Goal: Task Accomplishment & Management: Manage account settings

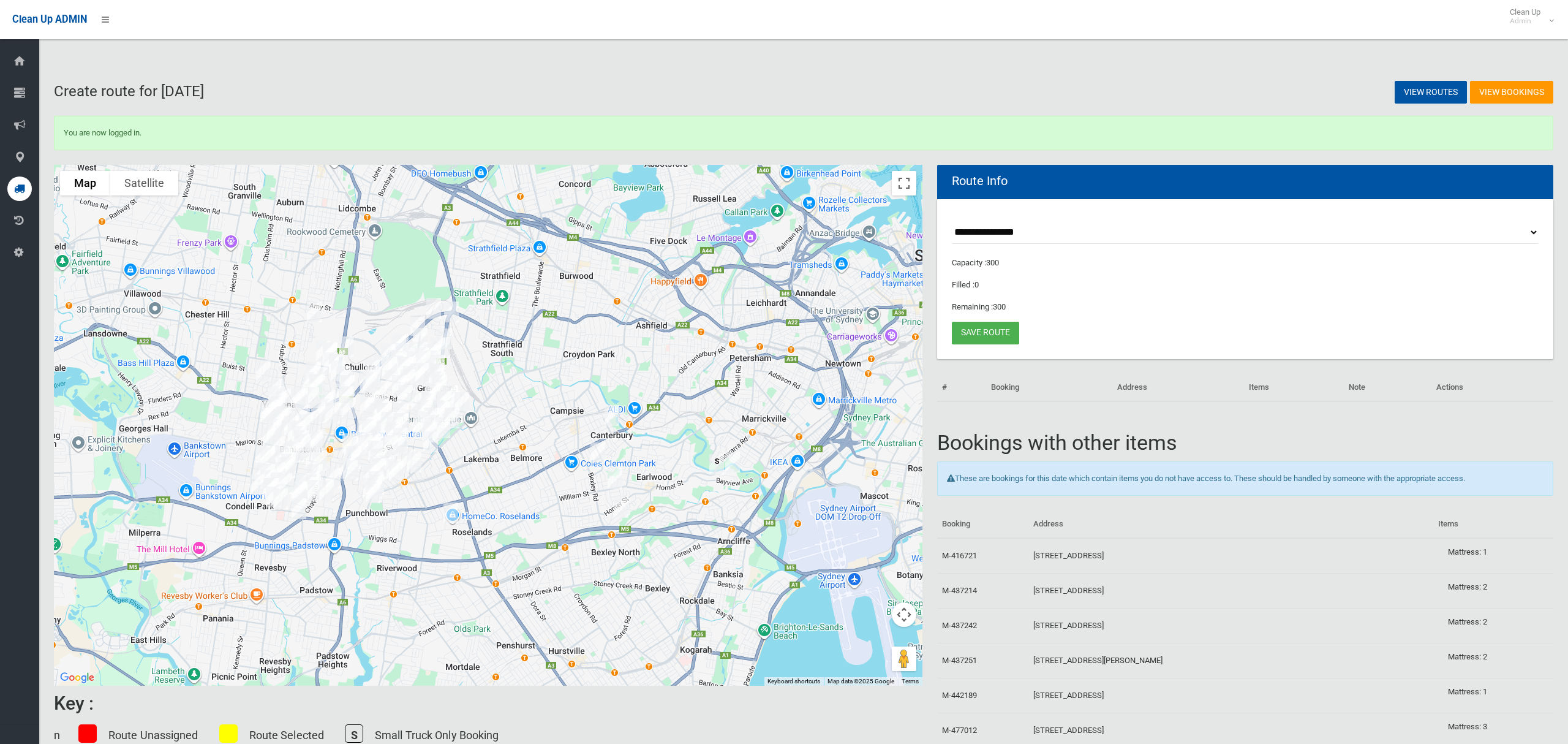
click at [992, 231] on select "**********" at bounding box center [1245, 232] width 587 height 23
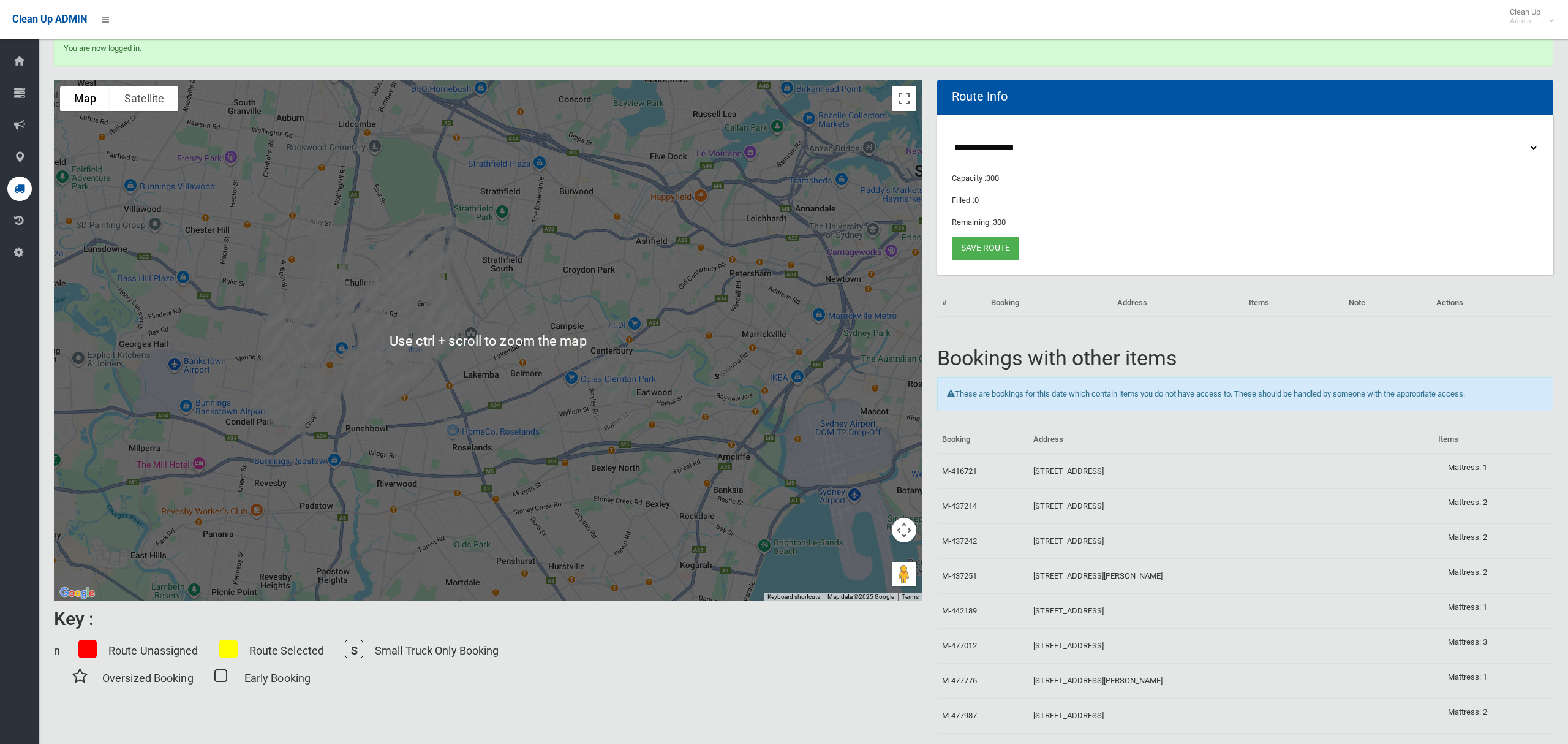
scroll to position [116, 0]
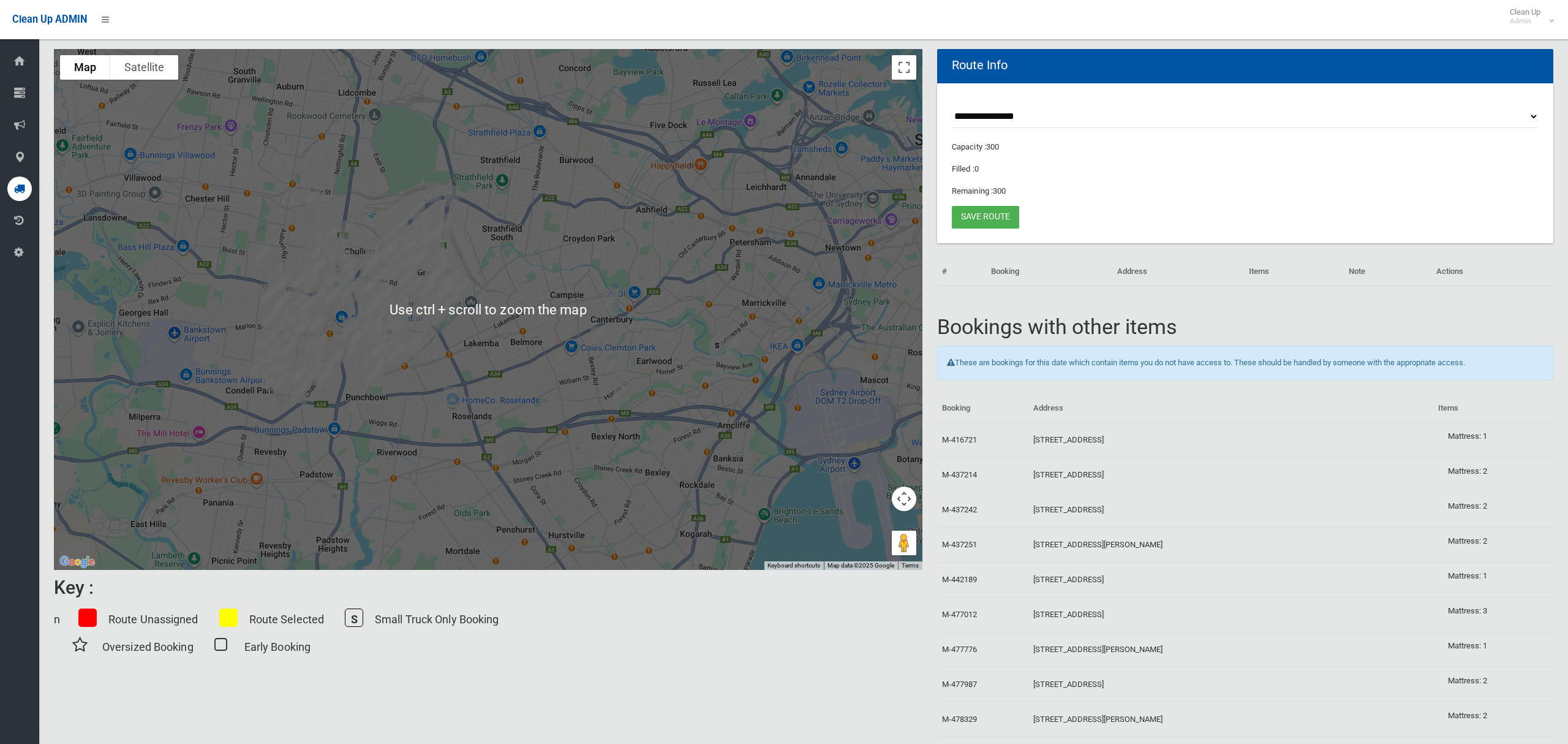
click at [364, 366] on img "919 Punchbowl Road, PUNCHBOWL NSW 2196" at bounding box center [373, 377] width 25 height 30
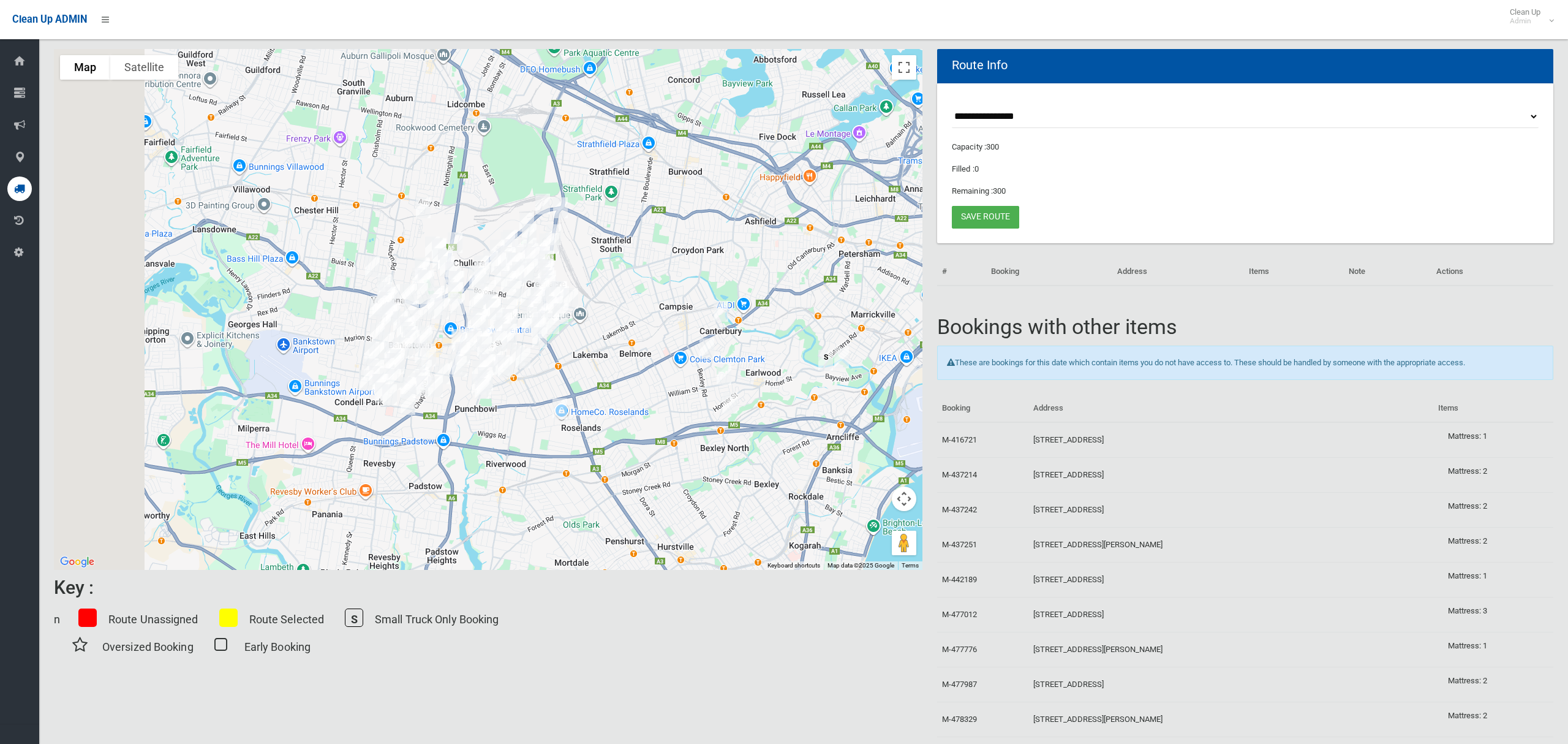
drag, startPoint x: 364, startPoint y: 345, endPoint x: 557, endPoint y: 382, distance: 196.5
click at [557, 382] on div "To navigate, press the arrow keys." at bounding box center [488, 309] width 868 height 521
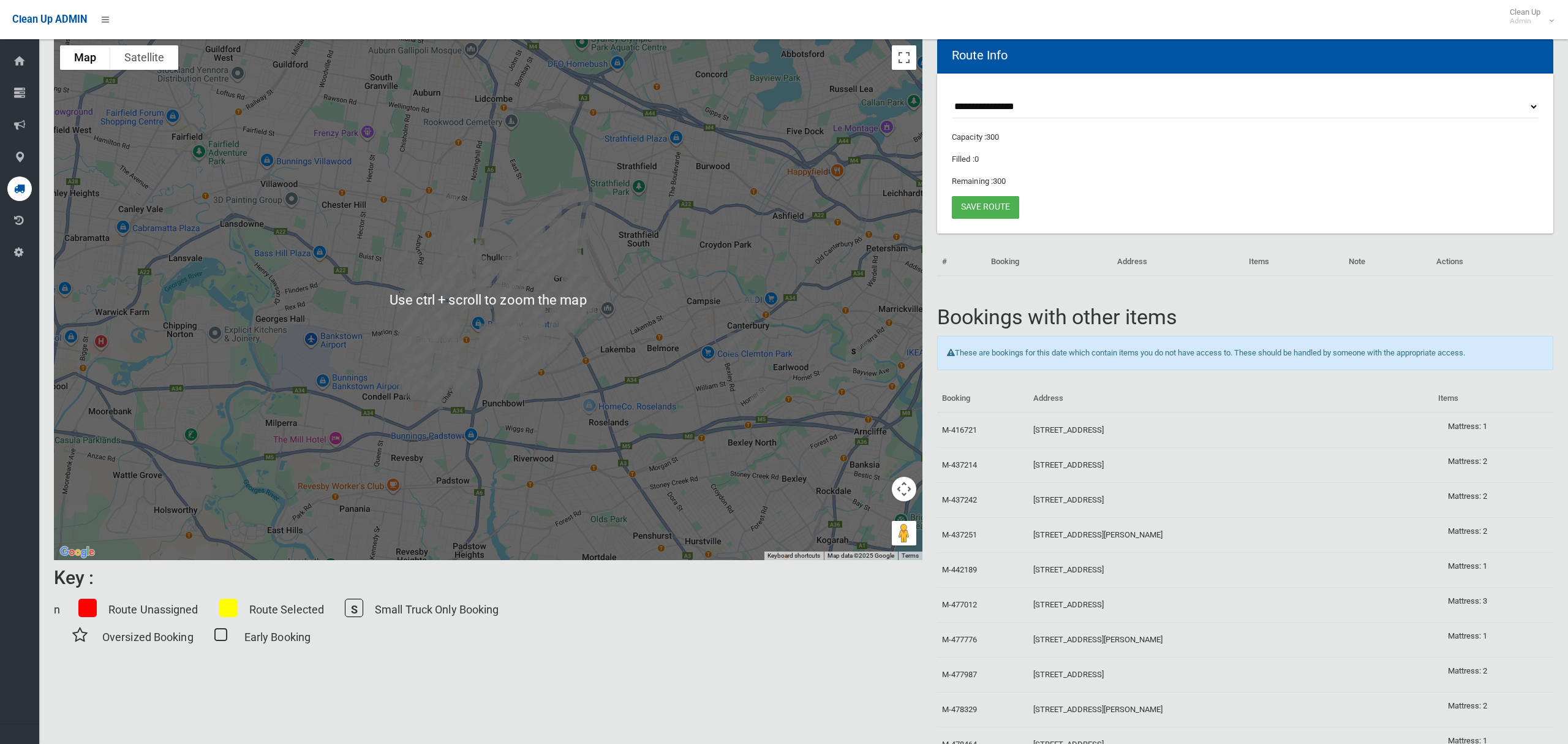
scroll to position [141, 0]
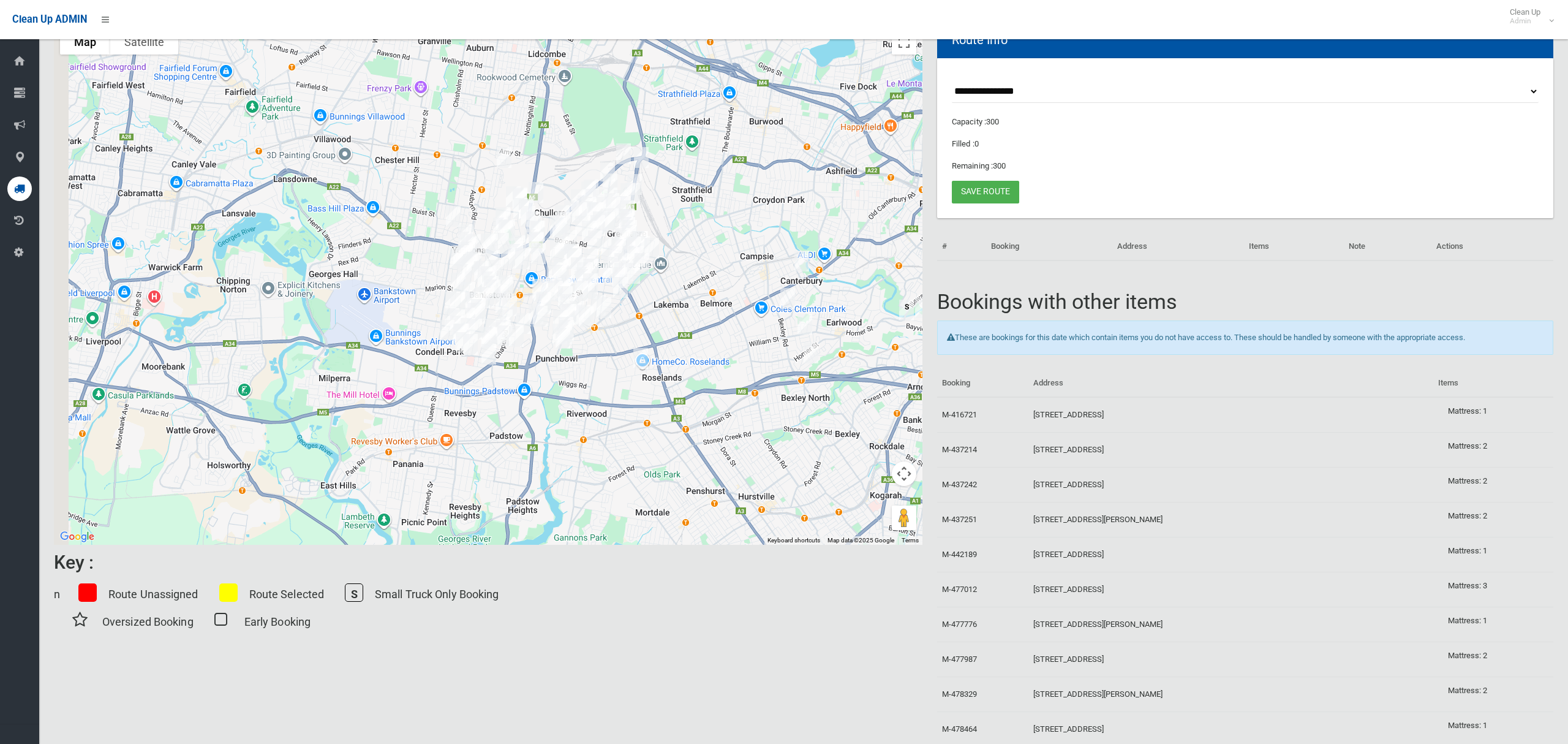
drag, startPoint x: 689, startPoint y: 278, endPoint x: 702, endPoint y: 275, distance: 13.3
click at [702, 275] on div "To navigate, press the arrow keys." at bounding box center [488, 284] width 868 height 521
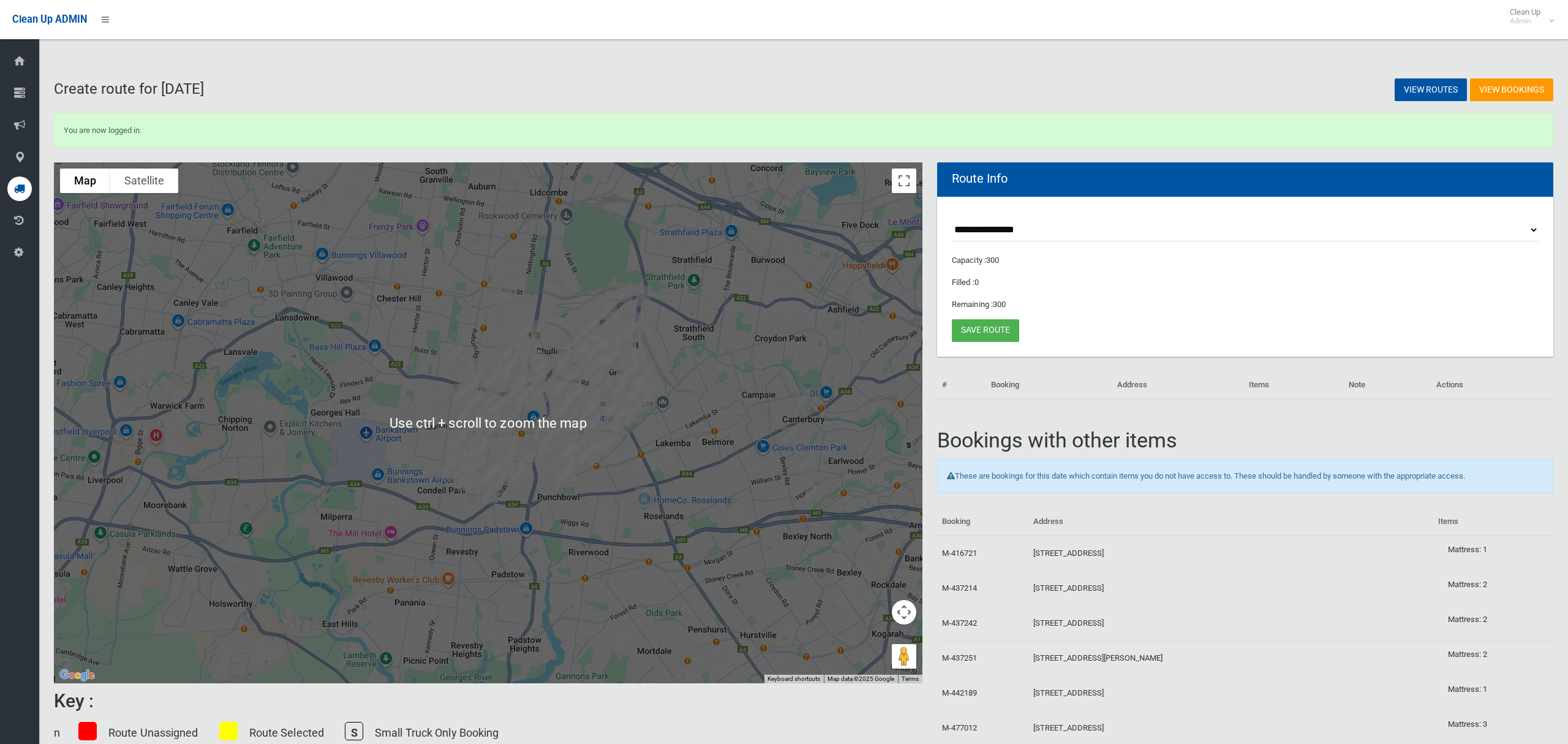
scroll to position [0, 0]
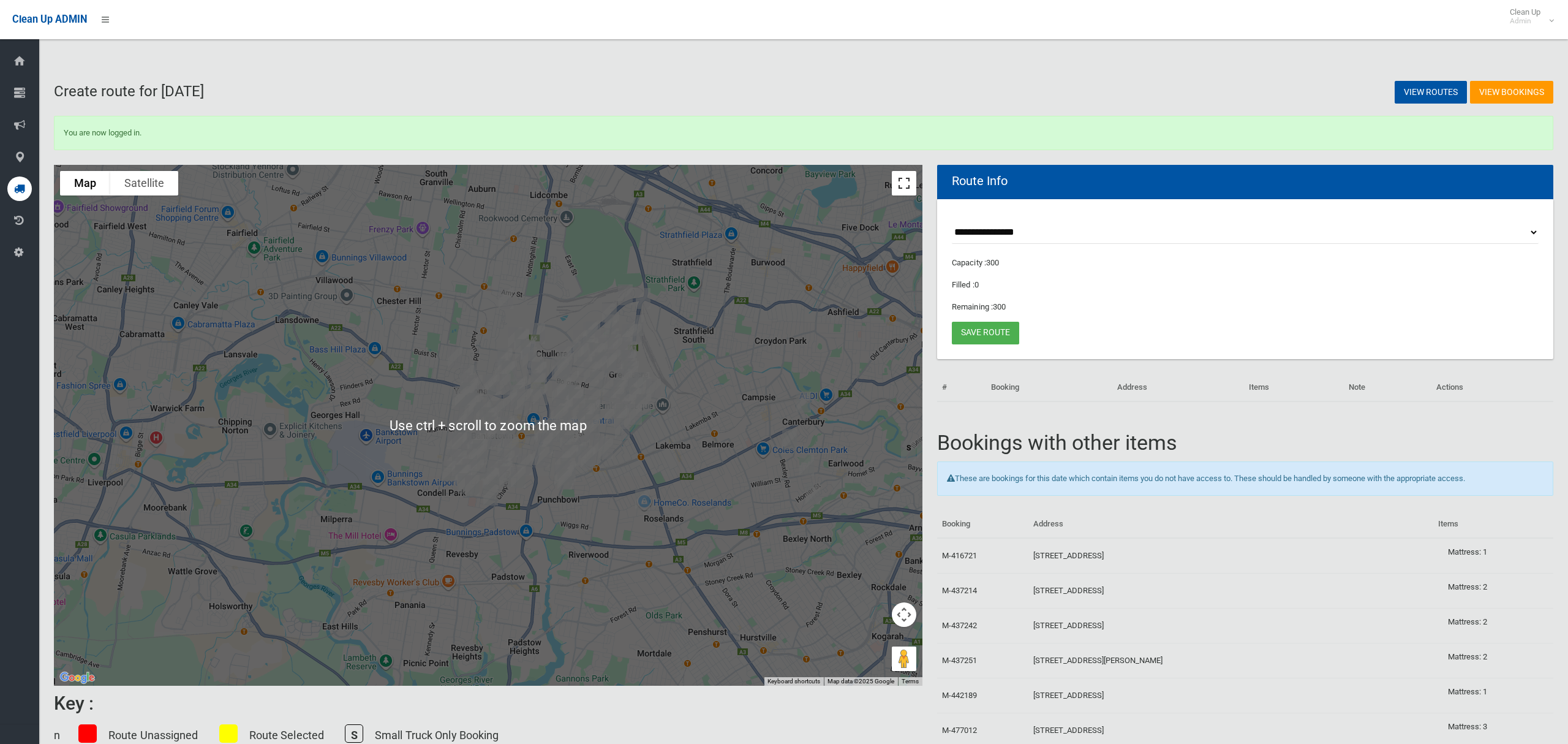
click at [907, 185] on button "Toggle fullscreen view" at bounding box center [903, 183] width 25 height 25
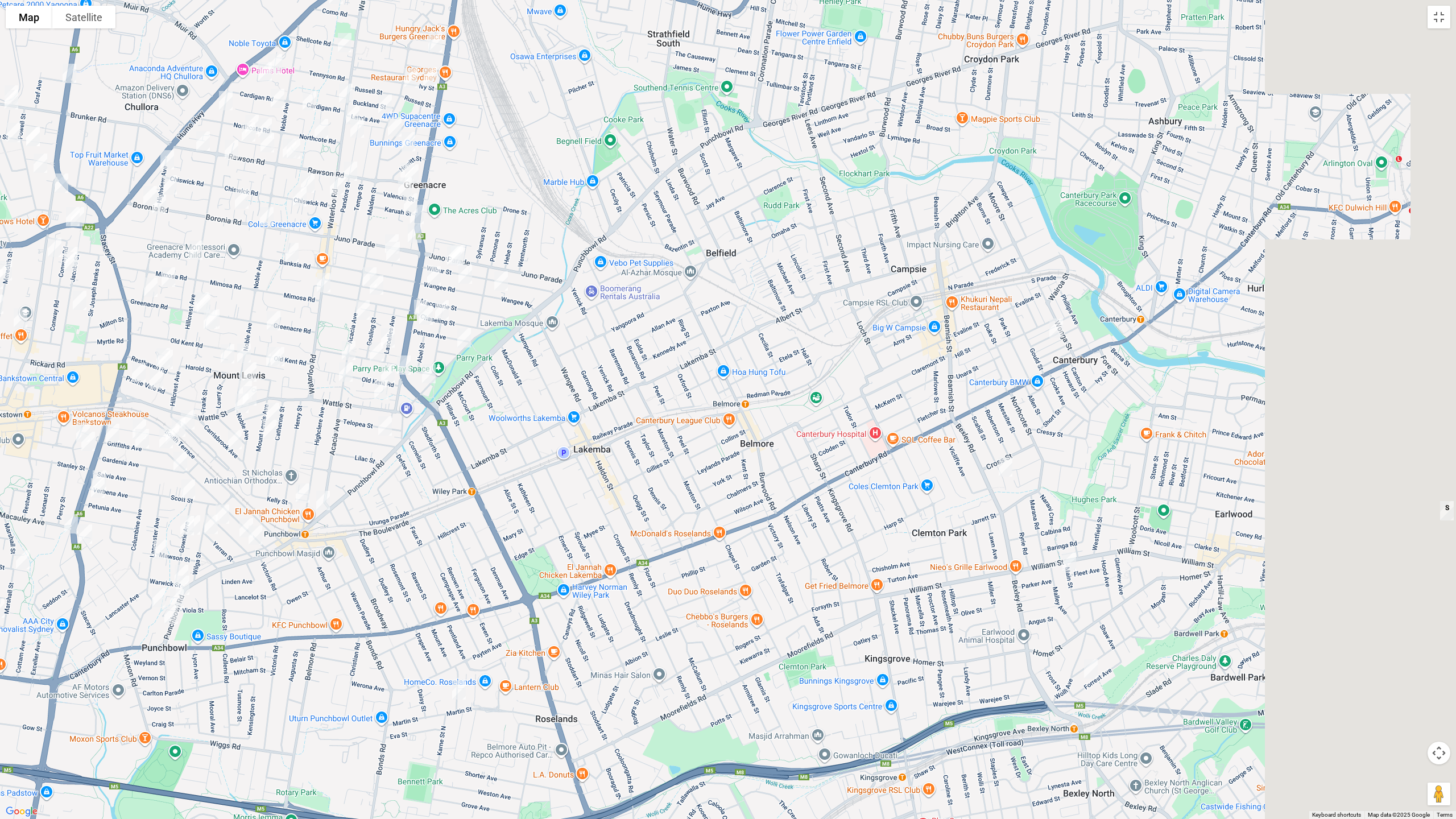
drag, startPoint x: 1064, startPoint y: 430, endPoint x: 513, endPoint y: 441, distance: 551.1
click at [515, 441] on div at bounding box center [728, 409] width 1456 height 819
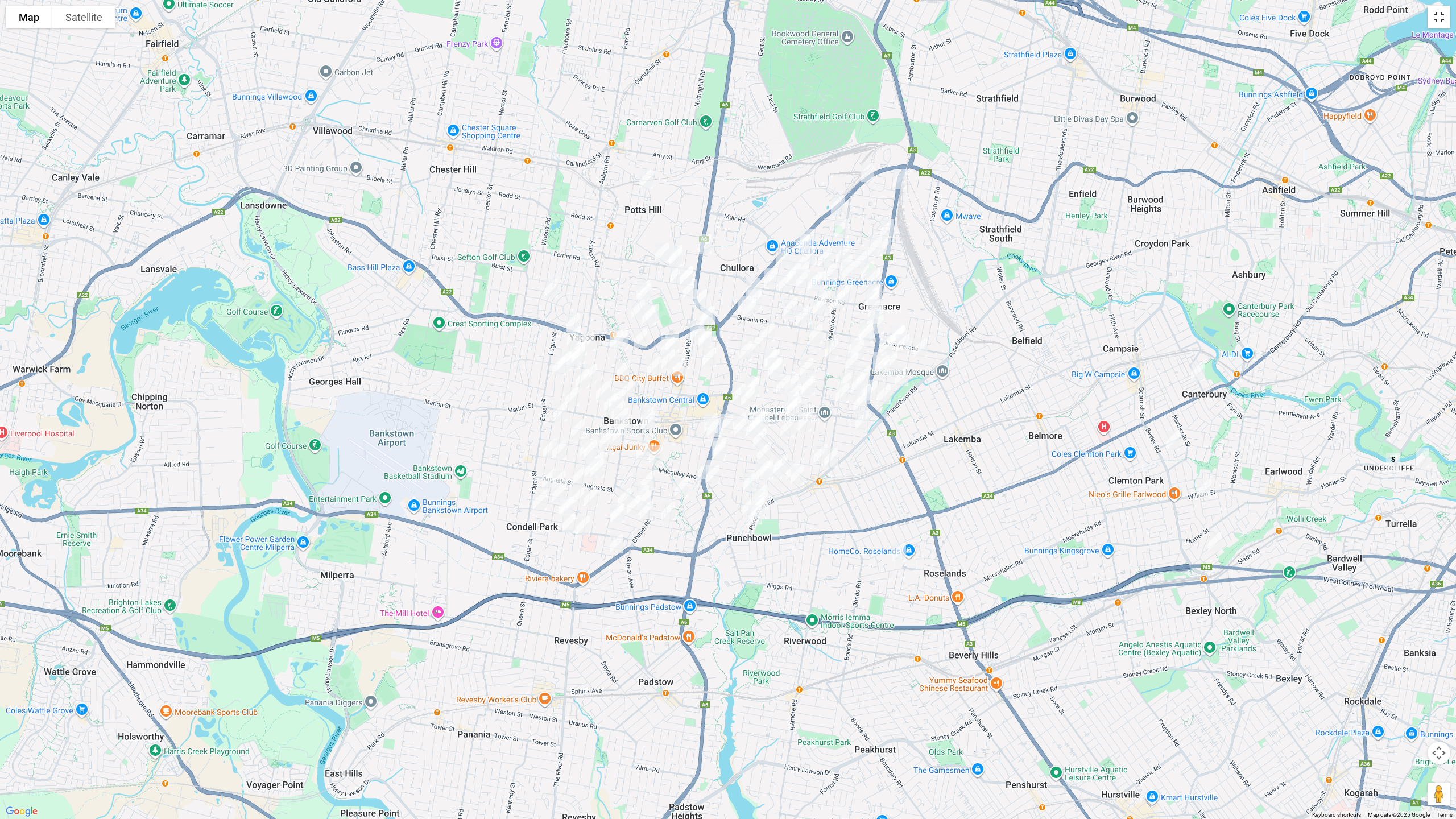
click at [1446, 19] on button "Toggle fullscreen view" at bounding box center [1439, 17] width 23 height 23
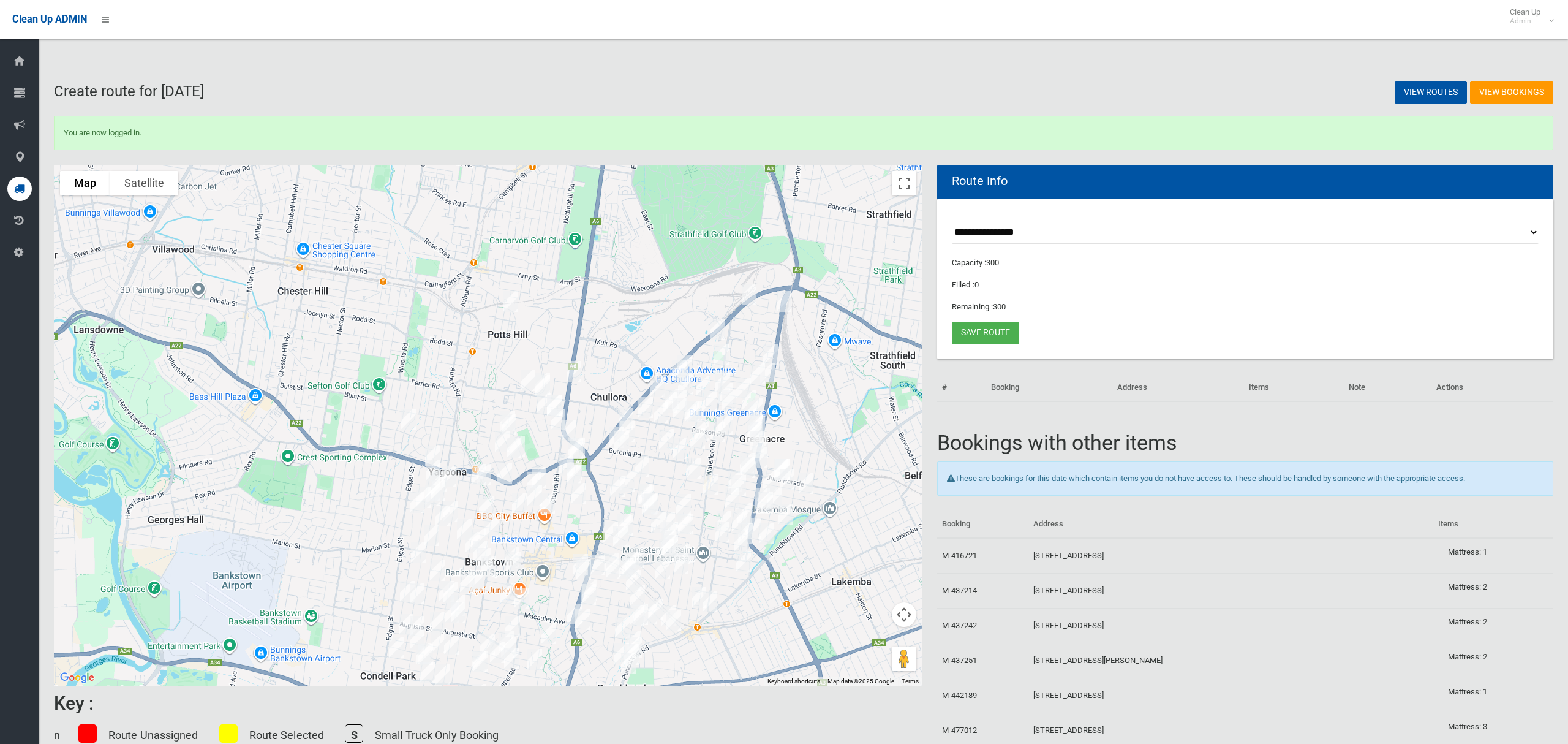
drag, startPoint x: 589, startPoint y: 345, endPoint x: 651, endPoint y: 482, distance: 150.4
click at [680, 549] on div "To navigate, press the arrow keys." at bounding box center [1033, 549] width 868 height 0
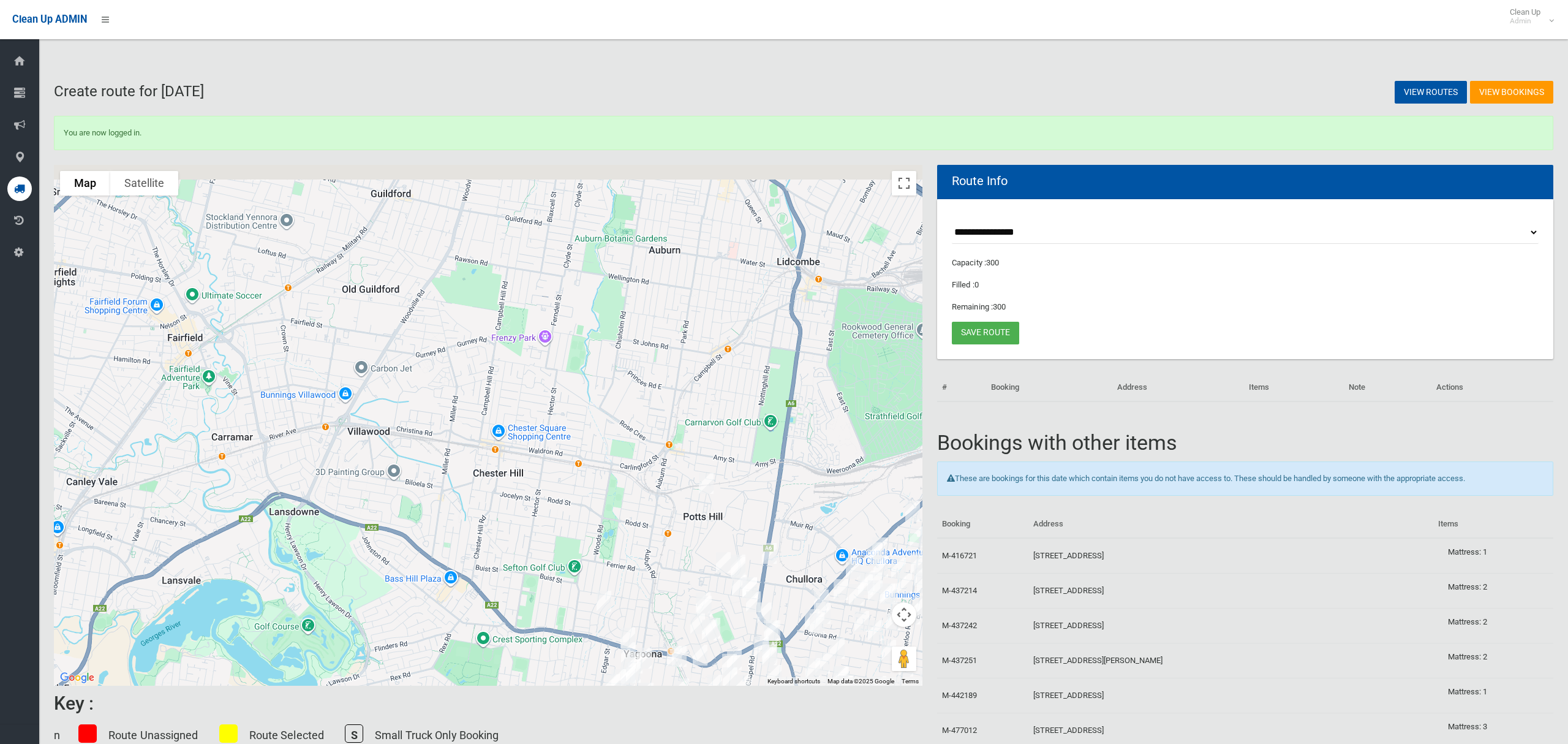
drag, startPoint x: 564, startPoint y: 255, endPoint x: 759, endPoint y: 439, distance: 268.1
click at [759, 439] on div at bounding box center [488, 424] width 868 height 521
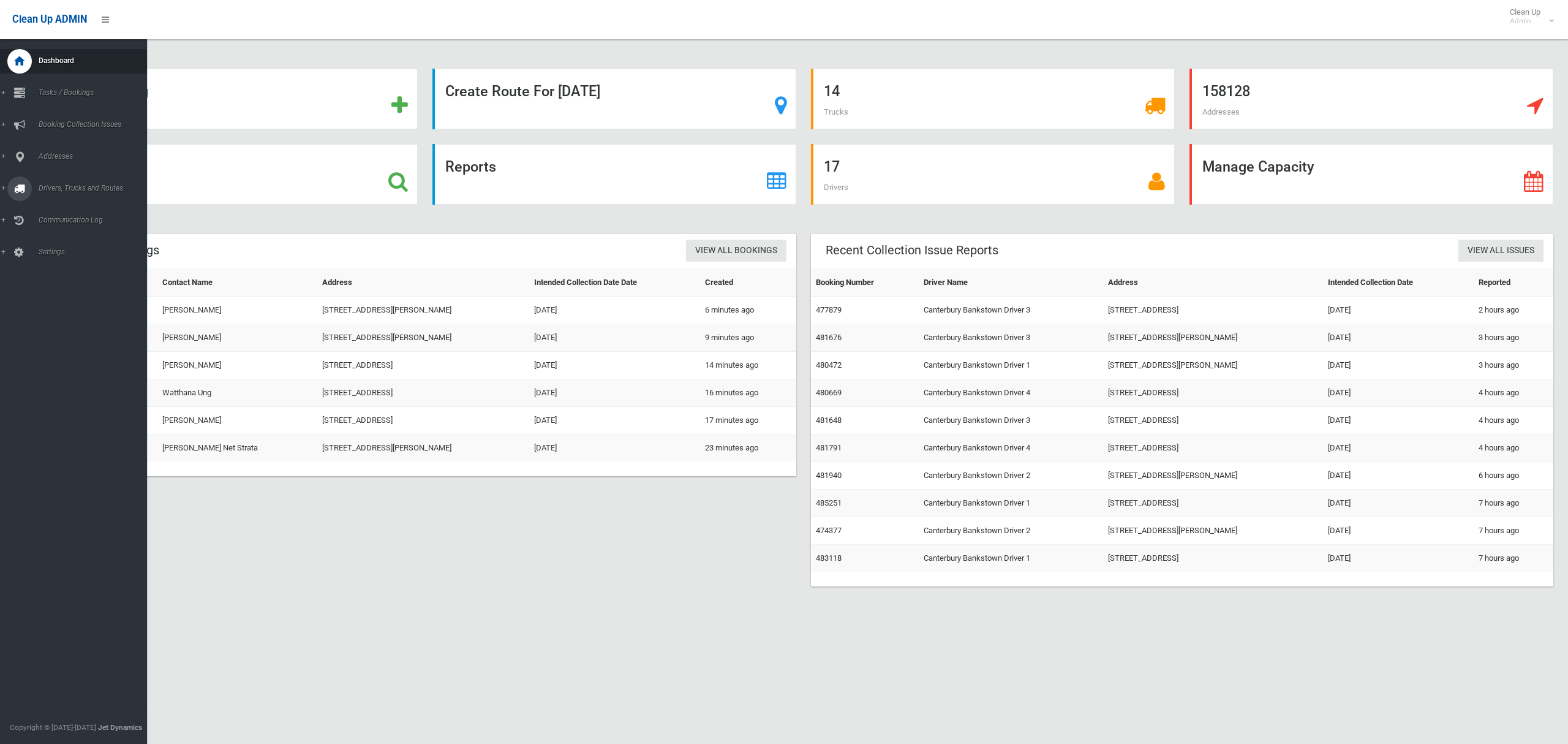
click at [74, 192] on link "Drivers, Trucks and Routes" at bounding box center [73, 188] width 147 height 25
click at [67, 92] on span "Tasks / Bookings" at bounding box center [91, 92] width 112 height 8
click at [60, 180] on span "Search" at bounding box center [85, 182] width 102 height 8
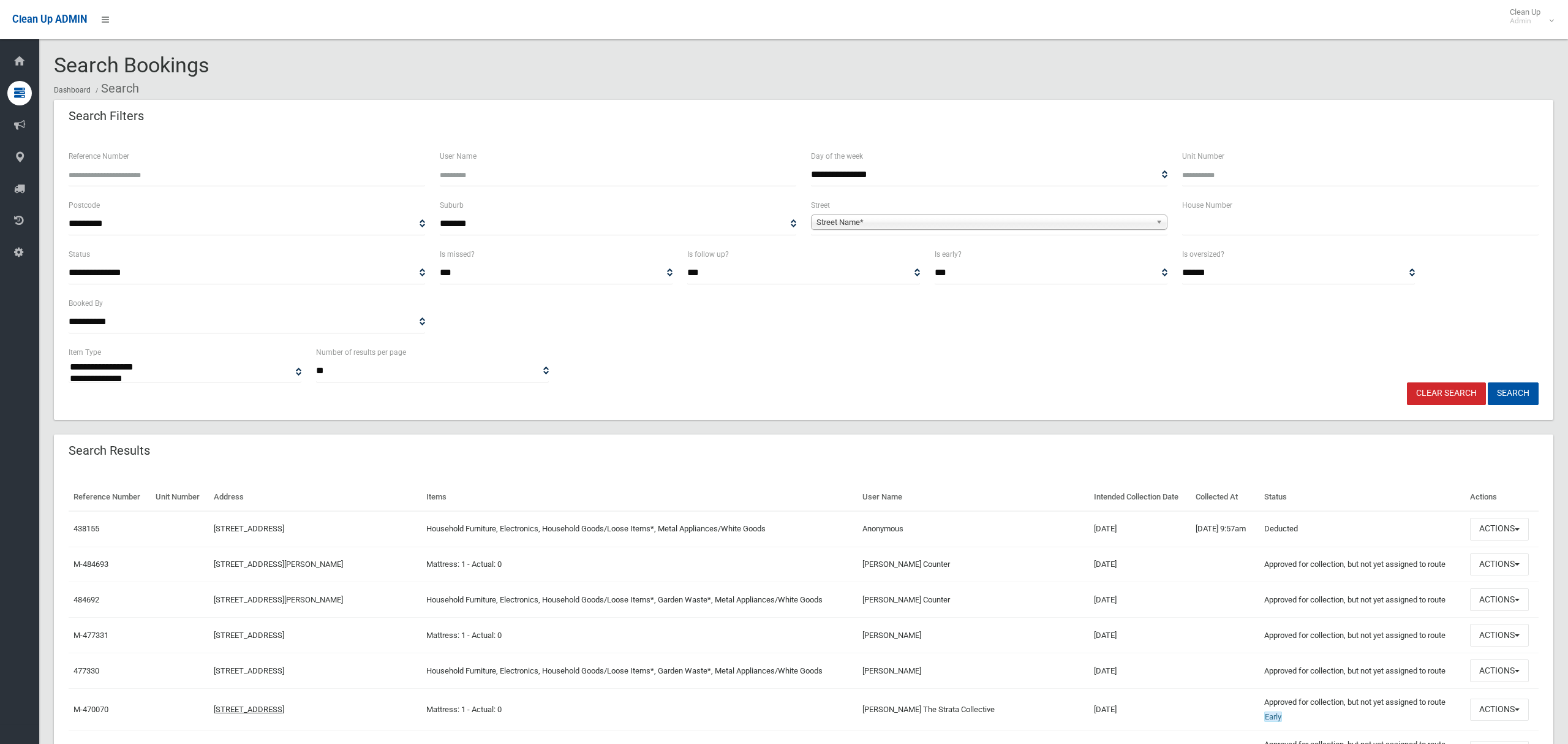
select select
click at [1220, 224] on input "text" at bounding box center [1361, 224] width 356 height 23
drag, startPoint x: 1218, startPoint y: 222, endPoint x: 1098, endPoint y: 211, distance: 120.5
click at [1149, 226] on div "**********" at bounding box center [803, 221] width 1484 height 49
type input "**"
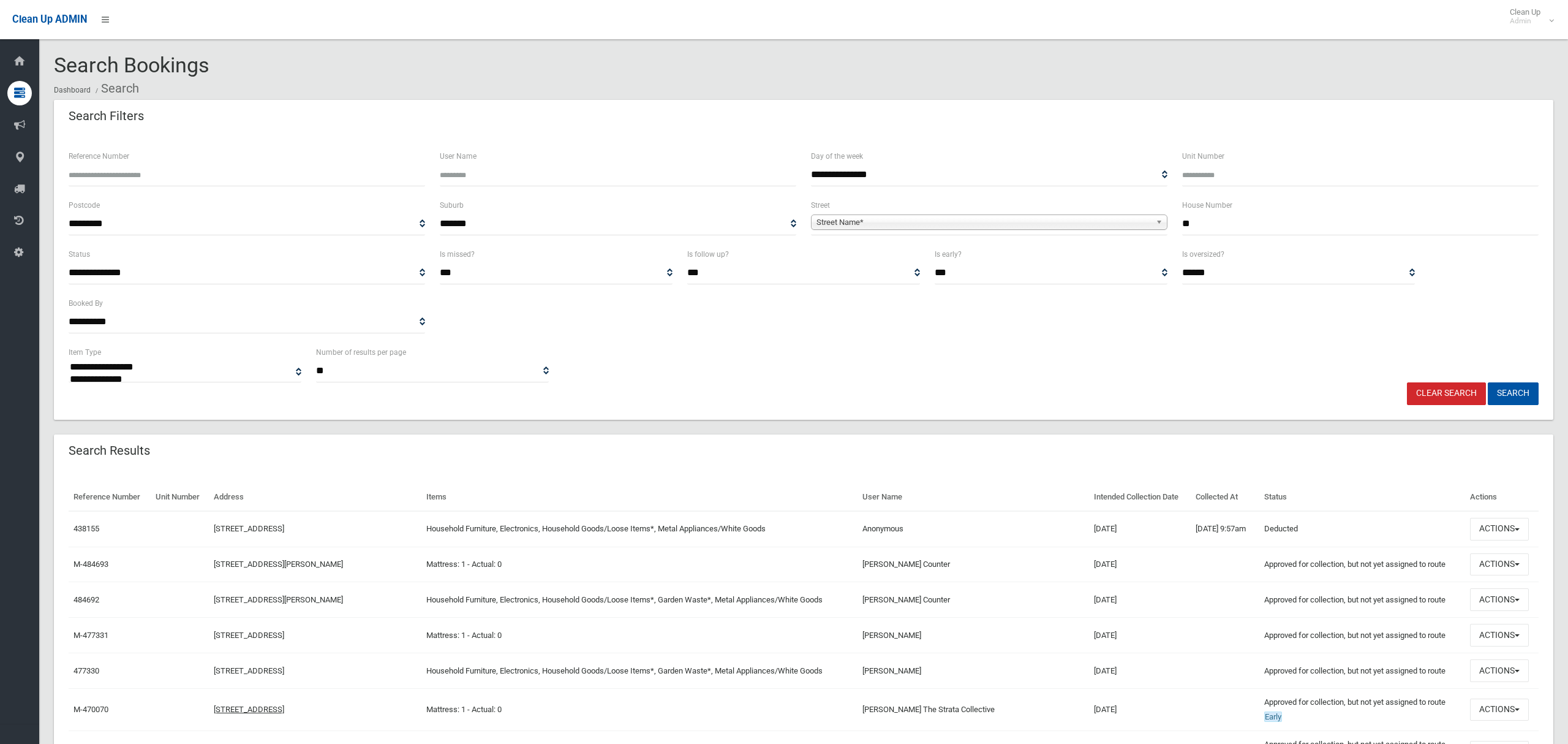
click at [992, 224] on span "Street Name*" at bounding box center [983, 222] width 334 height 15
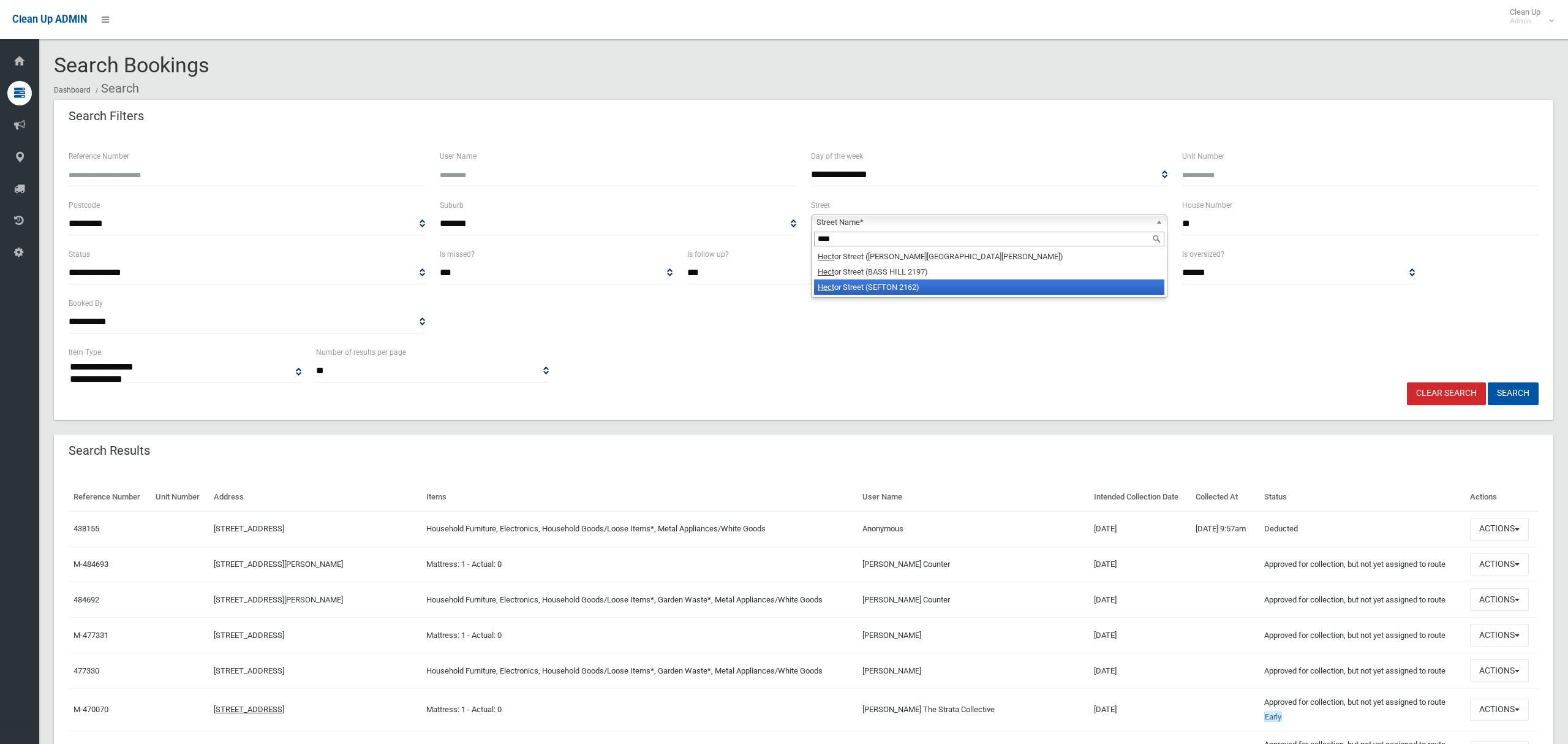
type input "****"
click at [893, 287] on li "Hect or Street (SEFTON 2162)" at bounding box center [990, 287] width 351 height 16
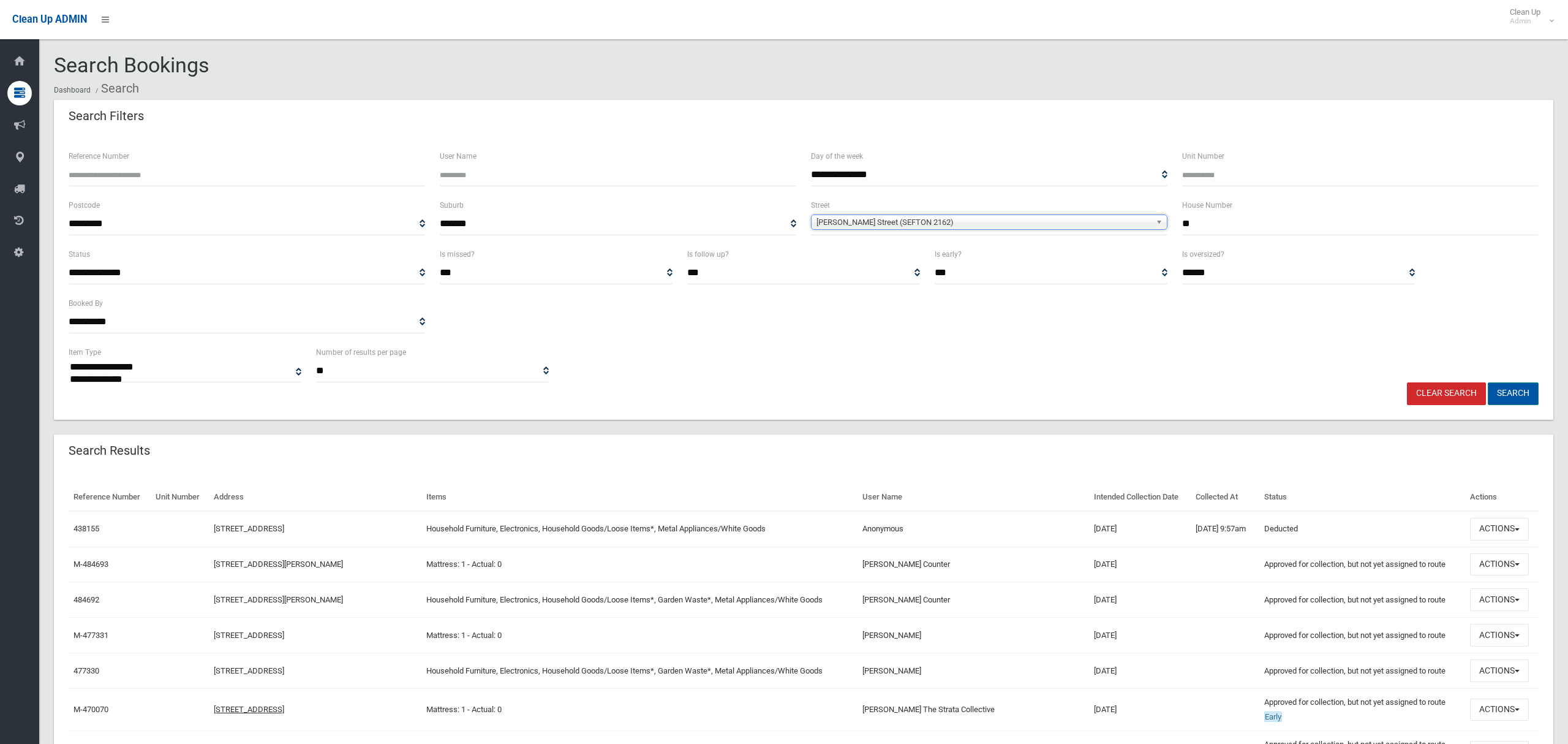
click at [1525, 388] on button "Search" at bounding box center [1513, 393] width 50 height 23
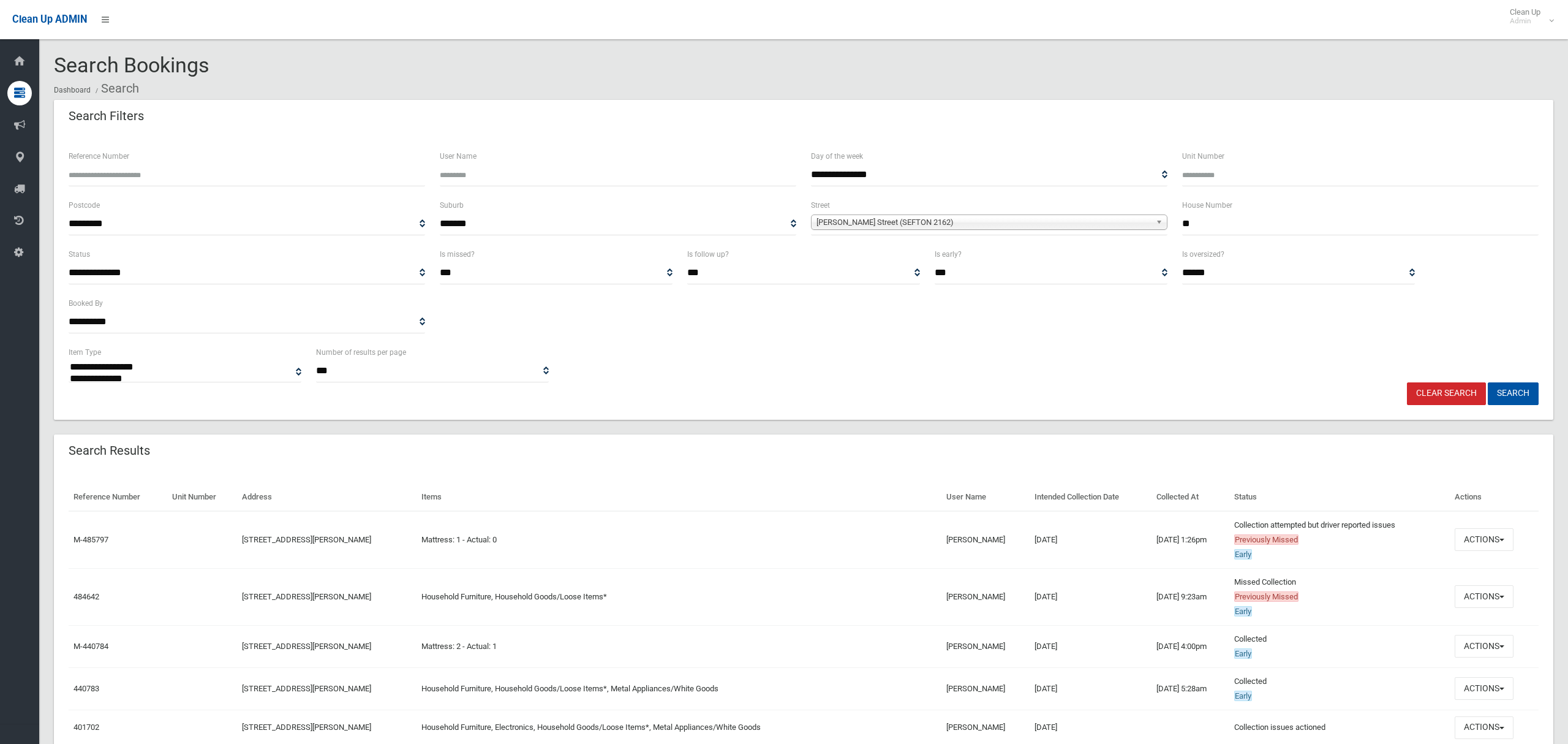
select select
click at [1477, 596] on button "Actions" at bounding box center [1484, 596] width 59 height 23
click at [1390, 427] on link "View Booking" at bounding box center [1442, 424] width 146 height 21
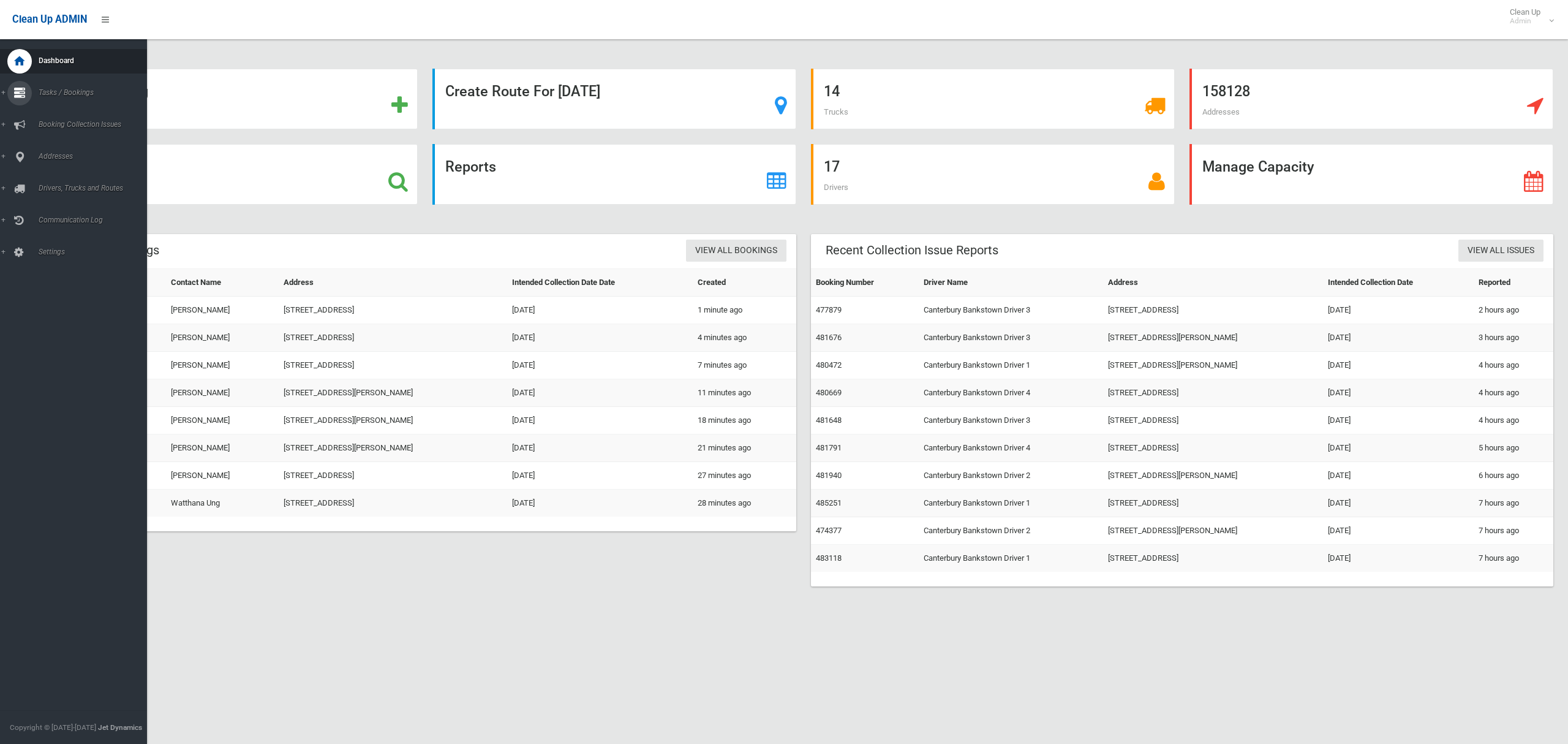
click at [62, 85] on link "Tasks / Bookings" at bounding box center [73, 93] width 147 height 25
click at [52, 186] on link "Search" at bounding box center [73, 182] width 147 height 17
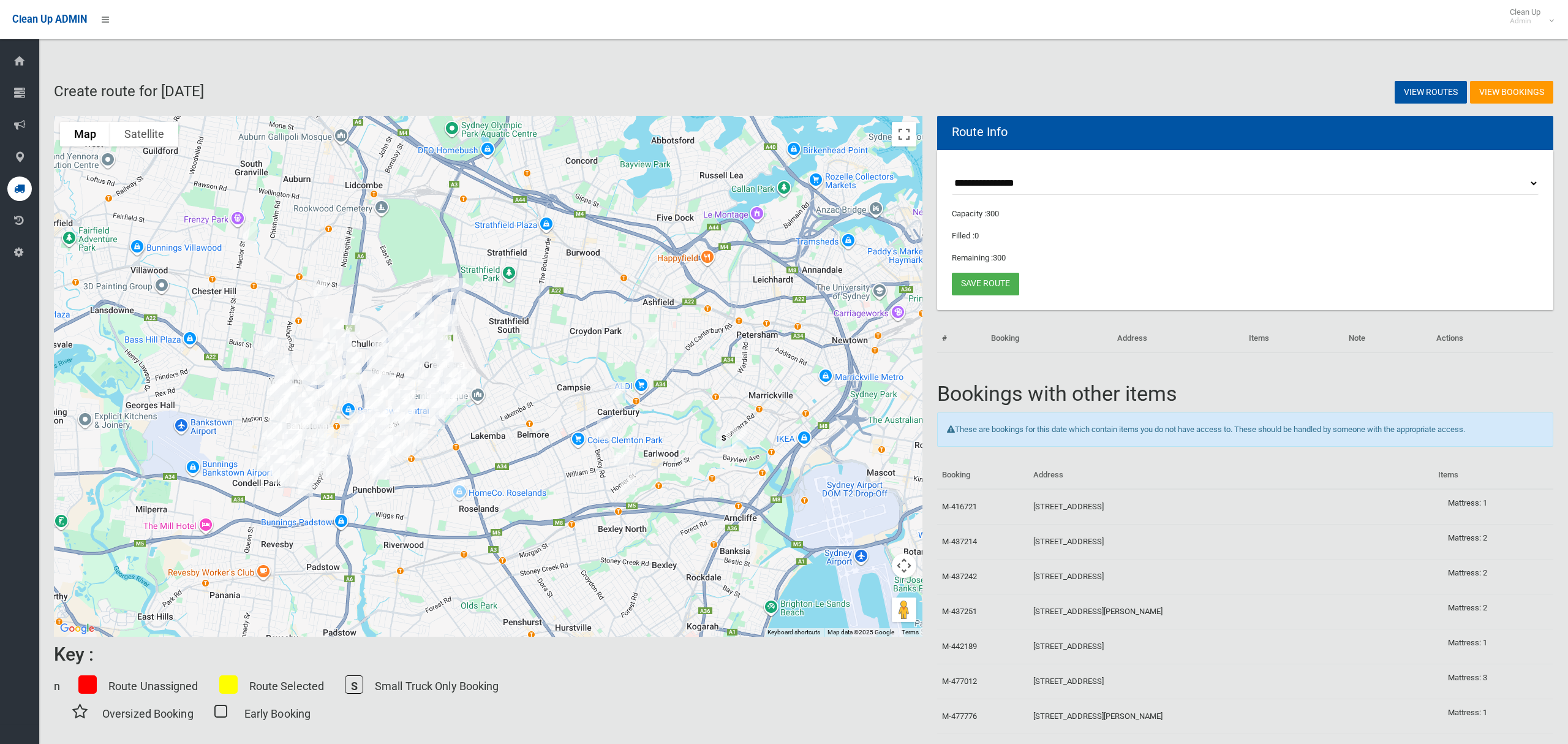
click at [1043, 181] on select "**********" at bounding box center [1245, 183] width 587 height 23
click at [1008, 184] on select "**********" at bounding box center [1245, 183] width 587 height 23
click at [952, 172] on select "**********" at bounding box center [1245, 183] width 587 height 23
click at [253, 234] on img "9A Hector Street, SEFTON NSW 2162" at bounding box center [250, 233] width 25 height 30
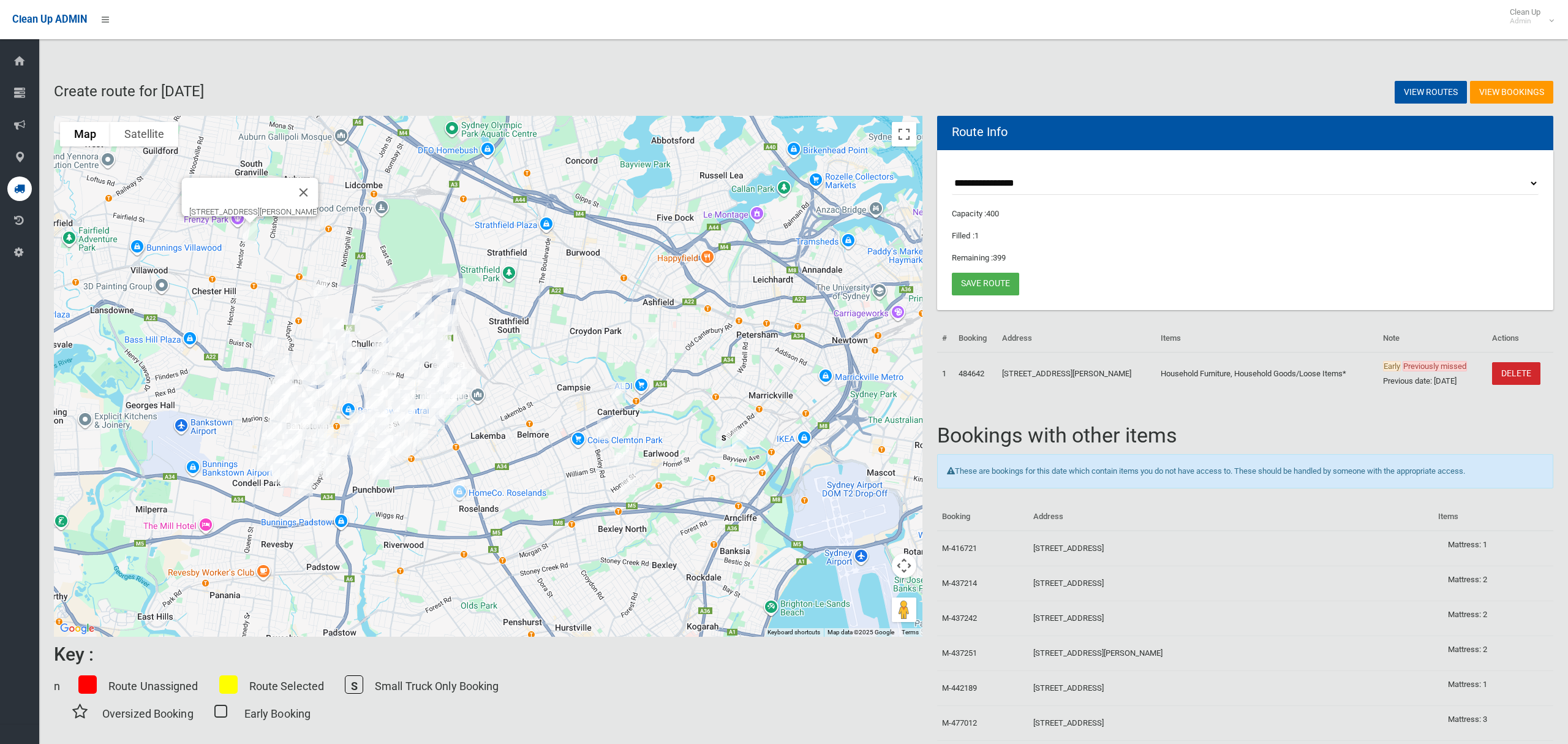
click at [255, 237] on img "9A Hector Street, SEFTON NSW 2162" at bounding box center [250, 233] width 25 height 30
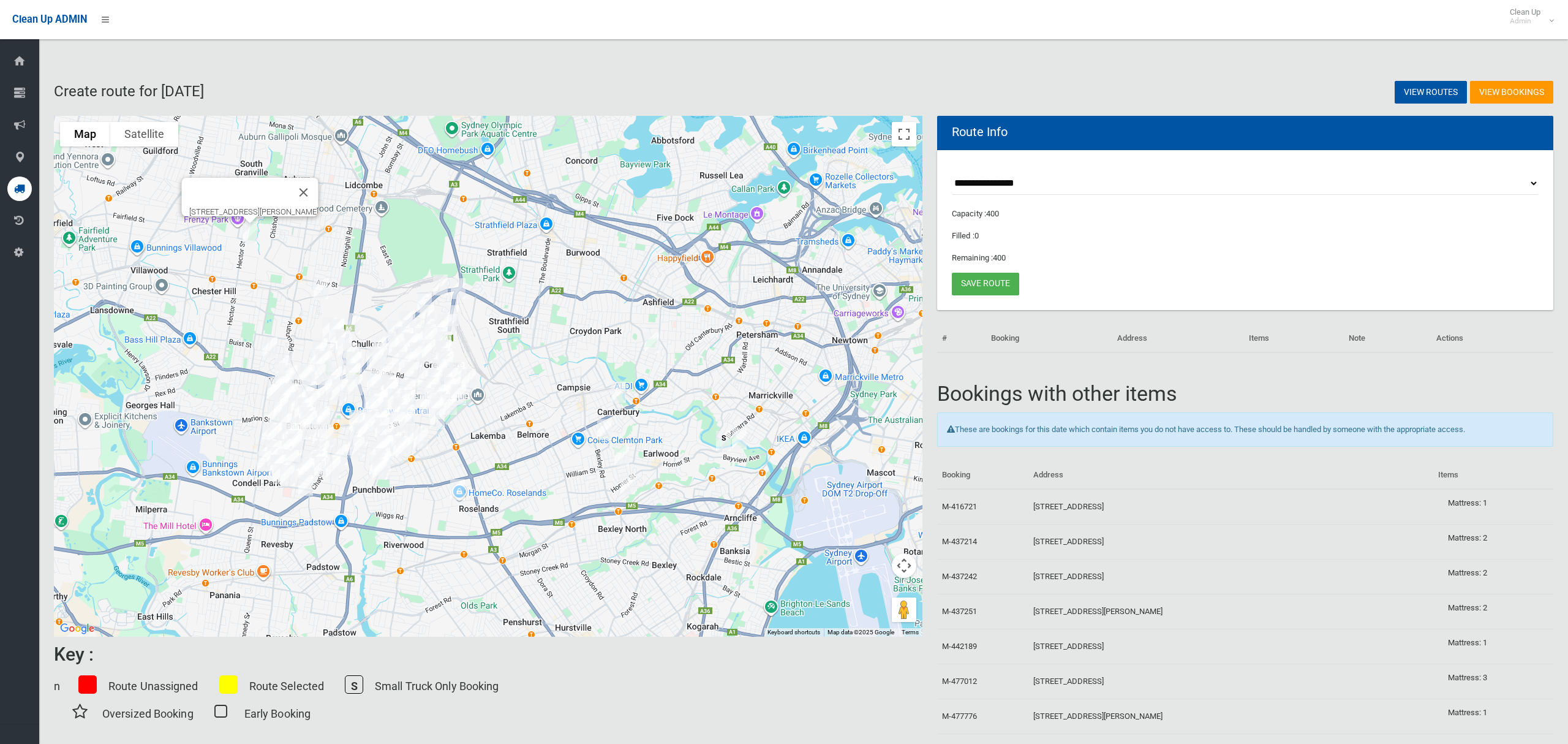
click at [1033, 181] on select "**********" at bounding box center [1245, 183] width 587 height 23
select select "*****"
click at [952, 172] on select "**********" at bounding box center [1245, 183] width 587 height 23
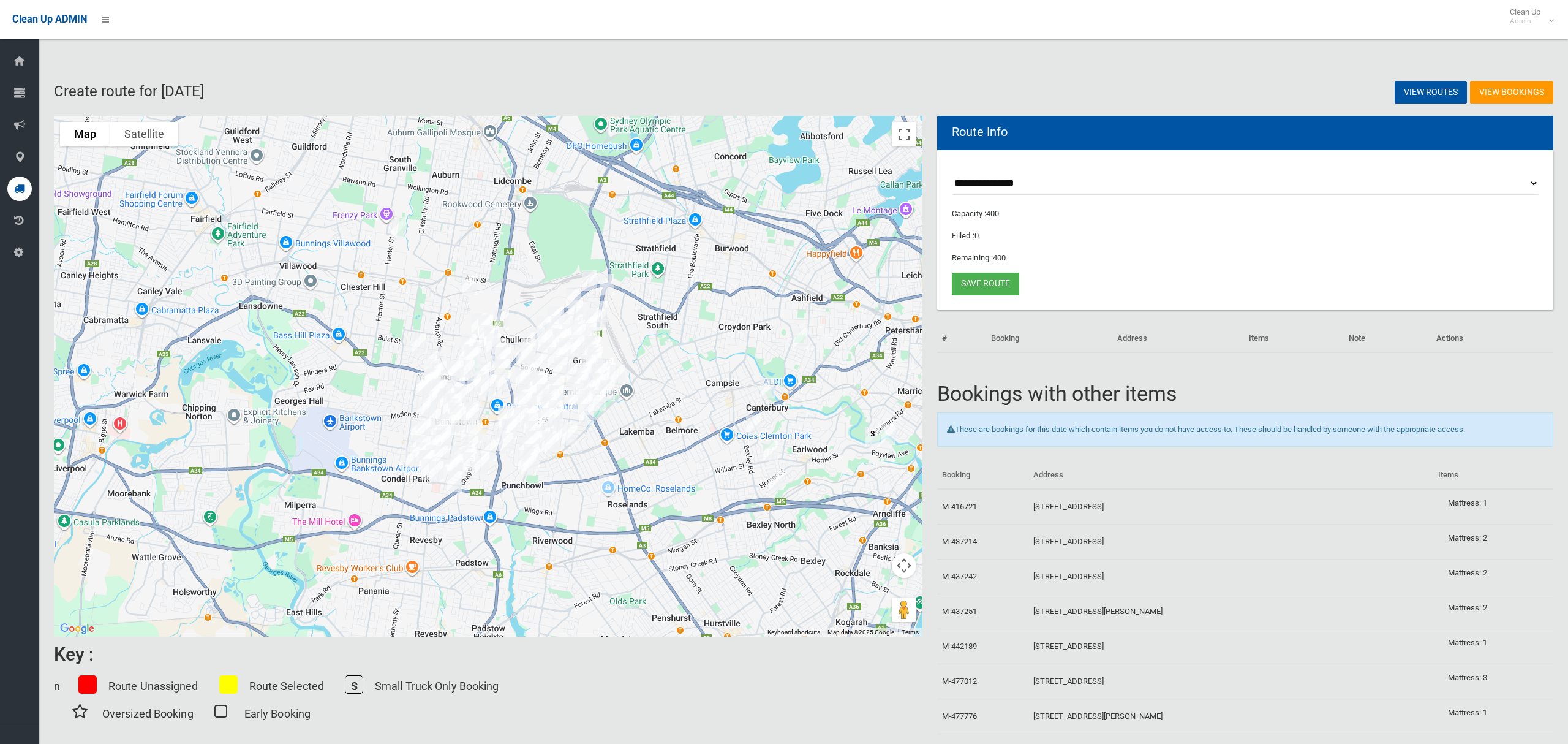
drag, startPoint x: 512, startPoint y: 274, endPoint x: 664, endPoint y: 270, distance: 152.1
click at [664, 270] on div at bounding box center [488, 376] width 868 height 521
click at [904, 141] on button "Toggle fullscreen view" at bounding box center [903, 134] width 25 height 25
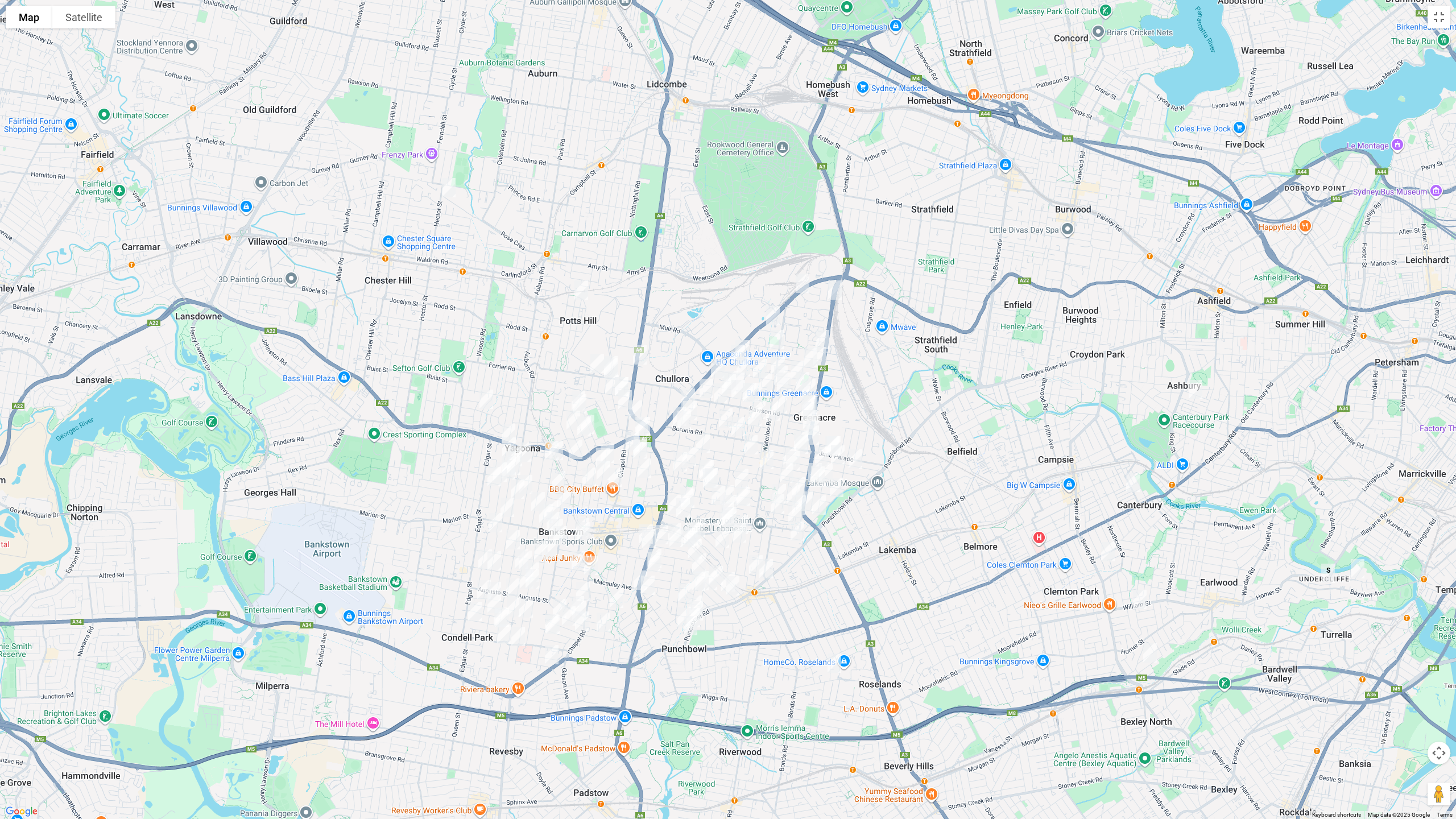
click at [1193, 390] on img "46 Third Street, ASHBURY NSW 2193" at bounding box center [1195, 389] width 23 height 28
click at [831, 289] on img "2 Jean Street, GREENACRE NSW 2190" at bounding box center [835, 290] width 23 height 28
click at [802, 285] on img "1 Robinson Street, GREENACRE NSW 2190" at bounding box center [802, 283] width 23 height 28
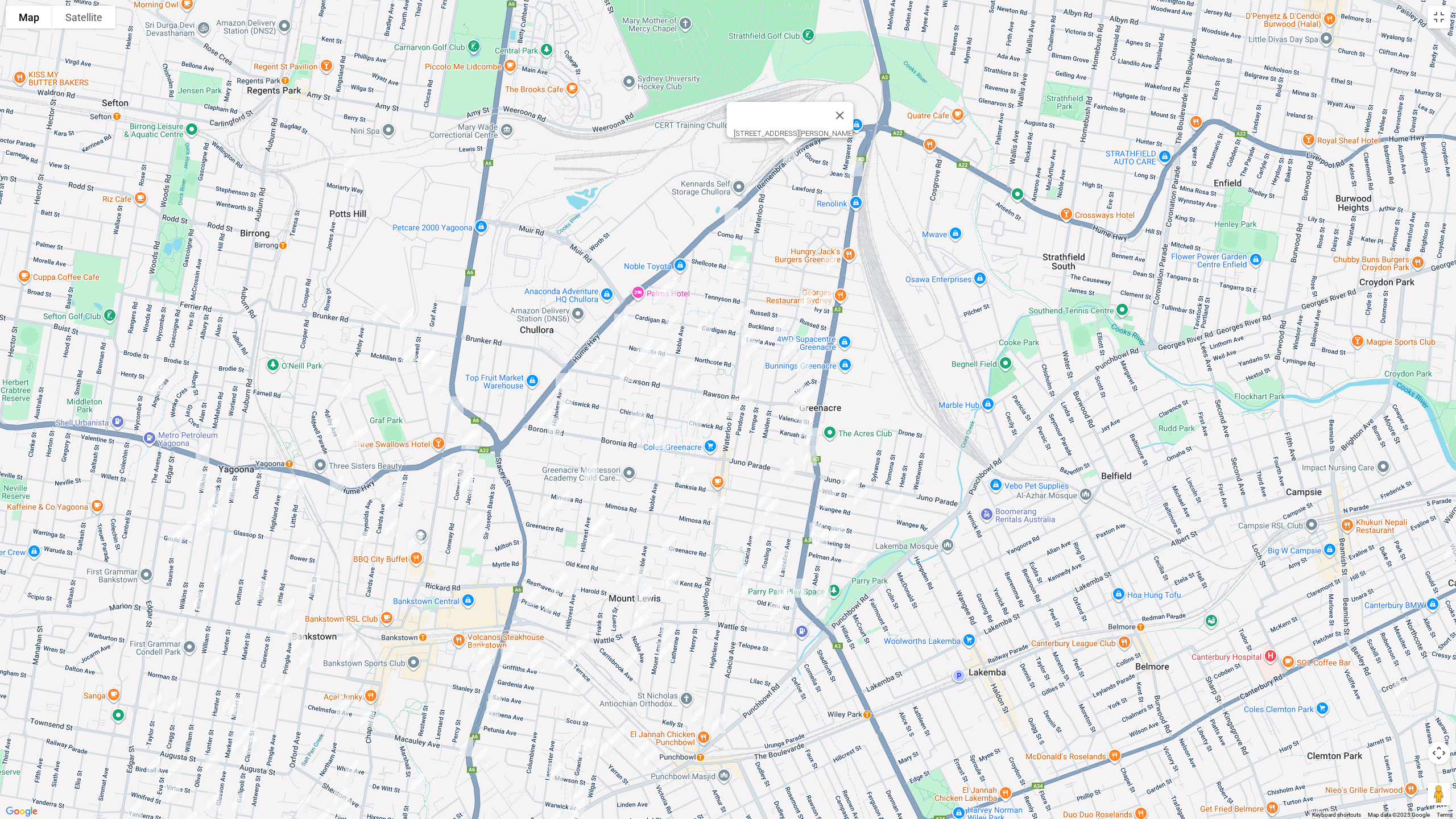
click at [790, 154] on img "1 Robinson Street, GREENACRE NSW 2190" at bounding box center [789, 153] width 23 height 28
click at [856, 170] on img "2 Jean Street, GREENACRE NSW 2190" at bounding box center [856, 166] width 23 height 28
click at [1442, 16] on button "Toggle fullscreen view" at bounding box center [1439, 17] width 23 height 23
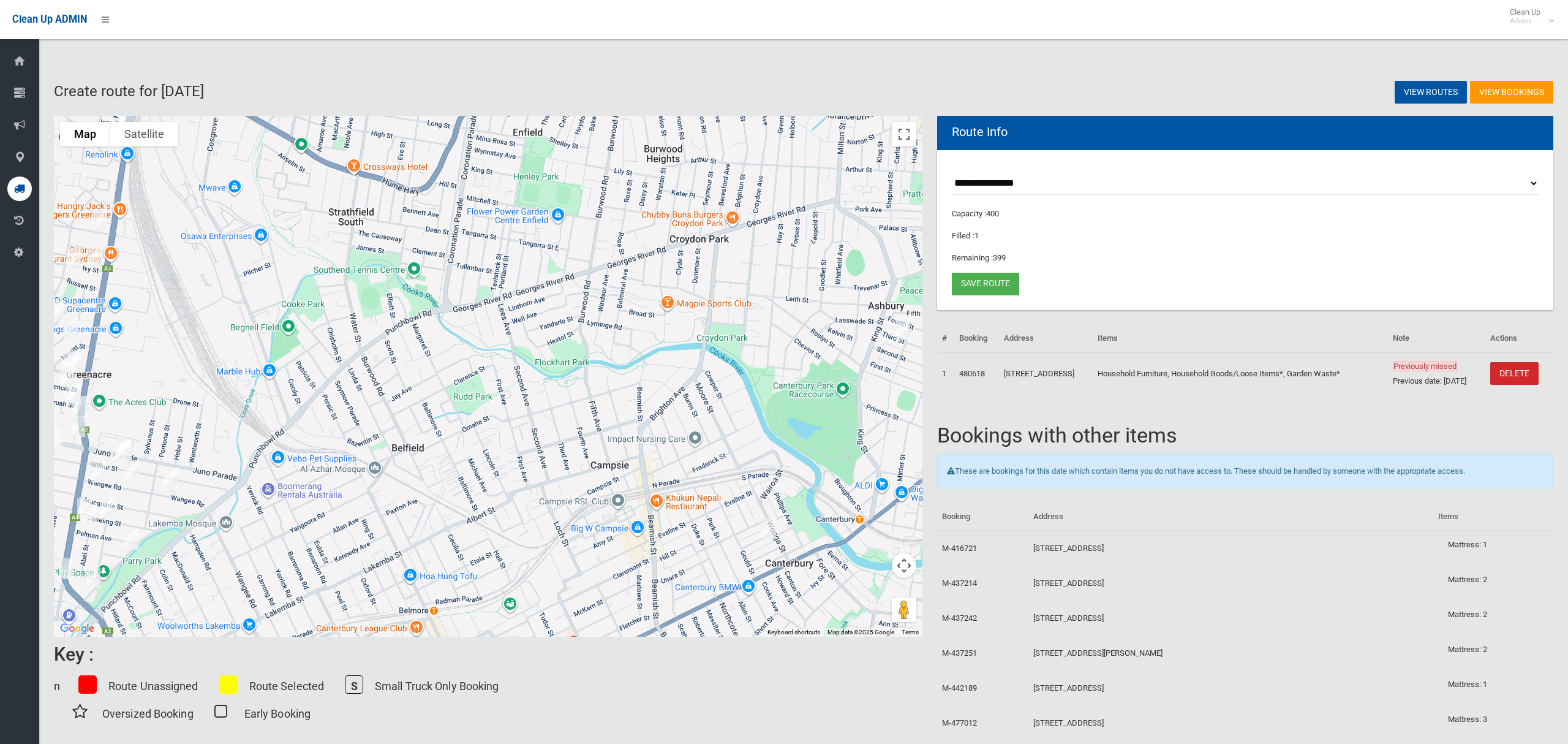
drag, startPoint x: 704, startPoint y: 304, endPoint x: 512, endPoint y: 289, distance: 192.6
click at [527, 299] on div "2 Jean Street, GREENACRE NSW 2190" at bounding box center [488, 376] width 868 height 521
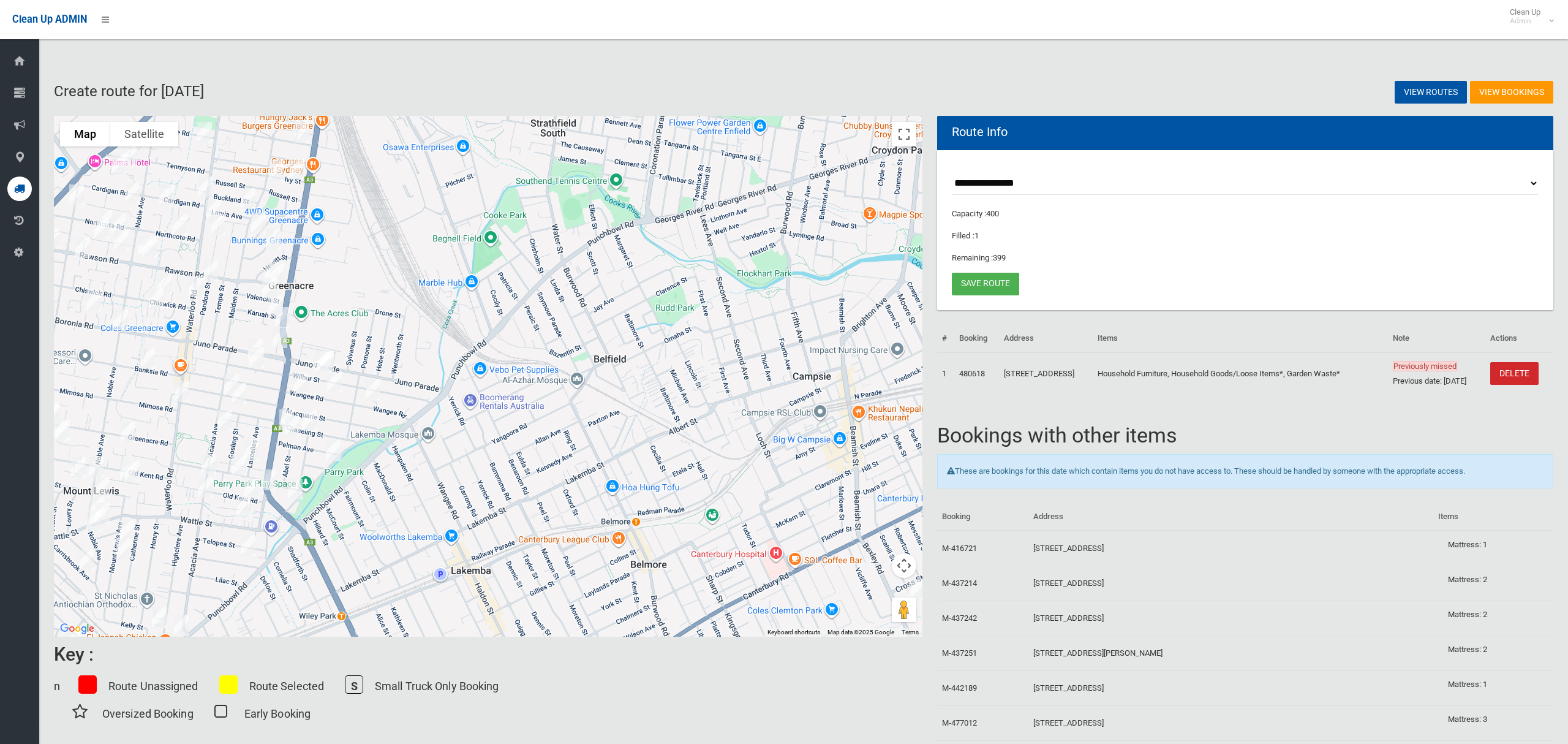
drag, startPoint x: 576, startPoint y: 256, endPoint x: 533, endPoint y: 244, distance: 44.6
click at [520, 223] on div "2 Jean Street, GREENACRE NSW 2190" at bounding box center [488, 376] width 868 height 521
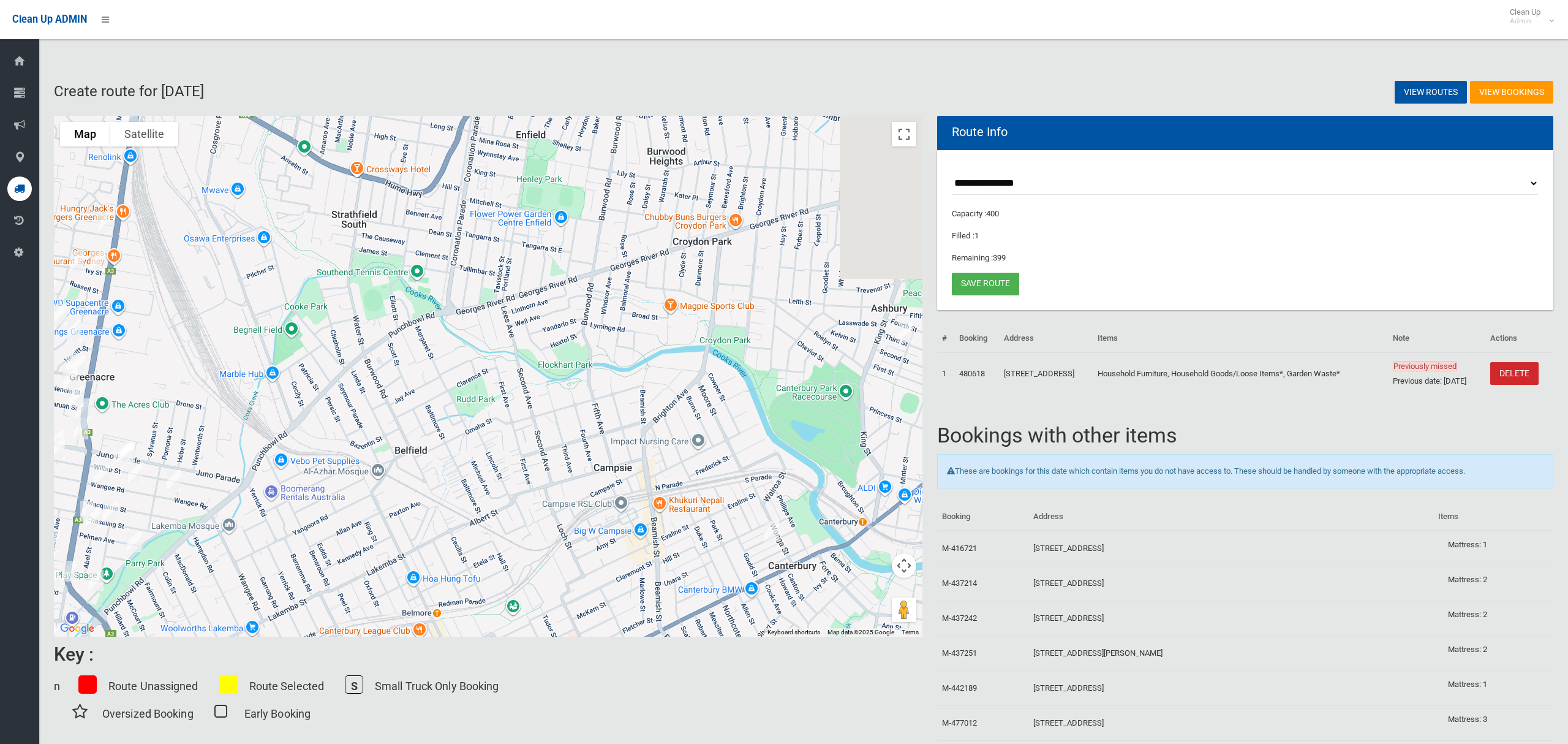
drag, startPoint x: 684, startPoint y: 478, endPoint x: 680, endPoint y: 521, distance: 43.2
click at [682, 520] on div "2 Jean Street, GREENACRE NSW 2190" at bounding box center [488, 376] width 868 height 521
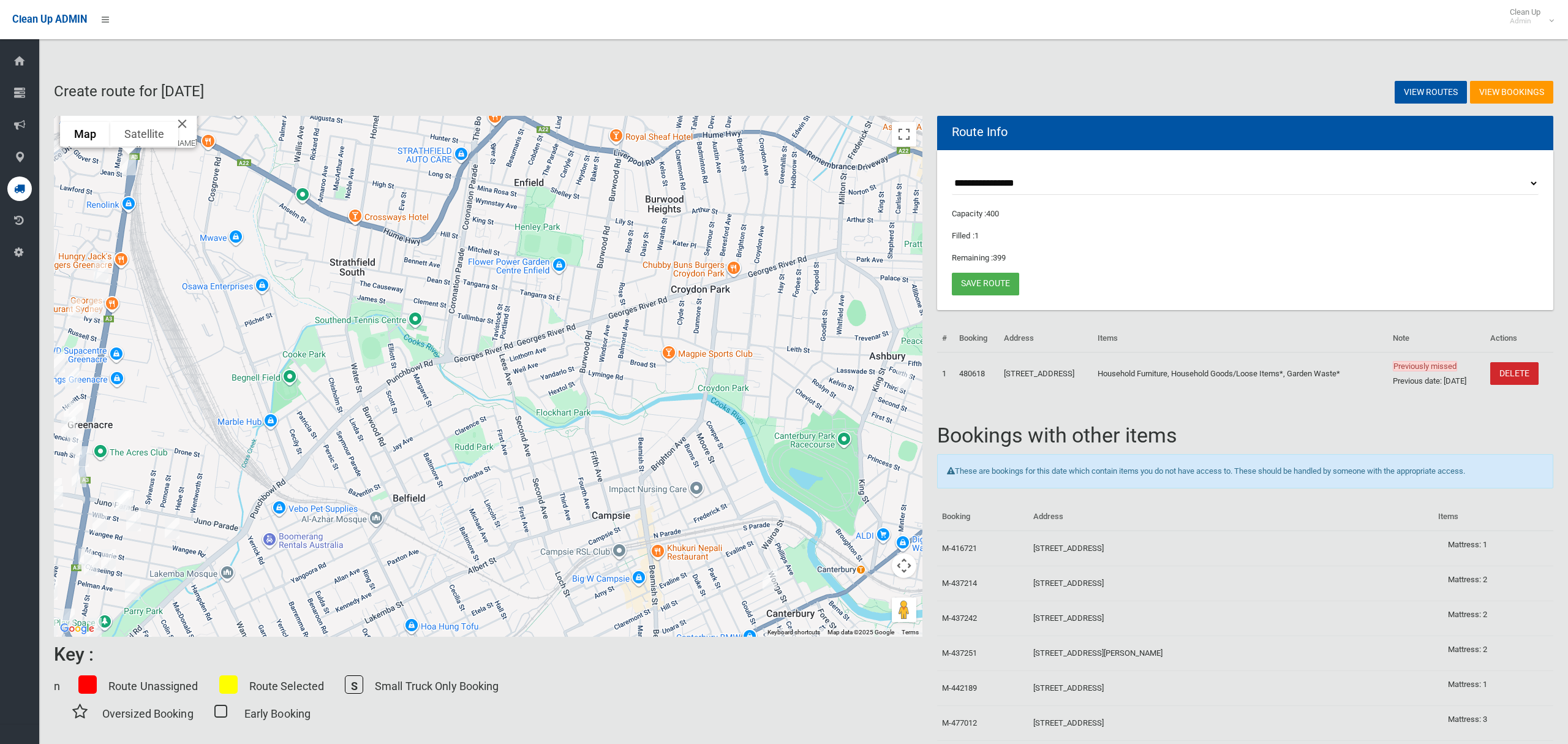
click at [904, 385] on img "46 Third Street, ASHBURY NSW 2193" at bounding box center [903, 379] width 25 height 30
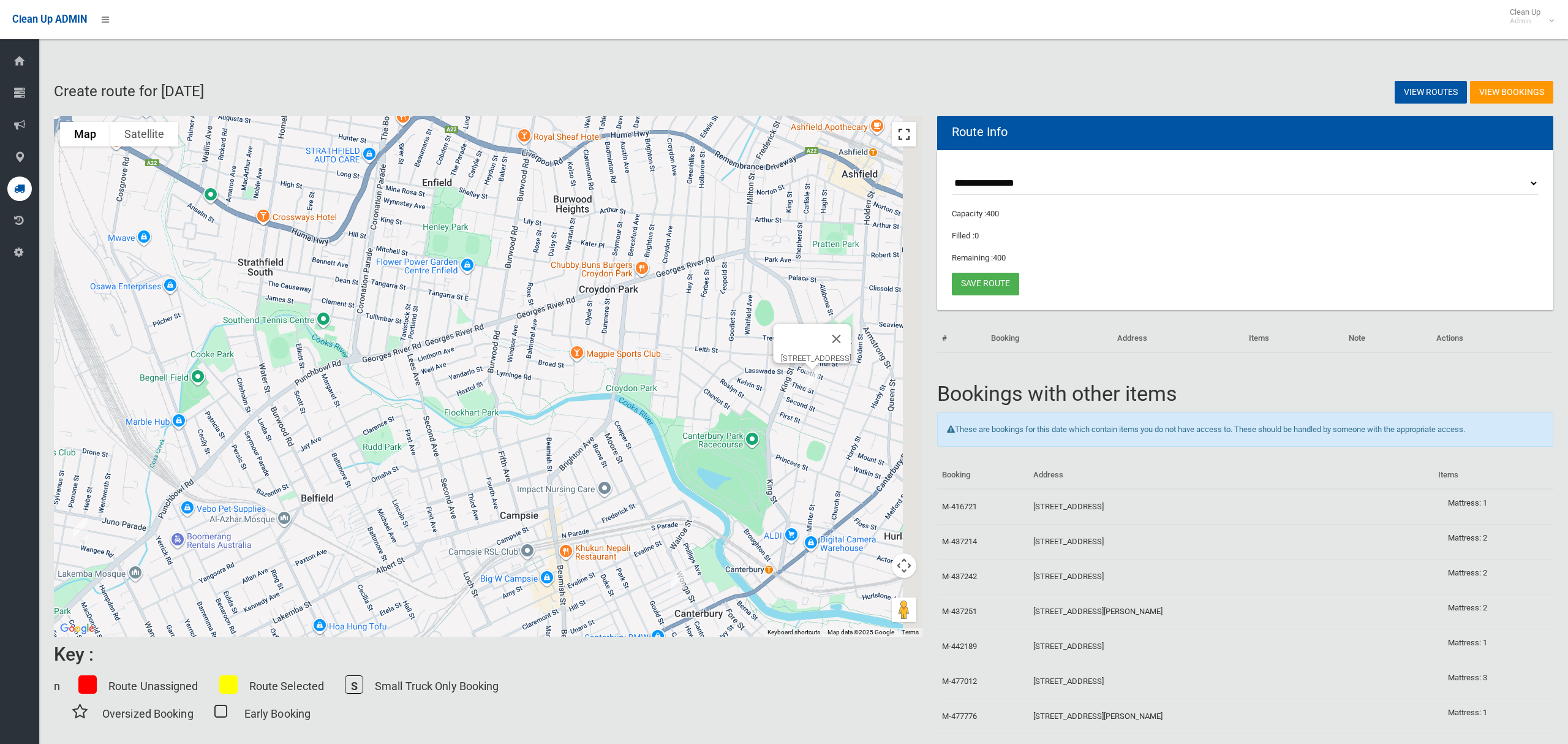
click at [901, 137] on button "Toggle fullscreen view" at bounding box center [903, 134] width 25 height 25
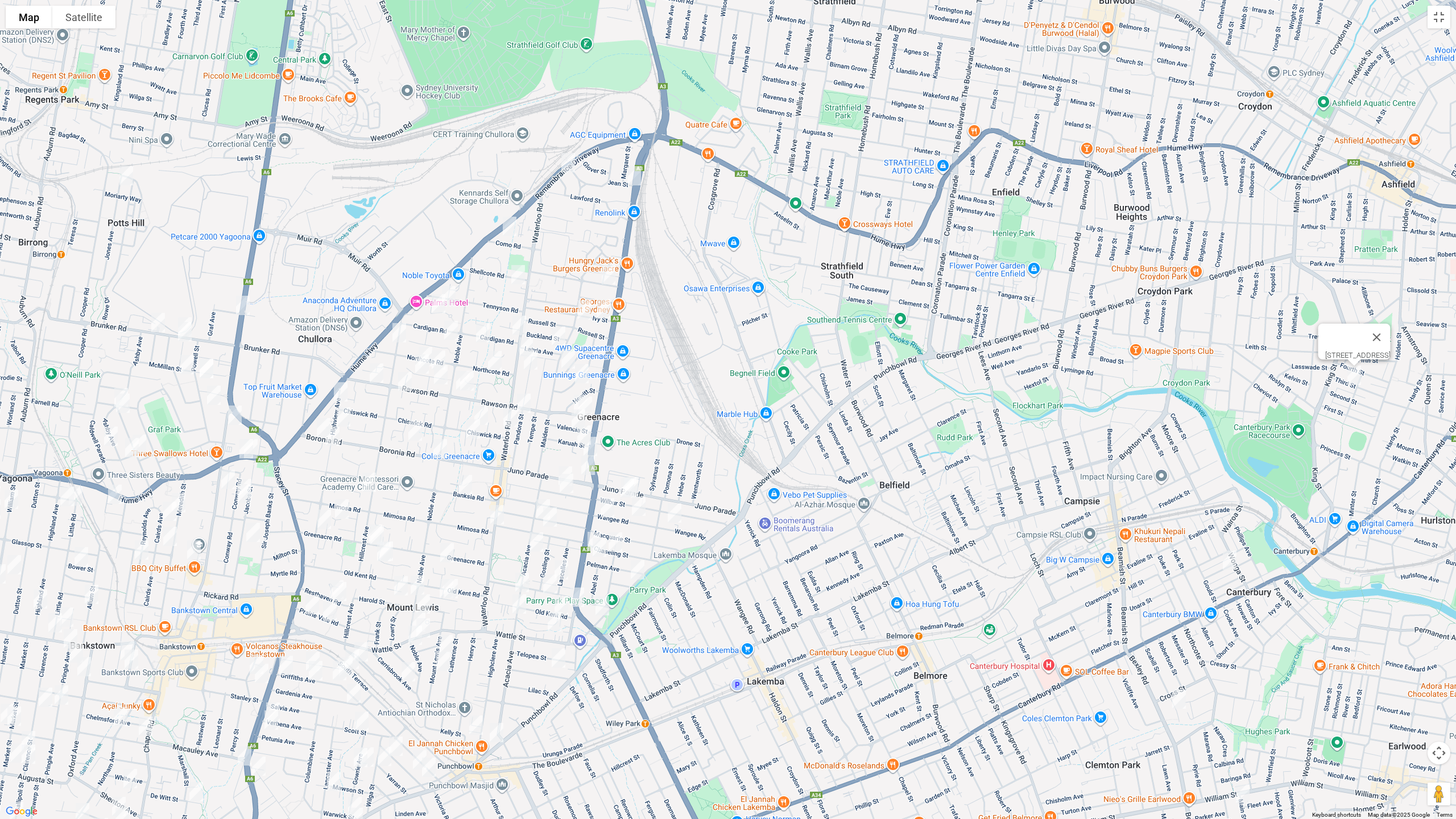
drag, startPoint x: 685, startPoint y: 361, endPoint x: 831, endPoint y: 315, distance: 153.1
click at [898, 295] on div "46 Third Street, ASHBURY NSW 2193" at bounding box center [728, 409] width 1456 height 819
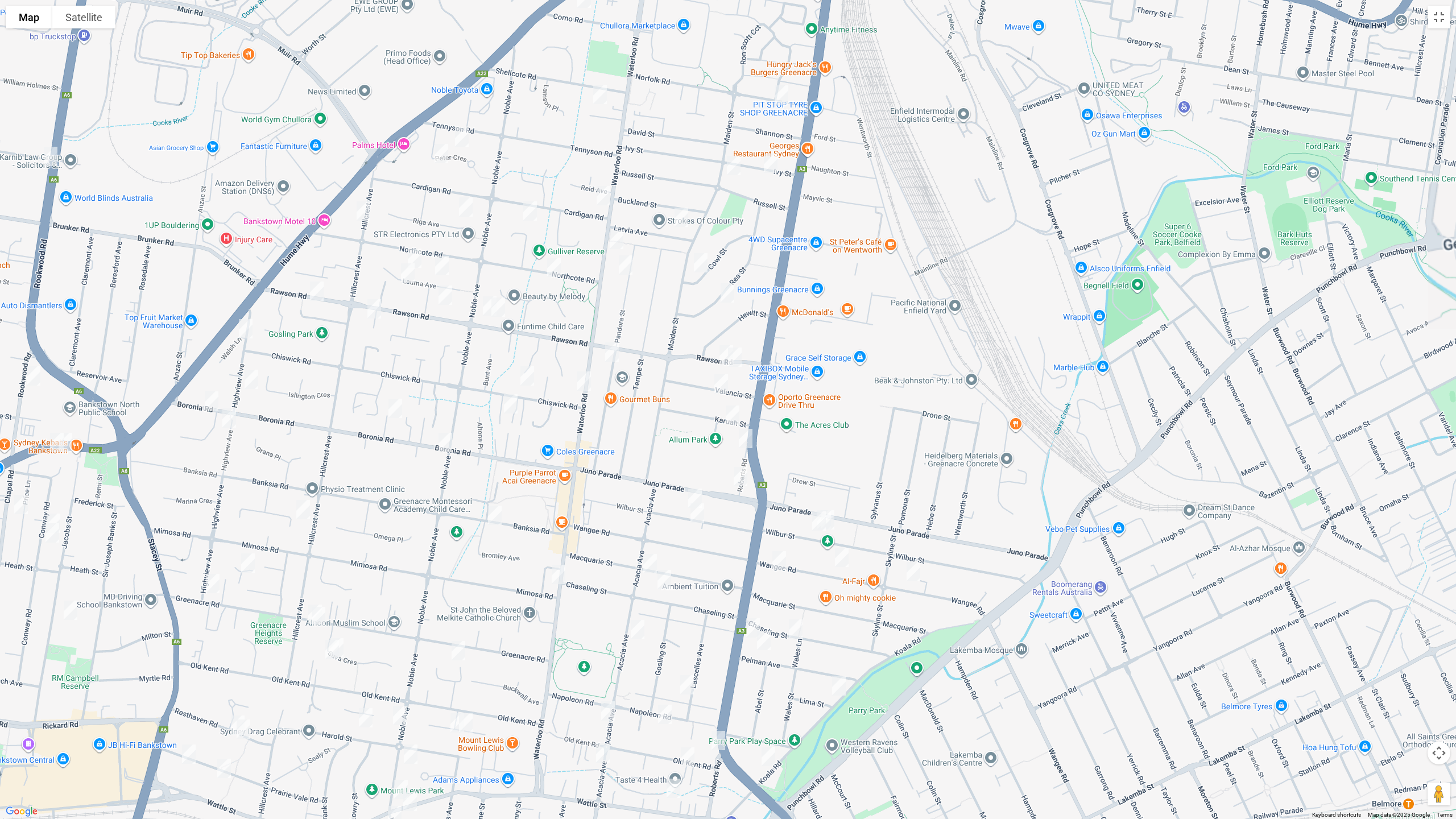
click at [315, 292] on img "137B Rawson Road, GREENACRE NSW 2190" at bounding box center [316, 291] width 23 height 28
click at [397, 407] on img "95 Boronia Road, GREENACRE NSW 2190" at bounding box center [395, 407] width 23 height 28
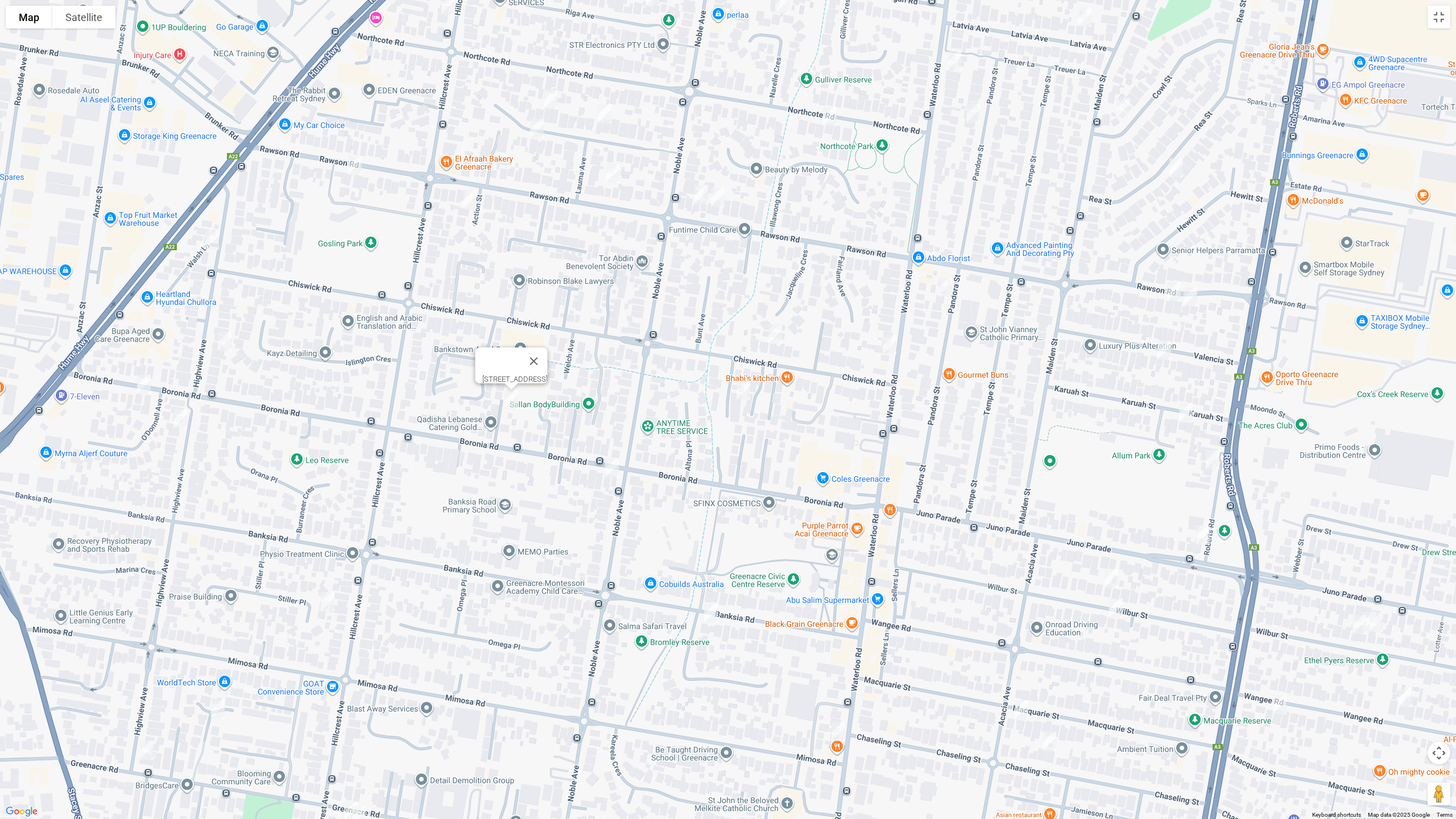
click at [615, 175] on img "84A Rawson Road, GREENACRE NSW 2190" at bounding box center [612, 173] width 23 height 28
click at [699, 192] on img "70 Rawson Road, GREENACRE NSW 2190" at bounding box center [701, 193] width 23 height 28
click at [716, 201] on img "66B Rawson Road, GREENACRE NSW 2190" at bounding box center [718, 197] width 23 height 28
click at [884, 341] on img "220 Waterloo Road, GREENACRE NSW 2190" at bounding box center [889, 344] width 23 height 28
click at [1171, 290] on img "11A Rawson Road, GREENACRE NSW 2190" at bounding box center [1174, 291] width 23 height 28
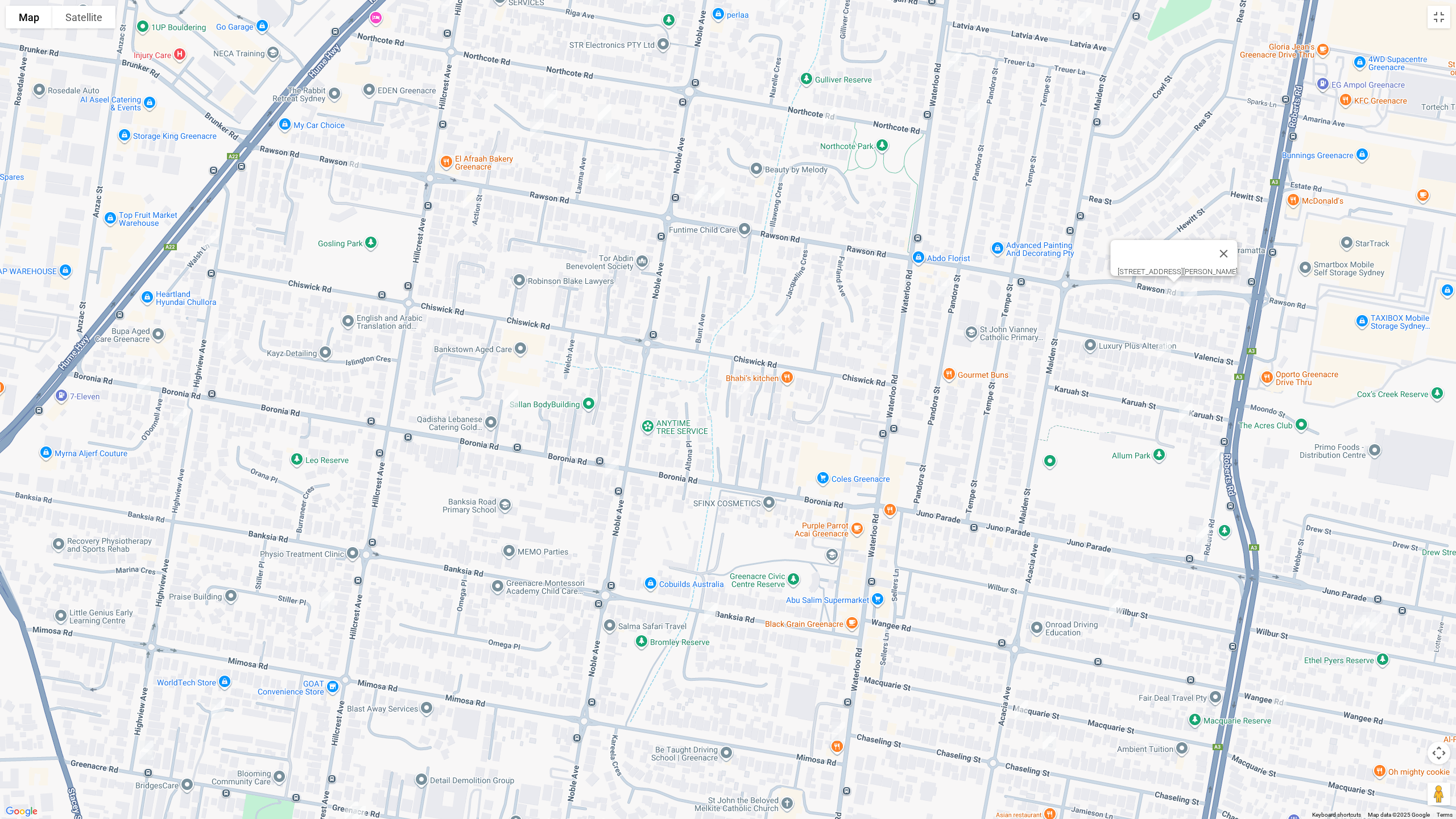
click at [1188, 295] on img "7 Rawson Road, GREENACRE NSW 2190" at bounding box center [1190, 297] width 23 height 28
click at [1211, 458] on img "216 Roberts Road, GREENACRE NSW 2190" at bounding box center [1212, 459] width 23 height 28
click at [1204, 532] on img "177 Juno Parade, GREENACRE NSW 2190" at bounding box center [1203, 534] width 23 height 28
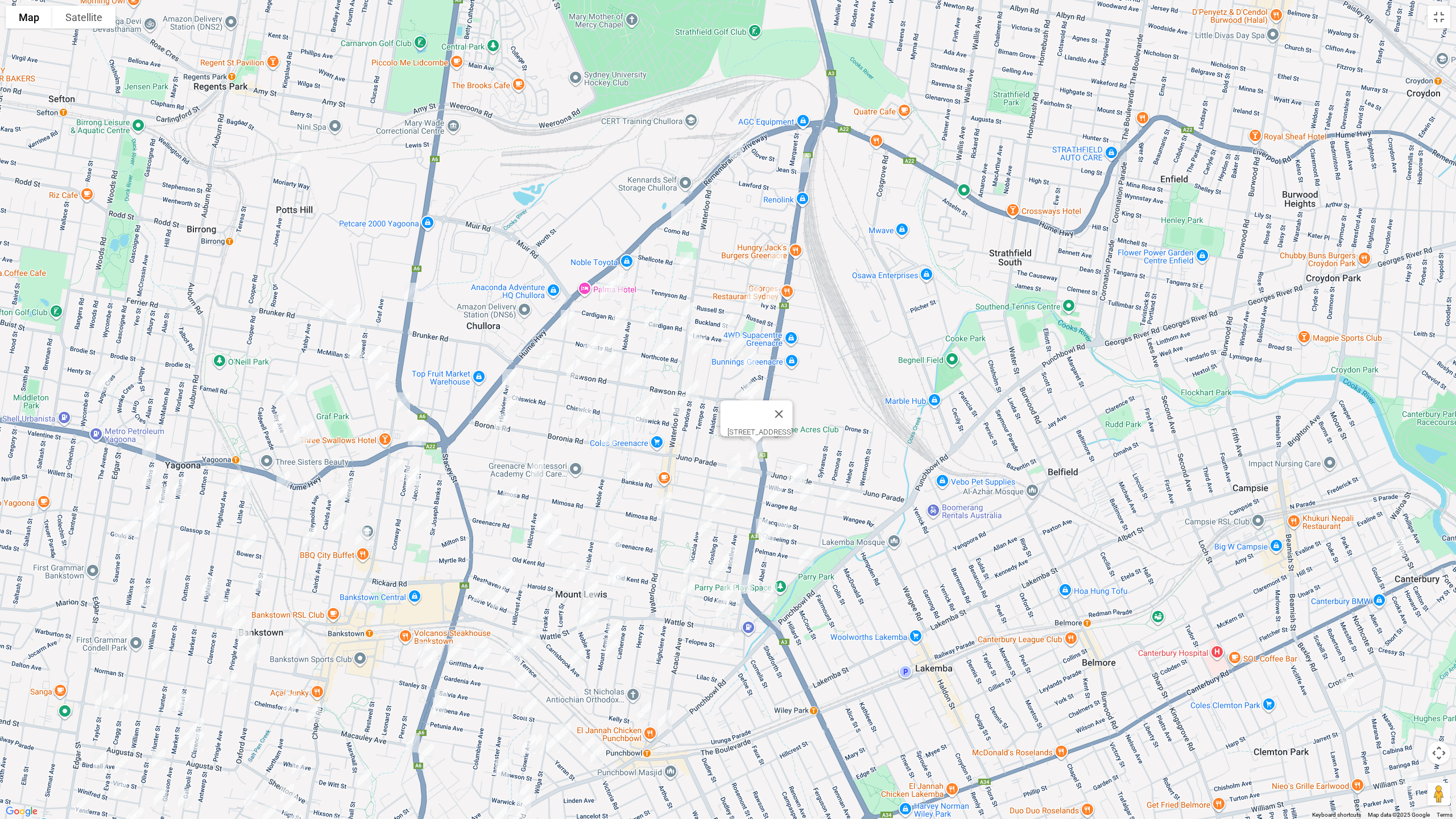
drag, startPoint x: 939, startPoint y: 274, endPoint x: 719, endPoint y: 268, distance: 220.1
click at [719, 268] on div "177 Juno Parade, GREENACRE NSW 2190" at bounding box center [728, 409] width 1456 height 819
click at [609, 432] on img "68 Boronia Road, GREENACRE NSW 2190" at bounding box center [609, 435] width 23 height 28
click at [482, 416] on img "1/170 Boronia Road, GREENACRE NSW 2190" at bounding box center [492, 414] width 23 height 28
click at [677, 211] on img "25 Como Road, GREENACRE NSW 2190" at bounding box center [678, 213] width 23 height 28
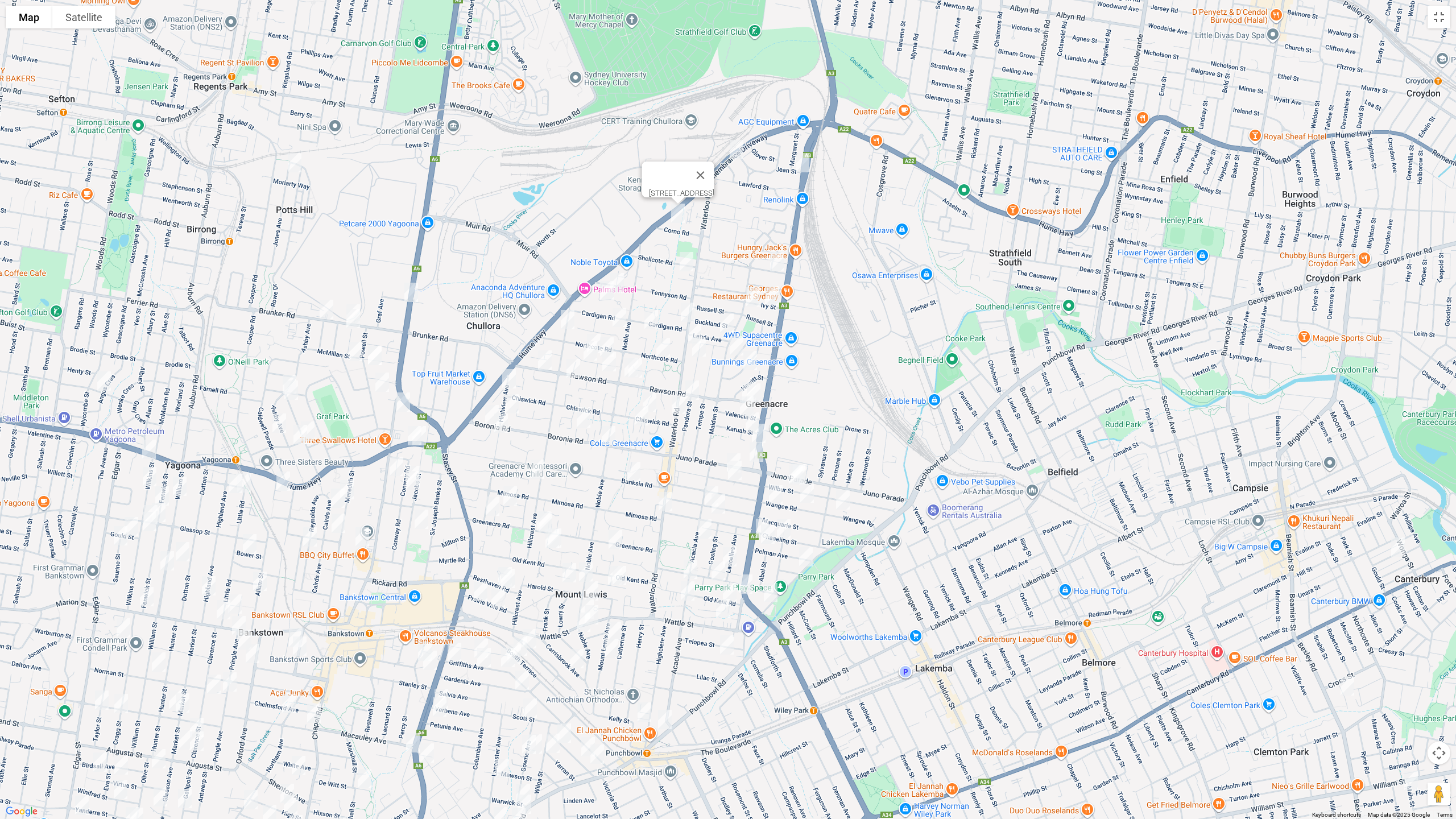
click at [774, 257] on img "42 Norfolk Road, GREENACRE NSW 2190" at bounding box center [777, 261] width 23 height 28
click at [687, 263] on img "8 Solomon Court, GREENACRE NSW 2190" at bounding box center [686, 261] width 23 height 28
click at [685, 262] on img "8 Solomon Court, GREENACRE NSW 2190" at bounding box center [686, 261] width 23 height 28
click at [778, 262] on img "42 Norfolk Road, GREENACRE NSW 2190" at bounding box center [777, 261] width 23 height 28
click at [803, 163] on img "2 Jean Street, GREENACRE NSW 2190" at bounding box center [802, 162] width 23 height 28
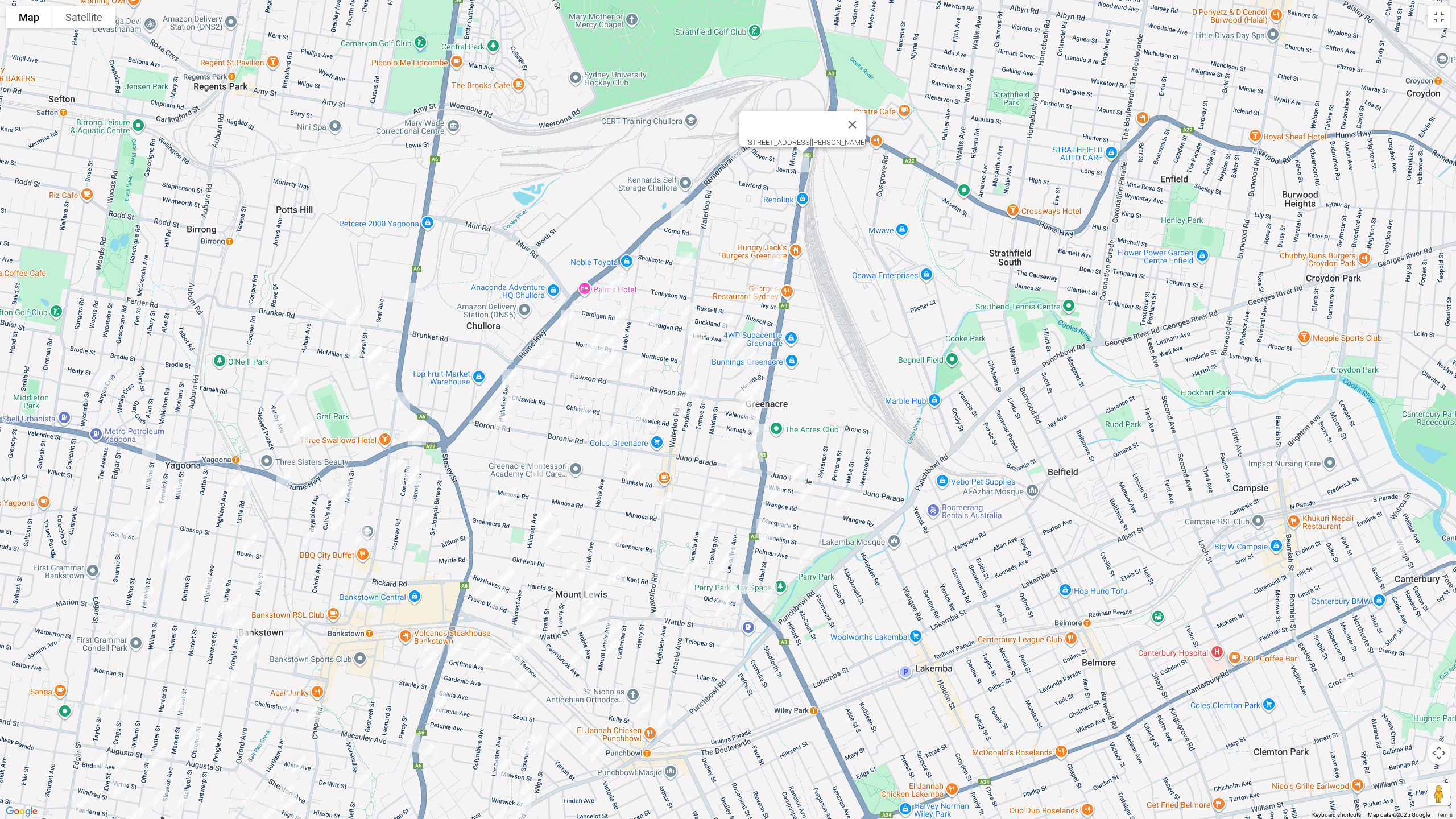
click at [731, 156] on img "1 Robinson Street, GREENACRE NSW 2190" at bounding box center [737, 149] width 23 height 28
click at [1442, 16] on button "Toggle fullscreen view" at bounding box center [1439, 17] width 23 height 23
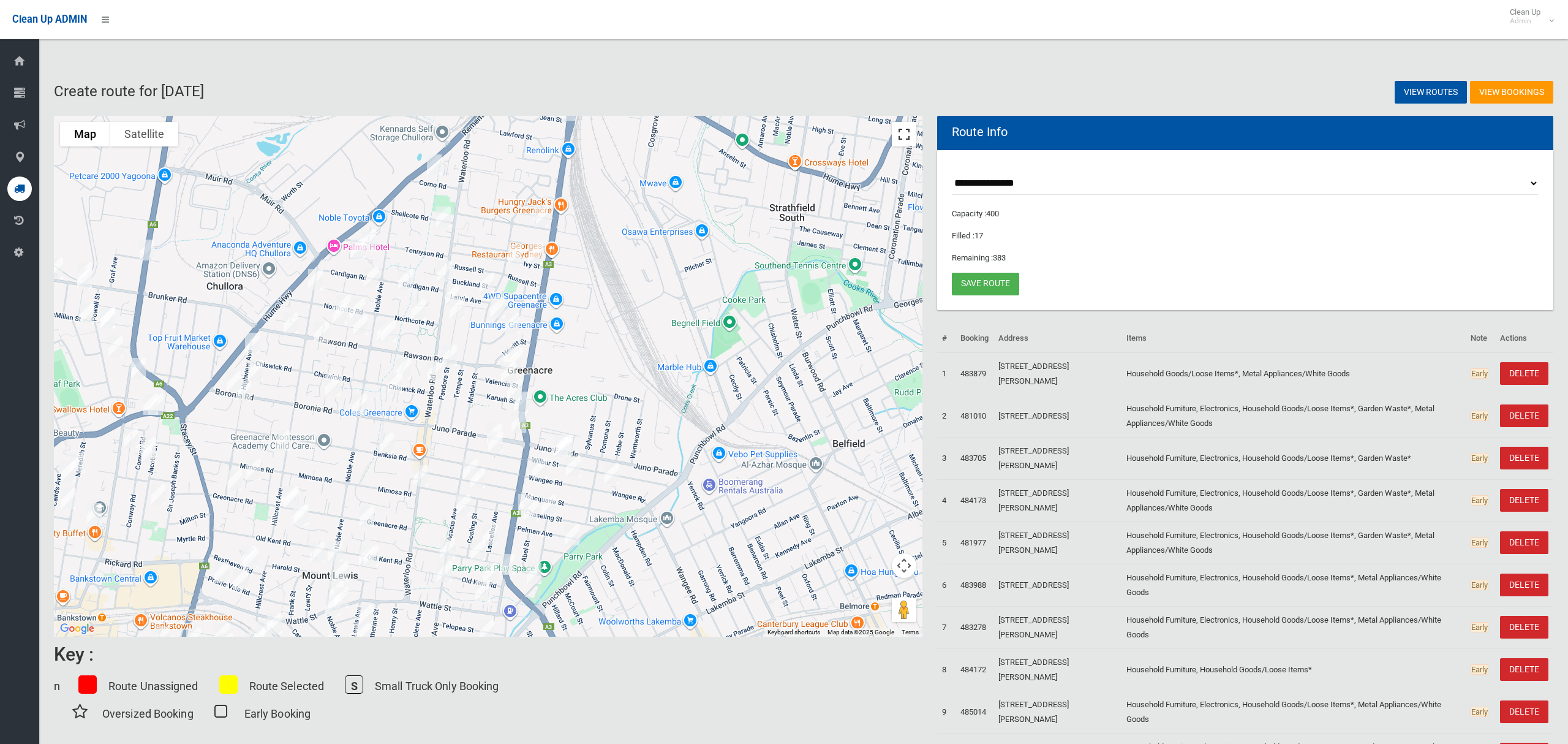
click at [902, 141] on button "Toggle fullscreen view" at bounding box center [903, 134] width 25 height 25
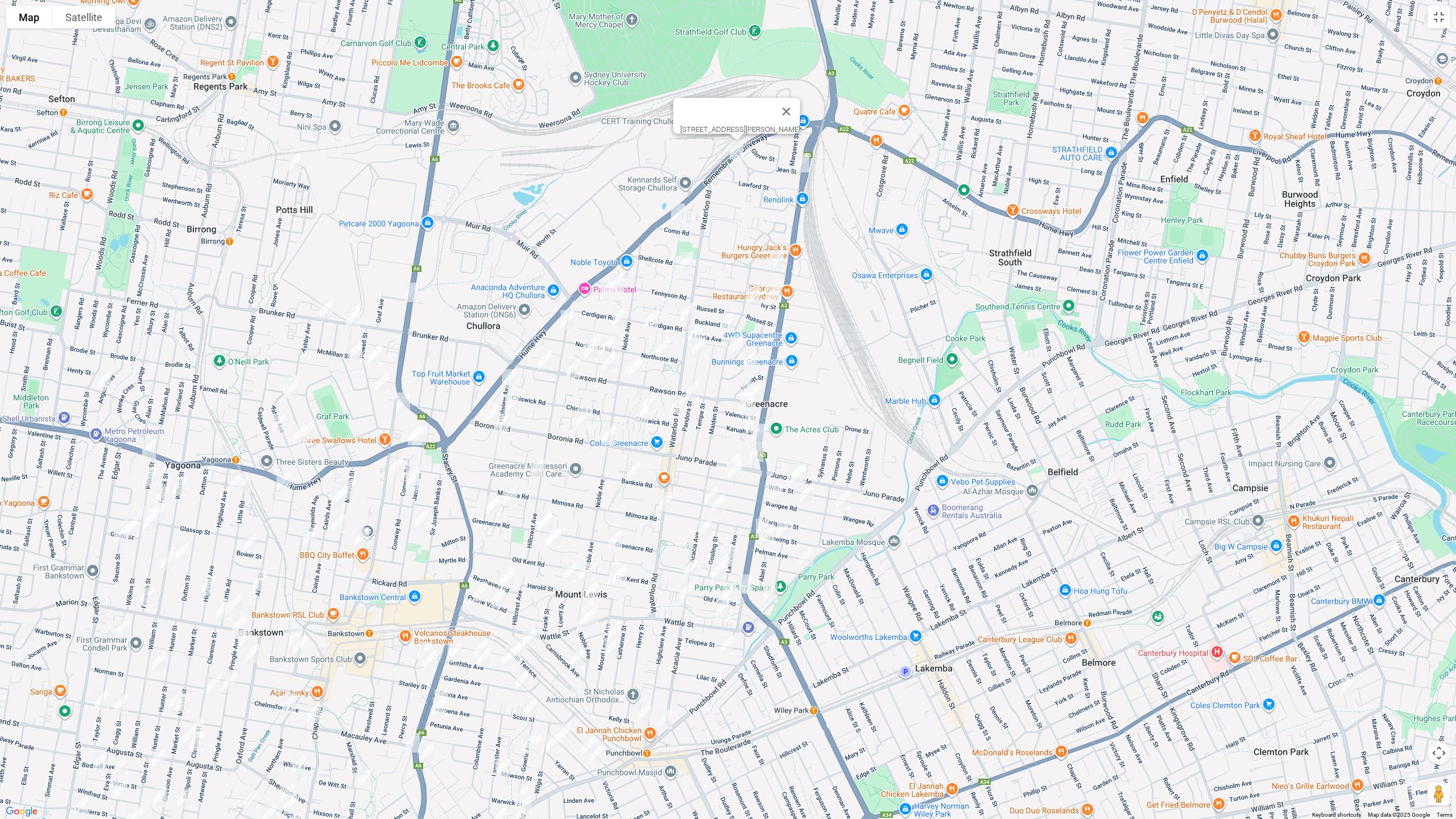
click at [734, 151] on img "1 Robinson Street, GREENACRE NSW 2190" at bounding box center [737, 149] width 23 height 28
click at [1436, 20] on button "Toggle fullscreen view" at bounding box center [1439, 17] width 23 height 23
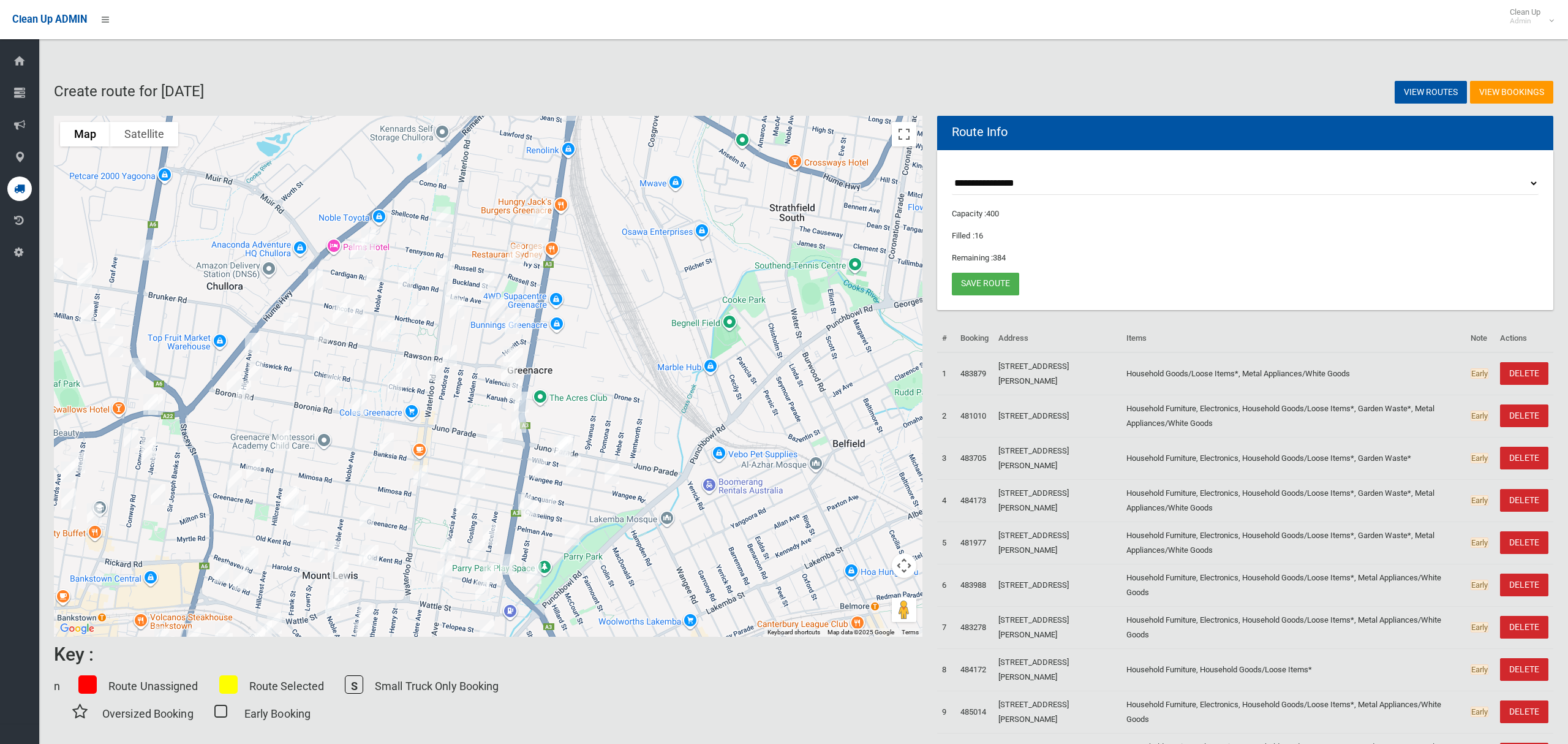
click at [433, 166] on img "25 Como Road, GREENACRE NSW 2190" at bounding box center [434, 164] width 25 height 30
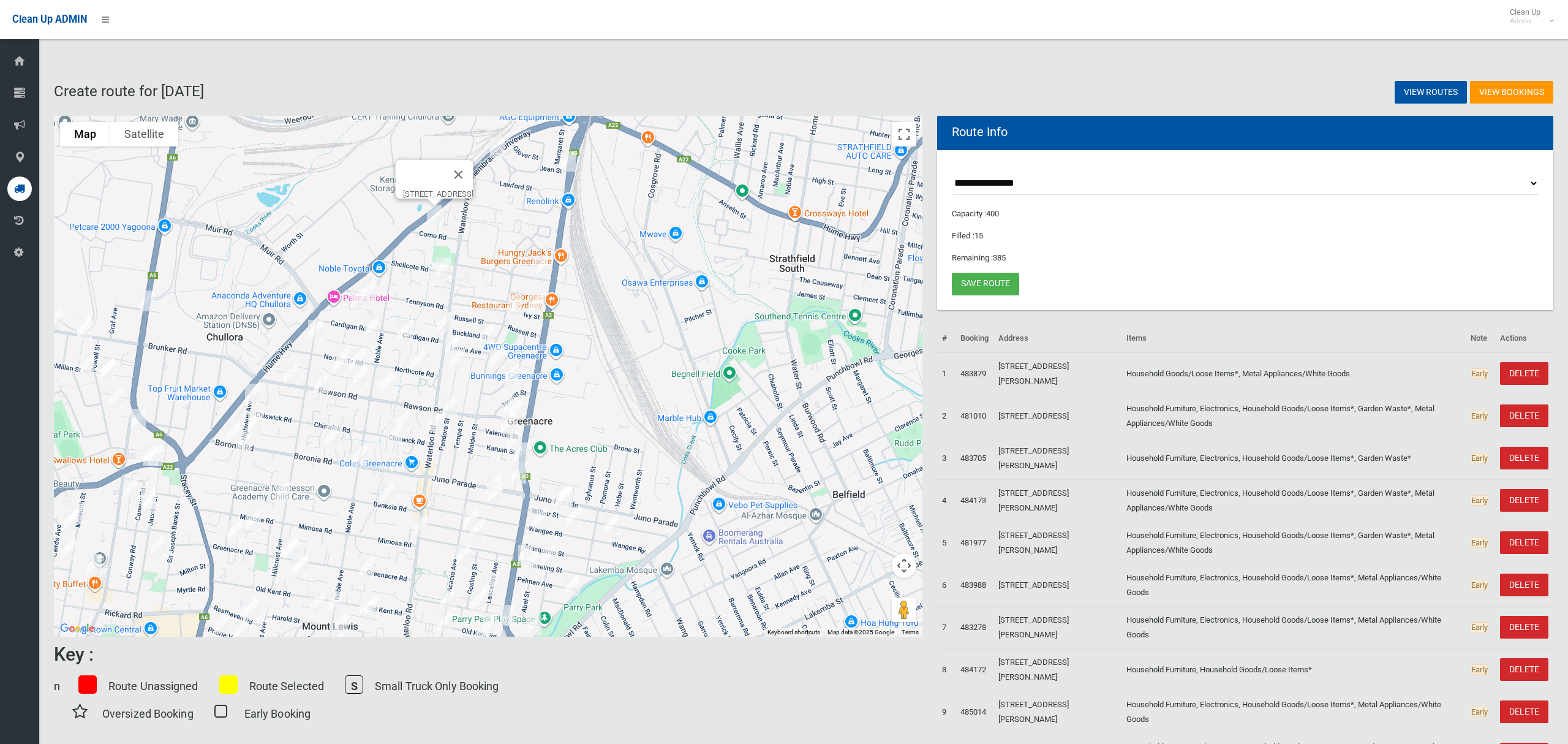
click at [572, 165] on img "2 Jean Street, GREENACRE NSW 2190" at bounding box center [568, 161] width 25 height 30
click at [569, 162] on img "2 Jean Street, GREENACRE NSW 2190" at bounding box center [568, 161] width 25 height 30
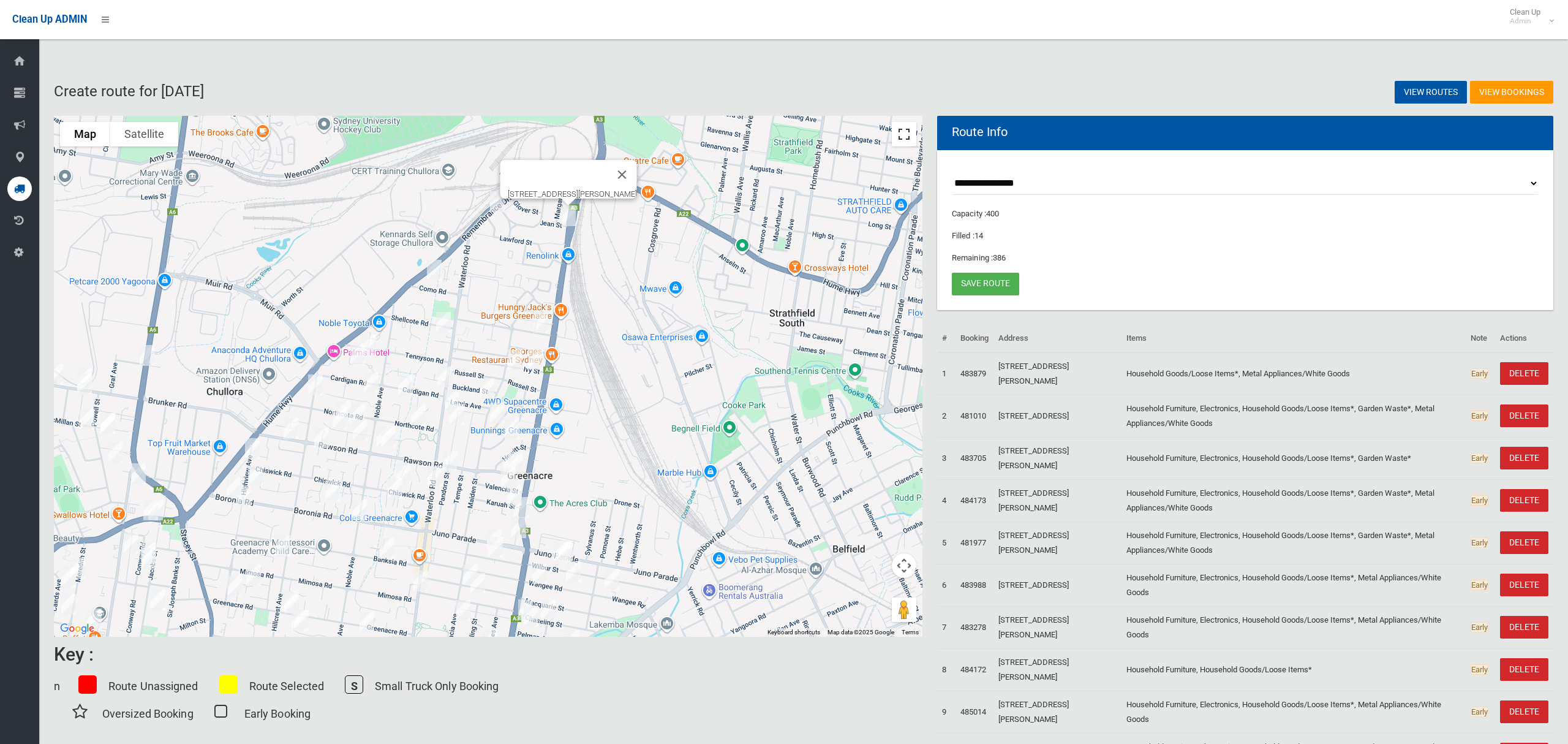
click at [908, 137] on button "Toggle fullscreen view" at bounding box center [903, 134] width 25 height 25
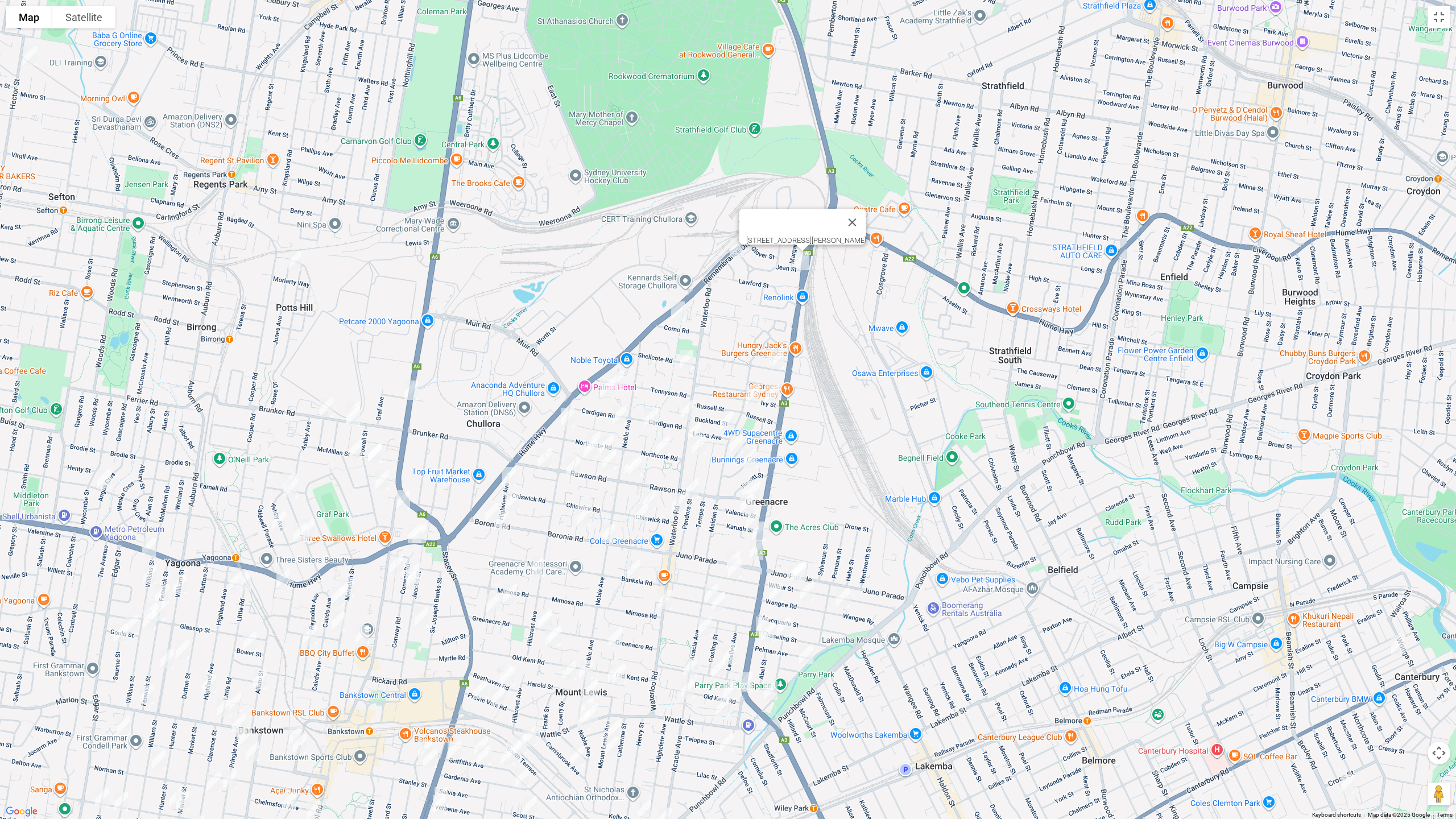
click at [691, 426] on img "283 Waterloo Road, GREENACRE NSW 2190" at bounding box center [694, 431] width 23 height 28
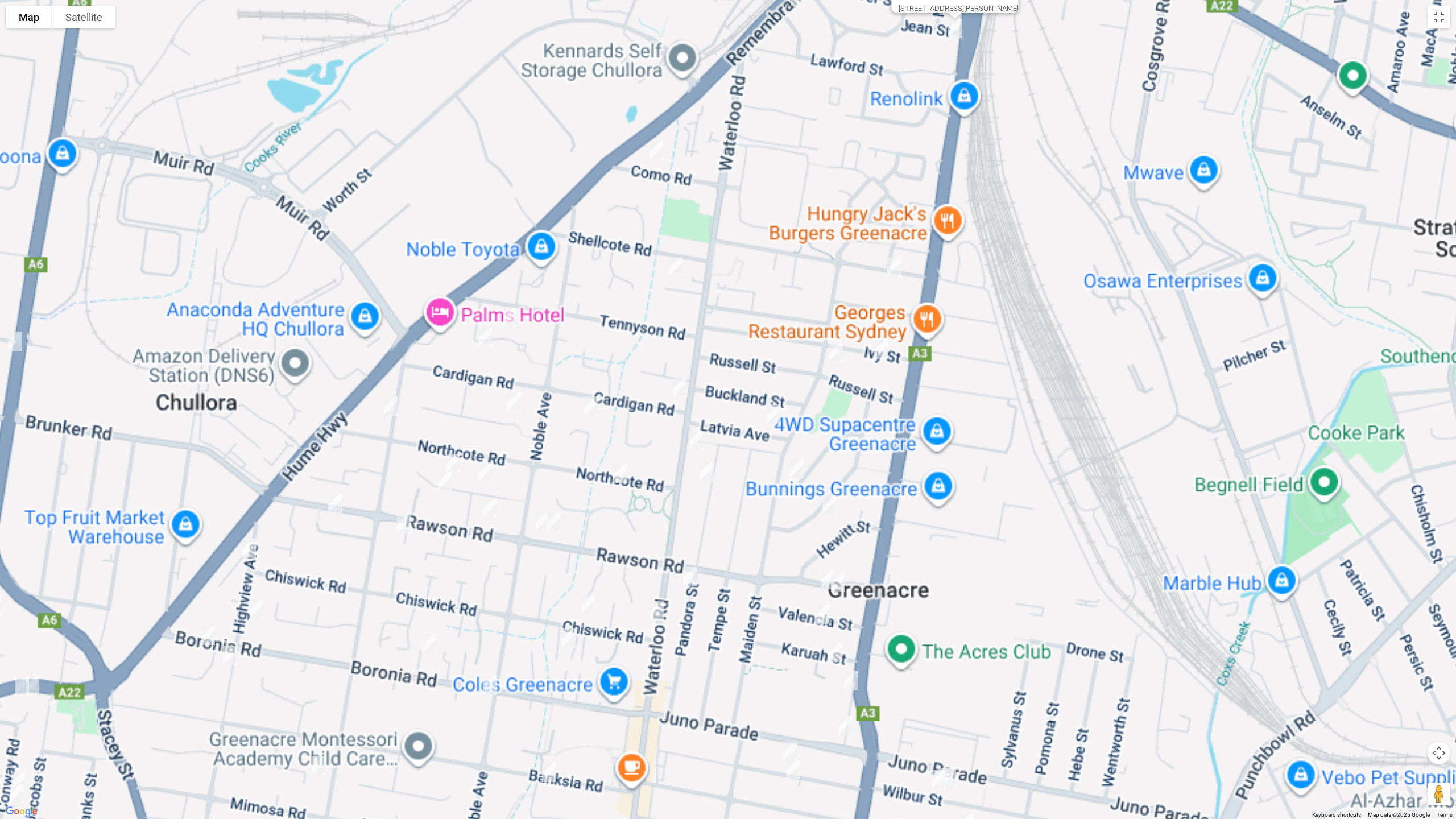
click at [696, 436] on img "283 Waterloo Road, GREENACRE NSW 2190" at bounding box center [696, 440] width 23 height 28
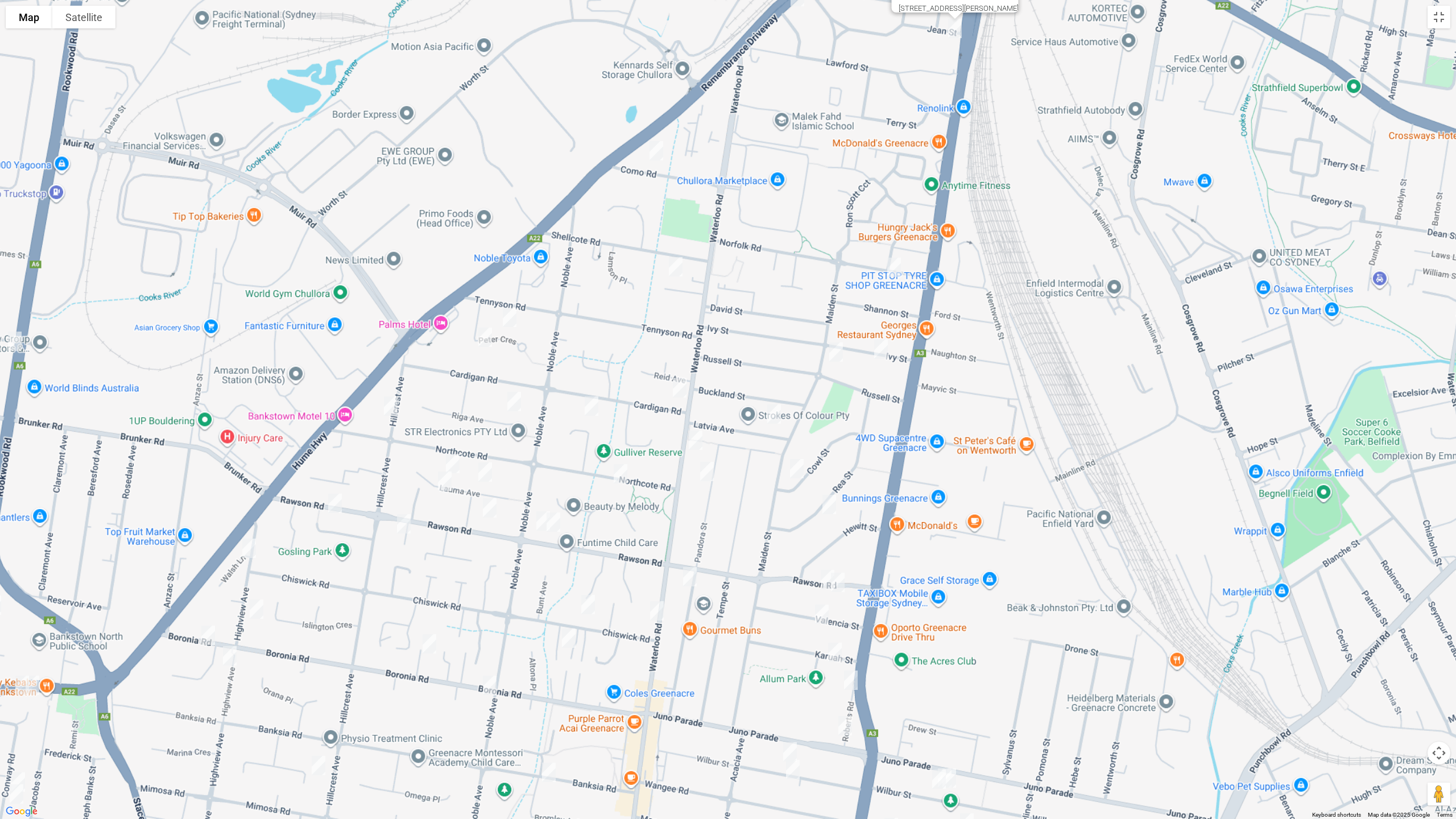
click at [696, 440] on img "283 Waterloo Road, GREENACRE NSW 2190" at bounding box center [696, 440] width 23 height 28
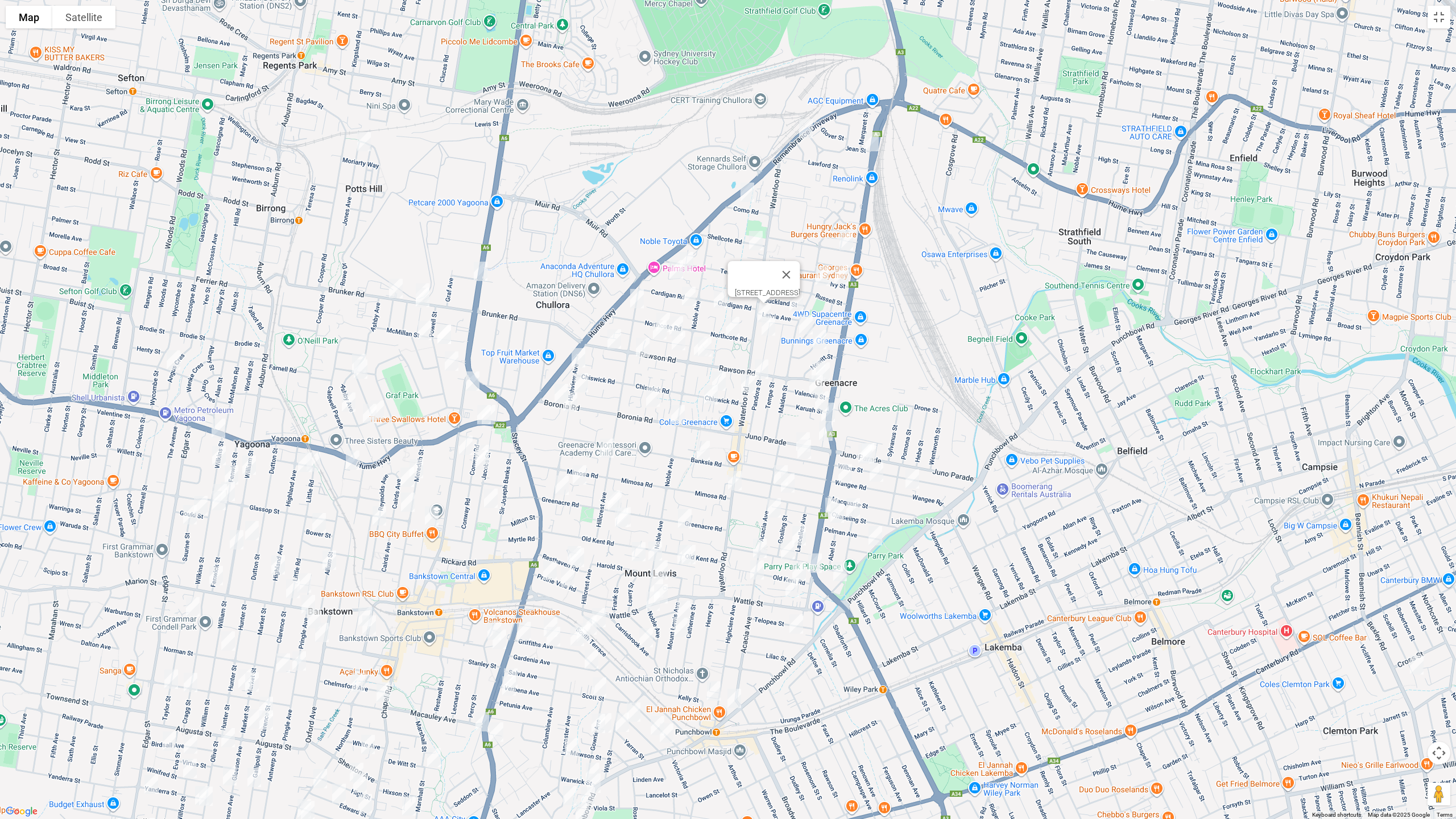
click at [806, 130] on img "1 Robinson Street, GREENACRE NSW 2190" at bounding box center [806, 128] width 23 height 28
click at [872, 145] on img "2 Jean Street, GREENACRE NSW 2190" at bounding box center [871, 141] width 23 height 28
click at [748, 190] on img "25 Como Road, GREENACRE NSW 2190" at bounding box center [747, 192] width 23 height 28
click at [760, 238] on img "8 Solomon Court, GREENACRE NSW 2190" at bounding box center [755, 240] width 23 height 28
click at [850, 239] on img "42 Norfolk Road, GREENACRE NSW 2190" at bounding box center [846, 240] width 23 height 28
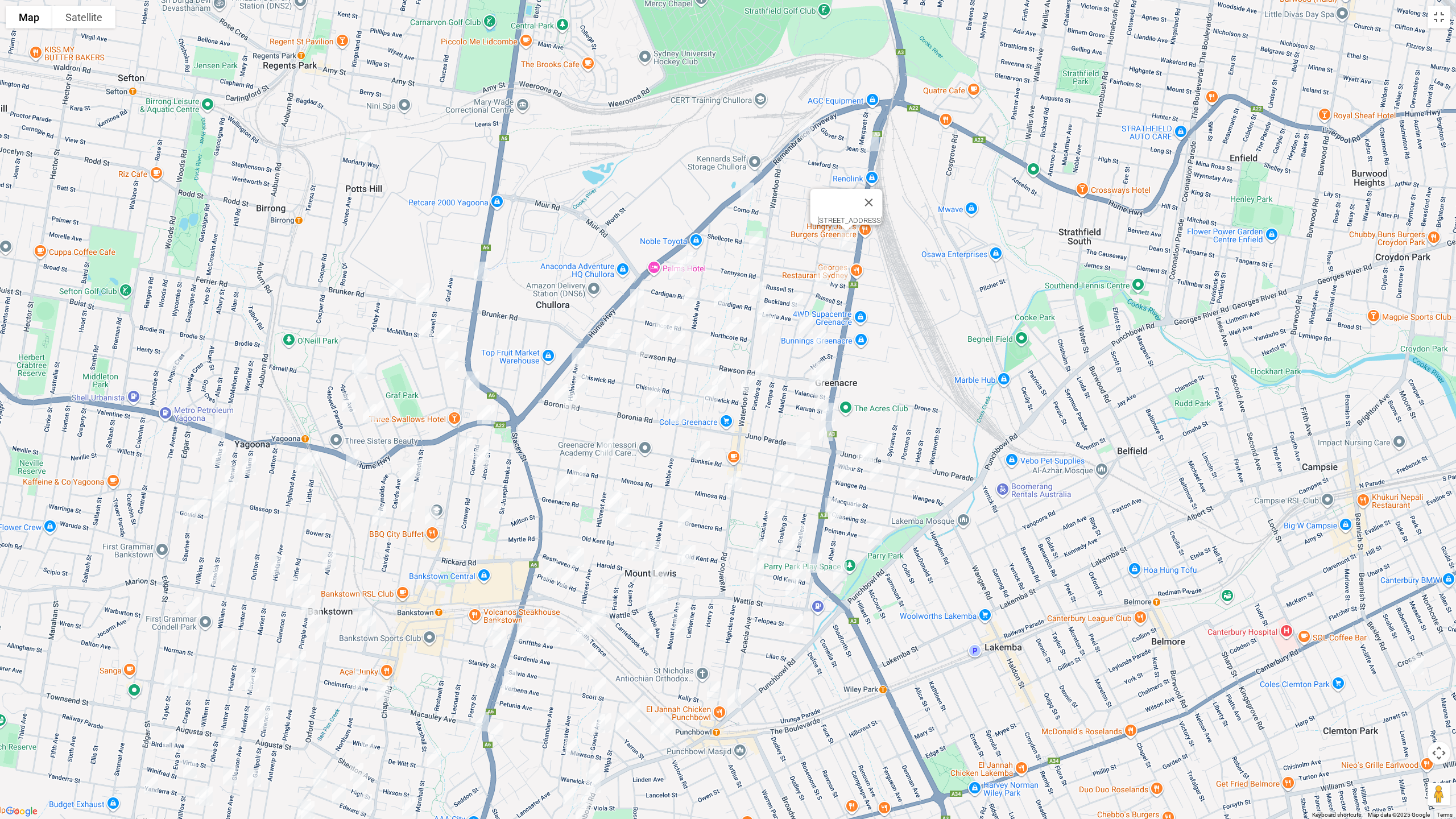
click at [839, 275] on img "9 Ivy Street, GREENACRE NSW 2190" at bounding box center [841, 274] width 23 height 28
click at [819, 277] on img "17 Maiden Street, GREENACRE NSW 2190" at bounding box center [822, 275] width 23 height 28
click at [693, 256] on img "6 Peter Crescent, GREENACRE NSW 2190" at bounding box center [686, 261] width 23 height 28
click at [676, 271] on img "23 Peter Crescent, GREENACRE NSW 2190" at bounding box center [676, 269] width 23 height 28
click at [640, 297] on img "14 Hillcrest Avenue, GREENACRE NSW 2190" at bounding box center [637, 298] width 23 height 28
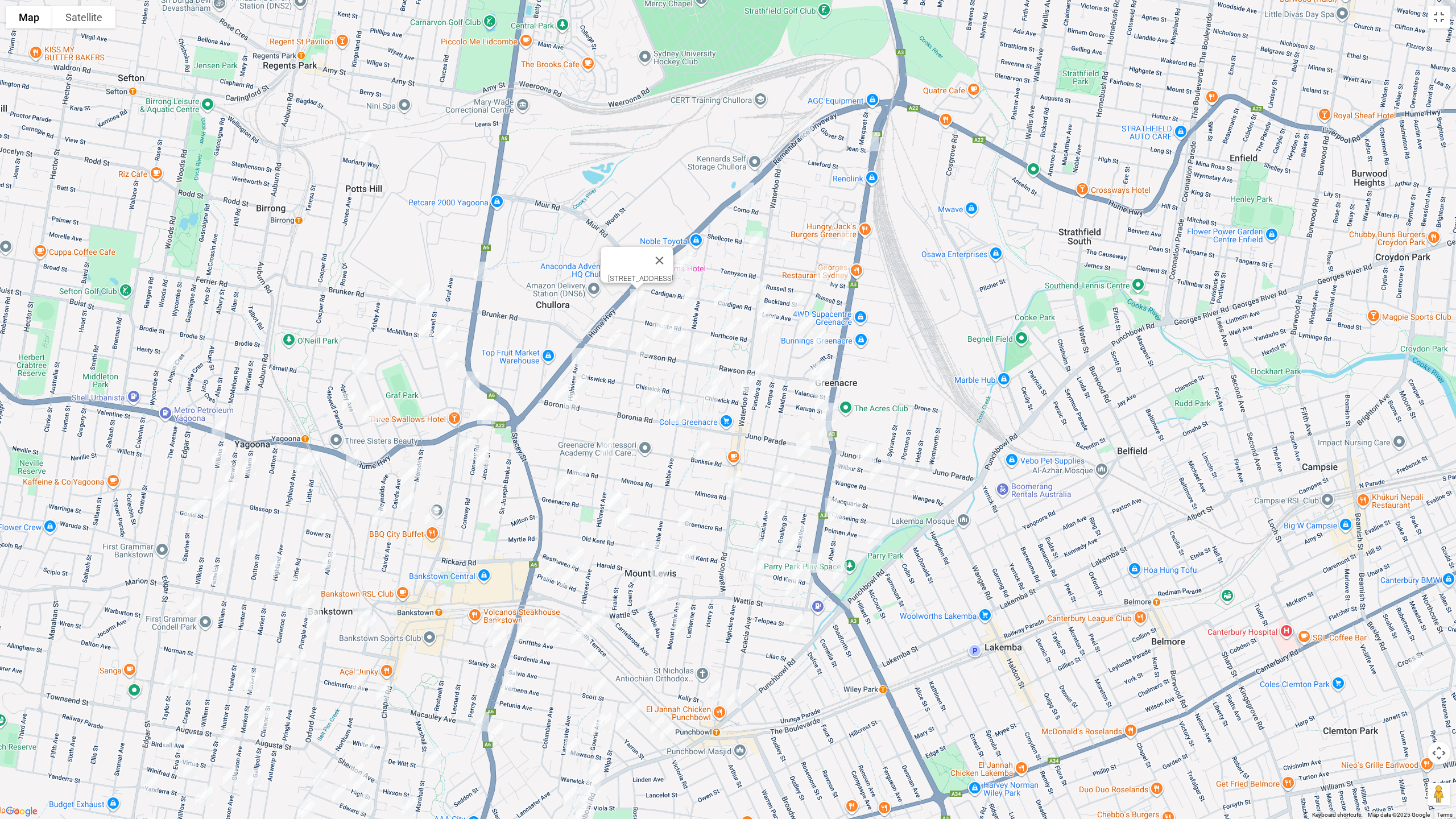
click at [688, 298] on img "38 Riga Avenue, GREENACRE NSW 2190" at bounding box center [689, 296] width 23 height 28
click at [718, 298] on img "11 Narelle Crescent, GREENACRE NSW 2190" at bounding box center [720, 298] width 23 height 28
click at [753, 290] on img "1 Cardigan Road, GREENACRE NSW 2190" at bounding box center [757, 291] width 23 height 28
click at [794, 297] on img "4 Latvia Avenue, GREENACRE NSW 2190" at bounding box center [796, 302] width 23 height 28
click at [807, 324] on img "32 Cowl Street, GREENACRE NSW 2190" at bounding box center [806, 324] width 23 height 28
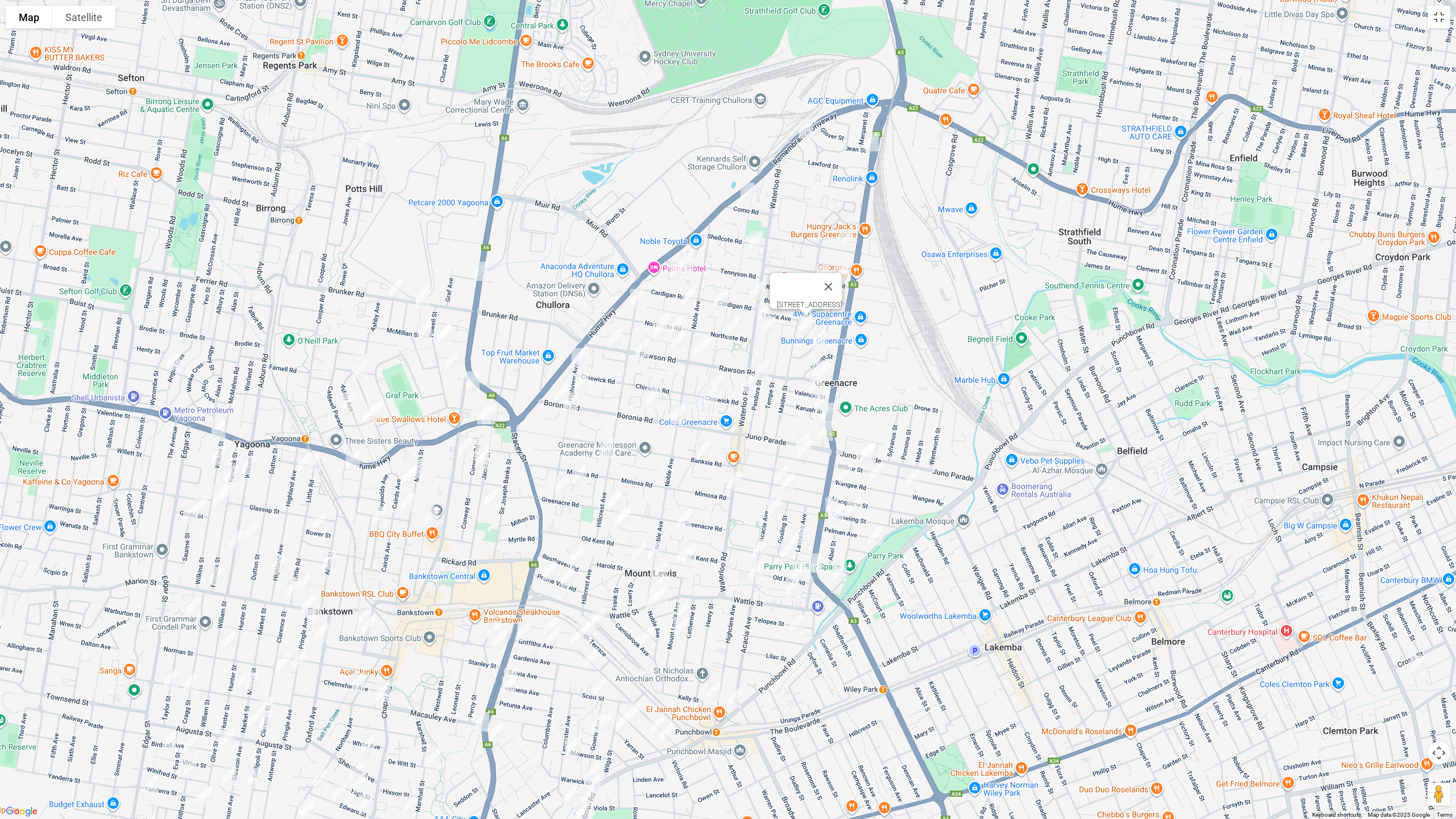
click at [823, 339] on img "45 Rea Street, GREENACRE NSW 2190" at bounding box center [819, 339] width 23 height 28
click at [772, 331] on img "16 Pandora Street, GREENACRE NSW 2190" at bounding box center [768, 326] width 23 height 28
click at [736, 331] on img "20A Northcote Road, GREENACRE NSW 2190" at bounding box center [732, 326] width 23 height 28
click at [665, 314] on img "49A Lauma Avenue, GREENACRE NSW 2190" at bounding box center [676, 326] width 23 height 28
click at [713, 280] on button "Close" at bounding box center [699, 288] width 27 height 27
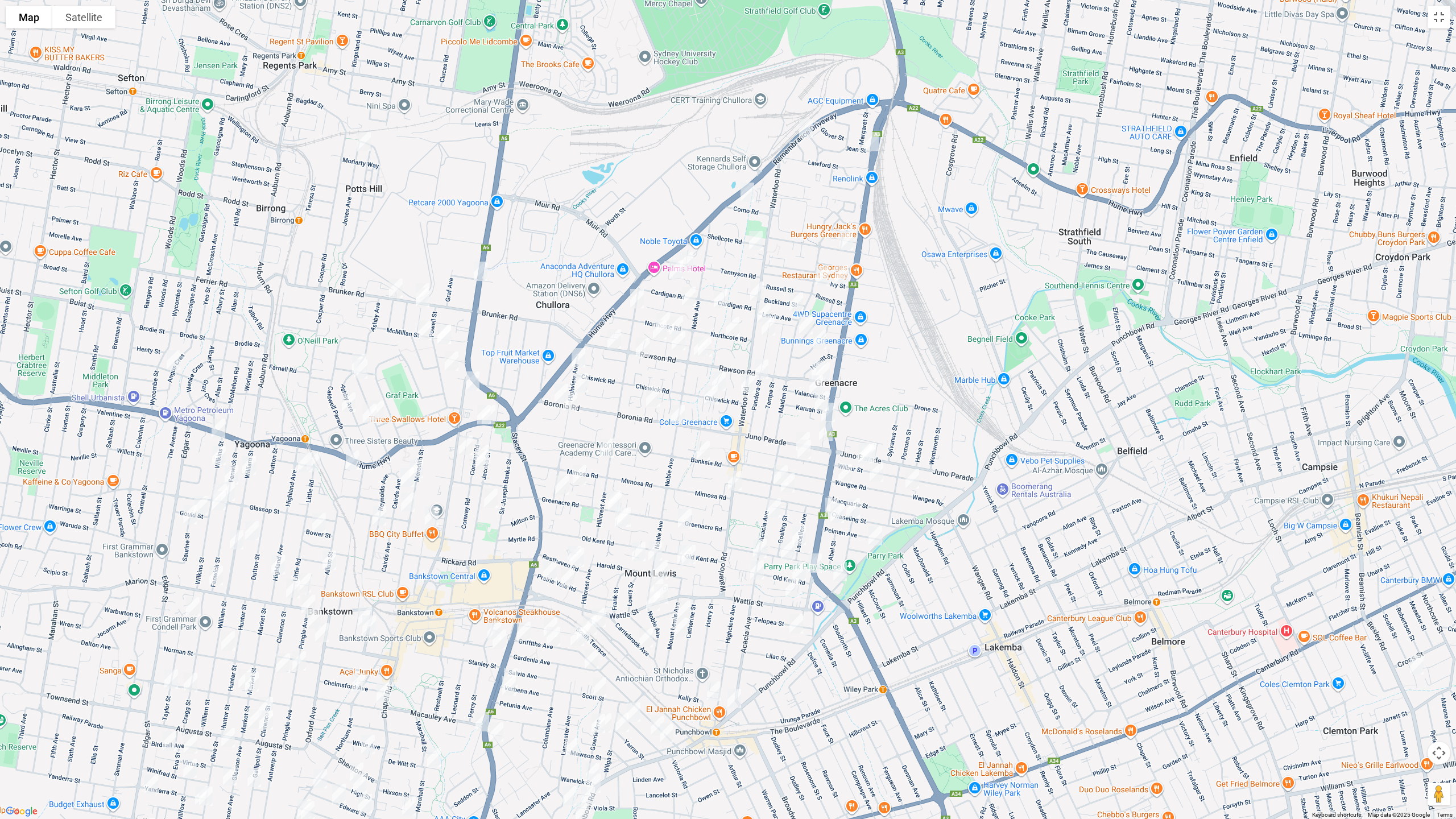
click at [662, 305] on div "To navigate, press the arrow keys." at bounding box center [728, 409] width 1456 height 819
click at [662, 309] on img "37 Lauma Avenue, GREENACRE NSW 2190" at bounding box center [663, 322] width 23 height 28
click at [658, 329] on img "13 Lauma Avenue, GREENACRE NSW 2190" at bounding box center [660, 329] width 23 height 28
click at [643, 350] on img "3 Action Street, GREENACRE NSW 2190" at bounding box center [643, 347] width 23 height 28
click at [760, 366] on img "60 Pandora Street, GREENACRE NSW 2190" at bounding box center [761, 368] width 23 height 28
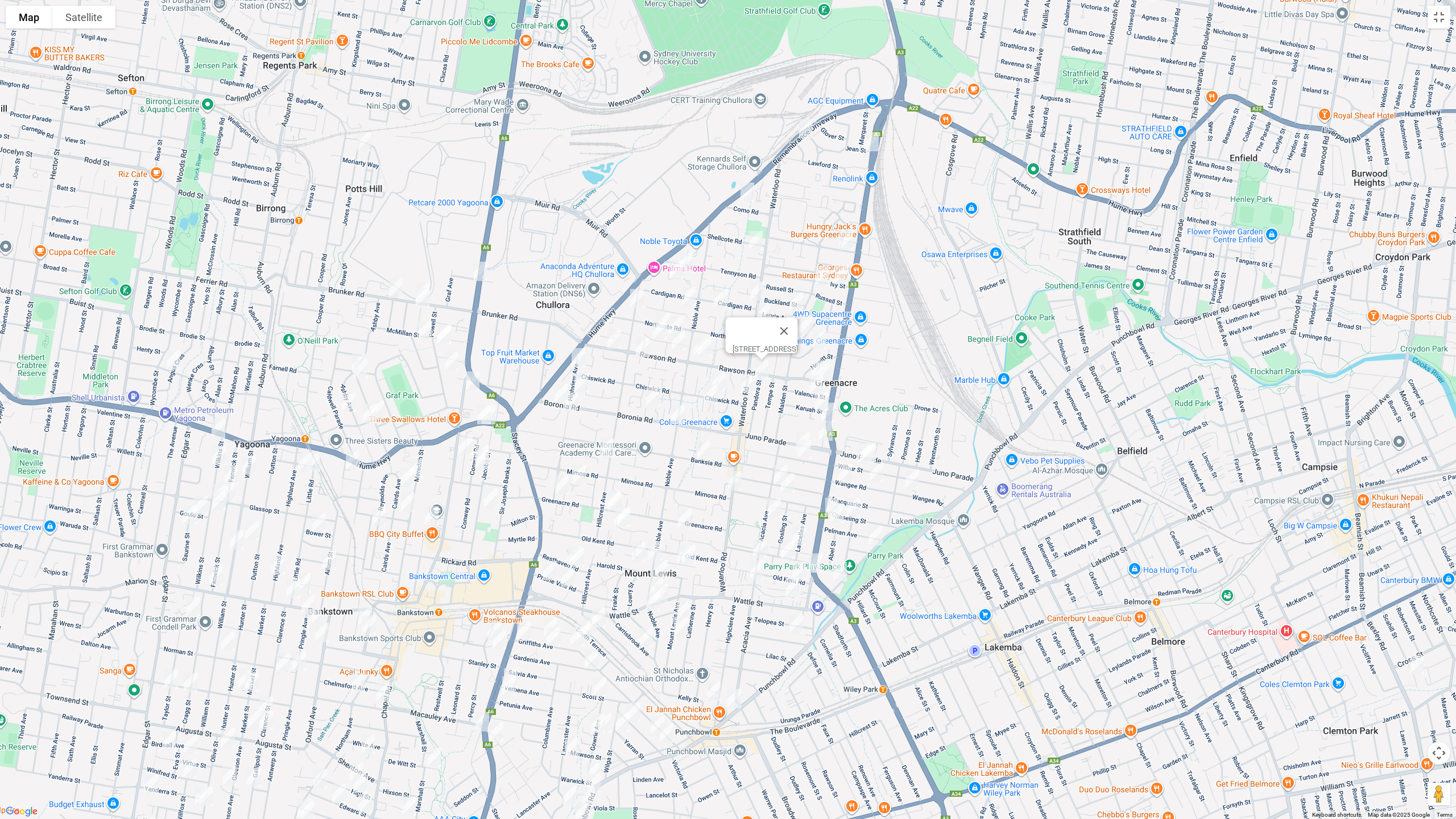
click at [809, 383] on img "15 Valencia Street, GREENACRE NSW 2190" at bounding box center [816, 384] width 23 height 28
click at [817, 399] on img "216 Roberts Road, GREENACRE NSW 2190" at bounding box center [828, 412] width 23 height 28
click at [719, 369] on img "19 Chiswick Road, GREENACRE NSW 2190" at bounding box center [719, 380] width 23 height 28
click at [708, 392] on img "30 Chiswick Road, GREENACRE NSW 2190" at bounding box center [711, 394] width 23 height 28
click at [575, 360] on img "112A Highview Avenue, GREENACRE NSW 2190" at bounding box center [578, 357] width 23 height 28
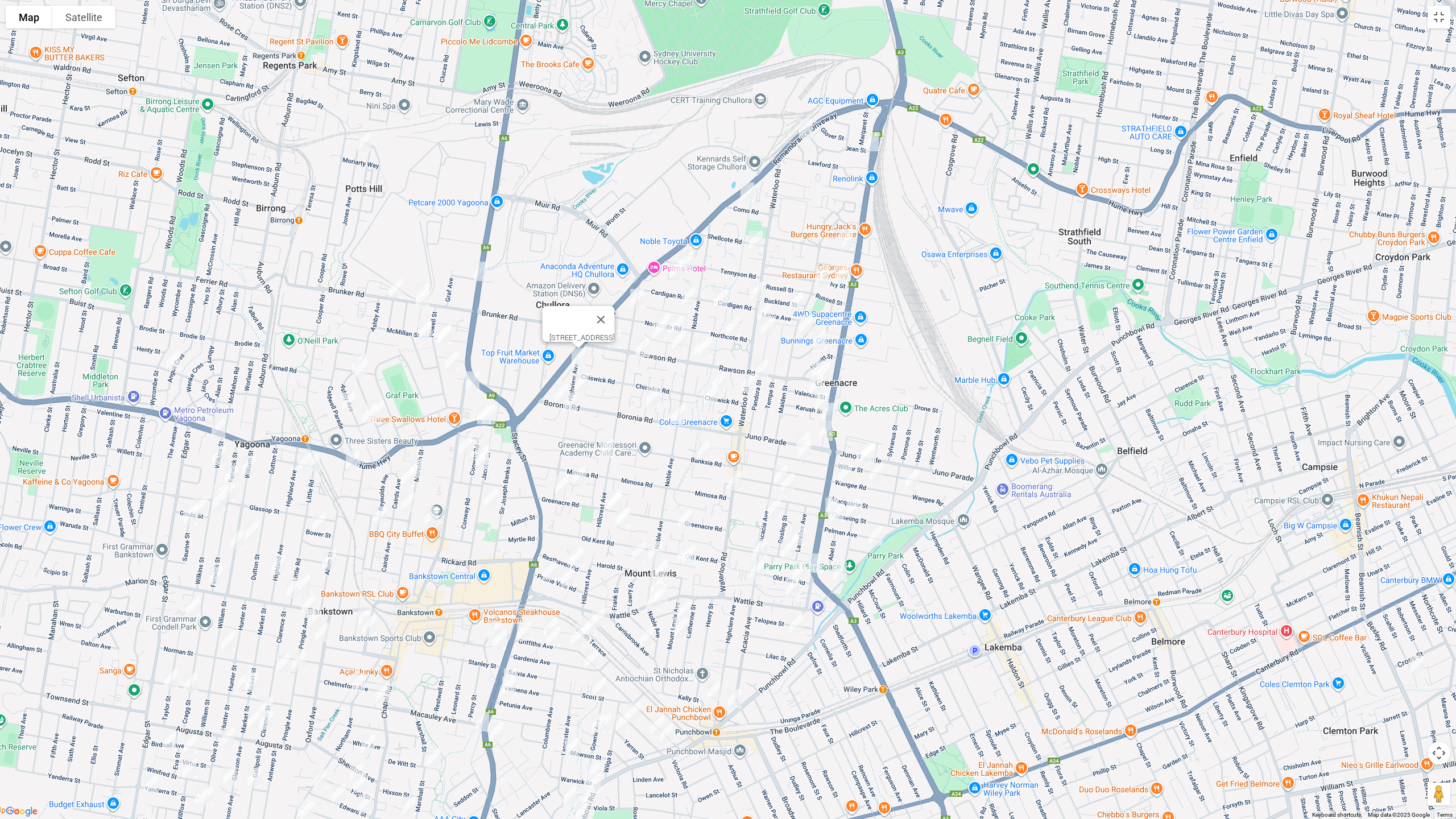
click at [583, 380] on img "73D Highview Avenue, GREENACRE NSW 2190" at bounding box center [581, 382] width 23 height 28
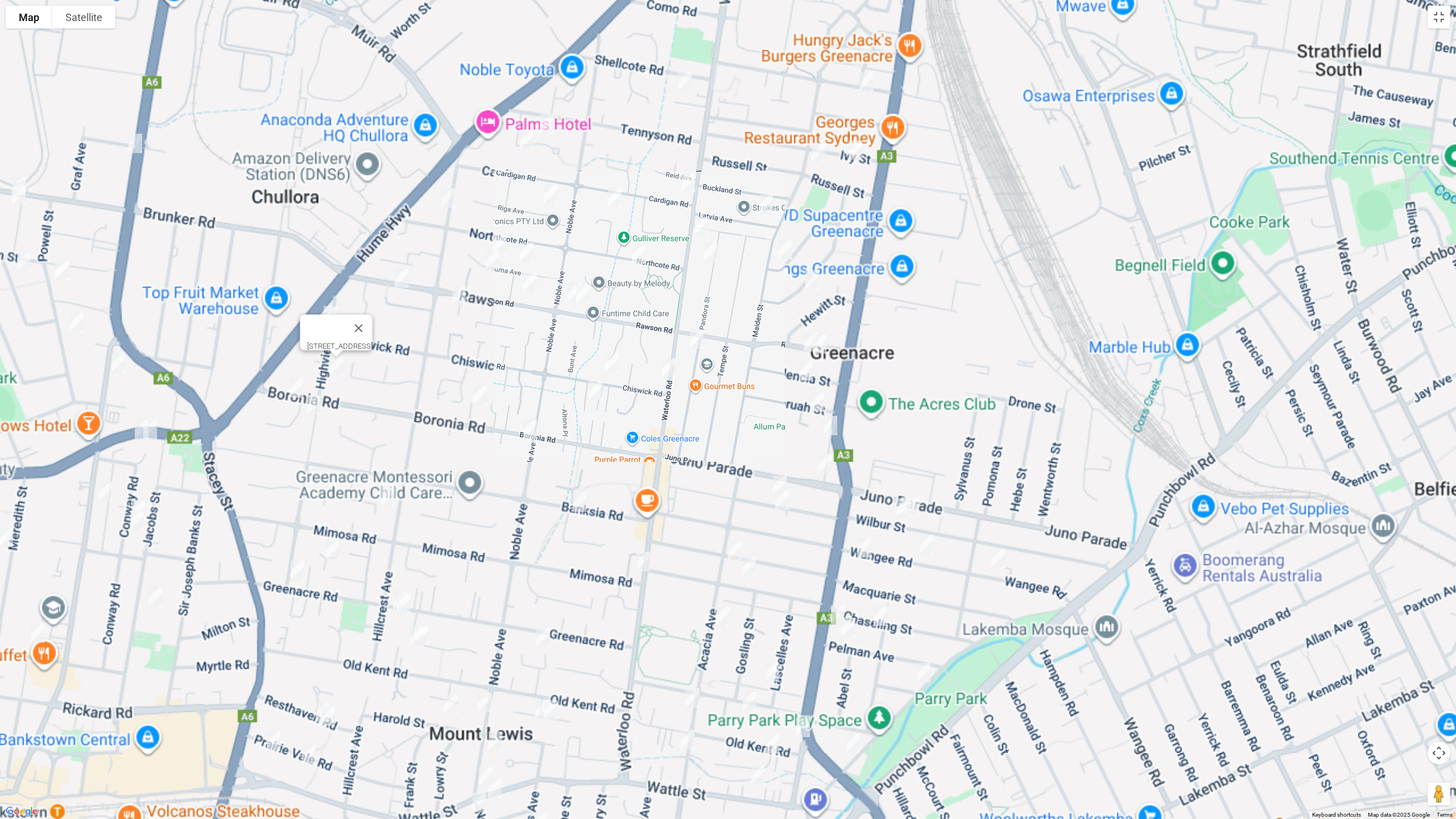
click at [816, 402] on img "5 Karuah Street, GREENACRE NSW 2190" at bounding box center [817, 401] width 23 height 28
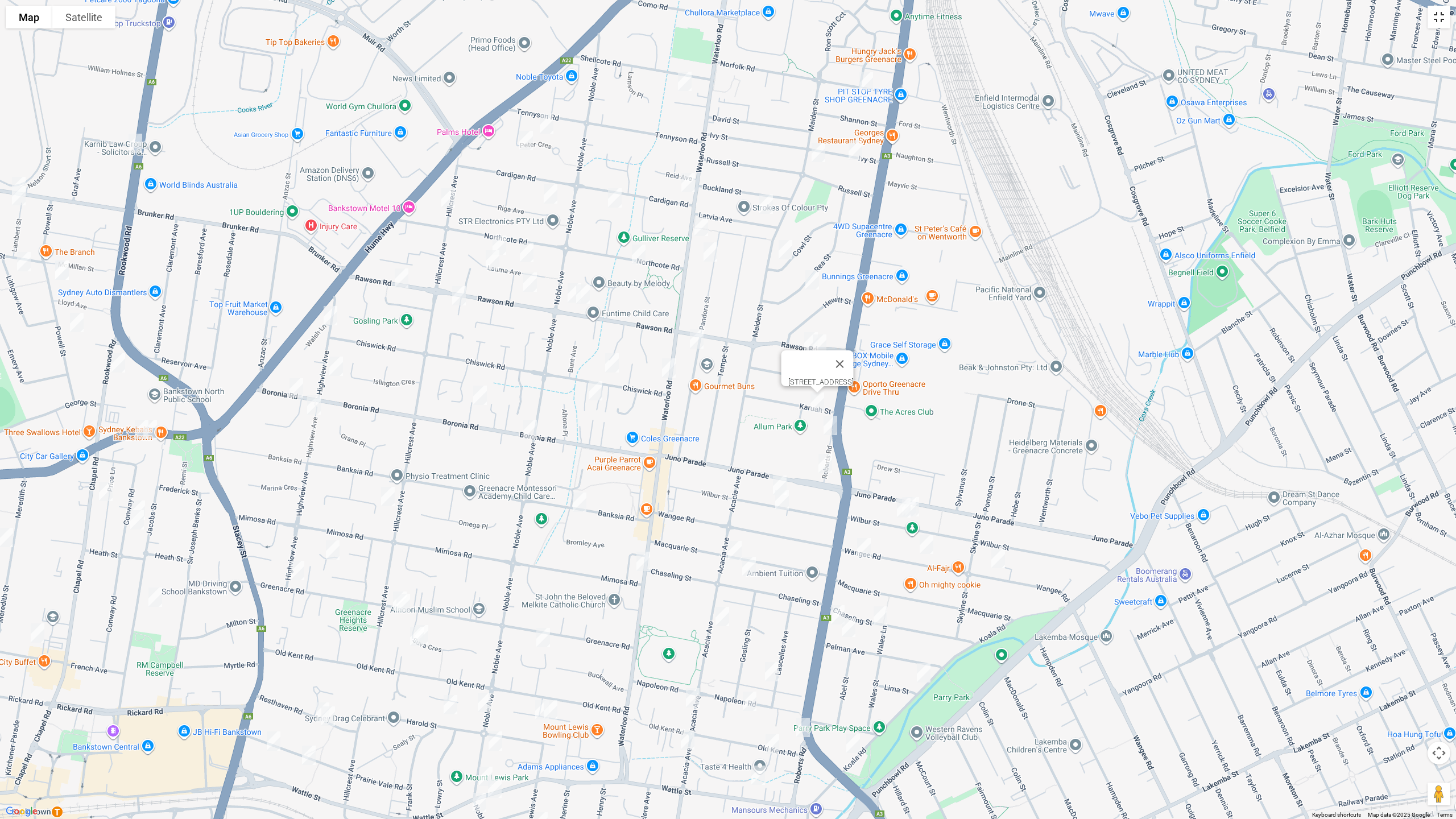
click at [1440, 21] on button "Toggle fullscreen view" at bounding box center [1439, 17] width 23 height 23
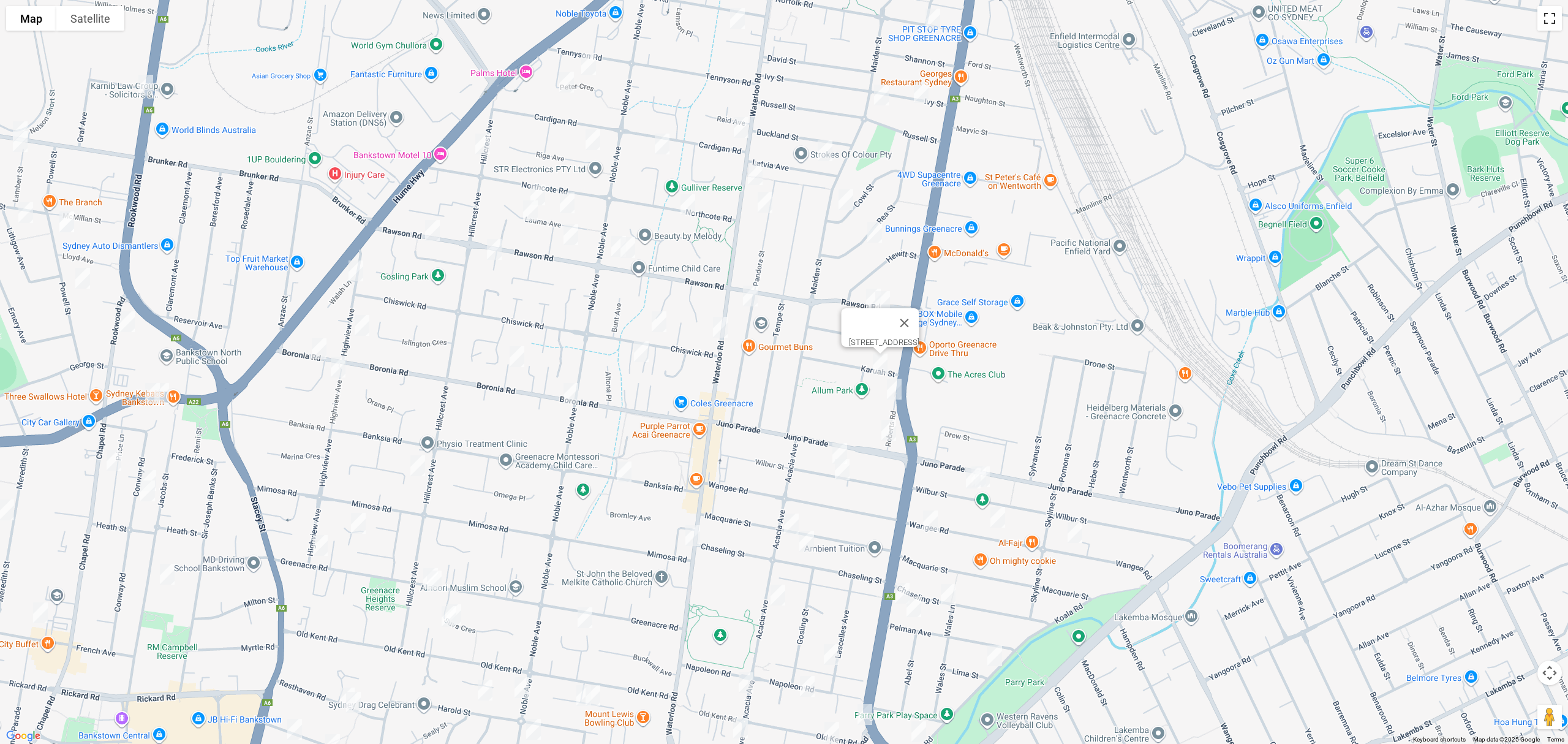
scroll to position [14, 0]
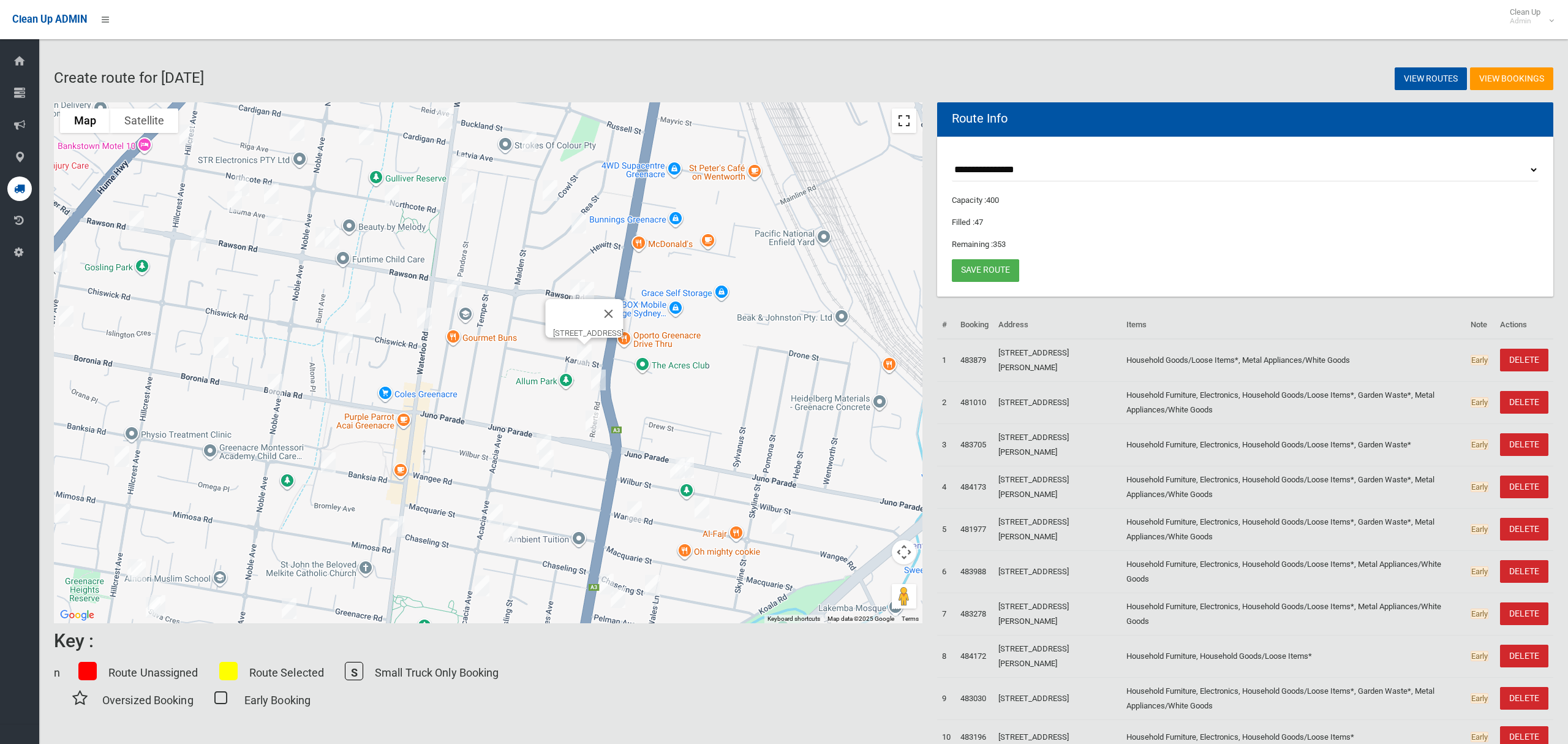
click at [899, 120] on button "Toggle fullscreen view" at bounding box center [903, 120] width 25 height 25
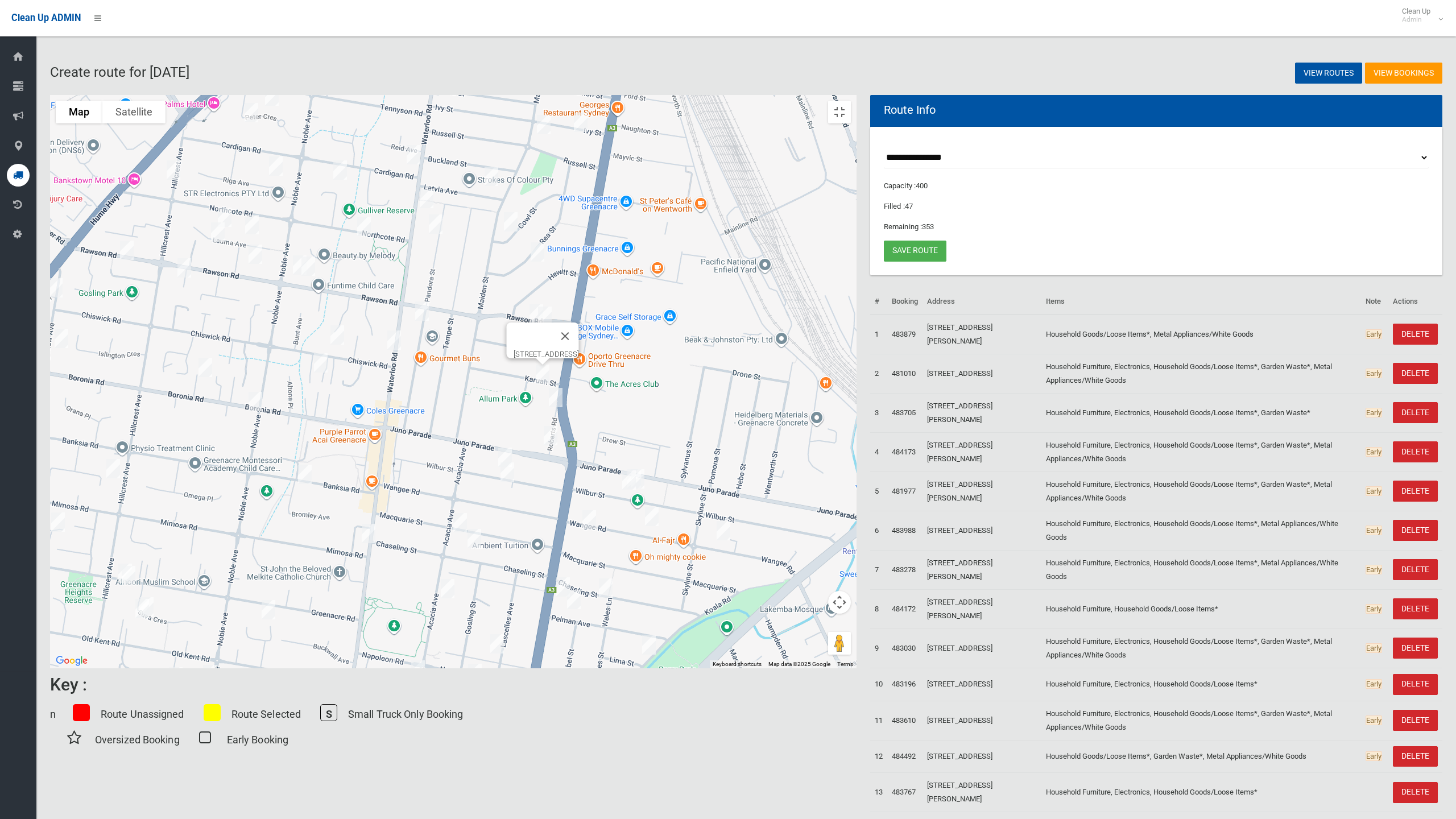
drag, startPoint x: 889, startPoint y: 363, endPoint x: 1002, endPoint y: 380, distance: 114.3
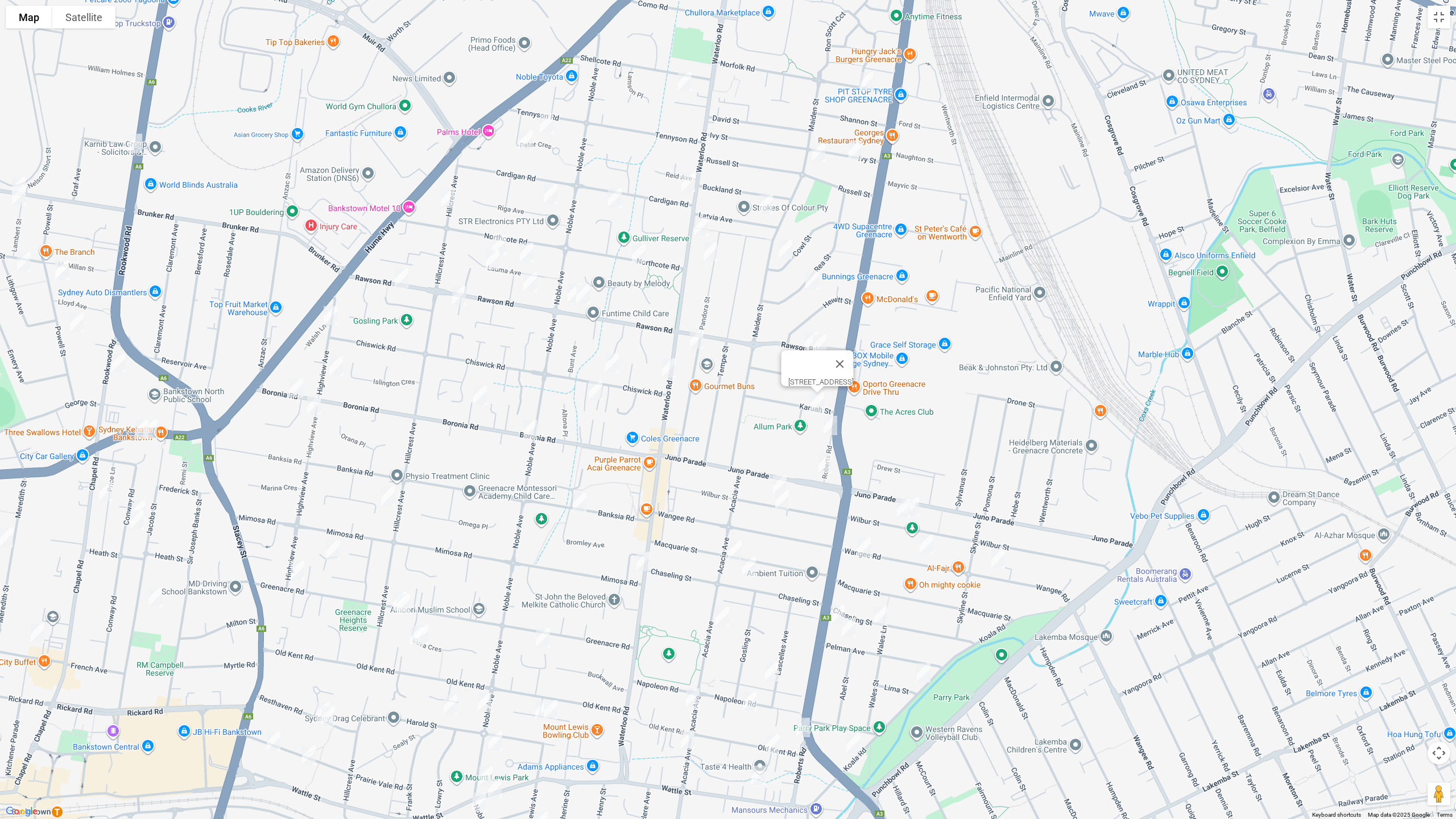
click at [1002, 380] on div "5 Karuah Street, GREENACRE NSW 2190" at bounding box center [728, 409] width 1456 height 819
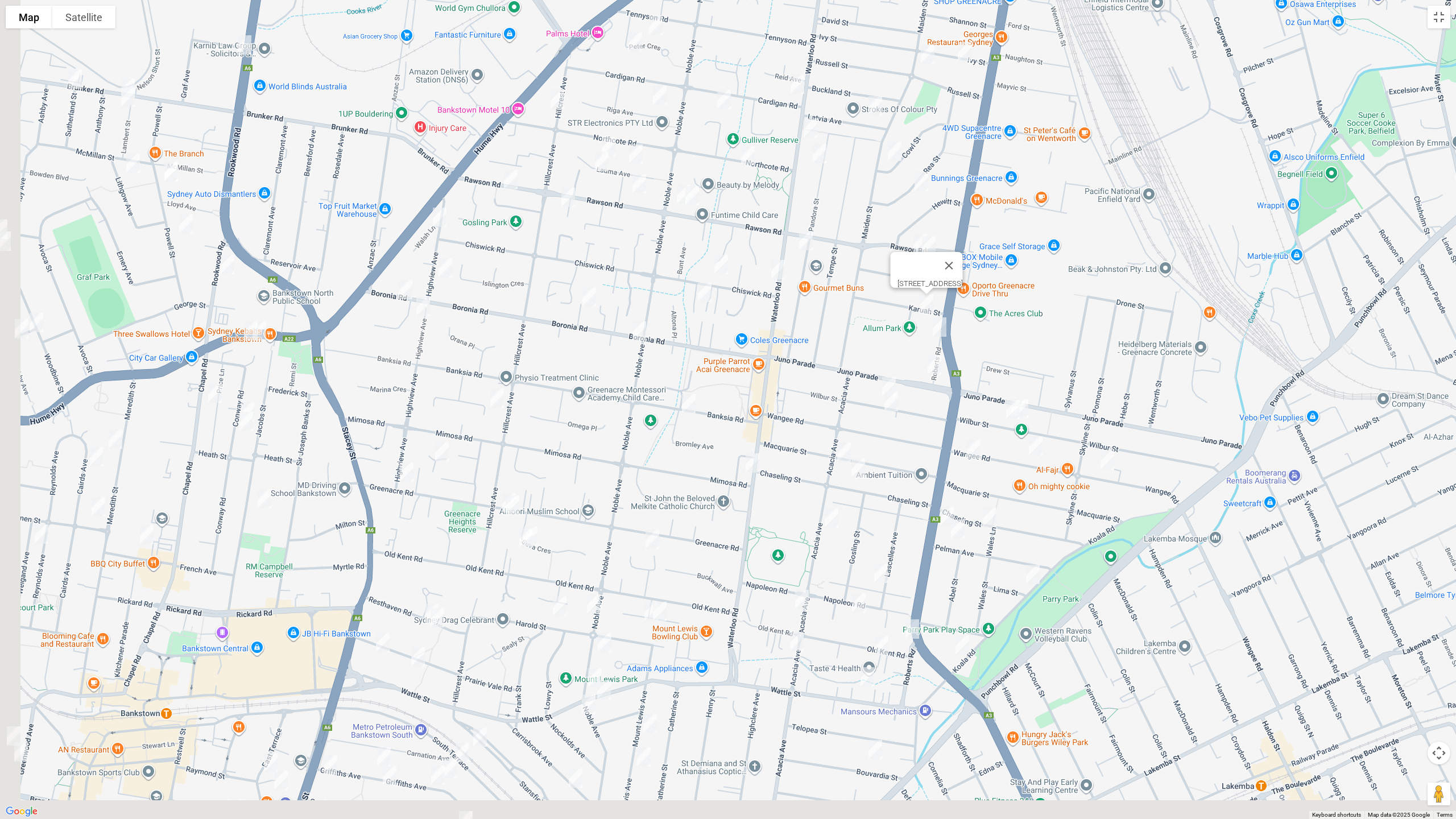
drag, startPoint x: 665, startPoint y: 314, endPoint x: 714, endPoint y: 247, distance: 83.0
click at [731, 239] on div "5 Karuah Street, GREENACRE NSW 2190" at bounding box center [728, 409] width 1456 height 819
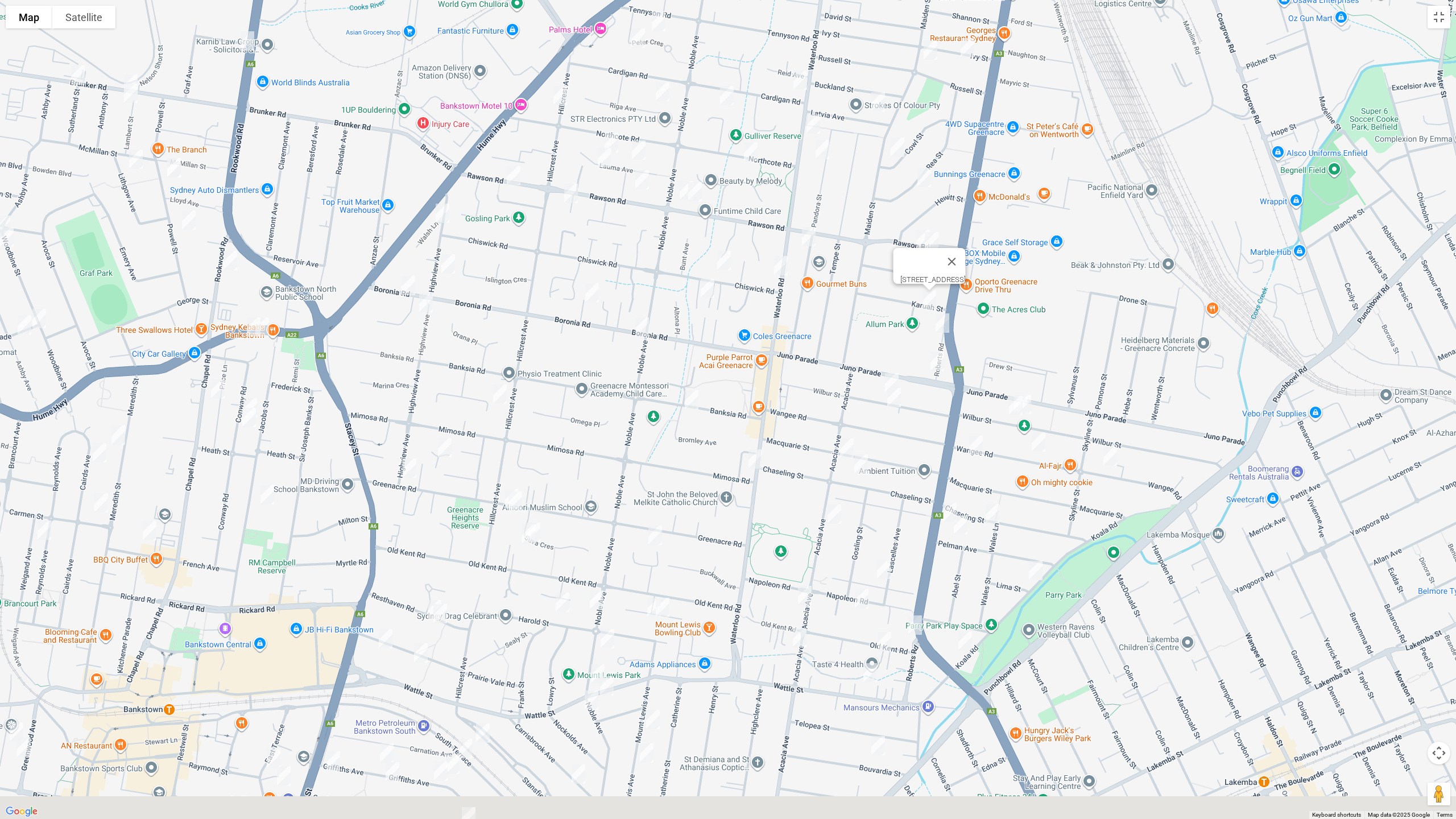
click at [431, 309] on img "72 Highview Avenue, GREENACRE NSW 2190" at bounding box center [425, 302] width 23 height 28
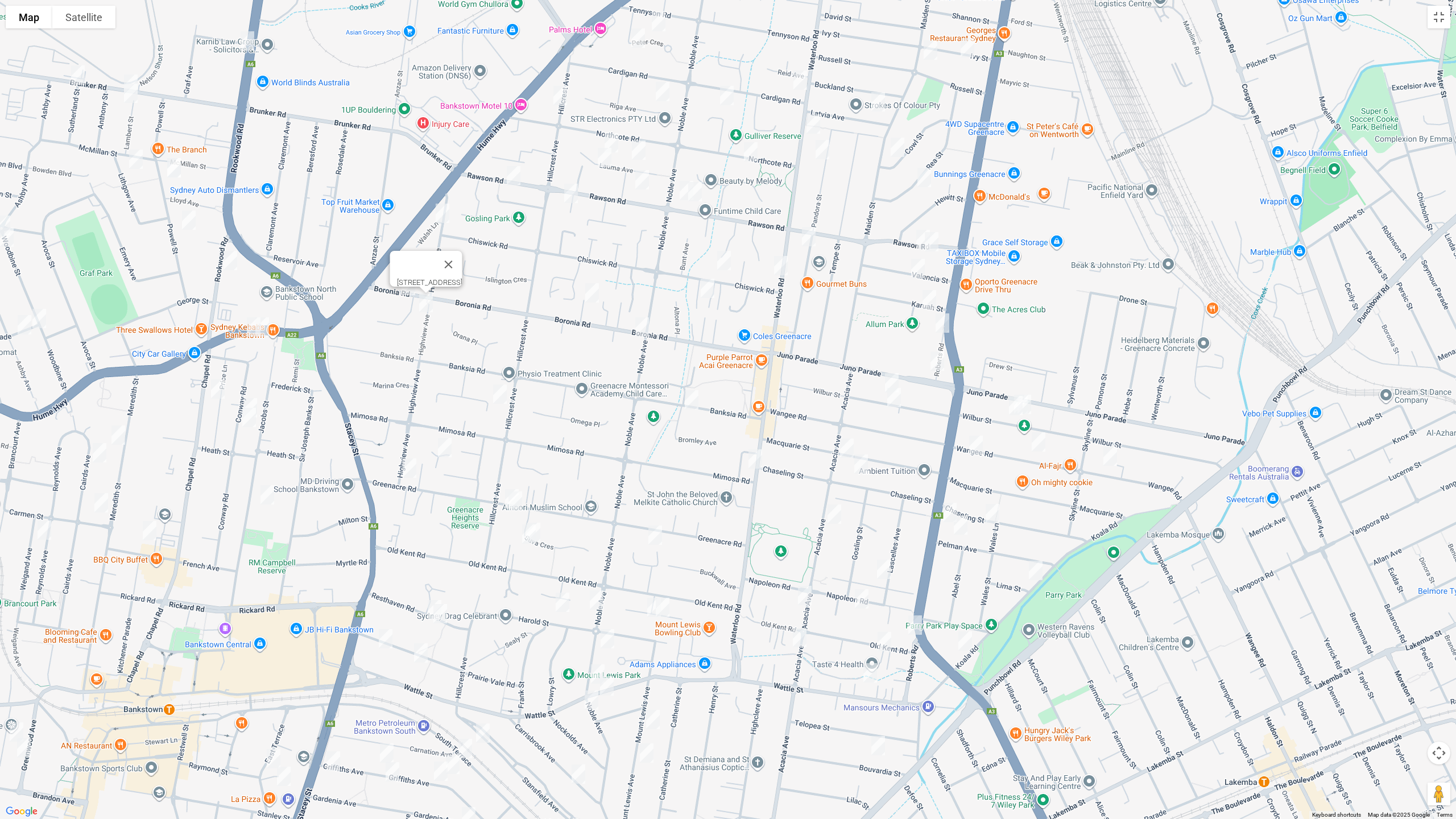
click at [893, 377] on img "154 Wilbur Street, GREENACRE NSW 2190" at bounding box center [892, 382] width 23 height 28
click at [898, 401] on img "139 Wilbur Street, GREENACRE NSW 2190" at bounding box center [893, 397] width 23 height 28
click at [690, 397] on img "32 Banksia Road, GREENACRE NSW 2190" at bounding box center [691, 399] width 23 height 28
click at [500, 395] on img "17 Stiller Place, GREENACRE NSW 2190" at bounding box center [500, 394] width 23 height 28
click at [846, 443] on img "98A Macquarie Street, GREENACRE NSW 2190" at bounding box center [846, 447] width 23 height 28
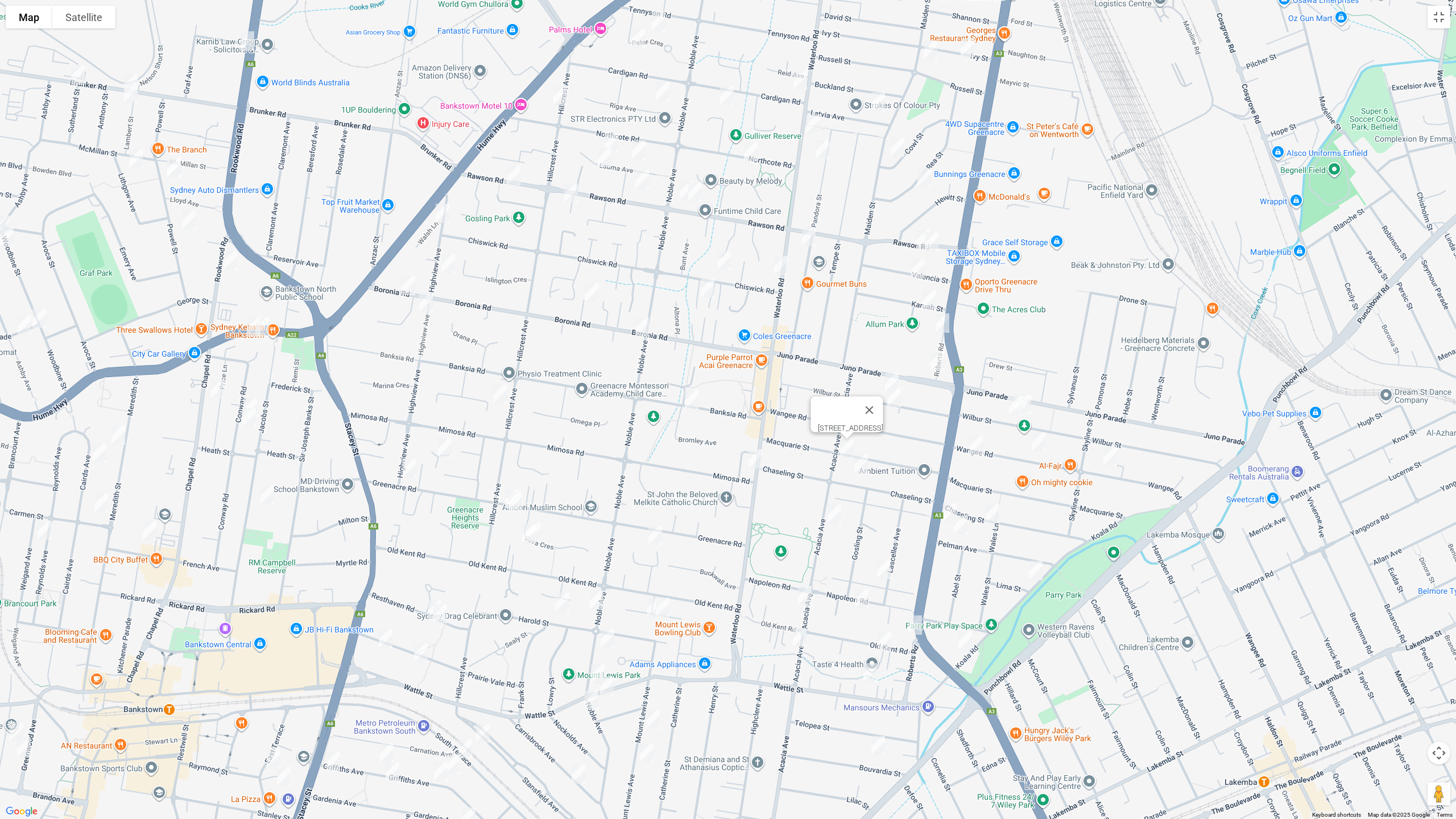
click at [860, 464] on img "75 Chaseling Street, GREENACRE NSW 2190" at bounding box center [861, 464] width 23 height 28
click at [830, 510] on img "151 Acacia Avenue, GREENACRE NSW 2190" at bounding box center [834, 513] width 23 height 28
click at [882, 569] on img "5B Lascelles Lane, GREENACRE NSW 2190" at bounding box center [883, 568] width 23 height 28
click at [860, 594] on img "32 Napoleon Road, GREENACRE NSW 2190" at bounding box center [861, 598] width 23 height 28
click at [1430, 19] on button "Toggle fullscreen view" at bounding box center [1439, 17] width 23 height 23
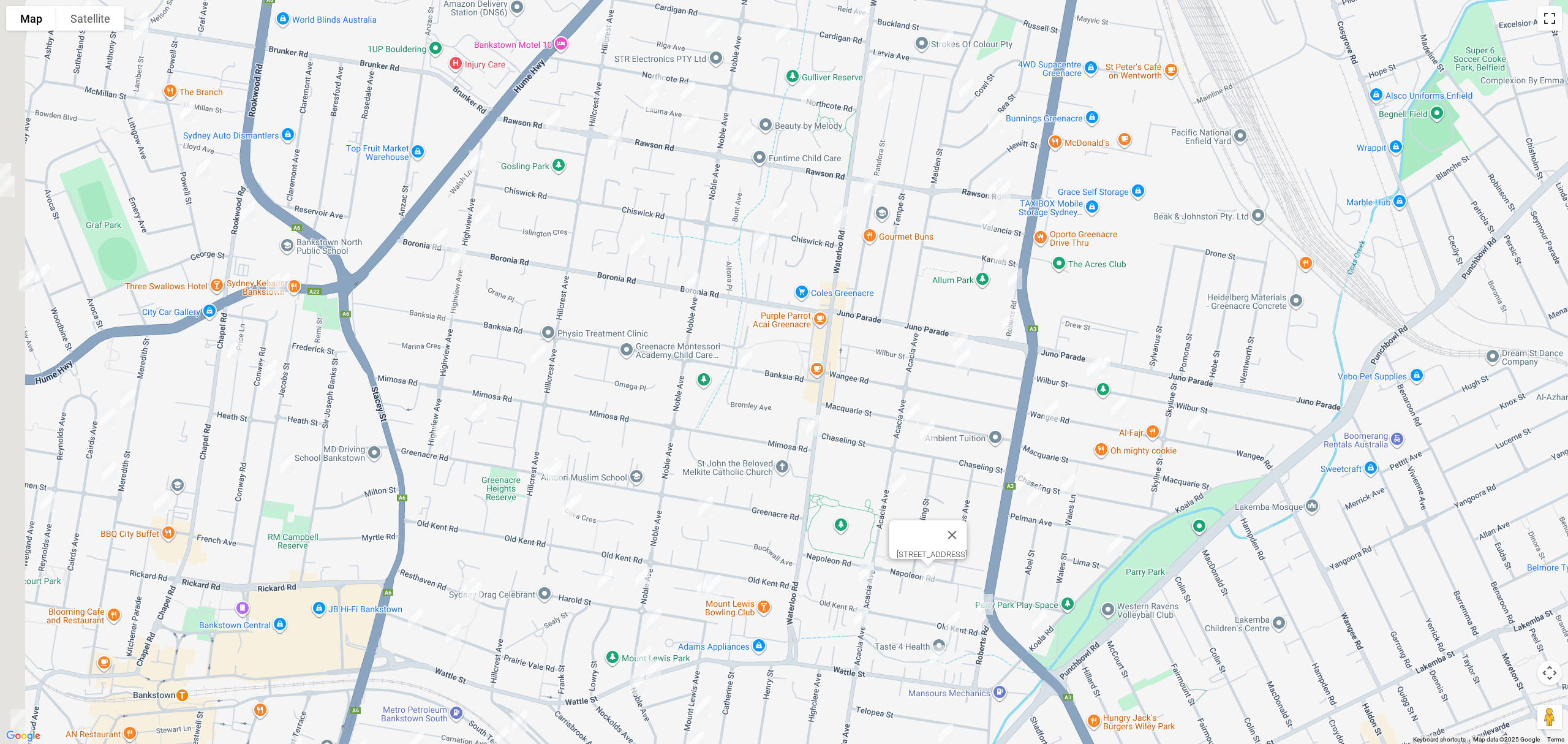
scroll to position [0, 0]
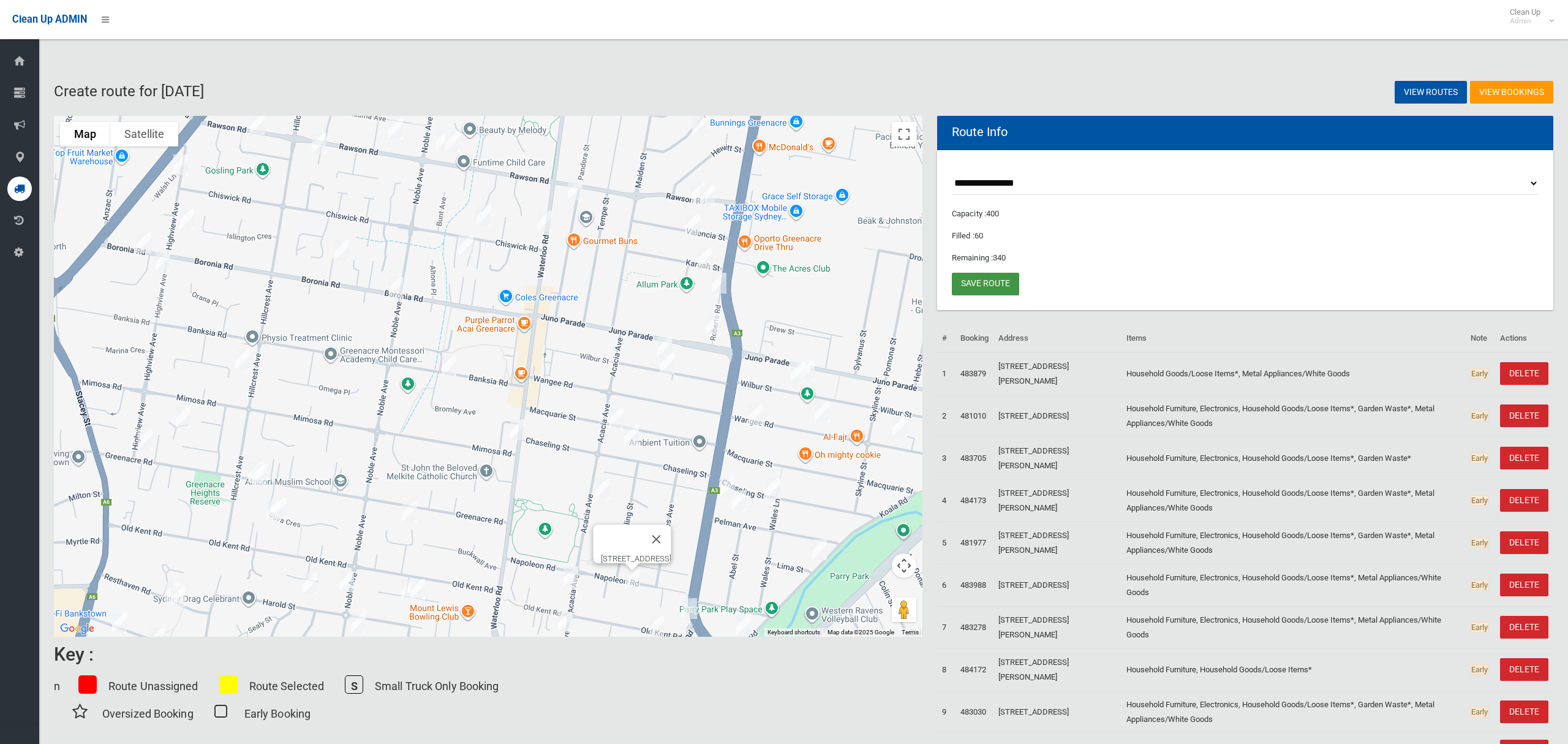
click at [990, 287] on link "Save route" at bounding box center [985, 284] width 67 height 23
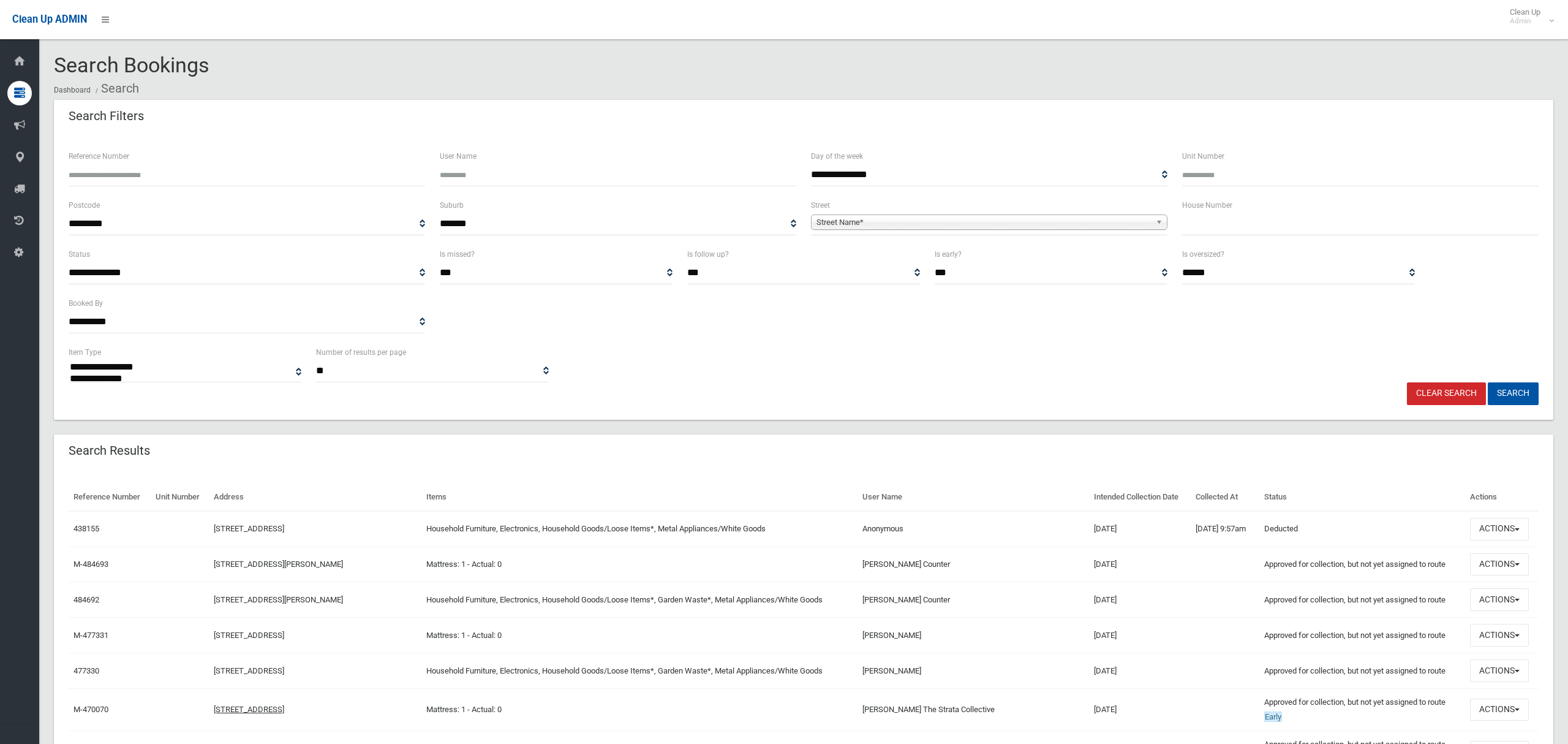
select select
type input "**"
click at [1007, 226] on span "Street Name*" at bounding box center [983, 222] width 334 height 15
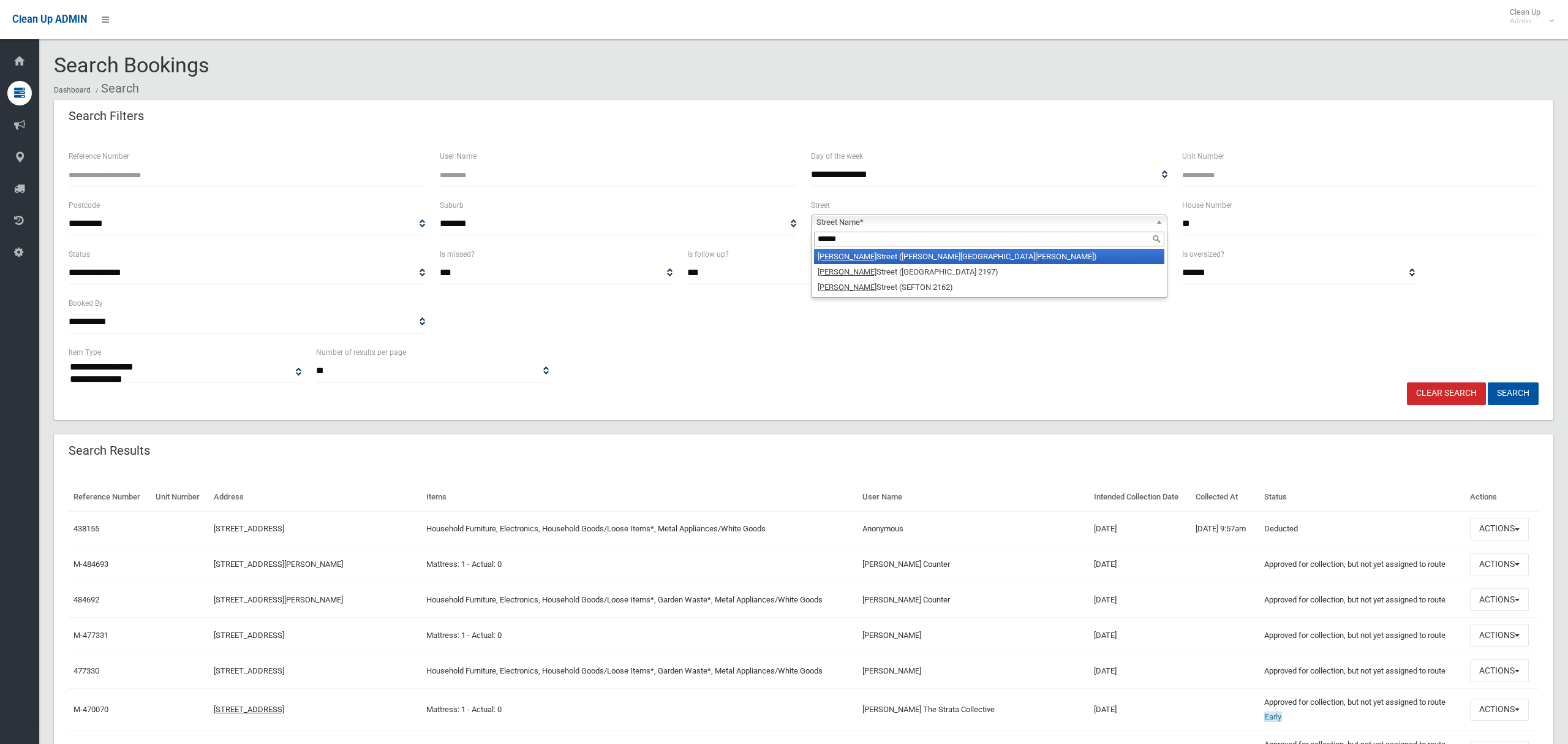
type input "******"
click at [901, 257] on li "Hector Street (CHESTER HILL 2162)" at bounding box center [990, 256] width 351 height 16
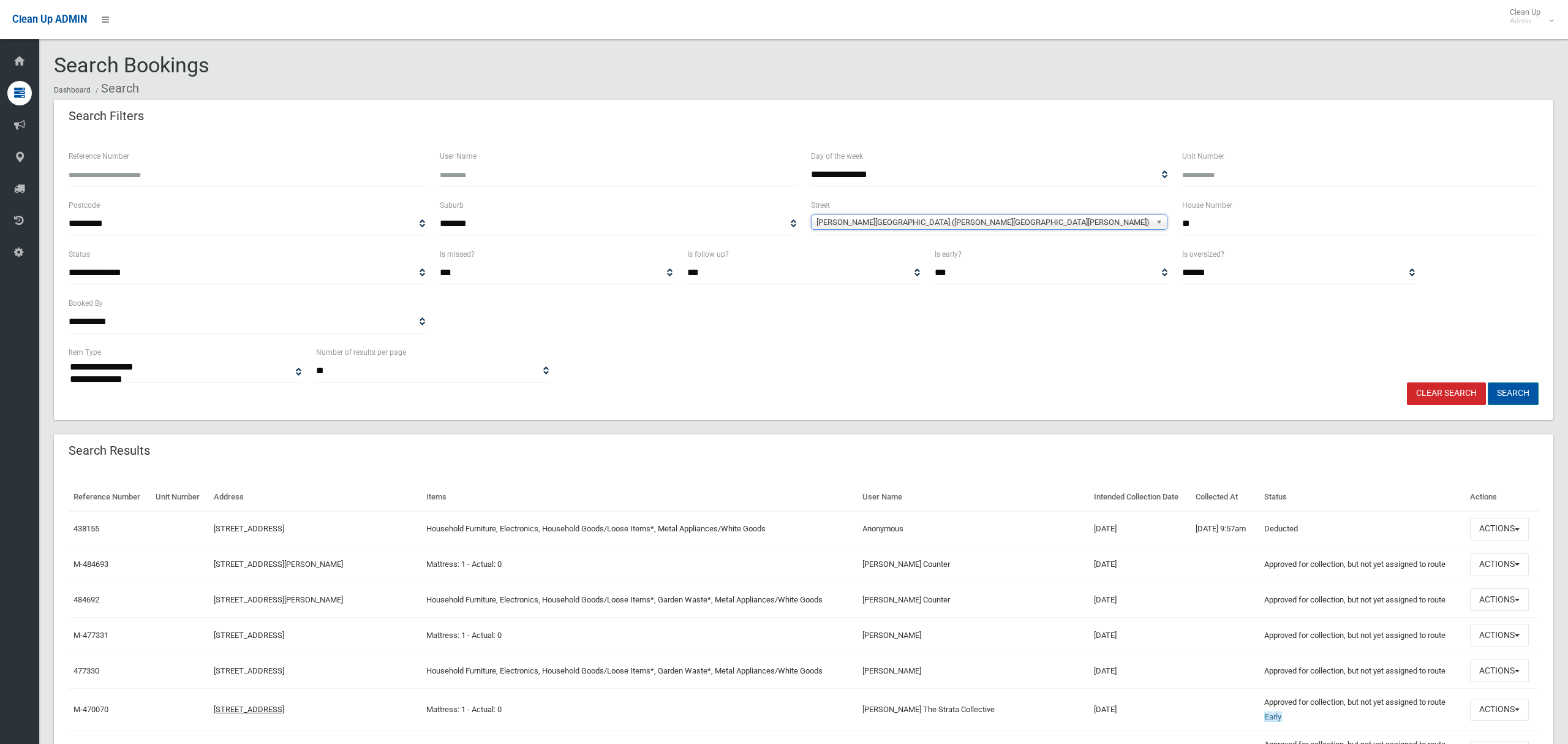
click at [1523, 393] on button "Search" at bounding box center [1513, 393] width 50 height 23
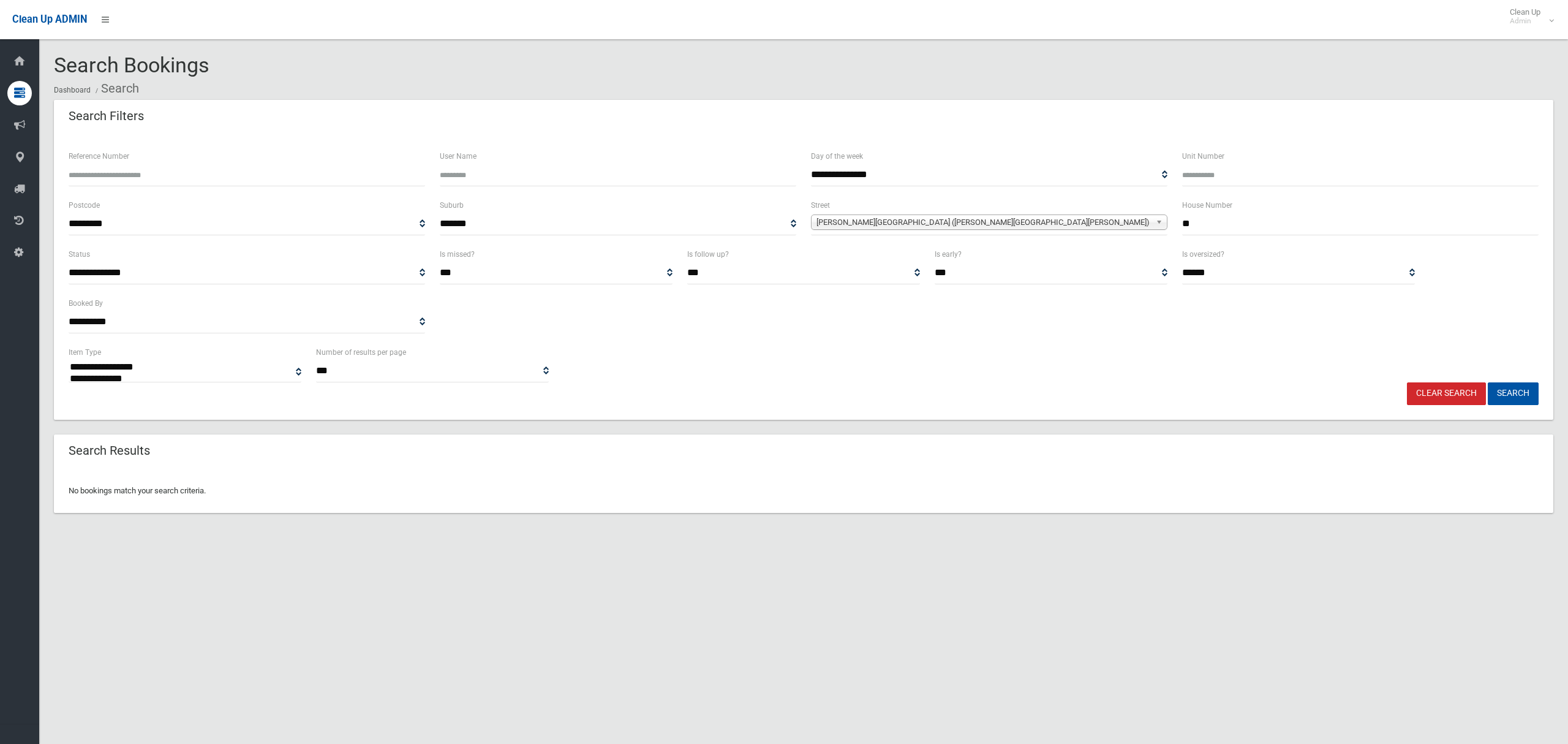
select select
click at [1198, 221] on input "**" at bounding box center [1361, 224] width 356 height 23
type input "*"
click at [1488, 382] on button "Search" at bounding box center [1513, 393] width 50 height 23
select select
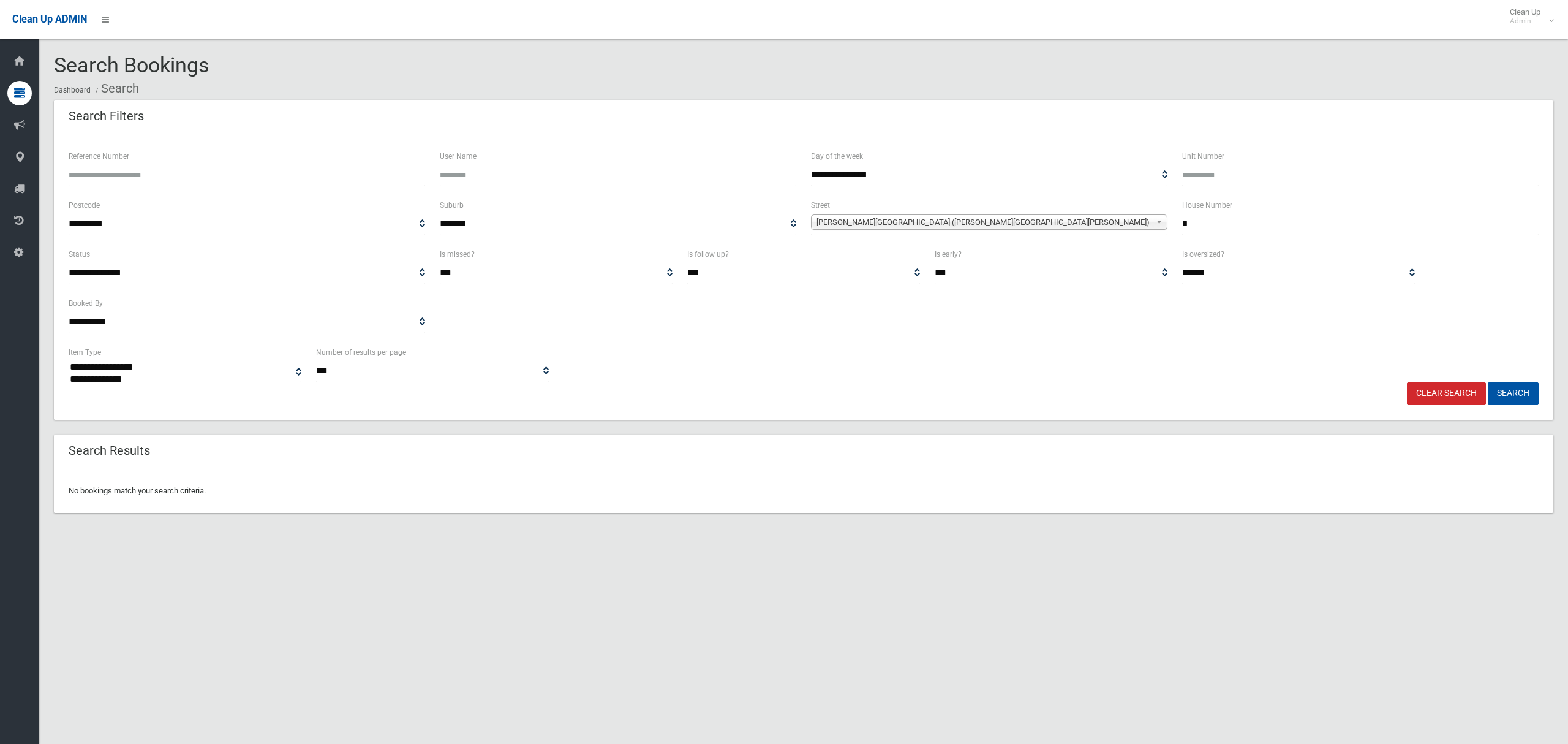
drag, startPoint x: 1182, startPoint y: 222, endPoint x: 1121, endPoint y: 222, distance: 61.0
click at [1122, 222] on div "**********" at bounding box center [803, 221] width 1484 height 49
click at [979, 228] on span "[PERSON_NAME][GEOGRAPHIC_DATA] ([PERSON_NAME][GEOGRAPHIC_DATA][PERSON_NAME])" at bounding box center [983, 222] width 334 height 15
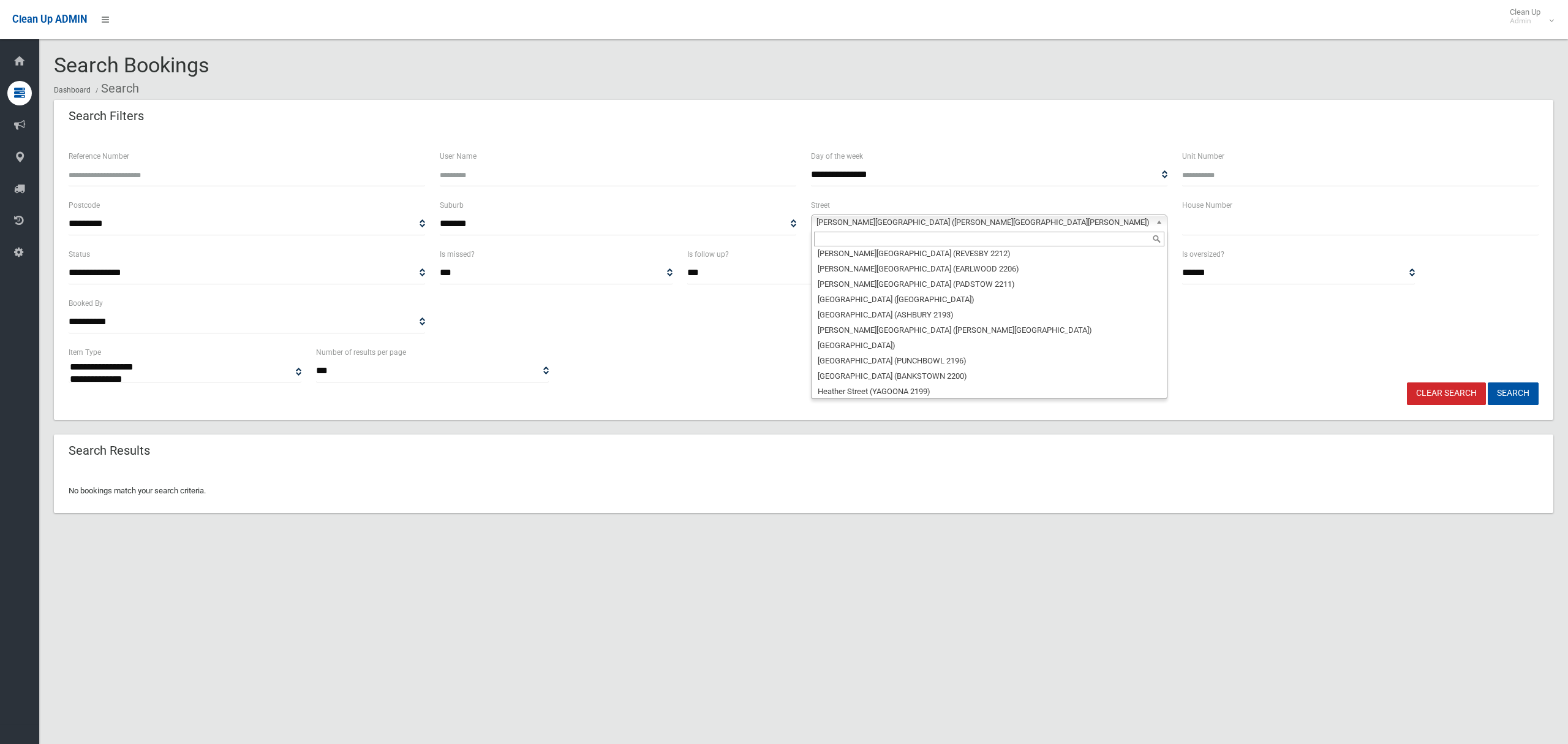
scroll to position [14201, 0]
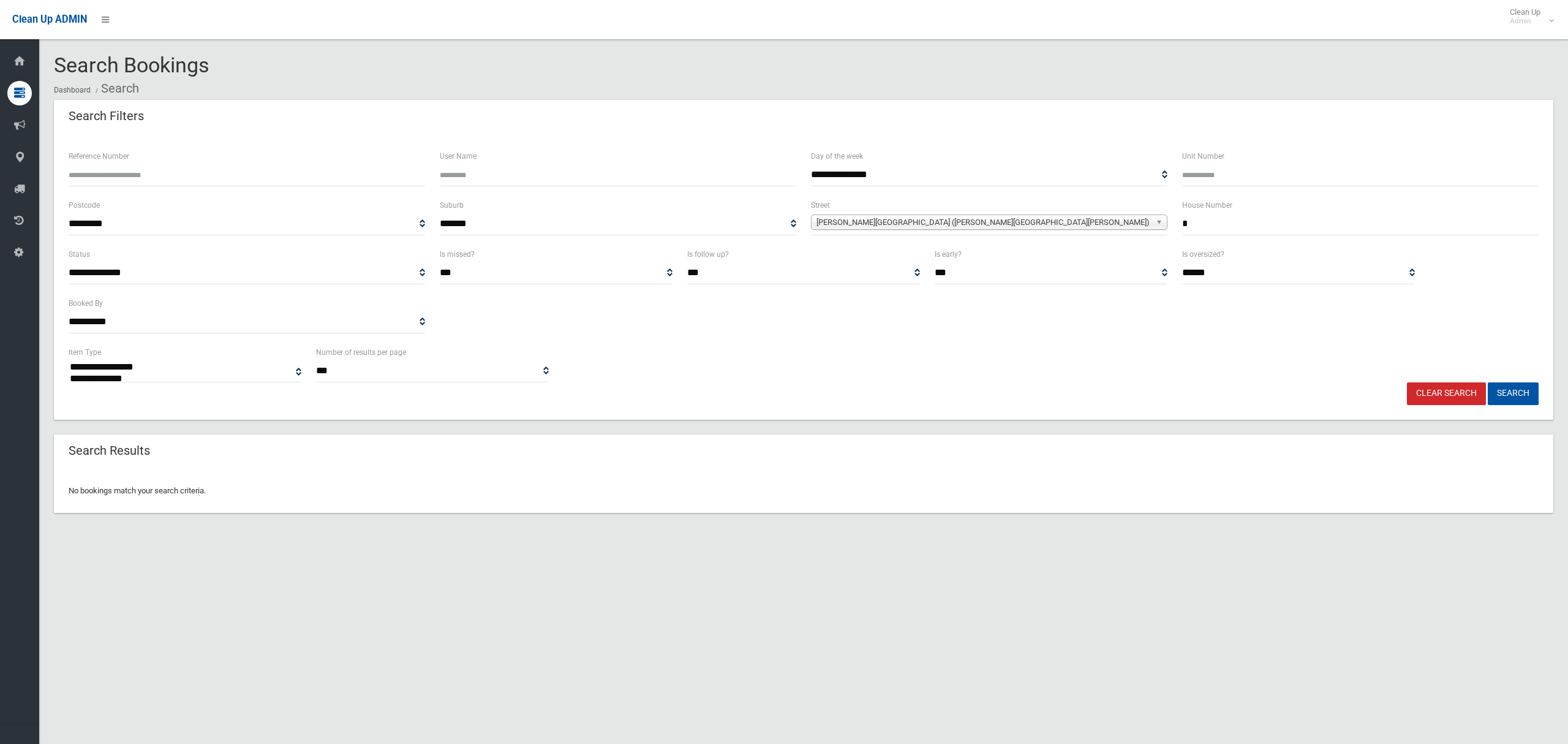
select select
click at [1217, 226] on input "*" at bounding box center [1361, 224] width 356 height 23
type input "**"
click at [1020, 220] on span "Hector Street (CHESTER HILL 2162)" at bounding box center [983, 222] width 334 height 15
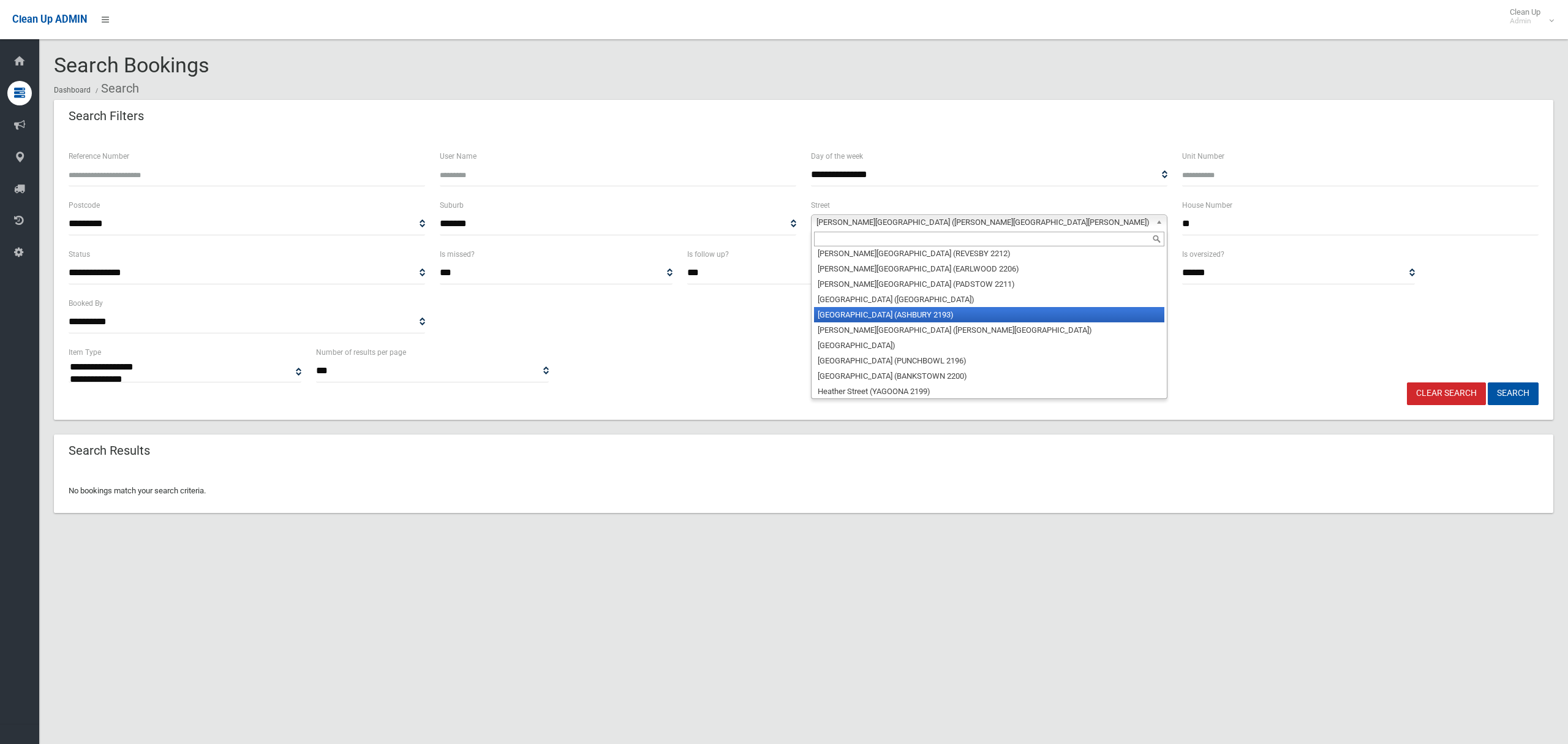
scroll to position [14238, 0]
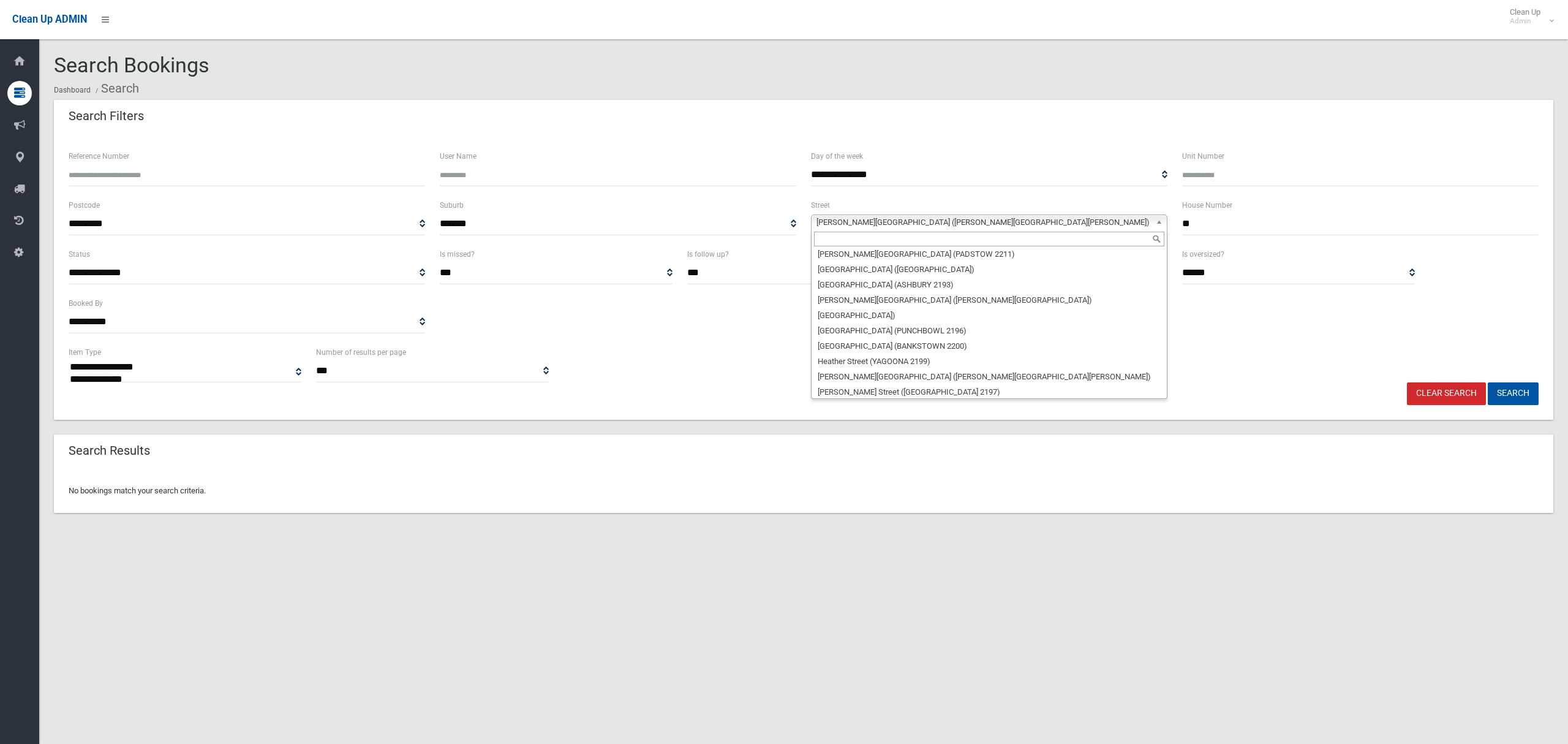
click at [855, 400] on li "Hector Street (SEFTON 2162)" at bounding box center [990, 407] width 351 height 16
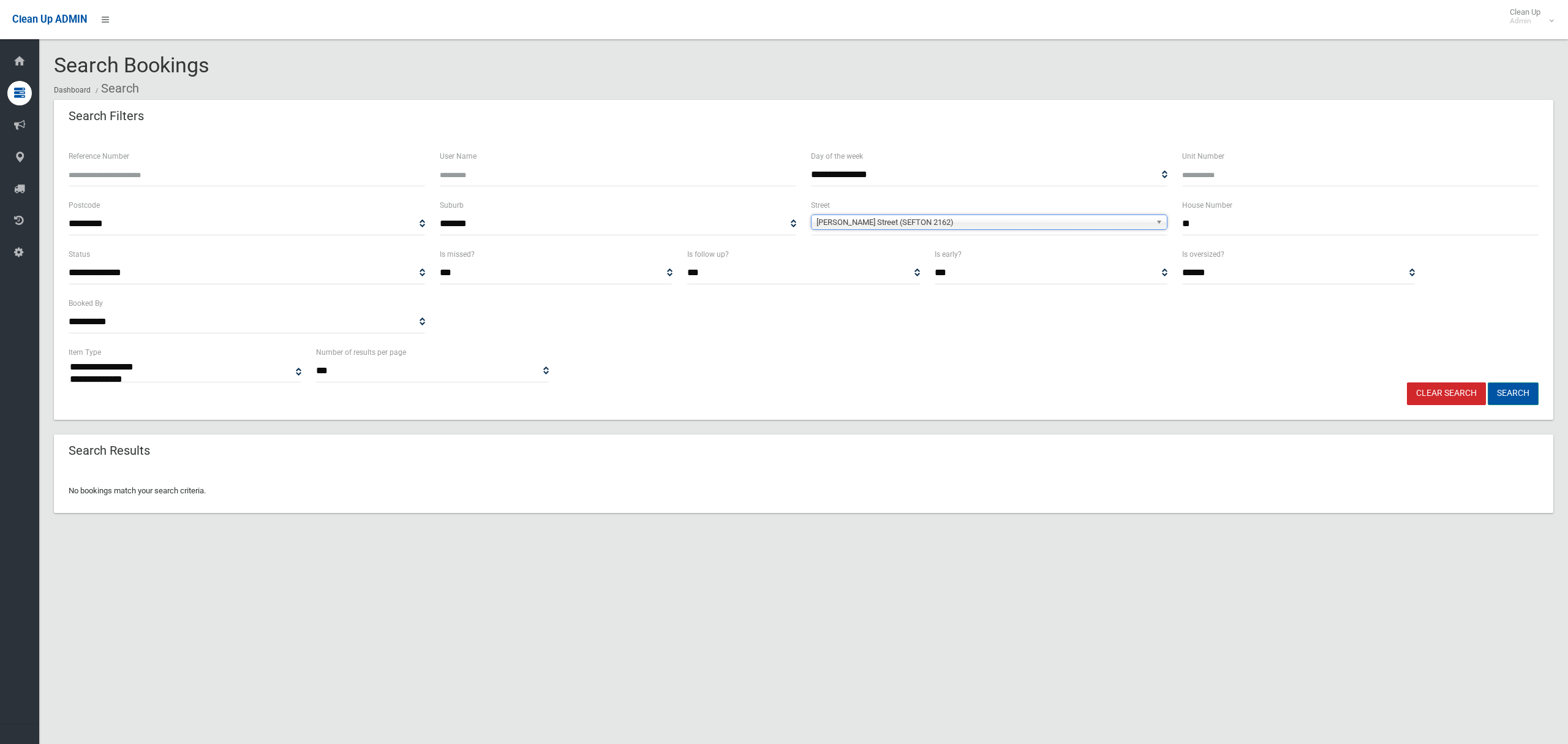
click at [1509, 390] on button "Search" at bounding box center [1513, 393] width 50 height 23
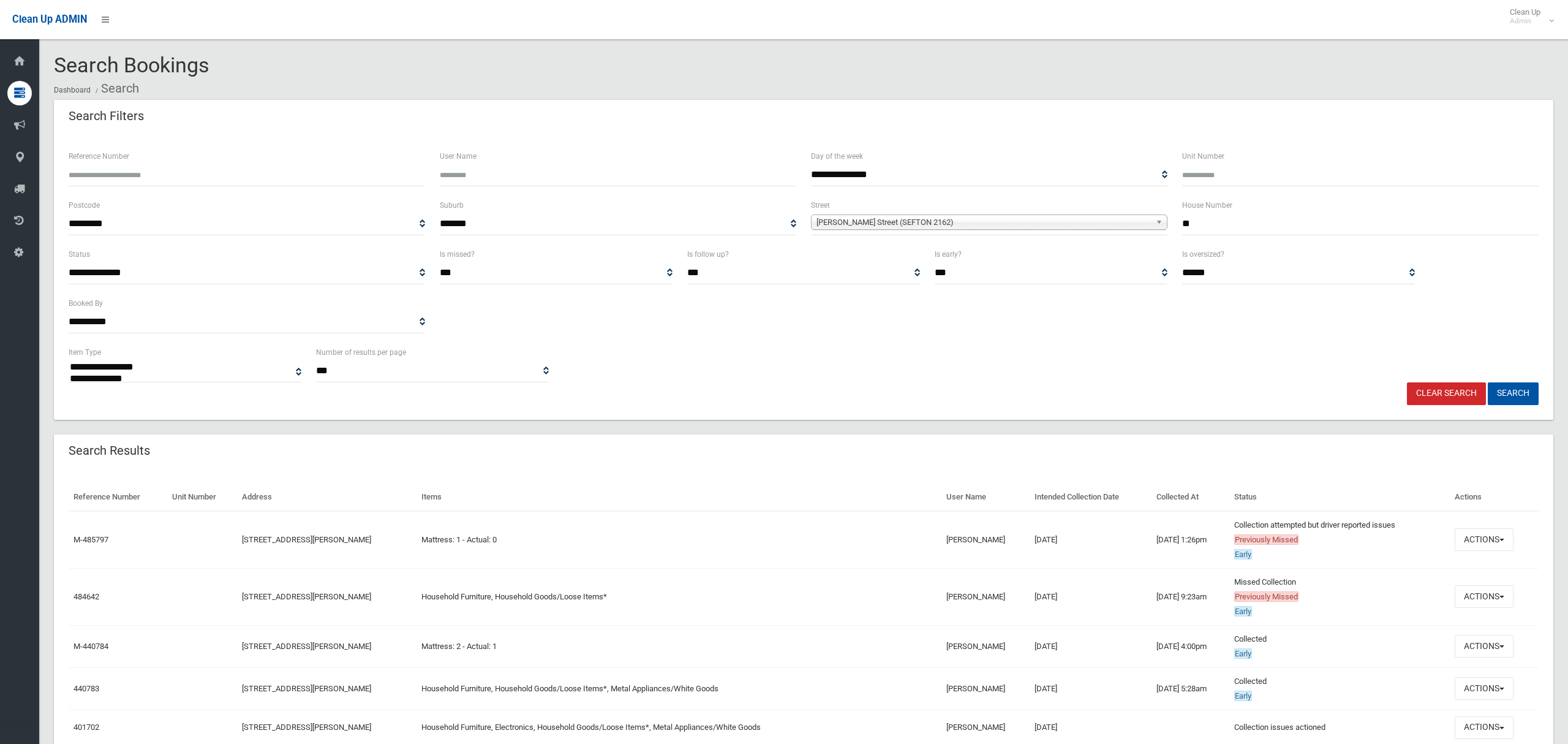
select select
click at [1473, 542] on button "Actions" at bounding box center [1484, 539] width 59 height 23
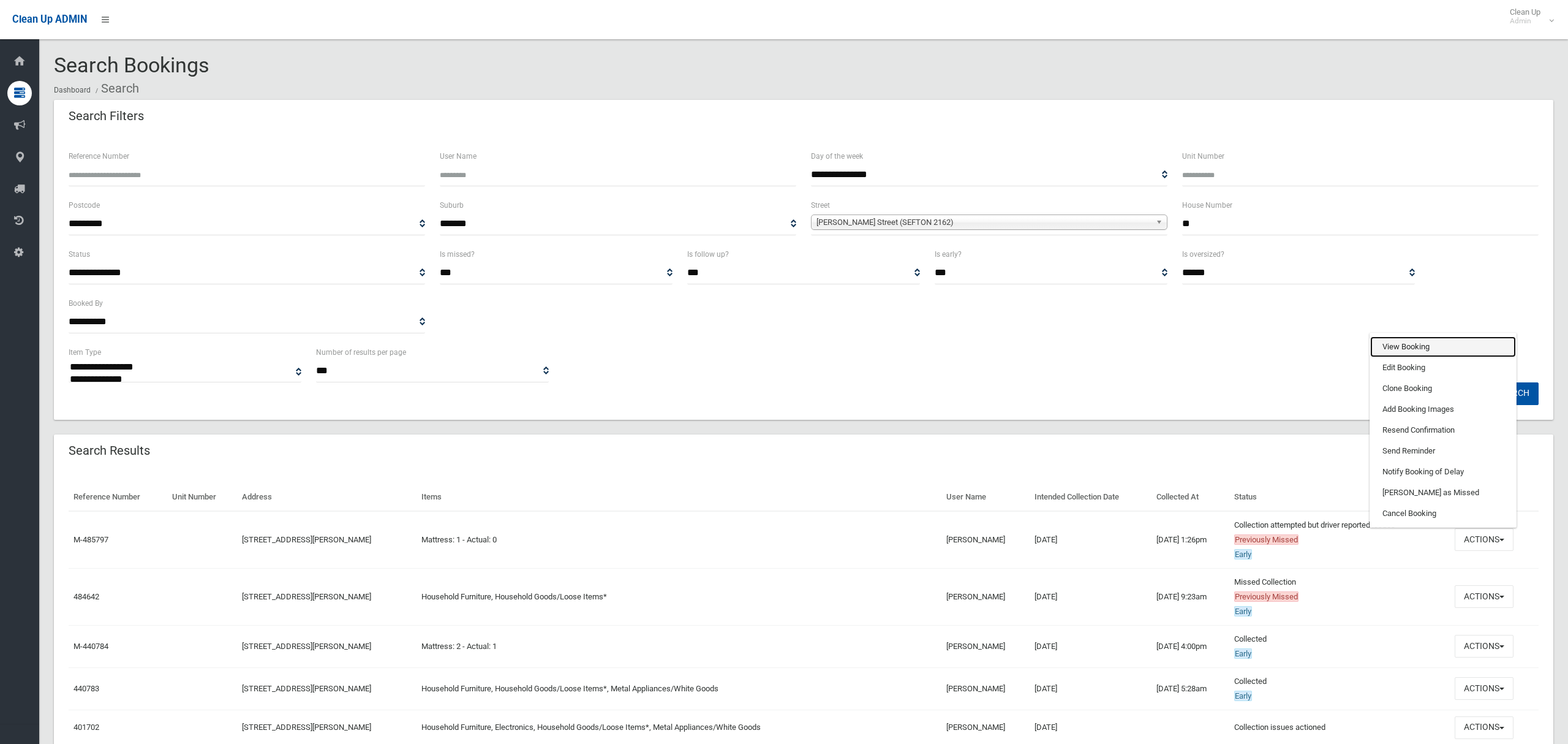
click at [1399, 347] on link "View Booking" at bounding box center [1442, 346] width 146 height 21
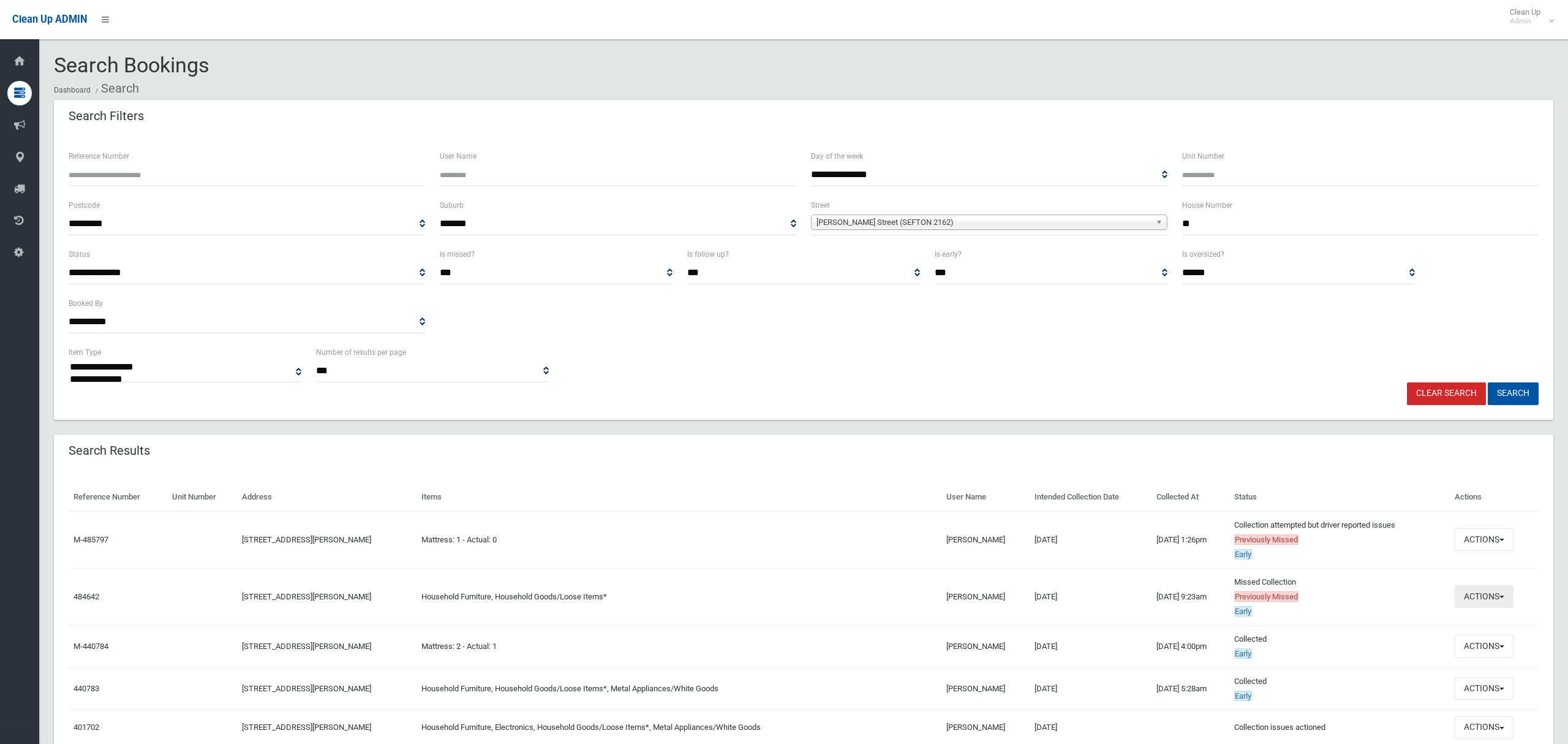
click at [1475, 601] on button "Actions" at bounding box center [1484, 596] width 59 height 23
click at [1397, 426] on link "View Booking" at bounding box center [1442, 424] width 146 height 21
drag, startPoint x: 1193, startPoint y: 218, endPoint x: 1157, endPoint y: 217, distance: 36.0
click at [1157, 217] on div "**********" at bounding box center [803, 221] width 1484 height 49
drag, startPoint x: 1218, startPoint y: 228, endPoint x: 1276, endPoint y: 227, distance: 58.0
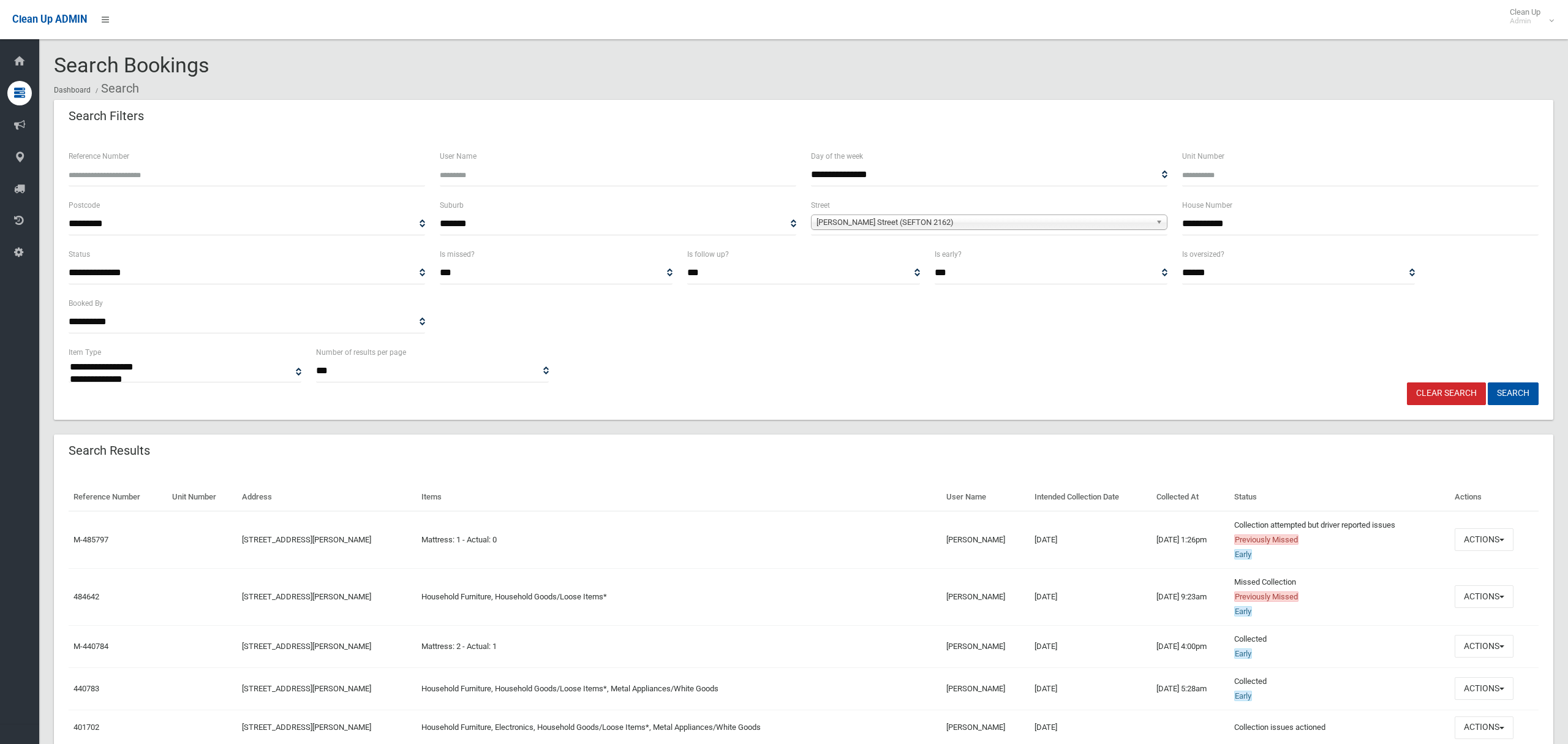
click at [1280, 229] on input "**********" at bounding box center [1361, 224] width 356 height 23
type input "**"
click at [884, 221] on span "[PERSON_NAME] Street (SEFTON 2162)" at bounding box center [983, 222] width 334 height 15
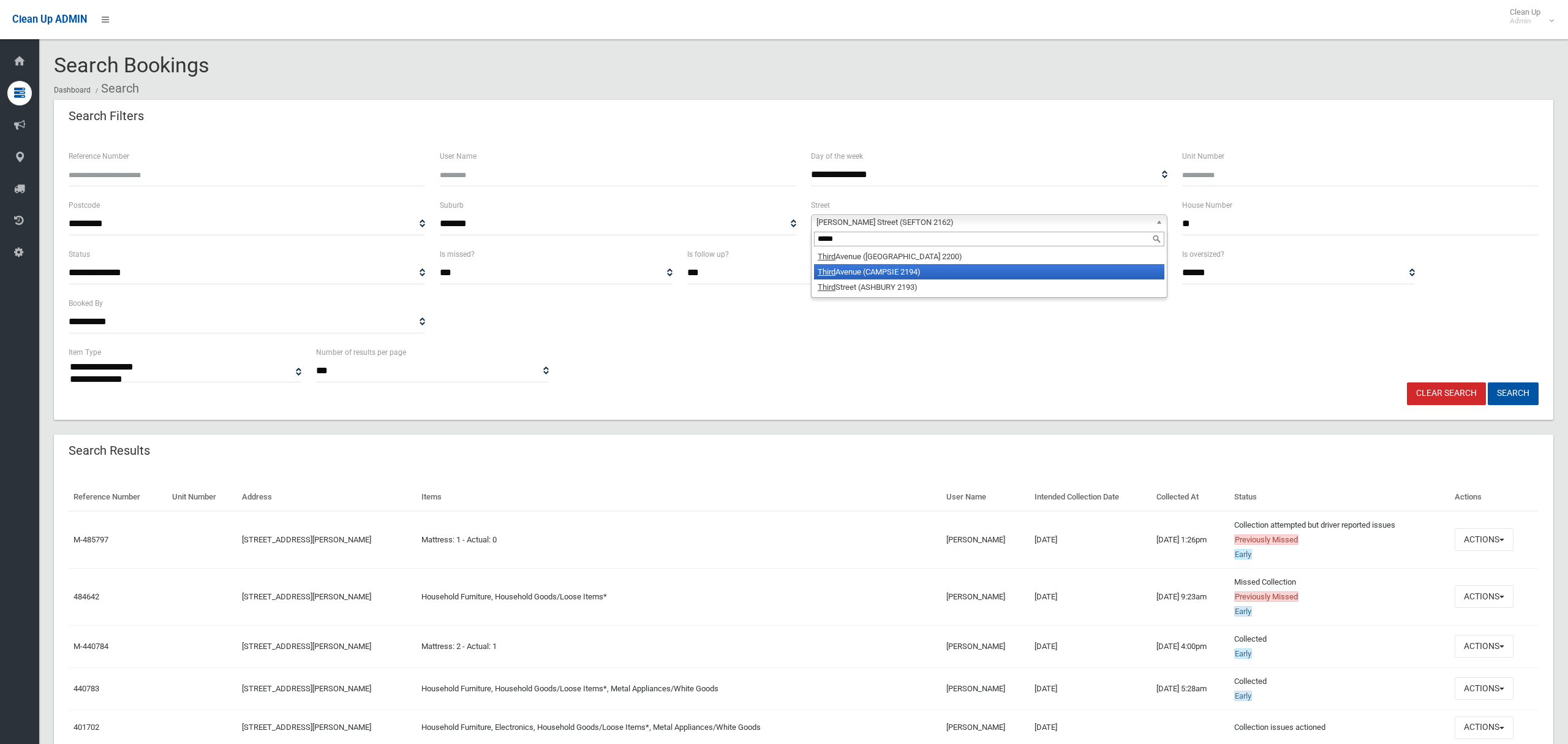
type input "*****"
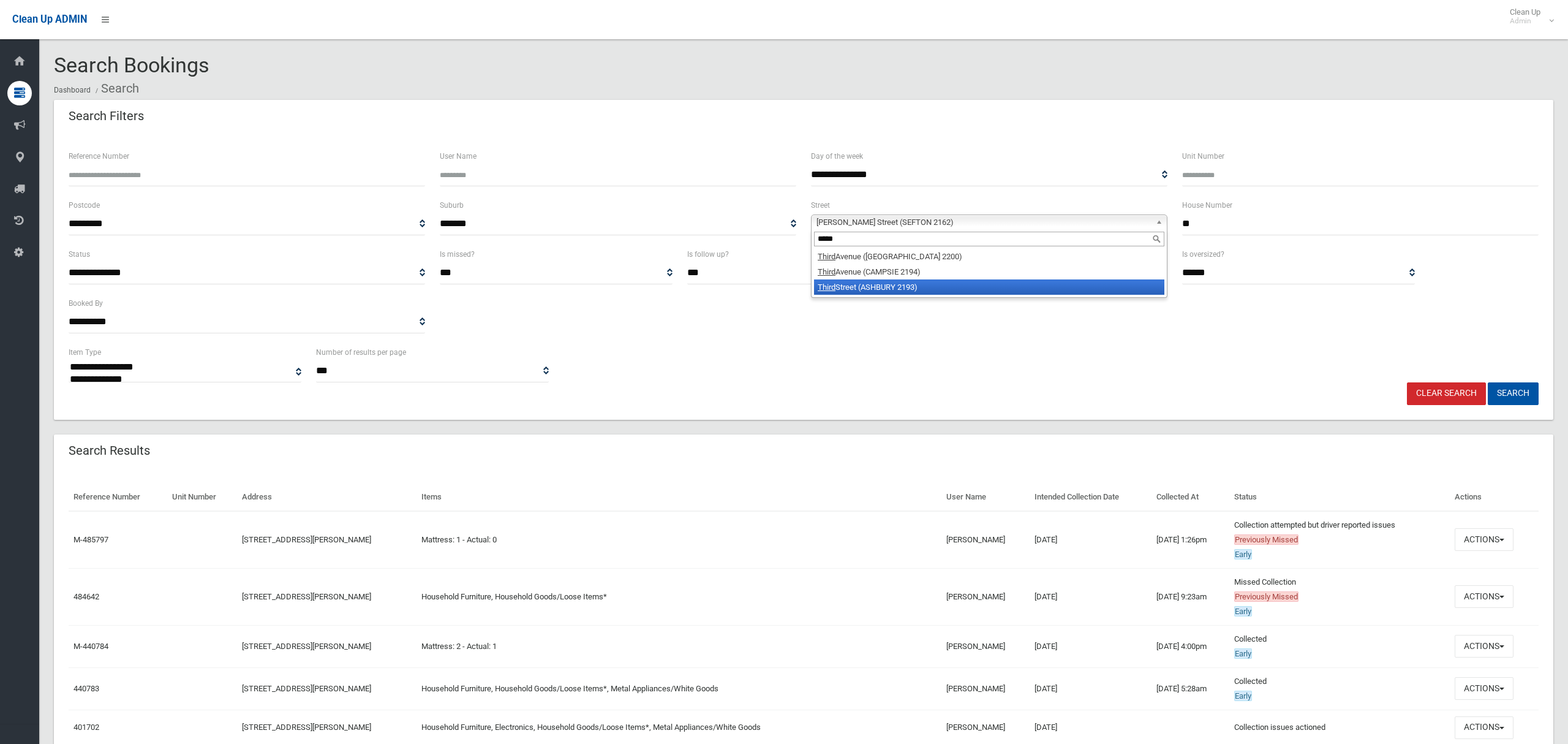
click at [910, 290] on li "Third Street (ASHBURY 2193)" at bounding box center [990, 287] width 351 height 16
click at [1518, 393] on button "Search" at bounding box center [1513, 393] width 50 height 23
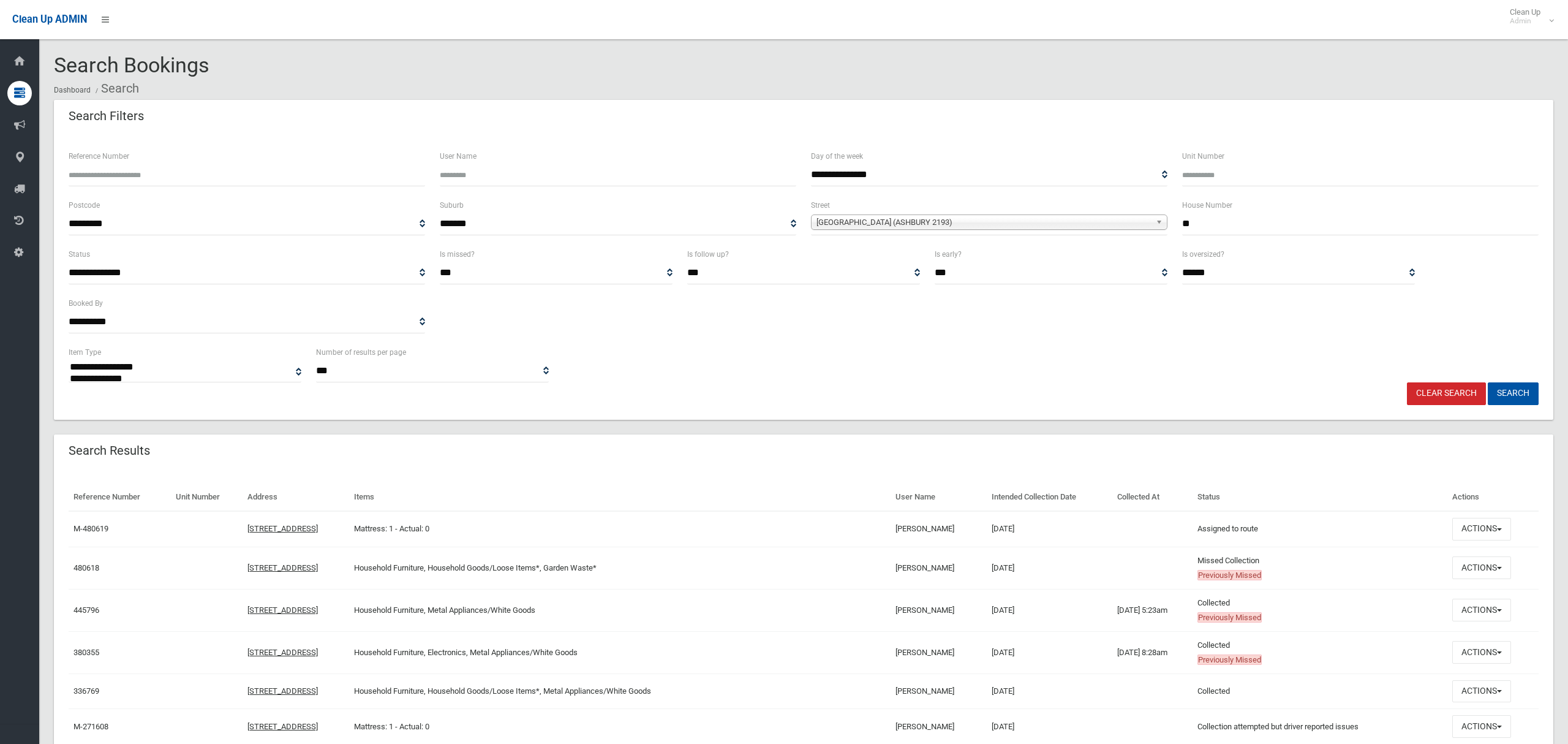
select select
click at [1479, 570] on button "Actions" at bounding box center [1482, 568] width 59 height 23
click at [1410, 399] on link "View Booking" at bounding box center [1440, 396] width 146 height 21
click at [1486, 570] on button "Actions" at bounding box center [1482, 568] width 59 height 23
click at [1397, 395] on link "View Booking" at bounding box center [1440, 396] width 146 height 21
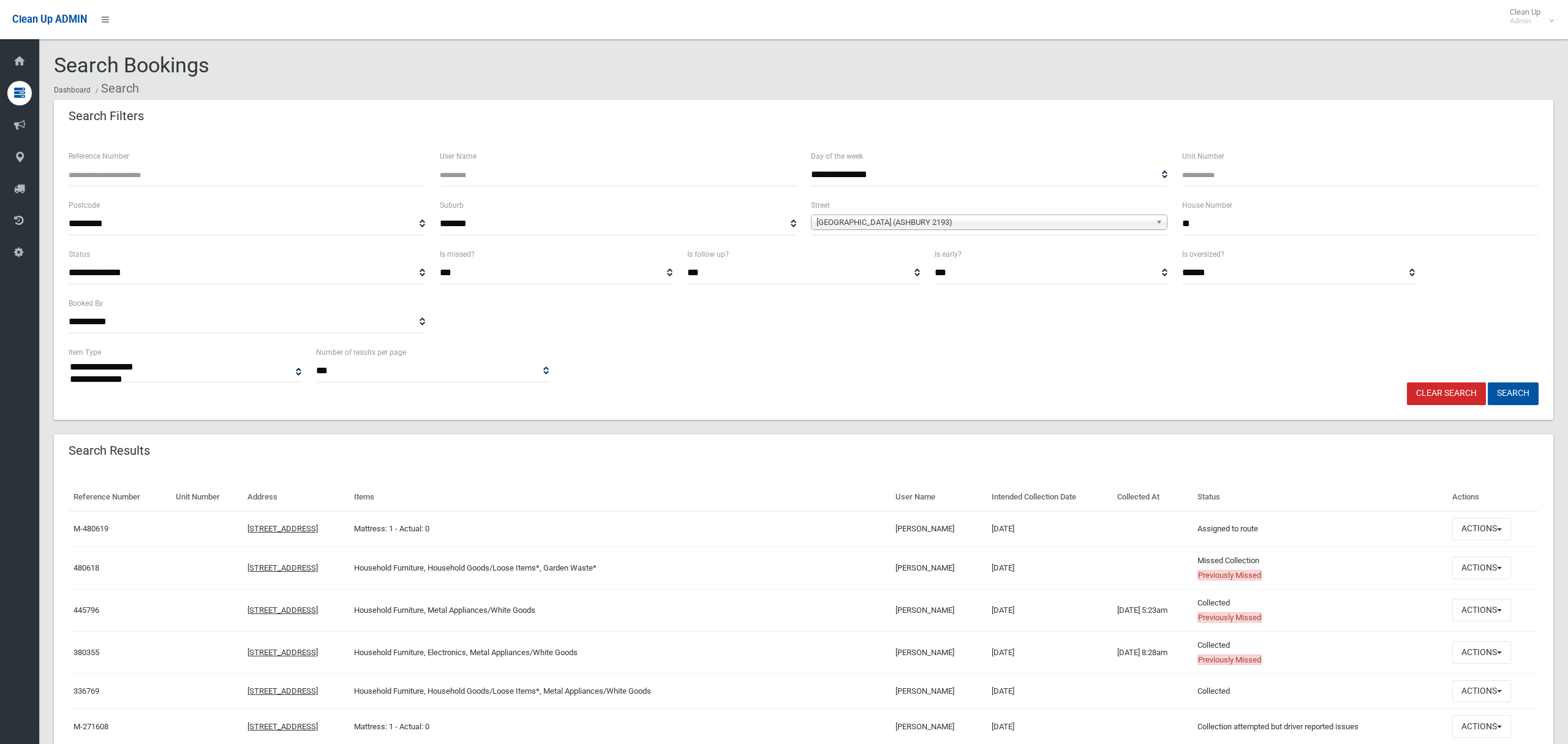
drag, startPoint x: 1164, startPoint y: 222, endPoint x: 1153, endPoint y: 224, distance: 11.2
click at [1154, 224] on div "**********" at bounding box center [803, 221] width 1484 height 49
type input "**"
click at [920, 222] on span "Third Street (ASHBURY 2193)" at bounding box center [983, 222] width 334 height 15
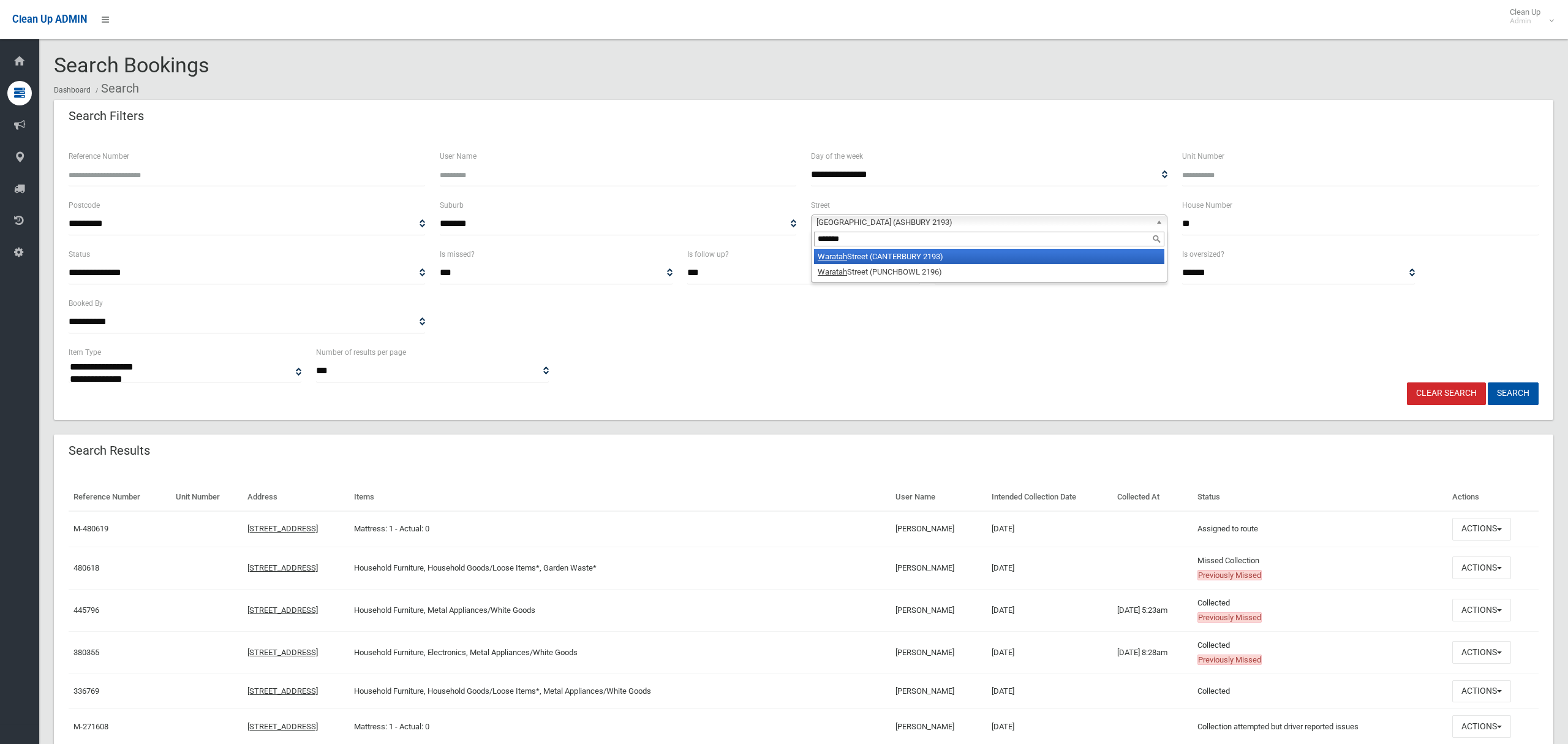
type input "*******"
click at [919, 263] on li "Waratah Street (CANTERBURY 2193)" at bounding box center [990, 256] width 351 height 16
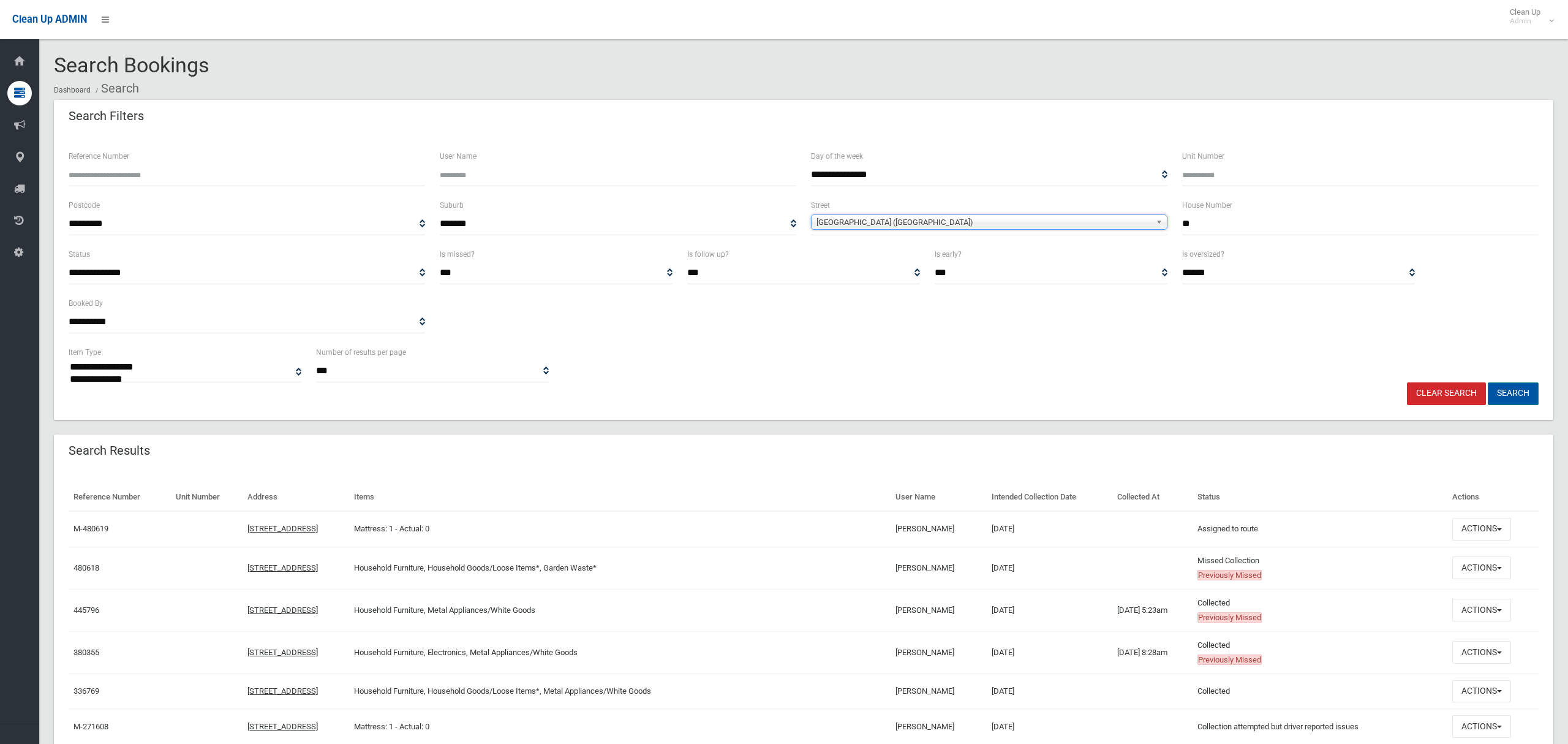
click at [1512, 394] on button "Search" at bounding box center [1513, 393] width 50 height 23
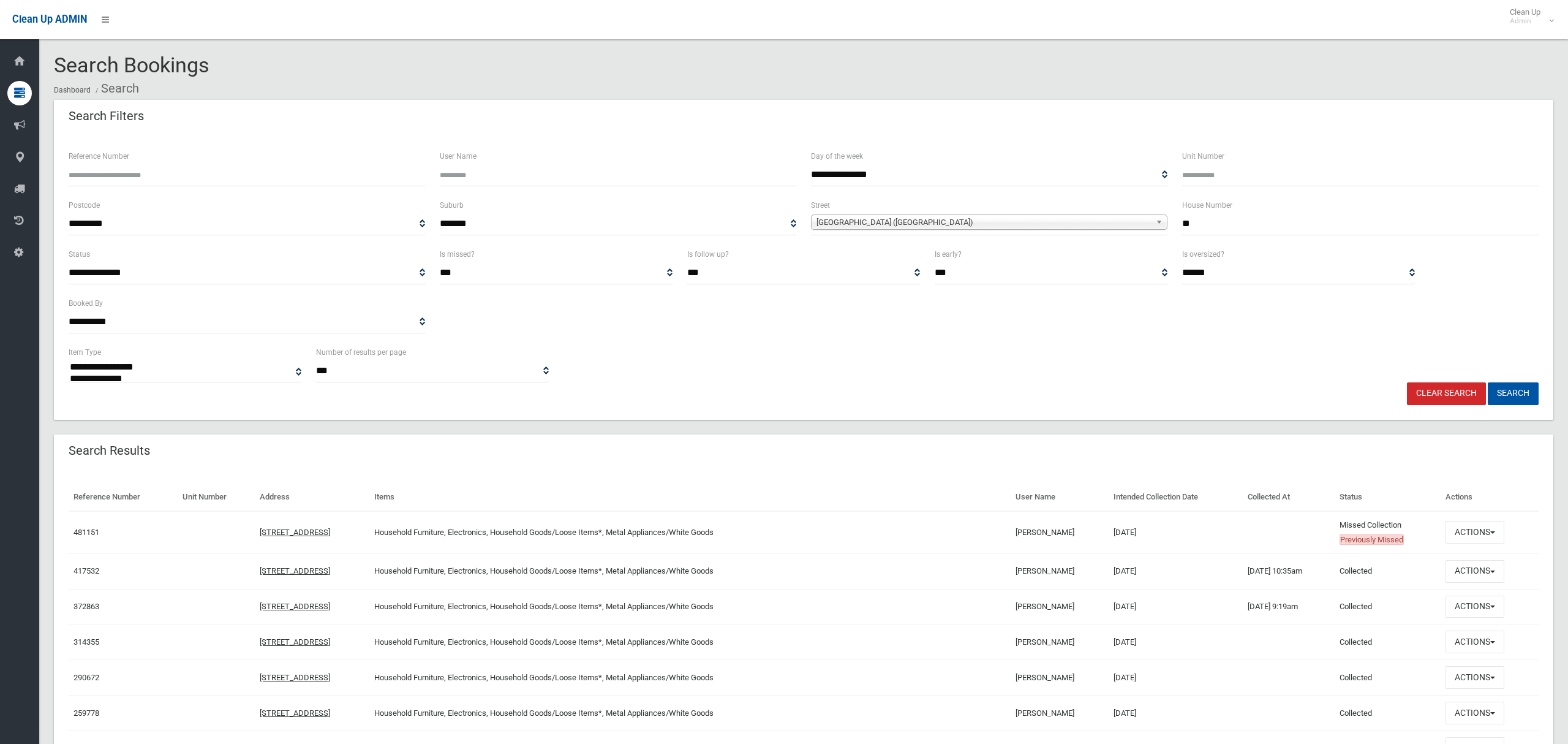
select select
click at [1473, 527] on button "Actions" at bounding box center [1474, 532] width 59 height 23
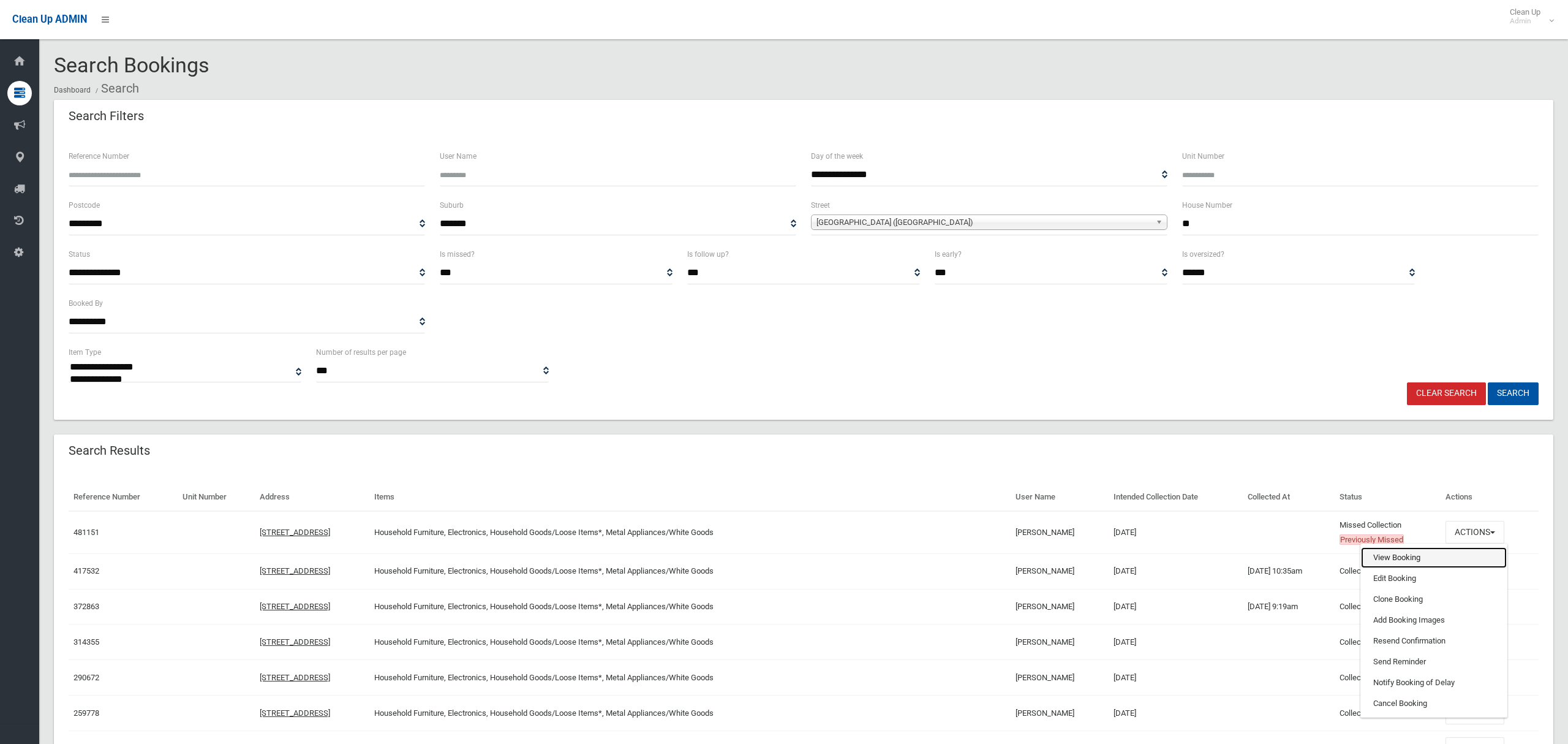
click at [1417, 560] on link "View Booking" at bounding box center [1433, 558] width 146 height 21
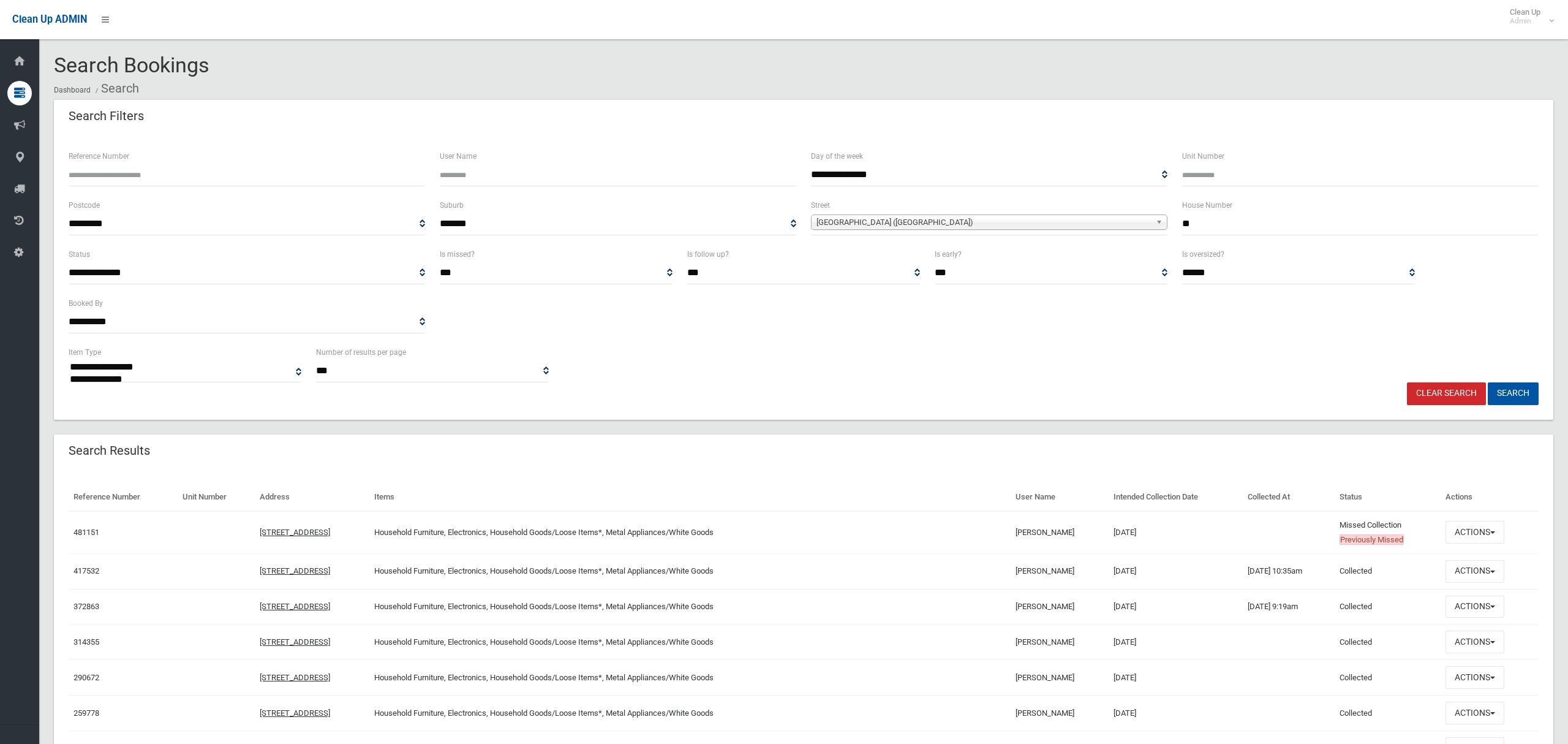
drag, startPoint x: 1128, startPoint y: 217, endPoint x: 1120, endPoint y: 216, distance: 8.1
click at [1127, 217] on div "**********" at bounding box center [803, 221] width 1484 height 49
type input "**"
click at [998, 219] on span "Waratah Street (CANTERBURY 2193)" at bounding box center [983, 222] width 334 height 15
type input "*******"
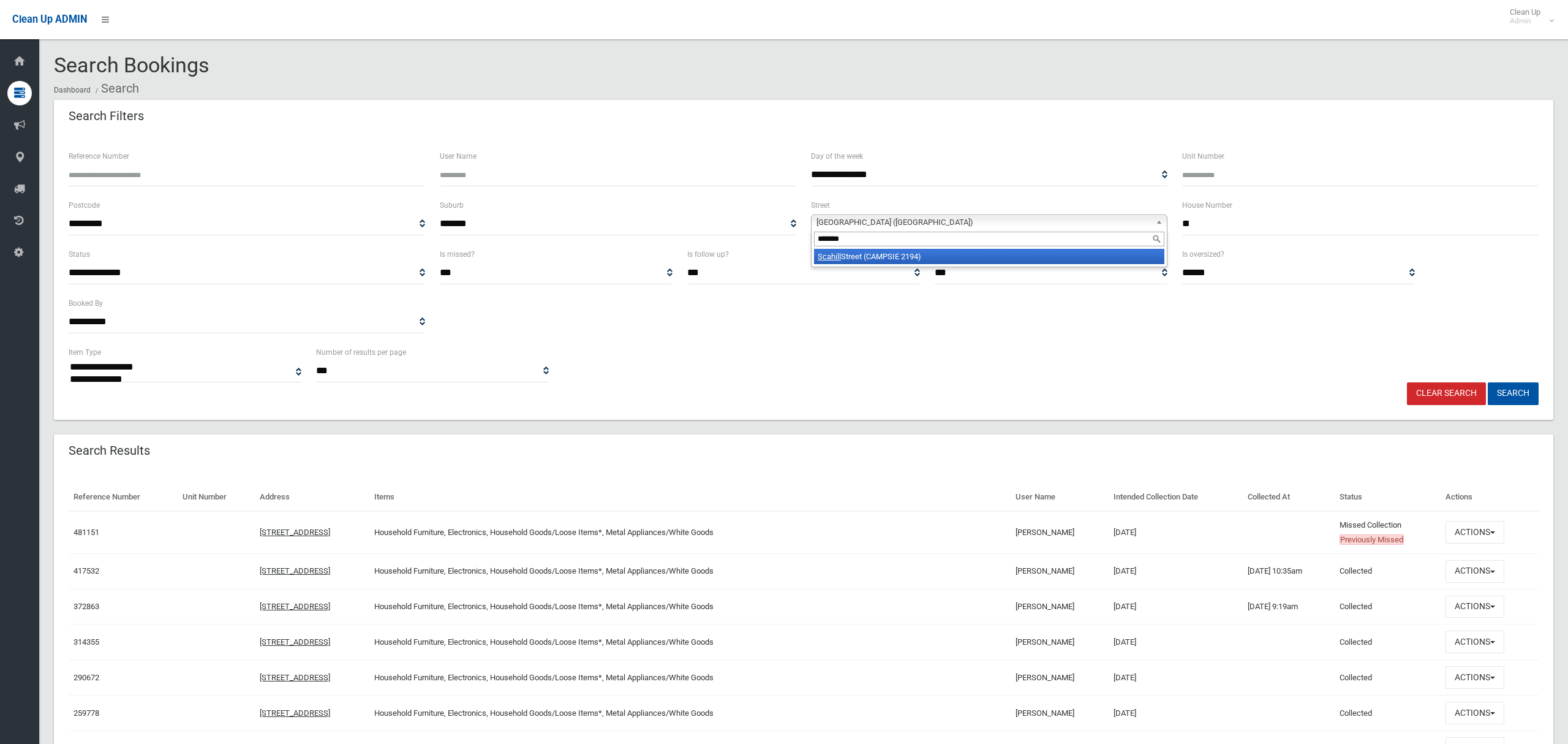
click at [970, 257] on li "Scahill Street (CAMPSIE 2194)" at bounding box center [990, 256] width 351 height 16
click at [1510, 398] on button "Search" at bounding box center [1513, 393] width 50 height 23
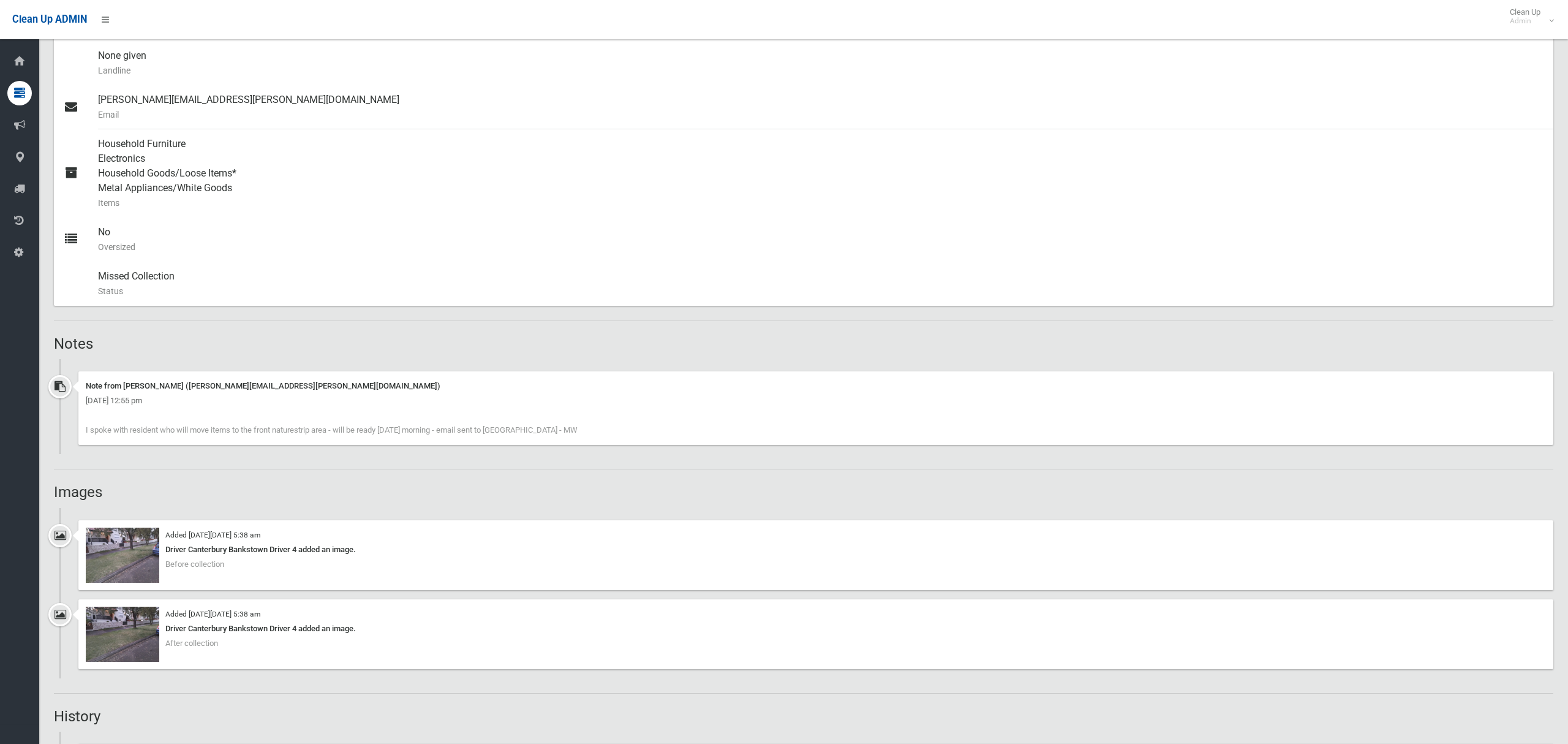
scroll to position [485, 0]
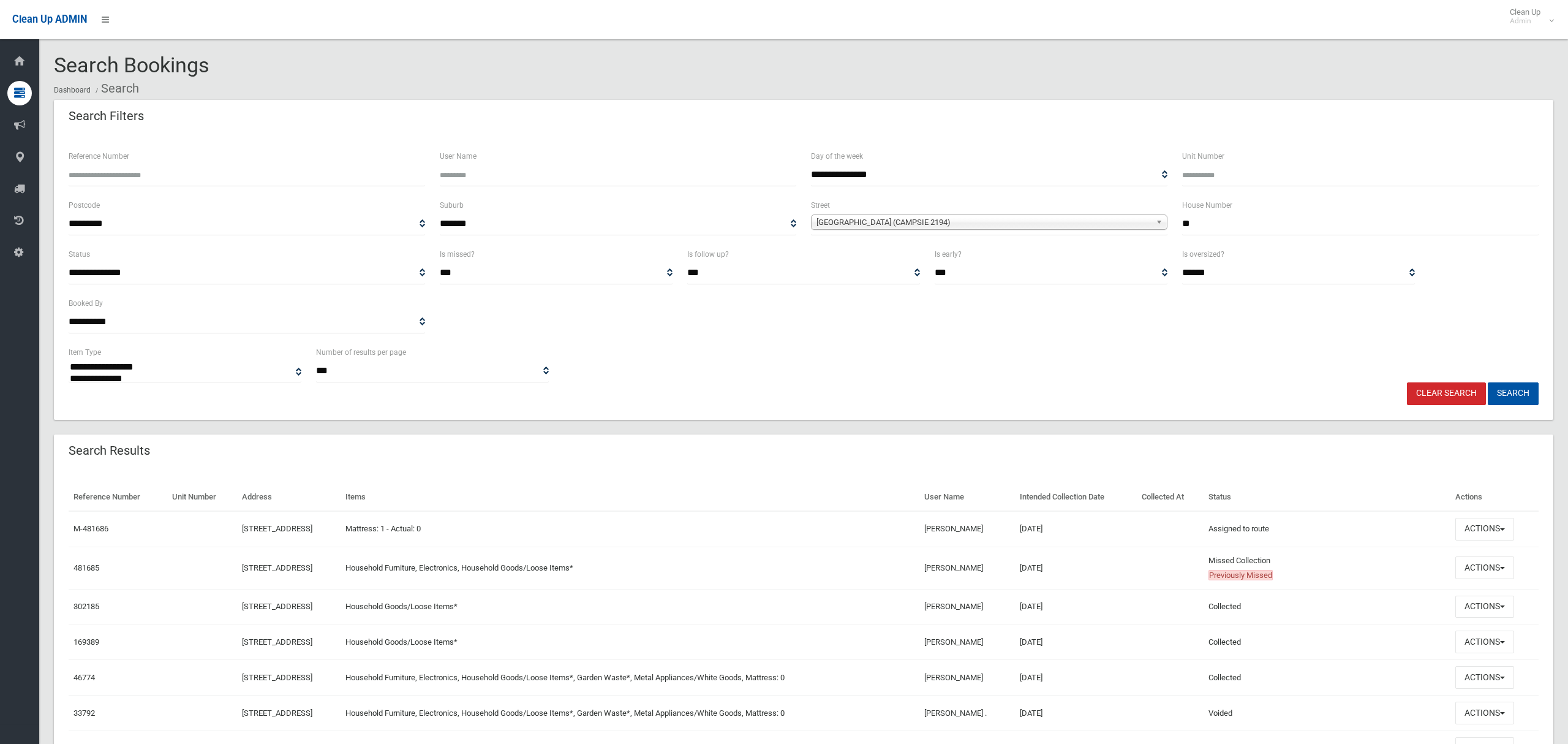
select select
click at [1489, 567] on button "Actions" at bounding box center [1484, 568] width 59 height 23
click at [1410, 399] on link "View Booking" at bounding box center [1443, 396] width 146 height 21
drag, startPoint x: 1158, startPoint y: 224, endPoint x: 1151, endPoint y: 223, distance: 7.1
click at [1151, 223] on div "**********" at bounding box center [803, 221] width 1484 height 49
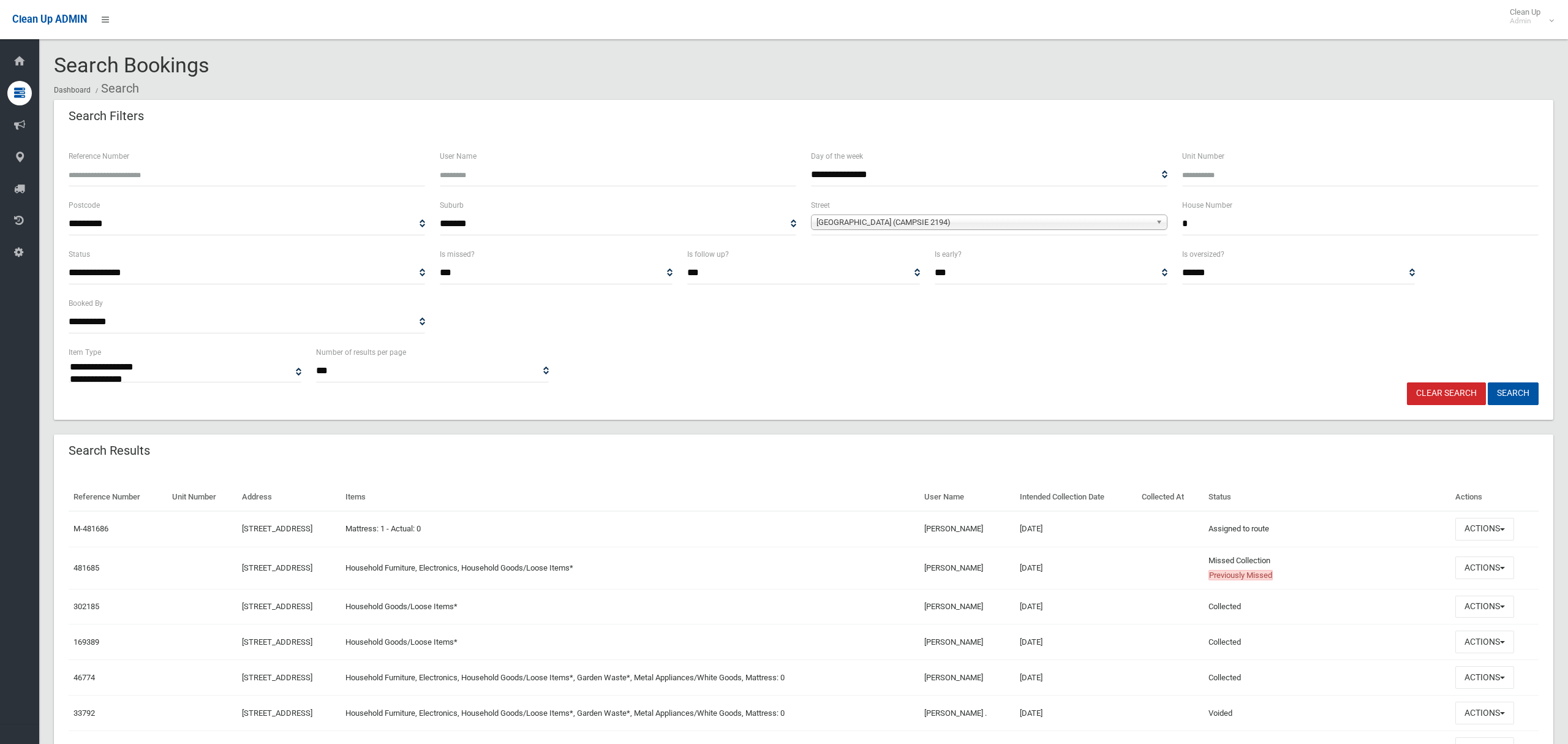
type input "*"
drag, startPoint x: 1058, startPoint y: 226, endPoint x: 1058, endPoint y: 219, distance: 7.0
click at [1059, 227] on span "[GEOGRAPHIC_DATA] (CAMPSIE 2194)" at bounding box center [983, 222] width 334 height 15
type input "*******"
click at [1040, 263] on li "Main St reet (EARLWOOD 2206)" at bounding box center [990, 256] width 351 height 16
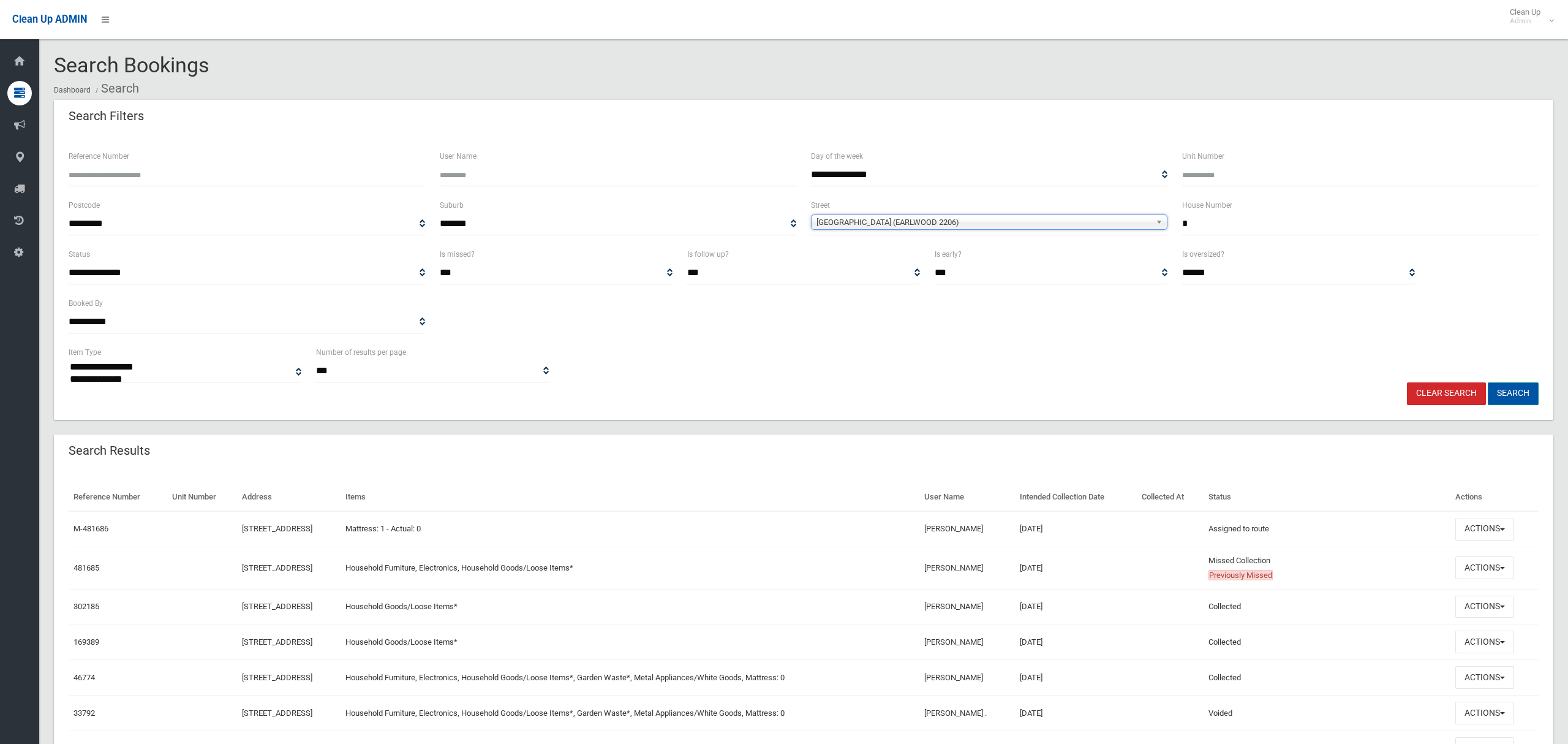
click at [1522, 393] on button "Search" at bounding box center [1513, 393] width 50 height 23
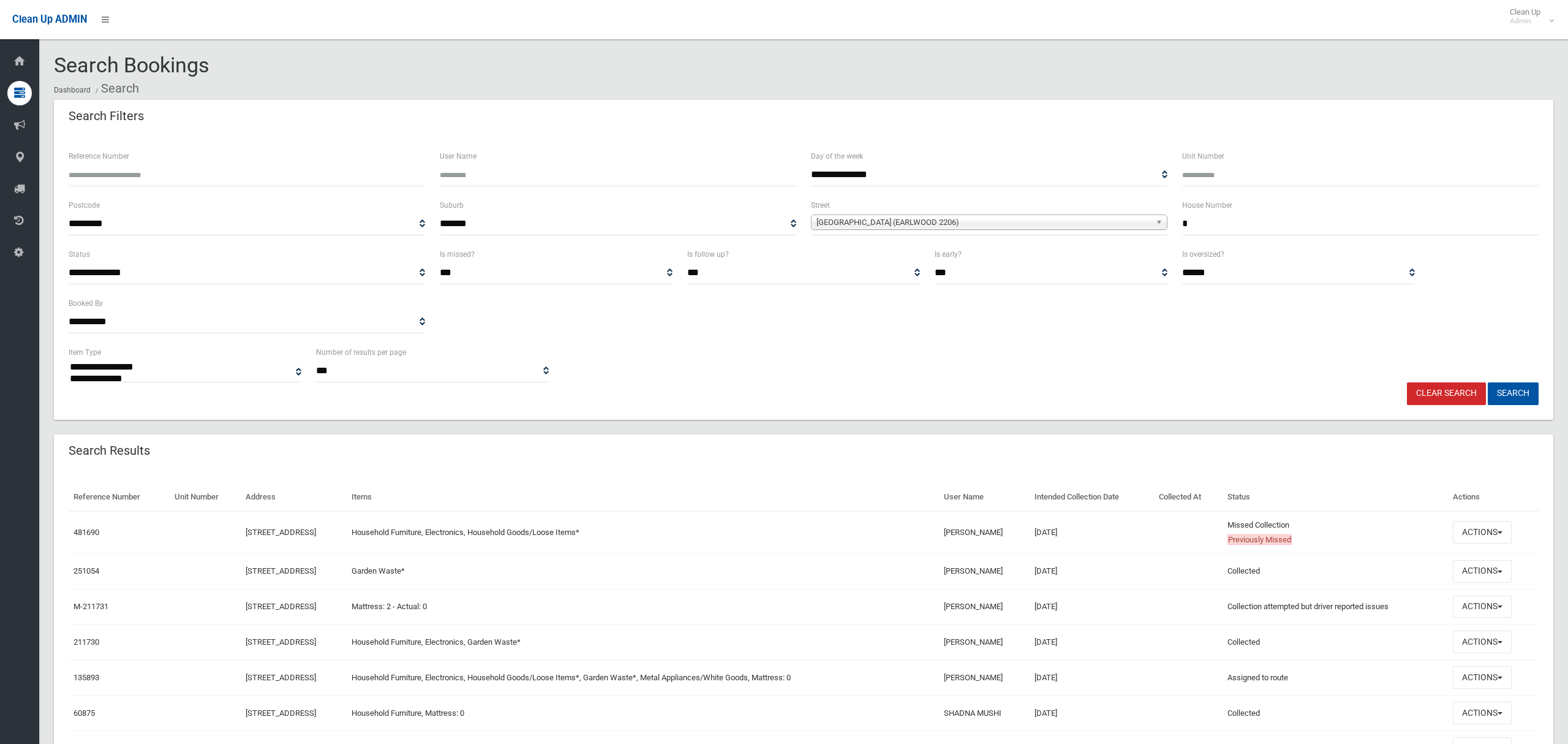
select select
click at [1470, 528] on button "Actions" at bounding box center [1482, 532] width 59 height 23
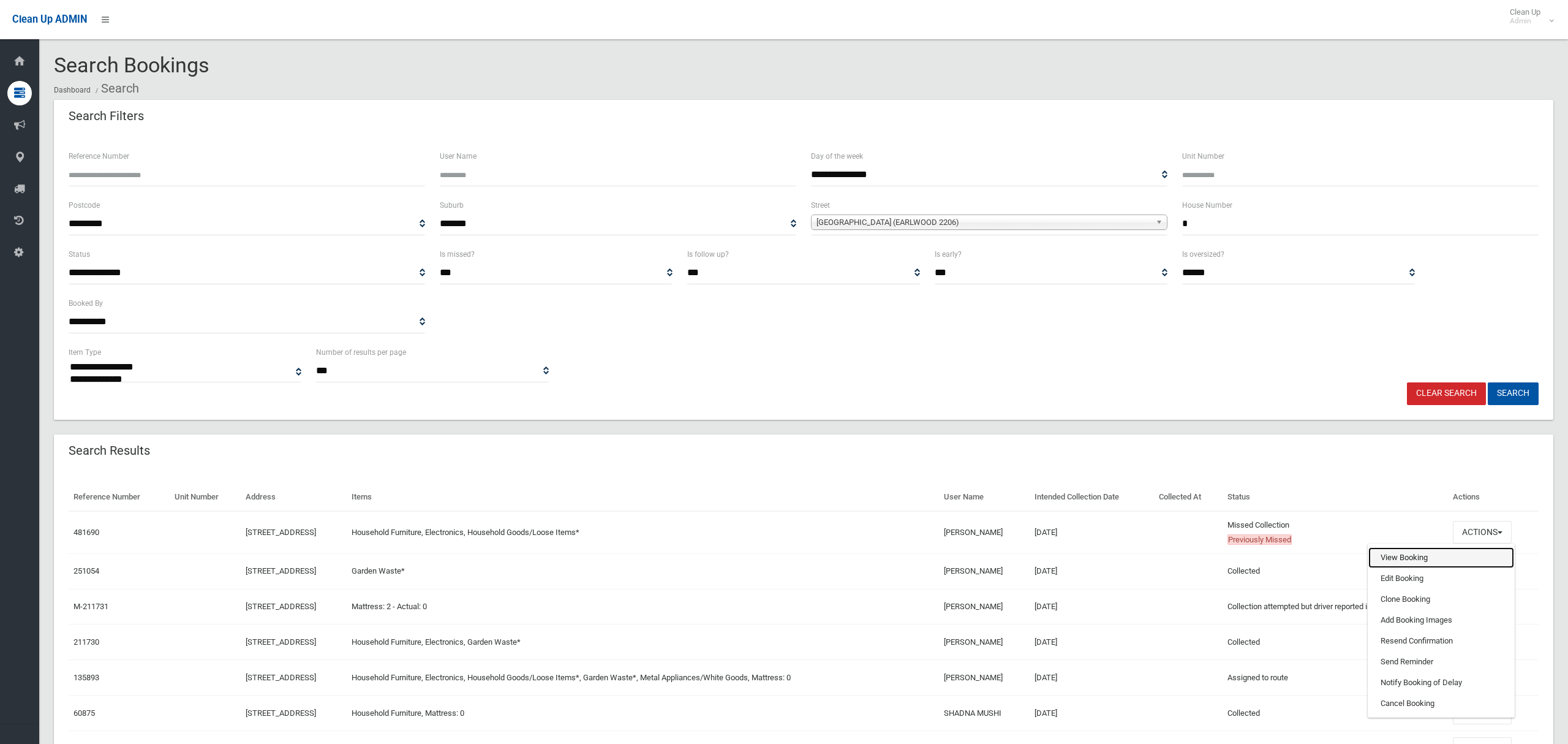
click at [1417, 558] on link "View Booking" at bounding box center [1440, 558] width 146 height 21
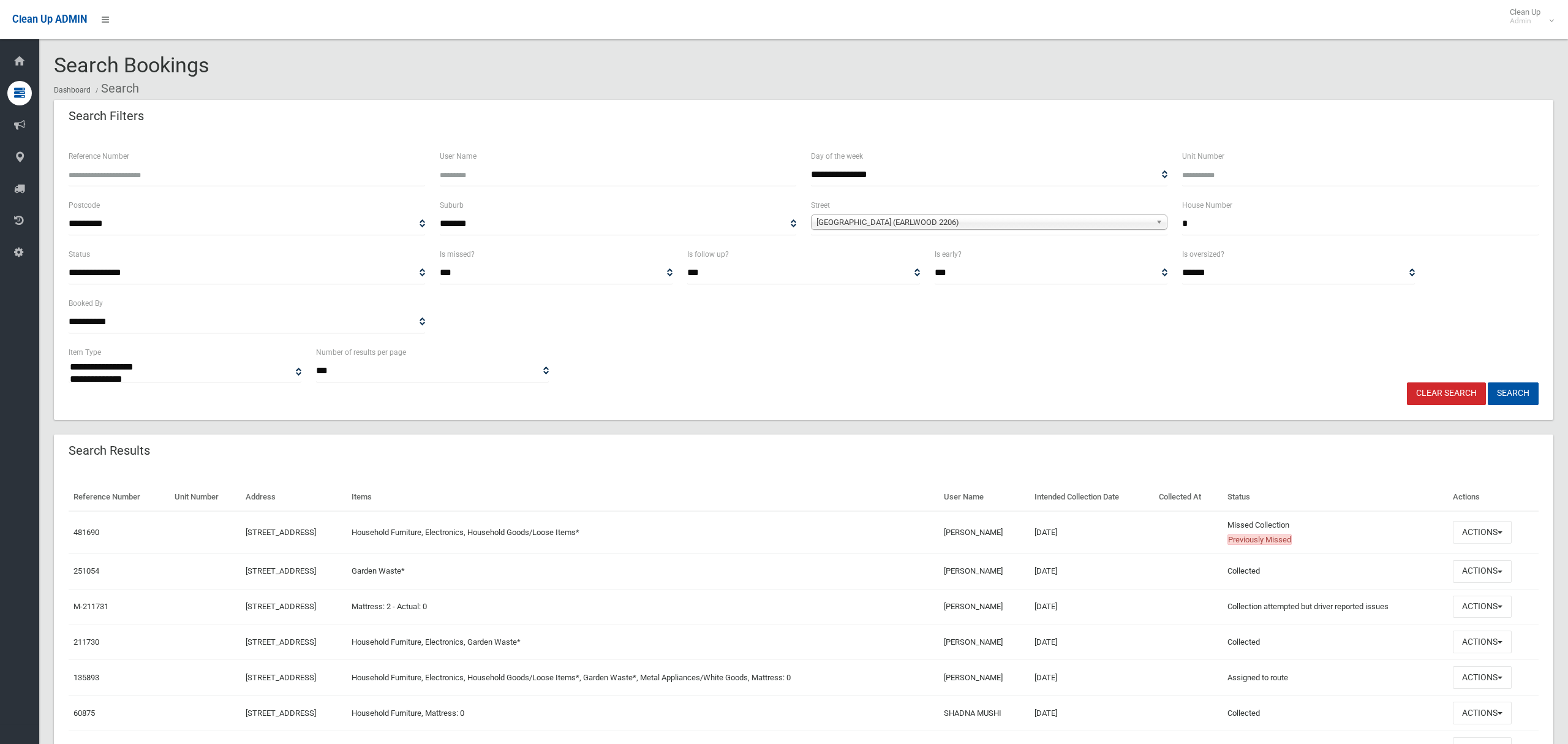
drag, startPoint x: 1196, startPoint y: 217, endPoint x: 1151, endPoint y: 220, distance: 45.1
click at [1152, 220] on div "**********" at bounding box center [803, 221] width 1484 height 49
type input "**"
click at [956, 222] on span "[GEOGRAPHIC_DATA] (EARLWOOD 2206)" at bounding box center [983, 222] width 334 height 15
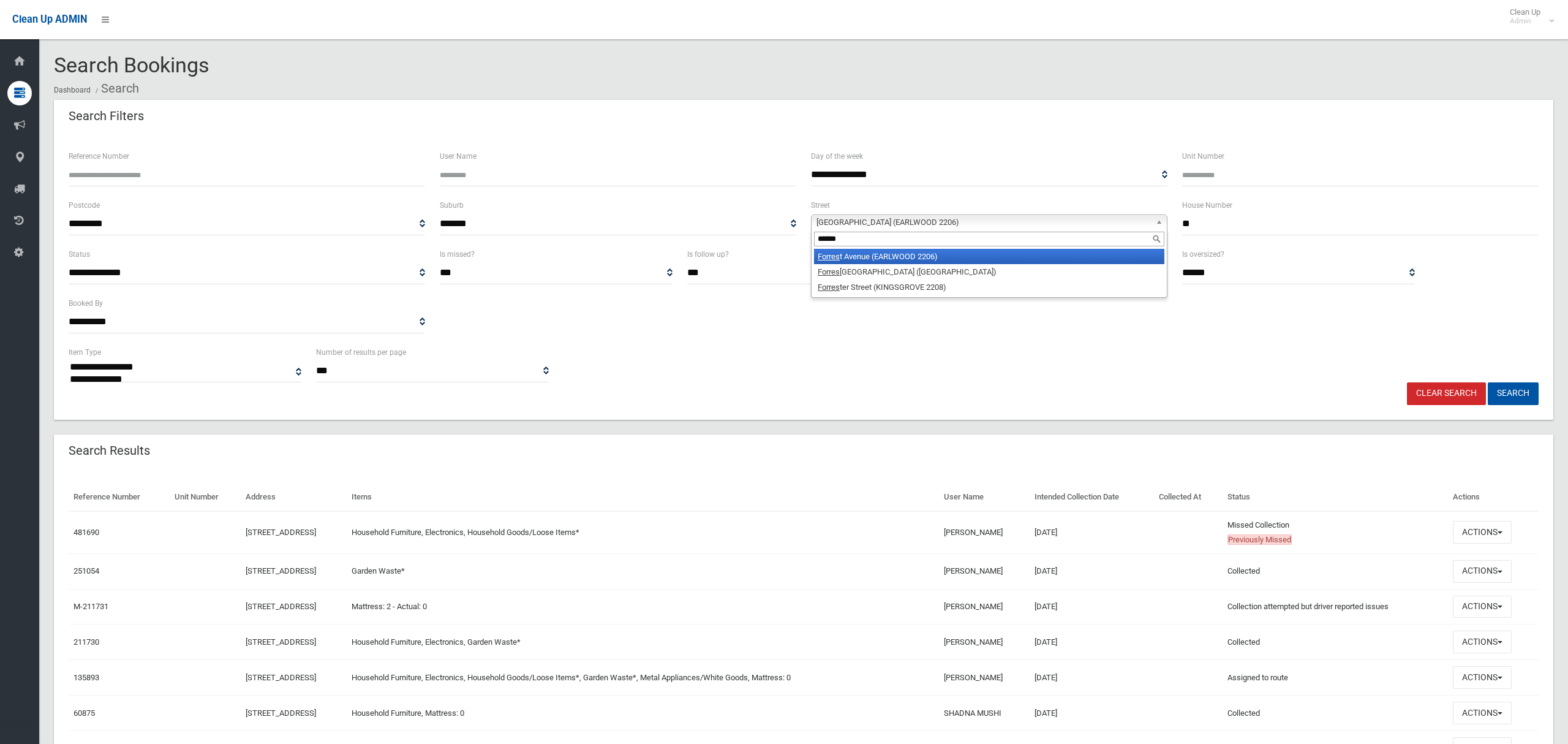
type input "******"
click at [932, 264] on li "Forres t Avenue (EARLWOOD 2206)" at bounding box center [990, 256] width 351 height 16
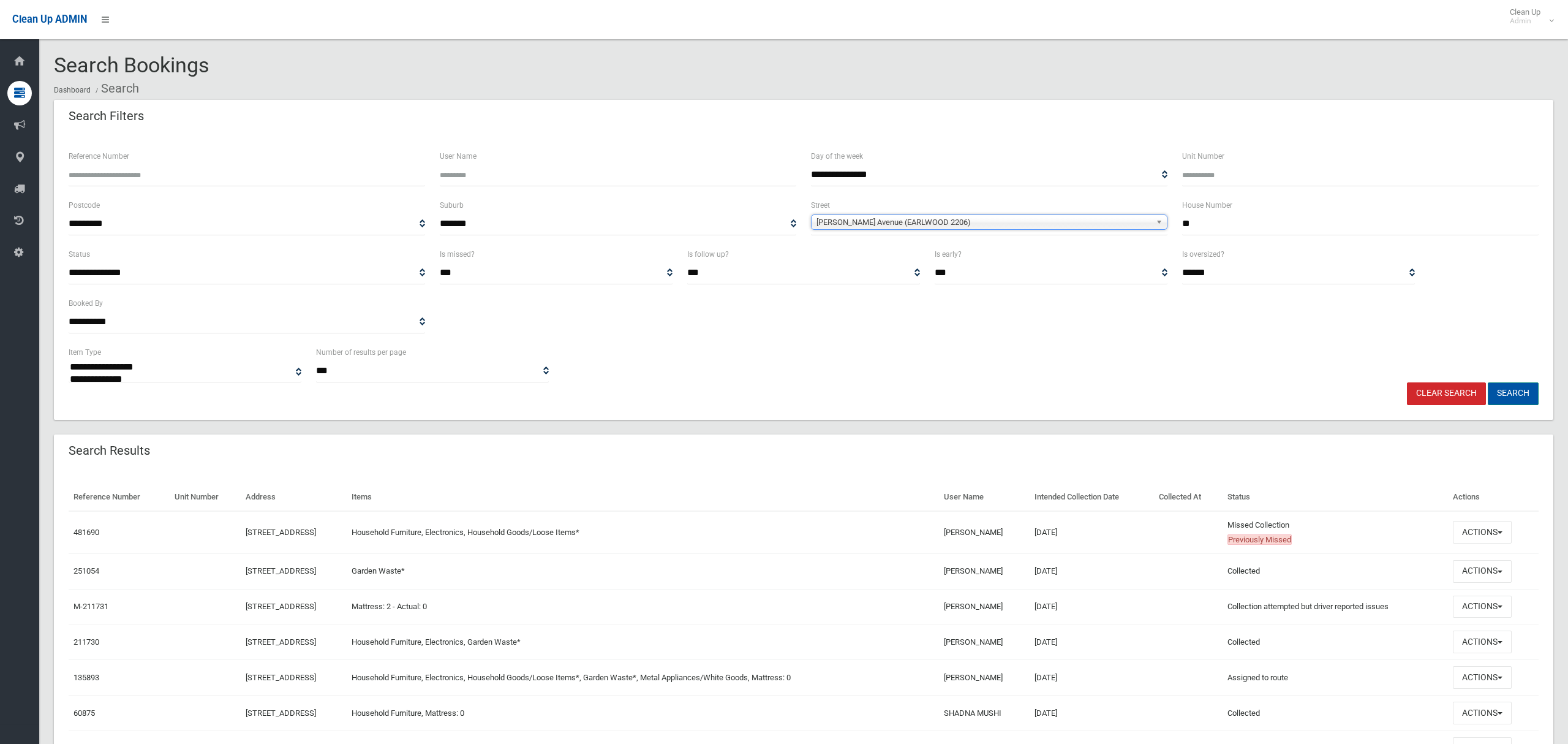
click at [1501, 399] on button "Search" at bounding box center [1513, 393] width 50 height 23
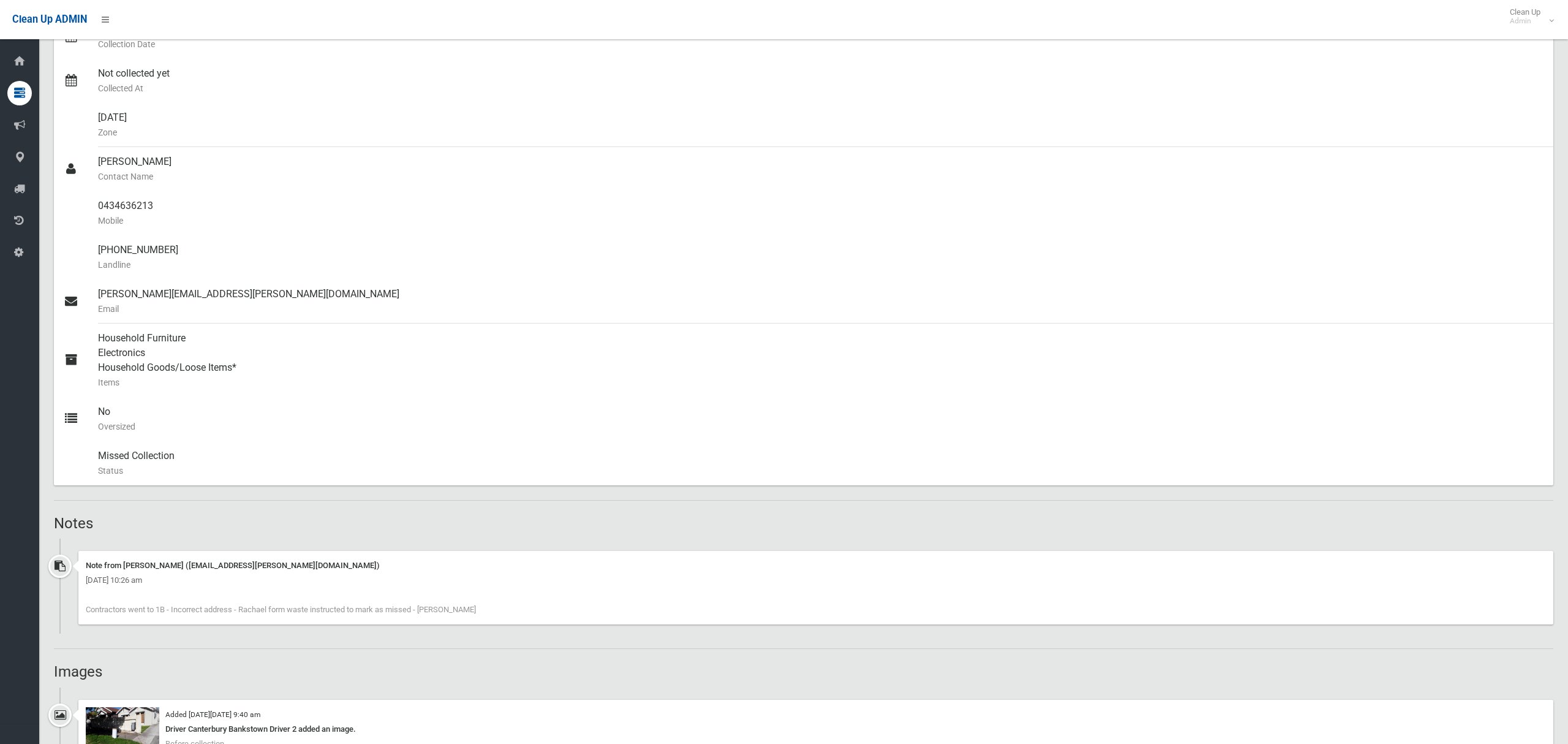
scroll to position [434, 0]
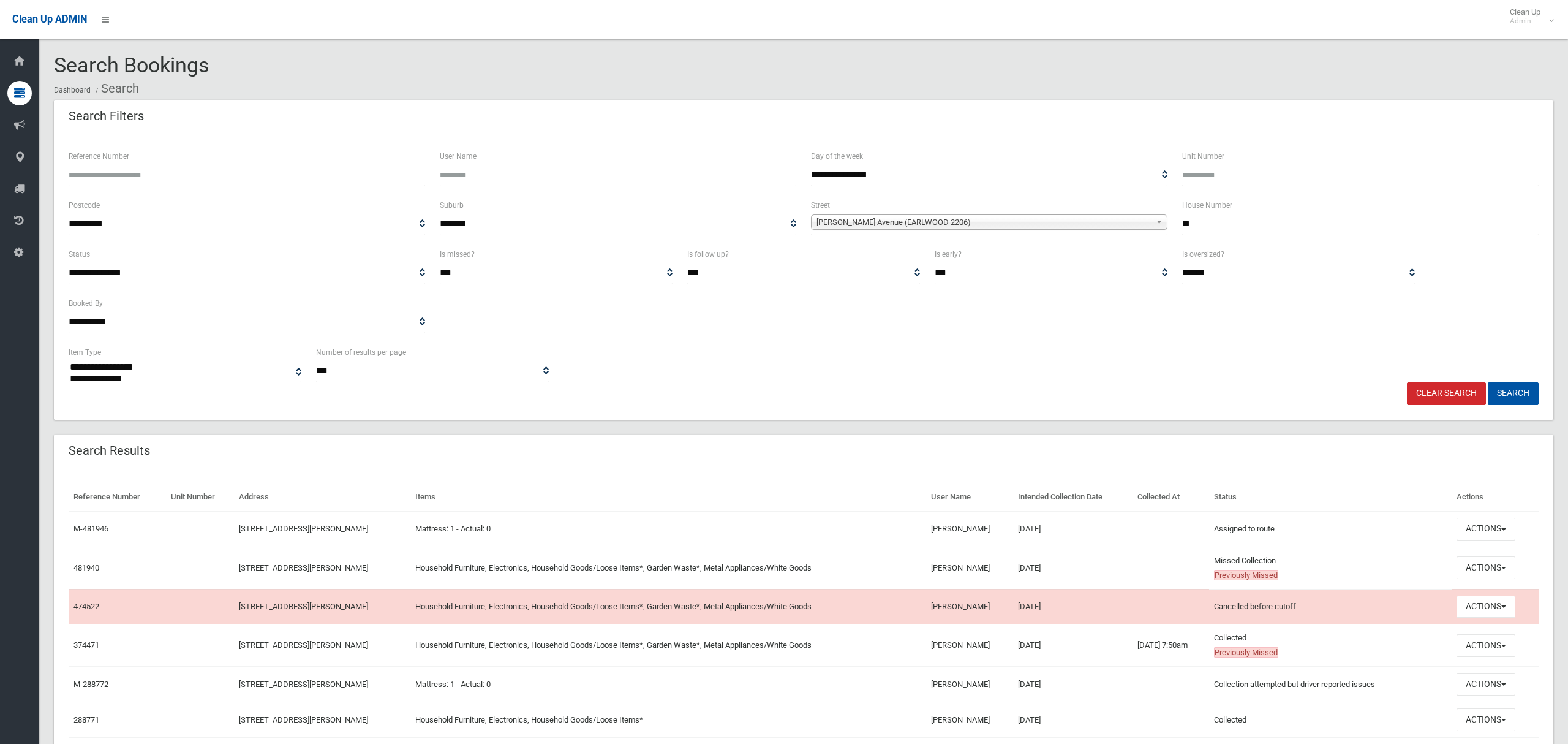
select select
click at [1481, 570] on button "Actions" at bounding box center [1485, 568] width 59 height 23
click at [1419, 386] on link "View Booking" at bounding box center [1444, 396] width 146 height 21
drag, startPoint x: 1202, startPoint y: 218, endPoint x: 1166, endPoint y: 219, distance: 36.0
click at [1166, 219] on div "**********" at bounding box center [803, 221] width 1484 height 49
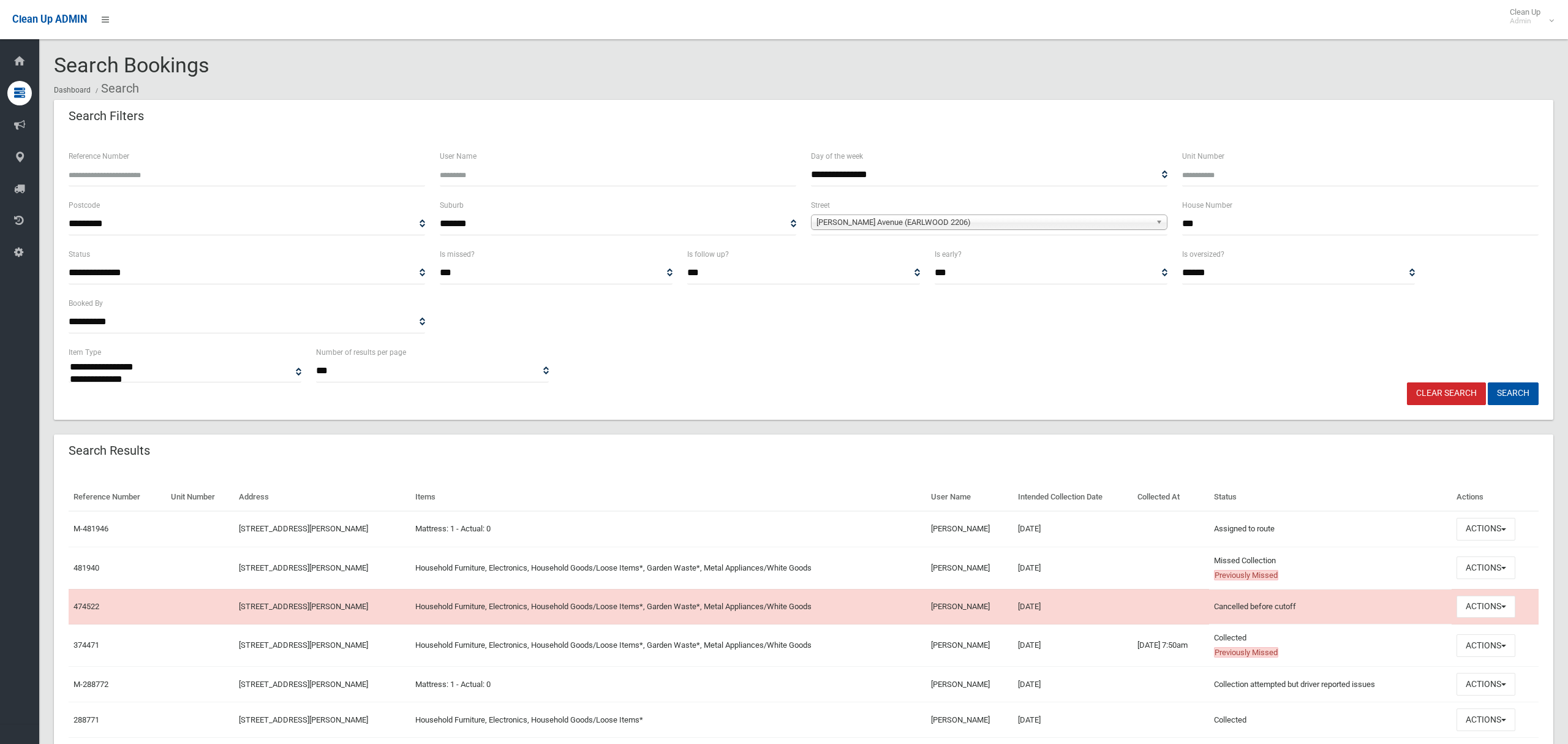
type input "***"
click at [980, 224] on span "[PERSON_NAME] Avenue (EARLWOOD 2206)" at bounding box center [983, 222] width 334 height 15
type input "*******"
click at [975, 259] on li "[GEOGRAPHIC_DATA] ([GEOGRAPHIC_DATA] 2206)" at bounding box center [990, 256] width 351 height 16
click at [1513, 391] on button "Search" at bounding box center [1513, 393] width 50 height 23
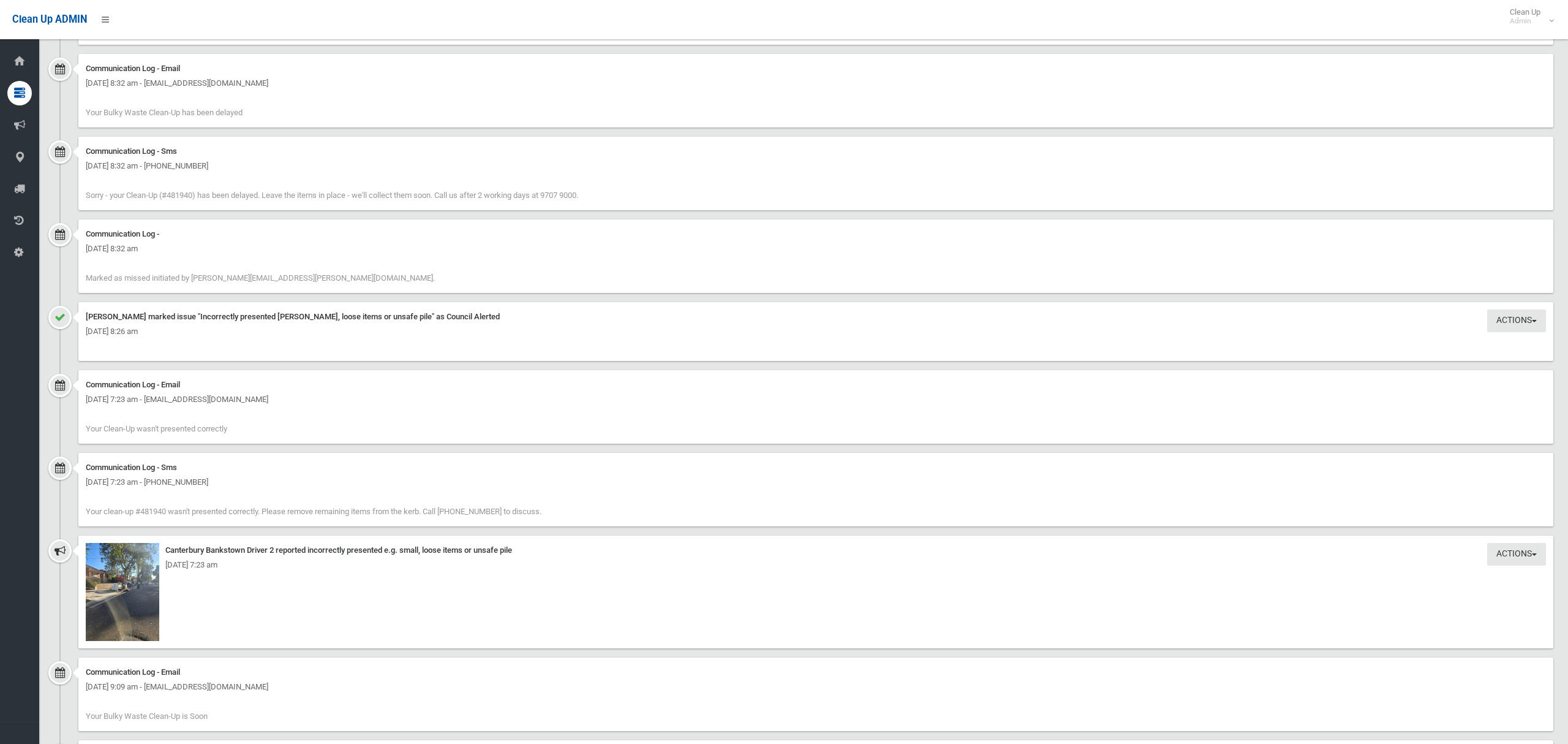
scroll to position [1319, 0]
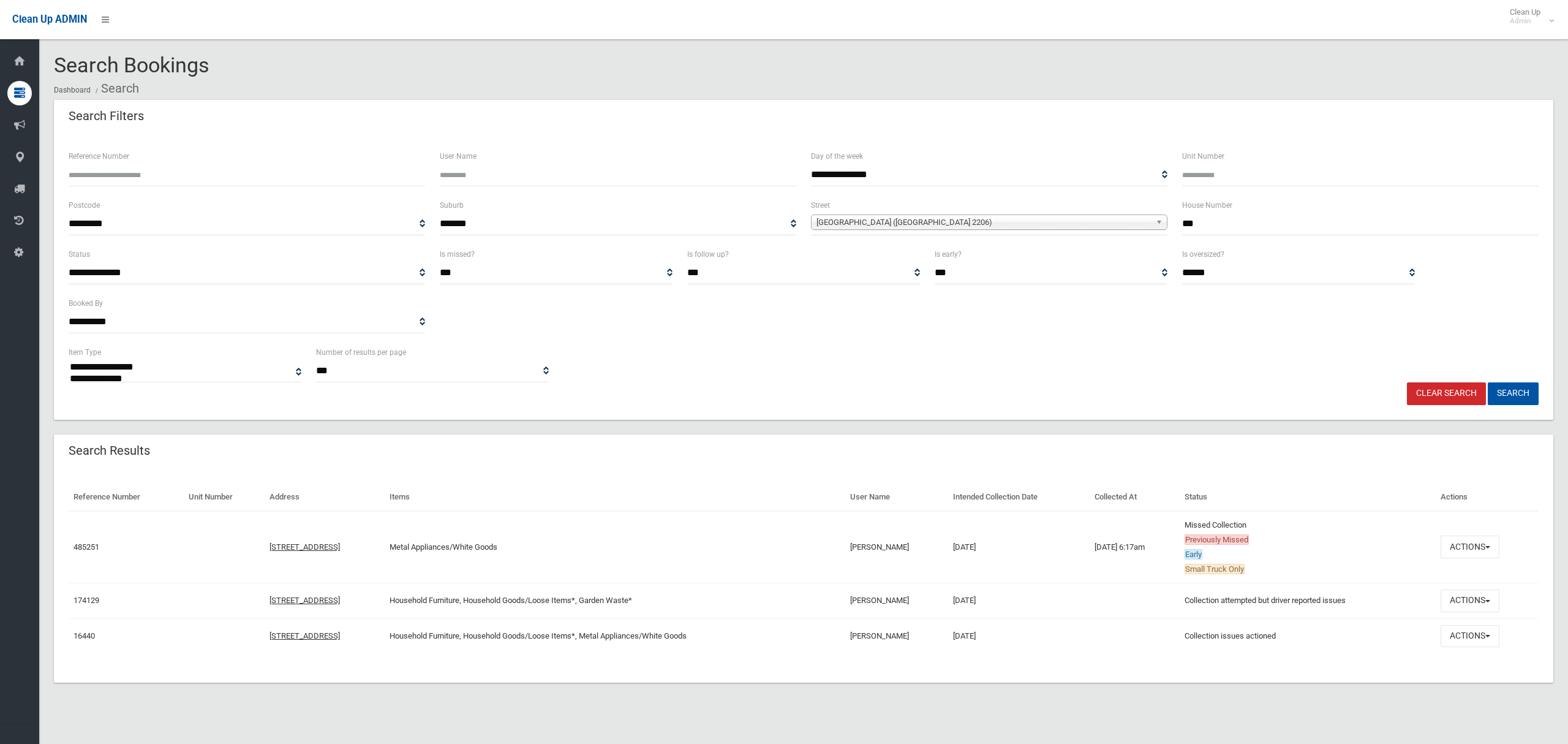
select select
click at [1478, 547] on button "Actions" at bounding box center [1470, 547] width 59 height 23
click at [1410, 575] on link "View Booking" at bounding box center [1428, 572] width 146 height 21
drag, startPoint x: 1170, startPoint y: 229, endPoint x: 1164, endPoint y: 227, distance: 6.3
click at [1168, 229] on div "**********" at bounding box center [803, 221] width 1484 height 49
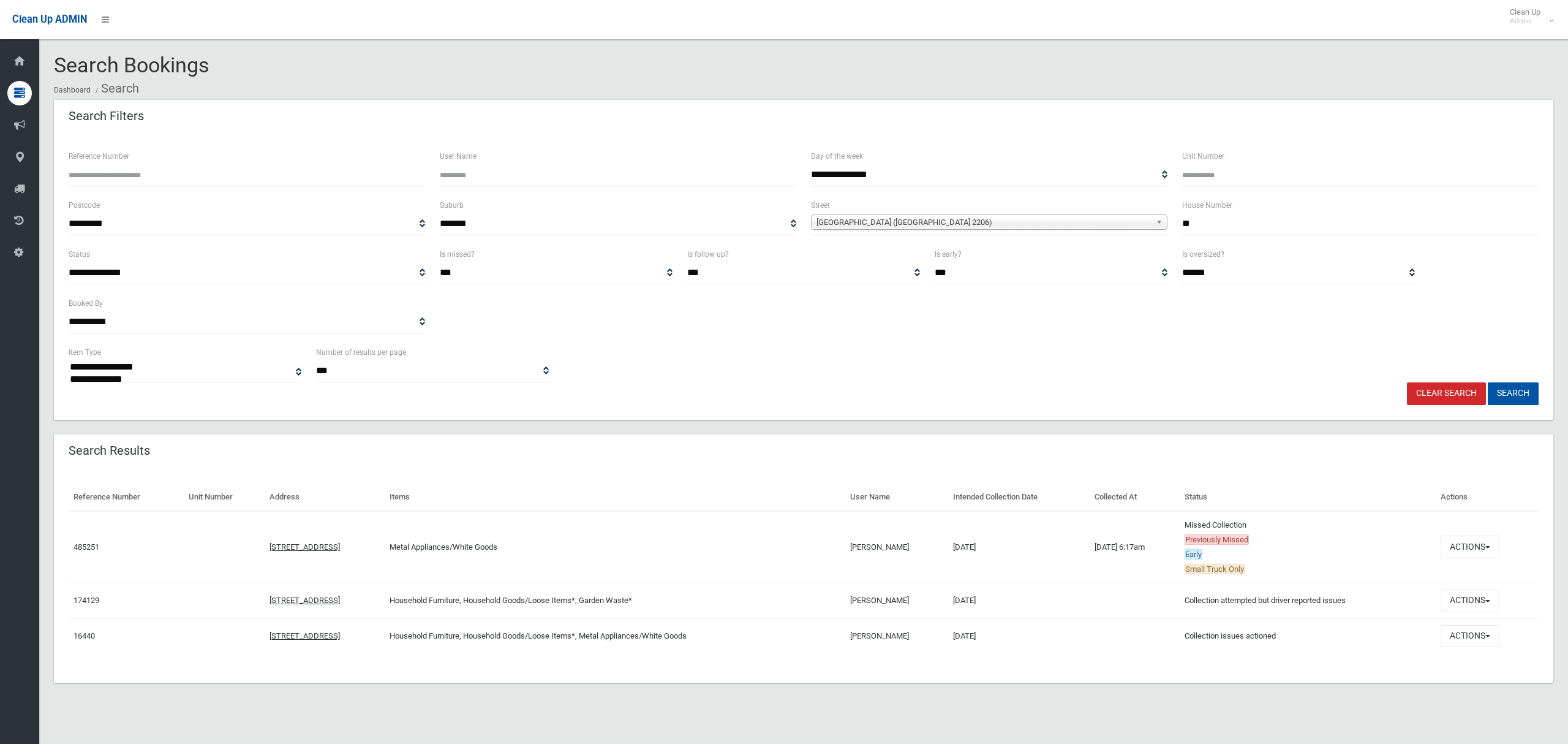
type input "**"
click at [892, 220] on span "[GEOGRAPHIC_DATA] ([GEOGRAPHIC_DATA] 2206)" at bounding box center [983, 222] width 334 height 15
type input "*******"
click at [1005, 218] on span "[GEOGRAPHIC_DATA] ([GEOGRAPHIC_DATA] 2206)" at bounding box center [983, 222] width 334 height 15
type input "**********"
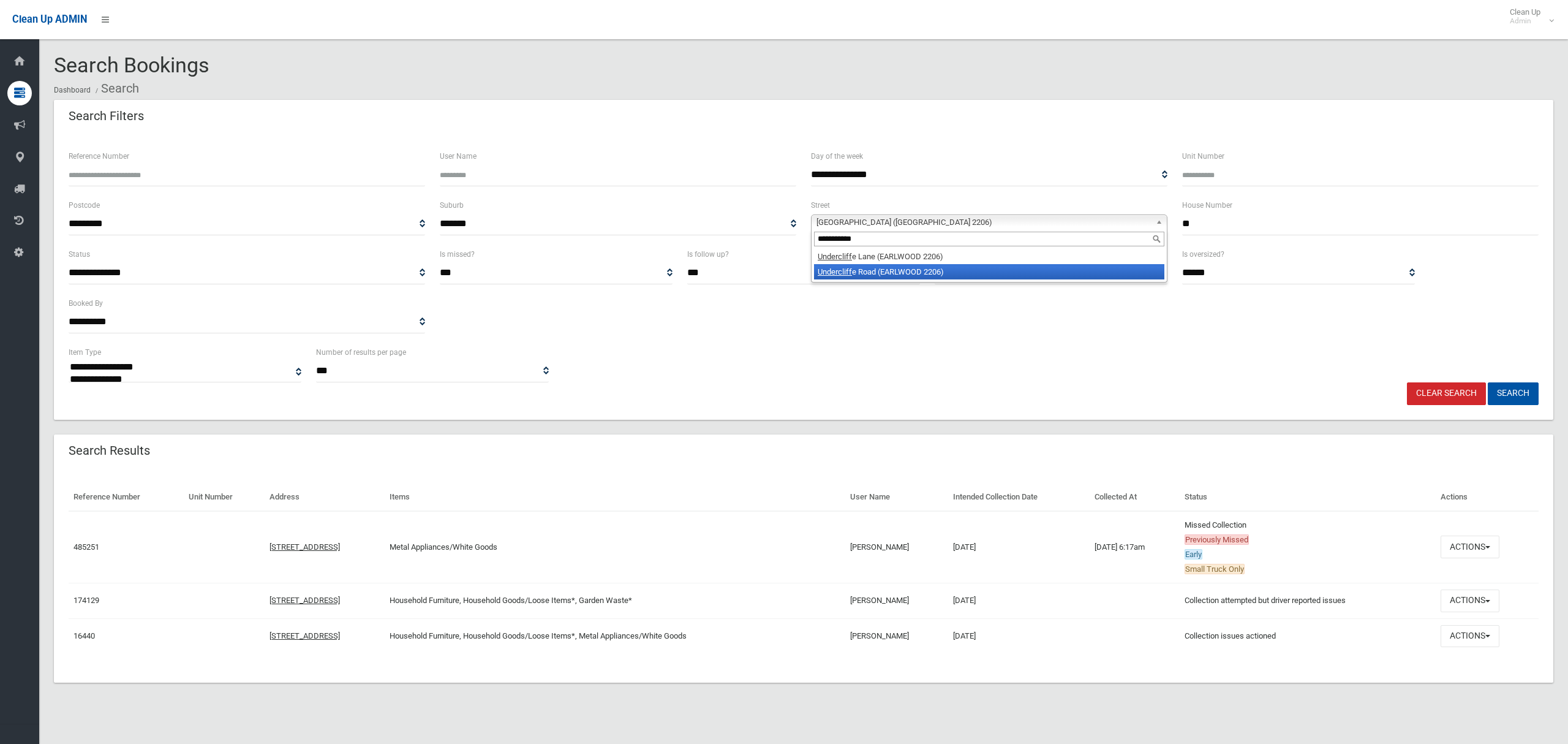
click at [893, 276] on li "Undercliff e Road (EARLWOOD 2206)" at bounding box center [990, 272] width 351 height 16
click at [1506, 396] on button "Search" at bounding box center [1513, 393] width 50 height 23
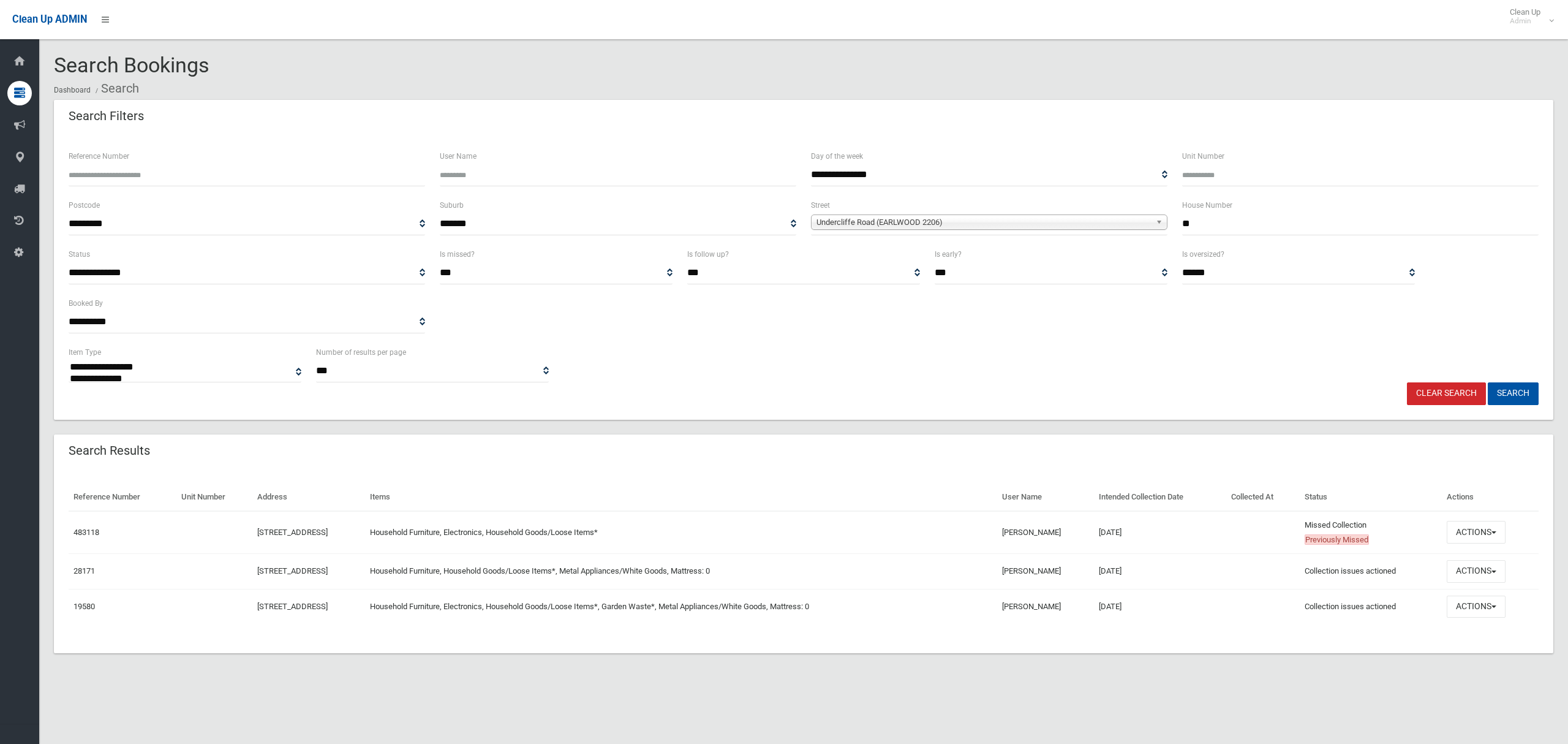
select select
click at [1463, 533] on button "Actions" at bounding box center [1476, 532] width 59 height 23
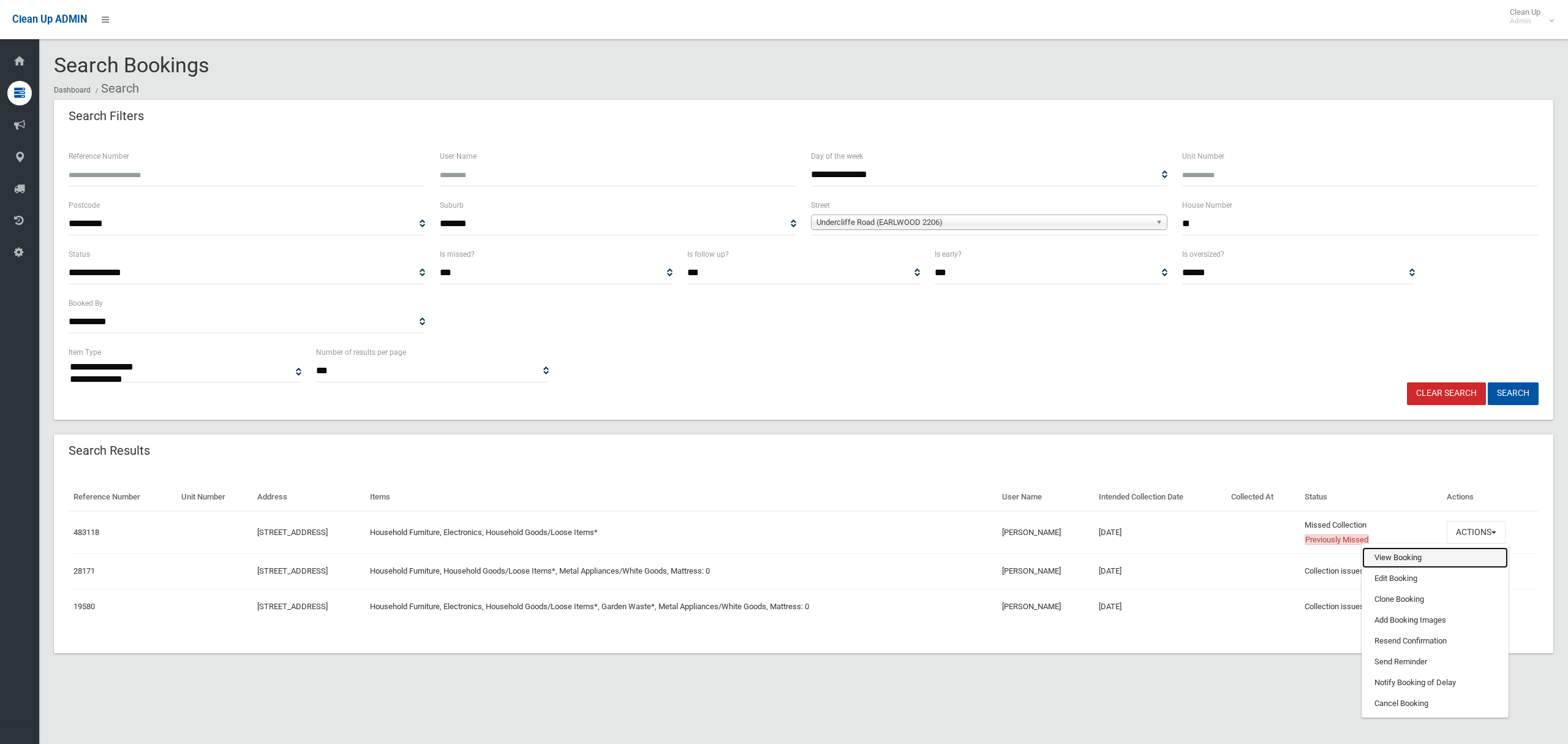
click at [1408, 559] on link "View Booking" at bounding box center [1435, 558] width 146 height 21
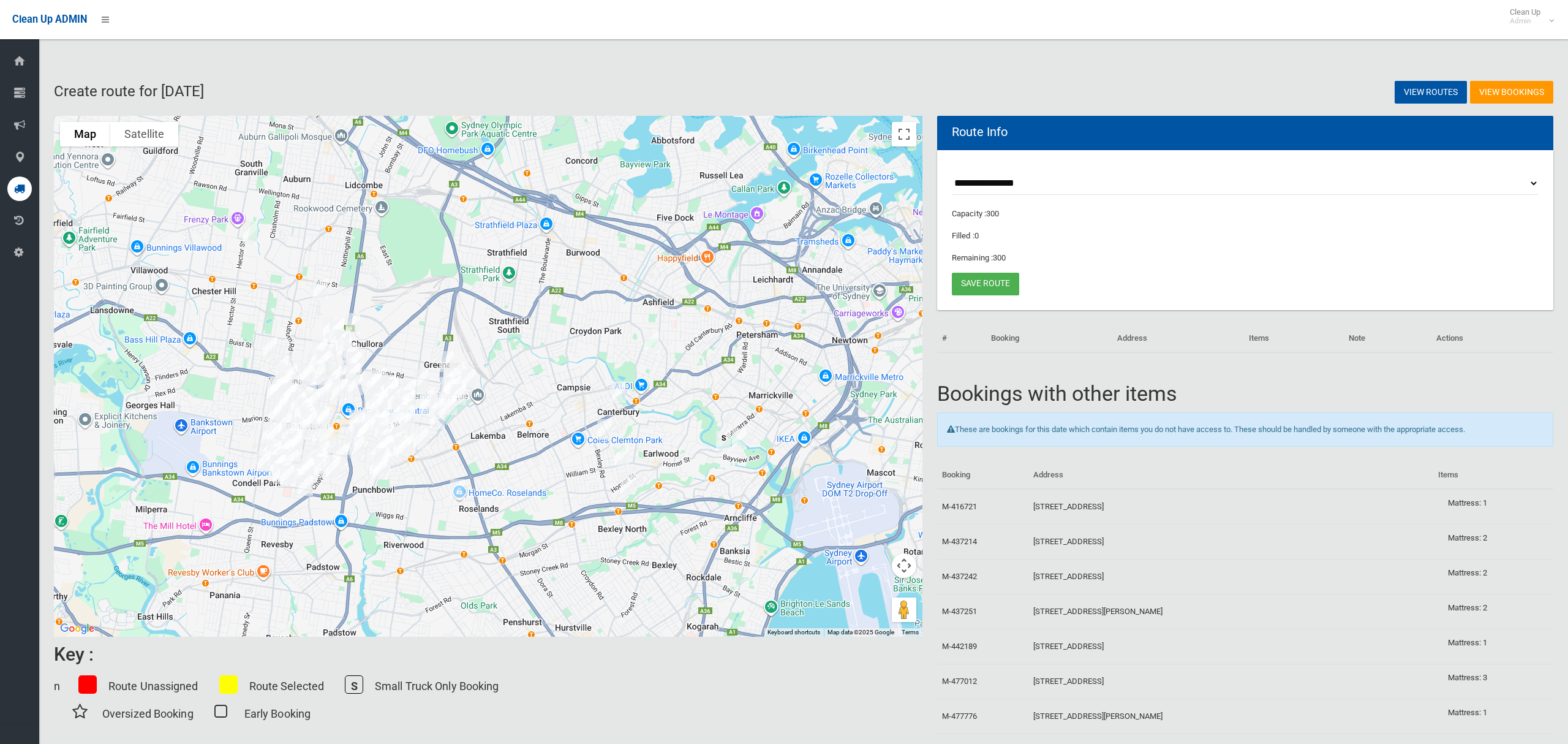
scroll to position [16, 0]
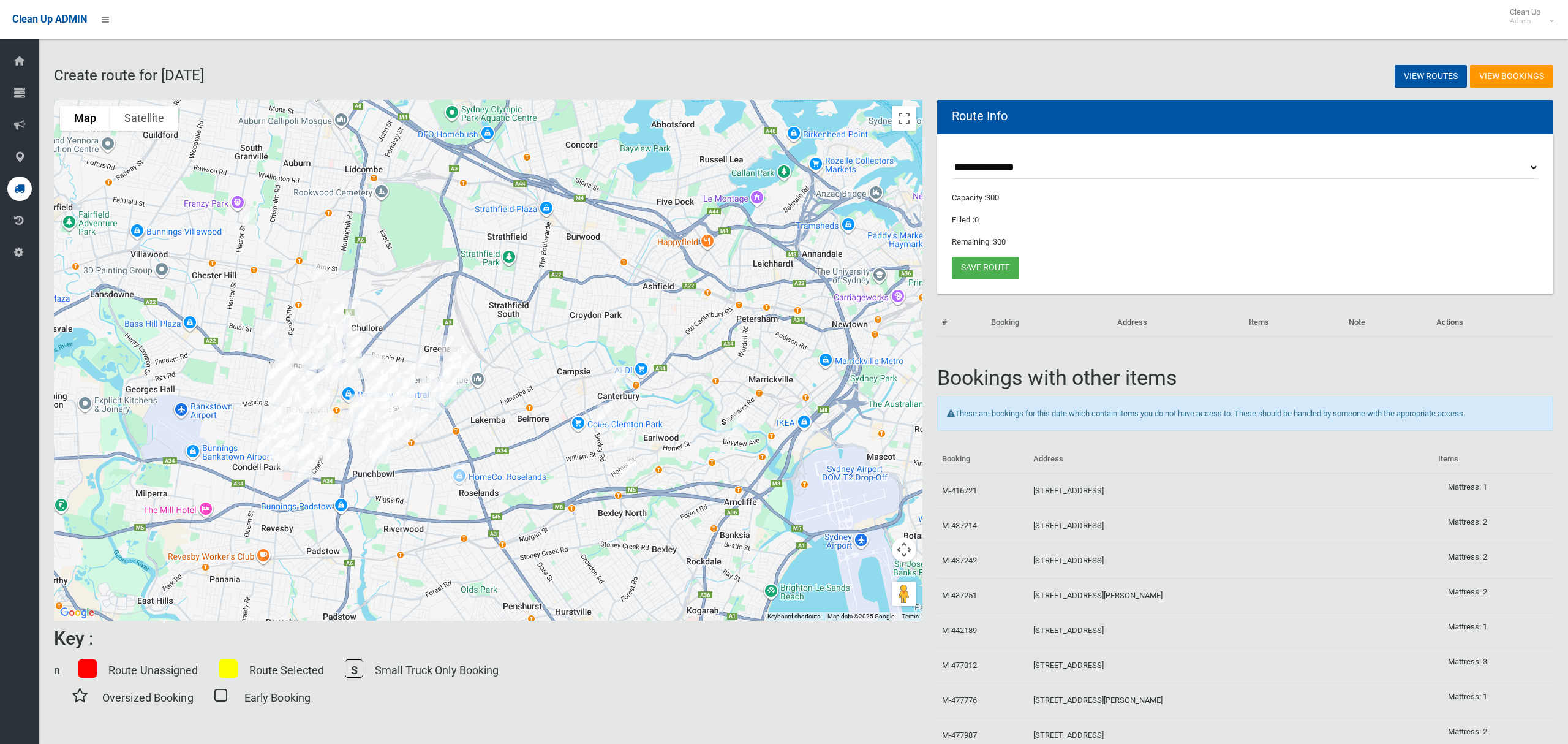
click at [1036, 172] on select "**********" at bounding box center [1245, 167] width 587 height 23
select select "*****"
click at [952, 156] on select "**********" at bounding box center [1245, 167] width 587 height 23
click at [905, 117] on button "Toggle fullscreen view" at bounding box center [903, 118] width 25 height 25
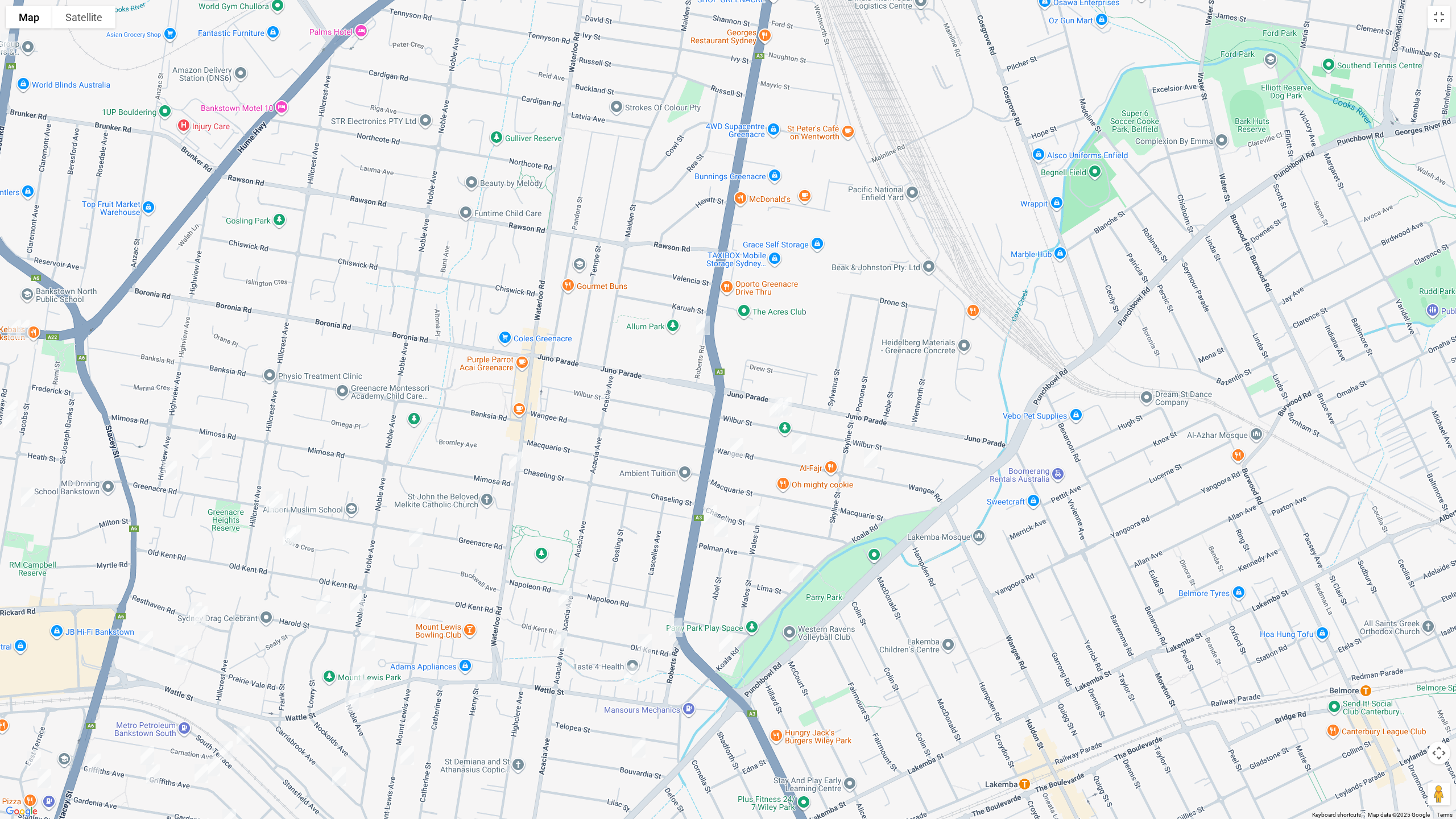
drag, startPoint x: 206, startPoint y: 450, endPoint x: 170, endPoint y: 473, distance: 42.7
click at [205, 450] on img "151 Greenacre Road, GREENACRE NSW 2190" at bounding box center [205, 449] width 23 height 28
click at [203, 452] on img "151 Greenacre Road, GREENACRE NSW 2190" at bounding box center [205, 449] width 23 height 28
click at [166, 470] on img "161 Greenacre Road, GREENACRE NSW 2190" at bounding box center [170, 470] width 23 height 28
click at [264, 491] on img "102 Greenacre Road, GREENACRE NSW 2190" at bounding box center [275, 503] width 23 height 28
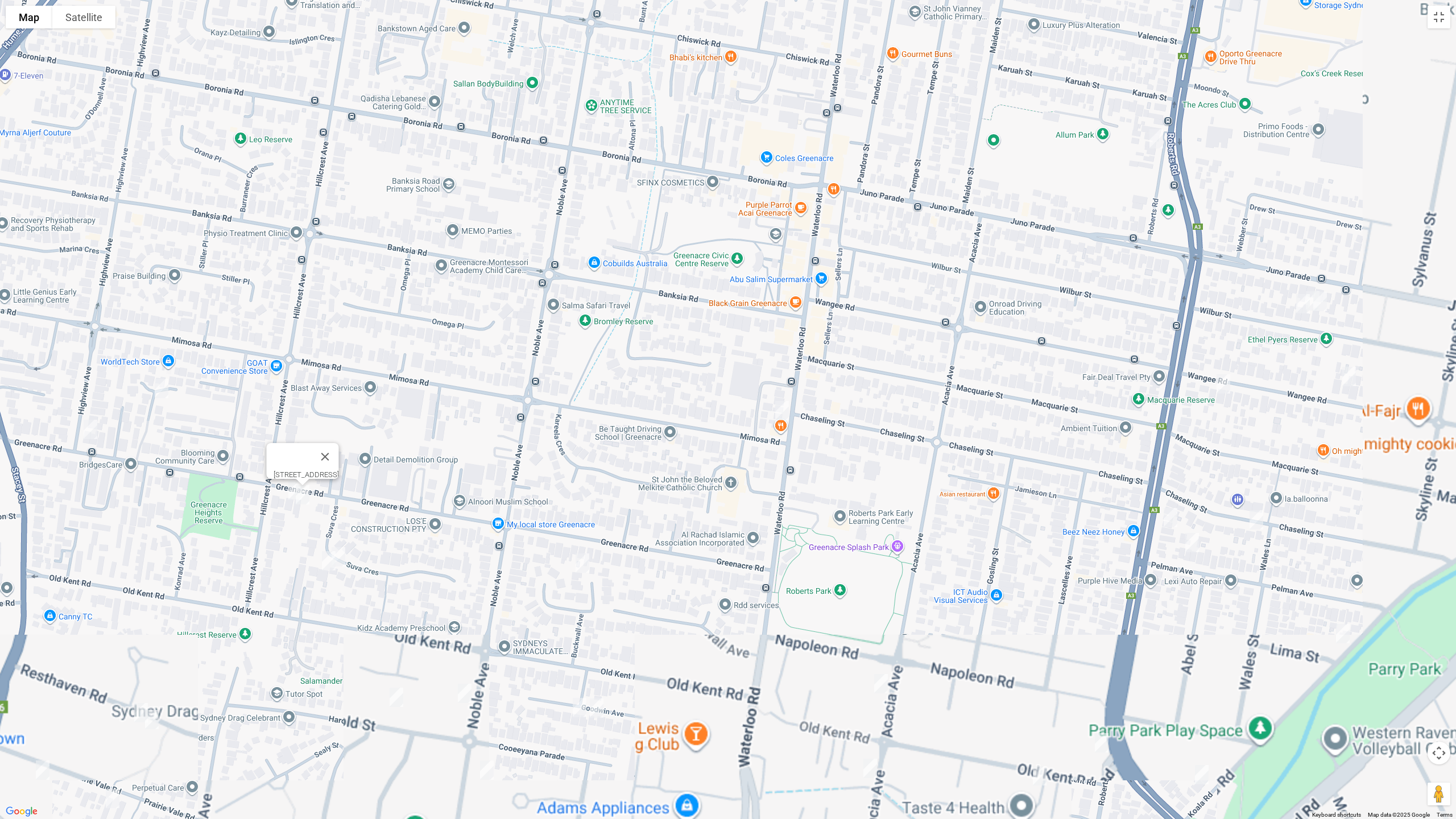
click at [288, 490] on img "104 Greenacre Road, GREENACRE NSW 2190" at bounding box center [295, 489] width 23 height 28
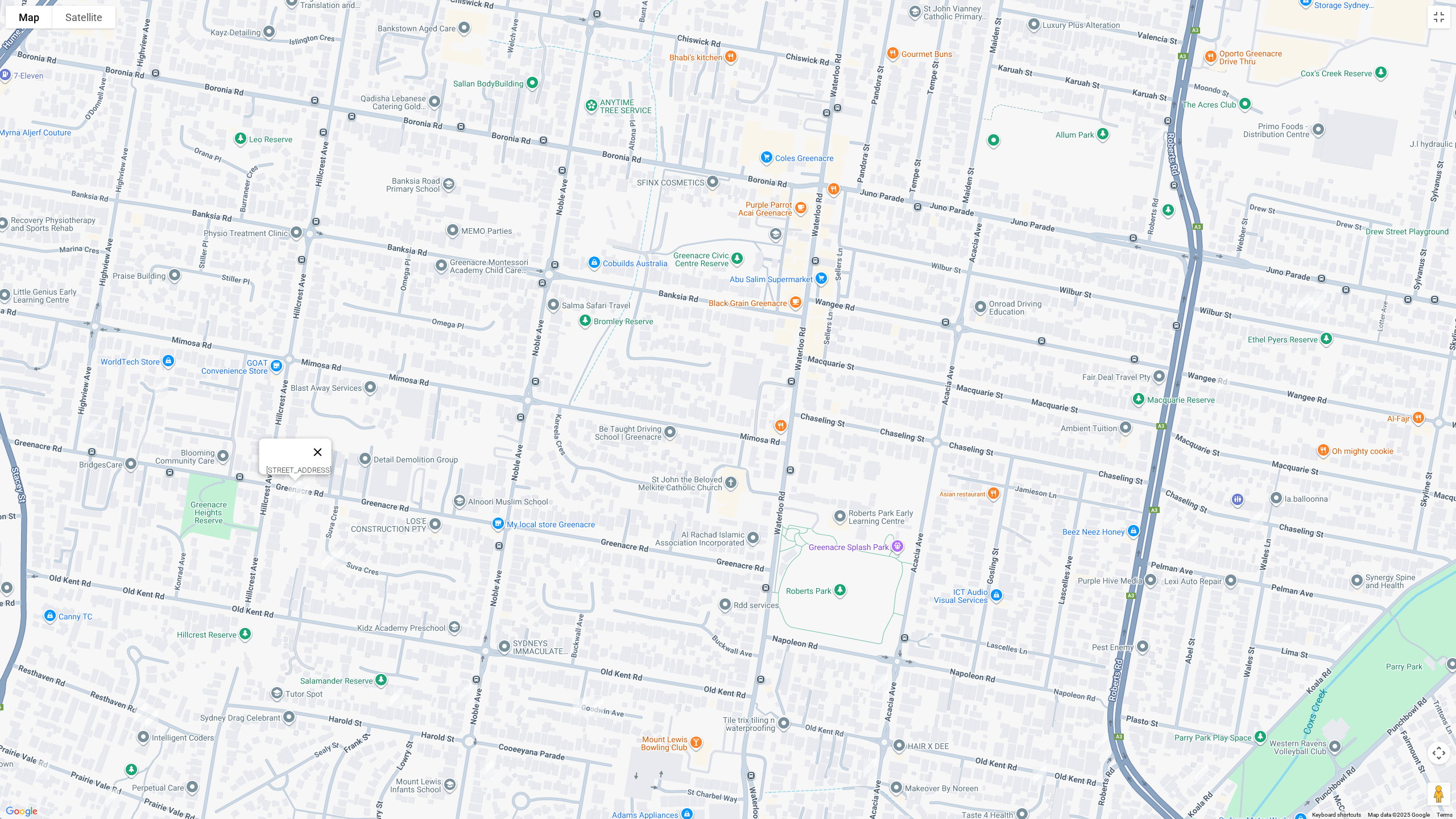
click at [332, 448] on button "Close" at bounding box center [318, 452] width 27 height 27
click at [782, 412] on img "102 Waterloo Road, GREENACRE NSW 2190" at bounding box center [782, 410] width 23 height 28
click at [1172, 520] on img "281 Roberts Road, GREENACRE NSW 2190" at bounding box center [1170, 516] width 23 height 28
click at [1103, 689] on img "332 Roberts Road, GREENACRE NSW 2190" at bounding box center [1101, 742] width 23 height 28
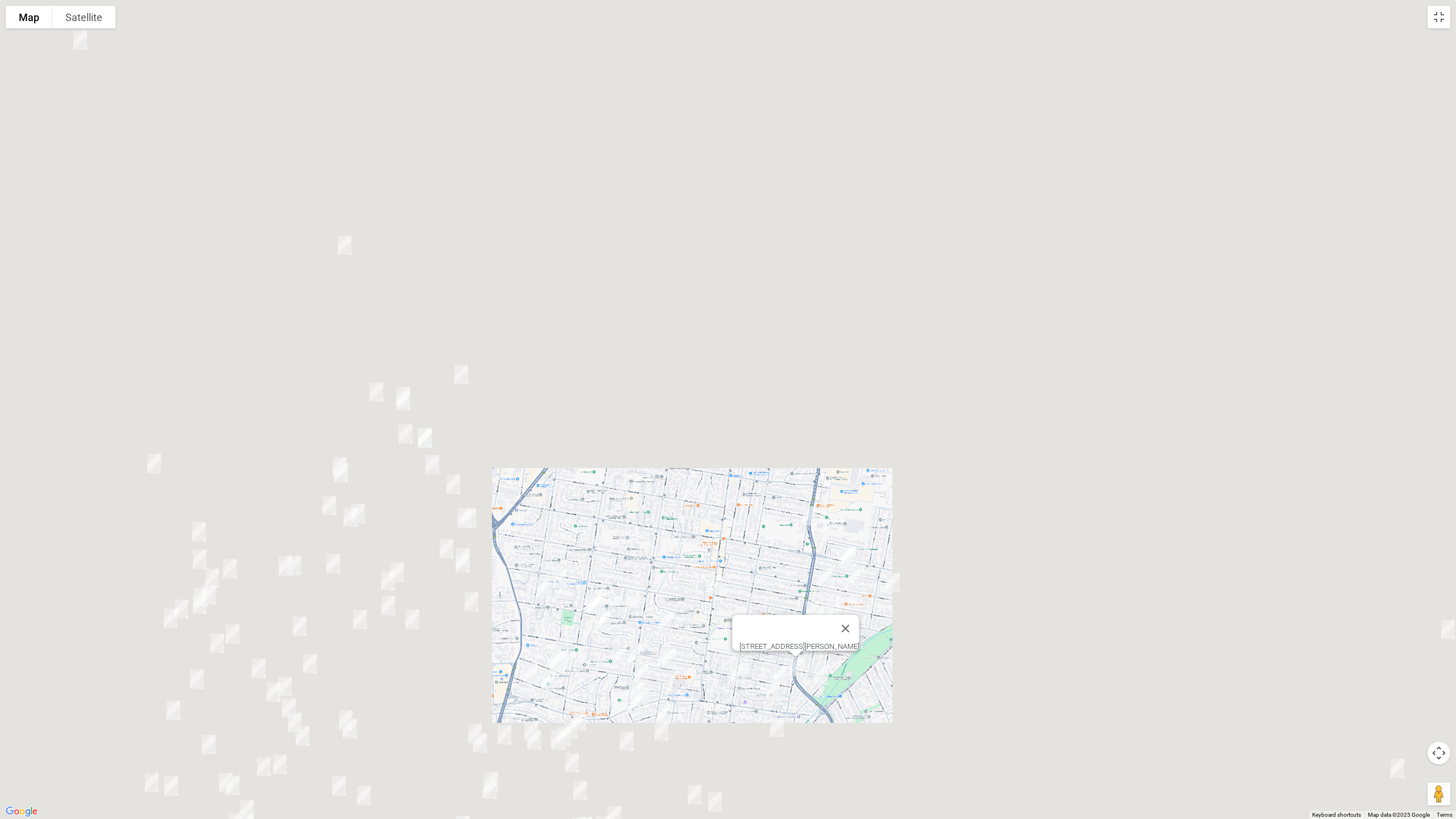
drag, startPoint x: 768, startPoint y: 506, endPoint x: 708, endPoint y: 426, distance: 100.0
click at [707, 422] on div "[STREET_ADDRESS][PERSON_NAME]" at bounding box center [728, 409] width 1456 height 819
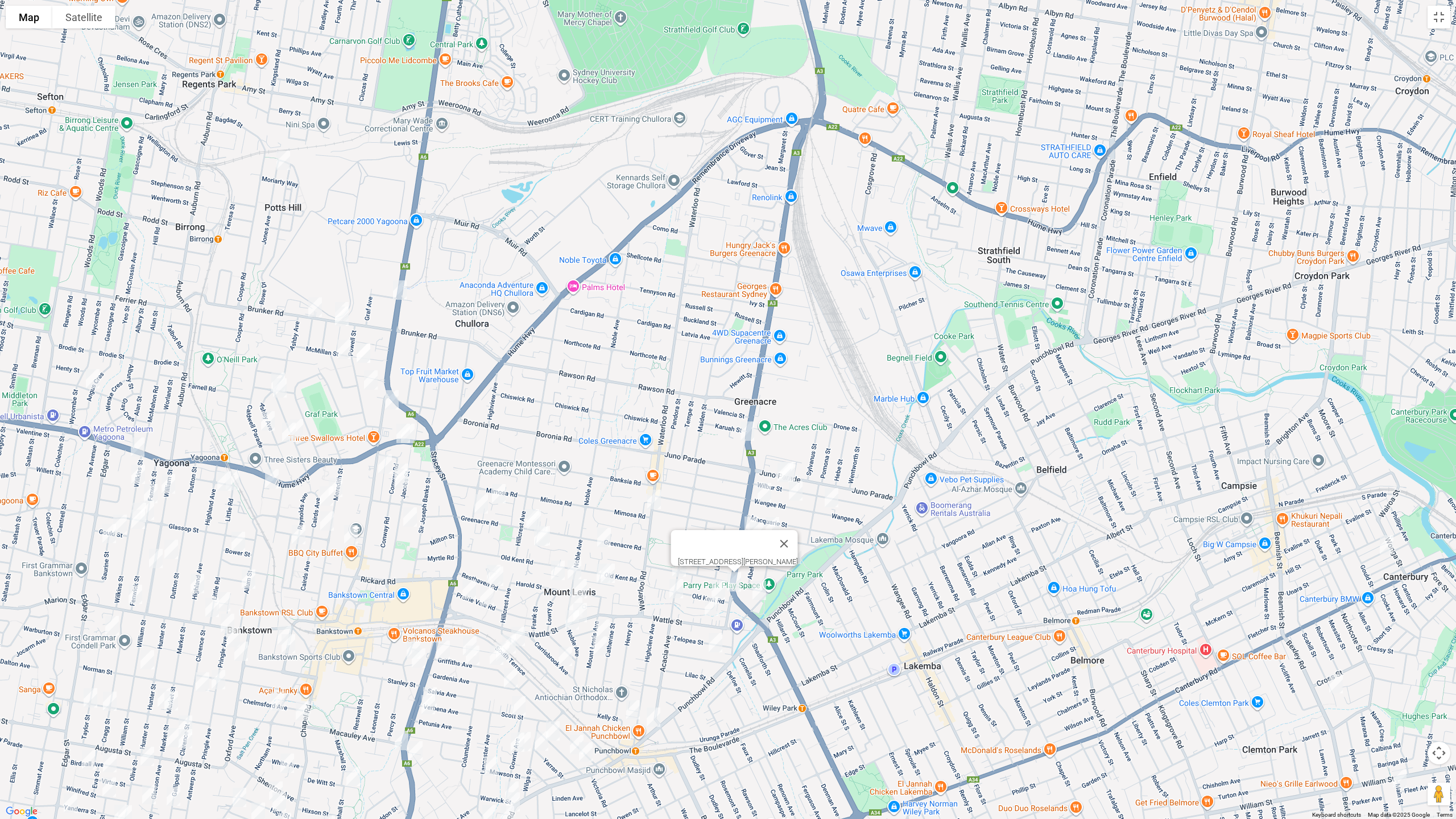
click at [749, 427] on img "216 Roberts Road, GREENACRE NSW 2190" at bounding box center [747, 430] width 23 height 28
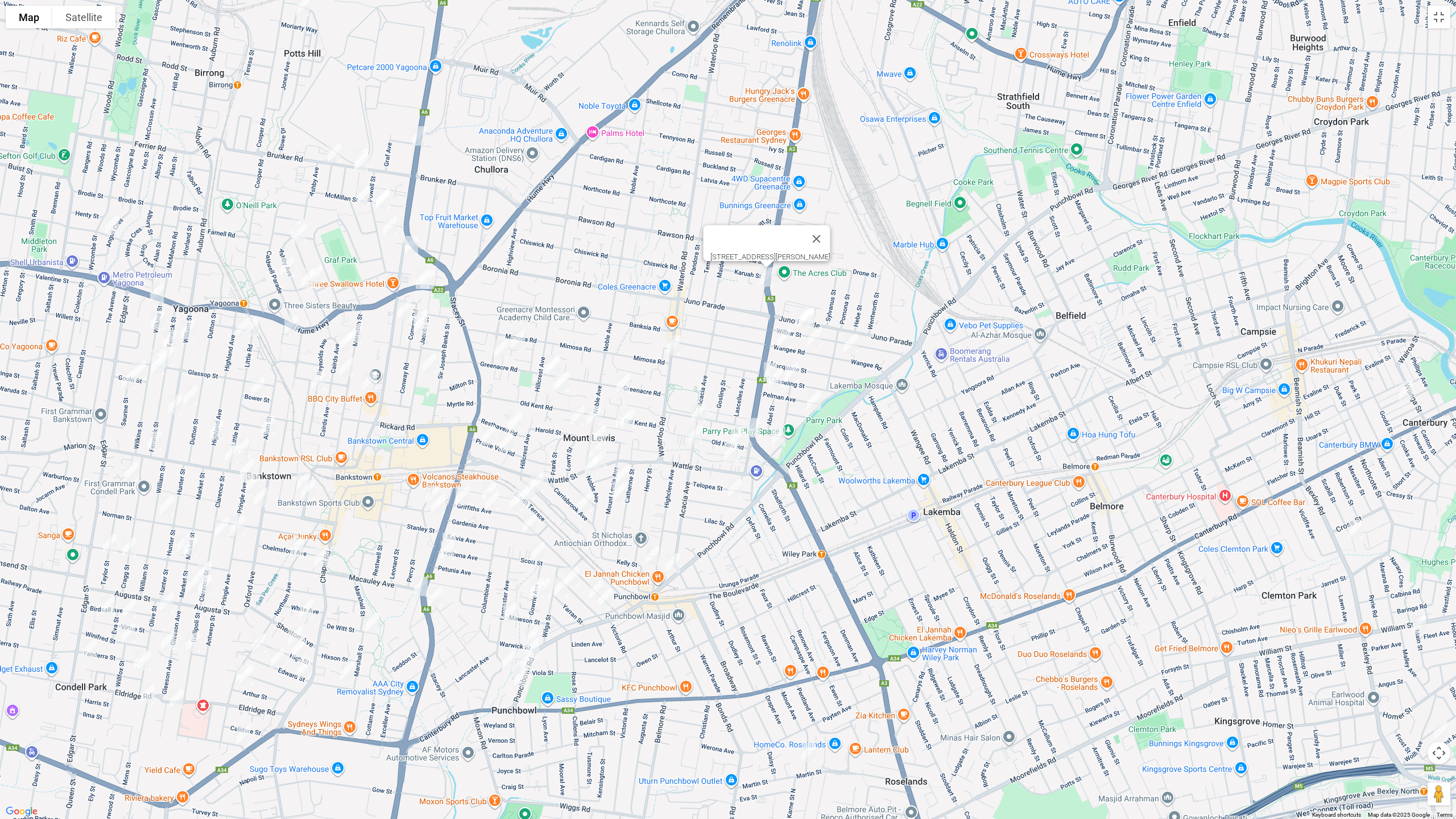
drag, startPoint x: 706, startPoint y: 448, endPoint x: 720, endPoint y: 346, distance: 103.0
click at [720, 346] on div "216 Roberts Road, GREENACRE NSW 2190" at bounding box center [728, 409] width 1456 height 819
click at [588, 444] on img "126 Wattle Street, PUNCHBOWL NSW 2196" at bounding box center [599, 458] width 23 height 28
click at [636, 409] on button "Close" at bounding box center [622, 420] width 27 height 27
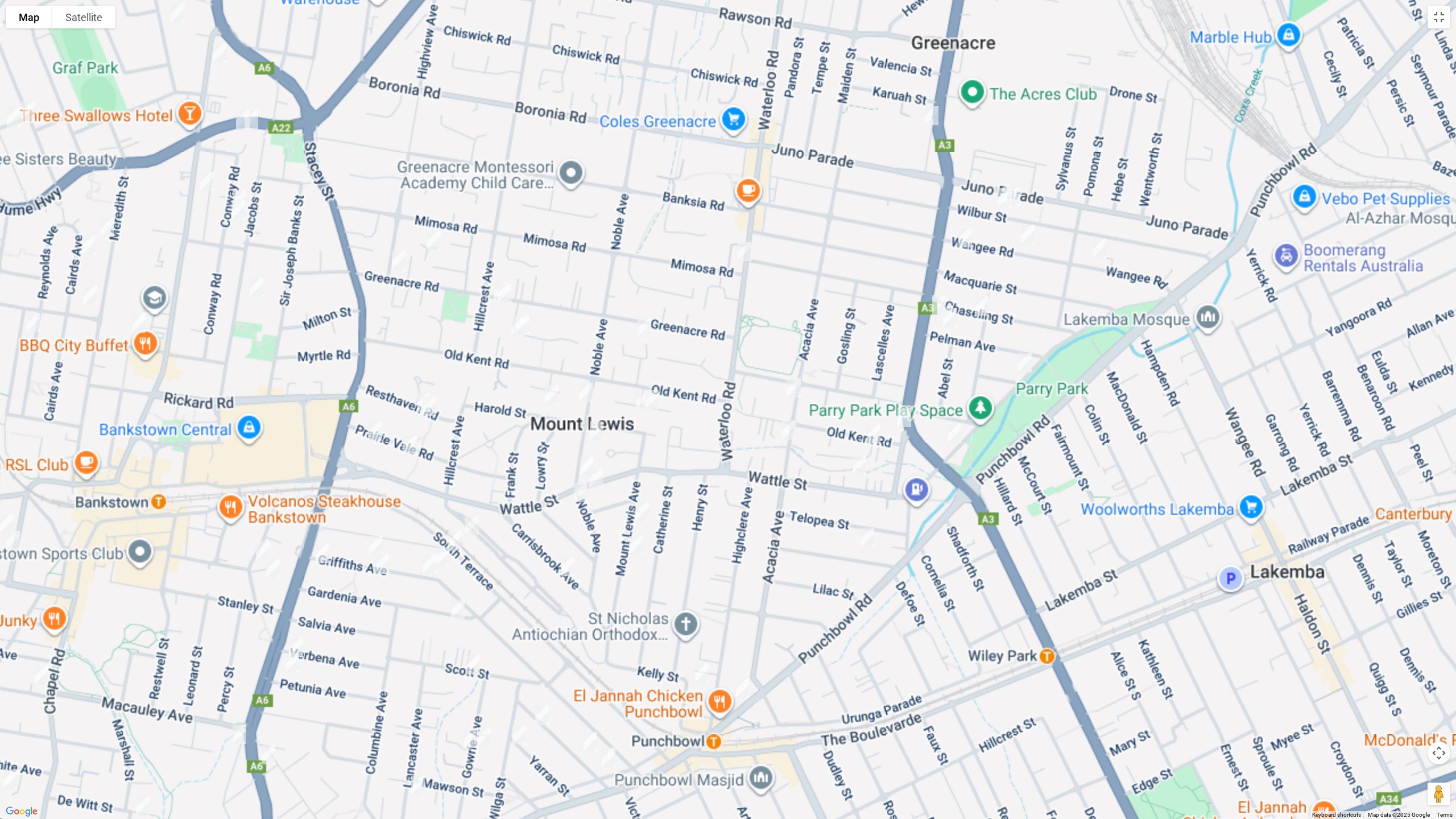
click at [580, 458] on img "151 Wattle Street, PUNCHBOWL NSW 2196" at bounding box center [586, 465] width 23 height 28
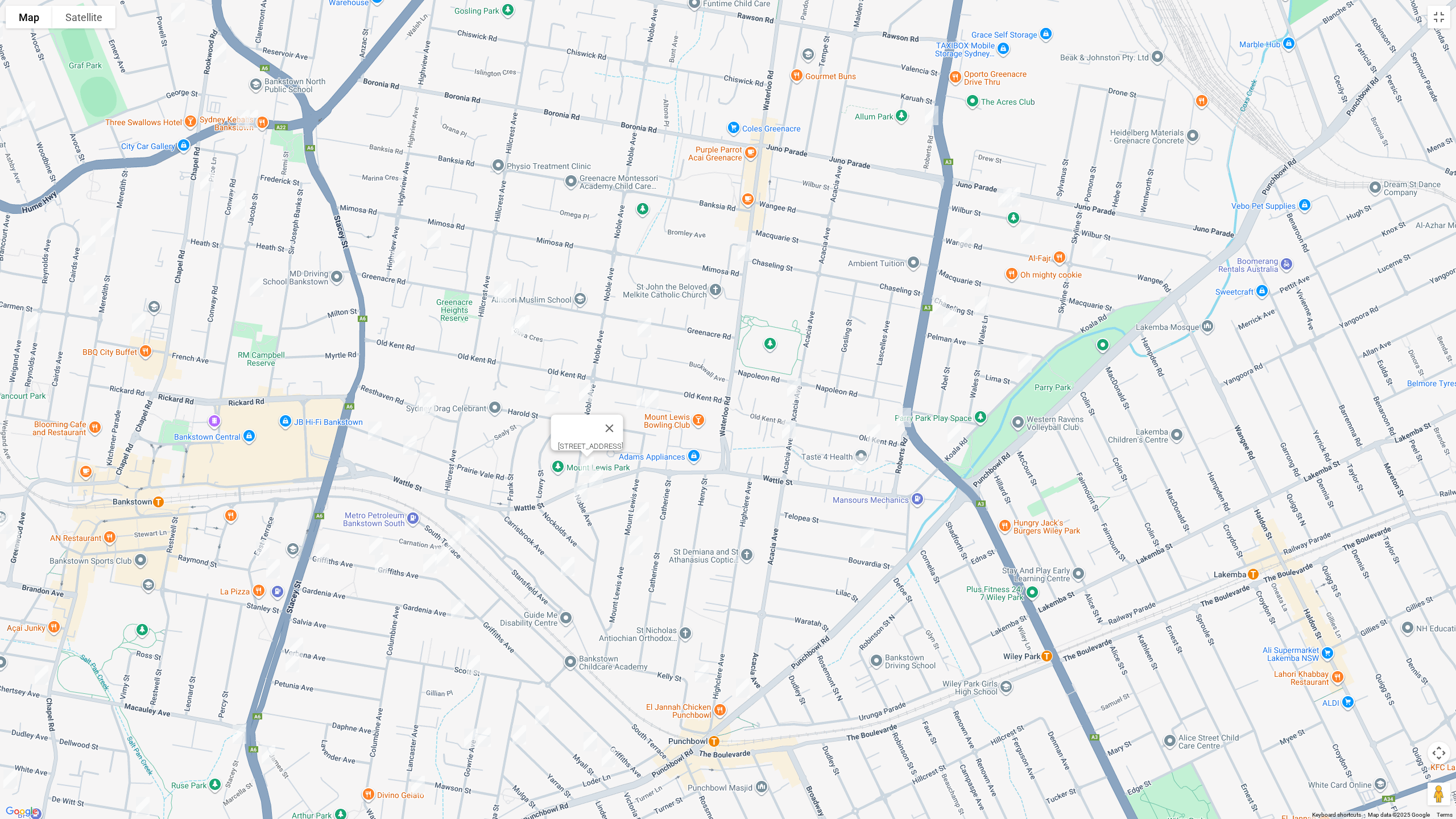
click at [864, 465] on img "23 Wattle Street, PUNCHBOWL NSW 2196" at bounding box center [859, 464] width 23 height 28
click at [861, 465] on img "23 Wattle Street, PUNCHBOWL NSW 2196" at bounding box center [859, 464] width 23 height 28
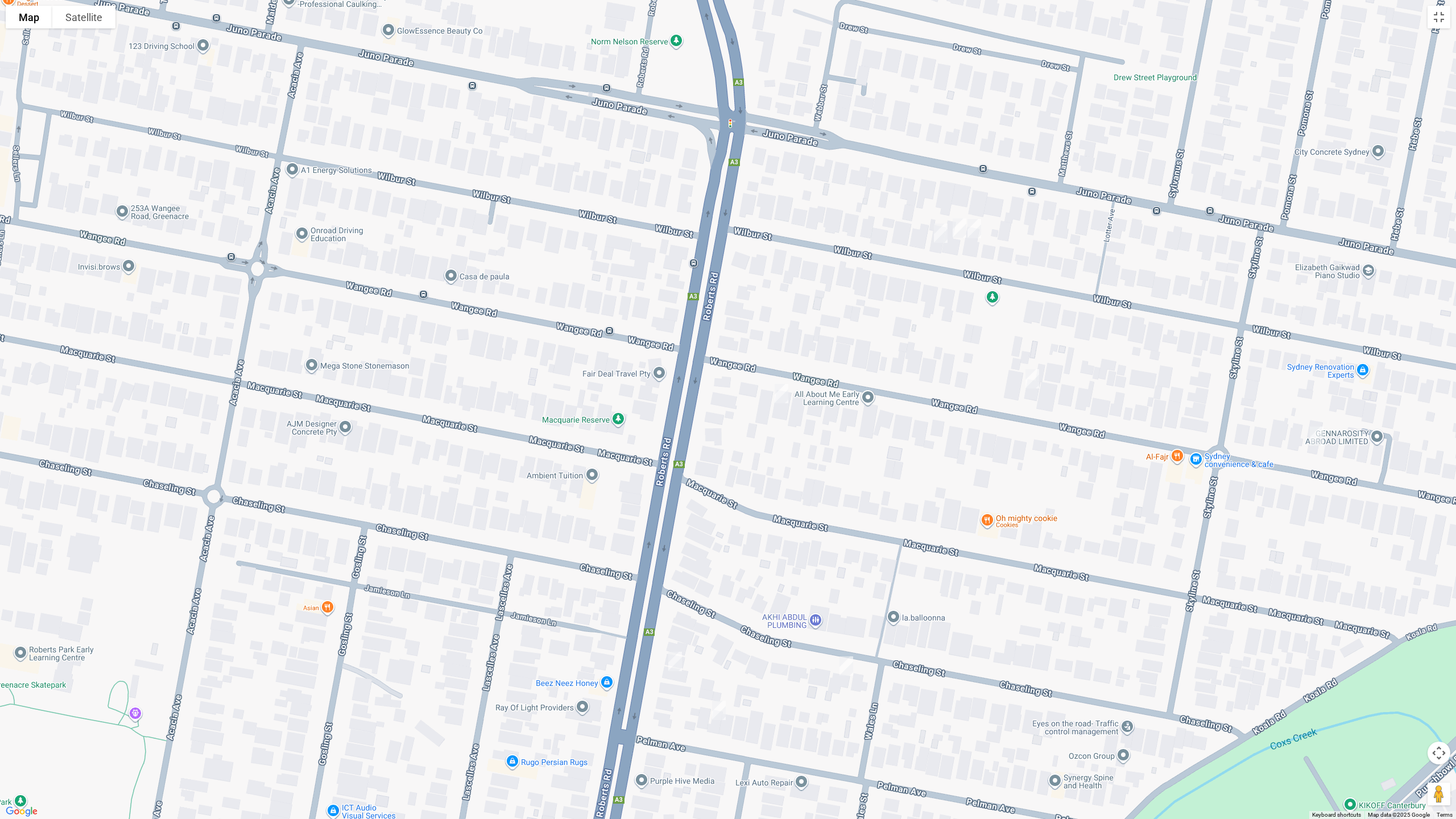
click at [957, 235] on img "102a Wilbur Street, GREENACRE NSW 2190" at bounding box center [959, 228] width 23 height 28
click at [937, 235] on img "104 Wilbur Street, GREENACRE NSW 2190" at bounding box center [940, 233] width 23 height 28
click at [976, 232] on img "100 Wilbur Street, GREENACRE NSW 2190" at bounding box center [974, 228] width 23 height 28
click at [1032, 378] on img "165 Wangee Road, GREENACRE NSW 2190" at bounding box center [1032, 378] width 23 height 28
click at [1314, 440] on img "131 Wangee Road, GREENACRE NSW 2190" at bounding box center [1316, 435] width 23 height 28
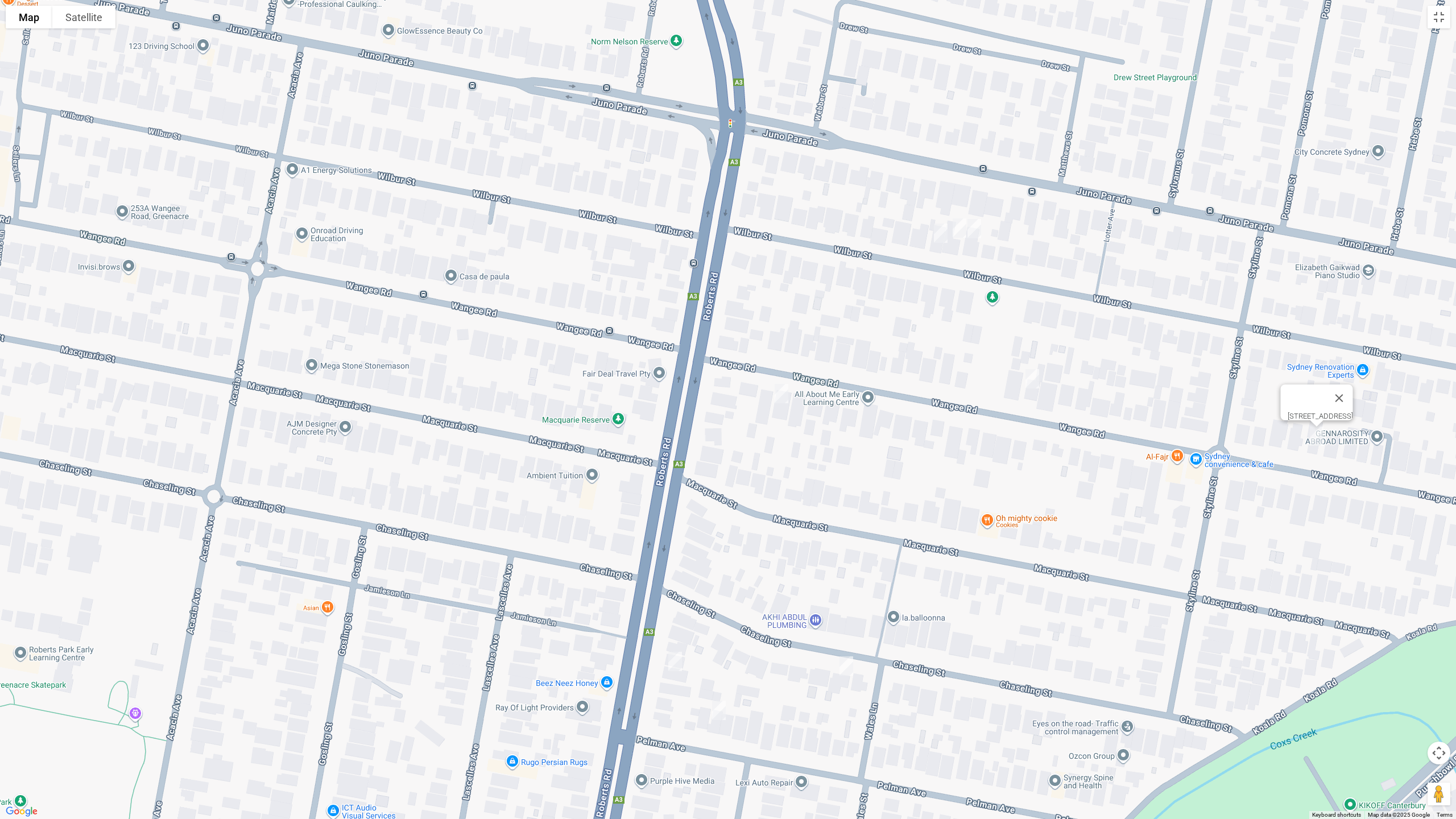
click at [778, 395] on img "208 Wangee Road, GREENACRE NSW 2190" at bounding box center [781, 393] width 23 height 28
click at [846, 668] on img "40 Chaseling Street, GREENACRE NSW 2190" at bounding box center [846, 666] width 23 height 28
click at [716, 689] on img "55 Pelman Avenue, GREENACRE NSW 2190" at bounding box center [719, 710] width 23 height 28
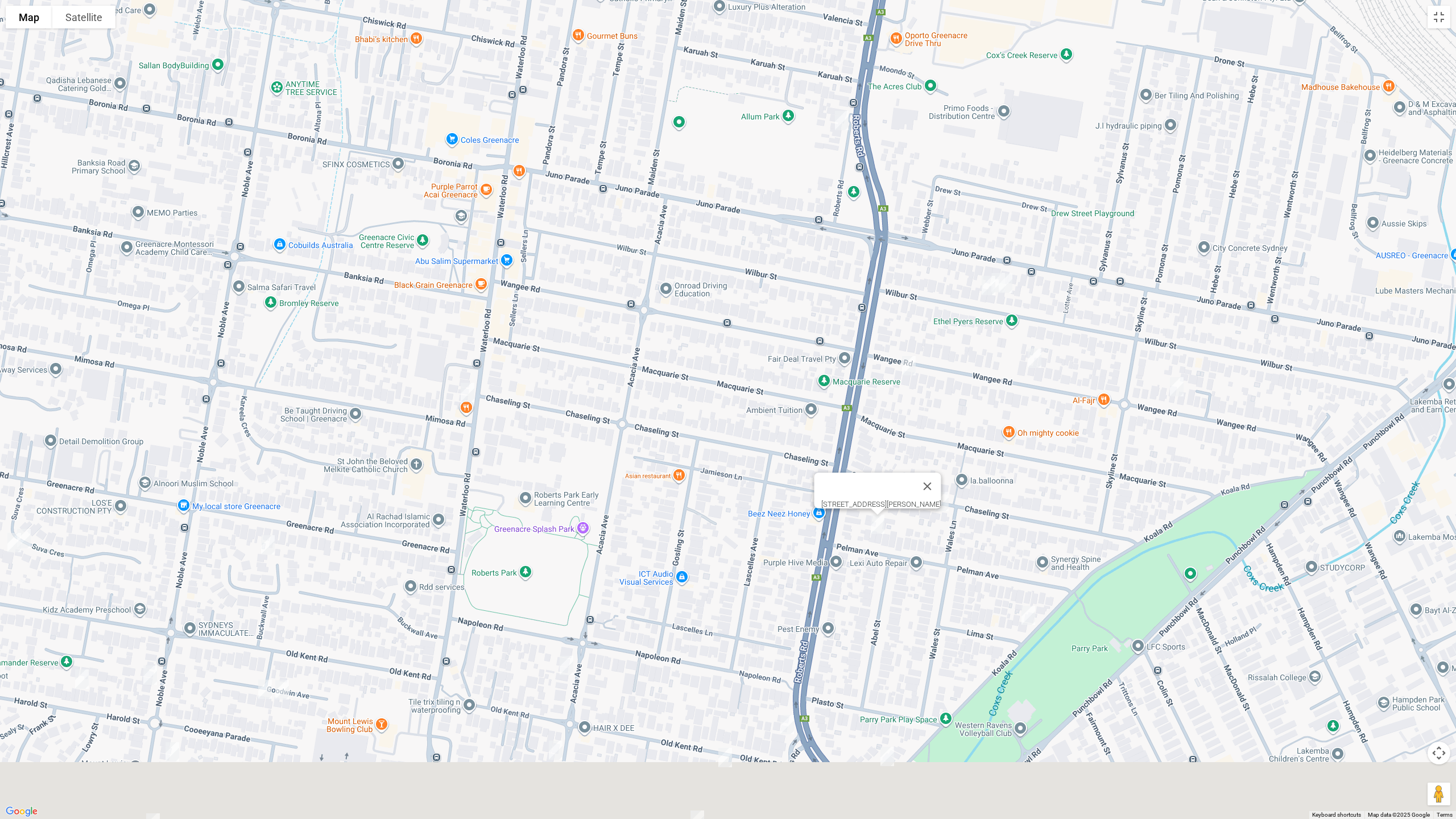
drag, startPoint x: 1018, startPoint y: 637, endPoint x: 1056, endPoint y: 392, distance: 247.9
click at [1047, 354] on div "55 Pelman Avenue, GREENACRE NSW 2190" at bounding box center [728, 409] width 1456 height 819
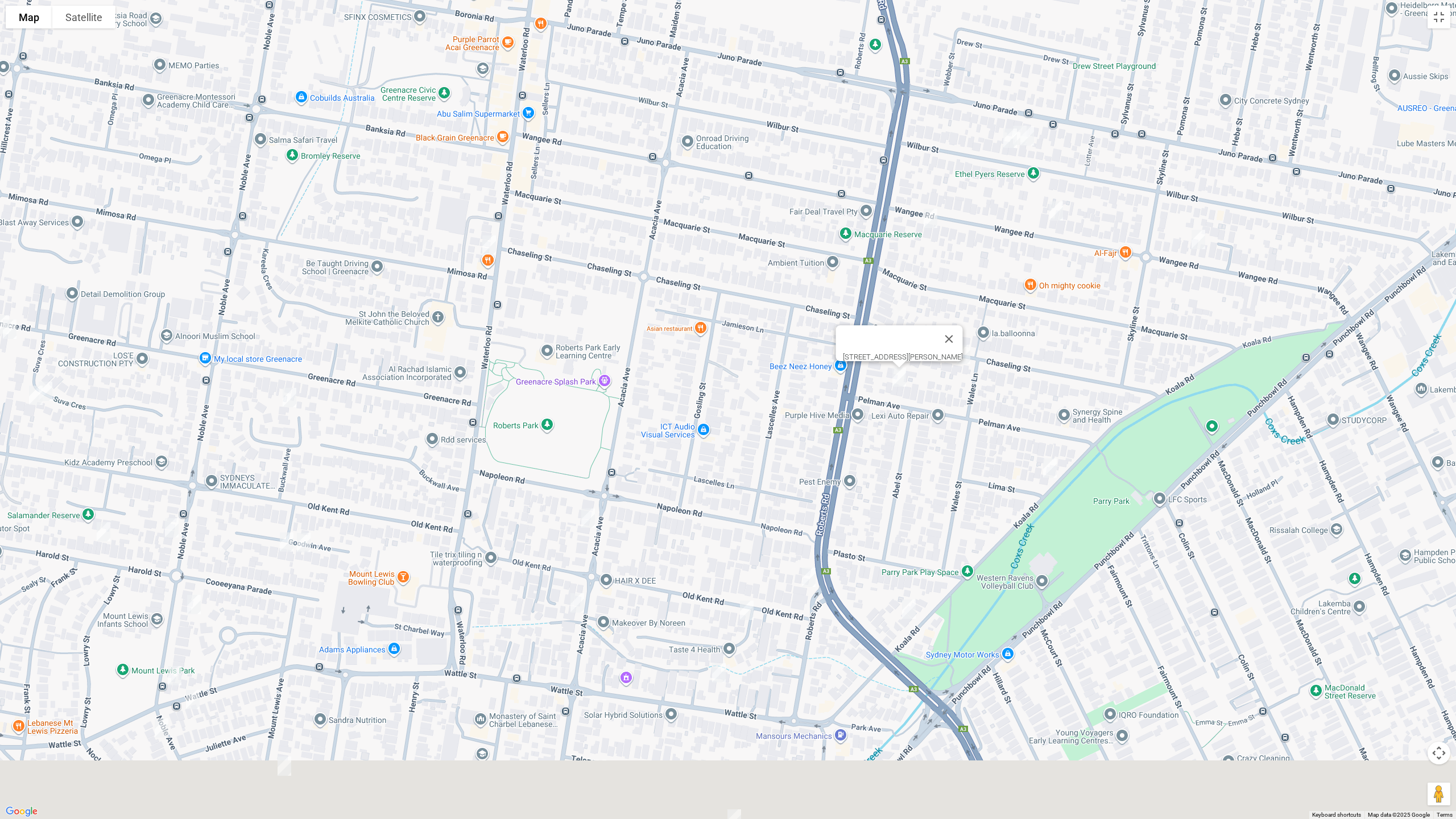
click at [1047, 469] on img "1 Lima Street, GREENACRE NSW 2190" at bounding box center [1049, 467] width 23 height 28
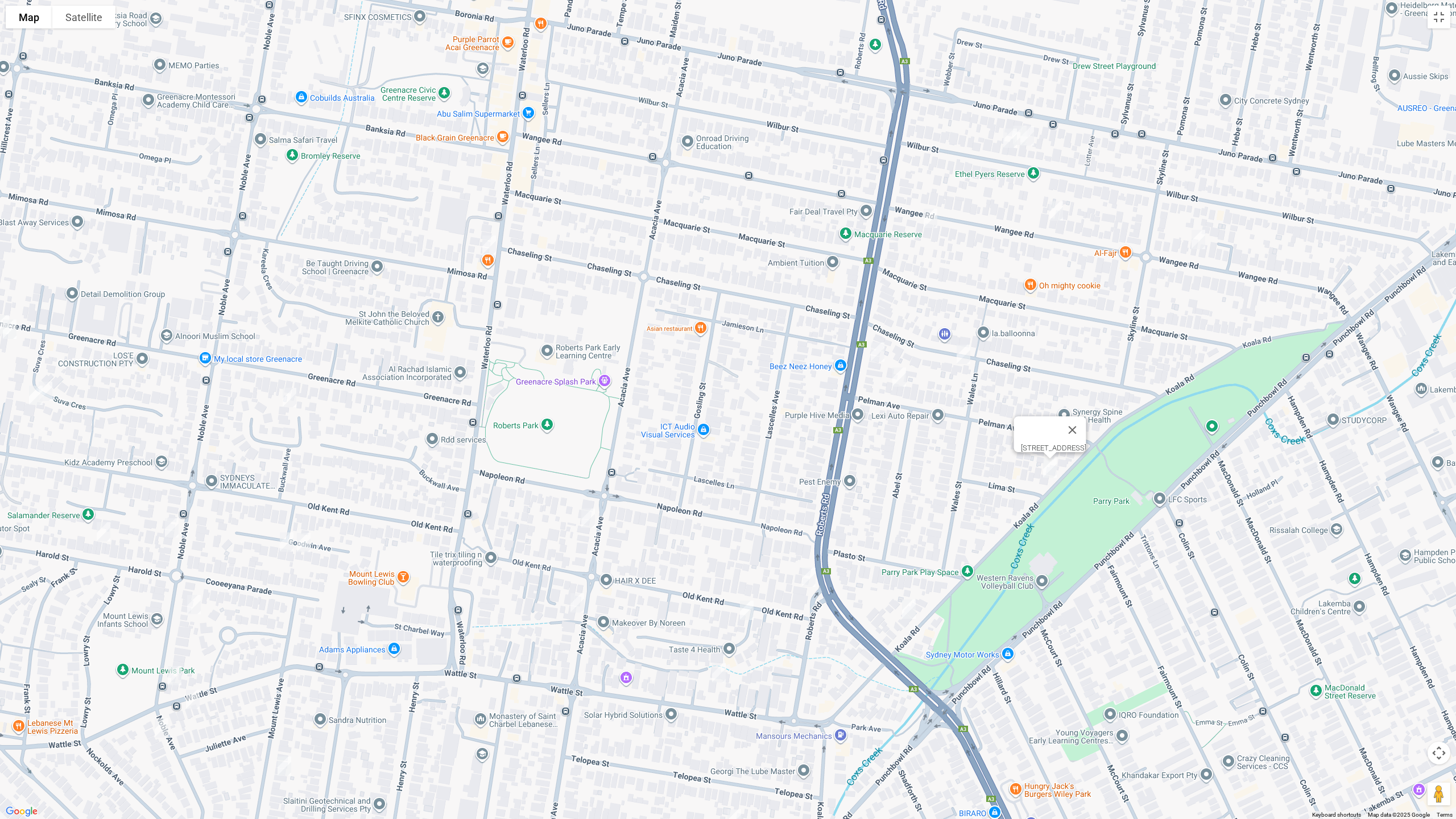
click at [906, 607] on img "1/28 Koala Road, GREENACRE NSW 2190" at bounding box center [909, 608] width 23 height 28
click at [749, 620] on img "8 Old Kent Road, GREENACRE NSW 2190" at bounding box center [747, 609] width 23 height 28
click at [588, 522] on img "124 Acacia Avenue, GREENACRE NSW 2190" at bounding box center [587, 517] width 23 height 28
click at [573, 608] on img "114 Acacia Avenue, GREENACRE NSW 2190" at bounding box center [577, 603] width 23 height 28
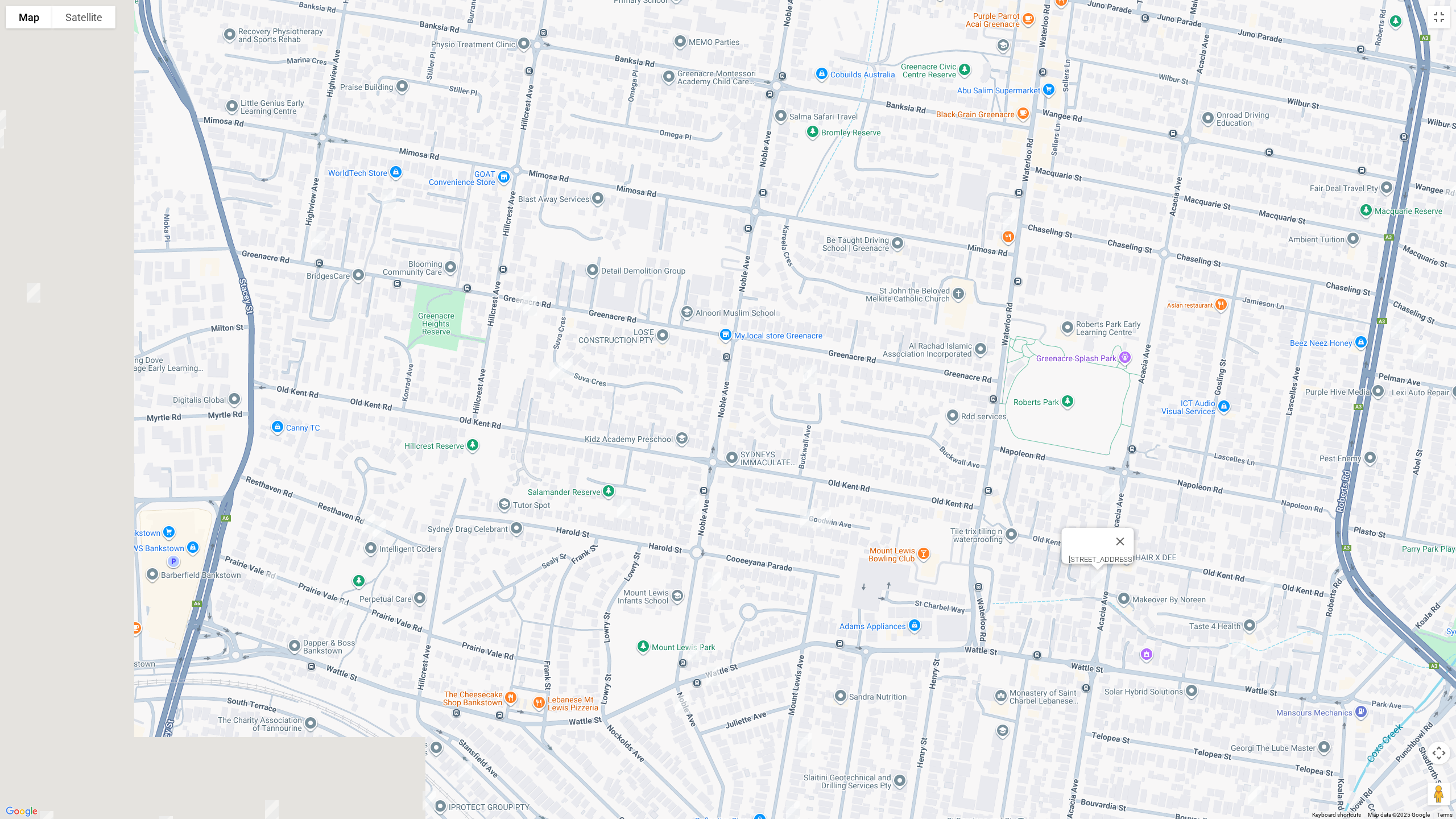
drag, startPoint x: 725, startPoint y: 438, endPoint x: 1005, endPoint y: 408, distance: 281.6
click at [1005, 408] on div "114 Acacia Avenue, GREENACRE NSW 2190" at bounding box center [728, 409] width 1456 height 819
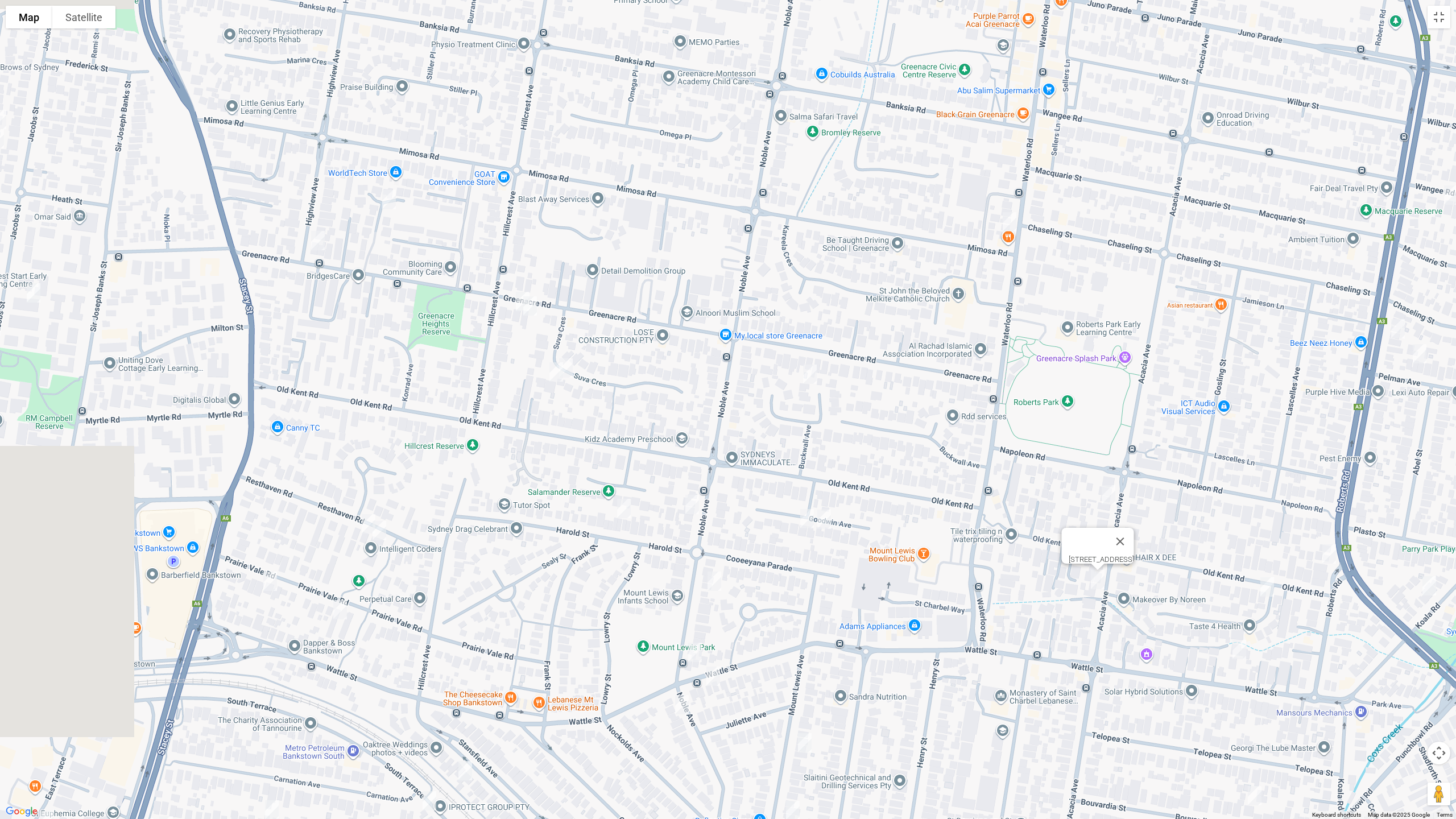
click at [575, 368] on img "30 Suva Crescent, GREENACRE NSW 2190" at bounding box center [565, 367] width 23 height 28
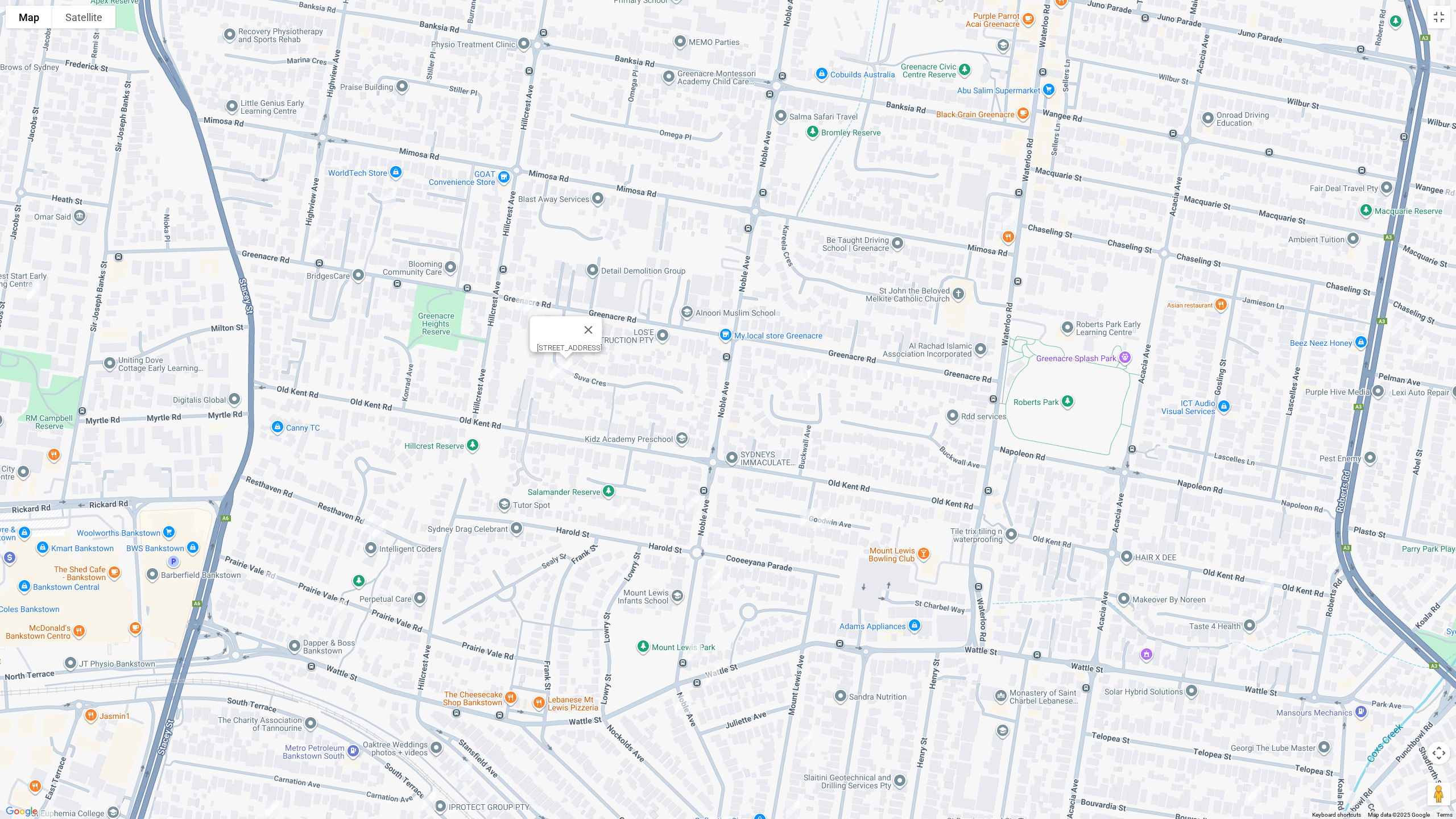
click at [550, 374] on img "31 Suva Crescent, GREENACRE NSW 2190" at bounding box center [556, 372] width 23 height 28
click at [806, 376] on img "2 Maple Court, GREENACRE NSW 2190" at bounding box center [810, 373] width 23 height 28
click at [800, 519] on img "11 Goodwin Avenue, MOUNT LEWIS NSW 2190" at bounding box center [806, 518] width 23 height 28
click at [828, 523] on img "9 Goodwin Avenue, MOUNT LEWIS NSW 2190" at bounding box center [823, 518] width 23 height 28
click at [691, 503] on img "38 Noble Avenue, MOUNT LEWIS NSW 2190" at bounding box center [692, 504] width 23 height 28
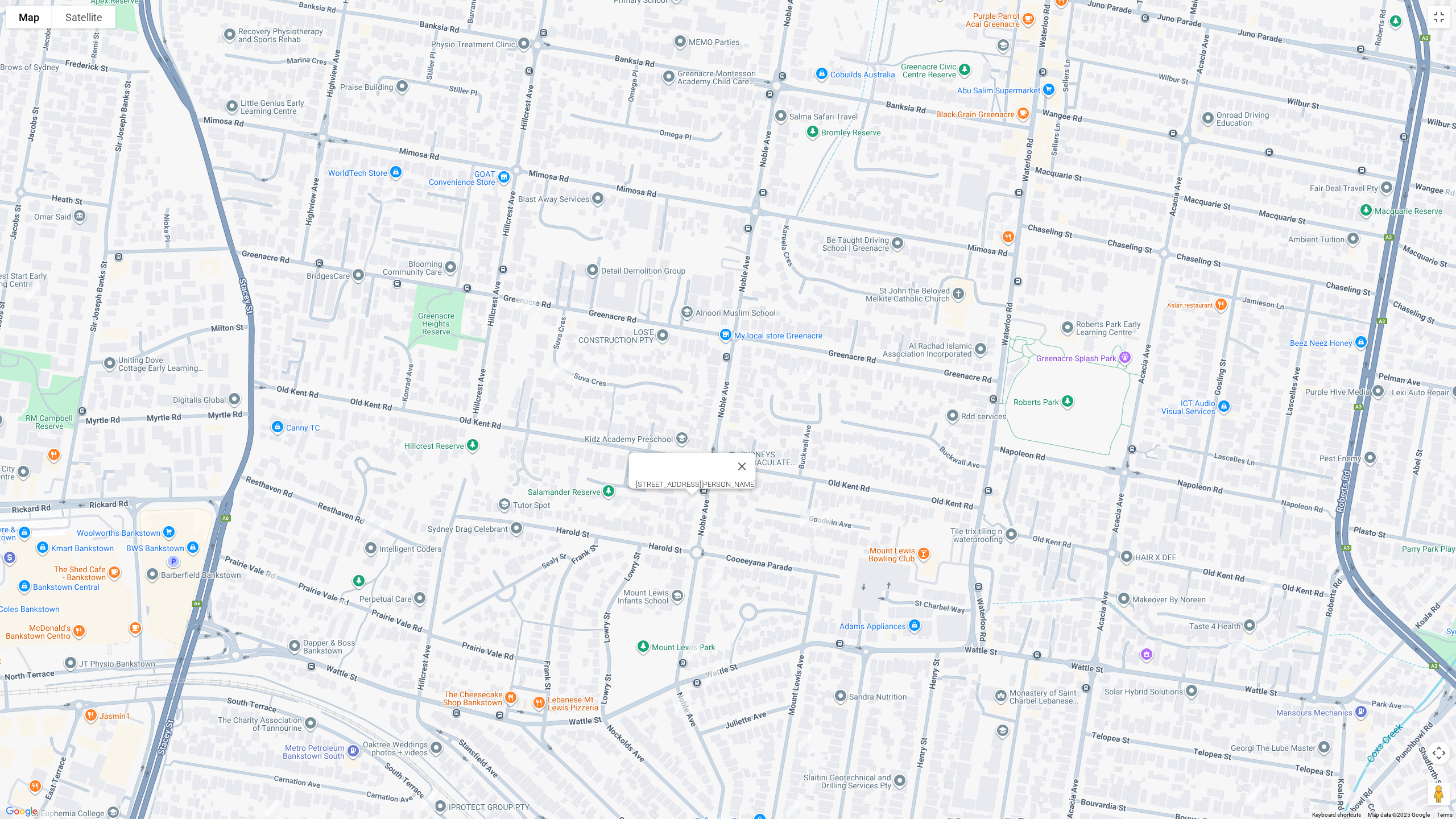
click at [620, 511] on img "14A Harold Street, MOUNT LEWIS NSW 2190" at bounding box center [624, 508] width 23 height 28
click at [713, 585] on img "51A Noble Avenue, MOUNT LEWIS NSW 2190" at bounding box center [714, 580] width 23 height 28
click at [361, 518] on img "21 Resthaven Road, BANKSTOWN NSW 2200" at bounding box center [368, 523] width 23 height 28
click at [380, 537] on img "23 Resthaven Road, BANKSTOWN NSW 2200" at bounding box center [379, 530] width 23 height 28
click at [277, 580] on img "11 Prairie Vale Road, BANKSTOWN NSW 2200" at bounding box center [270, 580] width 23 height 28
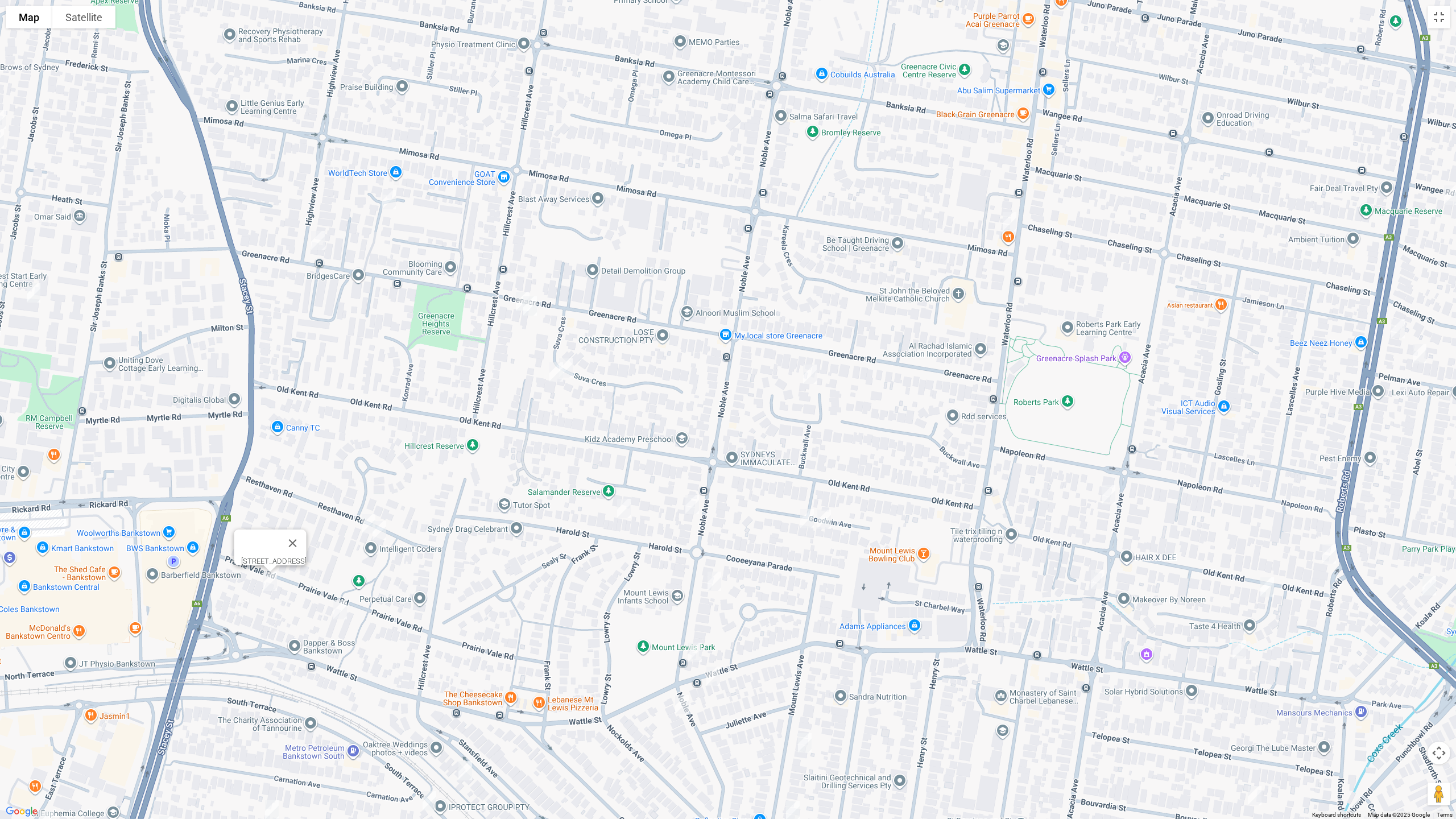
click at [339, 601] on img "2/27 Prairie Vale Road, BANKSTOWN NSW 2200" at bounding box center [340, 609] width 23 height 28
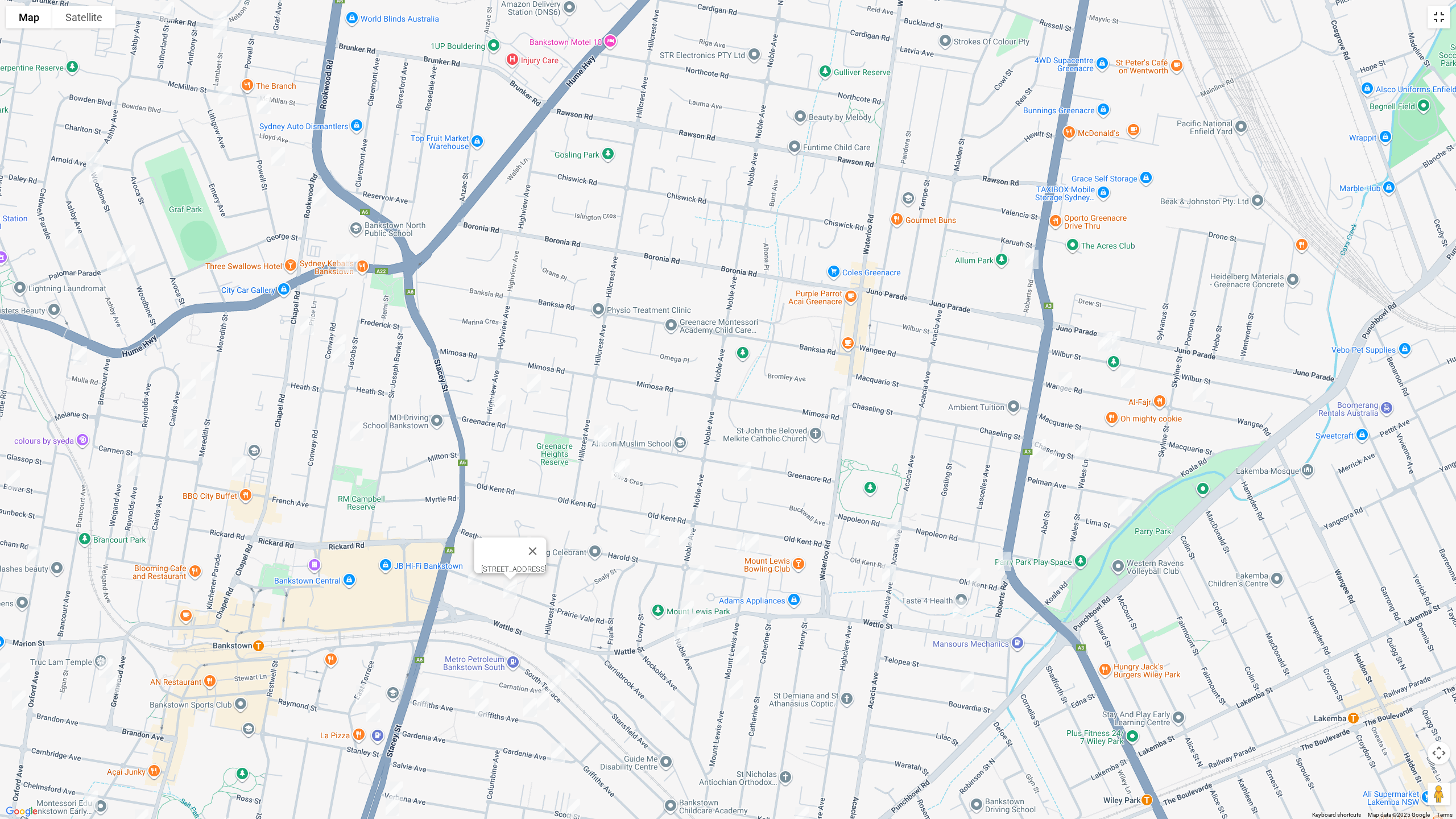
click at [1442, 22] on button "Toggle fullscreen view" at bounding box center [1439, 17] width 23 height 23
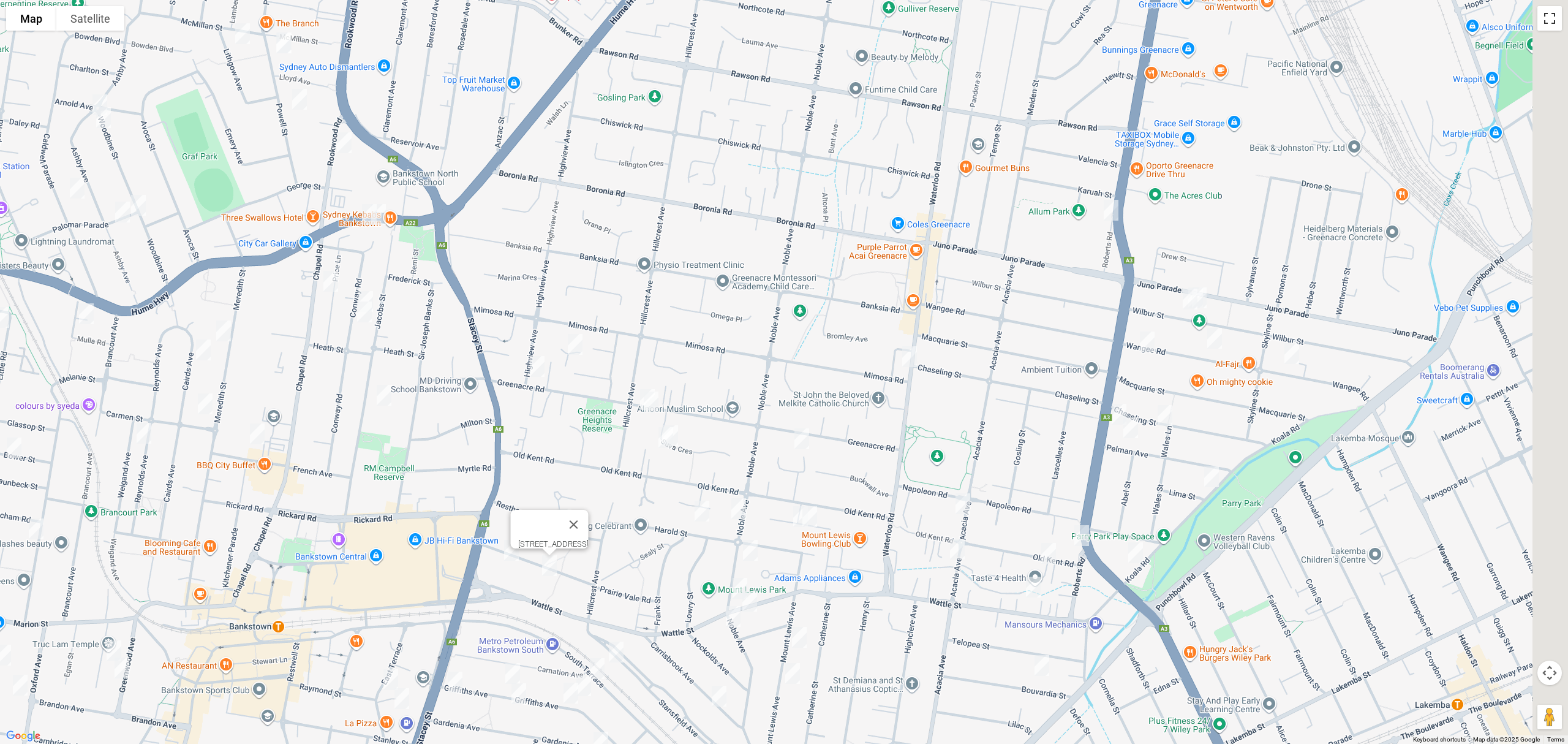
scroll to position [0, 0]
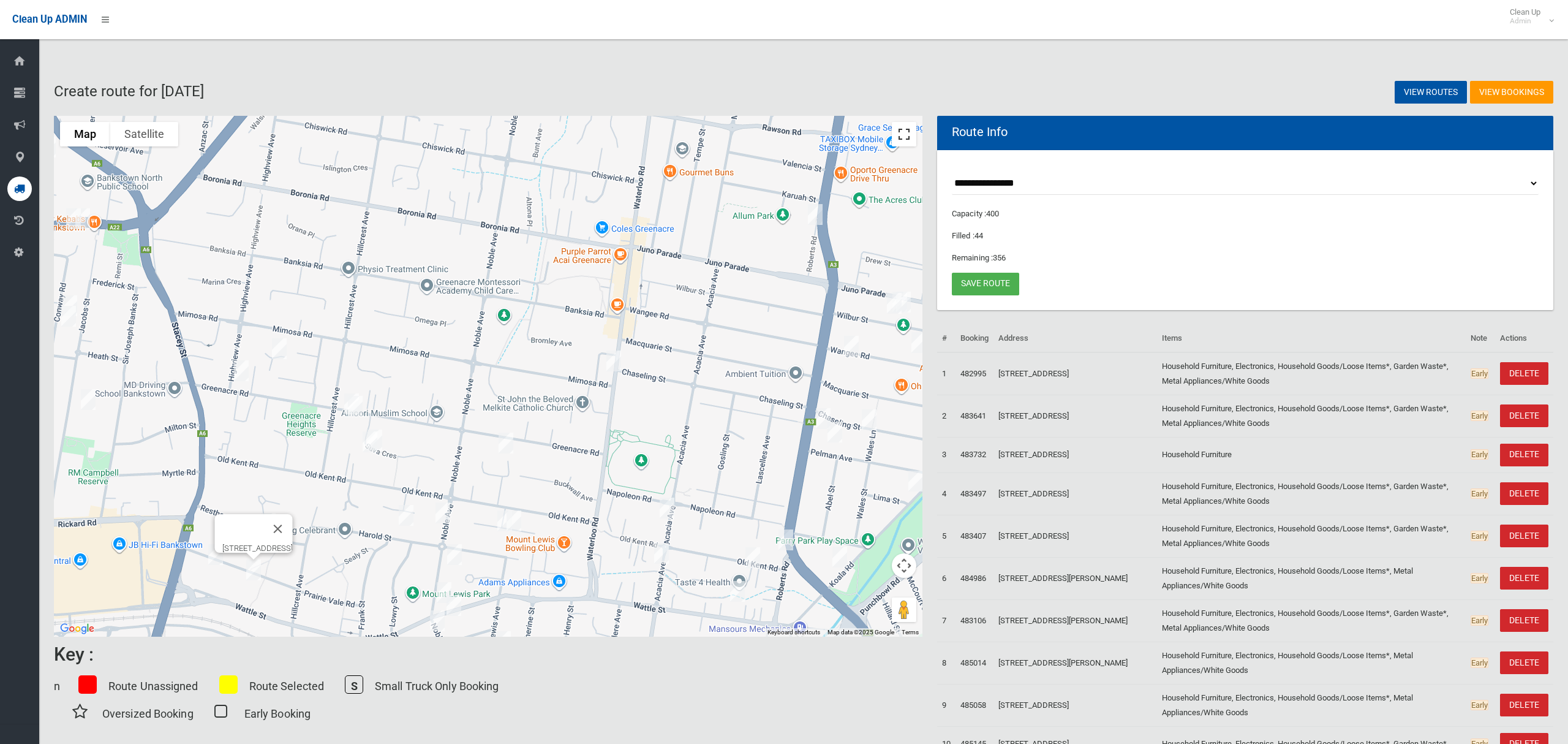
click at [900, 136] on button "Toggle fullscreen view" at bounding box center [903, 134] width 25 height 25
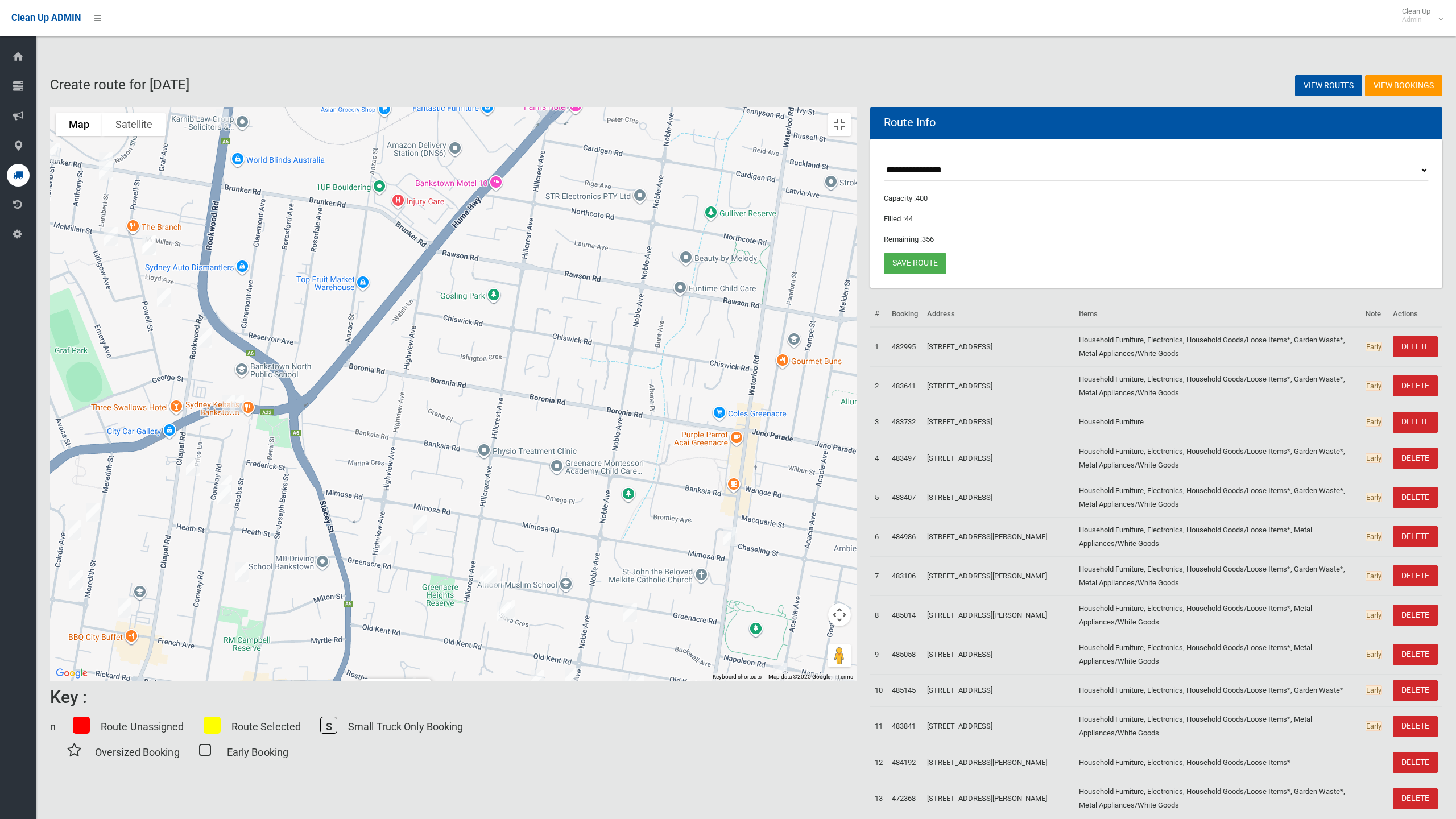
drag, startPoint x: 867, startPoint y: 528, endPoint x: 792, endPoint y: 455, distance: 104.7
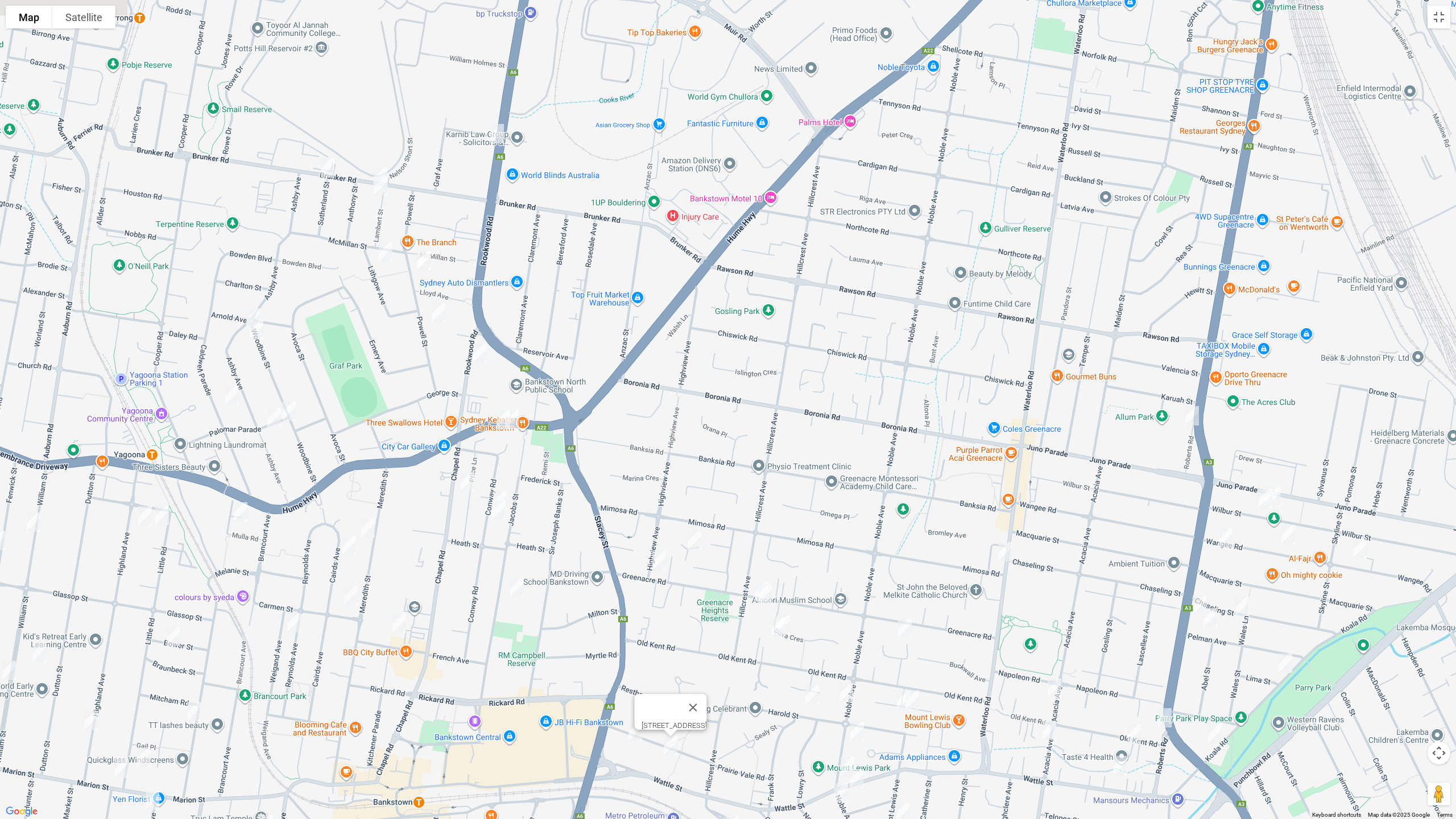
click at [1024, 687] on div "2/27 Prairie Vale Road, BANKSTOWN NSW 2200" at bounding box center [728, 409] width 1456 height 819
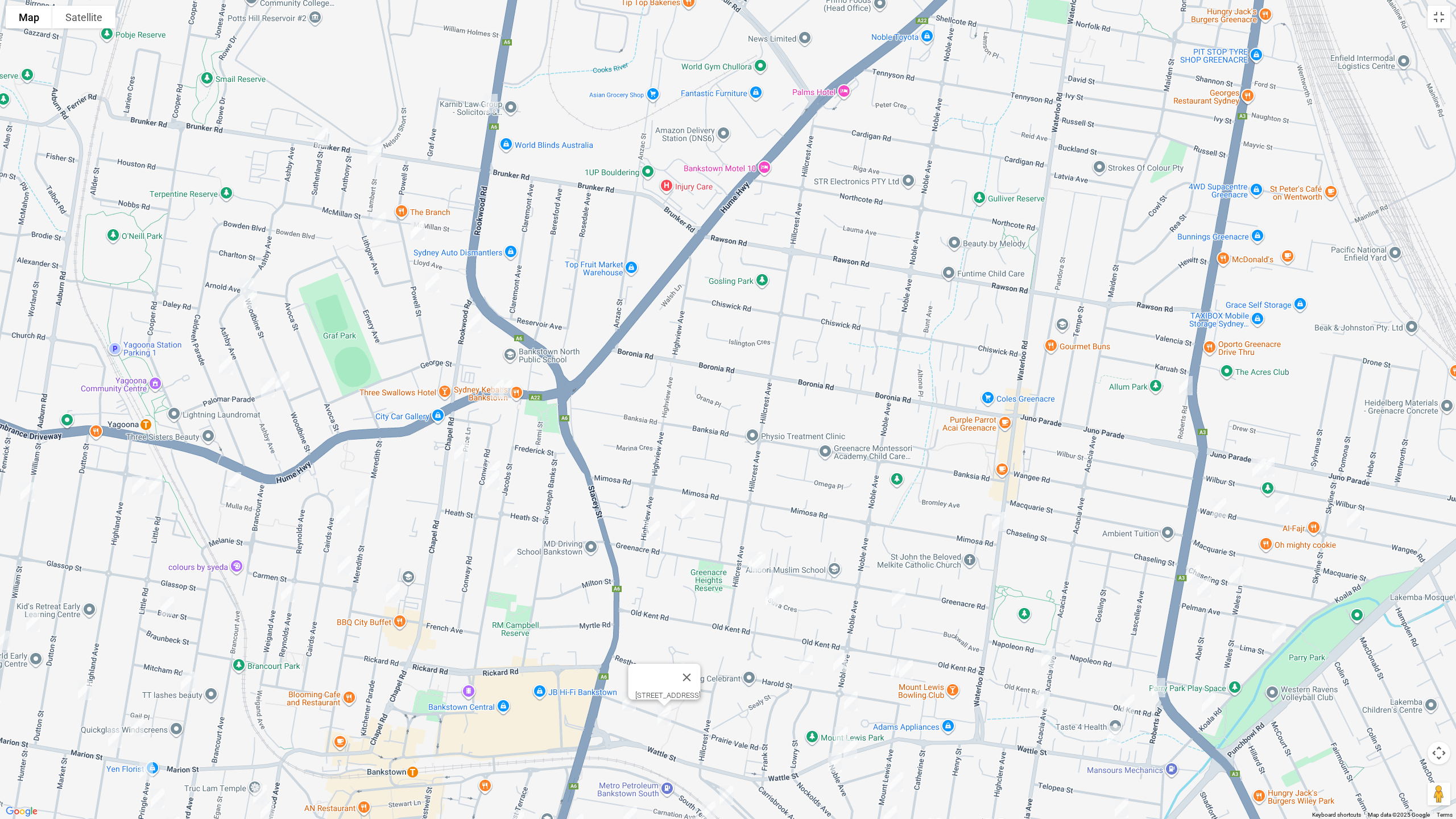
drag, startPoint x: 822, startPoint y: 322, endPoint x: 765, endPoint y: 190, distance: 143.8
click at [765, 187] on div "2/27 Prairie Vale Road, BANKSTOWN NSW 2200" at bounding box center [728, 409] width 1456 height 819
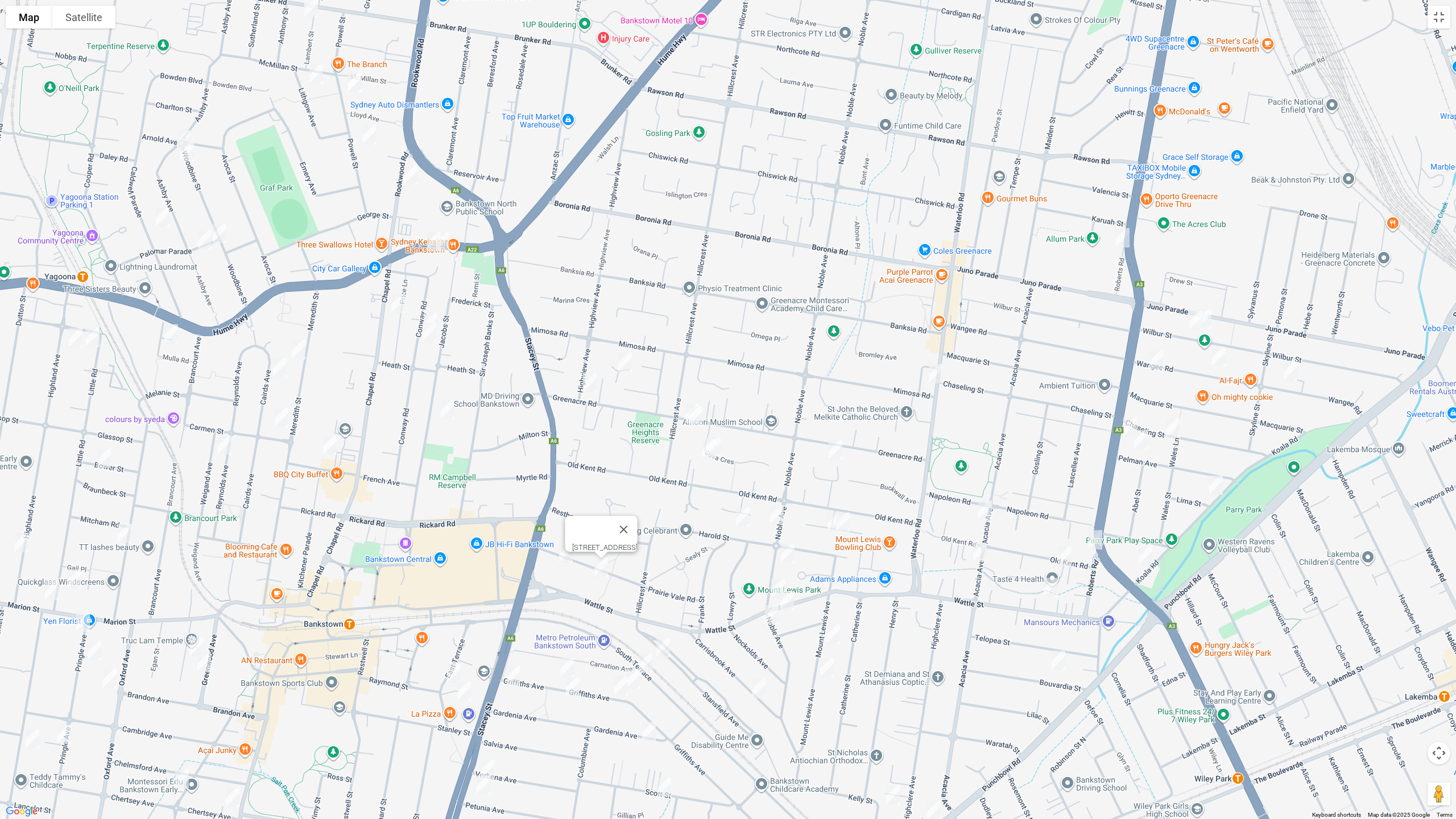
drag, startPoint x: 869, startPoint y: 164, endPoint x: 961, endPoint y: 415, distance: 267.3
click at [835, 139] on div "2/27 Prairie Vale Road, BANKSTOWN NSW 2200" at bounding box center [728, 409] width 1456 height 819
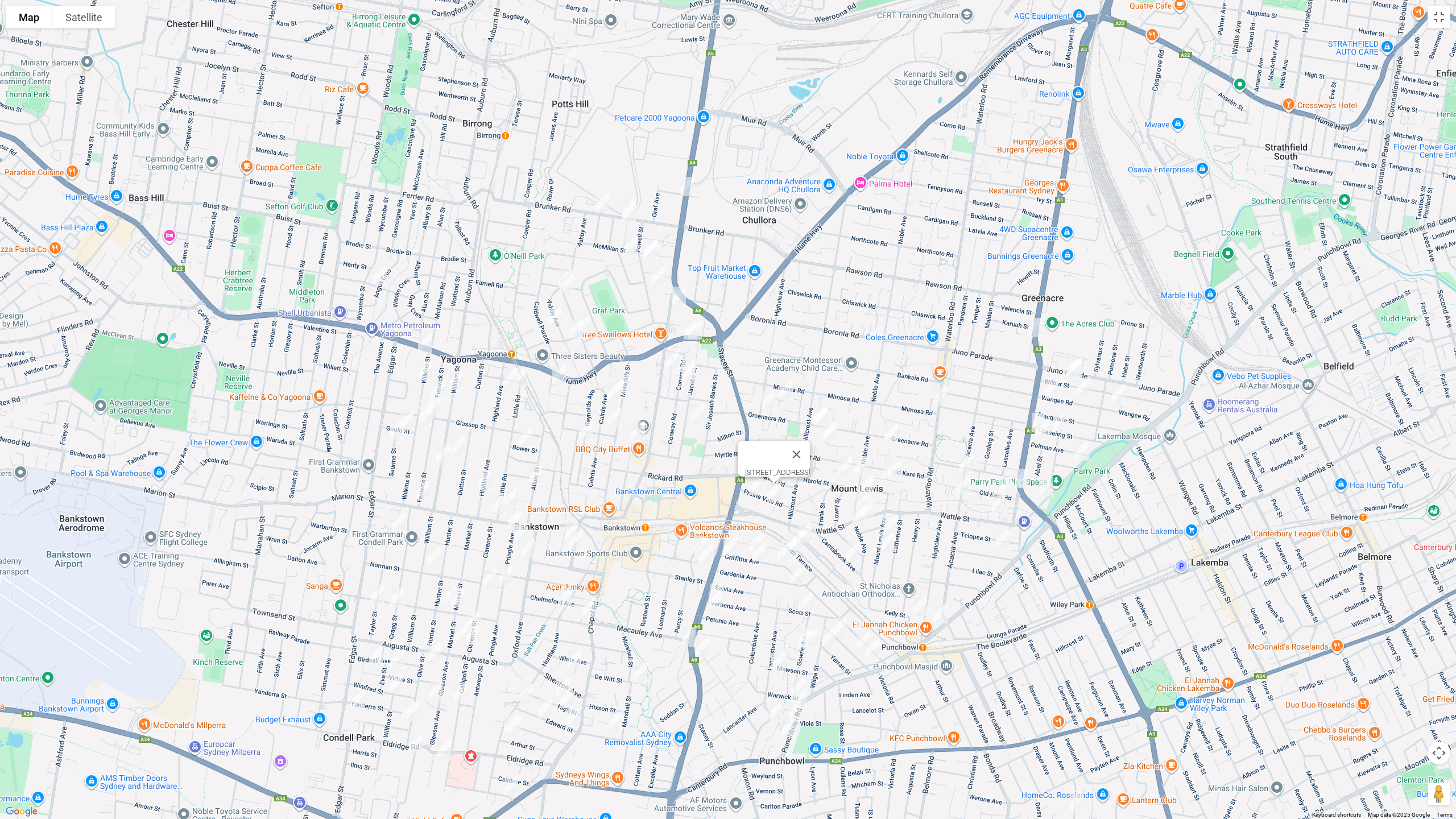
drag, startPoint x: 945, startPoint y: 382, endPoint x: 931, endPoint y: 239, distance: 143.7
click at [933, 382] on img "102 Waterloo Road, GREENACRE NSW 2190" at bounding box center [941, 395] width 23 height 28
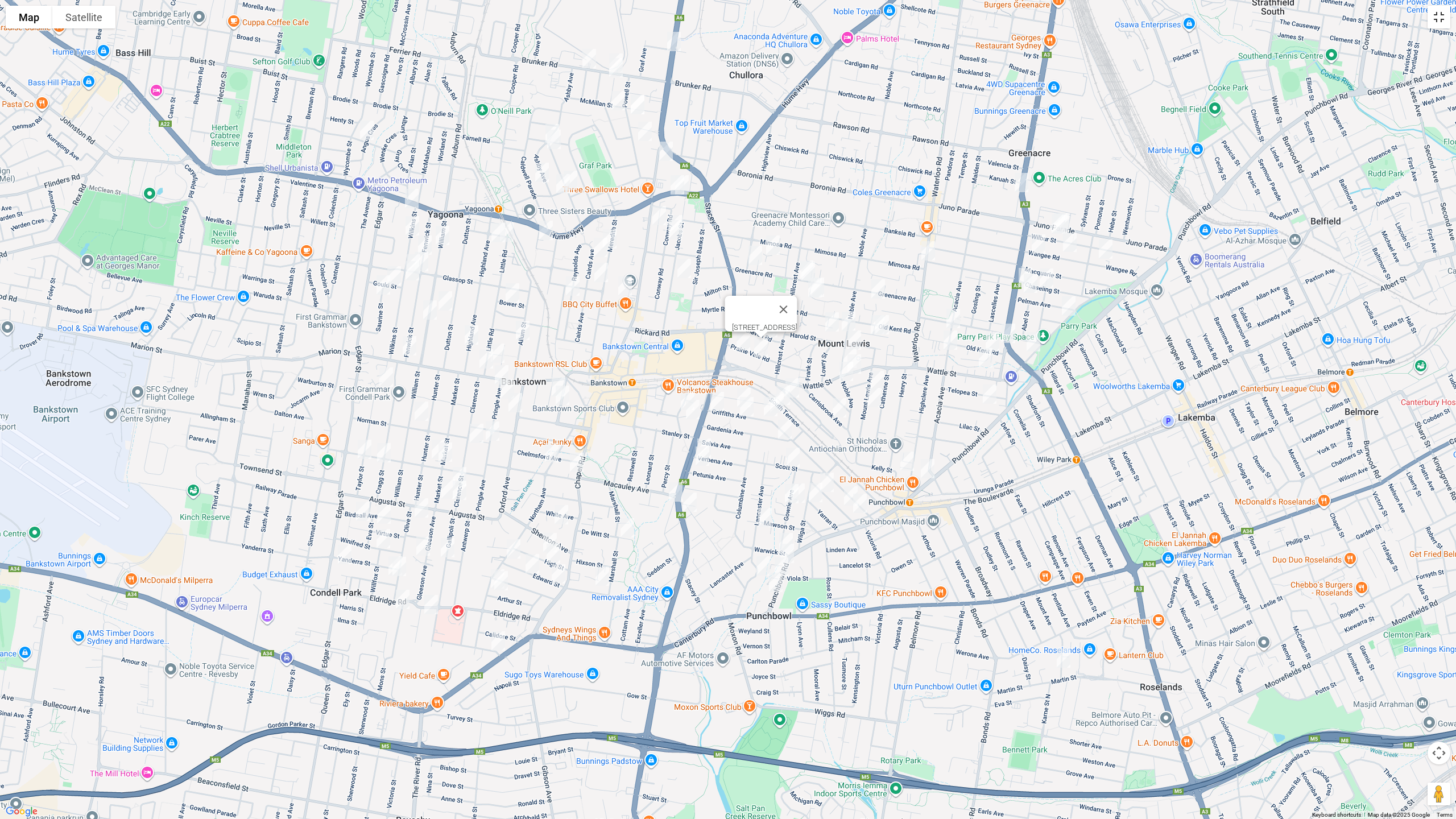
click at [1435, 23] on button "Toggle fullscreen view" at bounding box center [1439, 17] width 23 height 23
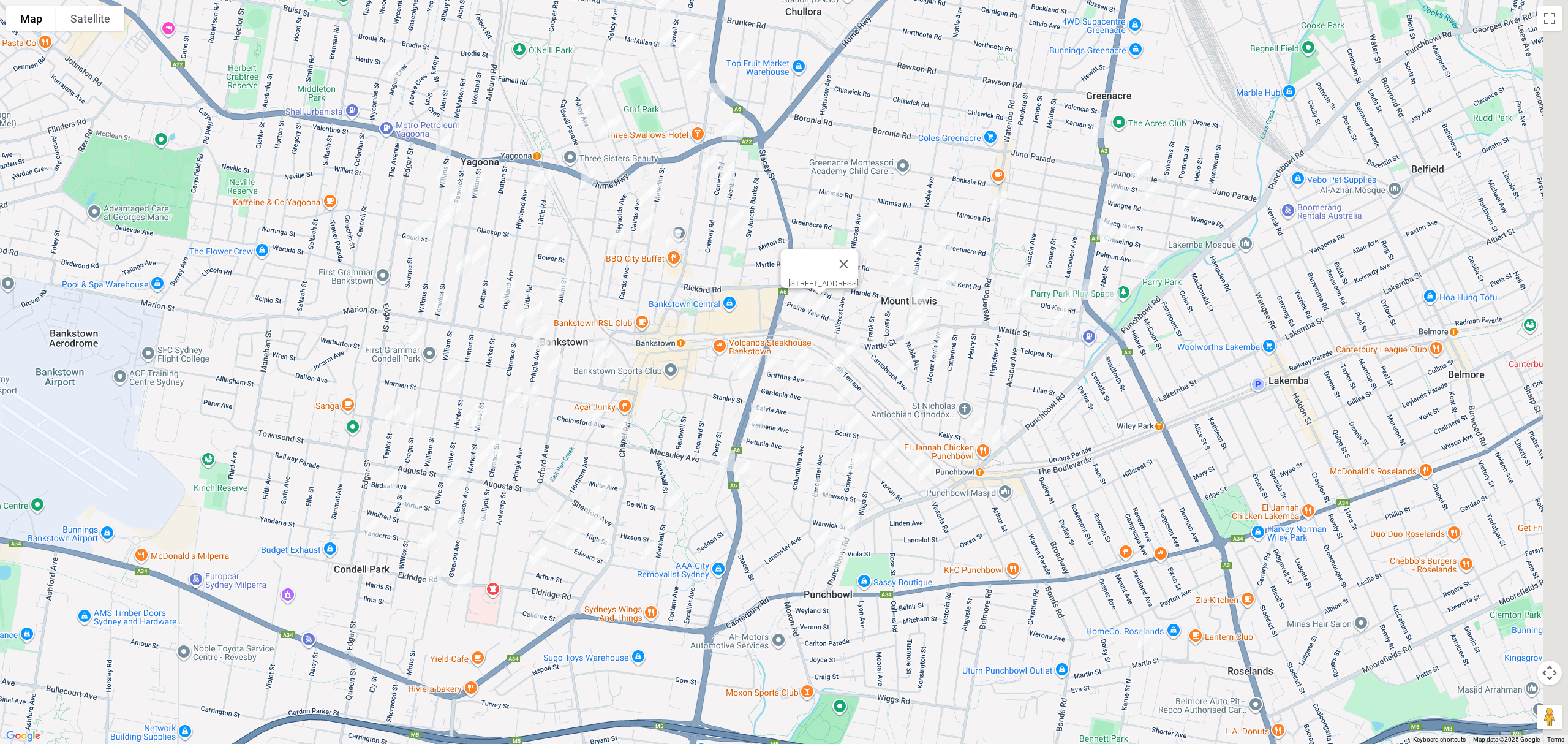
click at [43, 259] on span "Routes" at bounding box center [85, 261] width 102 height 8
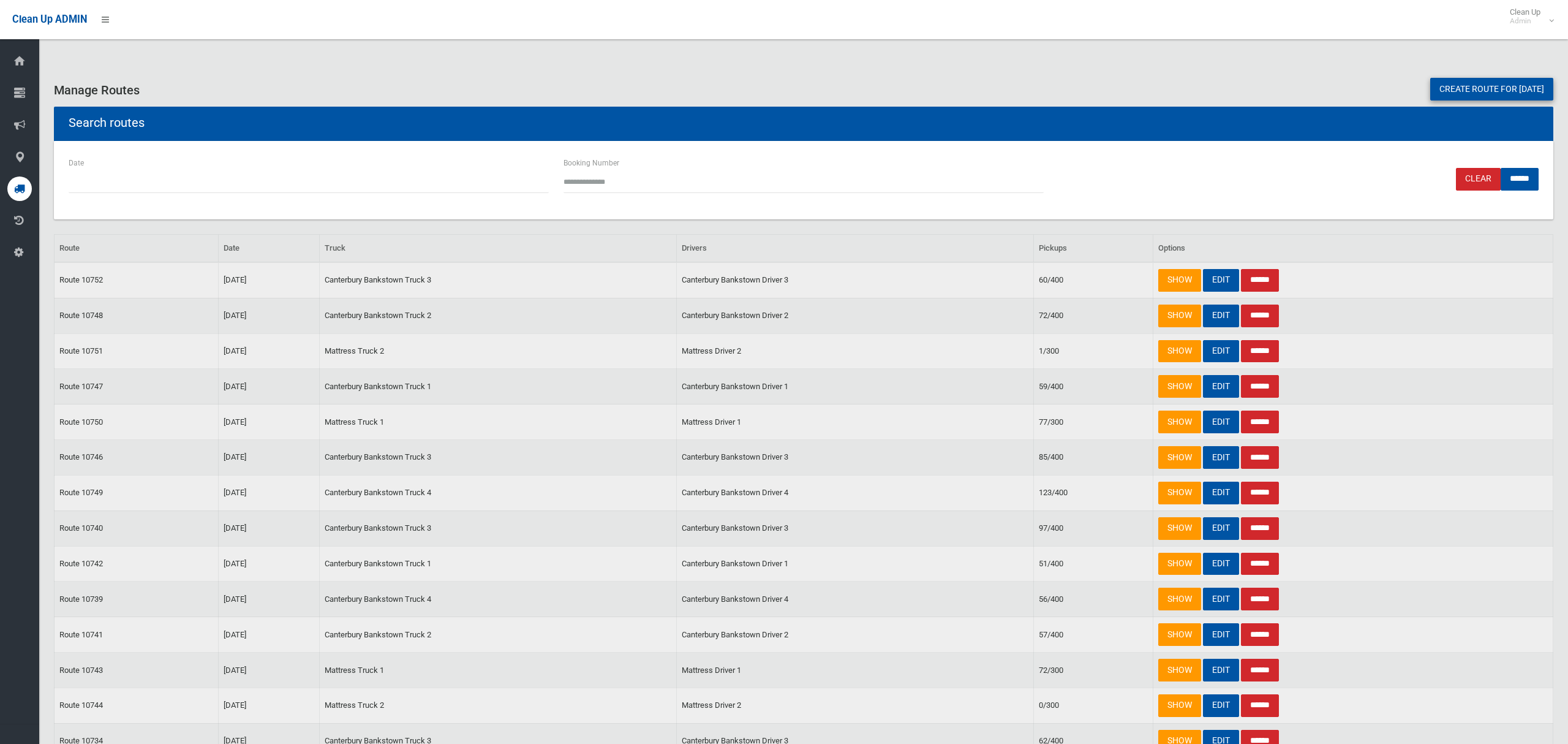
click at [1430, 93] on link "Create route for tomorrow" at bounding box center [1492, 89] width 123 height 23
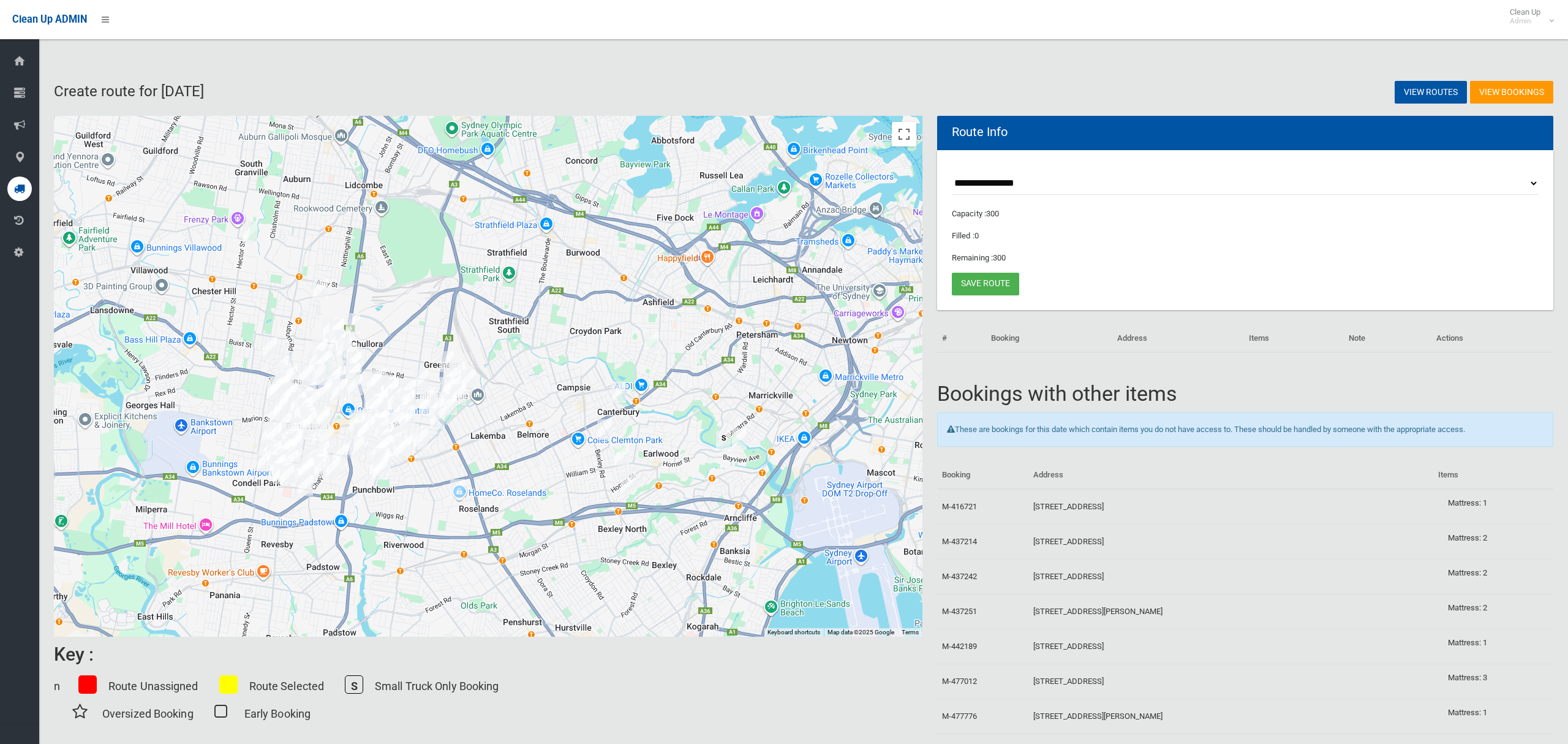
select select "*****"
click at [952, 172] on select "**********" at bounding box center [1245, 183] width 587 height 23
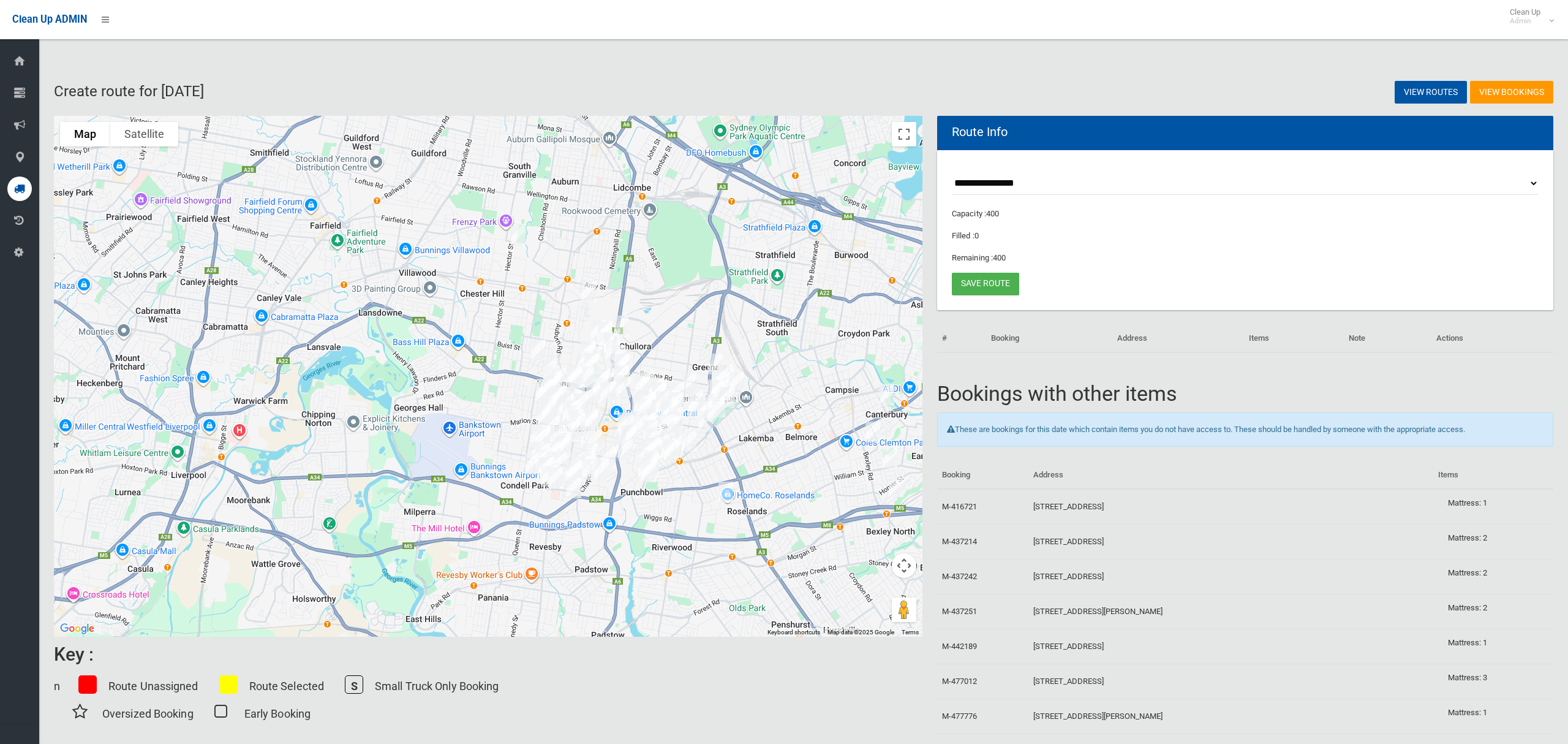
drag, startPoint x: 385, startPoint y: 303, endPoint x: 655, endPoint y: 306, distance: 270.0
click at [655, 306] on div at bounding box center [488, 376] width 868 height 521
click at [910, 137] on button "Toggle fullscreen view" at bounding box center [903, 134] width 25 height 25
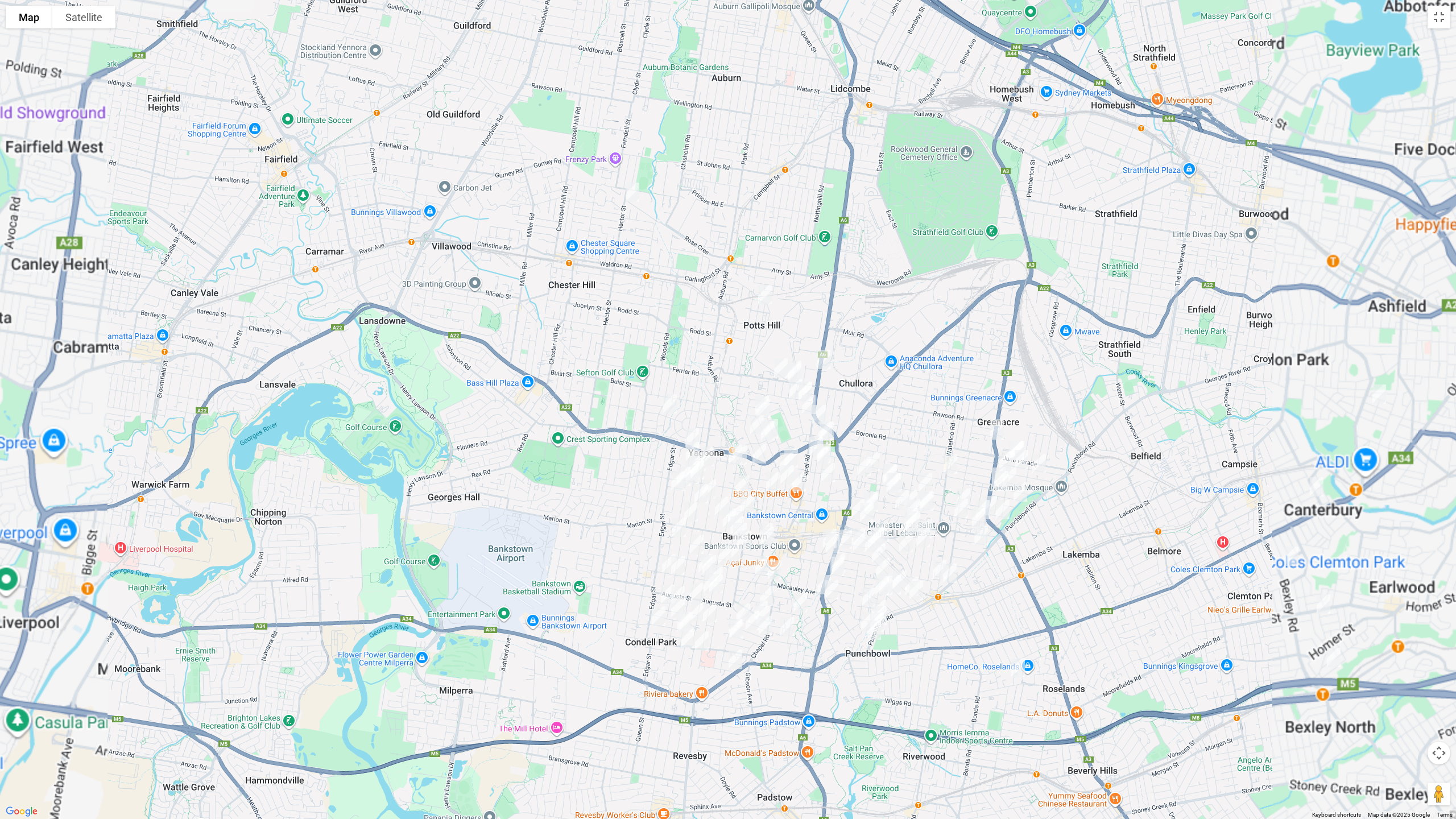
click at [633, 196] on img "9A Hector Street, SEFTON NSW 2162" at bounding box center [633, 192] width 23 height 28
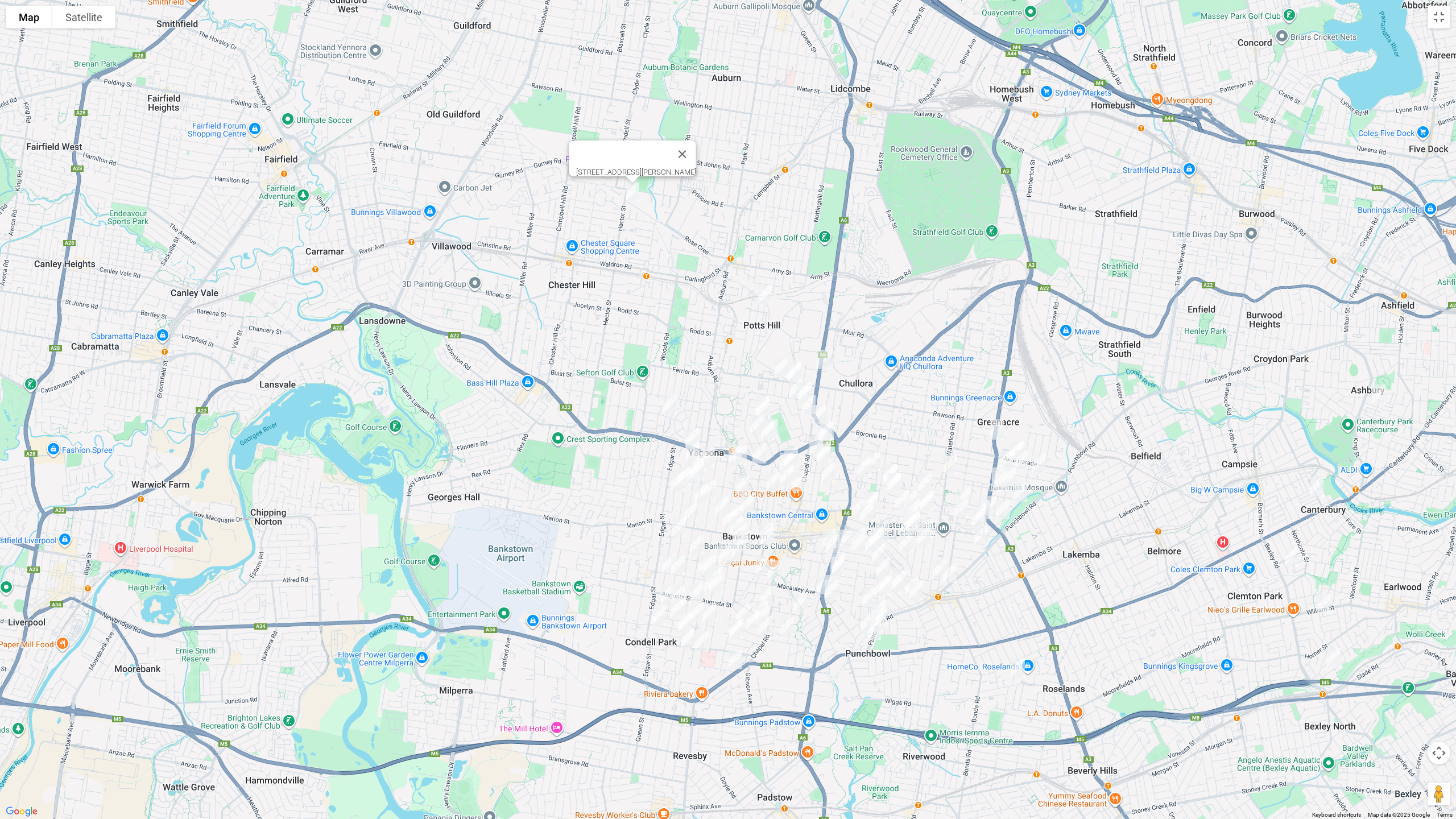
click at [826, 358] on img "1/28 Rookwood Road, YAGOONA NSW 2199" at bounding box center [823, 359] width 23 height 28
click at [823, 407] on img "21 Rookwood Road, YAGOONA NSW 2199" at bounding box center [818, 414] width 23 height 28
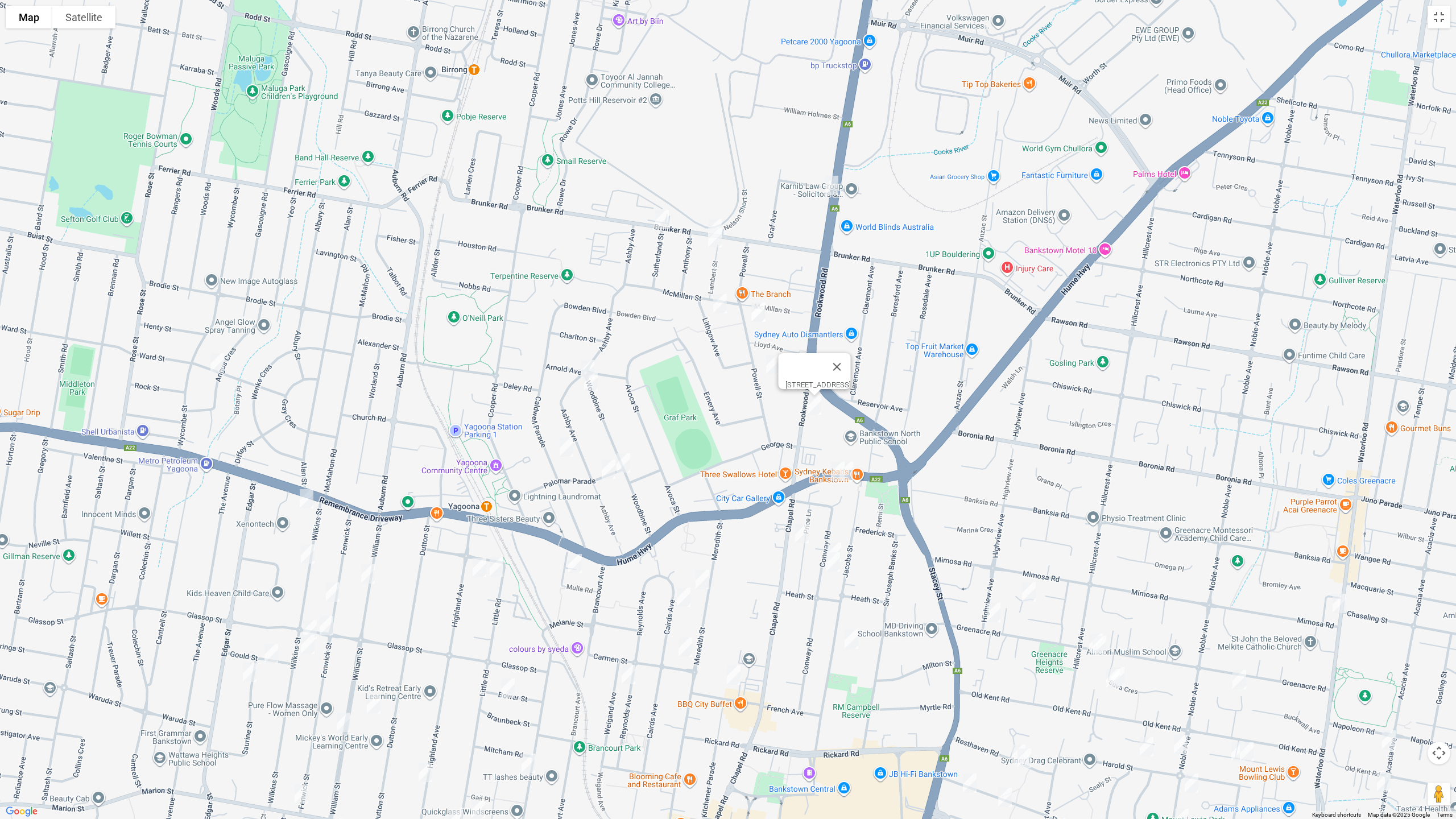
click at [717, 215] on img "1/69 Brunker Road, YAGOONA NSW 2199" at bounding box center [714, 228] width 23 height 28
click at [833, 464] on img "335 Hume Highway, BANKSTOWN NSW 2200" at bounding box center [837, 470] width 23 height 28
click at [852, 476] on img "331 Hume Highway, BANKSTOWN NSW 2200" at bounding box center [846, 470] width 23 height 28
click at [805, 534] on img "535 Chapel Road, BANKSTOWN NSW 2200" at bounding box center [801, 533] width 23 height 28
click at [702, 579] on img "122 Meredith Street, BANKSTOWN NSW 2200" at bounding box center [702, 579] width 23 height 28
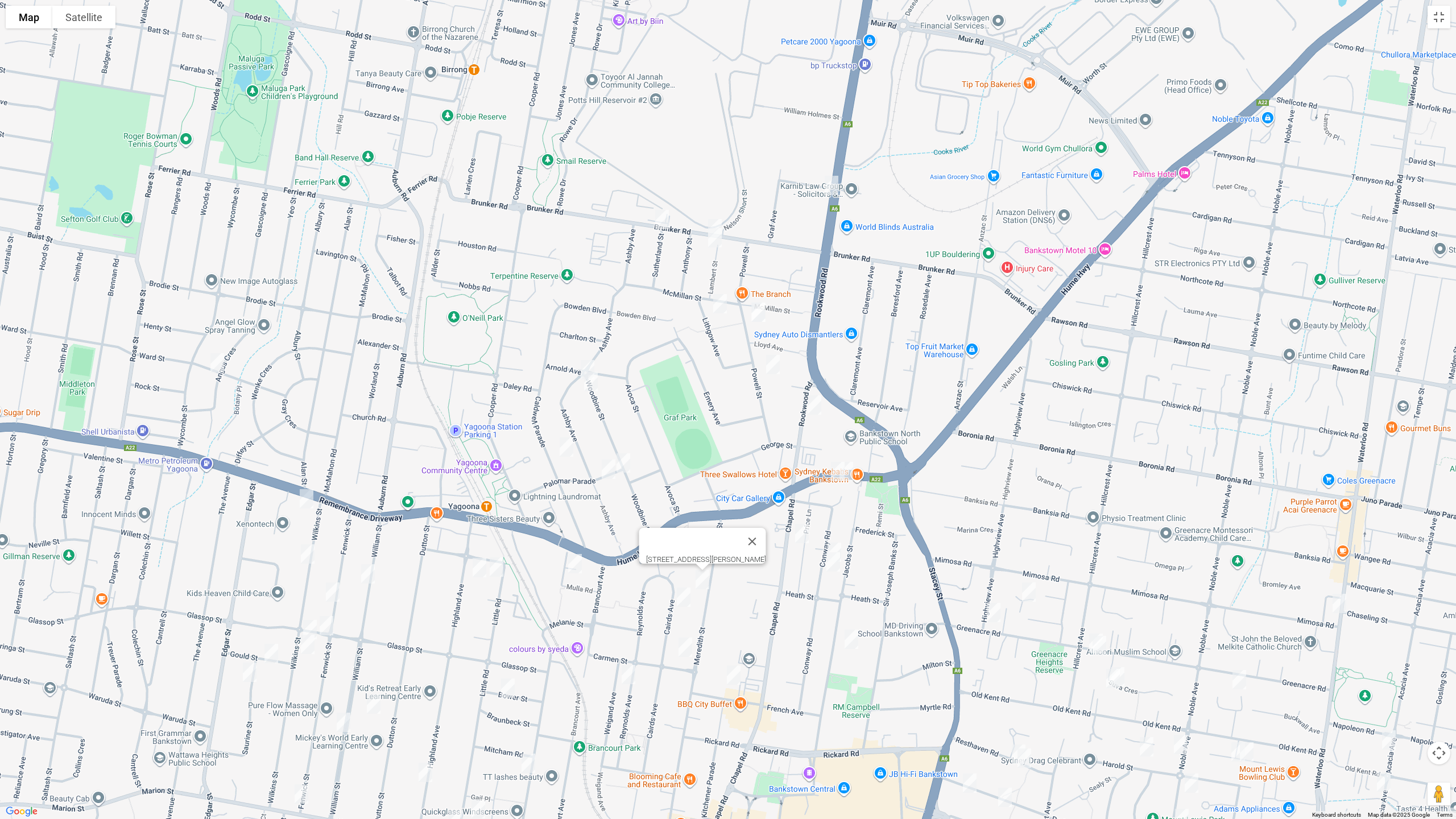
click at [367, 575] on img "222 William Street, YAGOONA NSW 2199" at bounding box center [367, 573] width 23 height 28
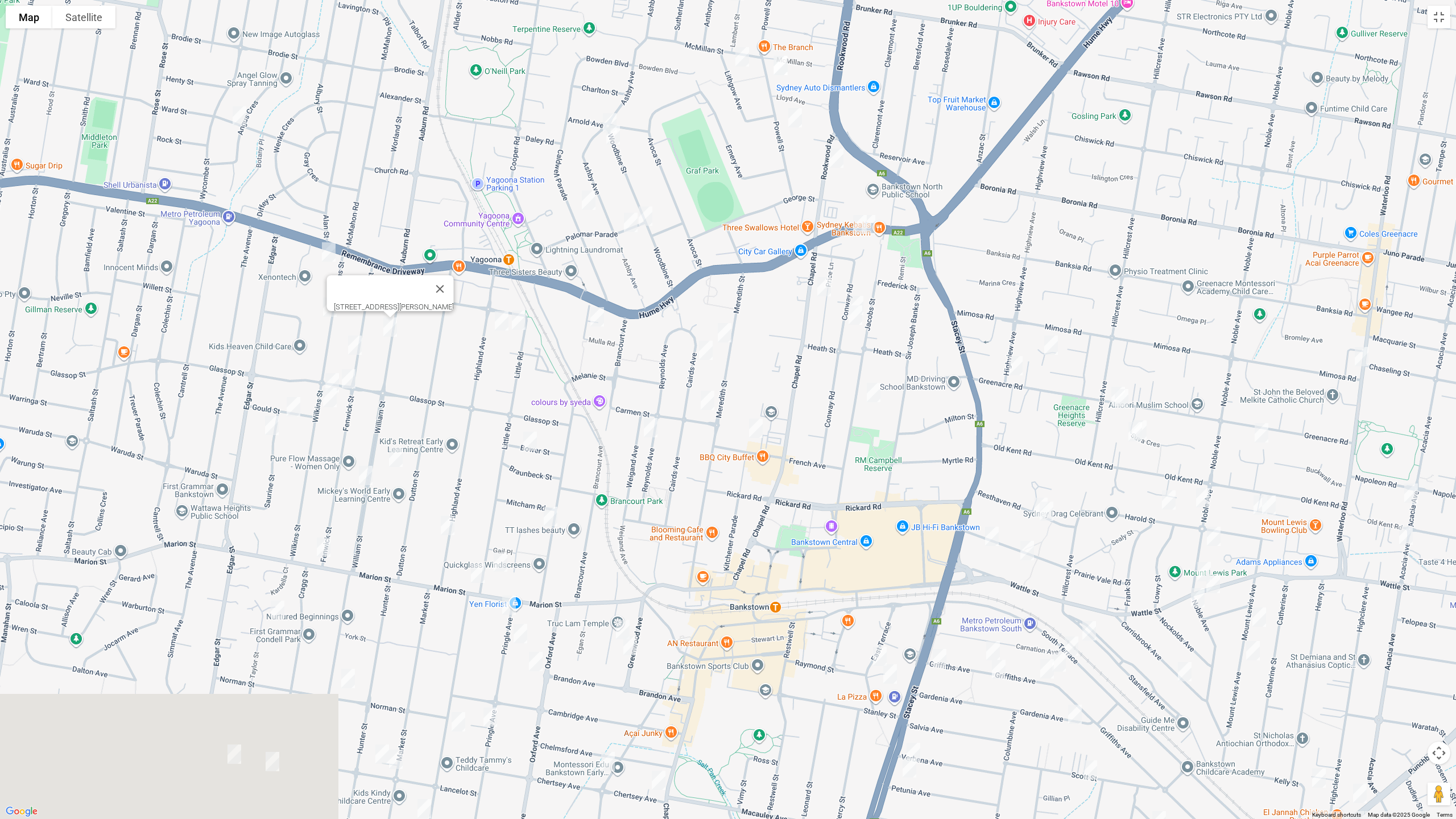
drag, startPoint x: 419, startPoint y: 614, endPoint x: 443, endPoint y: 370, distance: 245.2
click at [442, 365] on div "[STREET_ADDRESS][PERSON_NAME]" at bounding box center [728, 409] width 1456 height 819
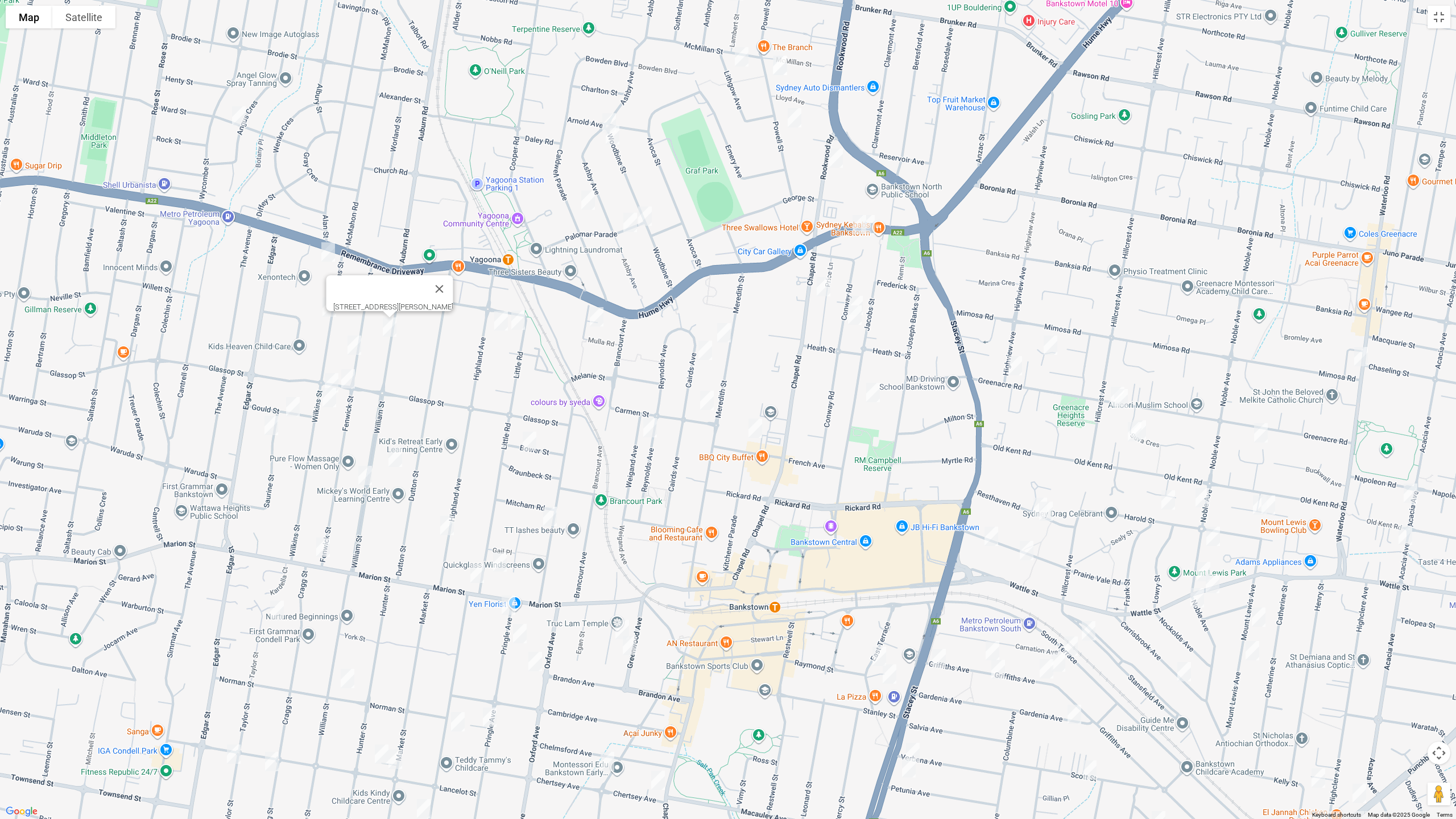
click at [396, 459] on img "3/171 William Street, BANKSTOWN NSW 2200" at bounding box center [395, 457] width 23 height 28
click at [361, 475] on img "5/154 William Street, BANKSTOWN NSW 2200" at bounding box center [365, 475] width 23 height 28
click at [326, 544] on img "201 Marion Street, BANKSTOWN NSW 2200" at bounding box center [323, 546] width 23 height 28
click at [474, 573] on img "133 Marion Street, BANKSTOWN NSW 2200" at bounding box center [477, 573] width 23 height 28
click at [540, 660] on img "29 Oxford Avenue, BANKSTOWN NSW 2200" at bounding box center [534, 660] width 23 height 28
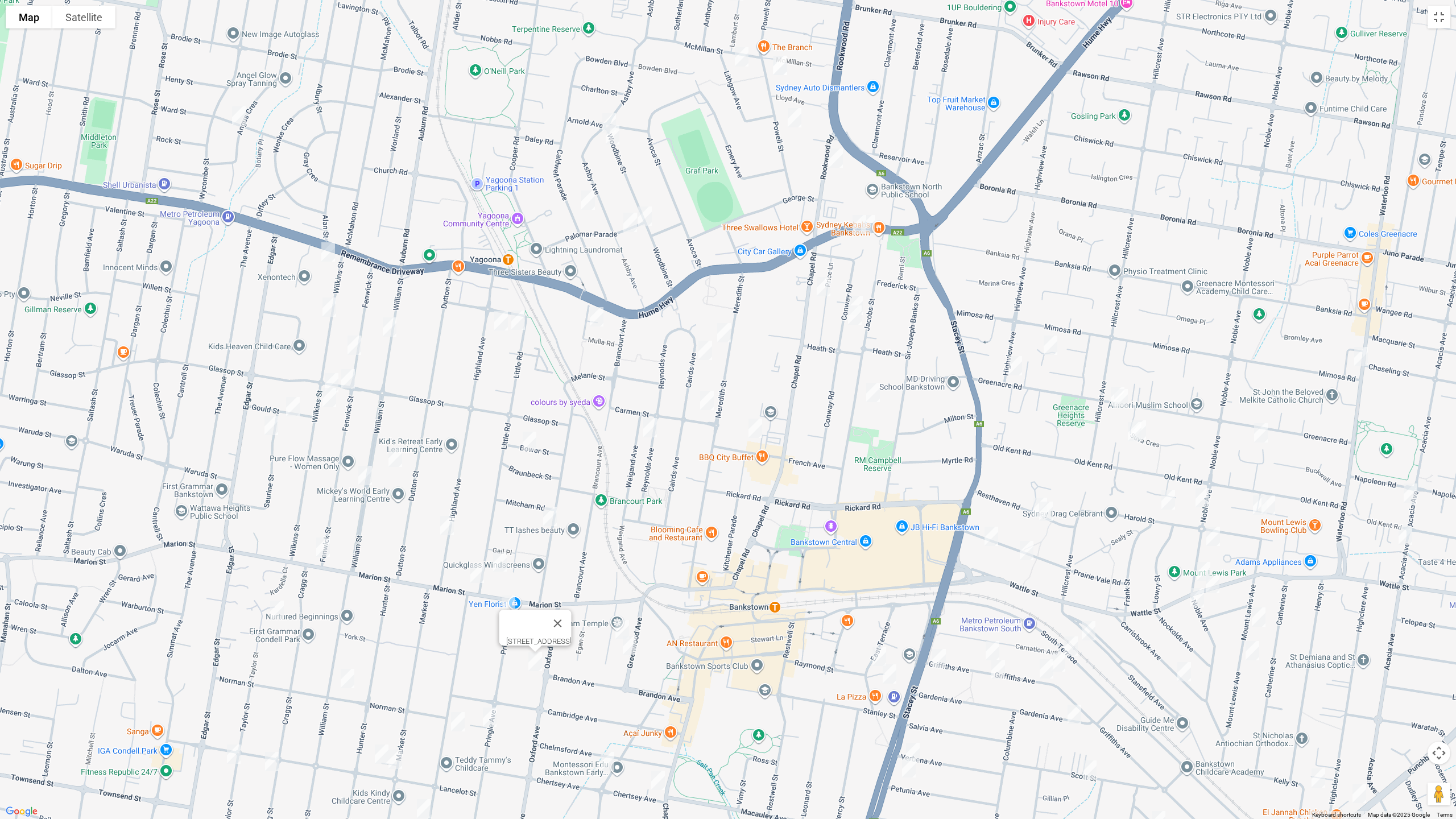
click at [628, 656] on img "8 Greenwood Avenue, BANKSTOWN NSW 2200" at bounding box center [629, 645] width 23 height 28
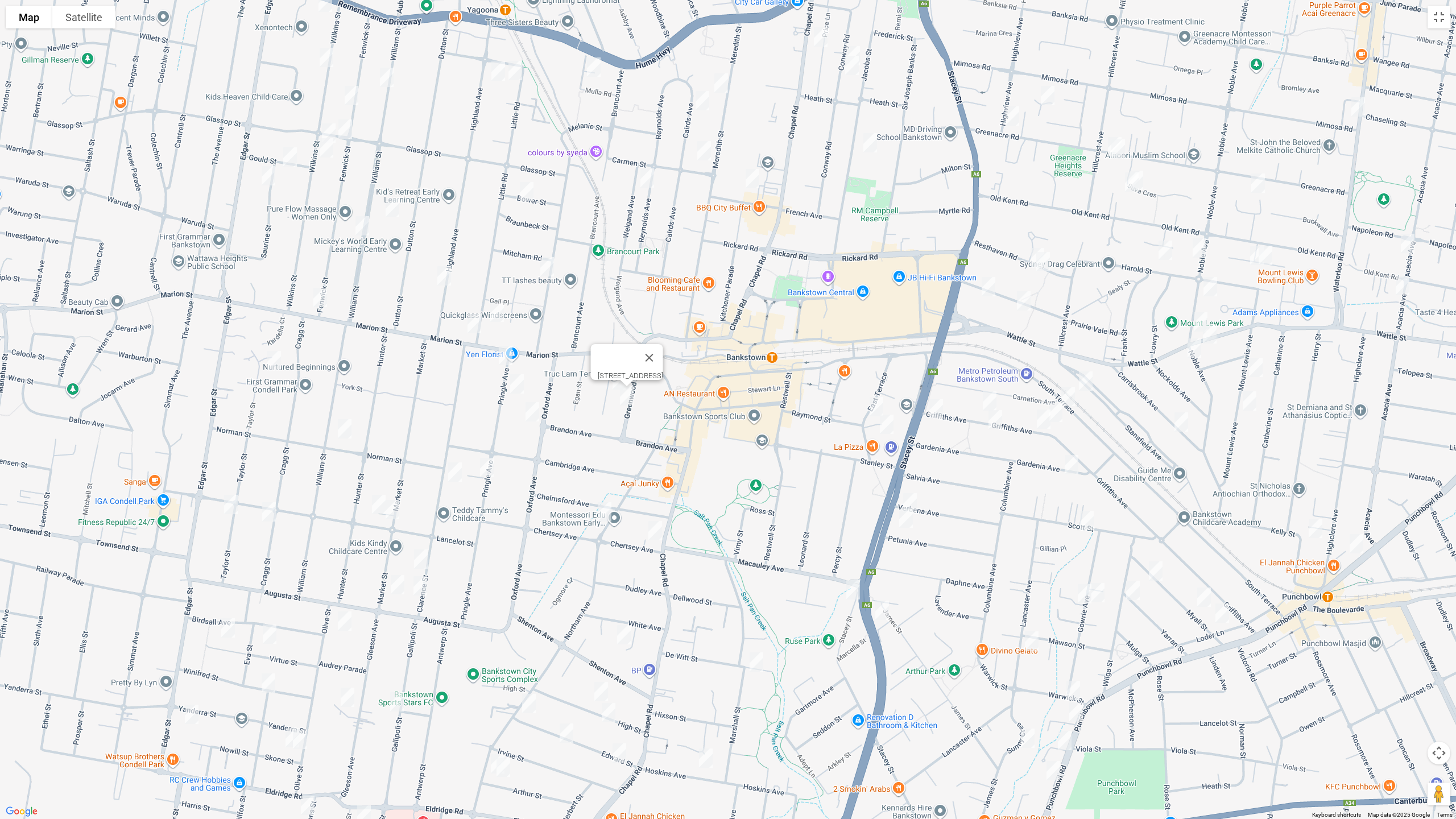
drag, startPoint x: 702, startPoint y: 423, endPoint x: 707, endPoint y: 401, distance: 22.6
click at [707, 401] on div "[STREET_ADDRESS]" at bounding box center [728, 409] width 1456 height 819
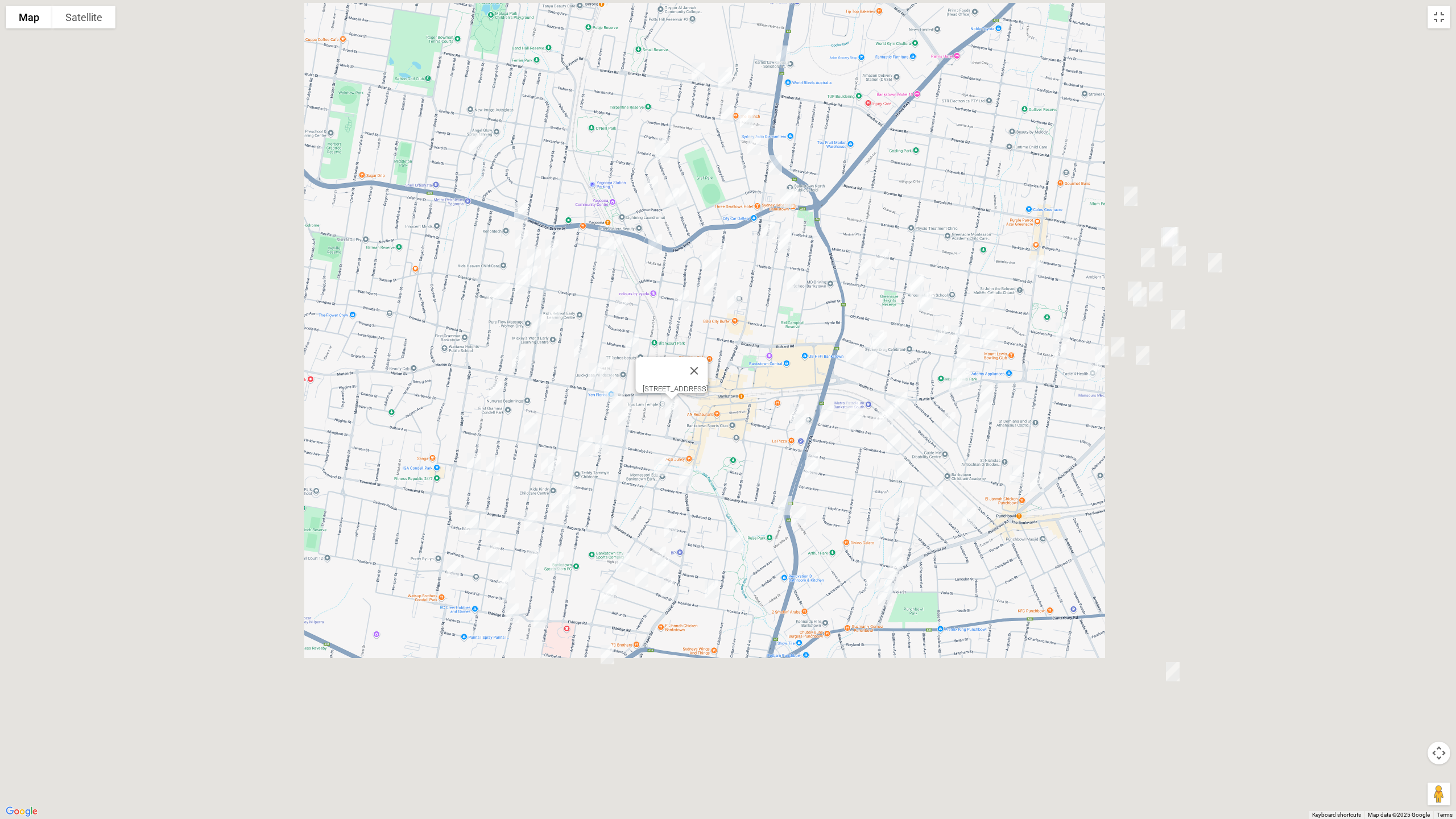
drag, startPoint x: 711, startPoint y: 606, endPoint x: 772, endPoint y: 436, distance: 180.6
click at [714, 596] on div "[STREET_ADDRESS]" at bounding box center [728, 409] width 1456 height 819
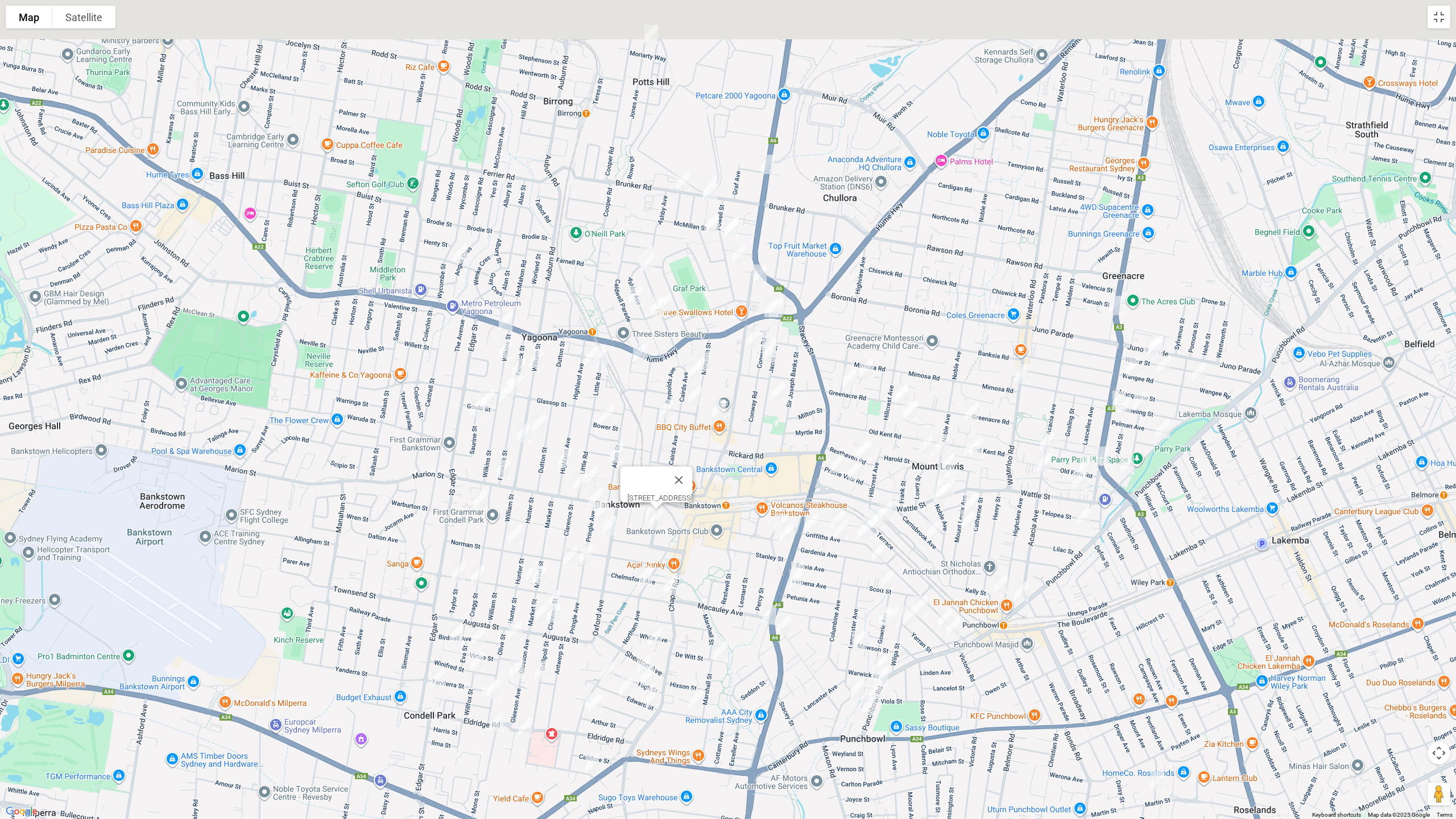
drag, startPoint x: 774, startPoint y: 412, endPoint x: 756, endPoint y: 534, distance: 123.3
click at [756, 534] on div "[STREET_ADDRESS]" at bounding box center [728, 409] width 1456 height 819
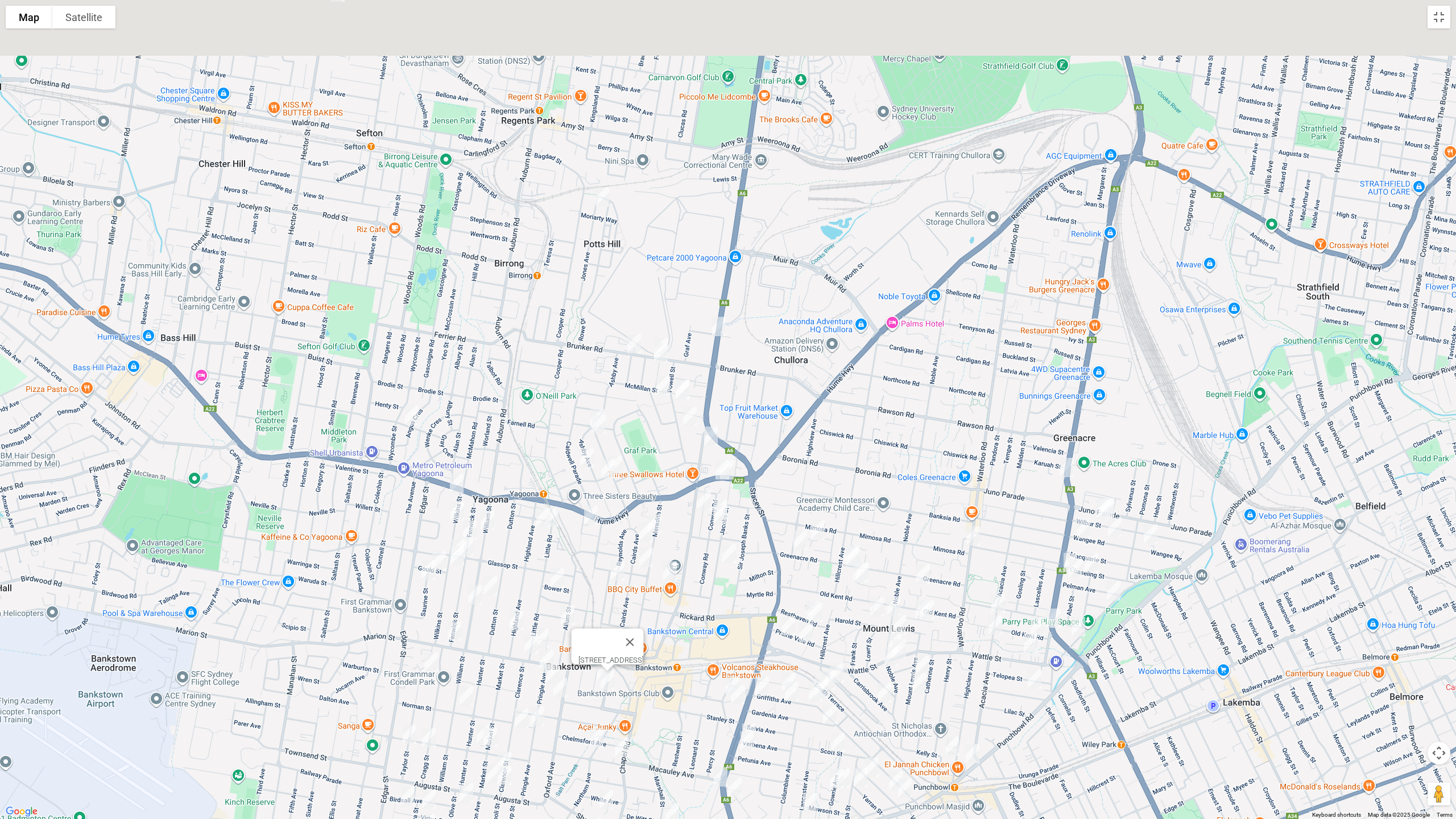
drag, startPoint x: 648, startPoint y: 110, endPoint x: 603, endPoint y: 261, distance: 157.6
click at [598, 297] on div "[STREET_ADDRESS]" at bounding box center [728, 409] width 1456 height 819
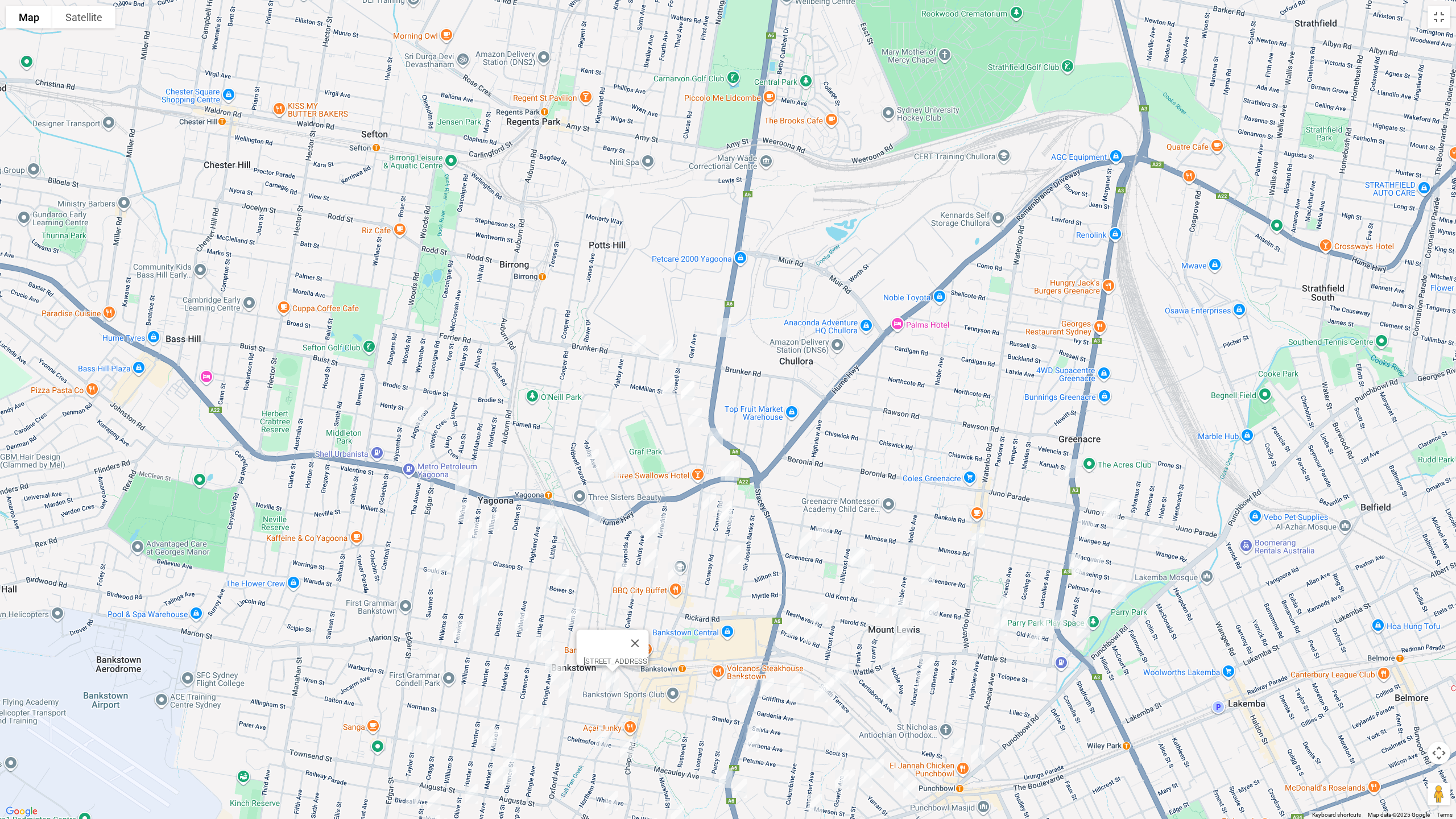
click at [604, 199] on img "84 Jones Avenue, POTTS HILL NSW 2143" at bounding box center [607, 197] width 23 height 28
click at [637, 344] on img "2A Sutherland Street, YAGOONA NSW 2199" at bounding box center [639, 344] width 23 height 28
click at [667, 355] on img "2 Lambert Street, YAGOONA NSW 2199" at bounding box center [666, 353] width 23 height 28
click at [667, 389] on img "3 Lithgow Avenue, YAGOONA NSW 2199" at bounding box center [668, 386] width 23 height 28
click at [687, 388] on img "27 Powell Street, YAGOONA NSW 2199" at bounding box center [687, 390] width 23 height 28
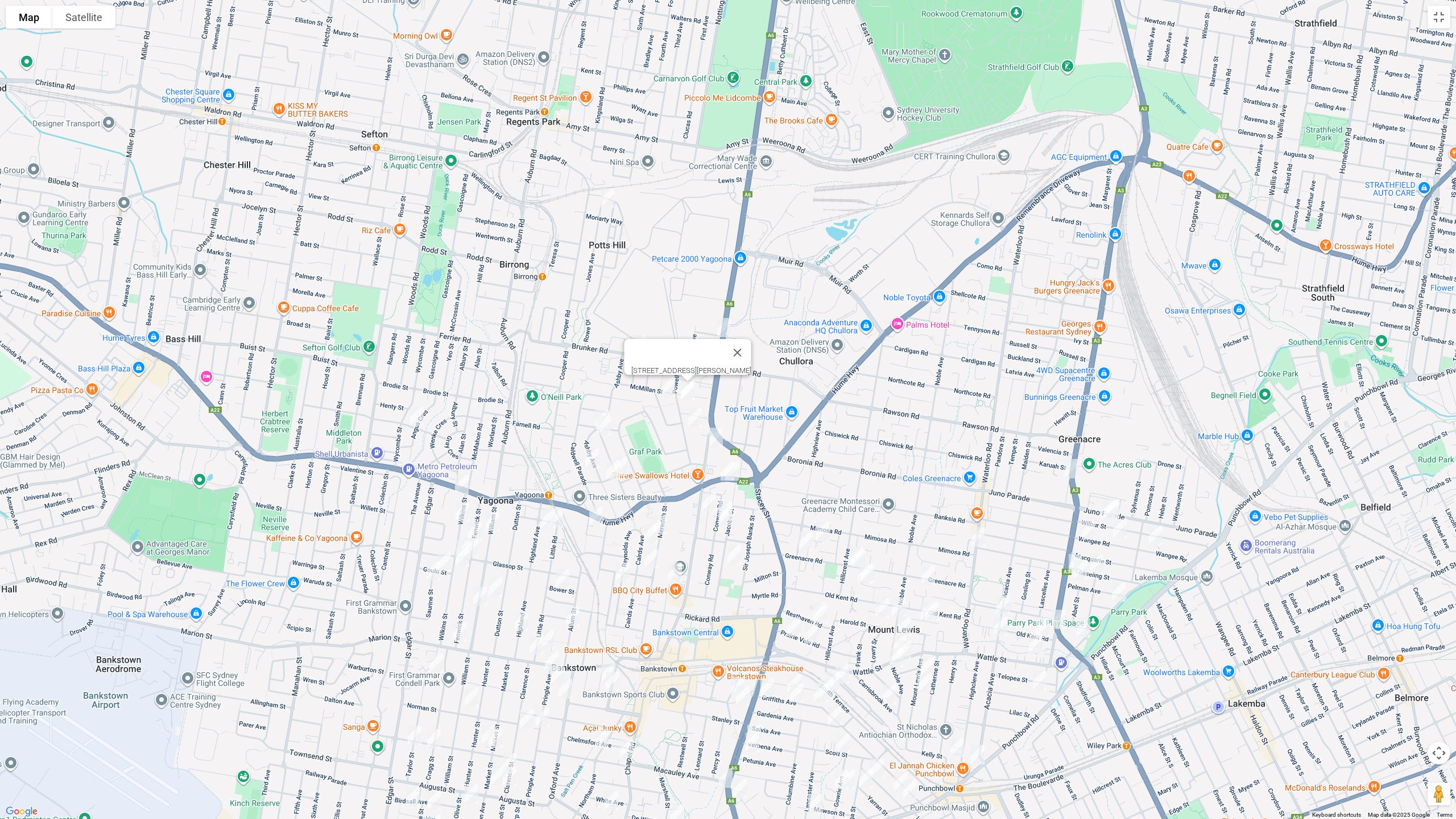
click at [694, 414] on img "41 Powell Street, YAGOONA NSW 2199" at bounding box center [695, 417] width 23 height 28
click at [598, 408] on img "47B Ashby Avenue, YAGOONA NSW 2199" at bounding box center [602, 419] width 23 height 28
click at [602, 428] on img "6 Woodbine Street, YAGOONA NSW 2199" at bounding box center [604, 424] width 23 height 28
click at [628, 457] on img "54 Woodbine Street, YAGOONA NSW 2199" at bounding box center [621, 465] width 23 height 28
click at [610, 474] on img "97 Ashby Avenue, YAGOONA NSW 2199" at bounding box center [613, 469] width 23 height 28
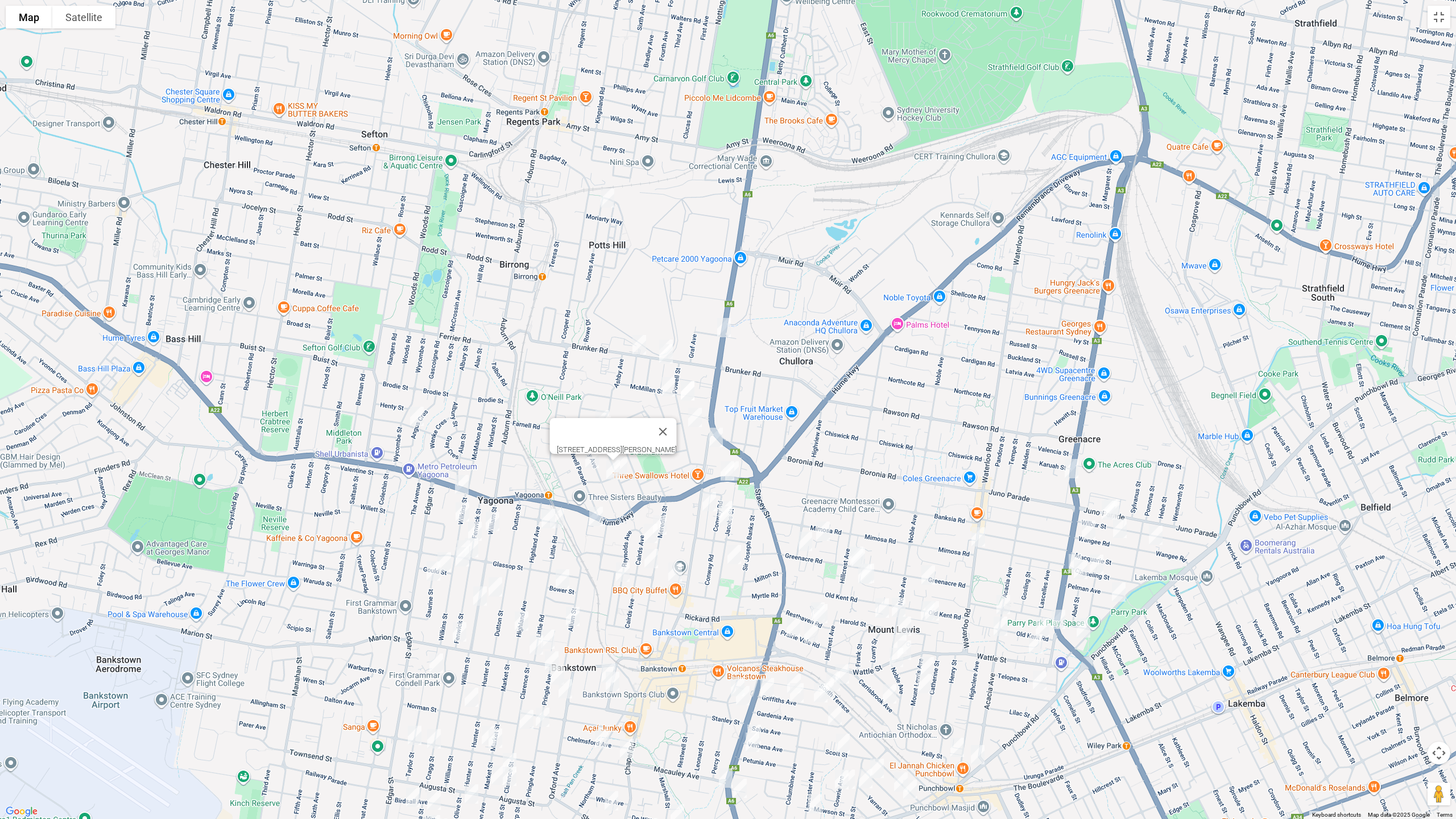
click at [590, 469] on img "61 Caldwell Parade, YAGOONA NSW 2199" at bounding box center [592, 458] width 23 height 28
click at [416, 421] on img "42 Angus Crescent, YAGOONA NSW 2199" at bounding box center [417, 416] width 23 height 28
click at [414, 418] on img "42 Angus Crescent, YAGOONA NSW 2199" at bounding box center [417, 416] width 23 height 28
click at [460, 478] on img "4 Wilkins Street, YAGOONA NSW 2199" at bounding box center [461, 484] width 23 height 28
click at [465, 503] on img "26 Wilkins Street, YAGOONA NSW 2199" at bounding box center [462, 511] width 23 height 28
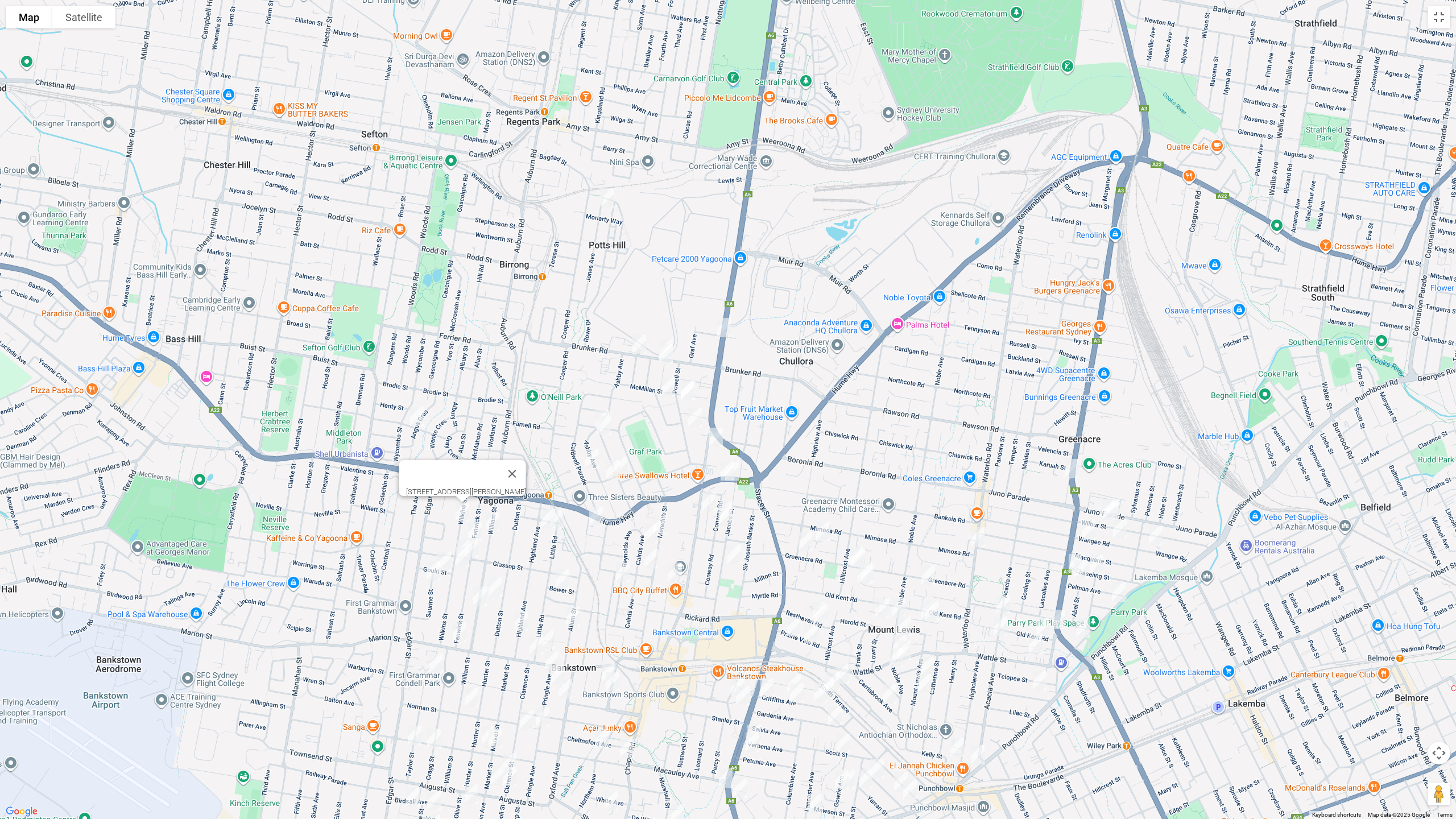
click at [477, 524] on img "30 Fenwick Street, YAGOONA NSW 2199" at bounding box center [475, 530] width 23 height 28
click at [480, 552] on img "2/40 Fenwick Street, BANKSTOWN NSW 2200" at bounding box center [471, 547] width 23 height 28
click at [454, 539] on img "43 Wilkins Street, BANKSTOWN NSW 2200" at bounding box center [463, 549] width 23 height 28
click at [462, 558] on img "49 Wilkins Street, BANKSTOWN NSW 2200" at bounding box center [462, 556] width 23 height 28
click at [447, 553] on img "5 Gould Street, BANKSTOWN NSW 2200" at bounding box center [444, 561] width 23 height 28
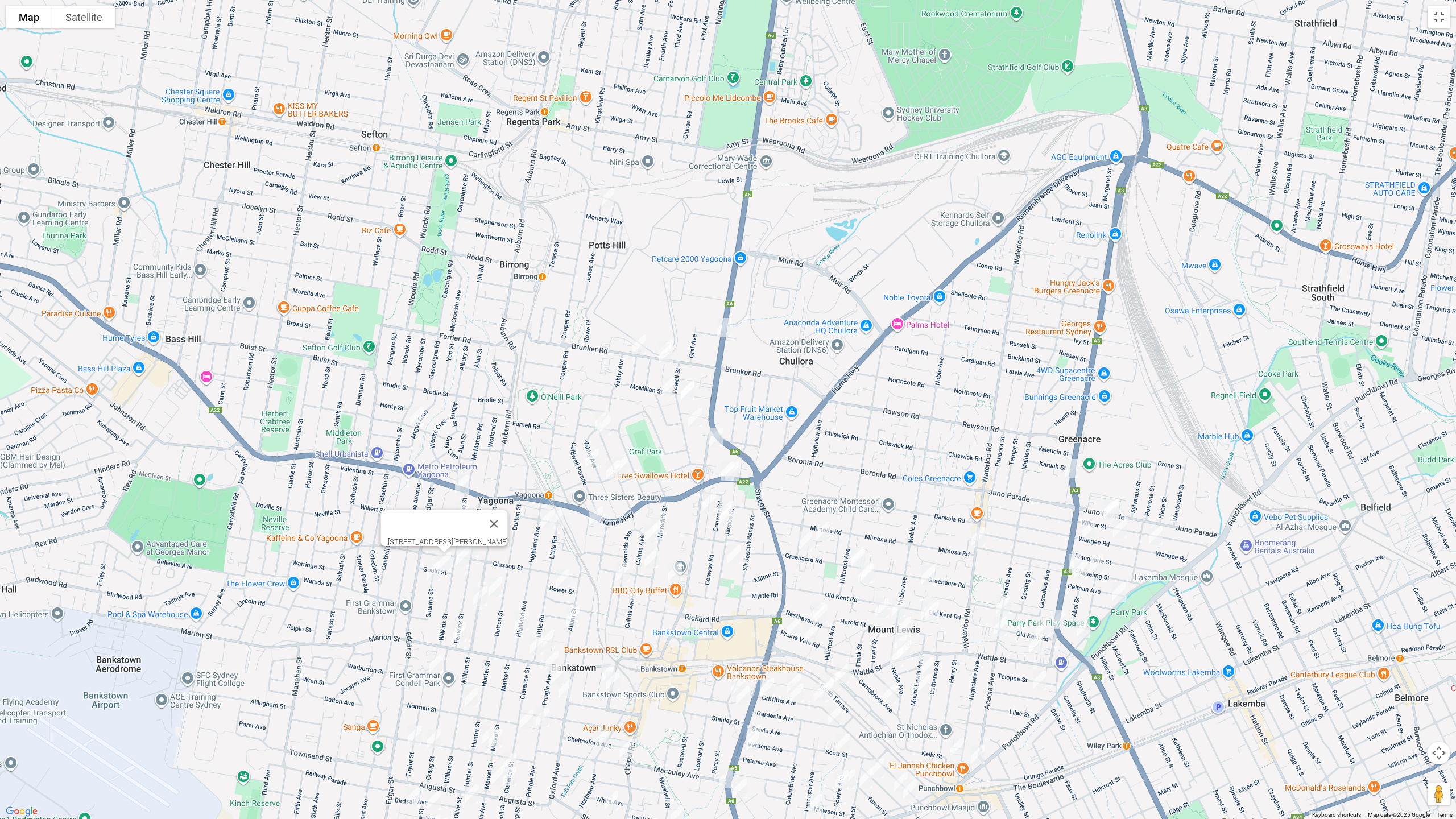
click at [430, 568] on img "8 Saurine Street, BANKSTOWN NSW 2200" at bounding box center [433, 570] width 23 height 28
click at [537, 520] on img "131 Highland Avenue, YAGOONA NSW 2199" at bounding box center [548, 518] width 23 height 28
click at [564, 522] on img "104 Little Road, YAGOONA NSW 2199" at bounding box center [557, 517] width 23 height 28
click at [594, 518] on img "7 Mulla Road, YAGOONA NSW 2199" at bounding box center [596, 516] width 23 height 28
click at [646, 534] on img "67 Cairds Avenue, BANKSTOWN NSW 2200" at bounding box center [650, 533] width 23 height 28
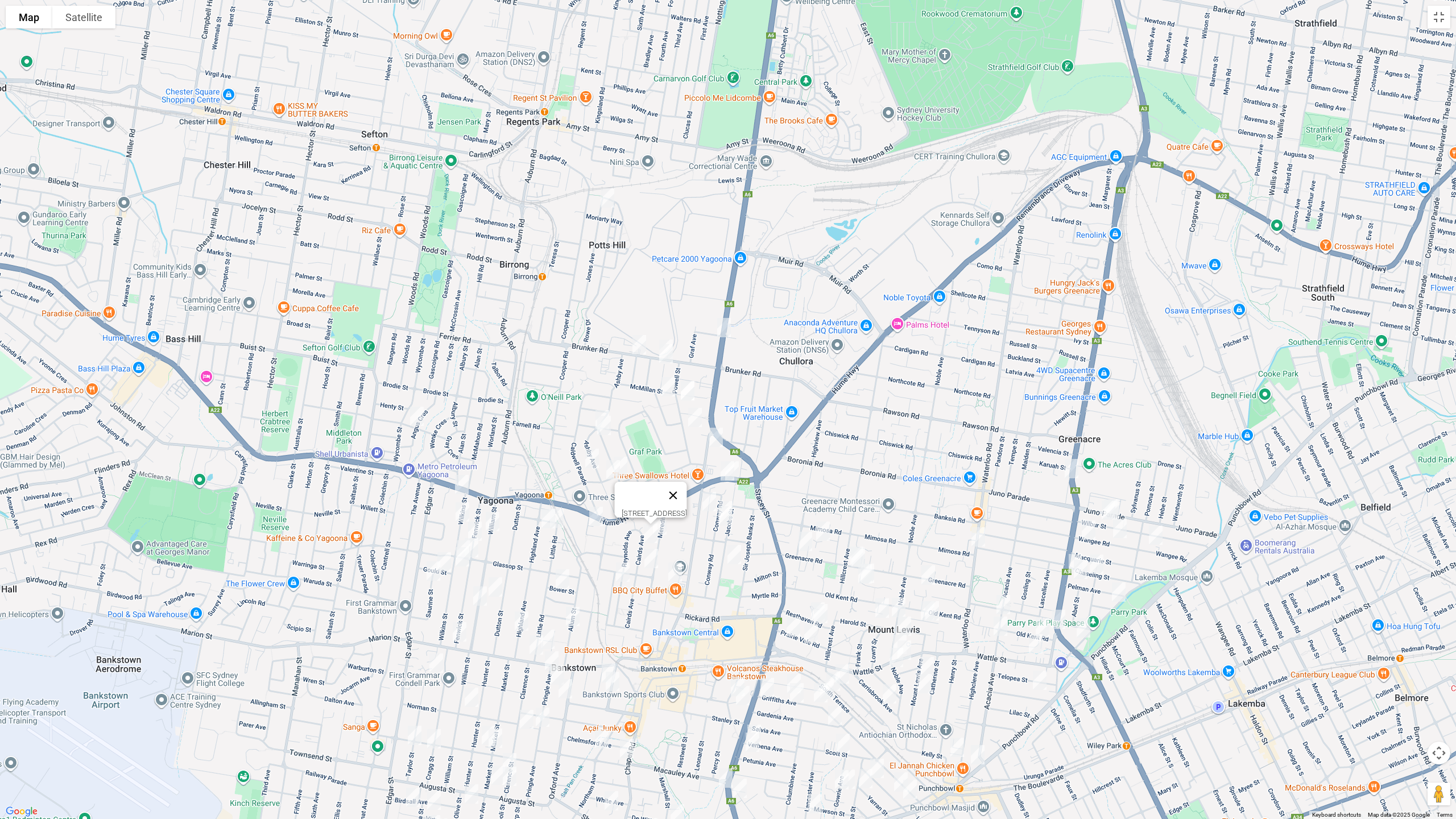
click at [687, 483] on button "Close" at bounding box center [673, 495] width 27 height 27
click at [729, 496] on img "53 Conway Road, BANKSTOWN NSW 2200" at bounding box center [725, 510] width 23 height 28
click at [725, 520] on img "49 Conway Road, BANKSTOWN NSW 2200" at bounding box center [725, 515] width 23 height 28
click at [739, 549] on img "45 Jacobs Street, BANKSTOWN NSW 2200" at bounding box center [734, 554] width 23 height 28
click at [679, 570] on img "25 French Avenue, BANKSTOWN NSW 2200" at bounding box center [675, 571] width 23 height 28
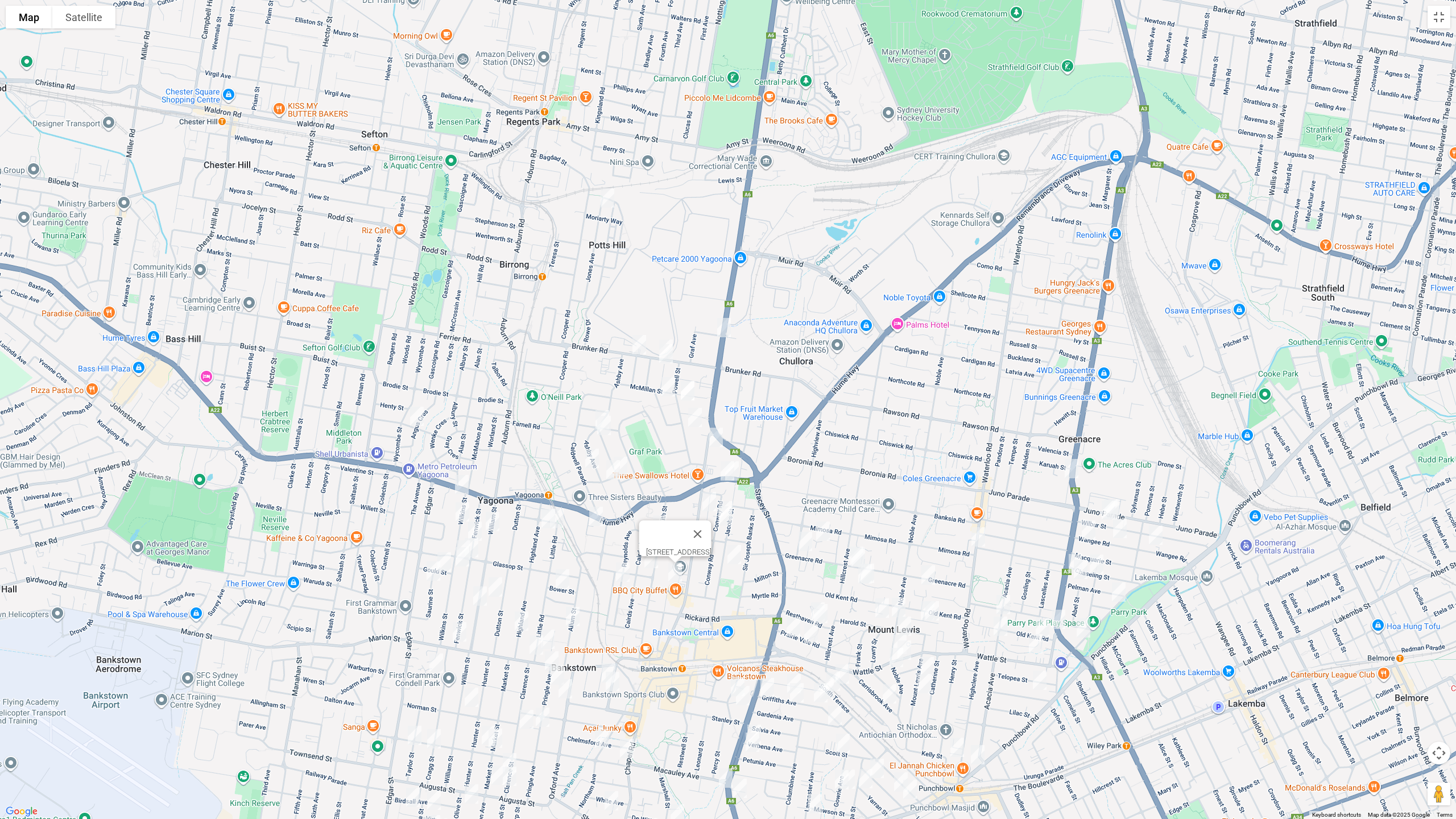
click at [650, 561] on img "1A Carmen Street, BANKSTOWN NSW 2200" at bounding box center [651, 557] width 23 height 28
click at [616, 571] on img "34 Reynolds Avenue, BANKSTOWN NSW 2200" at bounding box center [622, 571] width 23 height 28
click at [561, 581] on img "12 Bower Street, BANKSTOWN NSW 2200" at bounding box center [562, 578] width 23 height 28
drag, startPoint x: 573, startPoint y: 610, endPoint x: 544, endPoint y: 620, distance: 30.7
click at [573, 610] on img "28 Allum Street, BANKSTOWN NSW 2200" at bounding box center [572, 616] width 23 height 28
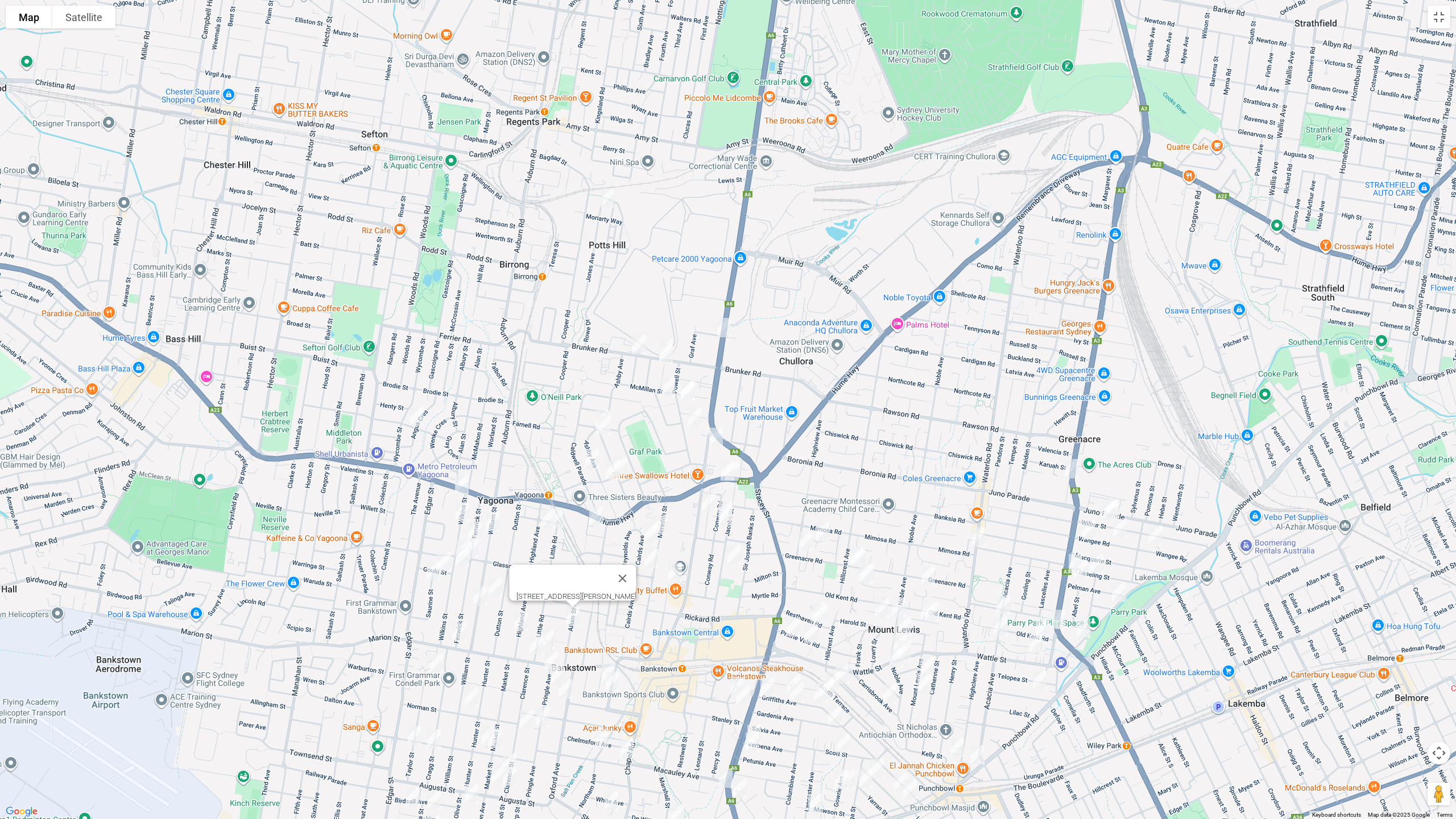
click at [525, 620] on img "14 Highland Avenue, BANKSTOWN NSW 2200" at bounding box center [521, 620] width 23 height 28
click at [547, 632] on img "1C Little Road, BANKSTOWN NSW 2200" at bounding box center [547, 638] width 23 height 28
click at [552, 654] on img "1 Pringle Avenue, BANKSTOWN NSW 2200" at bounding box center [552, 660] width 23 height 28
click at [552, 671] on img "14 Pringle Avenue, BANKSTOWN NSW 2200" at bounding box center [557, 674] width 23 height 28
click at [603, 665] on img "19 Winspear Avenue, BANKSTOWN NSW 2200" at bounding box center [609, 672] width 23 height 28
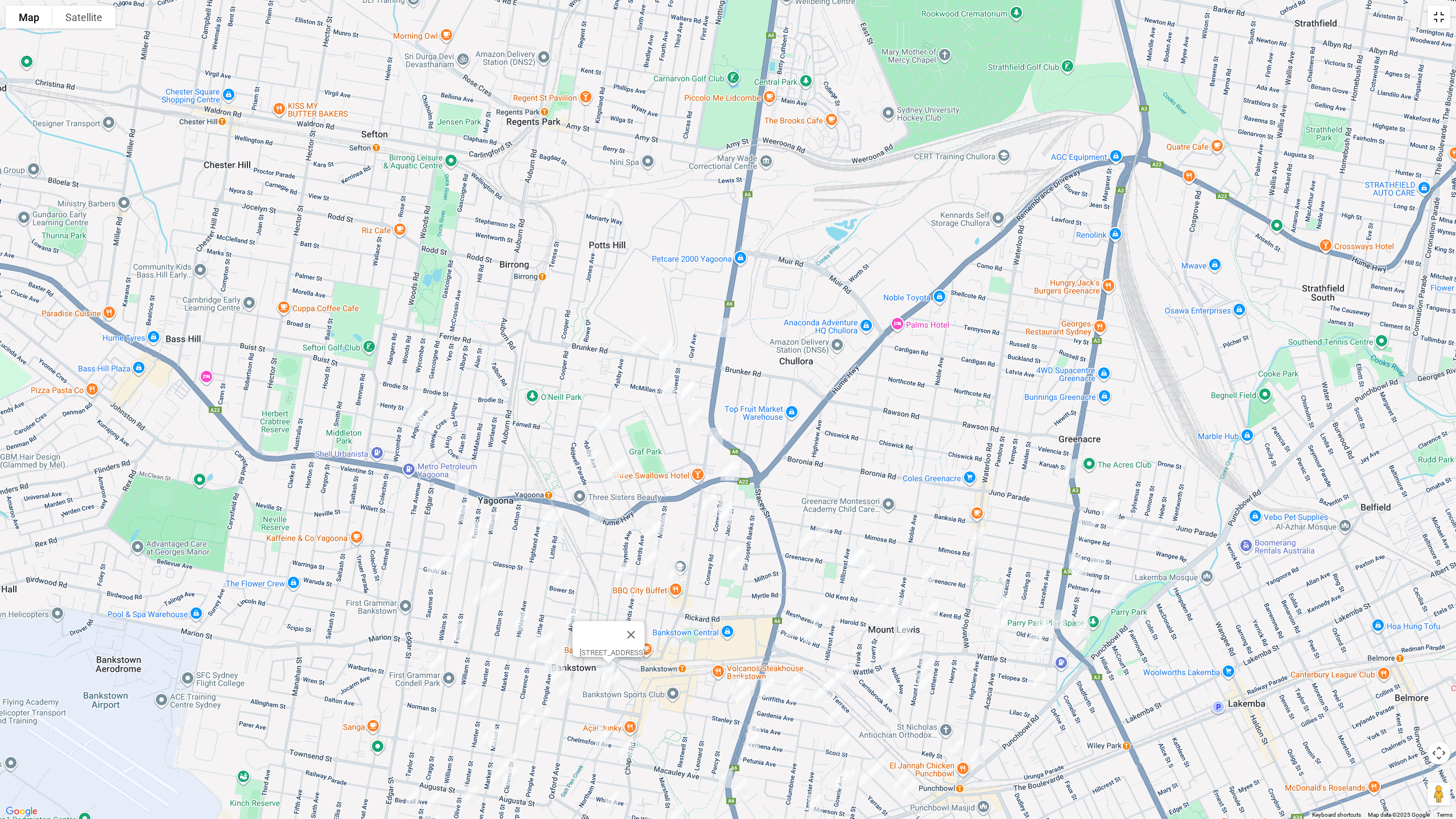
click at [1439, 17] on button "Toggle fullscreen view" at bounding box center [1439, 17] width 23 height 23
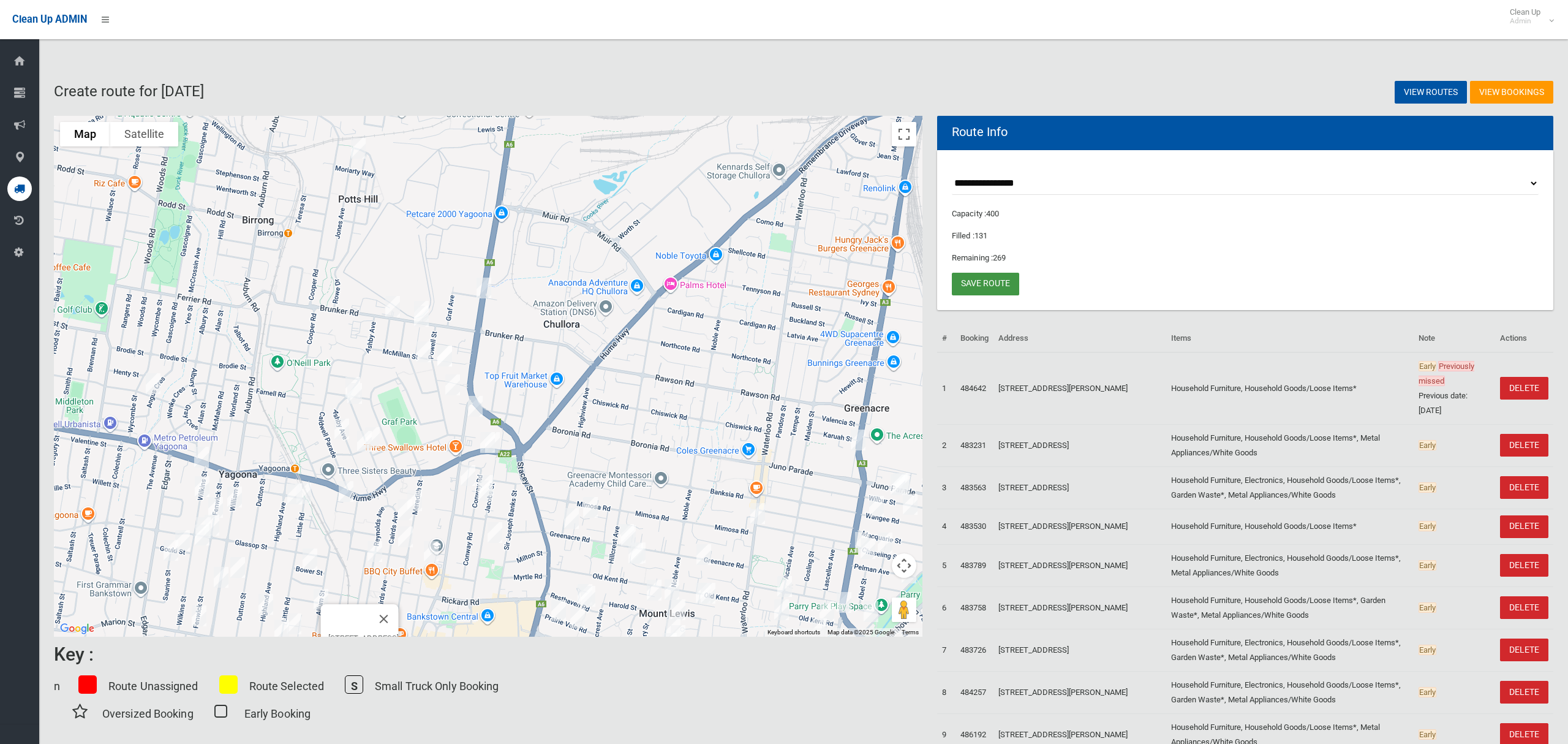
click at [973, 280] on link "Save route" at bounding box center [985, 284] width 67 height 23
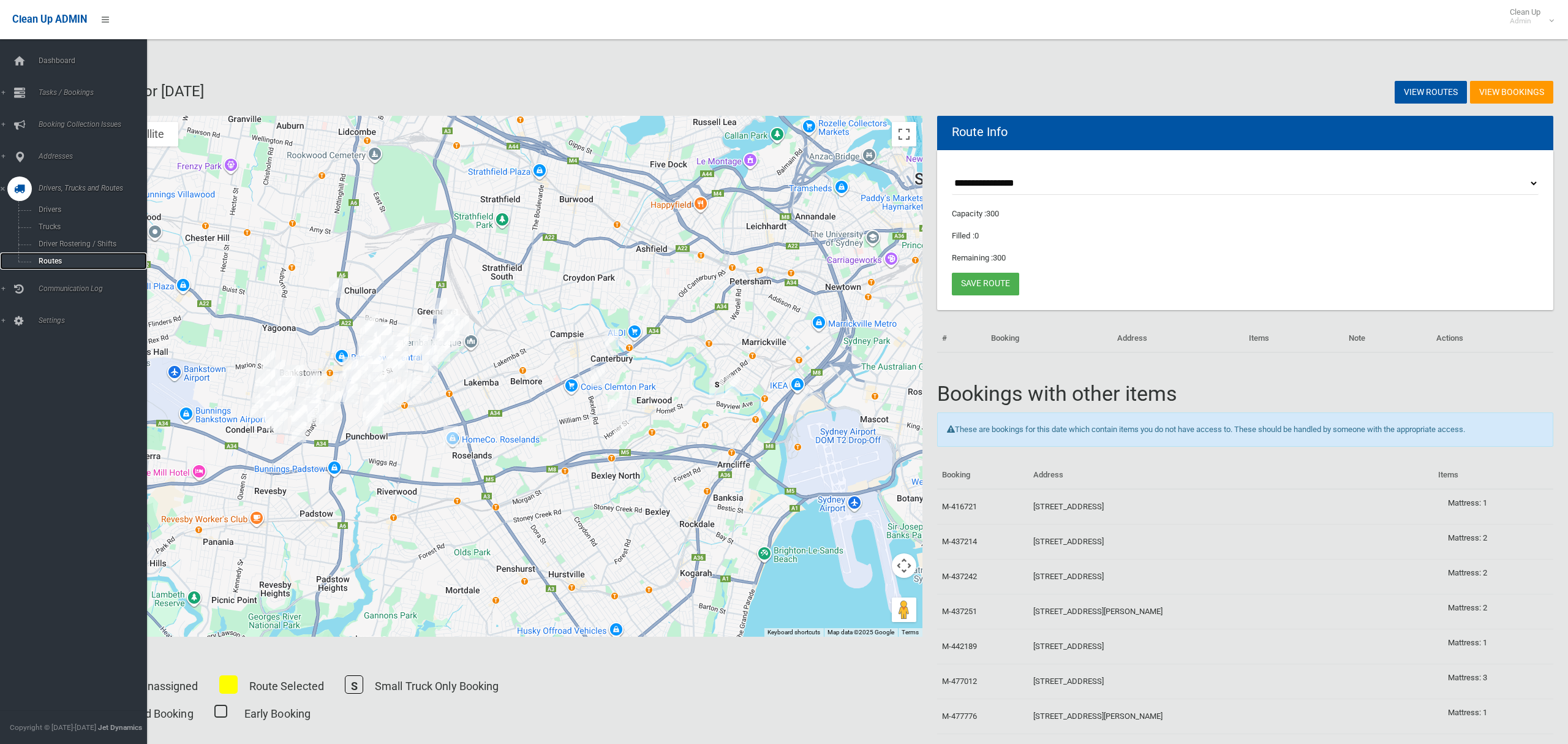
click at [52, 254] on link "Routes" at bounding box center [73, 261] width 147 height 17
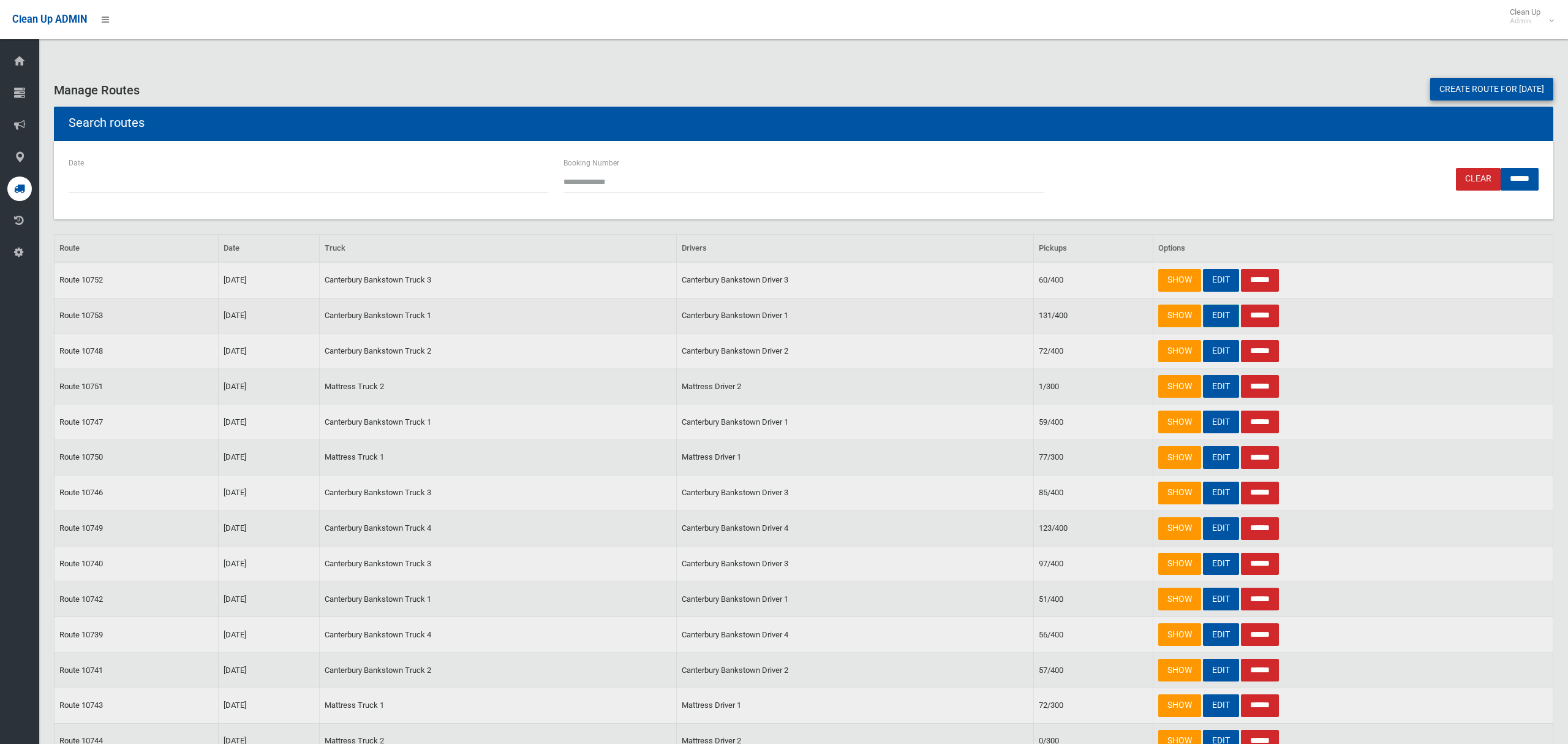
click at [1219, 315] on link "EDIT" at bounding box center [1220, 316] width 36 height 23
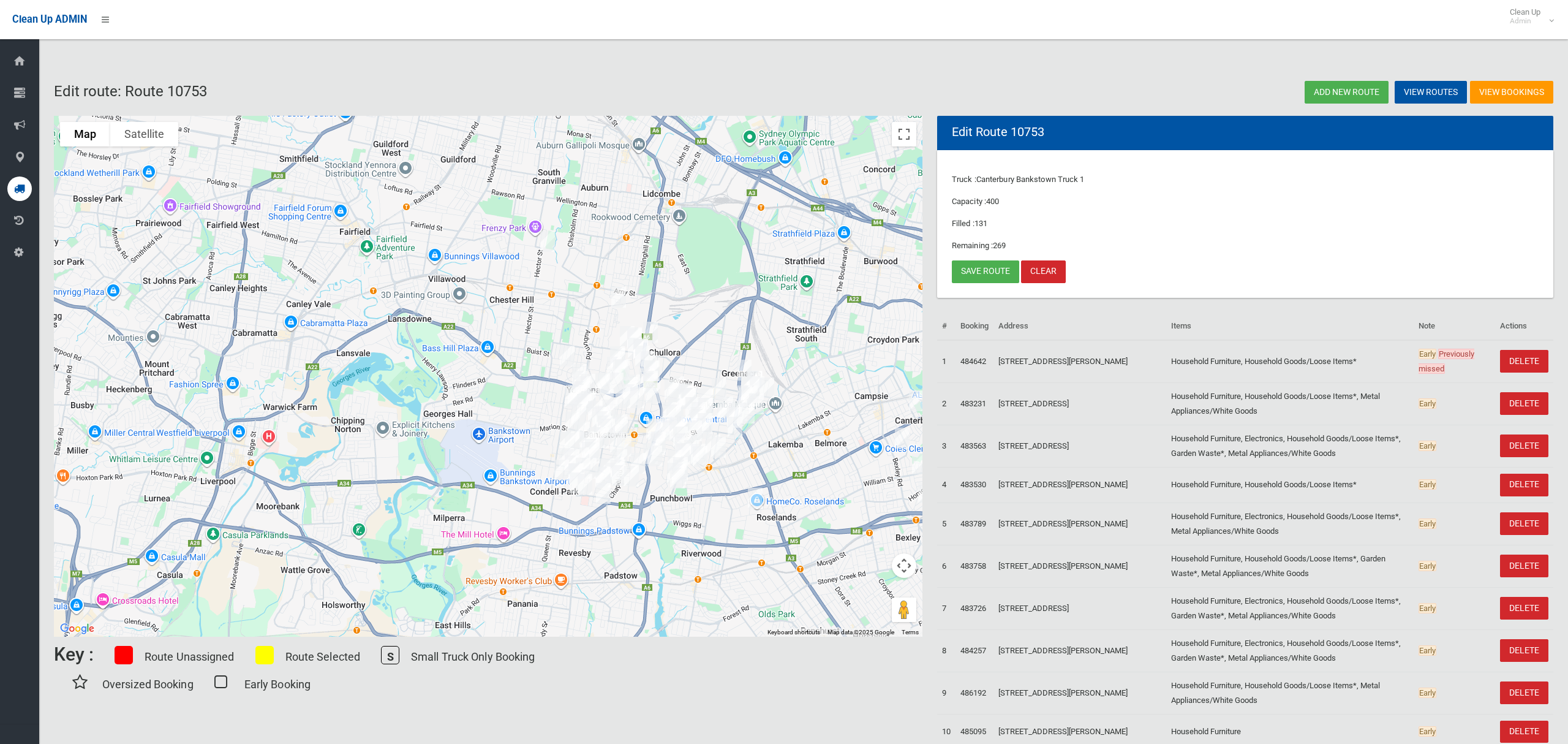
drag, startPoint x: 523, startPoint y: 443, endPoint x: 821, endPoint y: 452, distance: 298.1
click at [821, 452] on div at bounding box center [488, 376] width 868 height 521
click at [912, 133] on button "Toggle fullscreen view" at bounding box center [903, 134] width 25 height 25
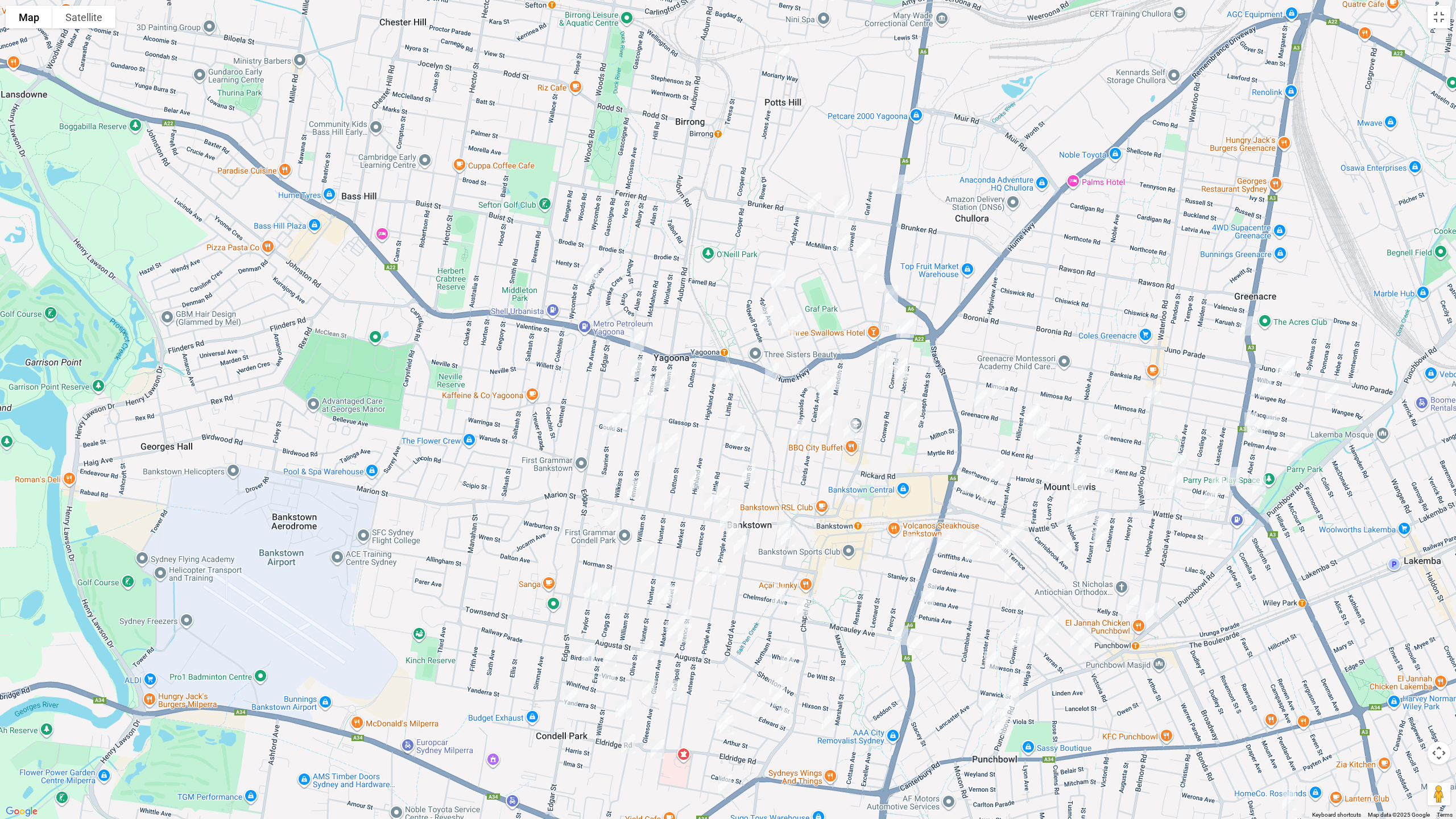
click at [741, 551] on img "29 Oxford Avenue, BANKSTOWN NSW 2200" at bounding box center [740, 544] width 23 height 28
click at [862, 255] on img "27 Powell Street, YAGOONA NSW 2199" at bounding box center [864, 249] width 23 height 28
click at [1442, 21] on button "Toggle fullscreen view" at bounding box center [1439, 17] width 23 height 23
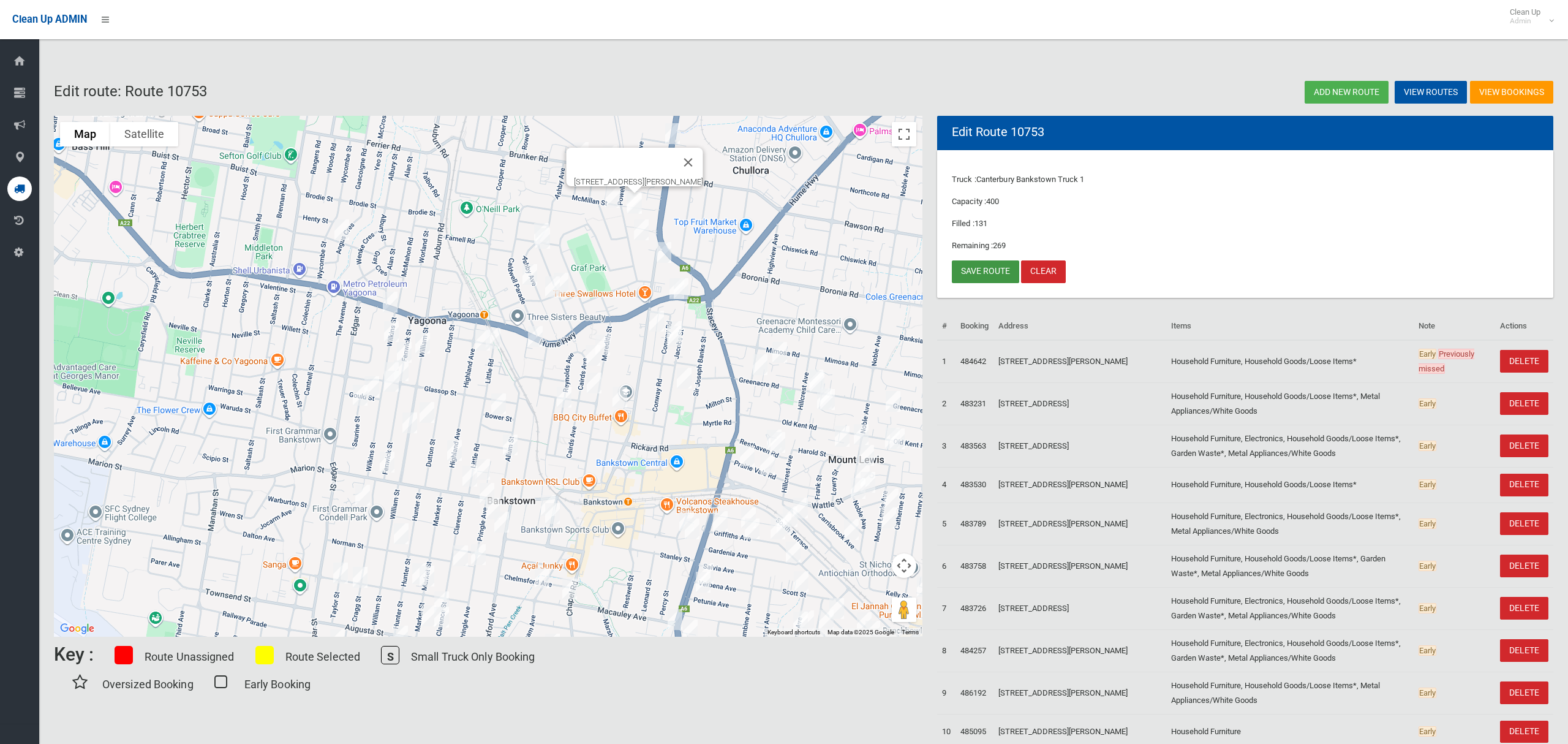
click at [989, 273] on link "Save route" at bounding box center [985, 272] width 67 height 23
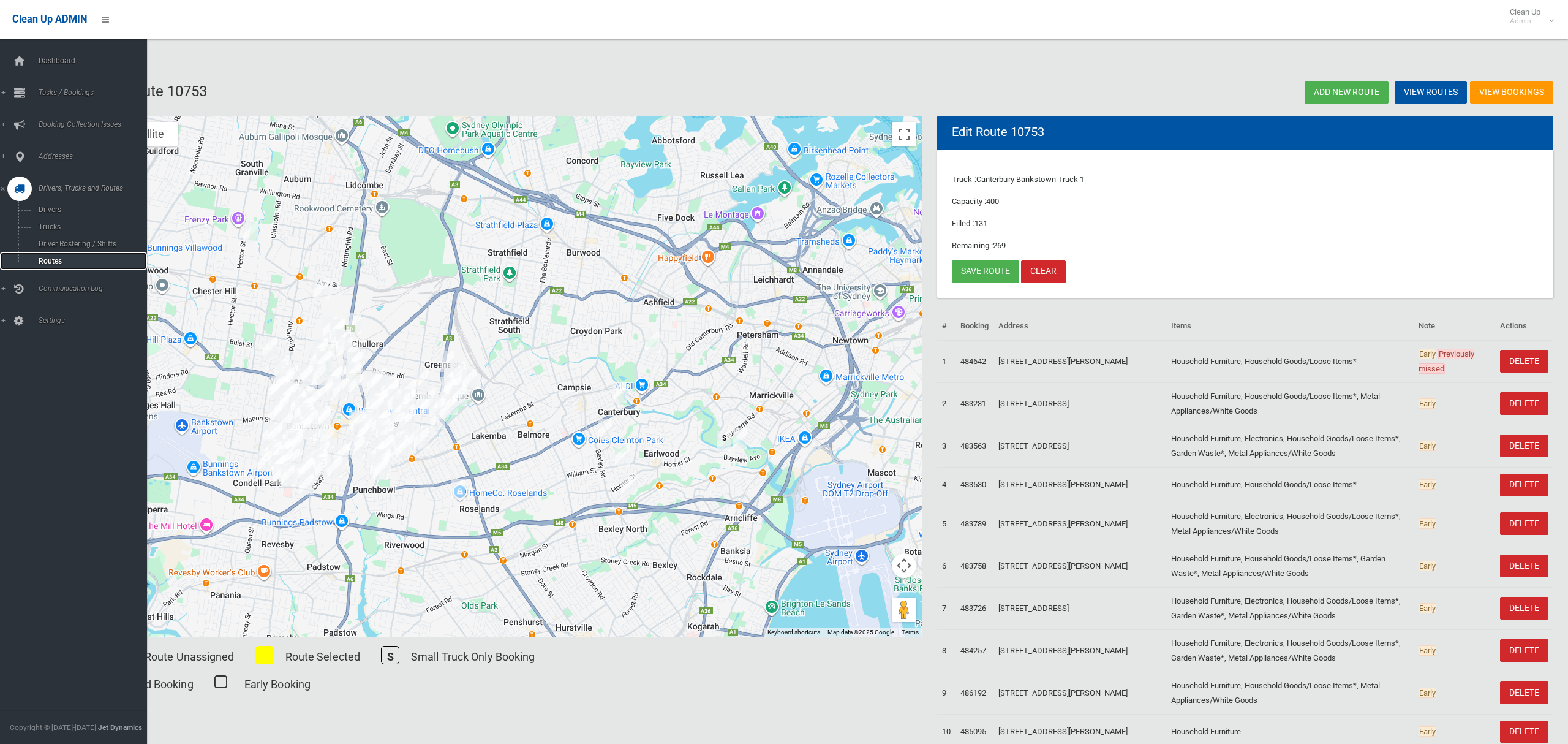
click at [54, 259] on span "Routes" at bounding box center [85, 261] width 102 height 8
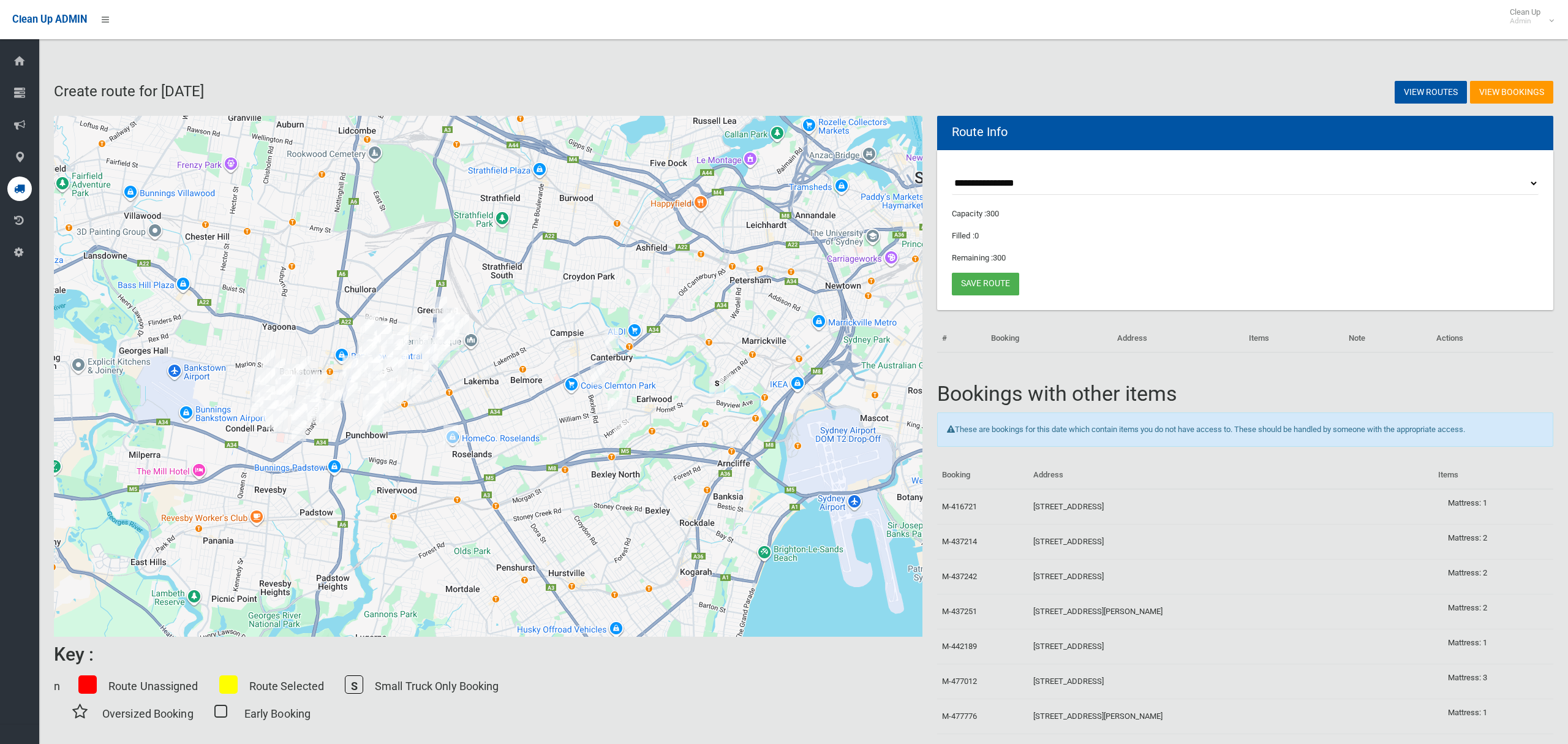
click at [988, 186] on select "**********" at bounding box center [1245, 183] width 587 height 23
select select "*****"
click at [952, 172] on select "**********" at bounding box center [1245, 183] width 587 height 23
click at [902, 138] on button "Toggle fullscreen view" at bounding box center [903, 134] width 25 height 25
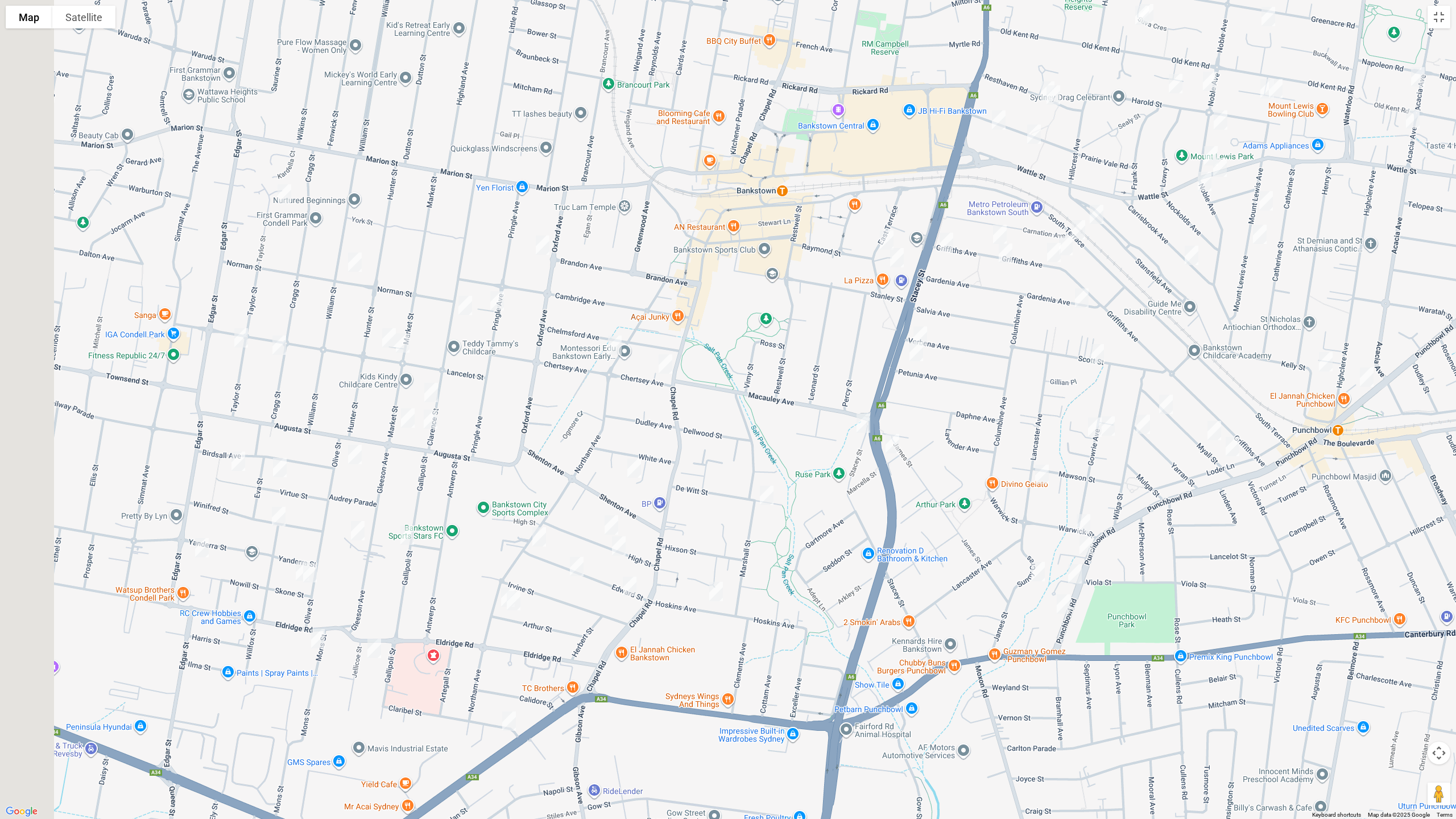
drag, startPoint x: 330, startPoint y: 225, endPoint x: 442, endPoint y: 245, distance: 113.8
click at [442, 245] on div at bounding box center [728, 409] width 1456 height 819
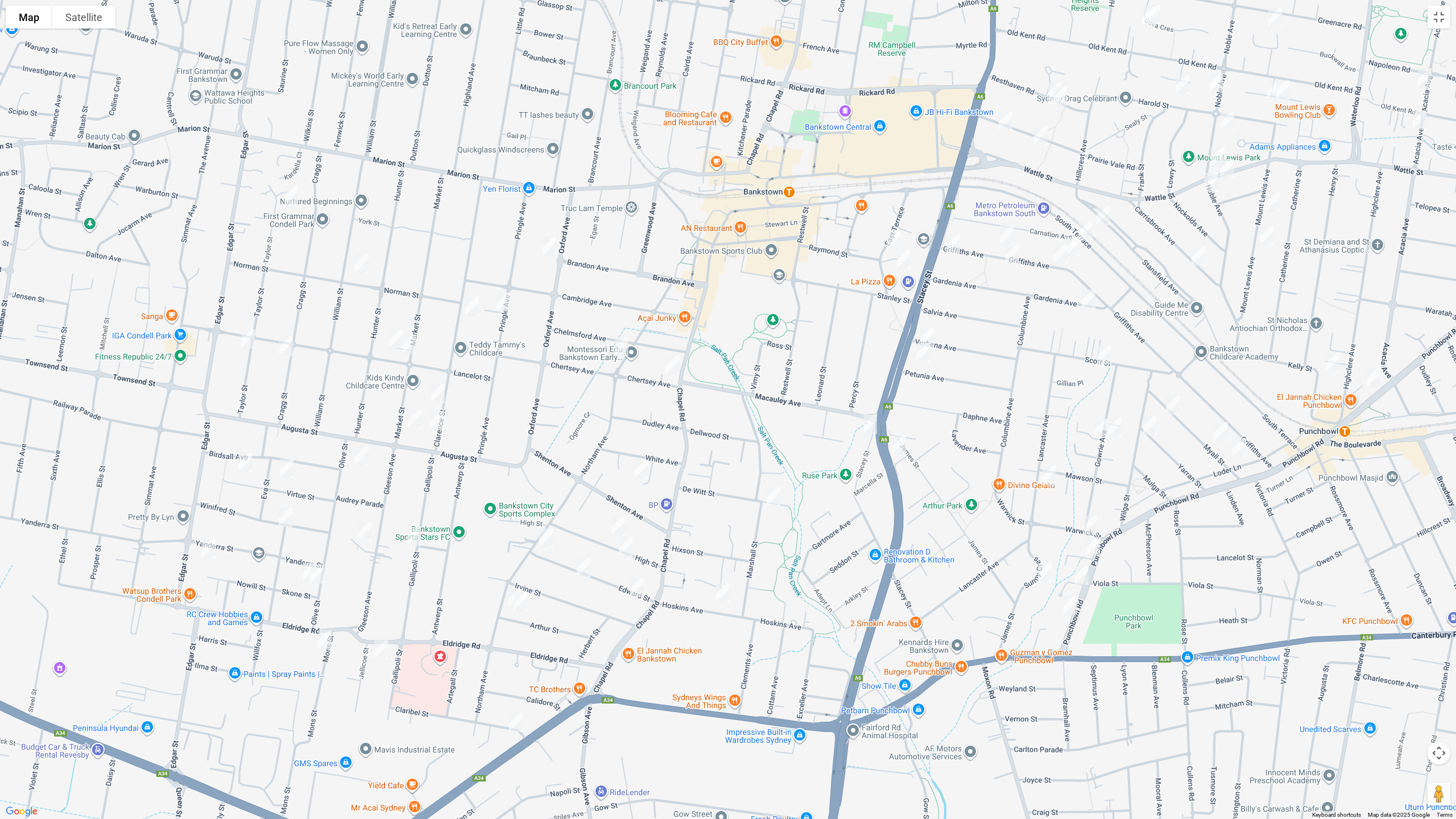
drag, startPoint x: 551, startPoint y: 247, endPoint x: 528, endPoint y: 257, distance: 25.1
click at [551, 246] on img "29 Oxford Avenue, BANKSTOWN NSW 2200" at bounding box center [549, 245] width 23 height 28
click at [206, 556] on img "249A Edgar Street, CONDELL PARK NSW 2200" at bounding box center [209, 548] width 23 height 28
click at [869, 427] on img "110 Stacey Street, BANKSTOWN NSW 2200" at bounding box center [870, 424] width 23 height 28
click at [1093, 549] on img "887 Punchbowl Road, PUNCHBOWL NSW 2196" at bounding box center [1093, 545] width 23 height 28
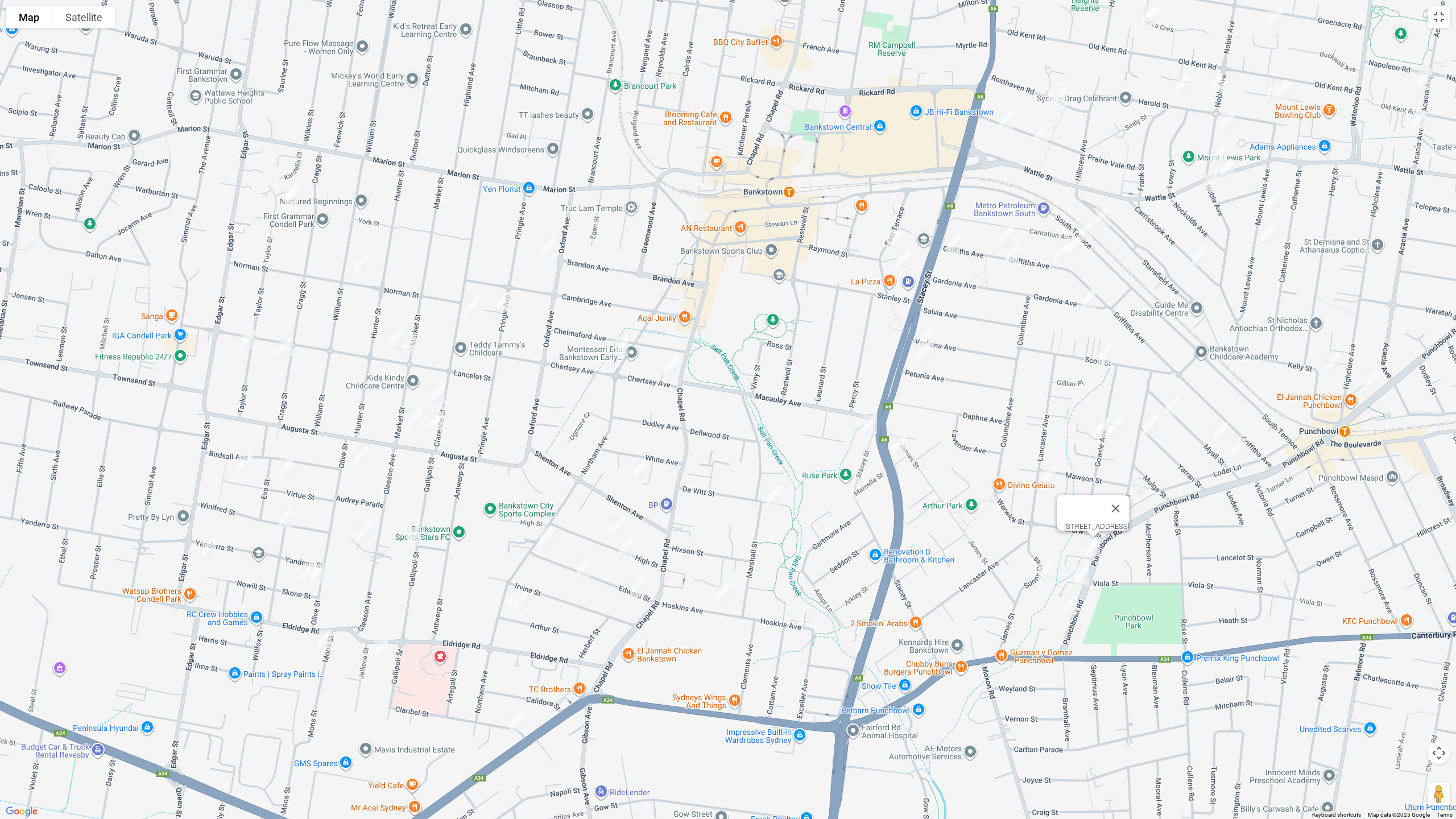
click at [1086, 573] on img "903 Punchbowl Road, PUNCHBOWL NSW 2196" at bounding box center [1082, 574] width 23 height 28
drag, startPoint x: 1086, startPoint y: 573, endPoint x: 1071, endPoint y: 602, distance: 32.6
click at [1086, 573] on img "903 Punchbowl Road, PUNCHBOWL NSW 2196" at bounding box center [1082, 574] width 23 height 28
click at [1068, 609] on img "919 Punchbowl Road, PUNCHBOWL NSW 2196" at bounding box center [1070, 604] width 23 height 28
click at [288, 198] on img "1/24 Taylor Street, CONDELL PARK NSW 2200" at bounding box center [291, 194] width 23 height 28
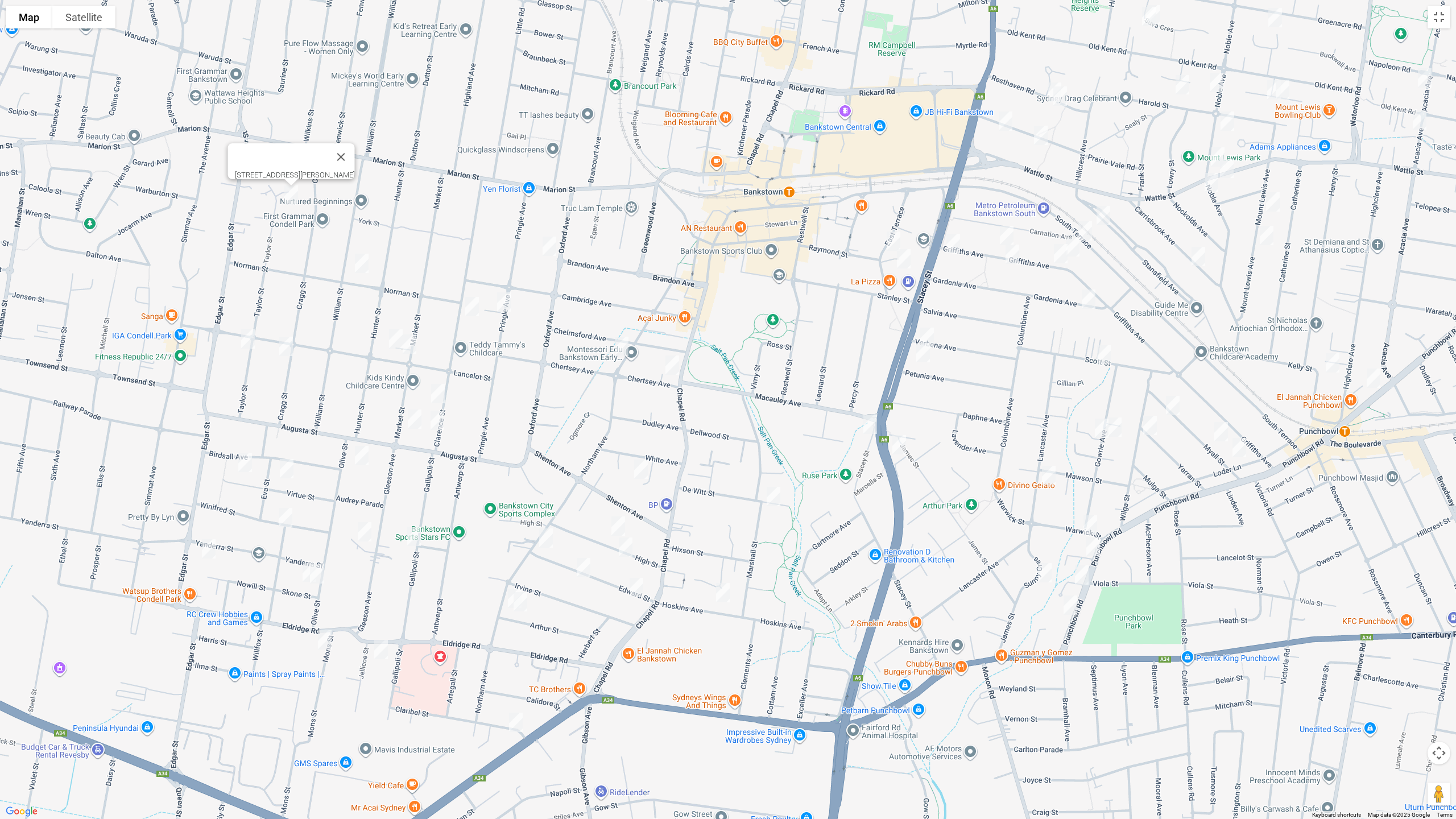
drag, startPoint x: 360, startPoint y: 261, endPoint x: 304, endPoint y: 310, distance: 74.4
click at [360, 261] on img "22 Norman Street, CONDELL PARK NSW 2200" at bounding box center [361, 262] width 23 height 28
click at [246, 338] on img "93 Taylor Street, CONDELL PARK NSW 2200" at bounding box center [248, 338] width 23 height 28
click at [285, 349] on img "87 Cragg Street, CONDELL PARK NSW 2200" at bounding box center [286, 346] width 23 height 28
click at [387, 339] on img "17 Lancelot Street, CONDELL PARK NSW 2200" at bounding box center [396, 338] width 23 height 28
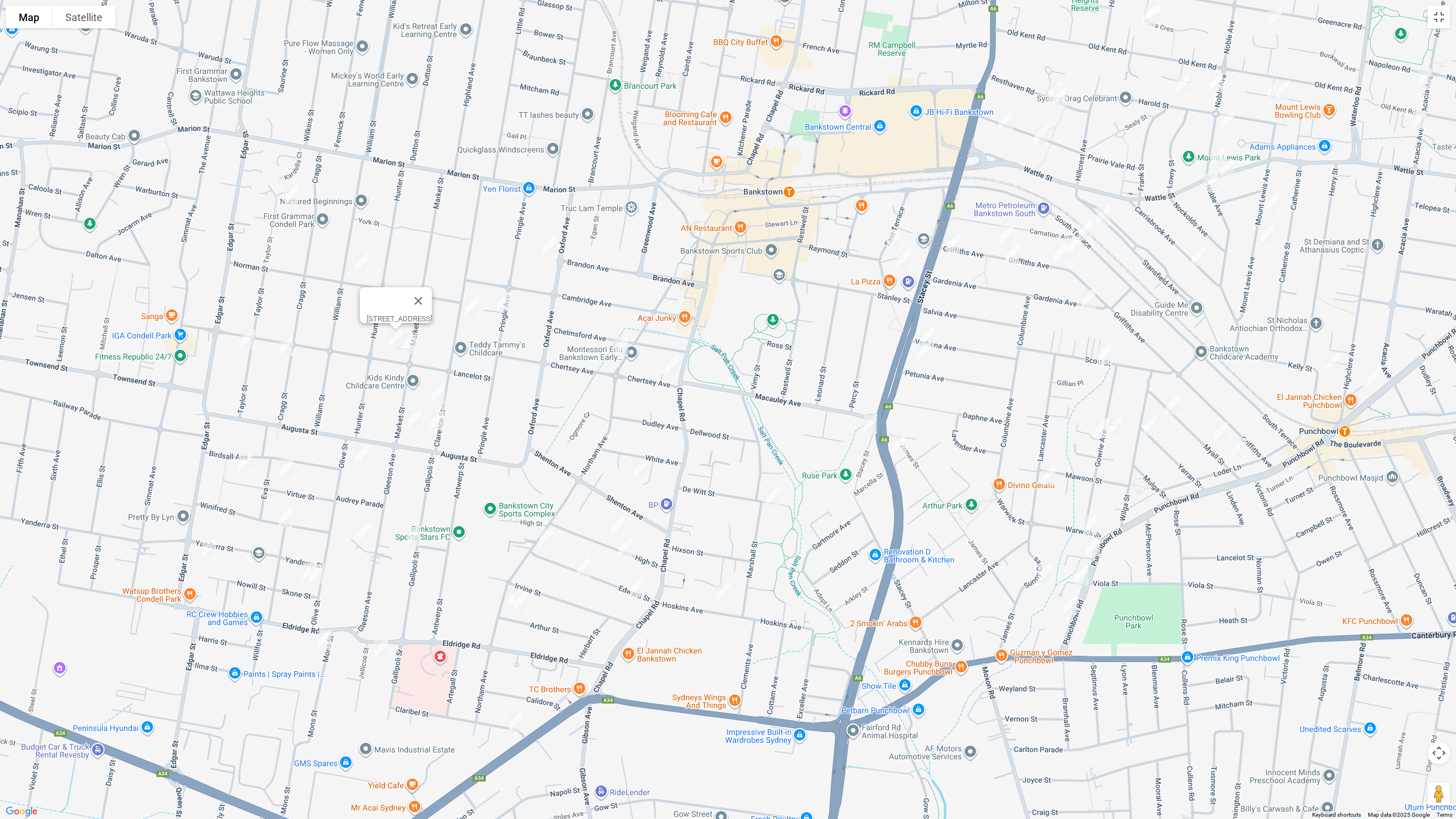
click at [412, 348] on img "77 Market Street, CONDELL PARK NSW 2200" at bounding box center [409, 343] width 23 height 28
click at [510, 310] on img "55 Pringle Avenue, BANKSTOWN NSW 2200" at bounding box center [504, 302] width 23 height 28
click at [510, 304] on img "55 Pringle Avenue, BANKSTOWN NSW 2200" at bounding box center [504, 302] width 23 height 28
click at [478, 309] on img "64 Clarence Street, CONDELL PARK NSW 2200" at bounding box center [471, 306] width 23 height 28
click at [470, 302] on img "64 Clarence Street, CONDELL PARK NSW 2200" at bounding box center [471, 306] width 23 height 28
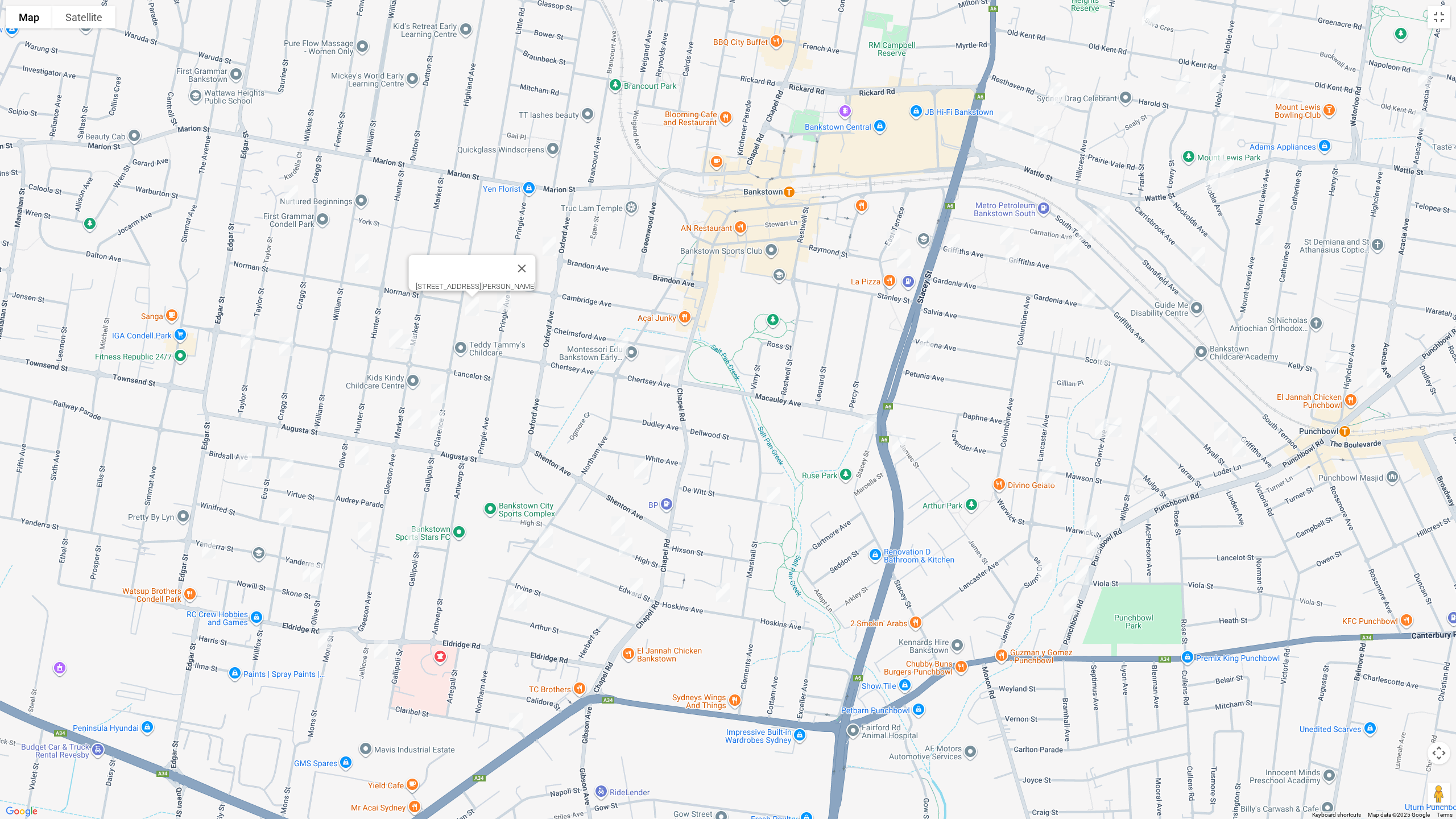
click at [442, 383] on img "99A Clarence Street, CONDELL PARK NSW 2200" at bounding box center [437, 393] width 23 height 28
click at [436, 418] on img "111 Clarence Street, CONDELL PARK NSW 2200" at bounding box center [437, 419] width 23 height 28
click at [411, 422] on img "112A Market Street, CONDELL PARK NSW 2200" at bounding box center [414, 418] width 23 height 28
drag, startPoint x: 355, startPoint y: 458, endPoint x: 312, endPoint y: 467, distance: 43.9
click at [356, 457] on img "2/10 Olive Street, CONDELL PARK NSW 2200" at bounding box center [361, 455] width 23 height 28
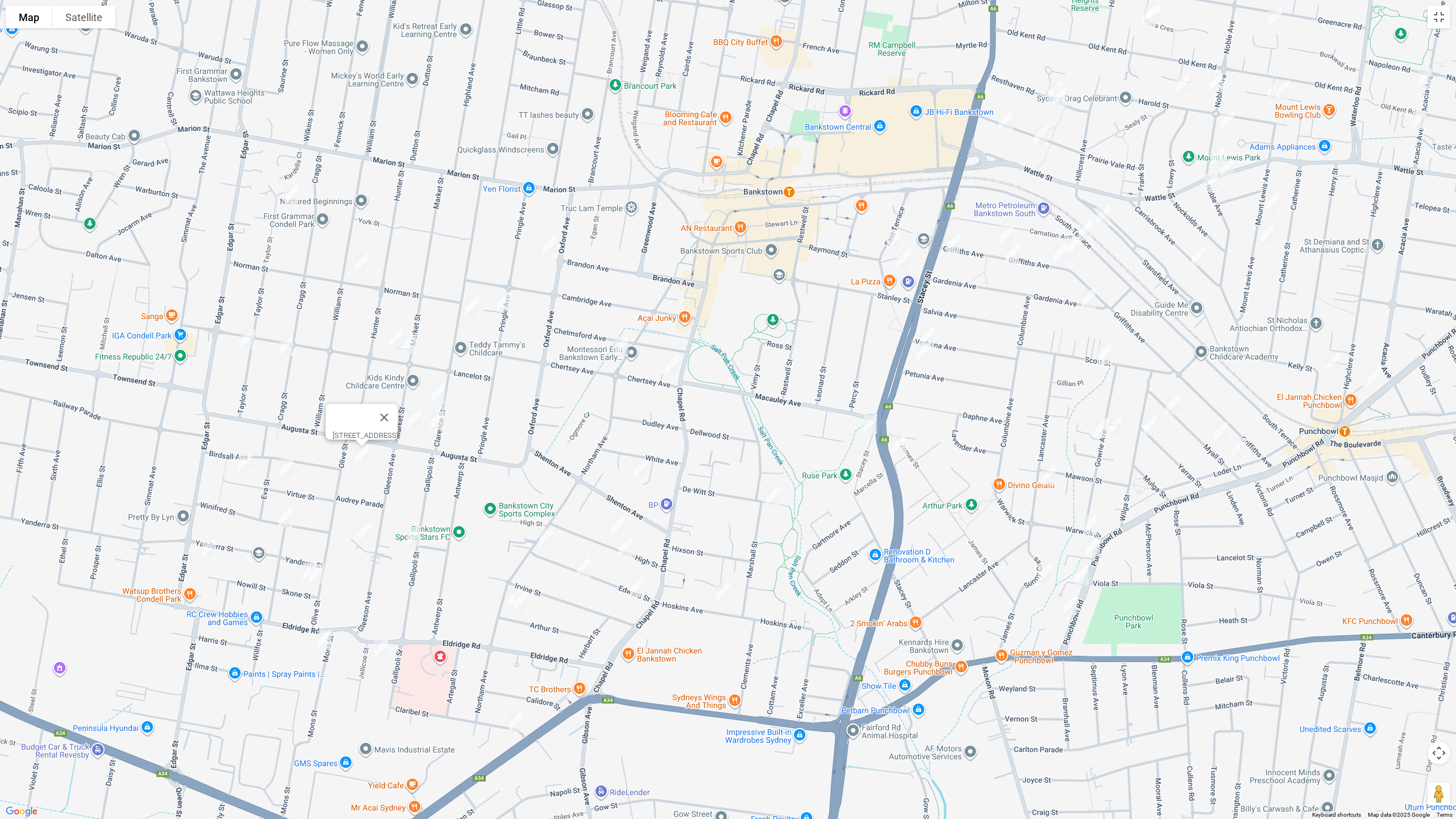
click at [243, 462] on img "44 Virtue Street, CONDELL PARK NSW 2200" at bounding box center [245, 462] width 23 height 28
click at [287, 467] on img "26 Virtue Street, CONDELL PARK NSW 2200" at bounding box center [286, 468] width 23 height 28
click at [286, 519] on img "19 Winifred Street, CONDELL PARK NSW 2200" at bounding box center [286, 516] width 23 height 28
click at [301, 570] on img "8 Skone Street, CONDELL PARK NSW 2200" at bounding box center [309, 571] width 23 height 28
click at [324, 578] on img "4 Skone Street, CONDELL PARK NSW 2200" at bounding box center [316, 573] width 23 height 28
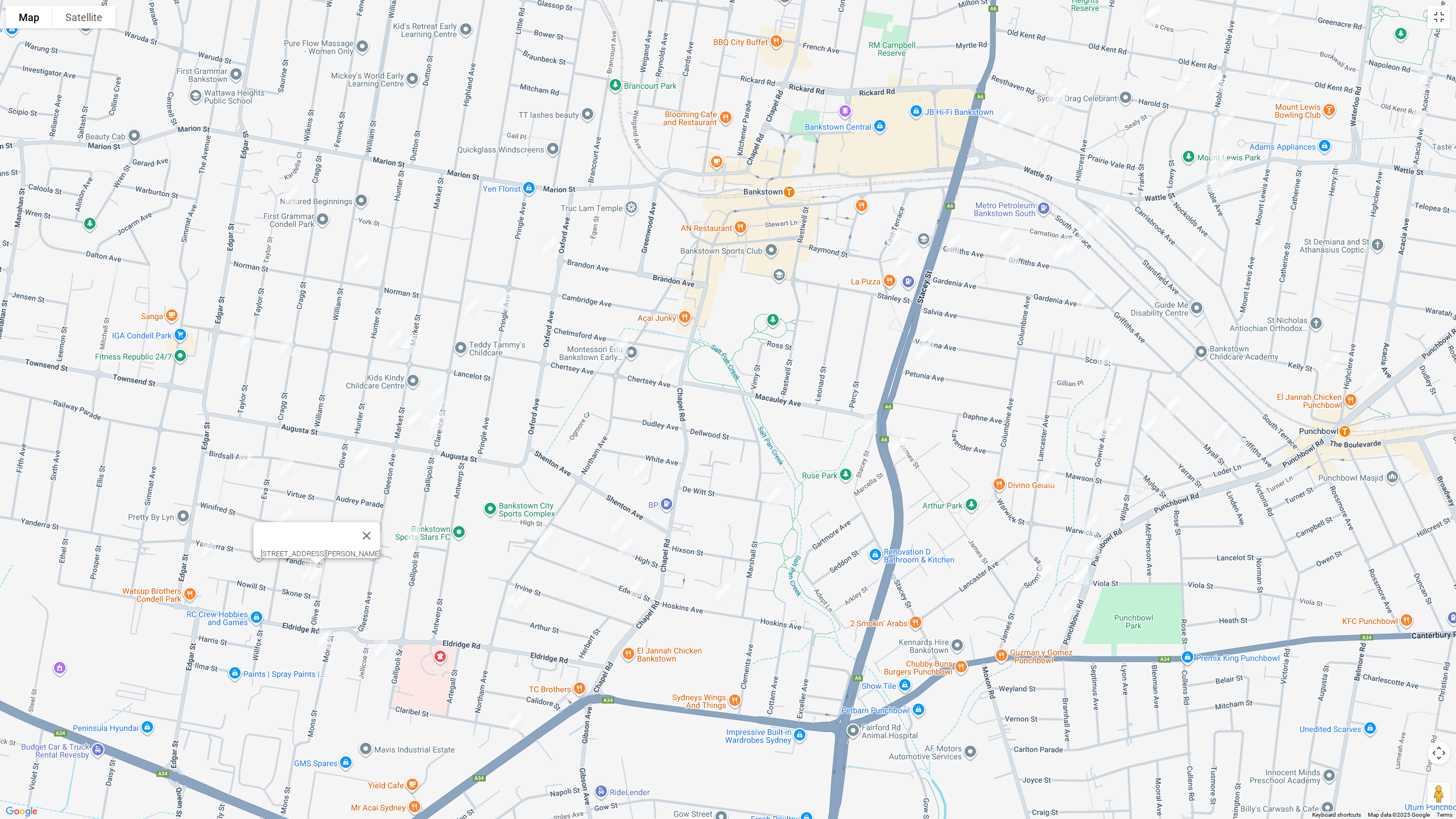
click at [323, 644] on img "3 Mons Street, CONDELL PARK NSW 2200" at bounding box center [325, 639] width 23 height 28
click at [378, 653] on img "8A Jellicoe Street, CONDELL PARK NSW 2200" at bounding box center [381, 649] width 23 height 28
click at [366, 531] on img "41 Gleeson Avenue, CONDELL PARK NSW 2200" at bounding box center [364, 531] width 23 height 28
click at [412, 537] on img "43 Gallipoli Street, CONDELL PARK NSW 2200" at bounding box center [413, 535] width 23 height 28
click at [502, 595] on div "[STREET_ADDRESS]" at bounding box center [728, 409] width 1456 height 819
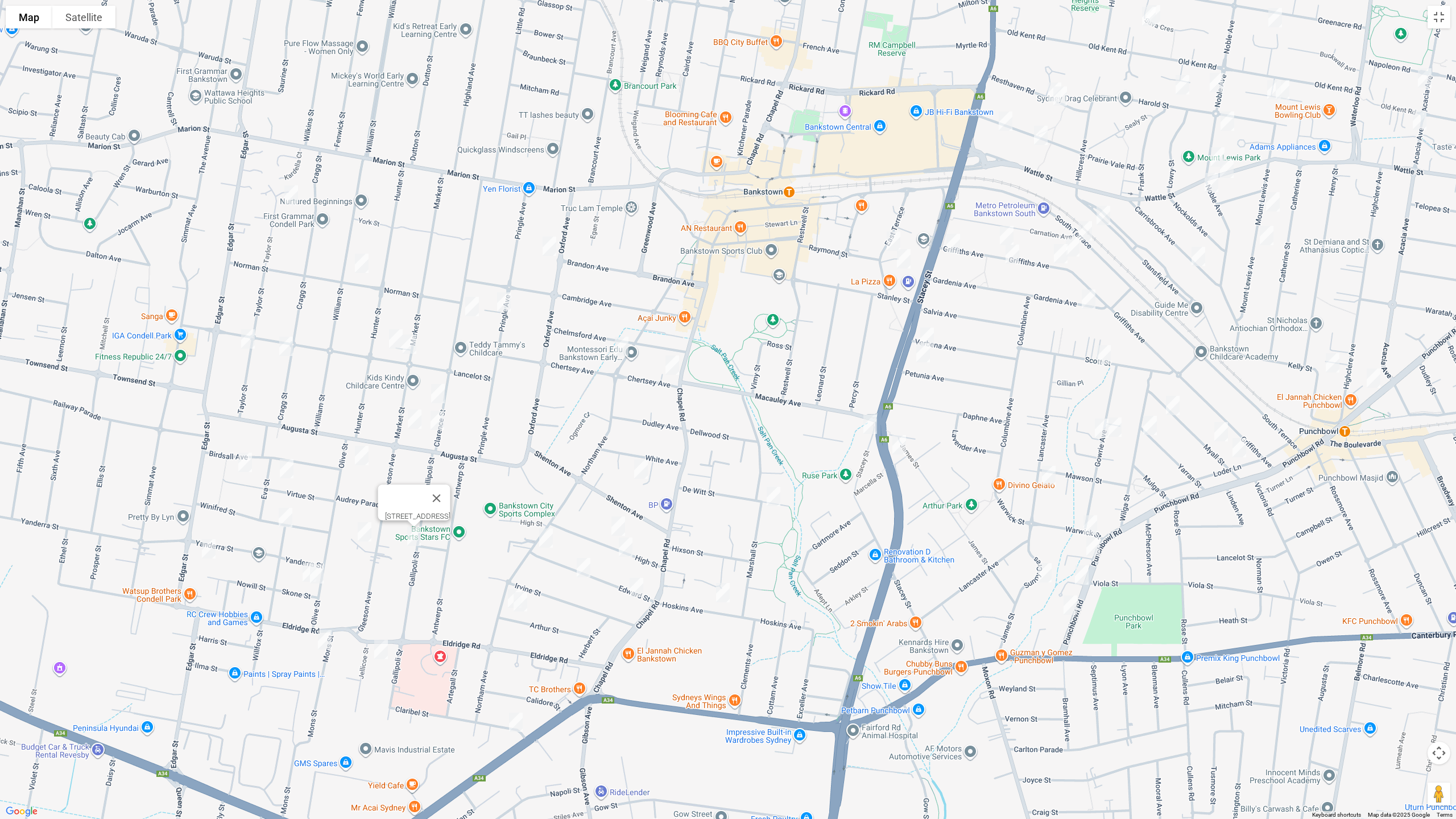
click at [503, 592] on img "176 Northam Avenue, BANKSTOWN NSW 2200" at bounding box center [514, 597] width 23 height 28
click at [523, 610] on img "38 Arthur Street, BANKSTOWN NSW 2200" at bounding box center [520, 601] width 23 height 28
click at [520, 689] on img "2 Claribel Street, BANKSTOWN NSW 2200" at bounding box center [516, 722] width 23 height 28
click at [548, 539] on img "146 Northam Avenue, BANKSTOWN NSW 2200" at bounding box center [546, 537] width 23 height 28
click at [587, 568] on img "32 Edward Street, BANKSTOWN NSW 2200" at bounding box center [583, 567] width 23 height 28
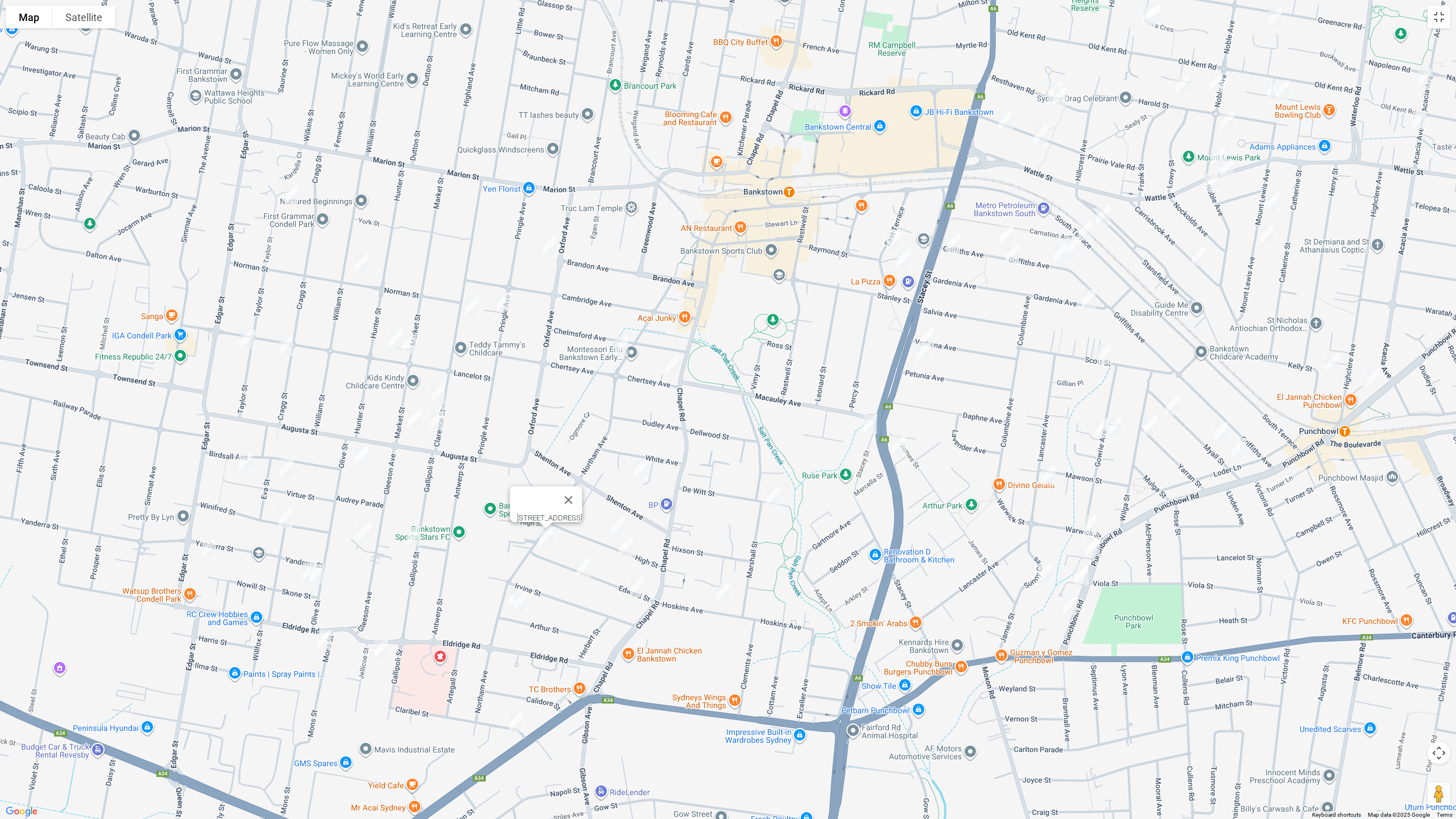
click at [642, 465] on img "7 June Street, BANKSTOWN NSW 2200" at bounding box center [641, 469] width 23 height 28
click at [616, 529] on img "21 High Street, BANKSTOWN NSW 2200" at bounding box center [618, 525] width 23 height 28
drag, startPoint x: 621, startPoint y: 551, endPoint x: 610, endPoint y: 558, distance: 13.0
click at [621, 550] on img "18 High Street, BANKSTOWN NSW 2200" at bounding box center [626, 546] width 23 height 28
click at [584, 564] on img "32 Edward Street, BANKSTOWN NSW 2200" at bounding box center [583, 567] width 23 height 28
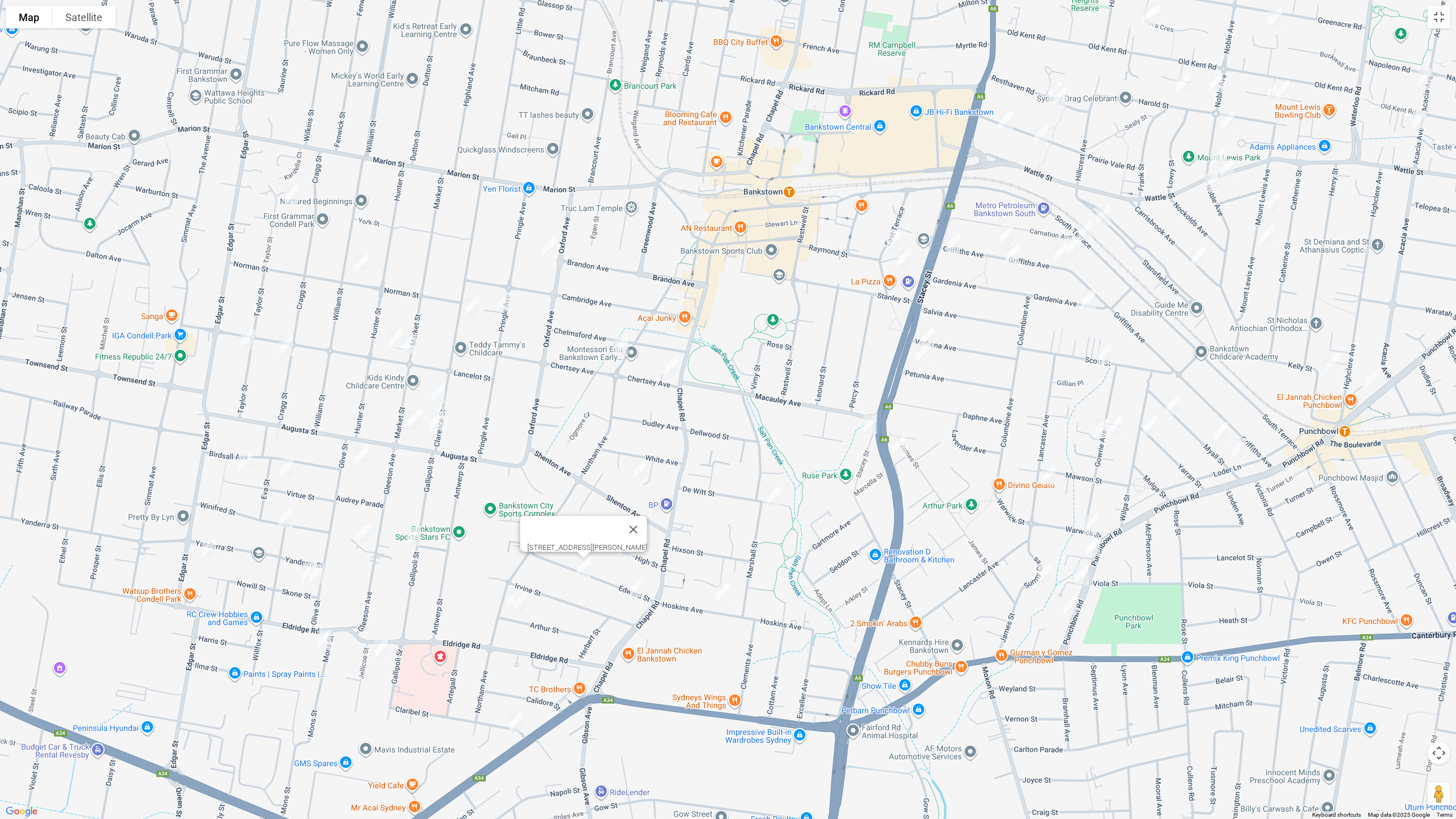
click at [637, 587] on img "4 Edward Street, BANKSTOWN NSW 2200" at bounding box center [636, 586] width 23 height 28
click at [623, 348] on img "85 Northam Avenue, BANKSTOWN NSW 2200" at bounding box center [621, 346] width 23 height 28
click at [673, 366] on img "1A Chertsey Avenue, BANKSTOWN NSW 2200" at bounding box center [672, 365] width 23 height 28
drag, startPoint x: 893, startPoint y: 235, endPoint x: 894, endPoint y: 246, distance: 11.0
click at [892, 235] on img "21 Cross Street, BANKSTOWN NSW 2200" at bounding box center [893, 240] width 23 height 28
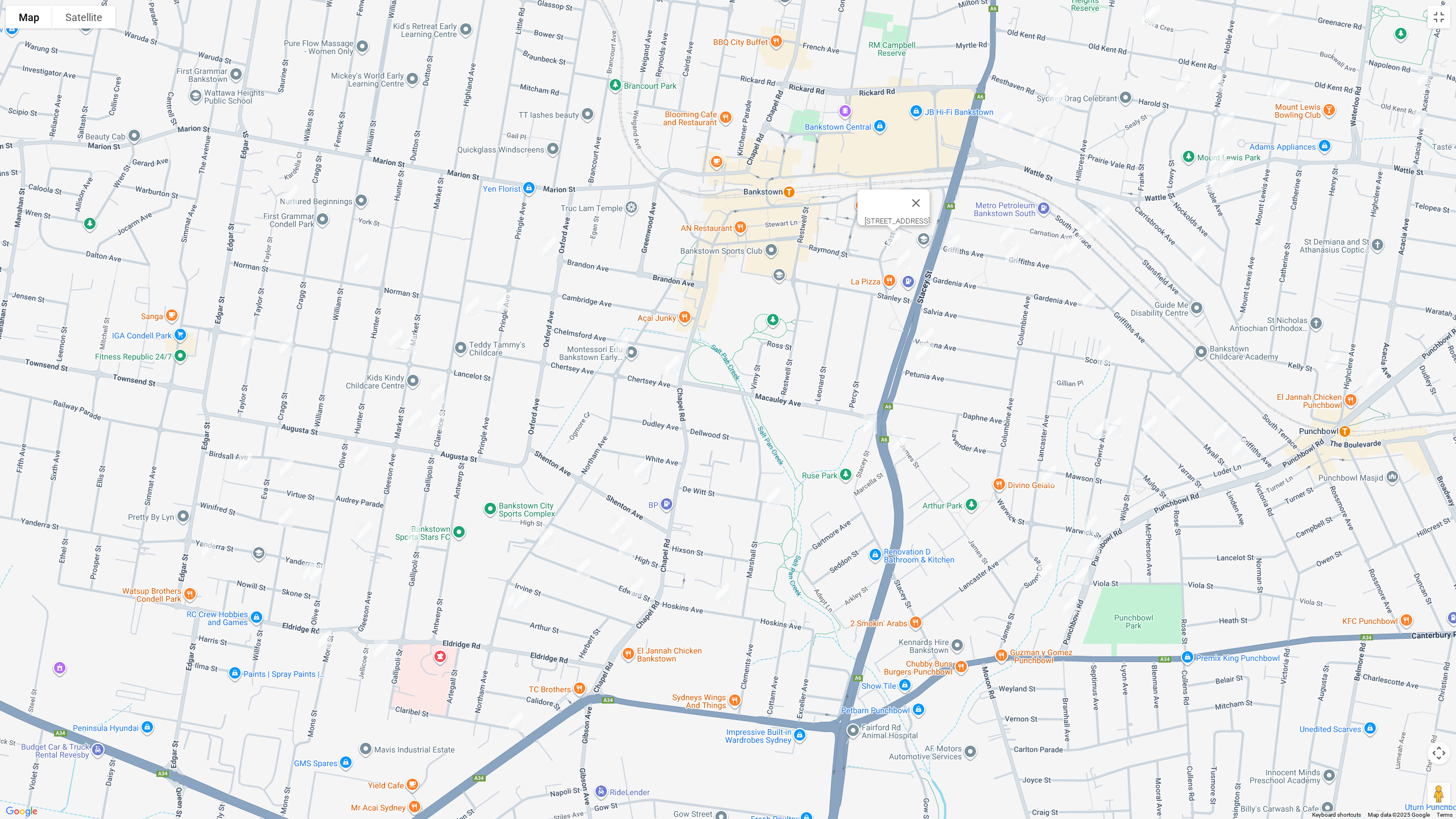
click at [901, 258] on img "13-15 Cross Street, BANKSTOWN NSW 2200" at bounding box center [904, 258] width 23 height 28
click at [779, 495] on img "39 De Witt Street, BANKSTOWN NSW 2200" at bounding box center [773, 496] width 23 height 28
click at [725, 591] on img "28 Hoskins Avenue, BANKSTOWN NSW 2200" at bounding box center [723, 591] width 23 height 28
click at [1091, 524] on img "8A Warwick Street, PUNCHBOWL NSW 2196" at bounding box center [1090, 524] width 23 height 28
click at [1043, 571] on img "24 Sunny Crescent, PUNCHBOWL NSW 2196" at bounding box center [1044, 572] width 23 height 28
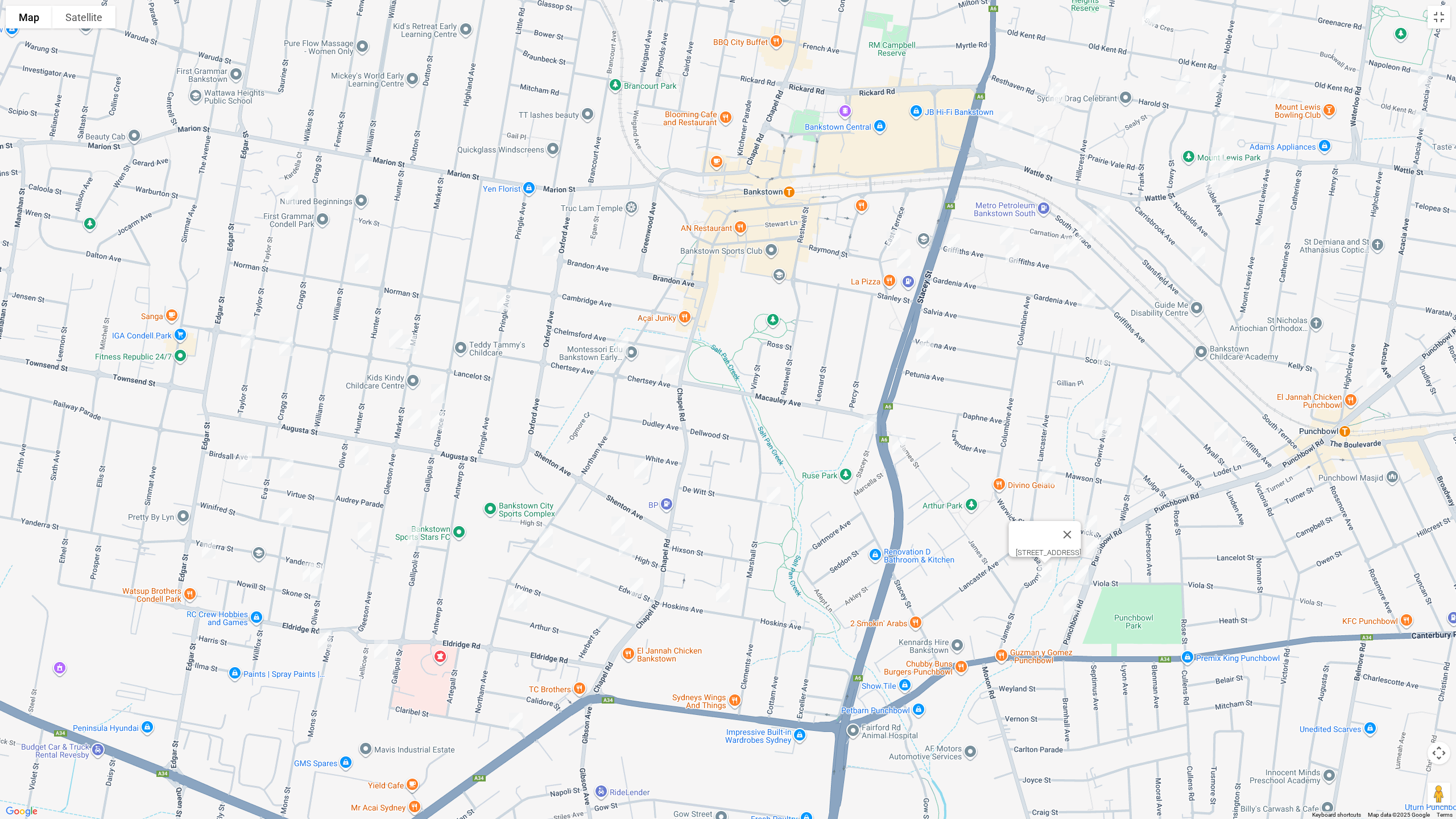
click at [1049, 478] on img "48 Lancaster Avenue, PUNCHBOWL NSW 2196" at bounding box center [1049, 475] width 23 height 28
click at [893, 441] on img "3 Marcella Street, PUNCHBOWL NSW 2196" at bounding box center [898, 444] width 23 height 28
click at [924, 331] on img "40 Verbena Avenue, BANKSTOWN NSW 2200" at bounding box center [927, 337] width 23 height 28
click at [920, 355] on img "39 Petunia Avenue, BANKSTOWN NSW 2200" at bounding box center [922, 352] width 23 height 28
click at [951, 244] on img "170 Griffiths Avenue, BANKSTOWN NSW 2200" at bounding box center [953, 243] width 23 height 28
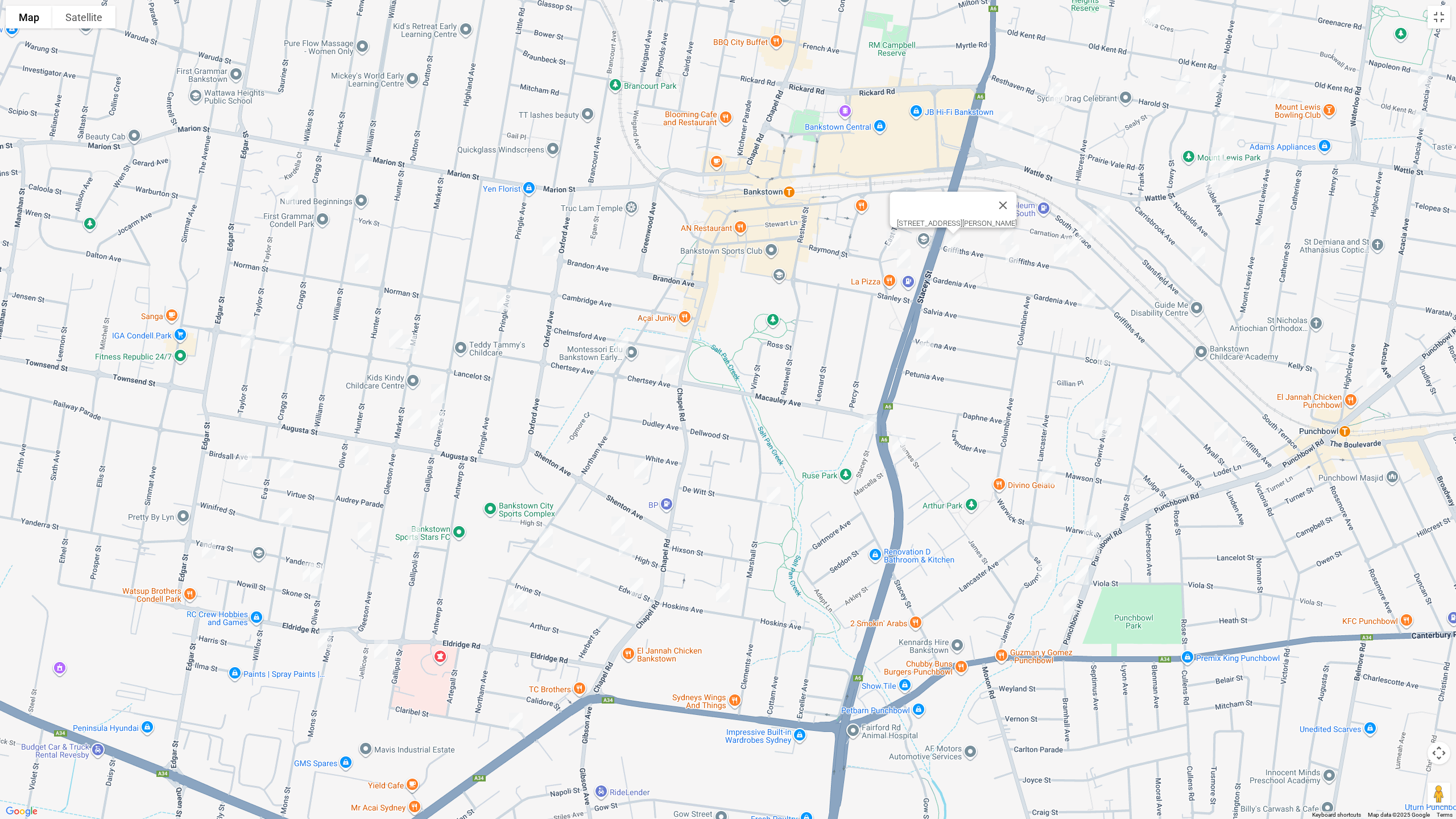
click at [1002, 234] on img "155 Griffiths Avenue, BANKSTOWN NSW 2200" at bounding box center [1007, 235] width 23 height 28
click at [1013, 254] on img "142 Griffiths Avenue, BANKSTOWN NSW 2200" at bounding box center [1012, 254] width 23 height 28
drag, startPoint x: 1232, startPoint y: 326, endPoint x: 1055, endPoint y: 462, distance: 223.2
click at [1055, 465] on div "[STREET_ADDRESS][PERSON_NAME]" at bounding box center [728, 409] width 1456 height 819
click at [1434, 17] on button "Toggle fullscreen view" at bounding box center [1439, 17] width 23 height 23
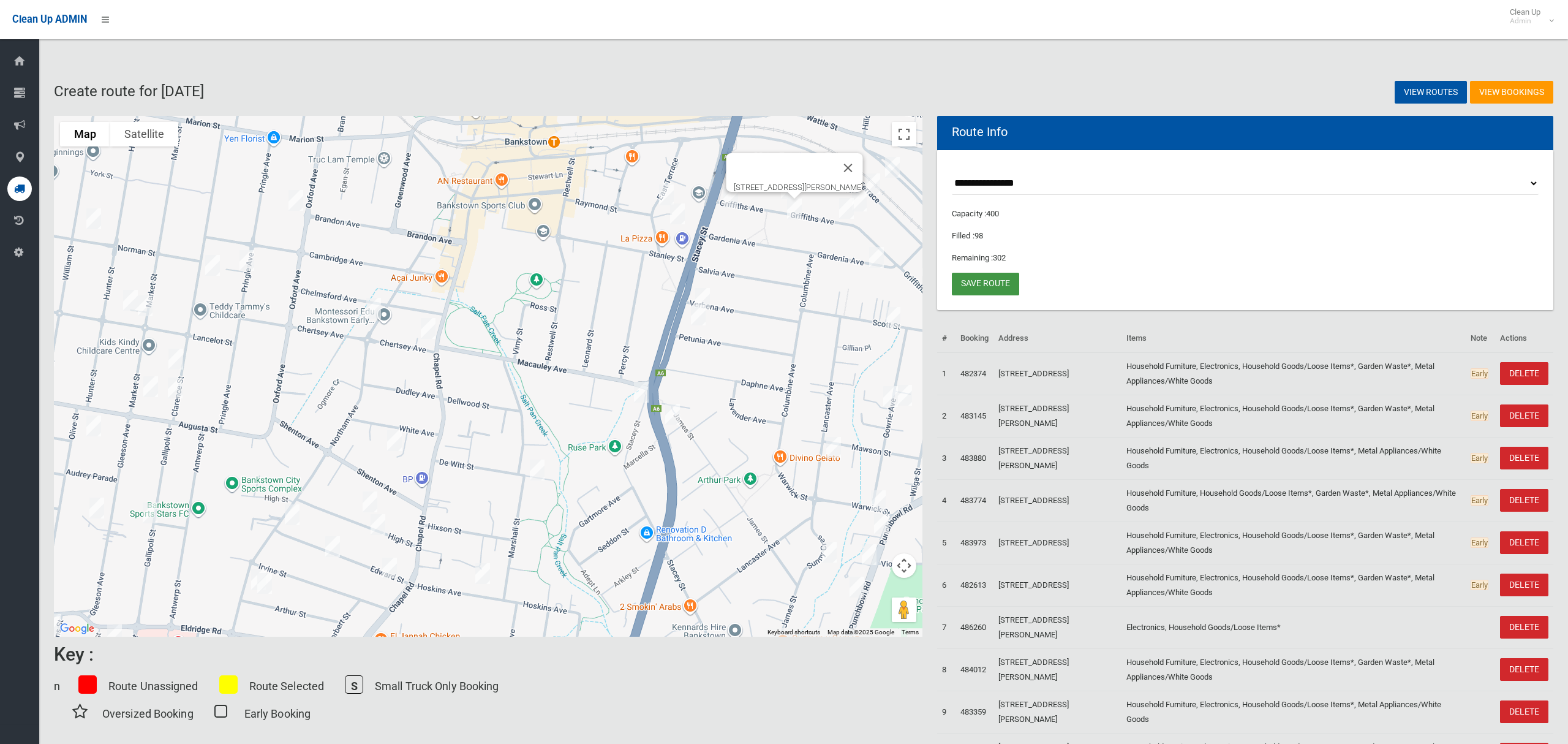
click at [973, 281] on link "Save route" at bounding box center [985, 284] width 67 height 23
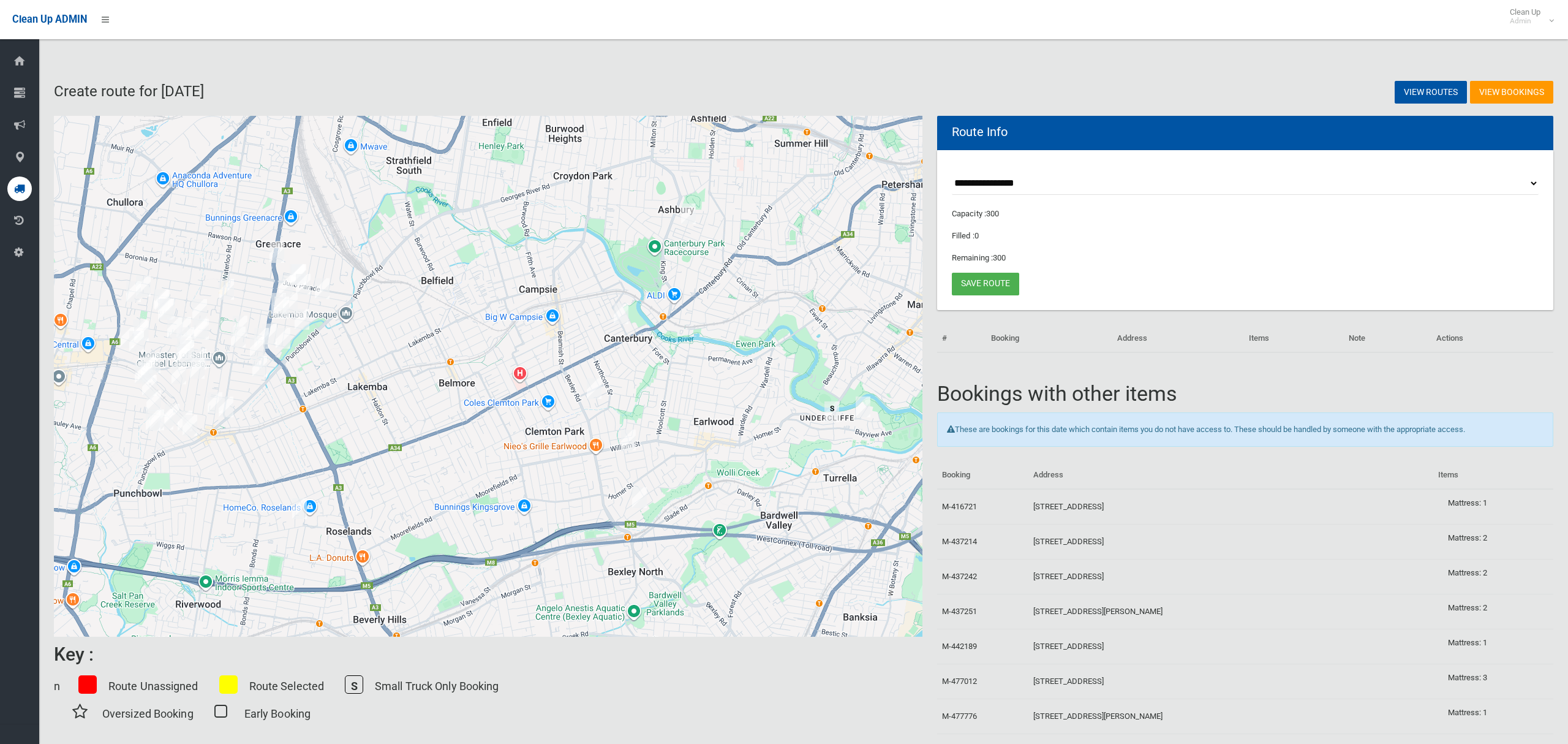
click at [1003, 175] on select "**********" at bounding box center [1245, 183] width 587 height 23
select select "*****"
click at [952, 172] on select "**********" at bounding box center [1245, 183] width 587 height 23
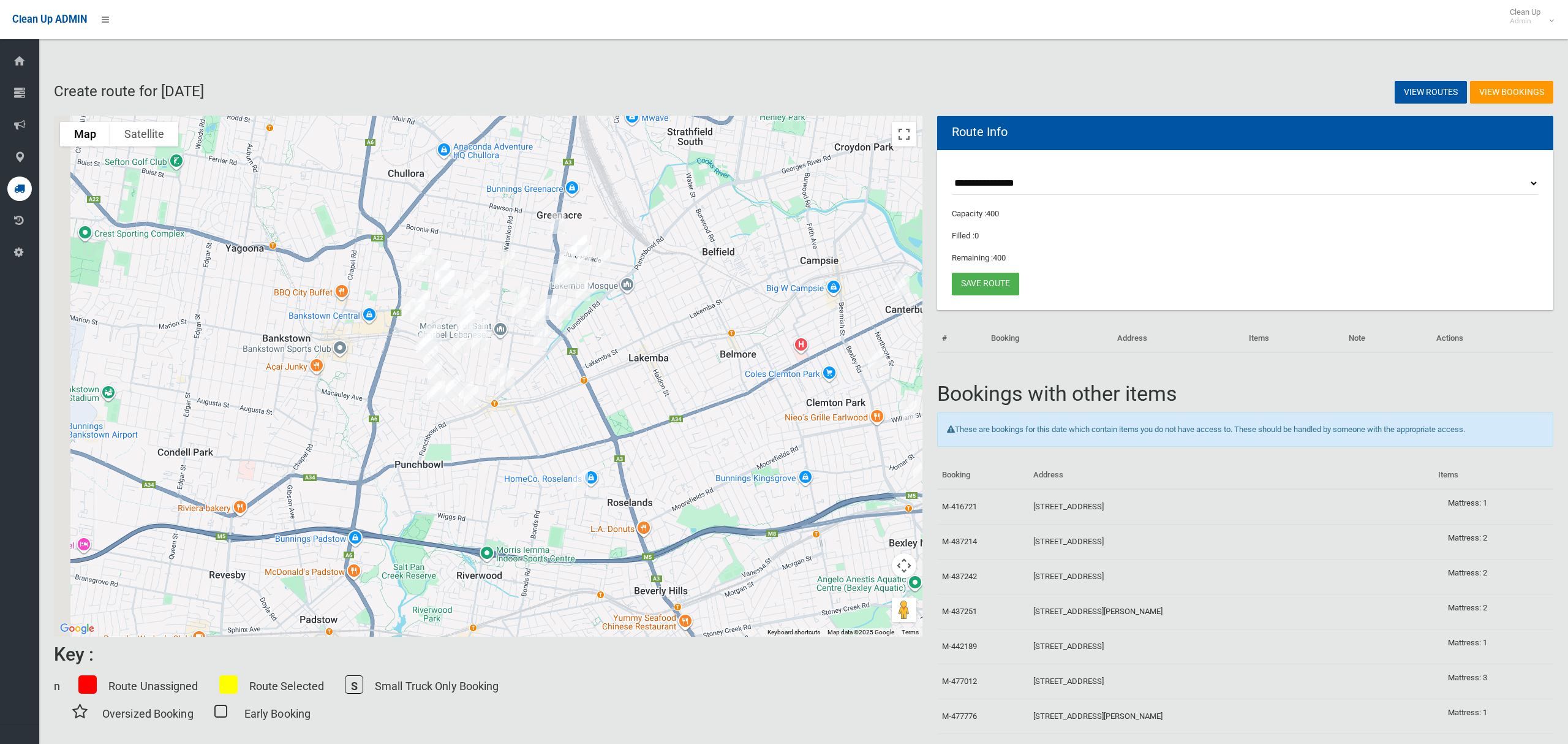
drag, startPoint x: 431, startPoint y: 312, endPoint x: 715, endPoint y: 283, distance: 285.5
click at [715, 283] on div at bounding box center [488, 376] width 868 height 521
click at [907, 138] on button "Toggle fullscreen view" at bounding box center [903, 134] width 25 height 25
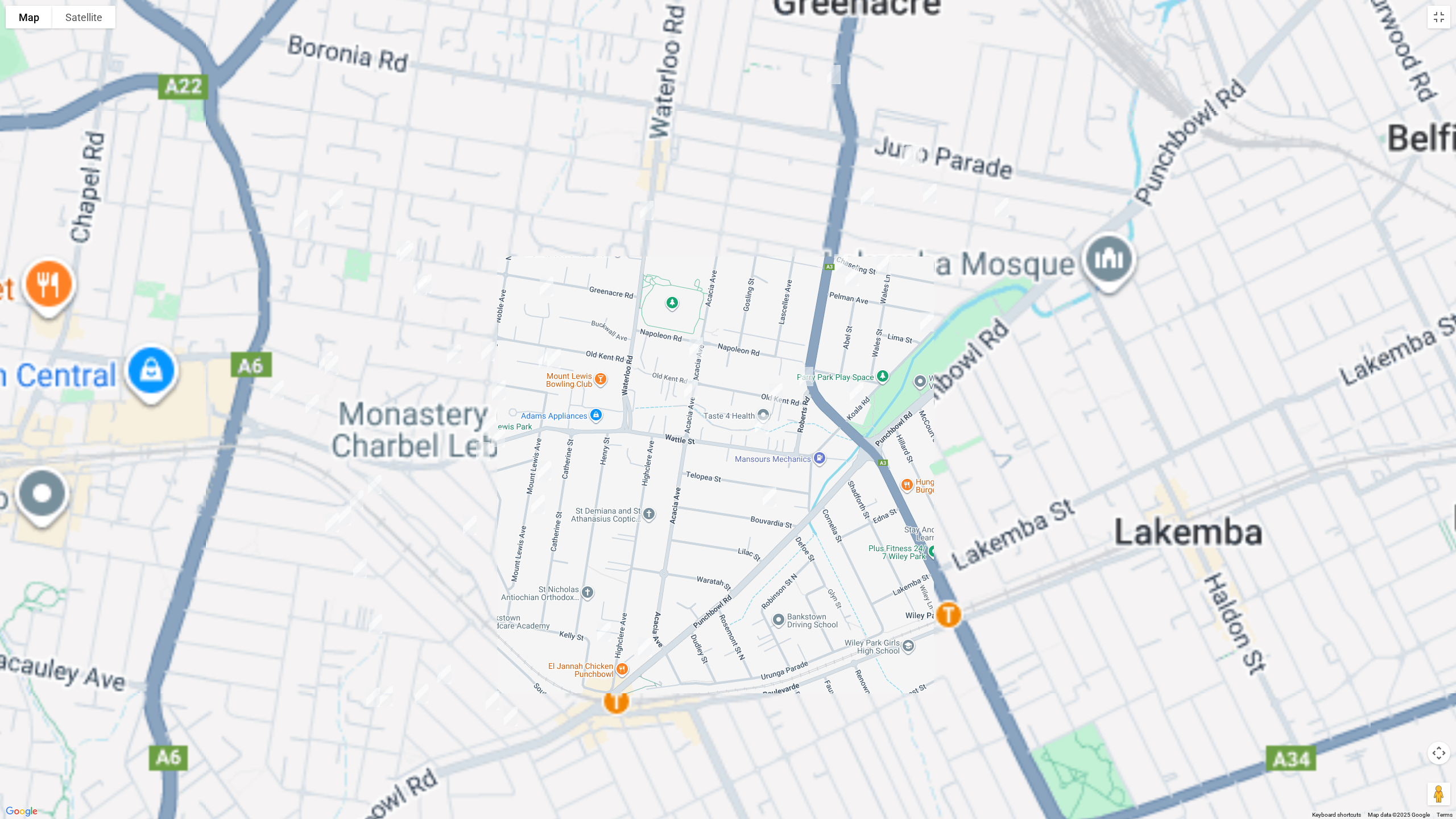
click at [392, 237] on img "104 Greenacre Road, GREENACRE NSW 2190" at bounding box center [403, 250] width 23 height 28
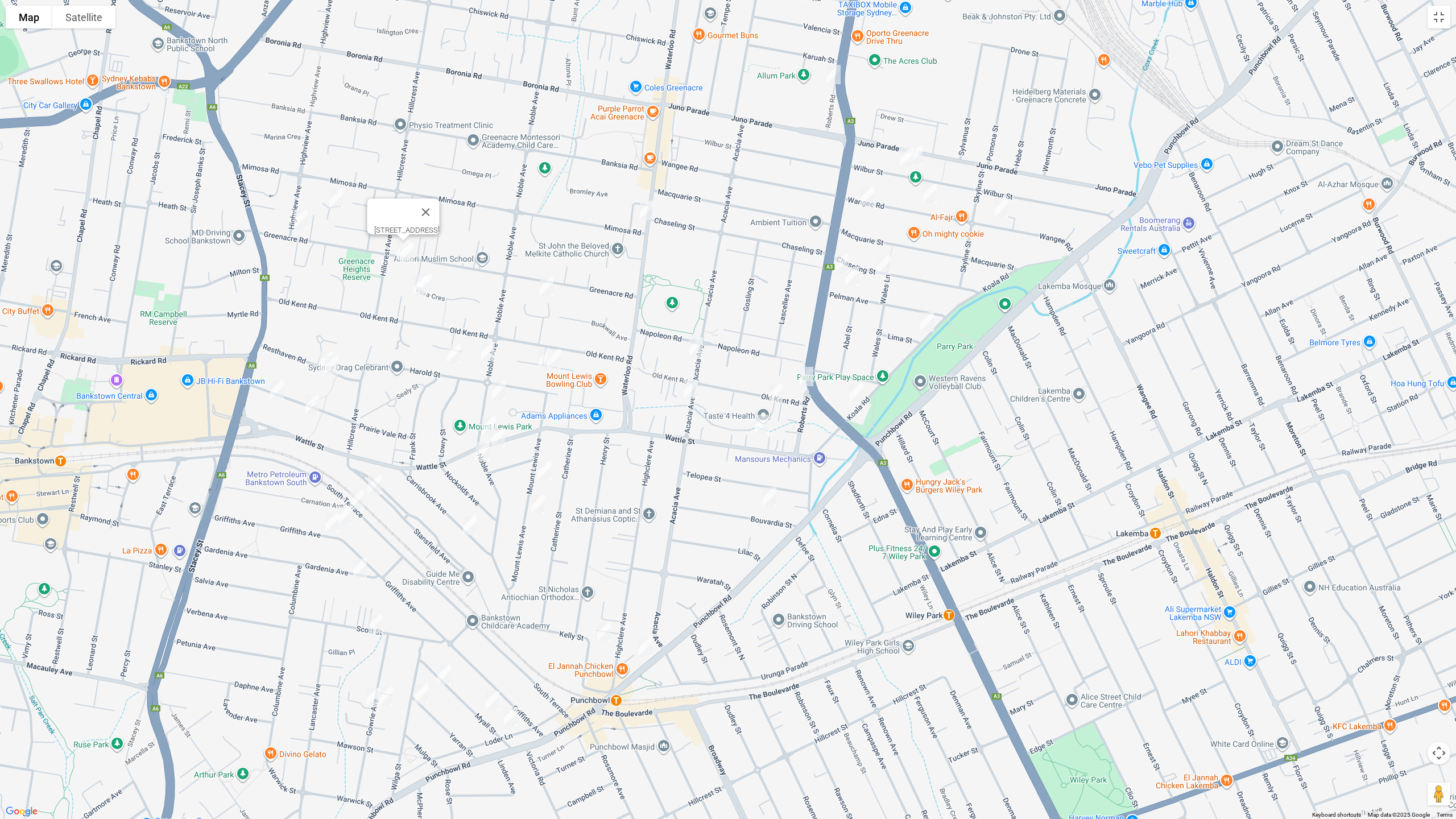
click at [407, 257] on img "102 Greenacre Road, GREENACRE NSW 2190" at bounding box center [407, 252] width 23 height 28
click at [302, 222] on img "161 Greenacre Road, GREENACRE NSW 2190" at bounding box center [301, 219] width 23 height 28
click at [335, 211] on img "151 Greenacre Road, GREENACRE NSW 2190" at bounding box center [336, 199] width 23 height 28
click at [650, 208] on img "102 Waterloo Road, GREENACRE NSW 2190" at bounding box center [646, 210] width 23 height 28
click at [844, 256] on img "281 Roberts Road, GREENACRE NSW 2190" at bounding box center [841, 263] width 23 height 28
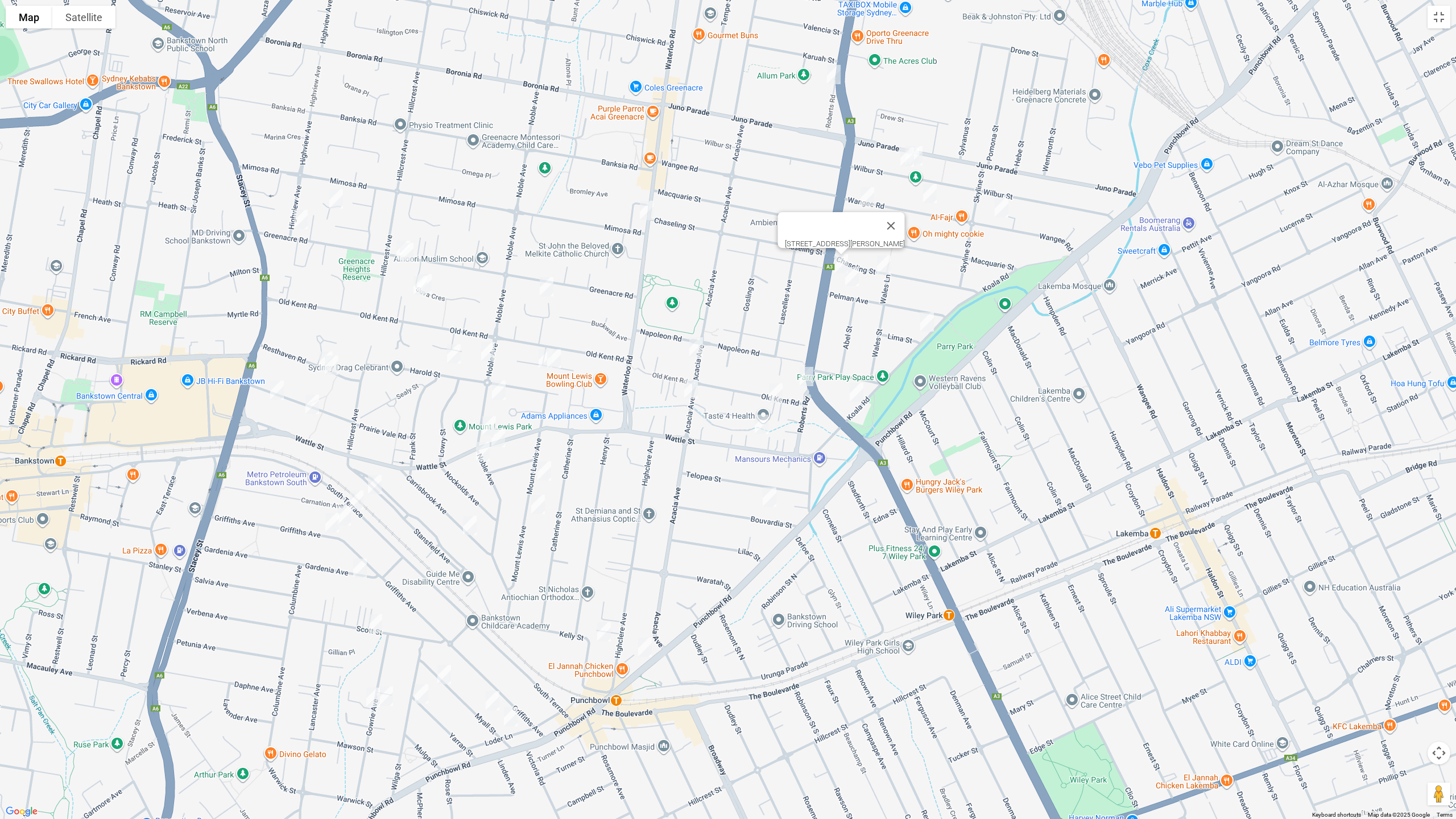
click at [831, 73] on img "216 Roberts Road, GREENACRE NSW 2190" at bounding box center [834, 74] width 23 height 28
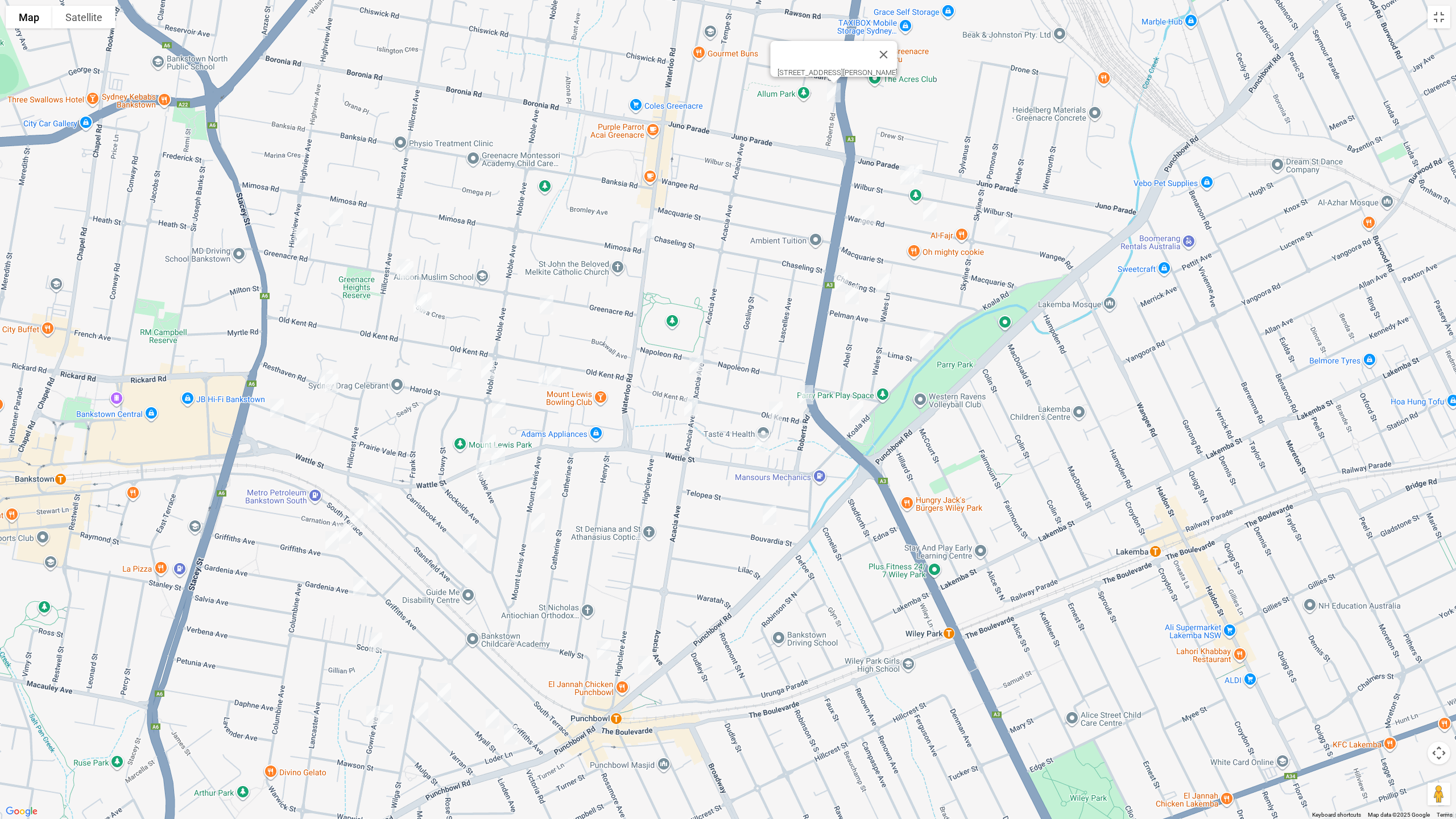
click at [809, 392] on img "332 Roberts Road, GREENACRE NSW 2190" at bounding box center [806, 394] width 23 height 28
click at [760, 438] on img "23 Wattle Street, PUNCHBOWL NSW 2196" at bounding box center [761, 441] width 23 height 28
click at [486, 436] on img "151 Wattle Street, PUNCHBOWL NSW 2196" at bounding box center [488, 443] width 23 height 28
click at [504, 459] on img "126 Wattle Street, PUNCHBOWL NSW 2196" at bounding box center [498, 455] width 23 height 28
click at [645, 666] on img "689 Punchbowl Road, PUNCHBOWL NSW 2196" at bounding box center [644, 665] width 23 height 28
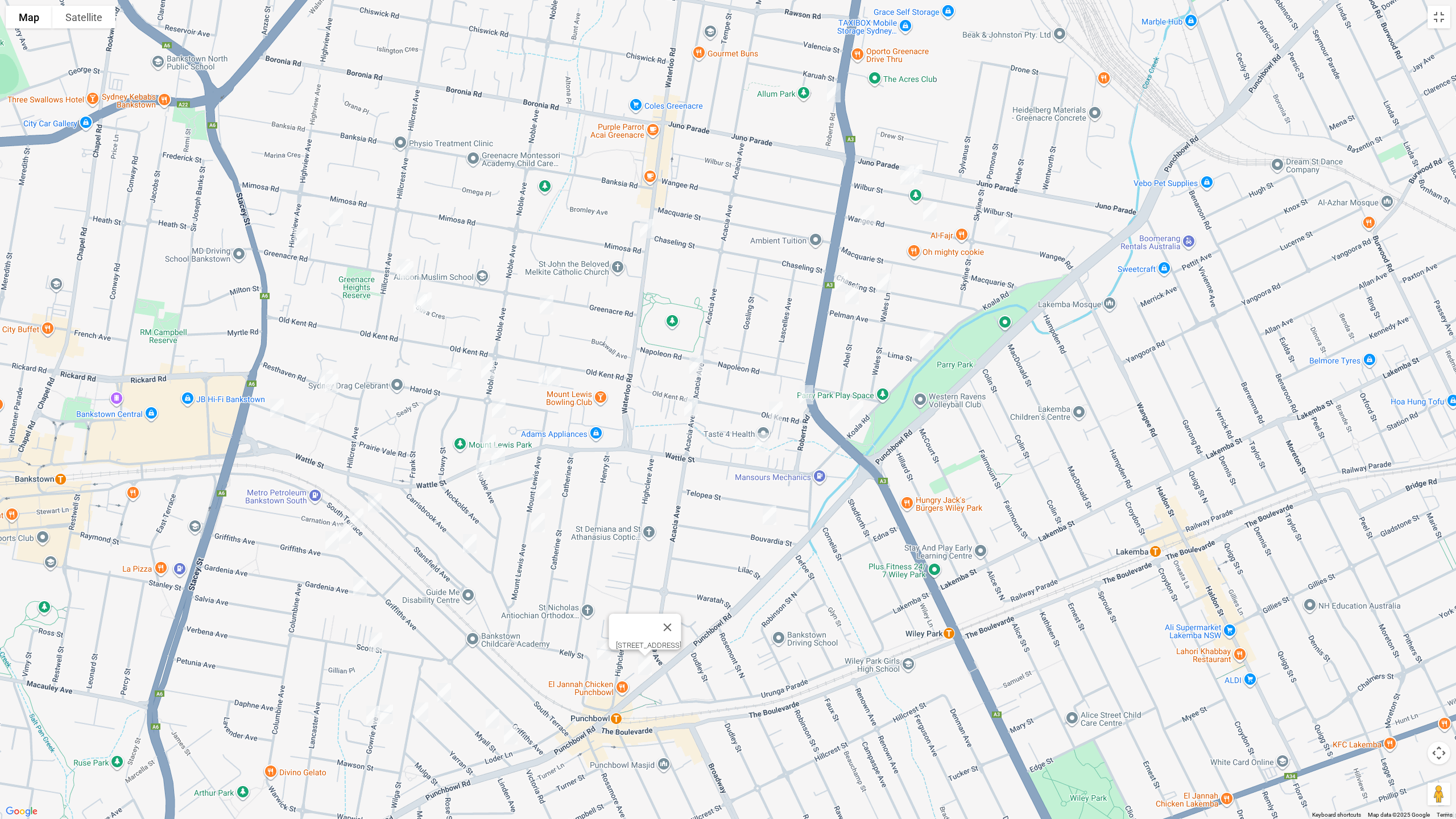
click at [912, 161] on img "104 Wilbur Street, GREENACRE NSW 2190" at bounding box center [907, 175] width 23 height 28
click at [922, 170] on img "100 Wilbur Street, GREENACRE NSW 2190" at bounding box center [916, 173] width 23 height 28
click at [927, 211] on img "165 Wangee Road, GREENACRE NSW 2190" at bounding box center [929, 211] width 23 height 28
click at [1007, 223] on img "131 Wangee Road, GREENACRE NSW 2190" at bounding box center [1002, 225] width 23 height 28
click at [870, 218] on img "208 Wangee Road, GREENACRE NSW 2190" at bounding box center [867, 215] width 23 height 28
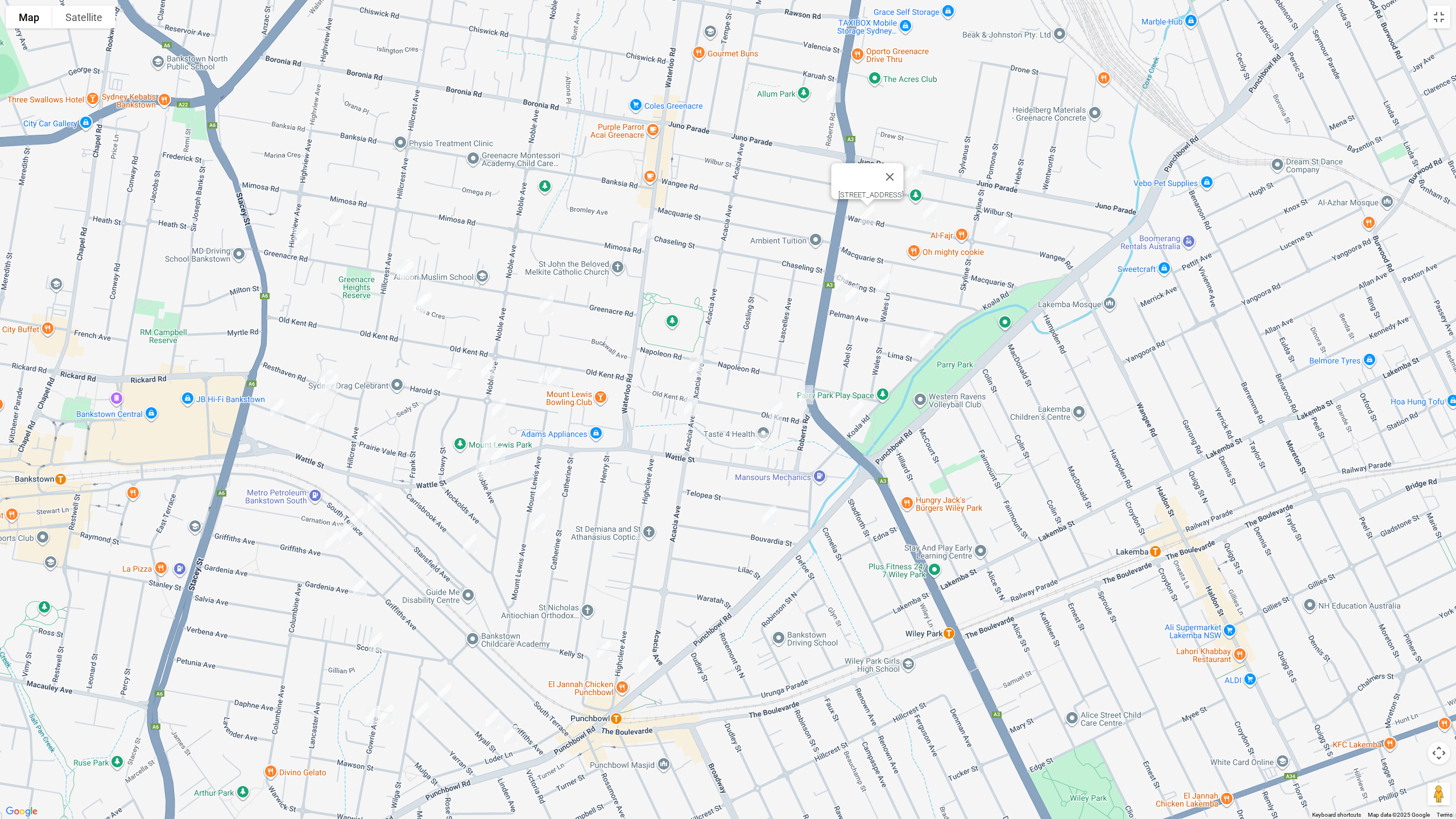
click at [886, 286] on img "40 Chaseling Street, GREENACRE NSW 2190" at bounding box center [883, 283] width 23 height 28
click at [852, 299] on img "55 Pelman Avenue, GREENACRE NSW 2190" at bounding box center [852, 294] width 23 height 28
click at [927, 342] on img "1 Lima Street, GREENACRE NSW 2190" at bounding box center [927, 339] width 23 height 28
click at [858, 409] on img "1/28 Koala Road, GREENACRE NSW 2190" at bounding box center [856, 410] width 23 height 28
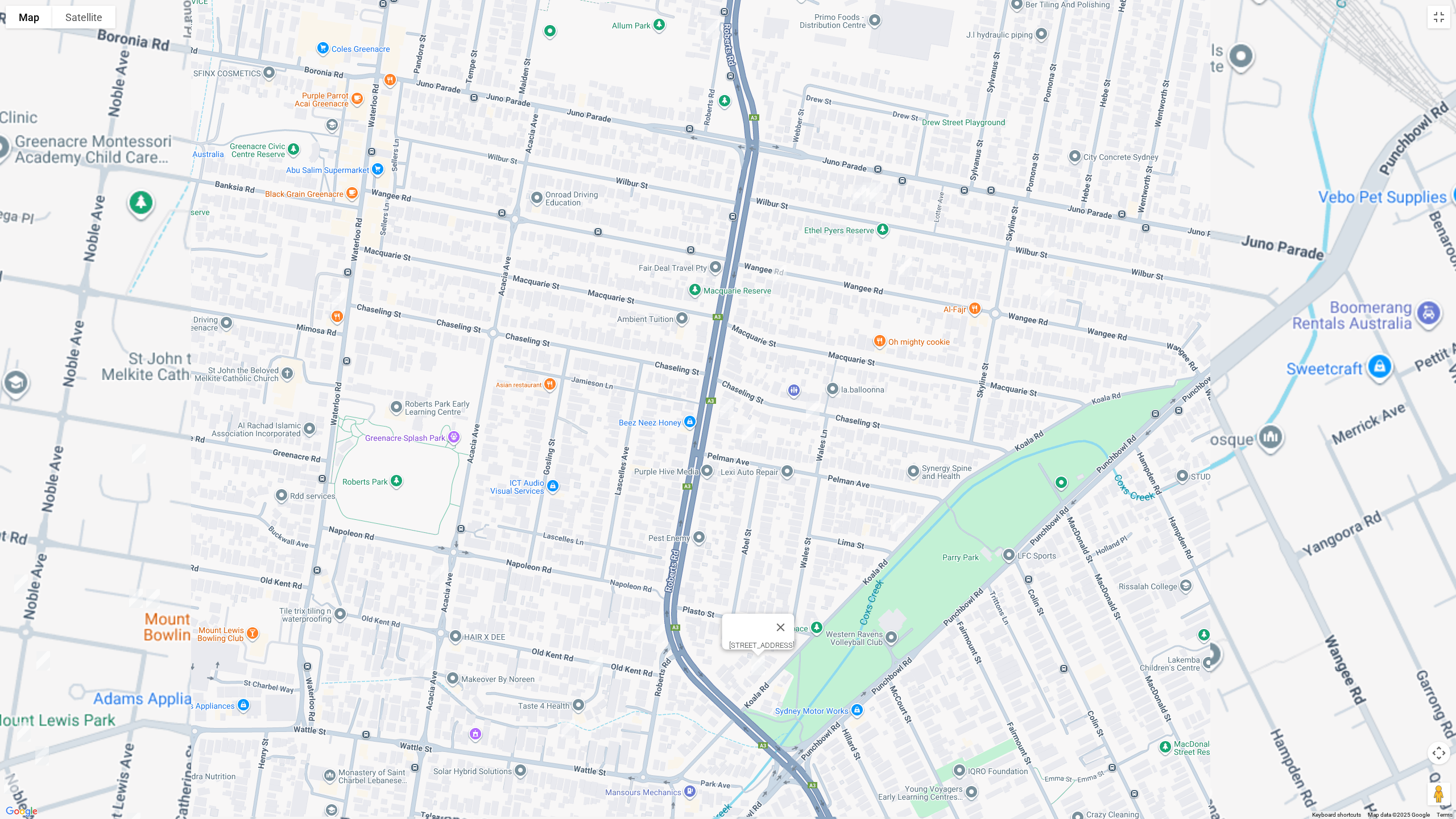
click at [870, 200] on img "104 Wilbur Street, GREENACRE NSW 2190" at bounding box center [859, 193] width 23 height 28
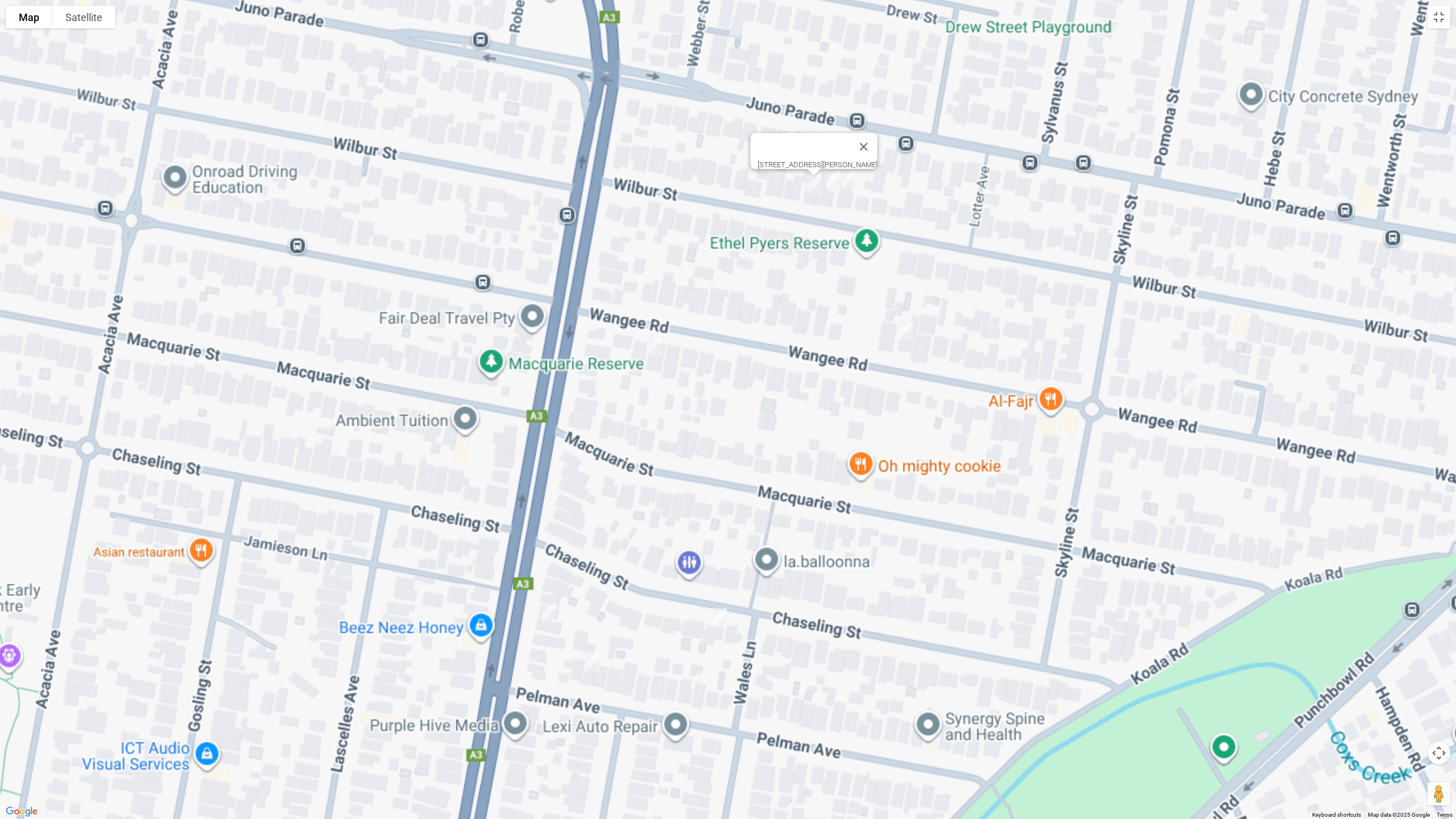
click at [828, 178] on img "102a Wilbur Street, GREENACRE NSW 2190" at bounding box center [833, 179] width 23 height 28
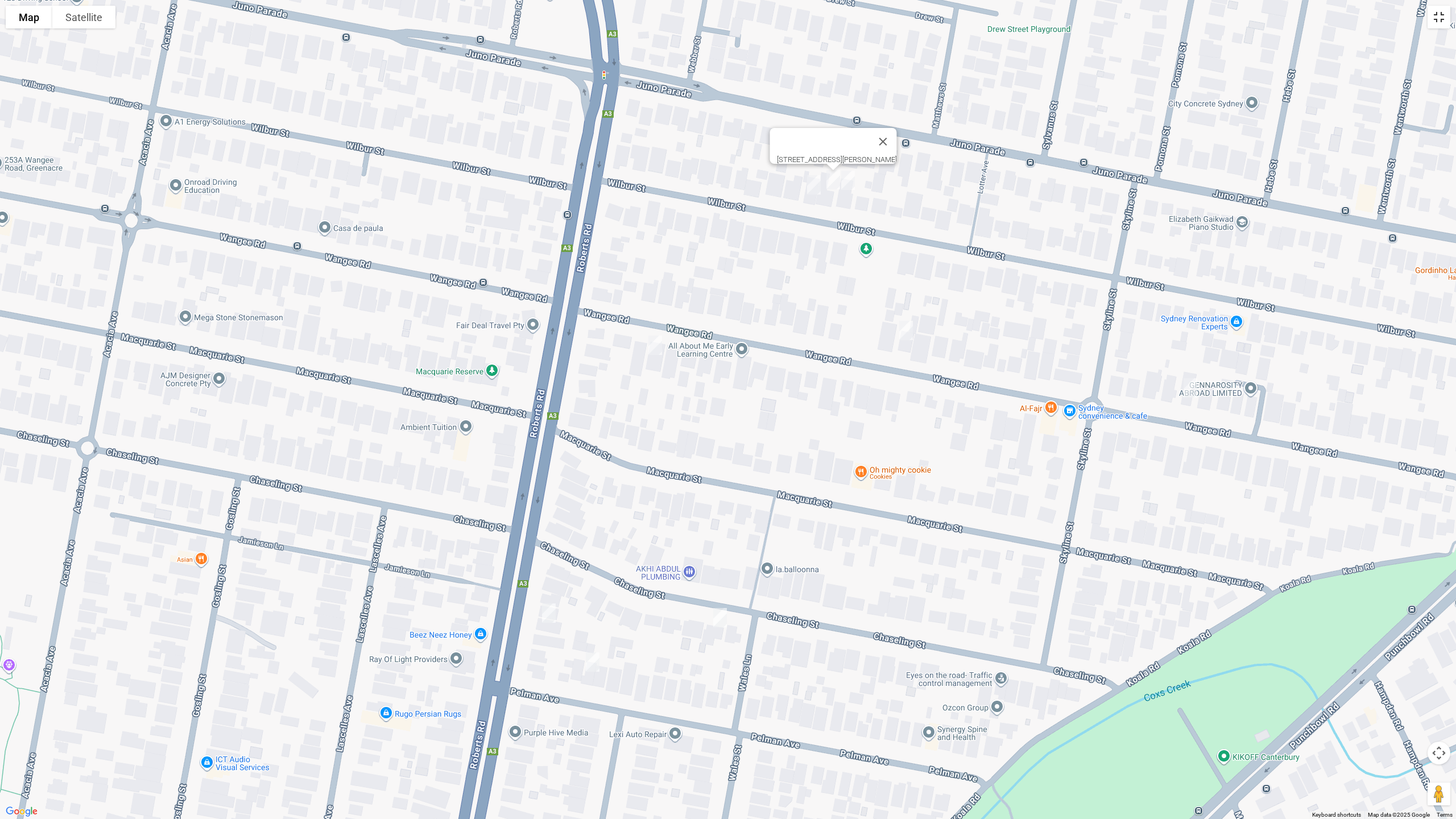
click at [1436, 24] on button "Toggle fullscreen view" at bounding box center [1439, 17] width 23 height 23
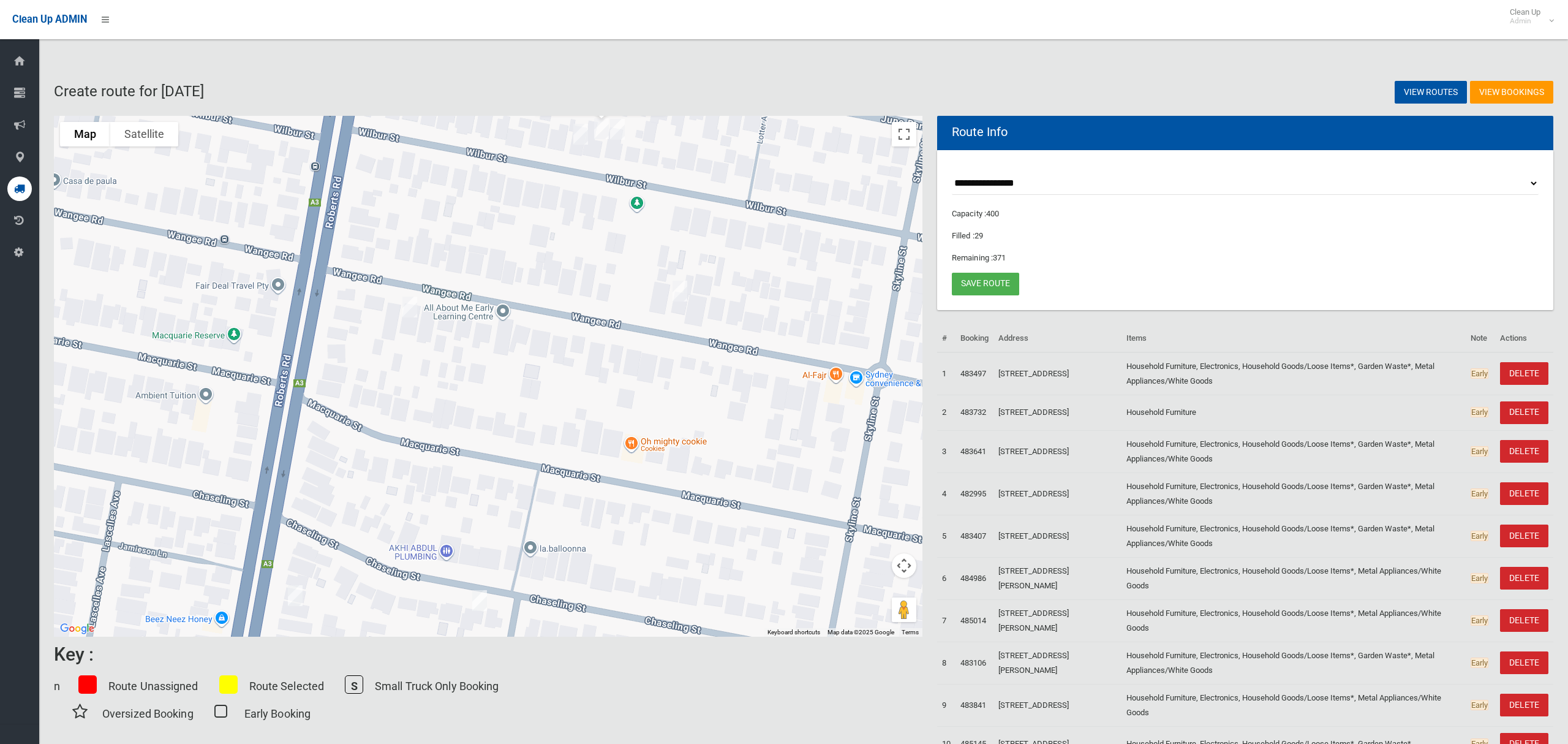
click at [578, 133] on img "104 Wilbur Street, GREENACRE NSW 2190" at bounding box center [580, 133] width 25 height 30
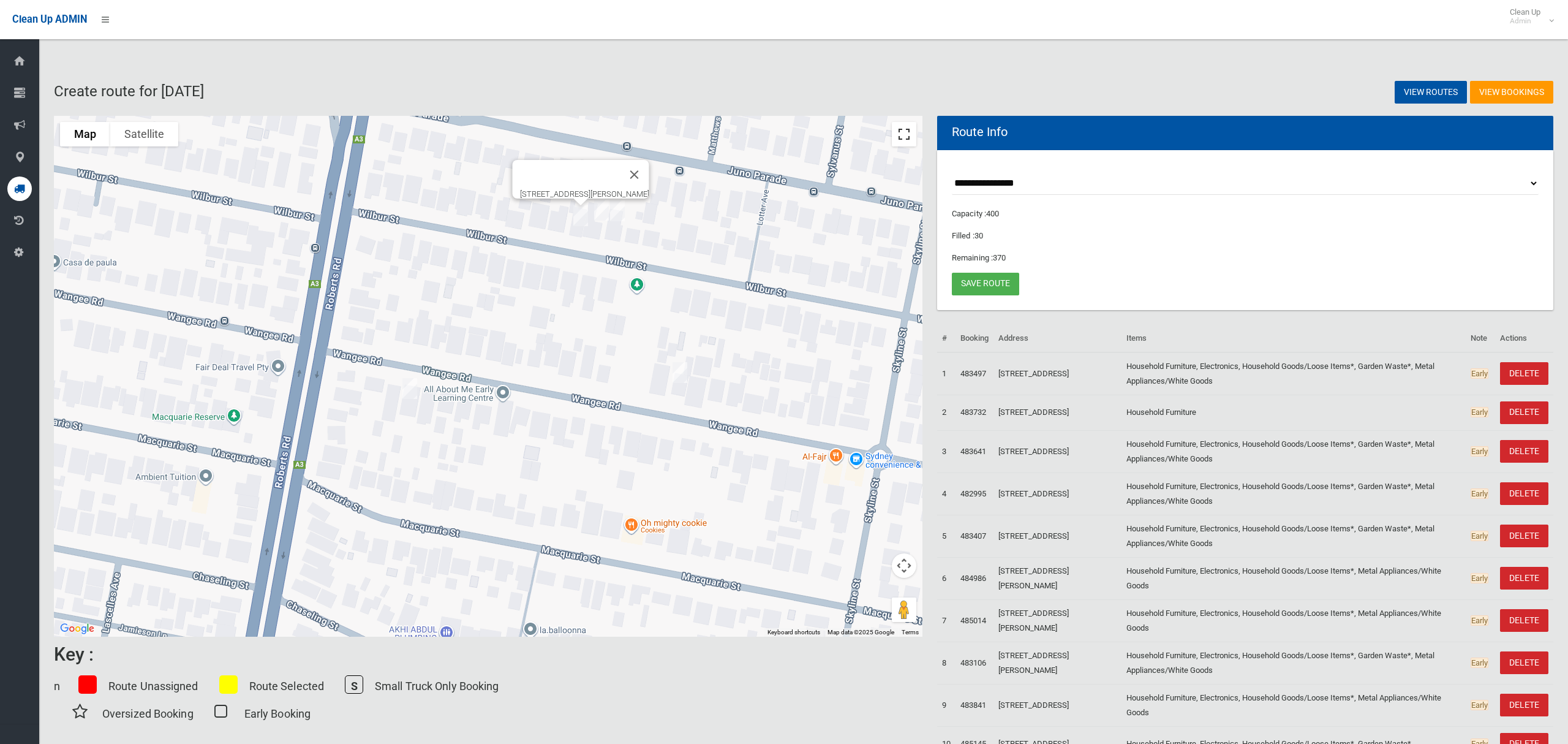
click at [904, 139] on button "Toggle fullscreen view" at bounding box center [903, 134] width 25 height 25
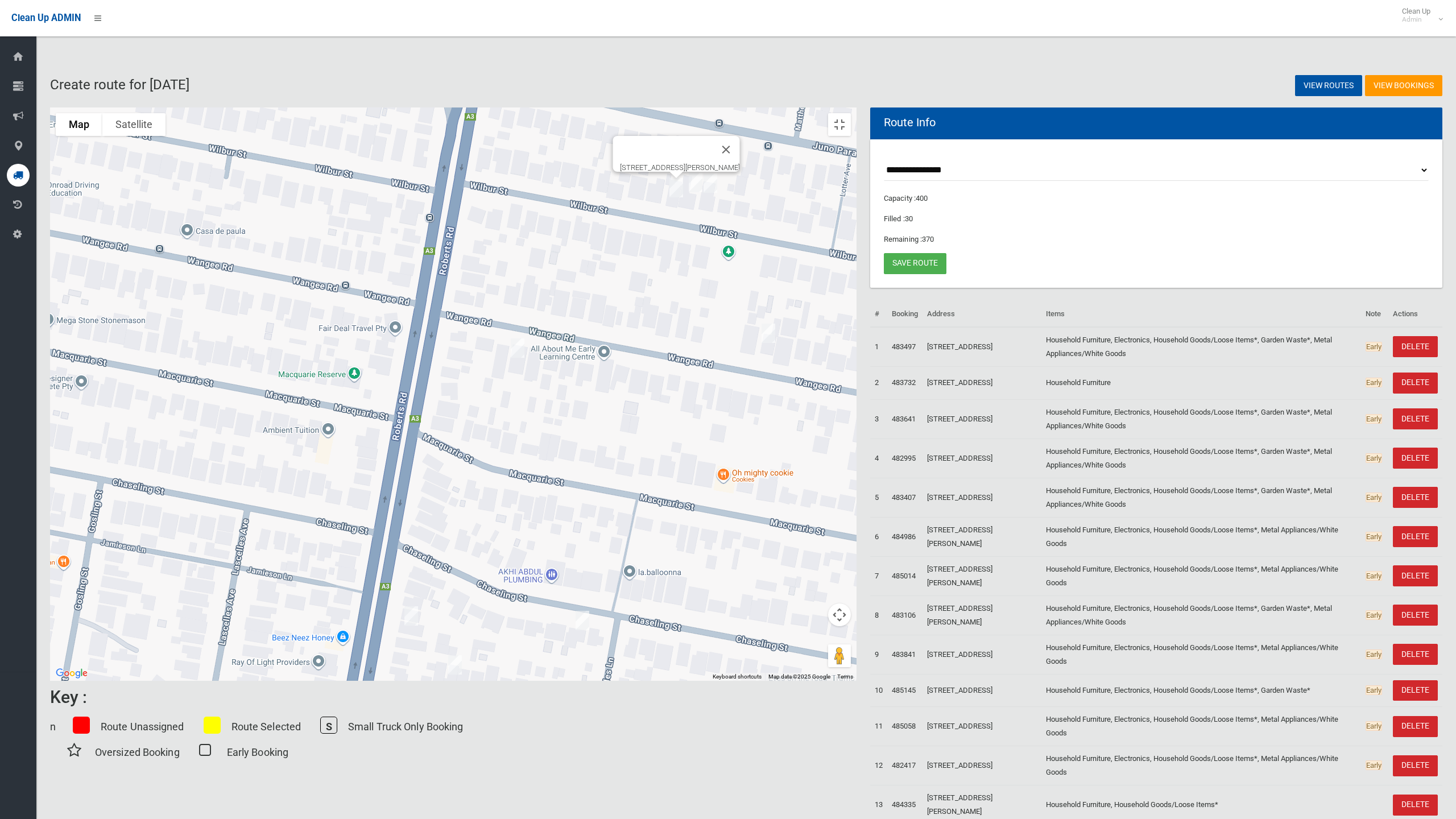
drag, startPoint x: 708, startPoint y: 382, endPoint x: 957, endPoint y: 230, distance: 291.7
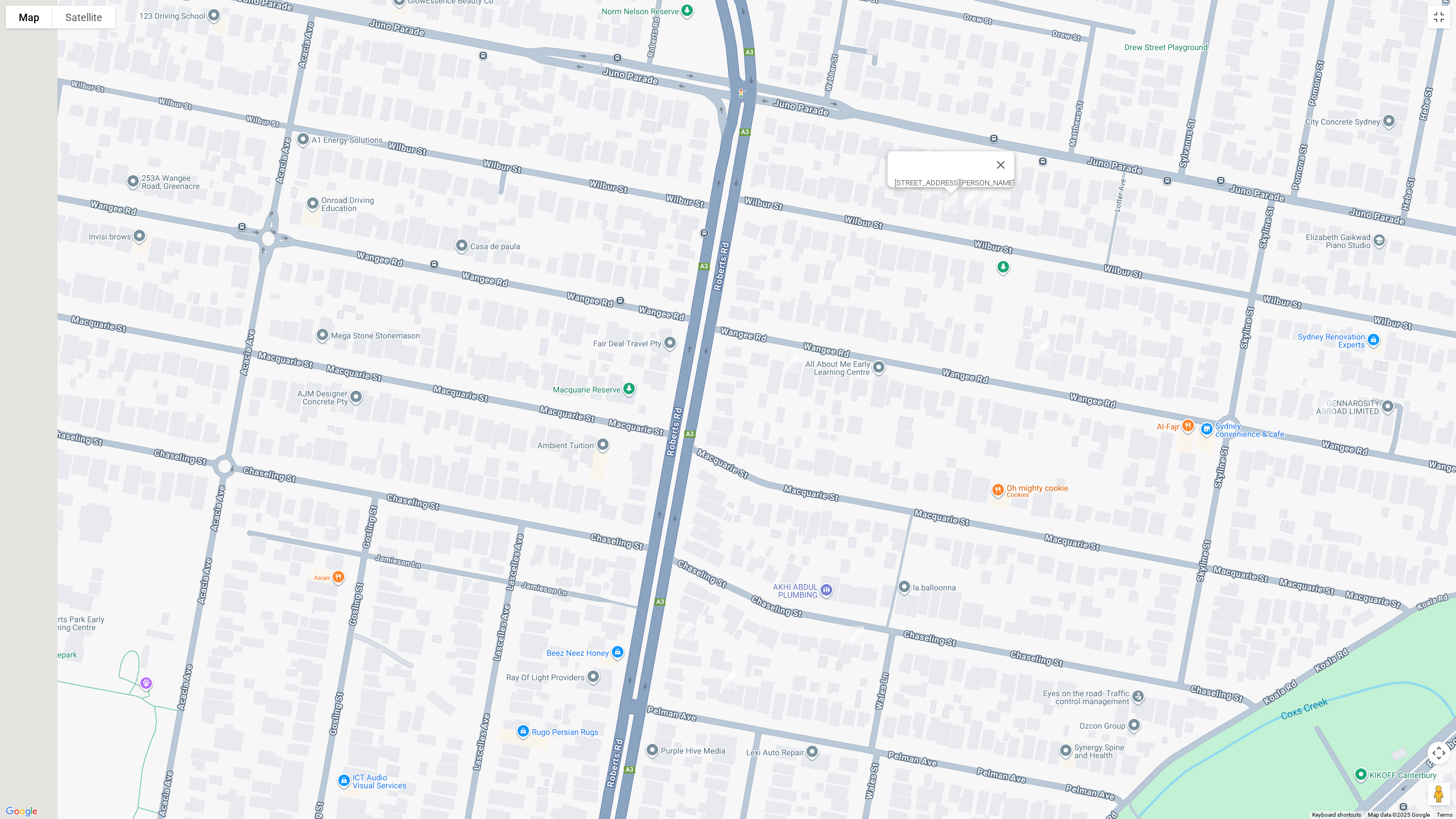
click at [965, 226] on div "[STREET_ADDRESS][PERSON_NAME]" at bounding box center [728, 409] width 1456 height 819
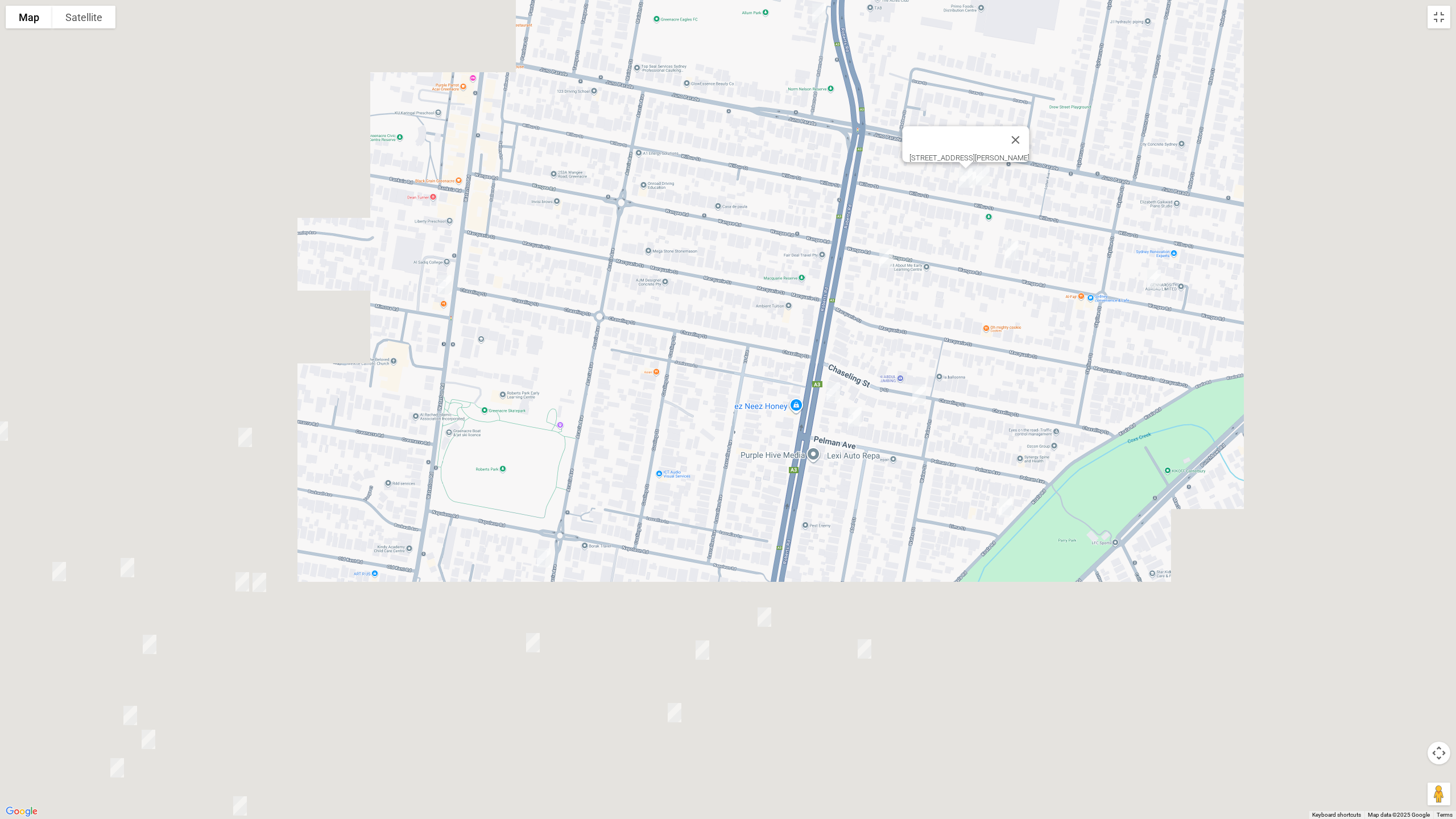
drag, startPoint x: 642, startPoint y: 401, endPoint x: 685, endPoint y: 315, distance: 96.2
click at [695, 290] on div "[STREET_ADDRESS][PERSON_NAME]" at bounding box center [728, 409] width 1456 height 819
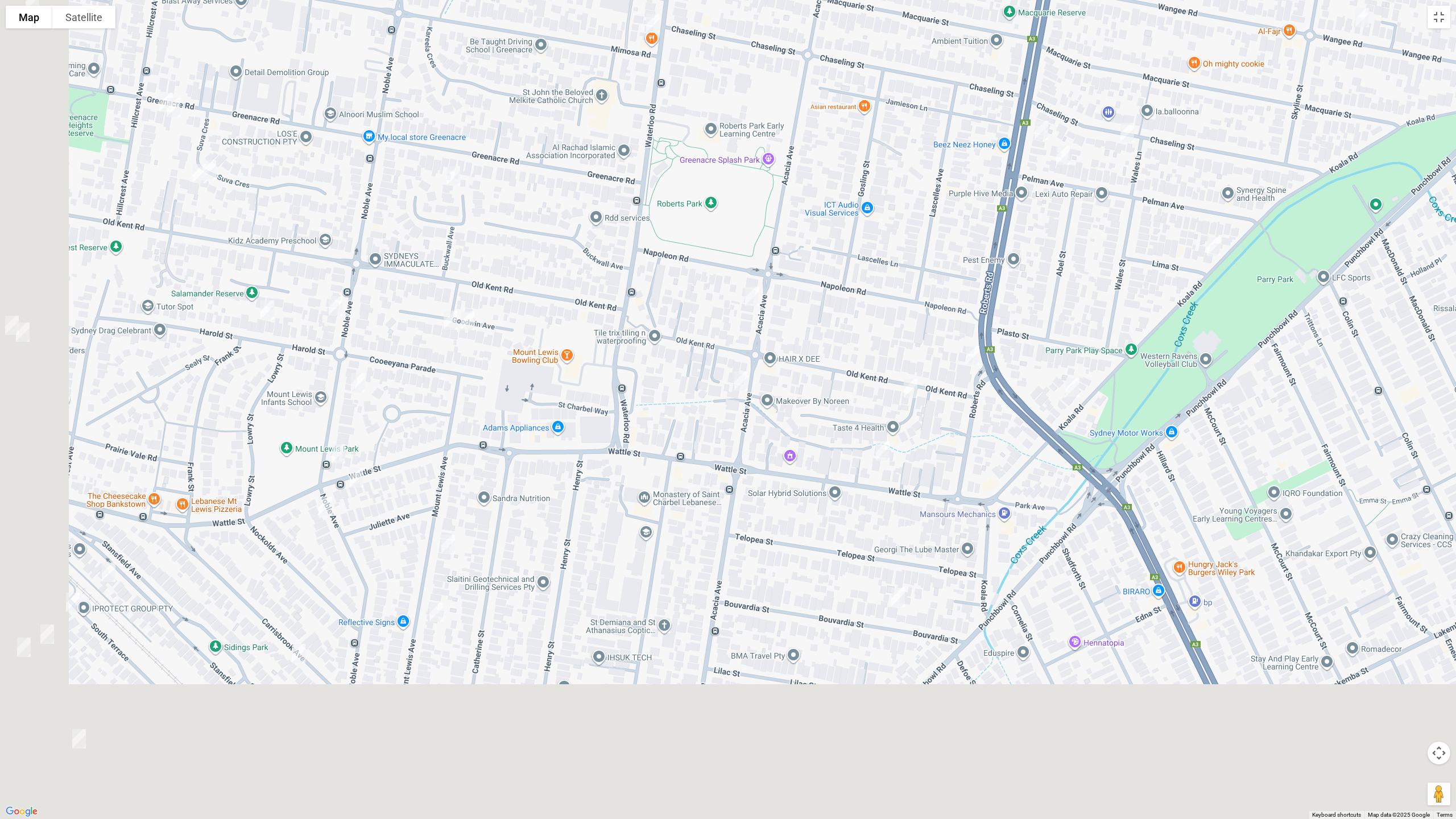
drag, startPoint x: 723, startPoint y: 377, endPoint x: 753, endPoint y: 242, distance: 138.3
click at [806, 230] on div "[STREET_ADDRESS][PERSON_NAME]" at bounding box center [728, 409] width 1456 height 819
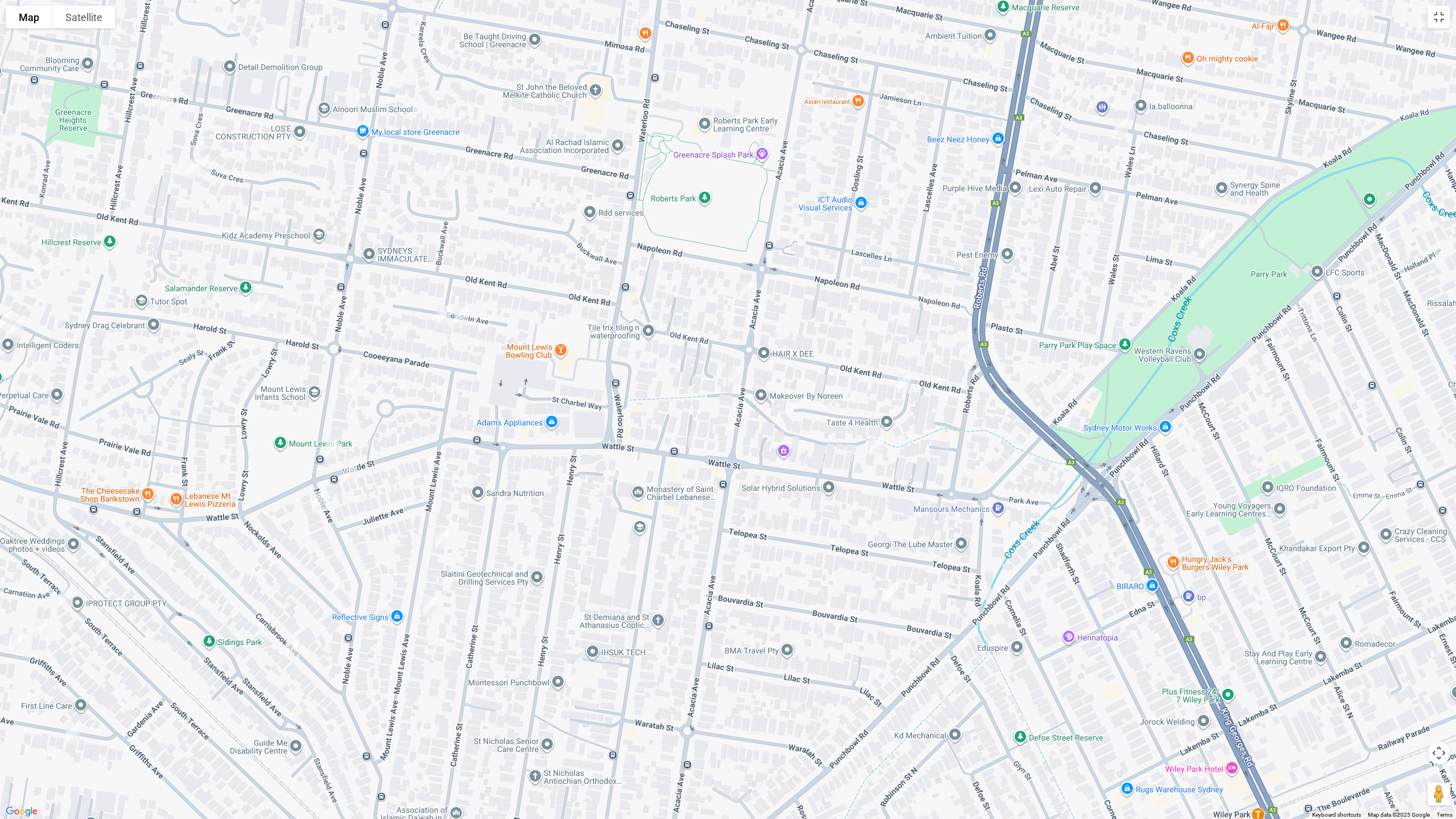
click at [744, 290] on img "124 Acacia Avenue, GREENACRE NSW 2190" at bounding box center [745, 291] width 23 height 28
click at [734, 377] on img "114 Acacia Avenue, GREENACRE NSW 2190" at bounding box center [735, 375] width 23 height 28
click at [906, 381] on img "8 Old Kent Road, GREENACRE NSW 2190" at bounding box center [904, 383] width 23 height 28
click at [891, 589] on img "27 Bouvardia Street, PUNCHBOWL NSW 2196" at bounding box center [892, 591] width 23 height 28
click at [449, 539] on img "79 Mount Lewis Avenue, PUNCHBOWL NSW 2196" at bounding box center [442, 539] width 23 height 28
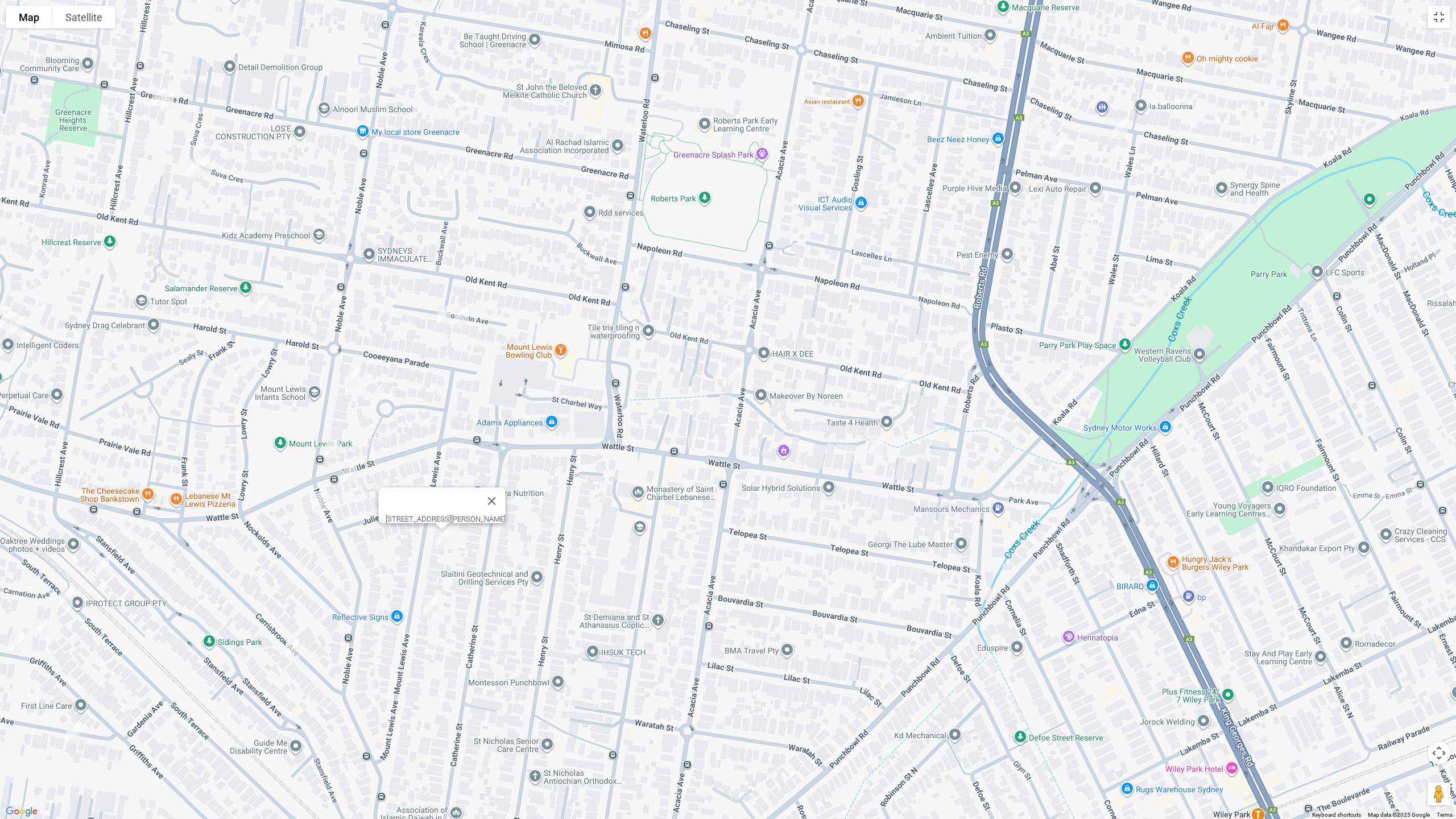
click at [429, 608] on img "59 Mount Lewis Avenue, PUNCHBOWL NSW 2196" at bounding box center [430, 606] width 23 height 28
drag, startPoint x: 287, startPoint y: 647, endPoint x: 290, endPoint y: 642, distance: 5.8
click at [288, 647] on img "40 Carrisbrook Avenue, PUNCHBOWL NSW 2196" at bounding box center [292, 648] width 23 height 28
click at [320, 504] on img "26 Noble Avenue, PUNCHBOWL NSW 2196" at bounding box center [319, 500] width 23 height 28
click at [350, 380] on img "51A Noble Avenue, MOUNT LEWIS NSW 2190" at bounding box center [351, 377] width 23 height 28
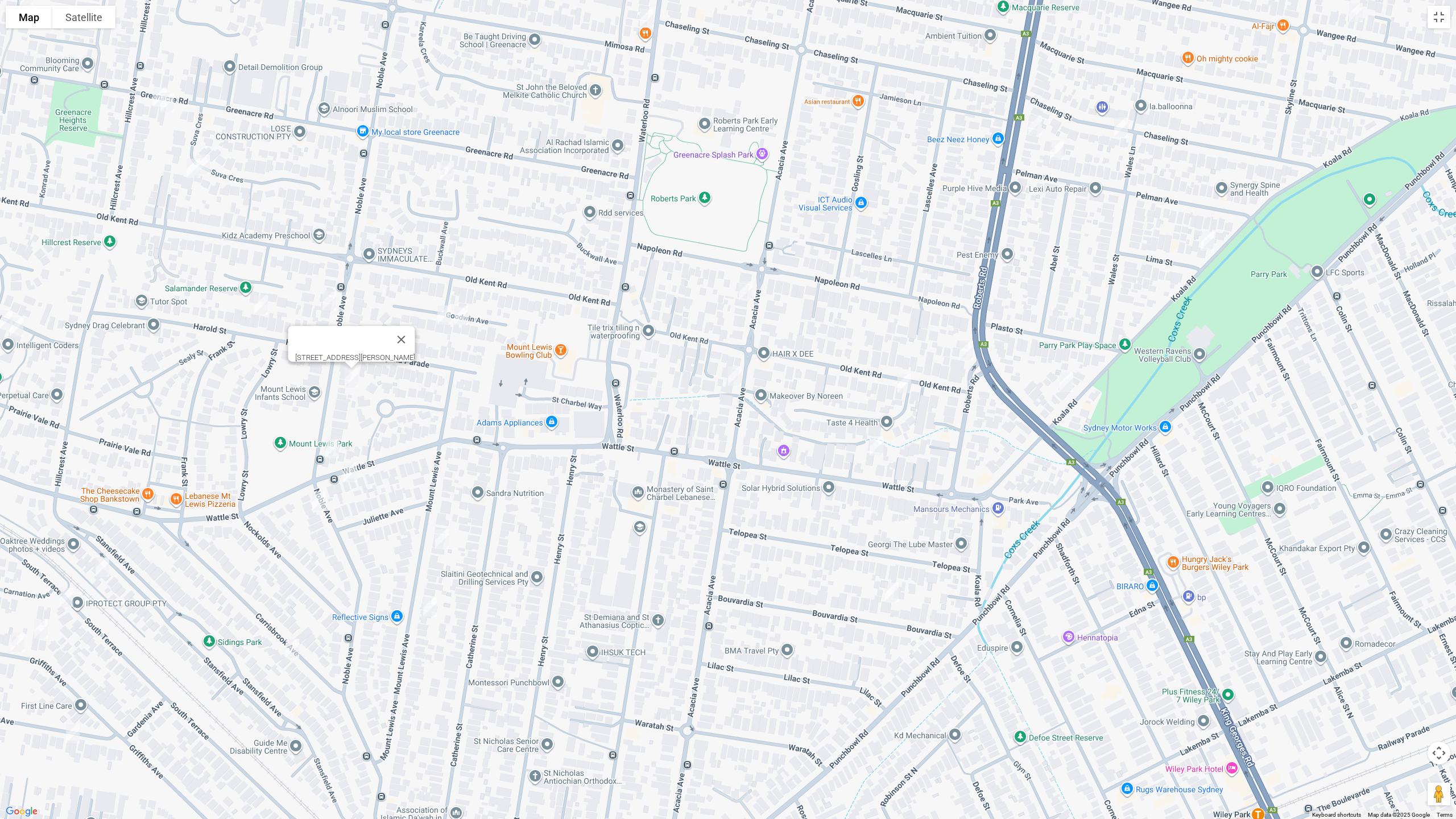
click at [447, 319] on img "11 Goodwin Avenue, MOUNT LEWIS NSW 2190" at bounding box center [444, 314] width 23 height 28
click at [459, 319] on img "9 Goodwin Avenue, MOUNT LEWIS NSW 2190" at bounding box center [461, 315] width 23 height 28
click at [442, 170] on img "2 Maple Court, GREENACRE NSW 2190" at bounding box center [447, 170] width 23 height 28
click at [210, 154] on img "30 Suva Crescent, GREENACRE NSW 2190" at bounding box center [203, 164] width 23 height 28
click at [188, 169] on img "31 Suva Crescent, GREENACRE NSW 2190" at bounding box center [193, 168] width 23 height 28
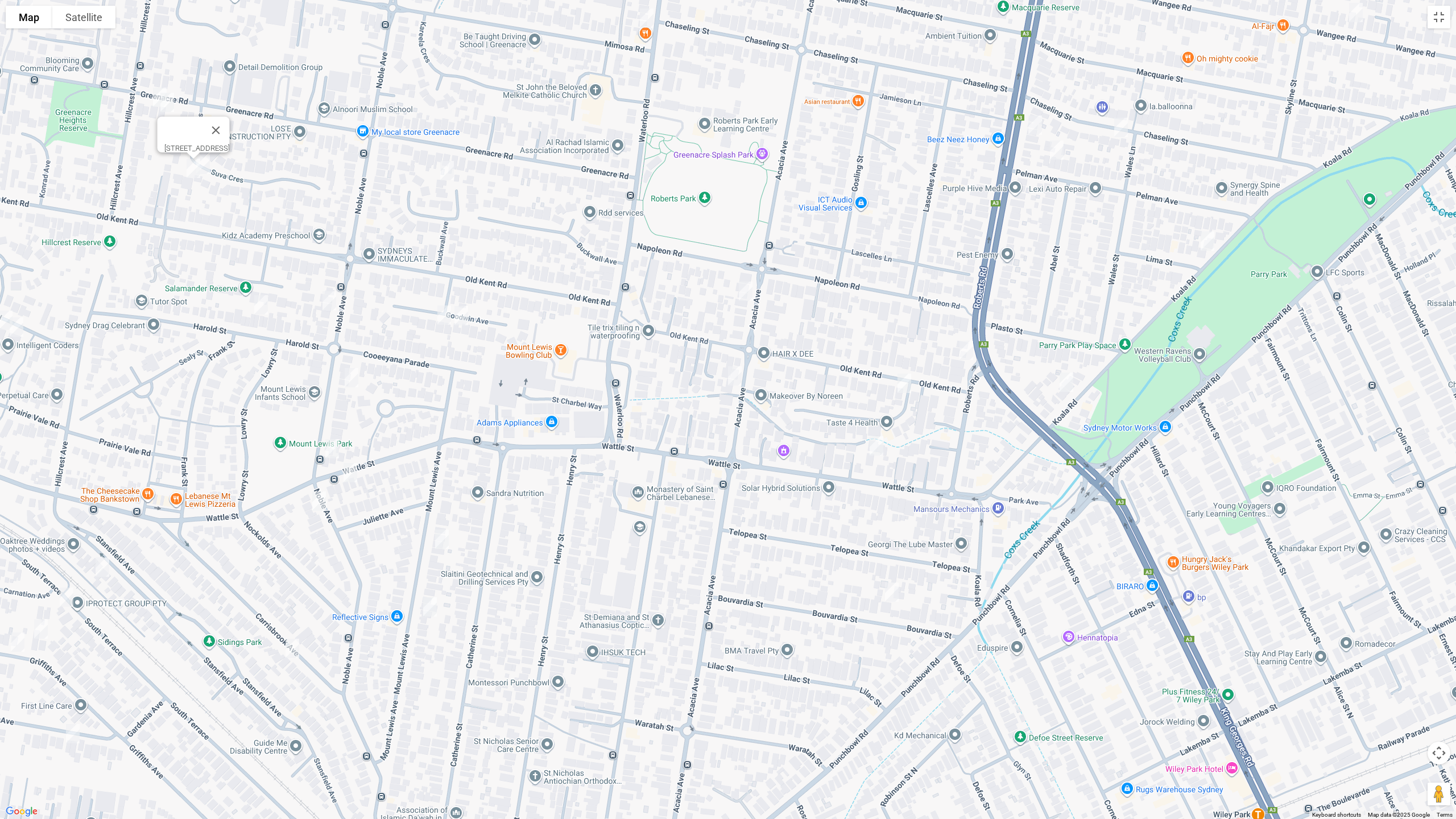
click at [263, 302] on img "14A Harold Street, MOUNT LEWIS NSW 2190" at bounding box center [261, 304] width 23 height 28
click at [327, 300] on img "38 Noble Avenue, MOUNT LEWIS NSW 2190" at bounding box center [329, 300] width 23 height 28
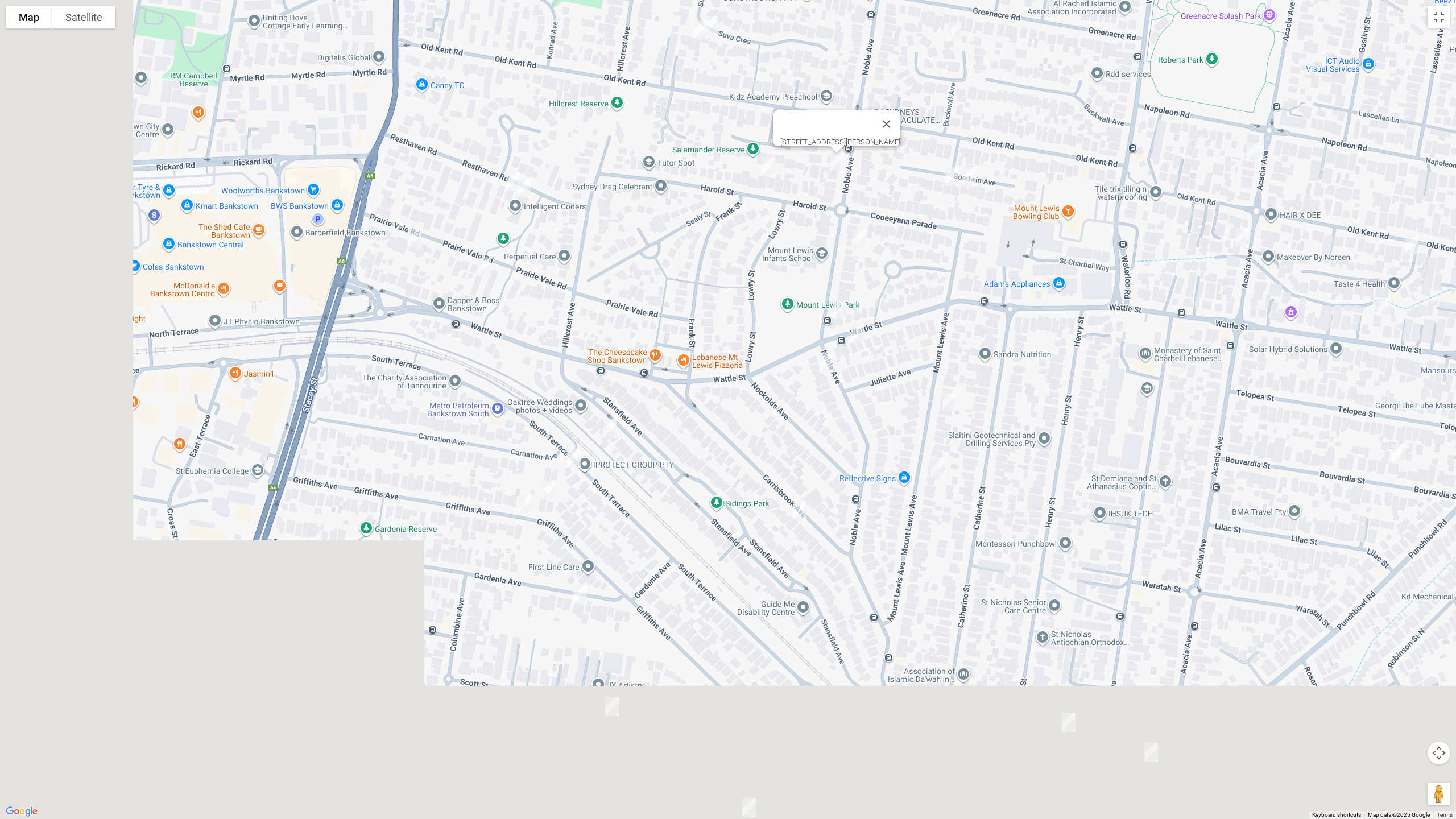
drag, startPoint x: 297, startPoint y: 331, endPoint x: 810, endPoint y: 176, distance: 535.9
click at [821, 170] on div "38 Noble Avenue, MOUNT LEWIS NSW 2190" at bounding box center [728, 409] width 1456 height 819
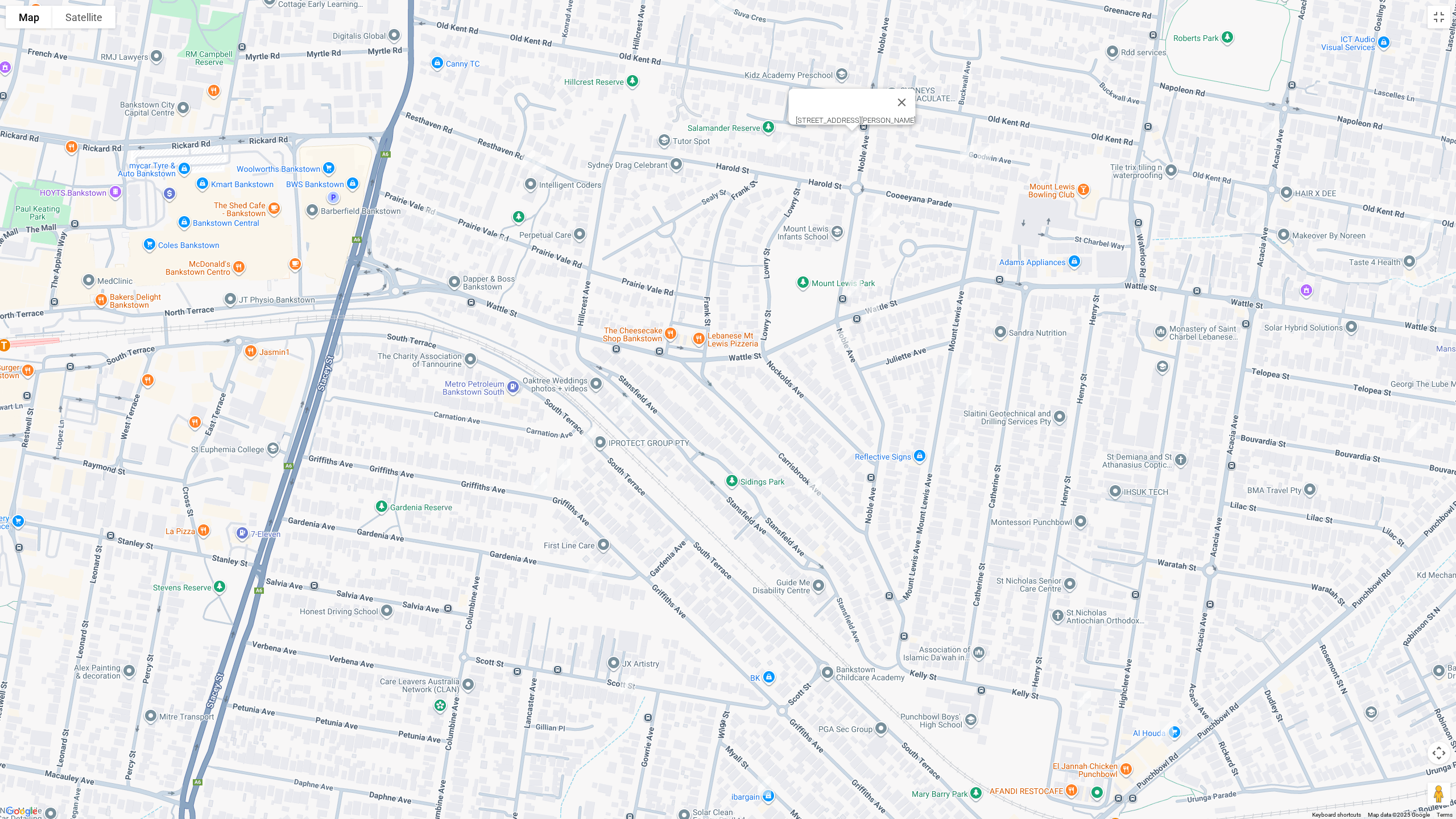
click at [523, 152] on img "21 Resthaven Road, BANKSTOWN NSW 2200" at bounding box center [528, 159] width 23 height 28
drag, startPoint x: 540, startPoint y: 166, endPoint x: 538, endPoint y: 187, distance: 21.1
click at [540, 166] on img "23 Resthaven Road, BANKSTOWN NSW 2200" at bounding box center [539, 166] width 23 height 28
click at [428, 215] on img "11 Prairie Vale Road, BANKSTOWN NSW 2200" at bounding box center [430, 216] width 23 height 28
click at [501, 245] on img "2/27 Prairie Vale Road, BANKSTOWN NSW 2200" at bounding box center [500, 245] width 23 height 28
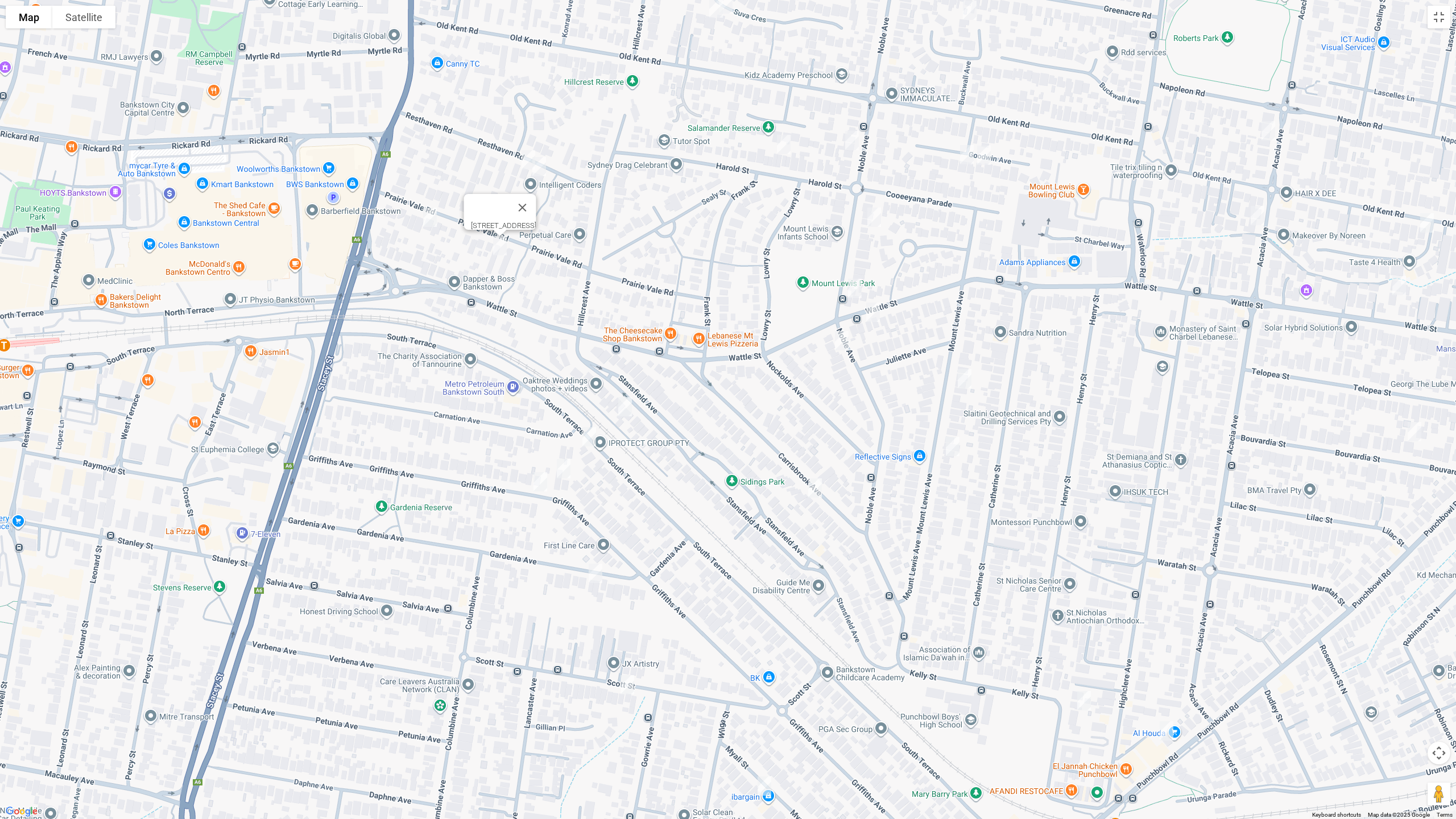
click at [625, 408] on img "17 Stansfield Avenue, BANKSTOWN NSW 2200" at bounding box center [625, 406] width 23 height 28
click at [591, 437] on img "2 Carnation Avenue, BANKSTOWN NSW 2200" at bounding box center [589, 436] width 23 height 28
click at [568, 470] on img "127B Griffiths Avenue, BANKSTOWN NSW 2200" at bounding box center [563, 468] width 23 height 28
click at [542, 482] on img "1/29 Griffiths Avenue, PUNCHBOWL NSW 2196" at bounding box center [540, 481] width 23 height 28
click at [590, 568] on img "26 Gardenia Avenue, BANKSTOWN NSW 2200" at bounding box center [595, 573] width 23 height 28
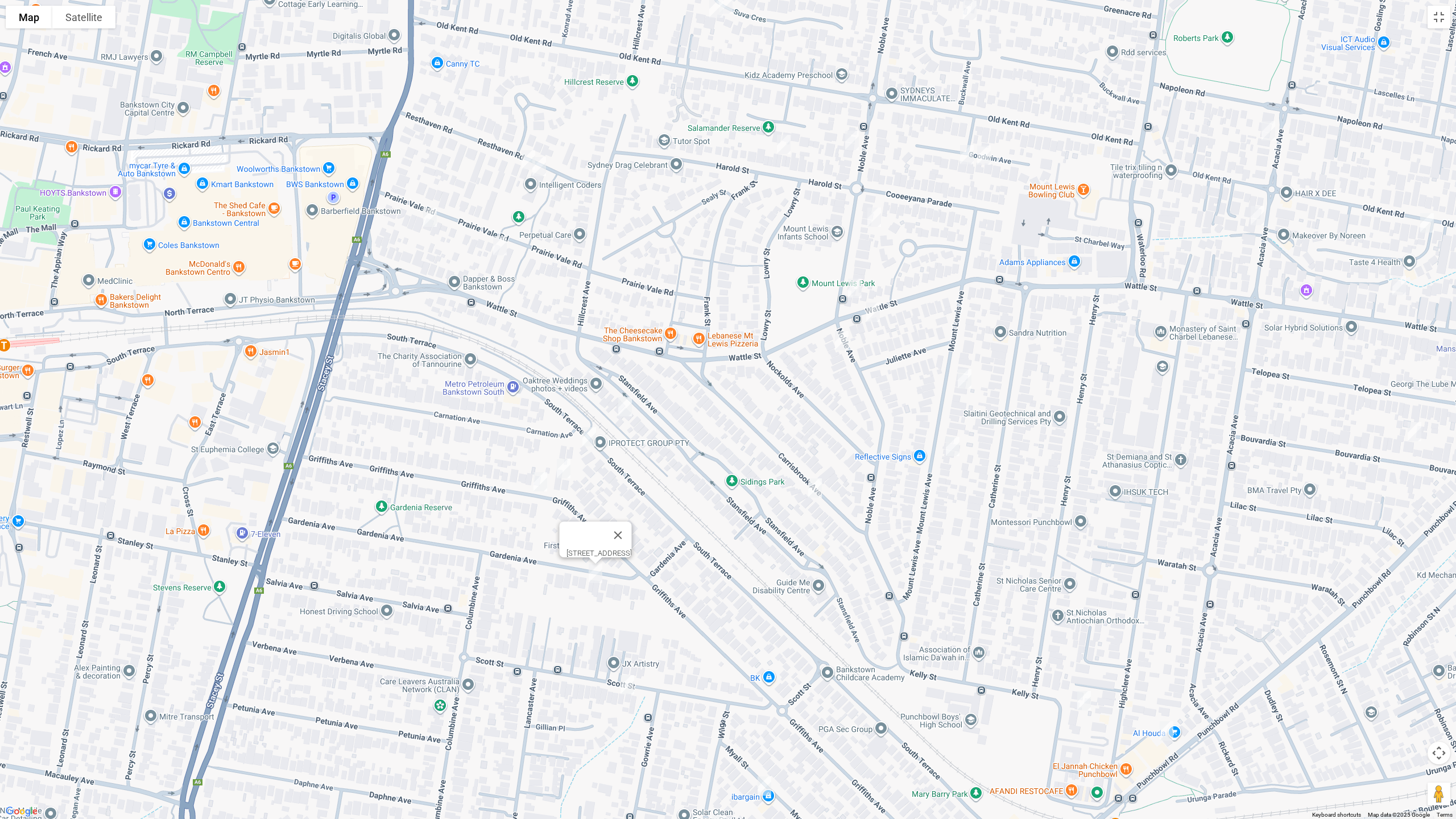
click at [626, 689] on img "22 Scott Street, PUNCHBOWL NSW 2196" at bounding box center [627, 684] width 23 height 28
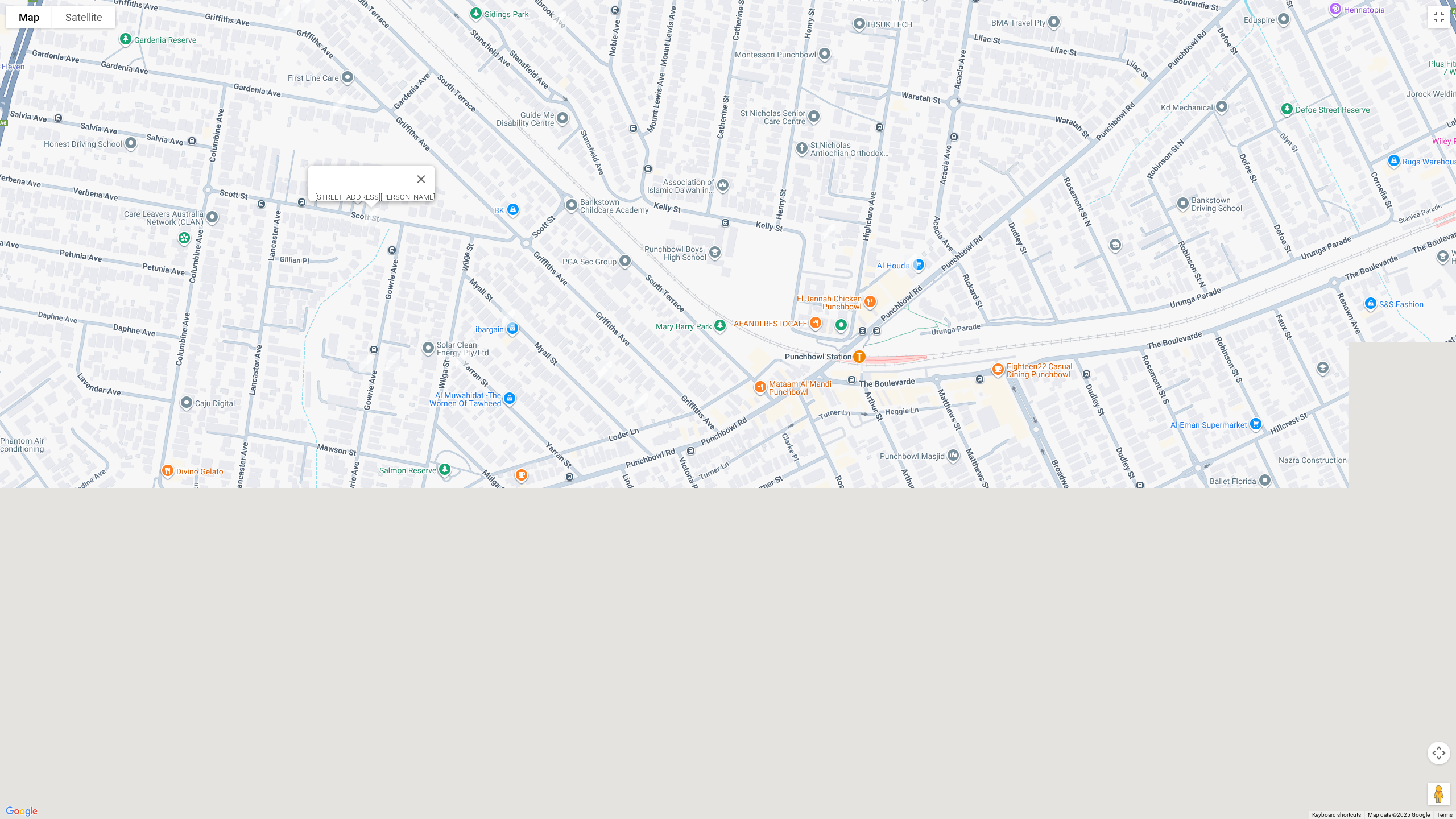
drag, startPoint x: 783, startPoint y: 679, endPoint x: 527, endPoint y: 208, distance: 536.1
click at [527, 208] on div "[STREET_ADDRESS][PERSON_NAME]" at bounding box center [728, 409] width 1456 height 819
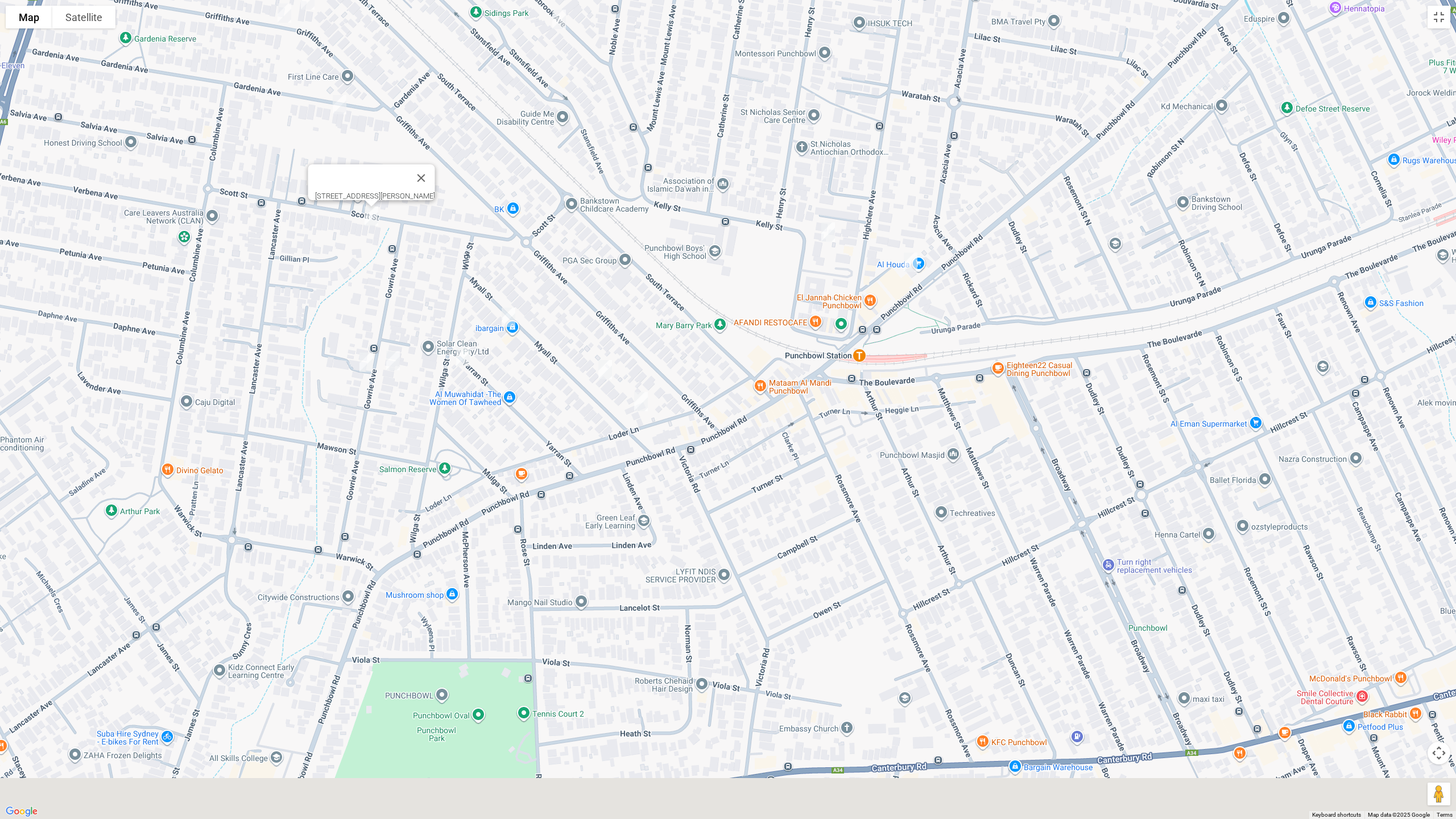
click at [832, 228] on img "31 Kelly Street, PUNCHBOWL NSW 2196" at bounding box center [828, 232] width 23 height 28
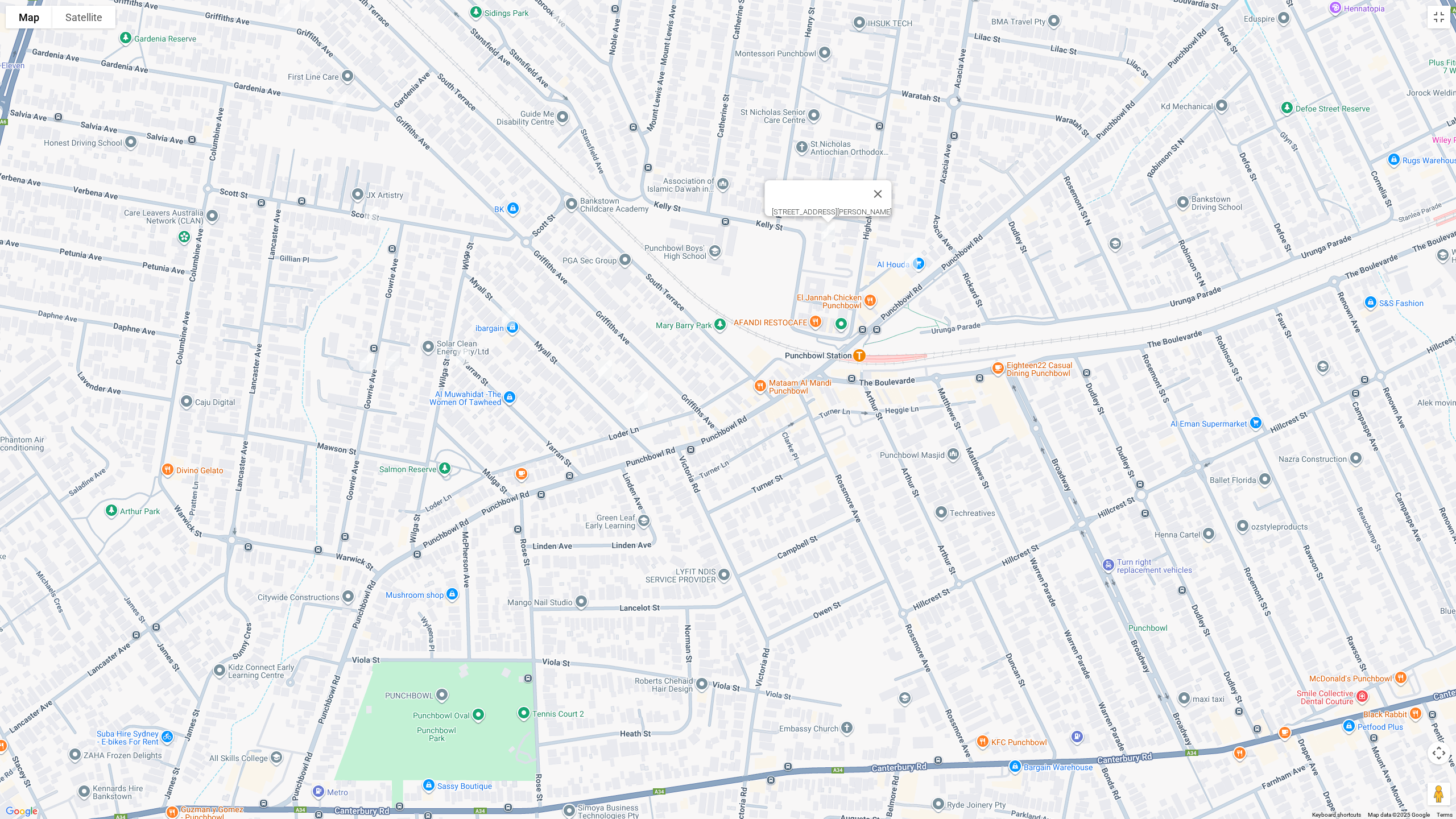
drag, startPoint x: 603, startPoint y: 366, endPoint x: 633, endPoint y: 385, distance: 35.5
click at [603, 366] on img "13 Myall Street, PUNCHBOWL NSW 2196" at bounding box center [605, 369] width 23 height 28
drag, startPoint x: 644, startPoint y: 403, endPoint x: 593, endPoint y: 368, distance: 61.9
click at [645, 403] on img "3 Myall Street, PUNCHBOWL NSW 2196" at bounding box center [641, 401] width 23 height 28
click at [509, 315] on img "34 Myall Street, PUNCHBOWL NSW 2196" at bounding box center [508, 317] width 23 height 28
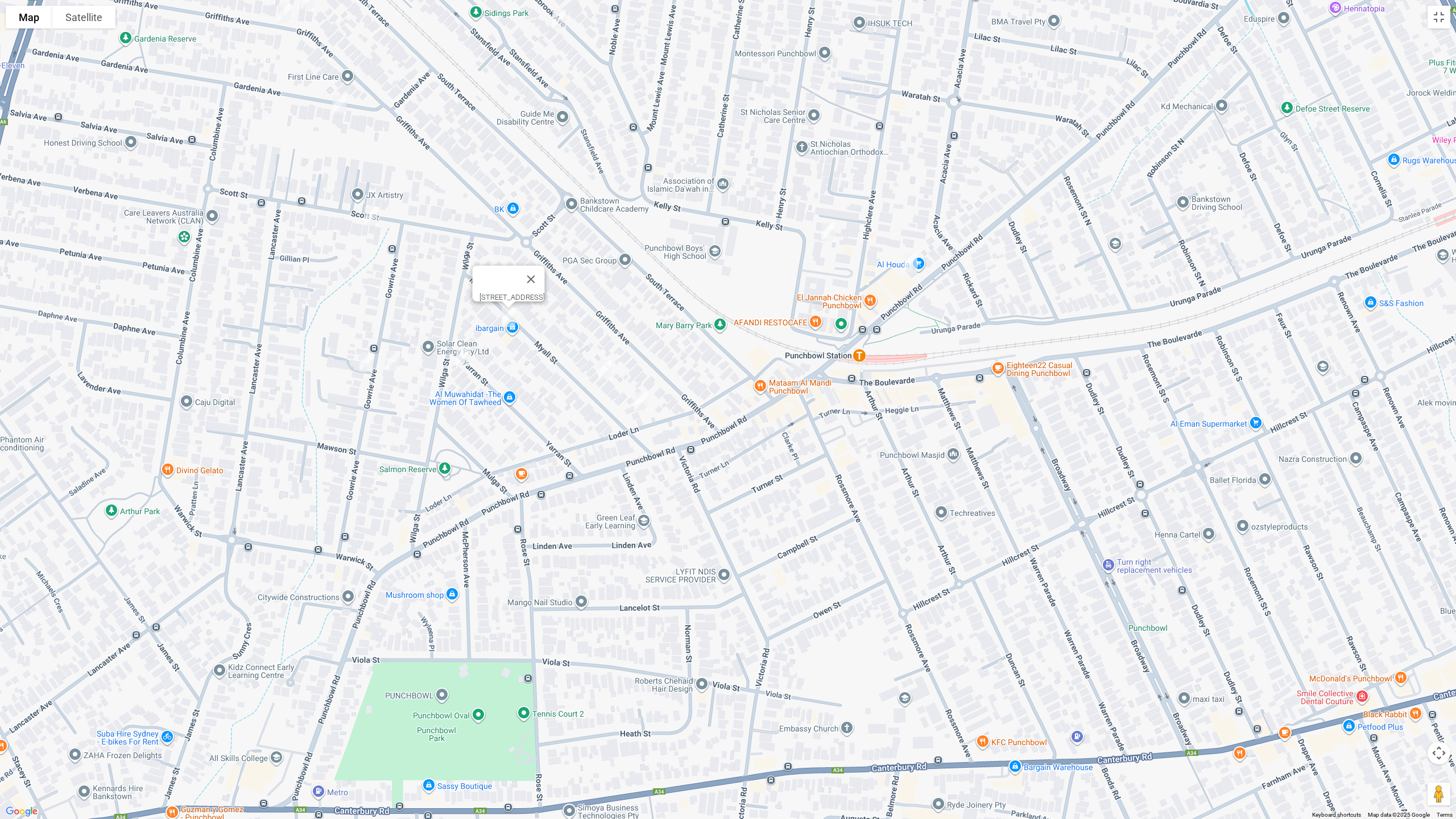
click at [459, 358] on img "28 Yarran Street, PUNCHBOWL NSW 2196" at bounding box center [463, 356] width 23 height 28
drag, startPoint x: 638, startPoint y: 395, endPoint x: 625, endPoint y: 396, distance: 13.0
click at [638, 396] on img "3 Myall Street, PUNCHBOWL NSW 2196" at bounding box center [641, 401] width 23 height 28
click at [396, 356] on img "30 Gowrie Avenue, PUNCHBOWL NSW 2196" at bounding box center [393, 360] width 23 height 28
click at [365, 362] on img "29 Gowrie Avenue, PUNCHBOWL NSW 2196" at bounding box center [366, 361] width 23 height 28
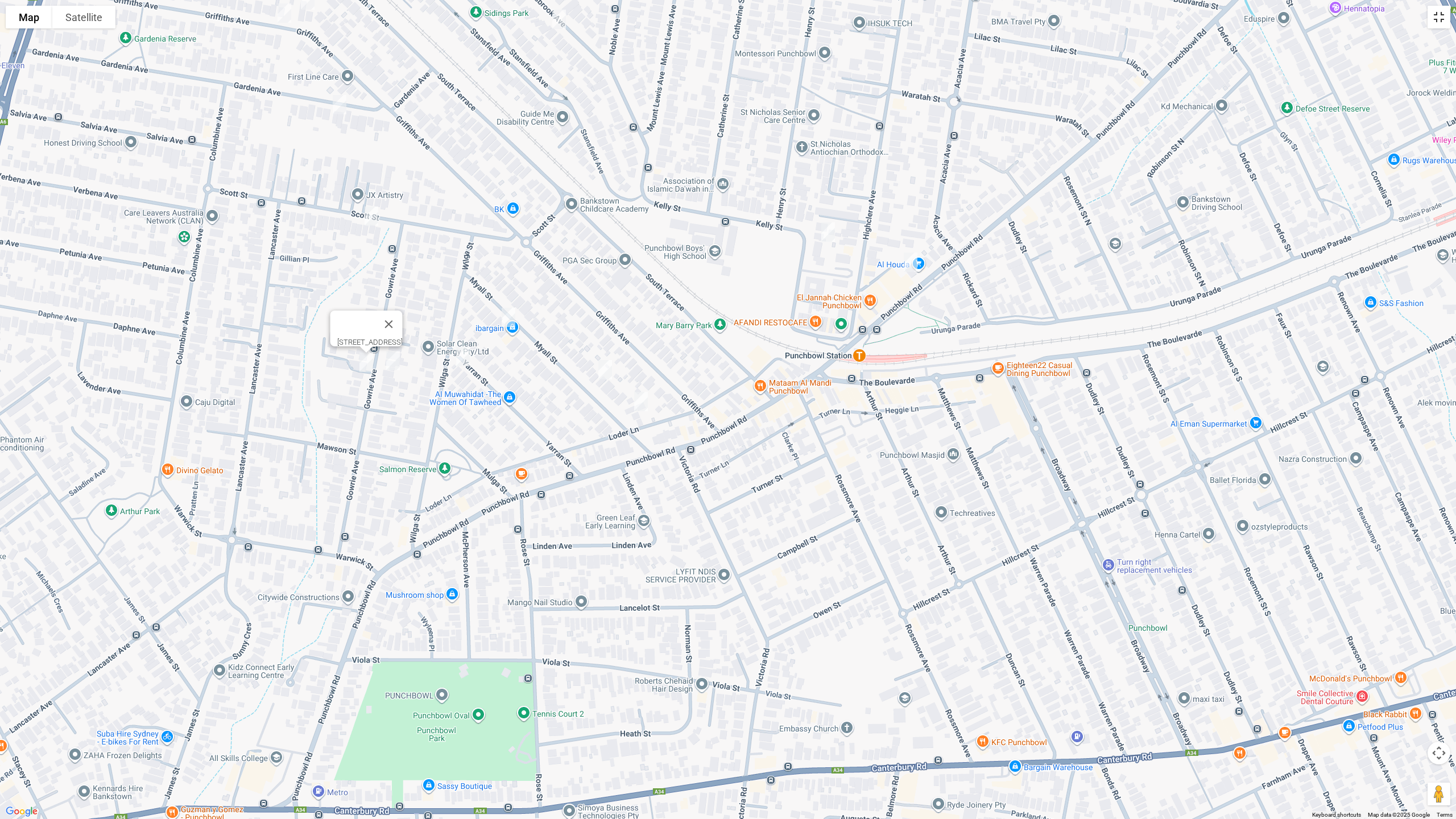
click at [1435, 17] on button "Toggle fullscreen view" at bounding box center [1439, 17] width 23 height 23
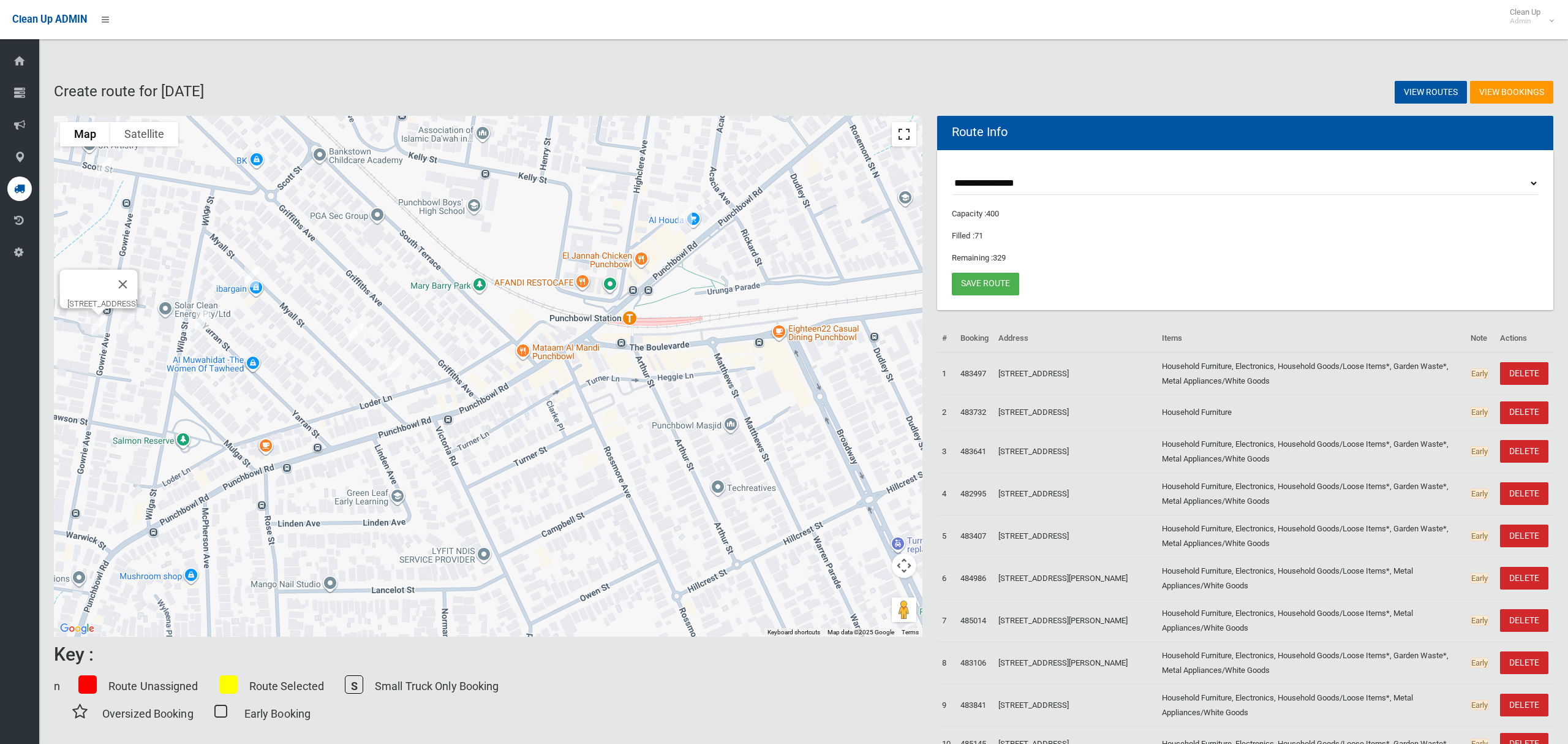
click at [899, 141] on button "Toggle fullscreen view" at bounding box center [903, 134] width 25 height 25
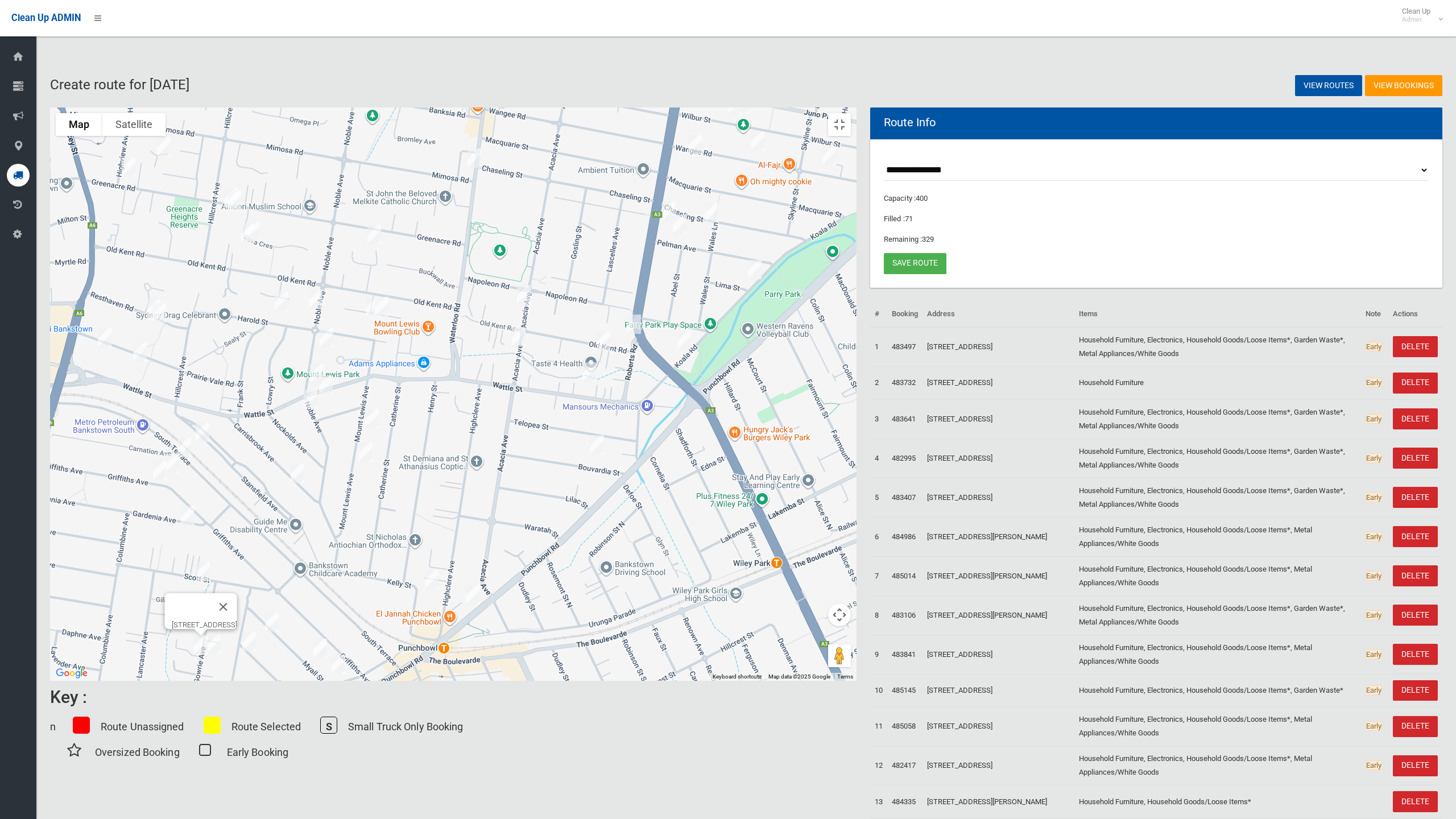
drag, startPoint x: 884, startPoint y: 227, endPoint x: 793, endPoint y: 469, distance: 258.5
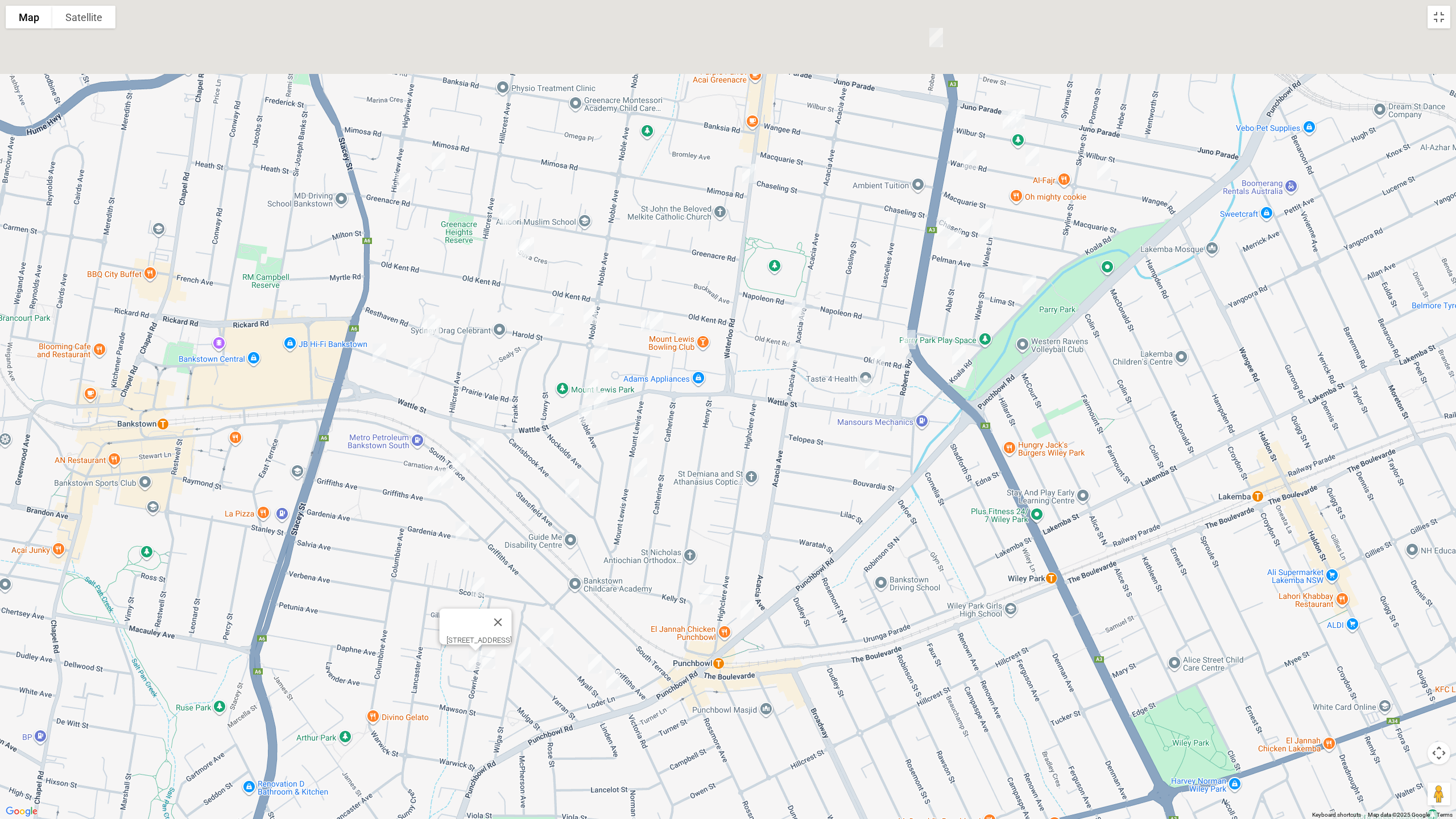
click at [796, 469] on div "[STREET_ADDRESS]" at bounding box center [728, 409] width 1456 height 819
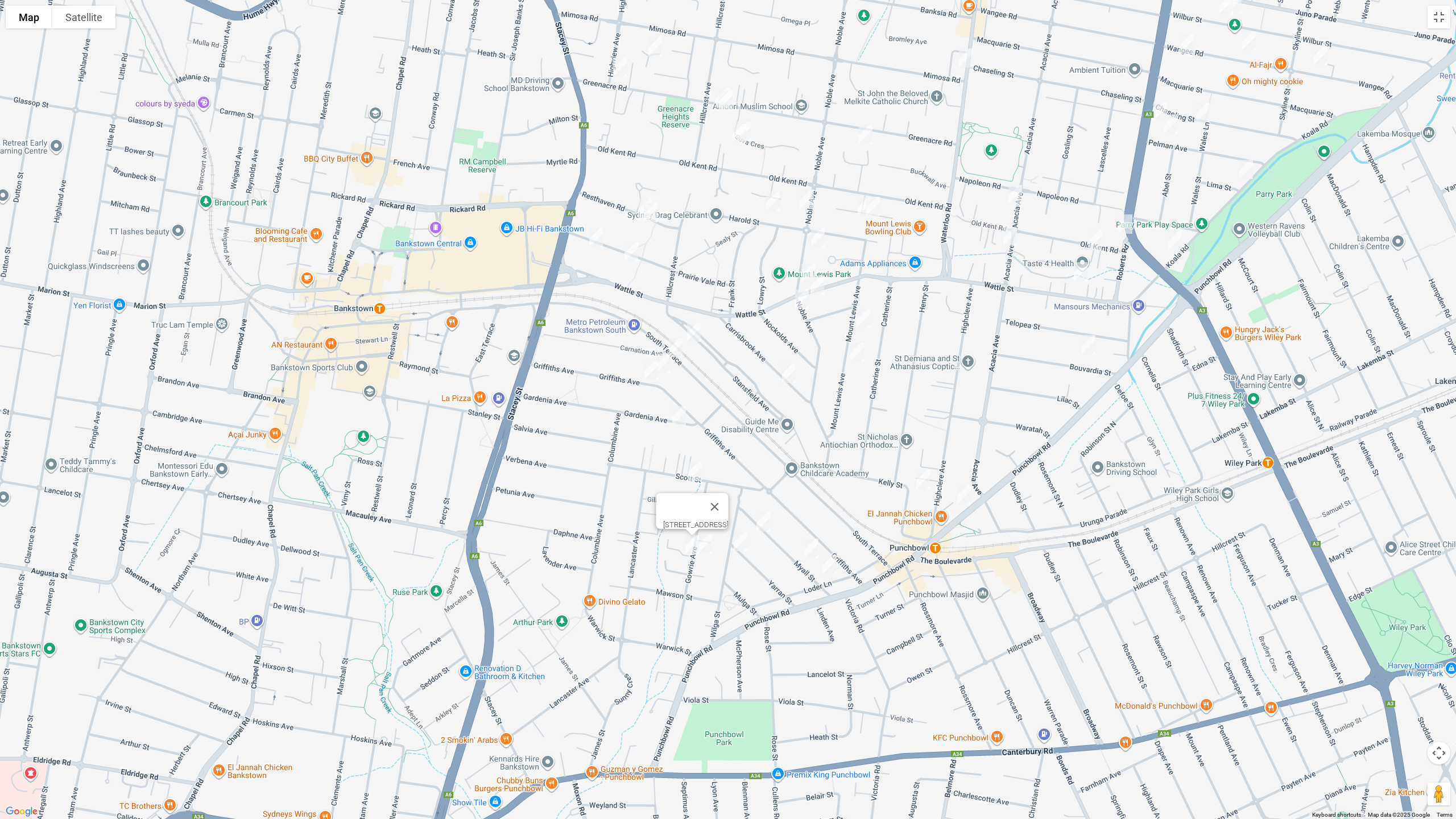
drag, startPoint x: 1064, startPoint y: 413, endPoint x: 1086, endPoint y: 388, distance: 33.3
click at [1101, 397] on div "[STREET_ADDRESS]" at bounding box center [728, 409] width 1456 height 819
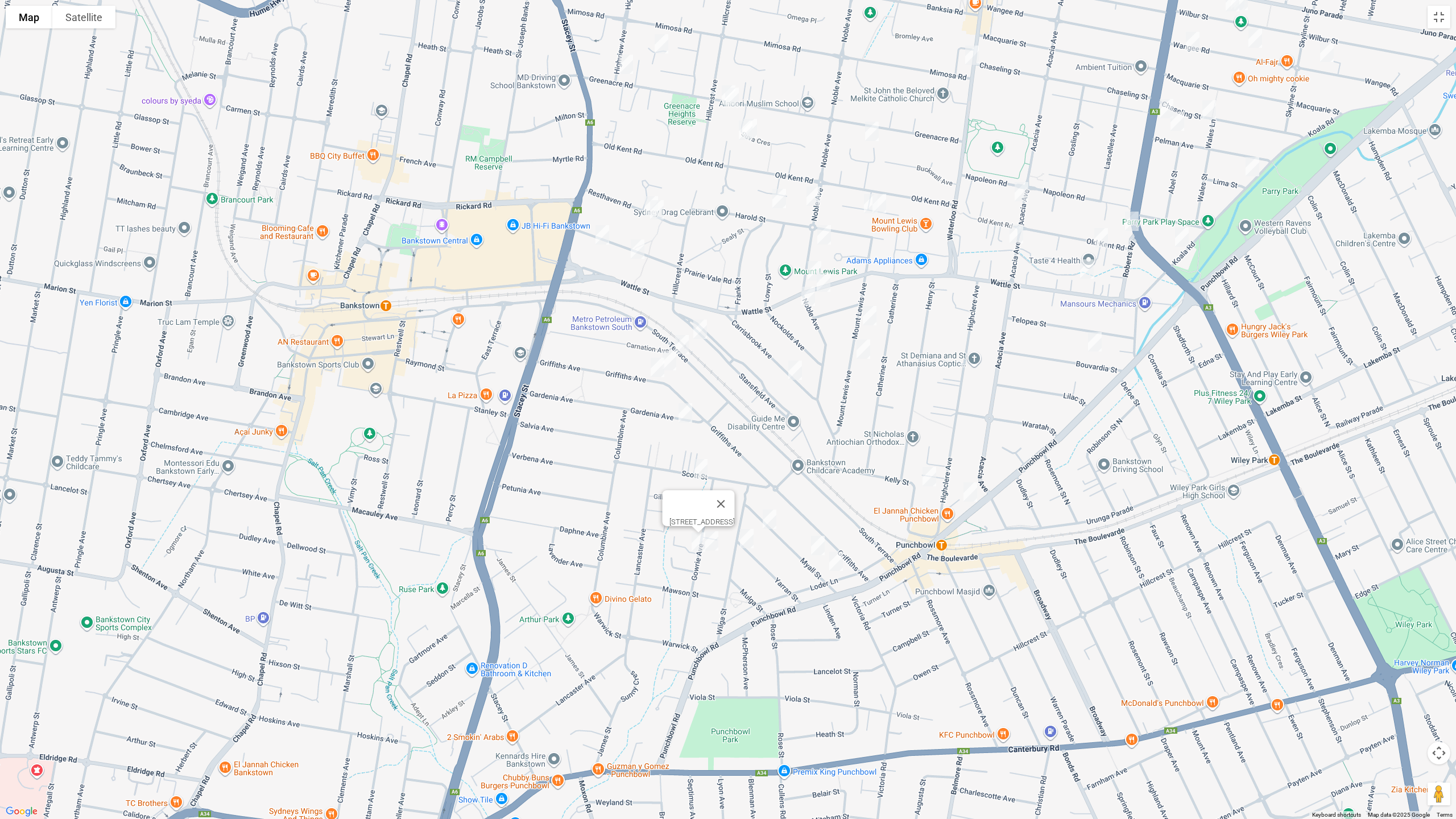
click at [669, 367] on img "127B Griffiths Avenue, BANKSTOWN NSW 2200" at bounding box center [669, 360] width 23 height 28
click at [655, 370] on img "1/29 Griffiths Avenue, PUNCHBOWL NSW 2196" at bounding box center [657, 366] width 23 height 28
click at [1436, 26] on button "Toggle fullscreen view" at bounding box center [1439, 17] width 23 height 23
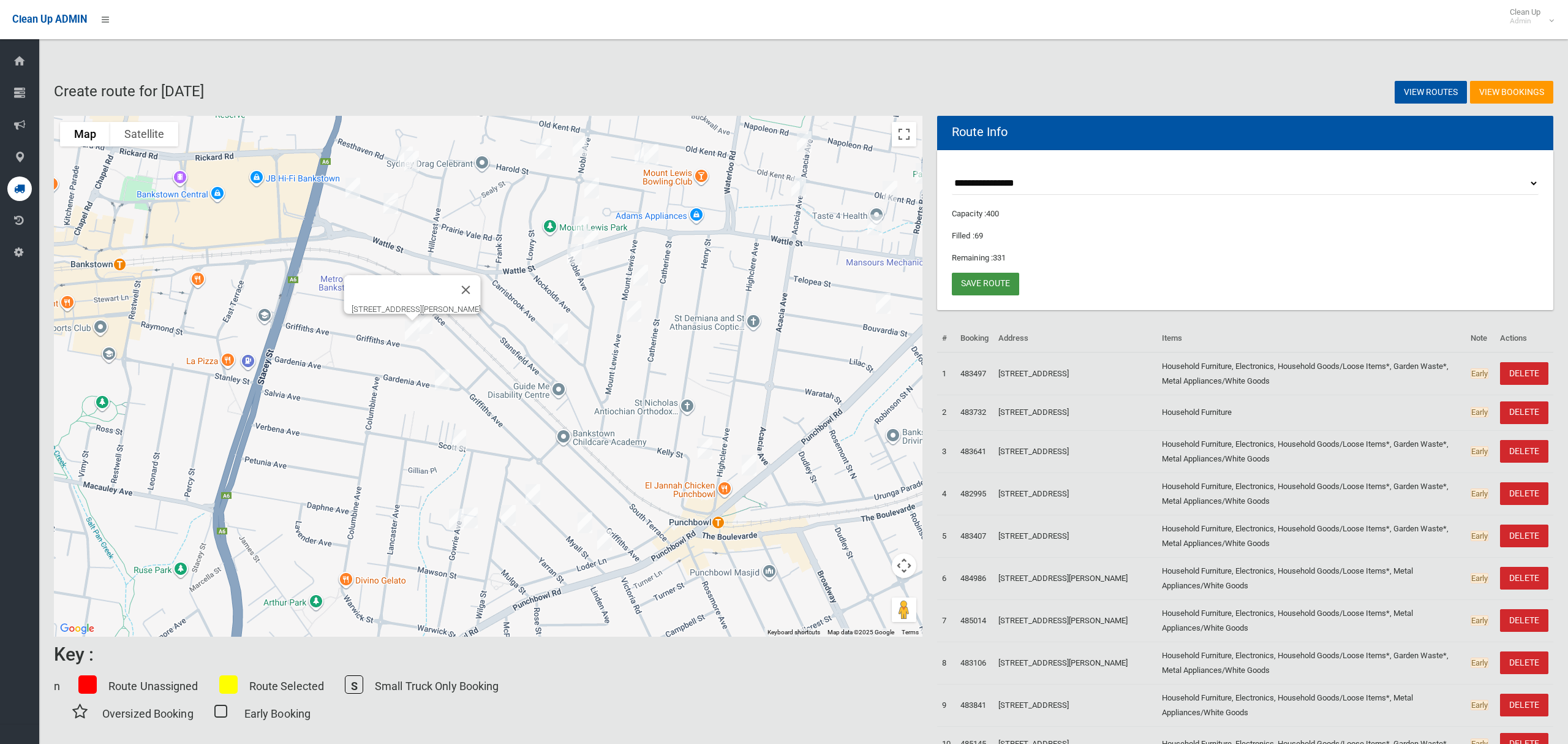
click at [1002, 287] on link "Save route" at bounding box center [985, 284] width 67 height 23
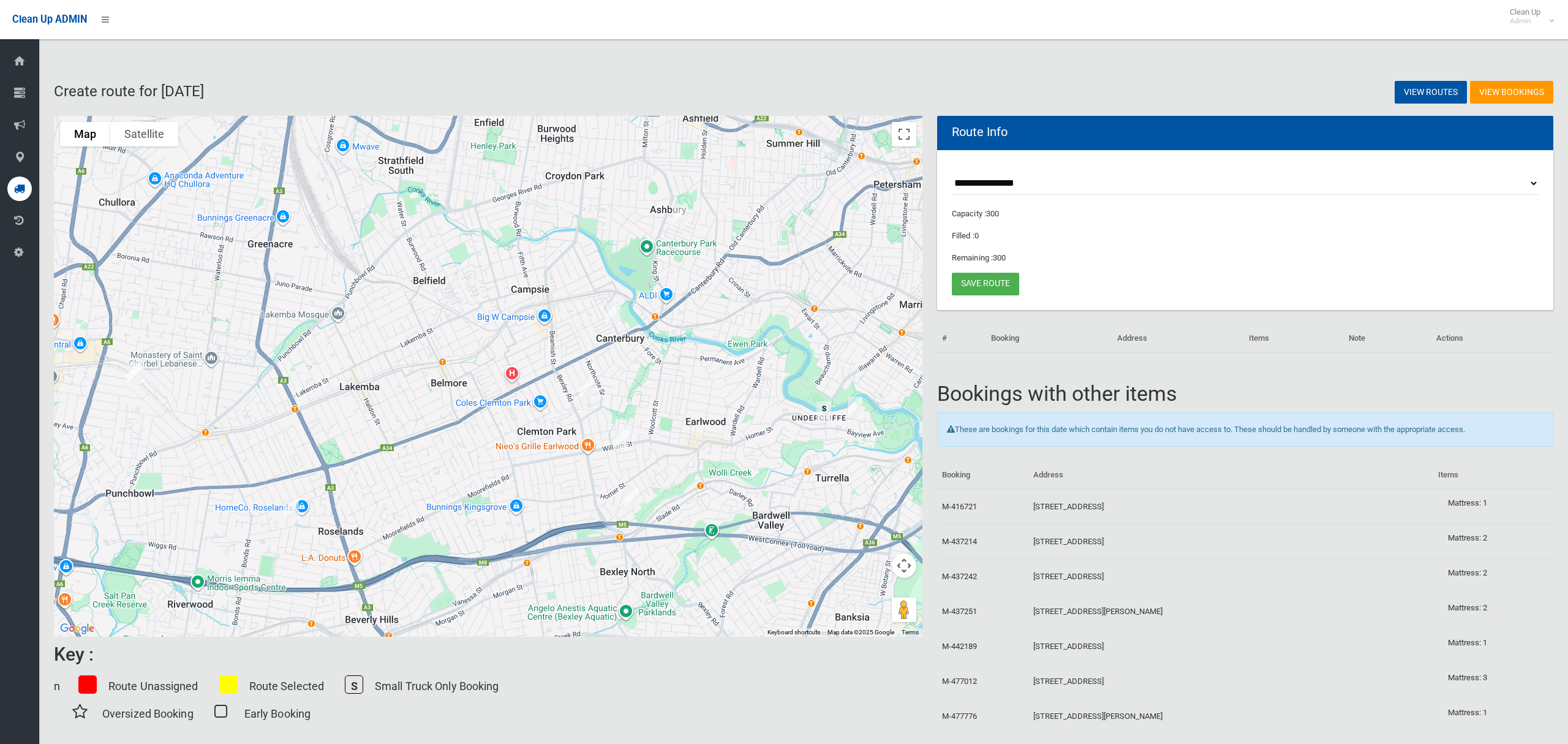
click at [988, 181] on select "**********" at bounding box center [1245, 183] width 587 height 23
click at [989, 181] on select "**********" at bounding box center [1245, 183] width 587 height 23
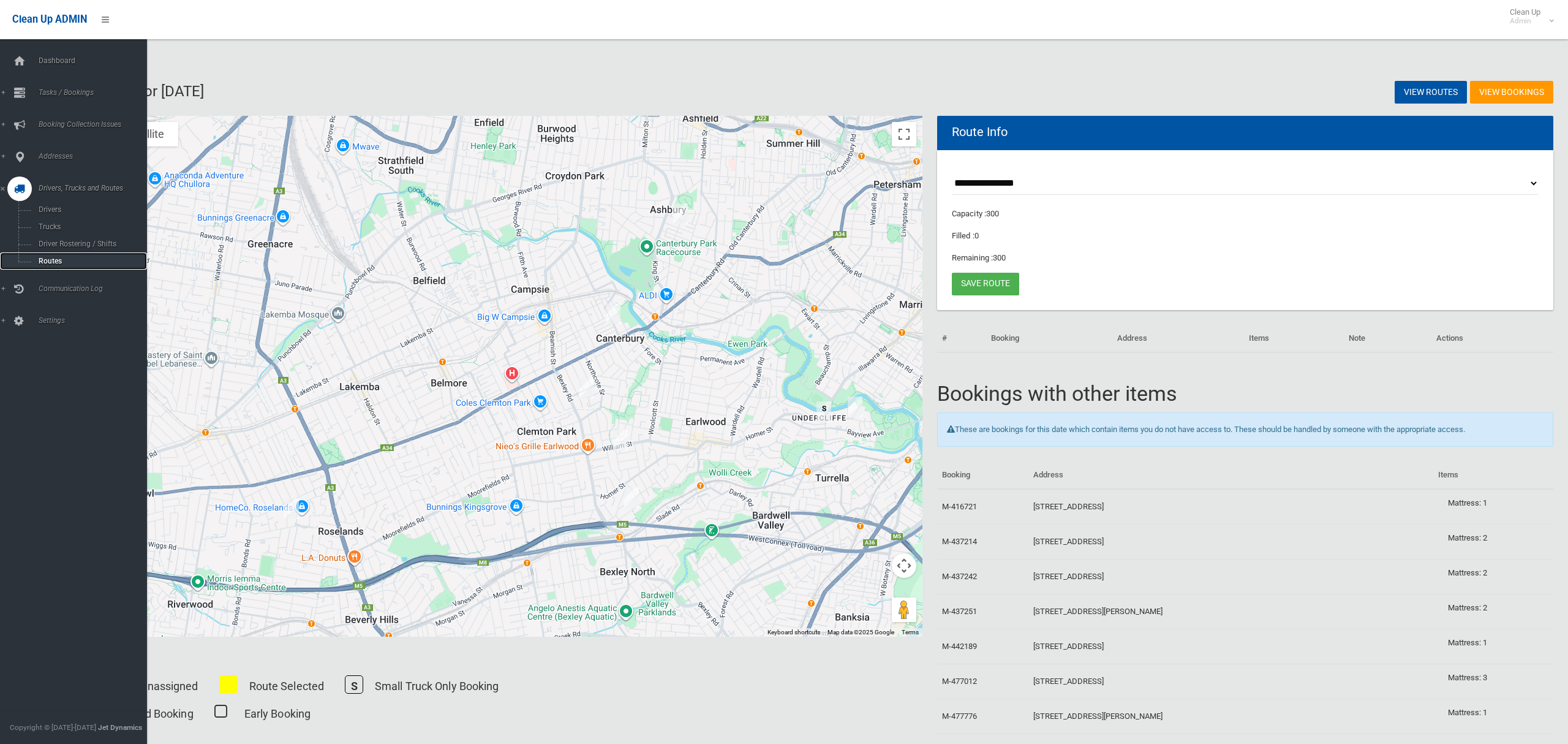
click at [38, 261] on span "Routes" at bounding box center [85, 261] width 102 height 8
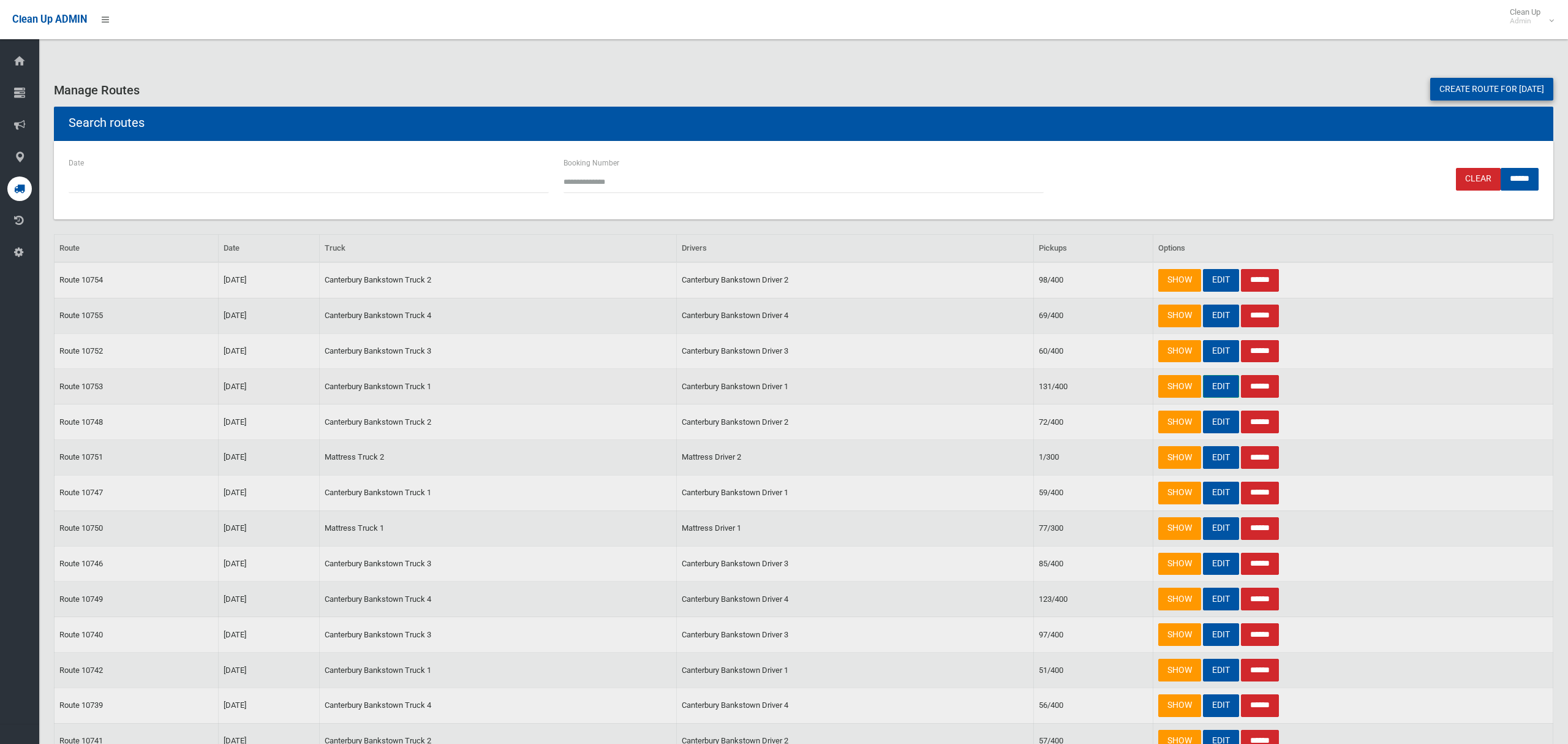
click at [1211, 393] on link "EDIT" at bounding box center [1220, 386] width 36 height 23
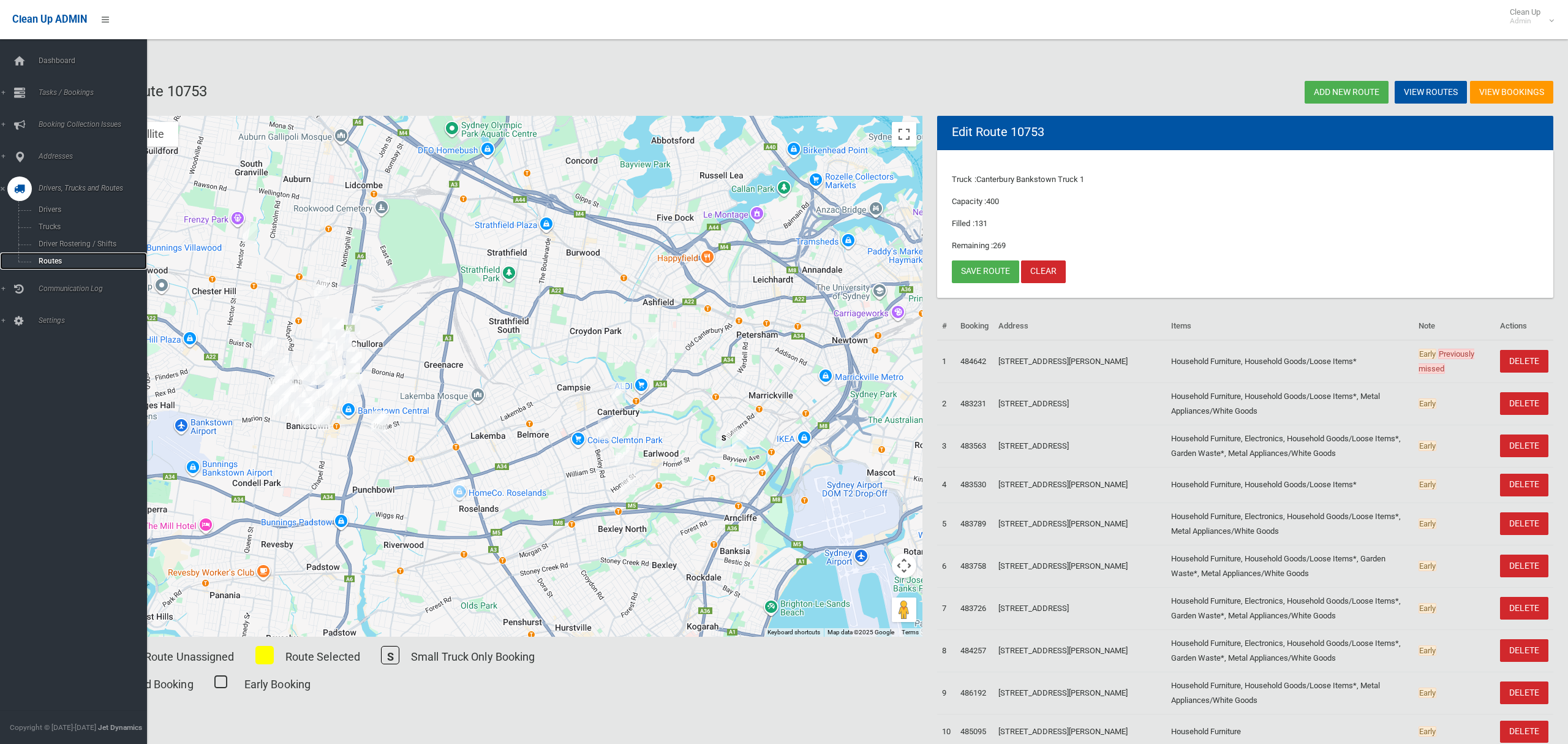
click at [50, 260] on span "Routes" at bounding box center [85, 261] width 102 height 8
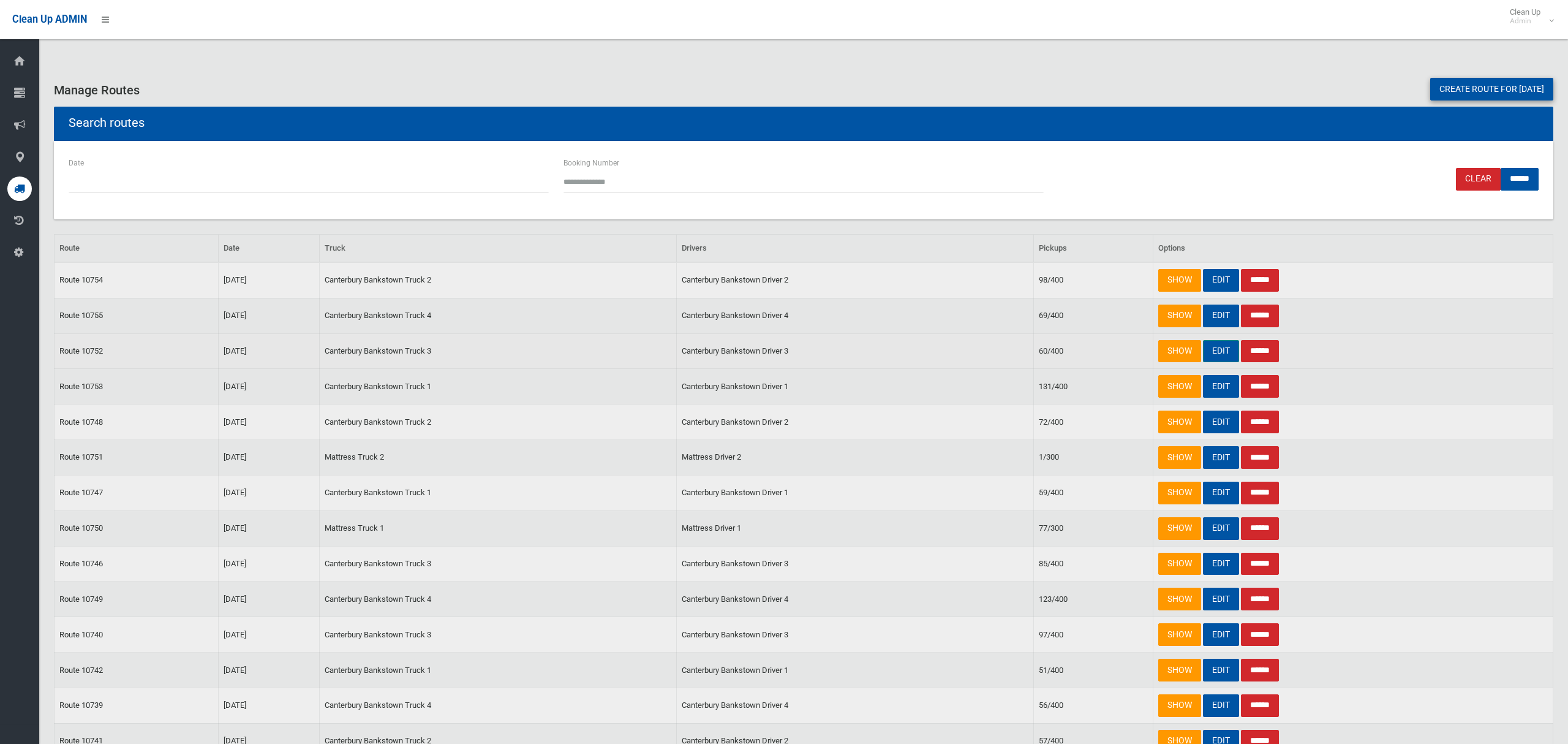
click at [1218, 353] on link "EDIT" at bounding box center [1220, 351] width 36 height 23
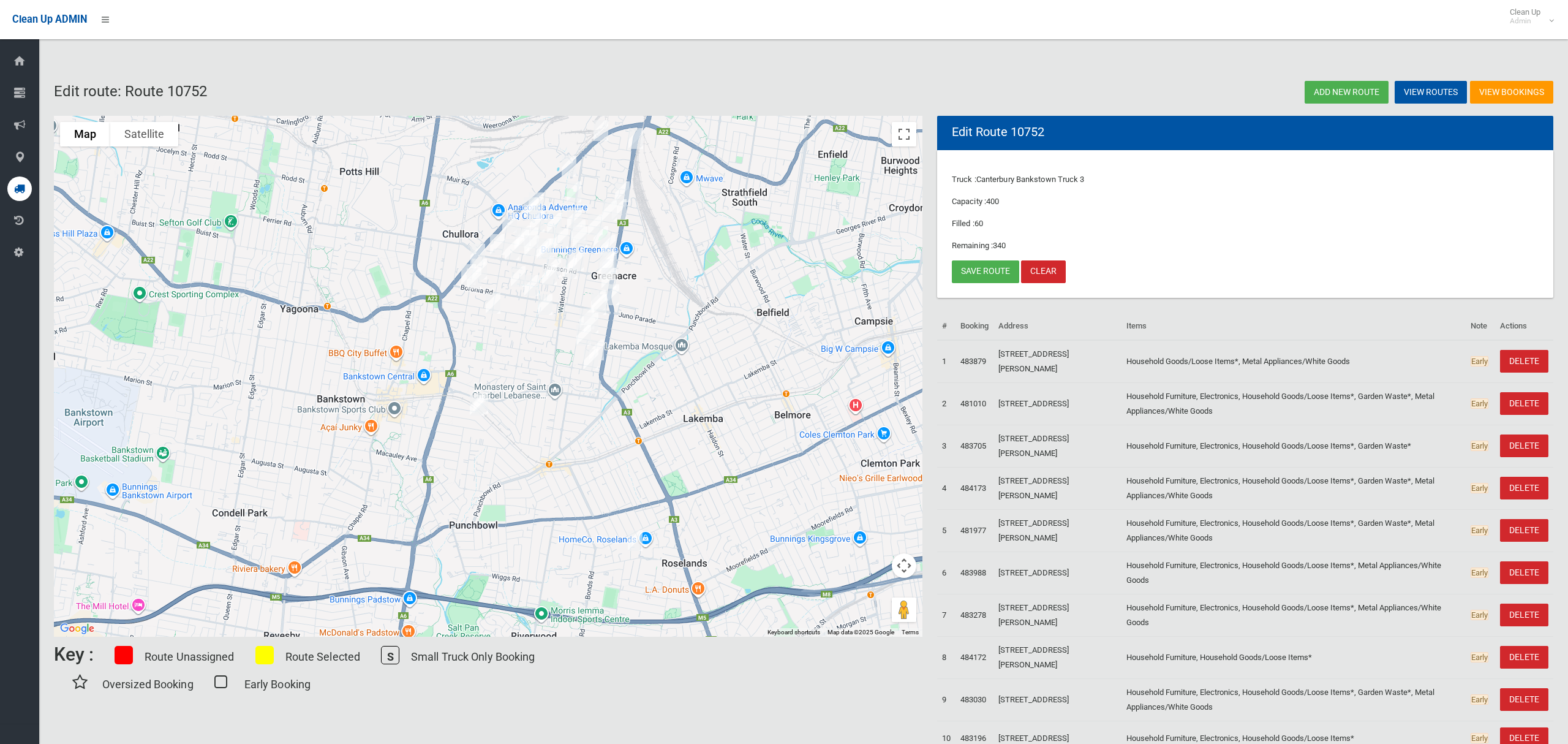
drag, startPoint x: 365, startPoint y: 386, endPoint x: 685, endPoint y: 352, distance: 321.8
click at [685, 352] on div at bounding box center [488, 376] width 868 height 521
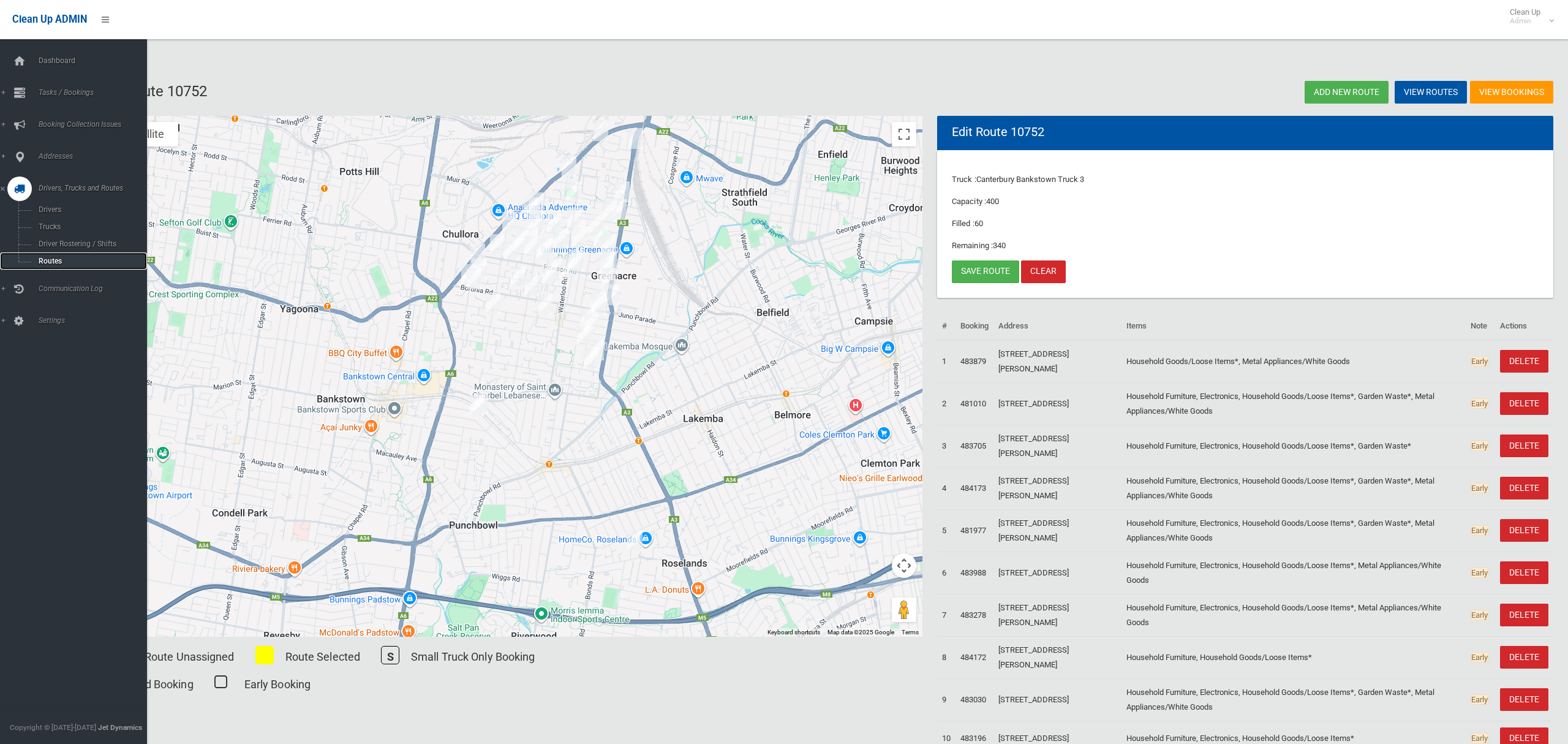
click at [48, 257] on span "Routes" at bounding box center [85, 261] width 102 height 8
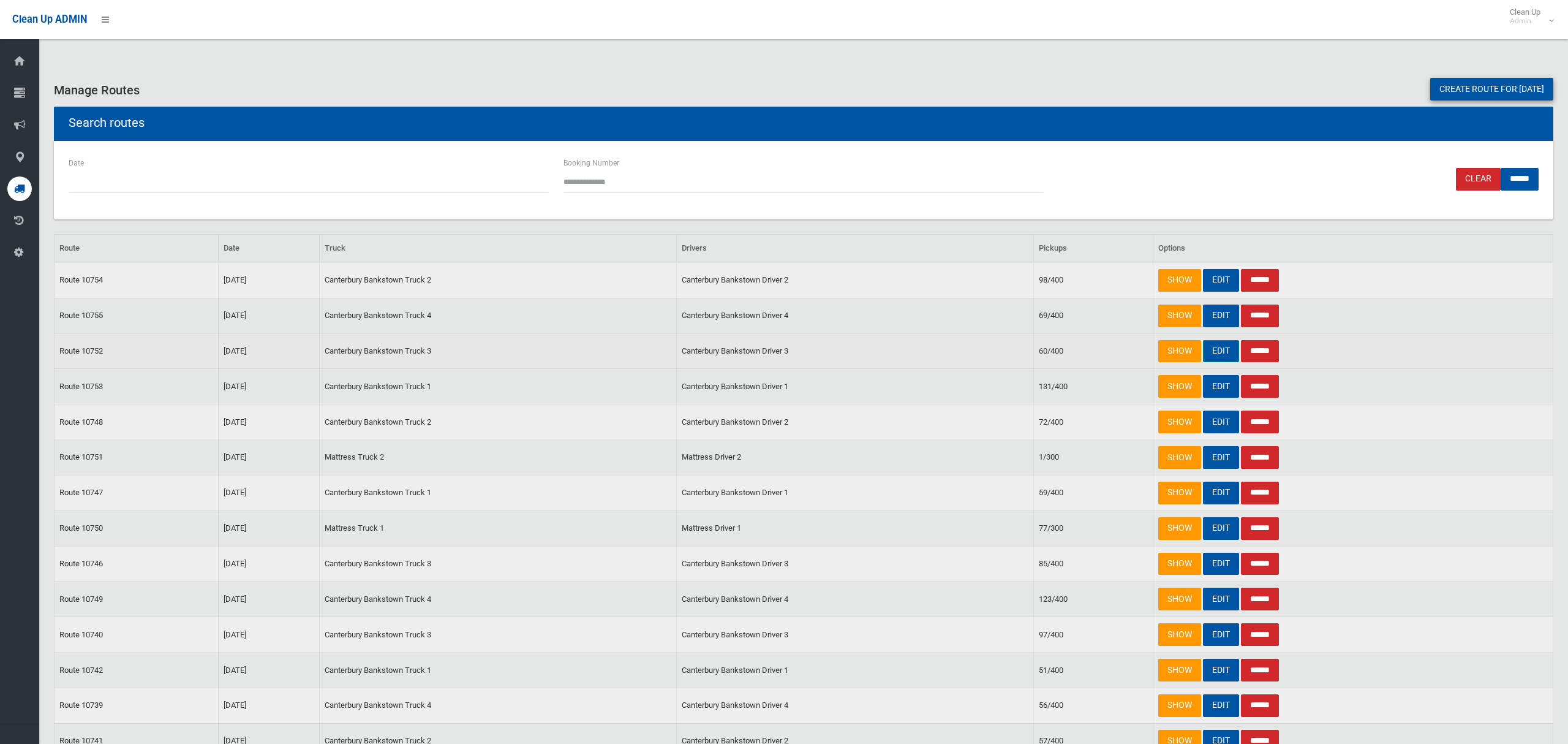
click at [1230, 355] on link "EDIT" at bounding box center [1220, 351] width 36 height 23
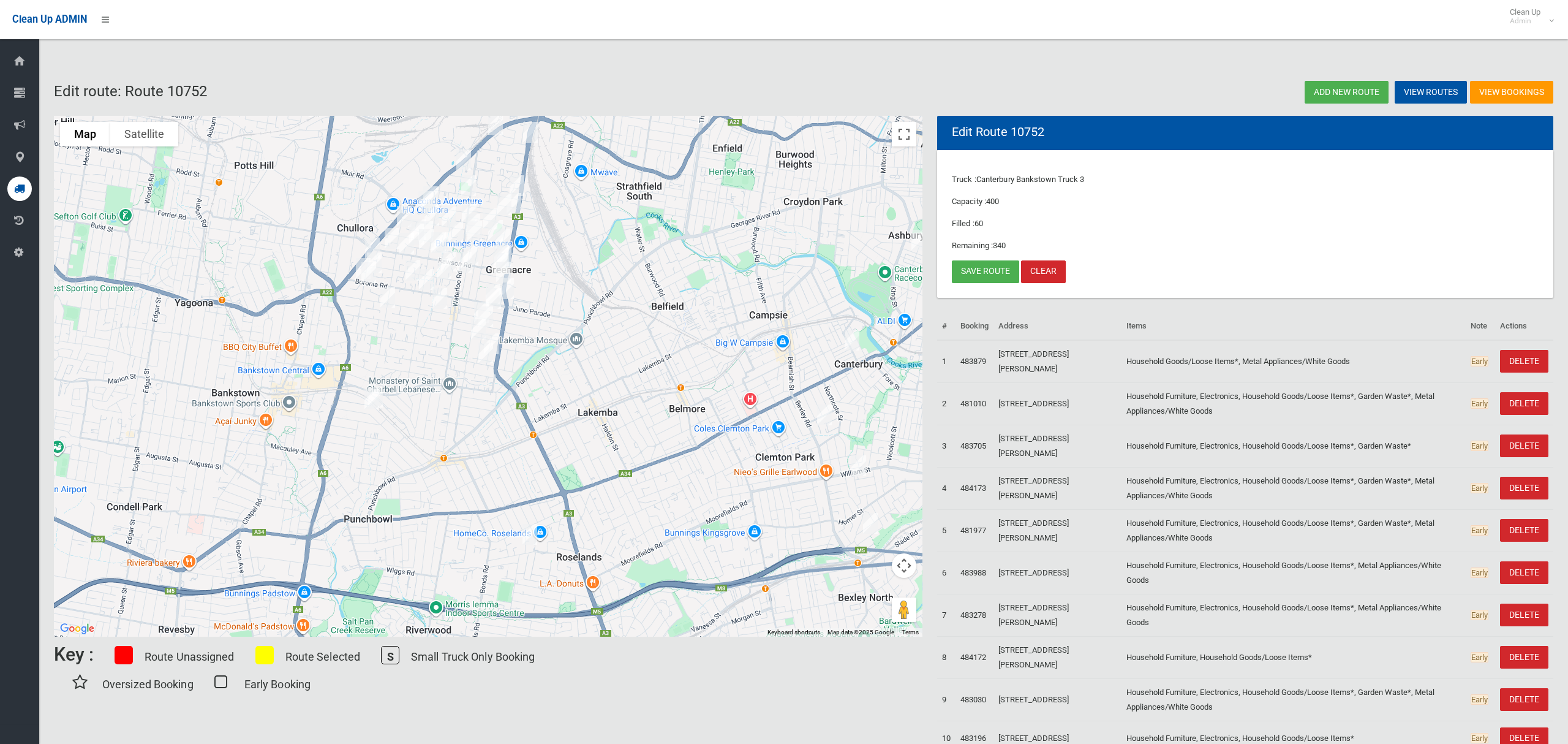
drag, startPoint x: 391, startPoint y: 372, endPoint x: 624, endPoint y: 340, distance: 235.2
click at [624, 340] on div at bounding box center [488, 376] width 868 height 521
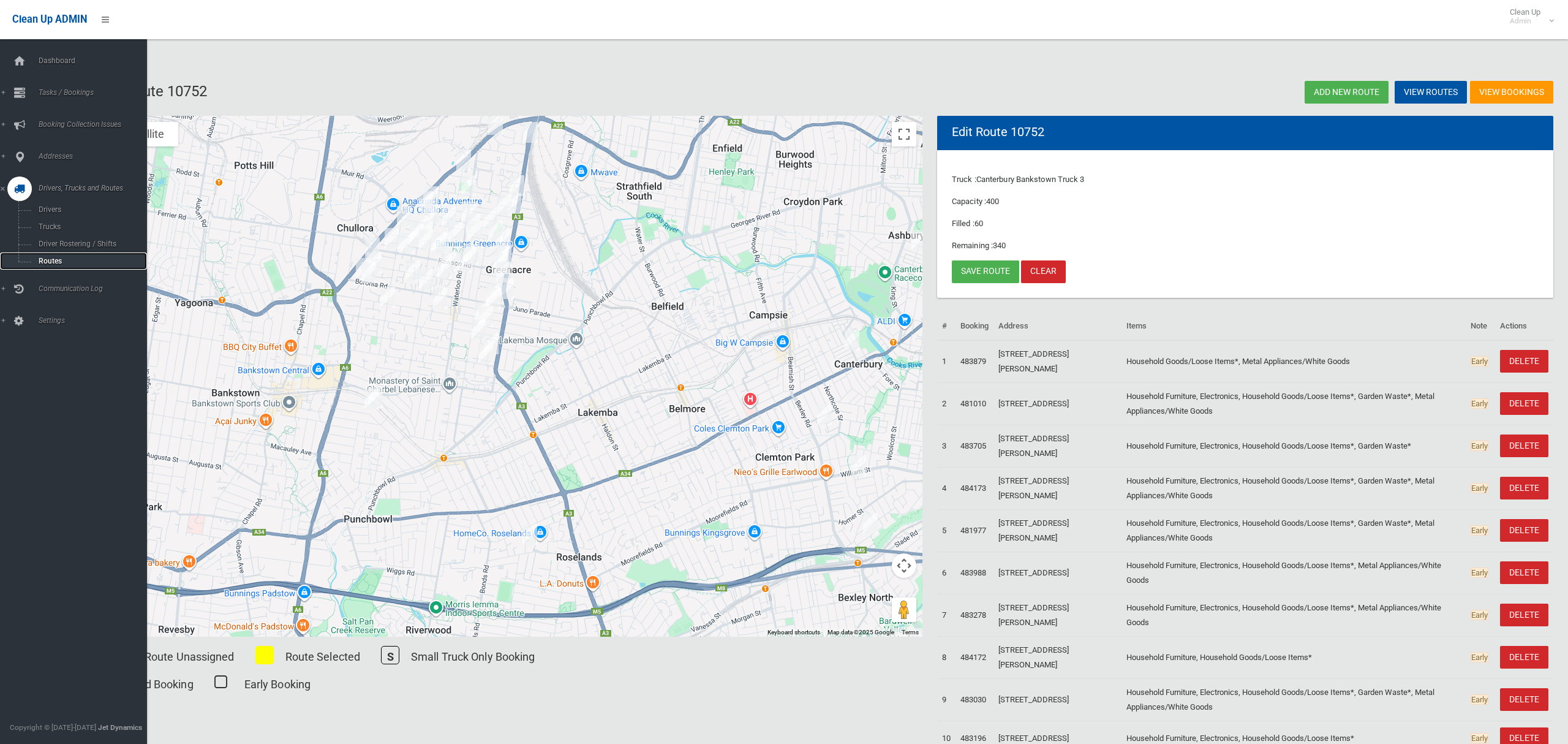
click at [60, 260] on span "Routes" at bounding box center [85, 261] width 102 height 8
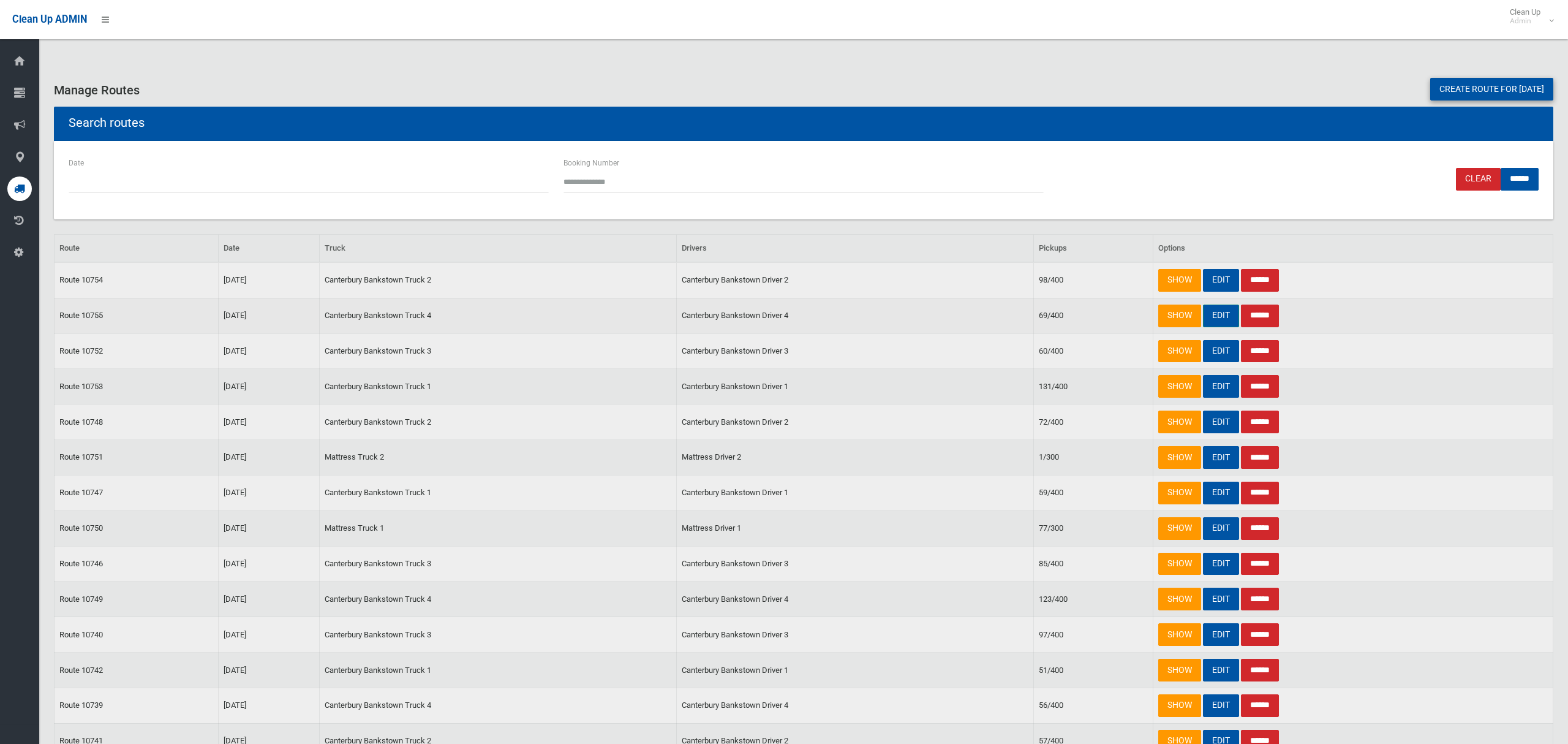
click at [1215, 322] on link "EDIT" at bounding box center [1220, 316] width 36 height 23
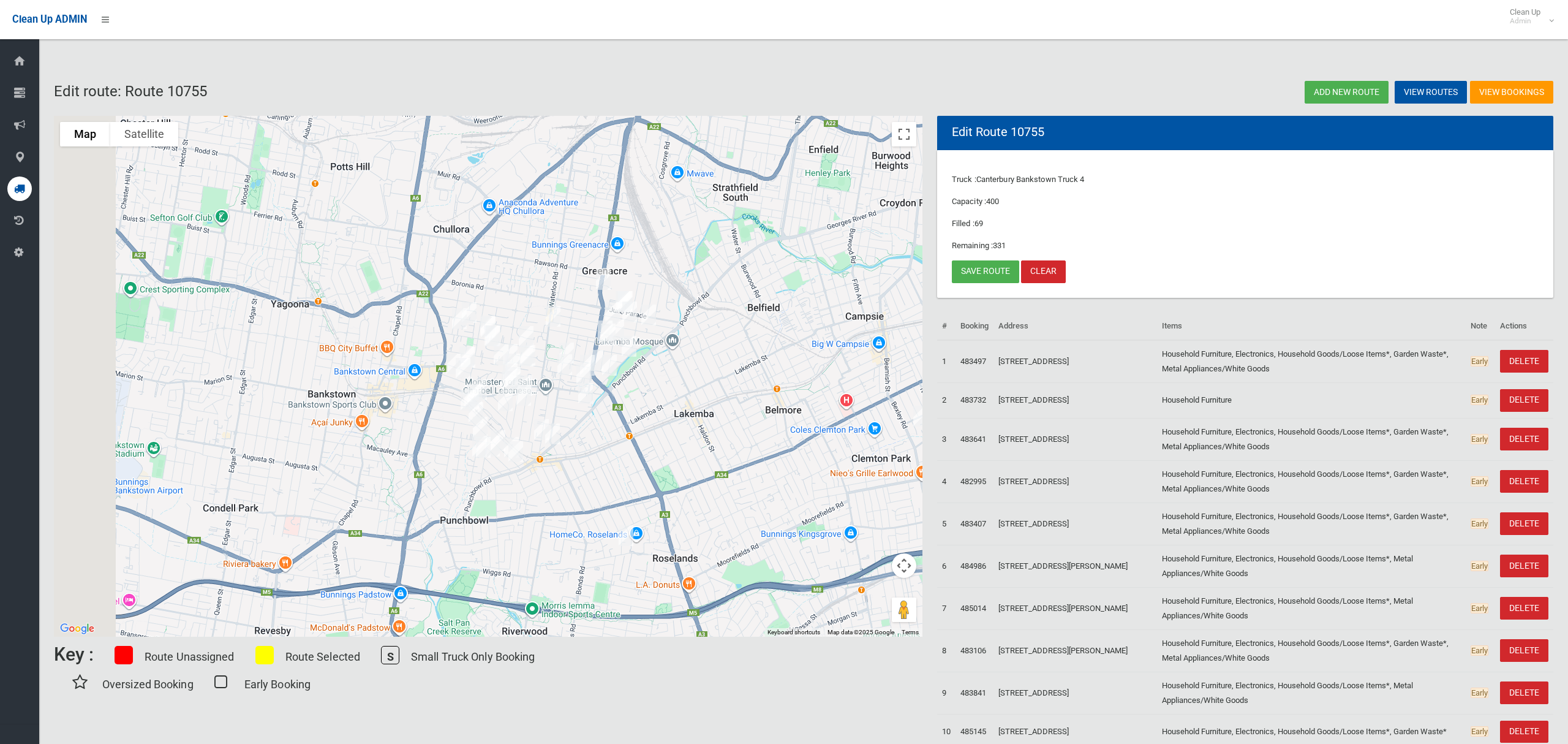
drag, startPoint x: 252, startPoint y: 375, endPoint x: 706, endPoint y: 306, distance: 459.2
click at [588, 404] on img "27 Bouvardia Street, PUNCHBOWL NSW 2196" at bounding box center [585, 393] width 25 height 30
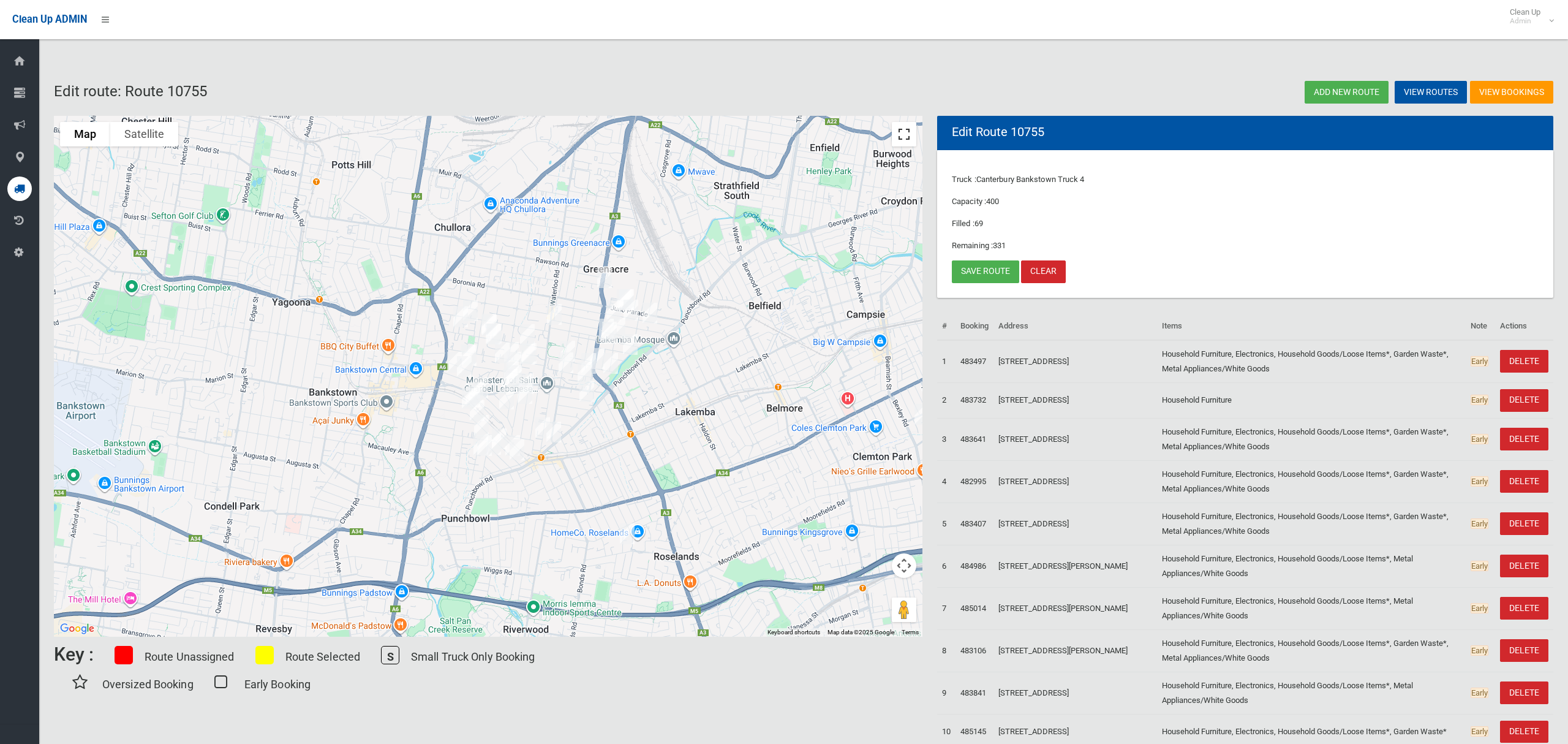
click at [910, 139] on button "Toggle fullscreen view" at bounding box center [903, 134] width 25 height 25
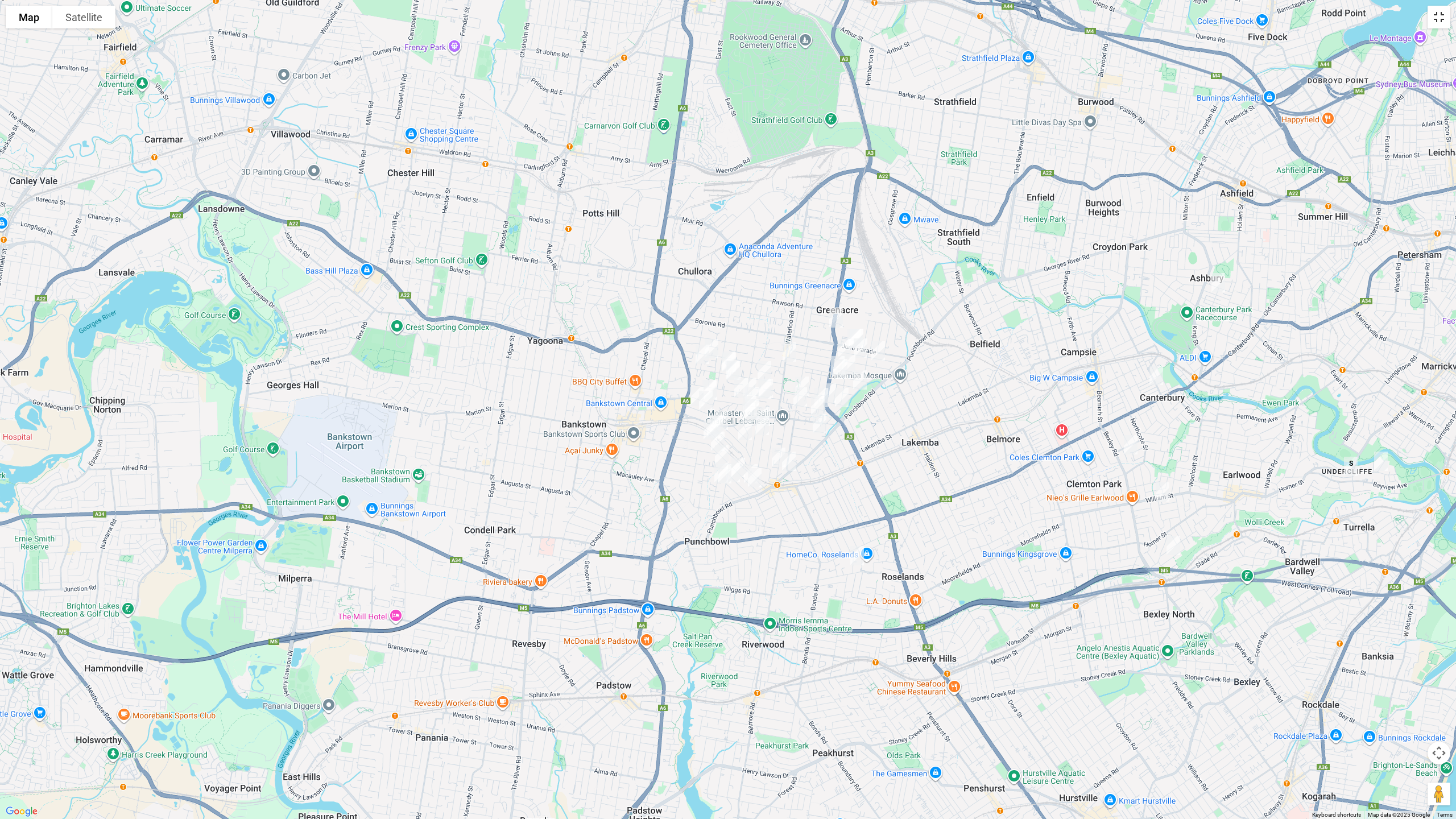
click at [1440, 16] on button "Toggle fullscreen view" at bounding box center [1439, 17] width 23 height 23
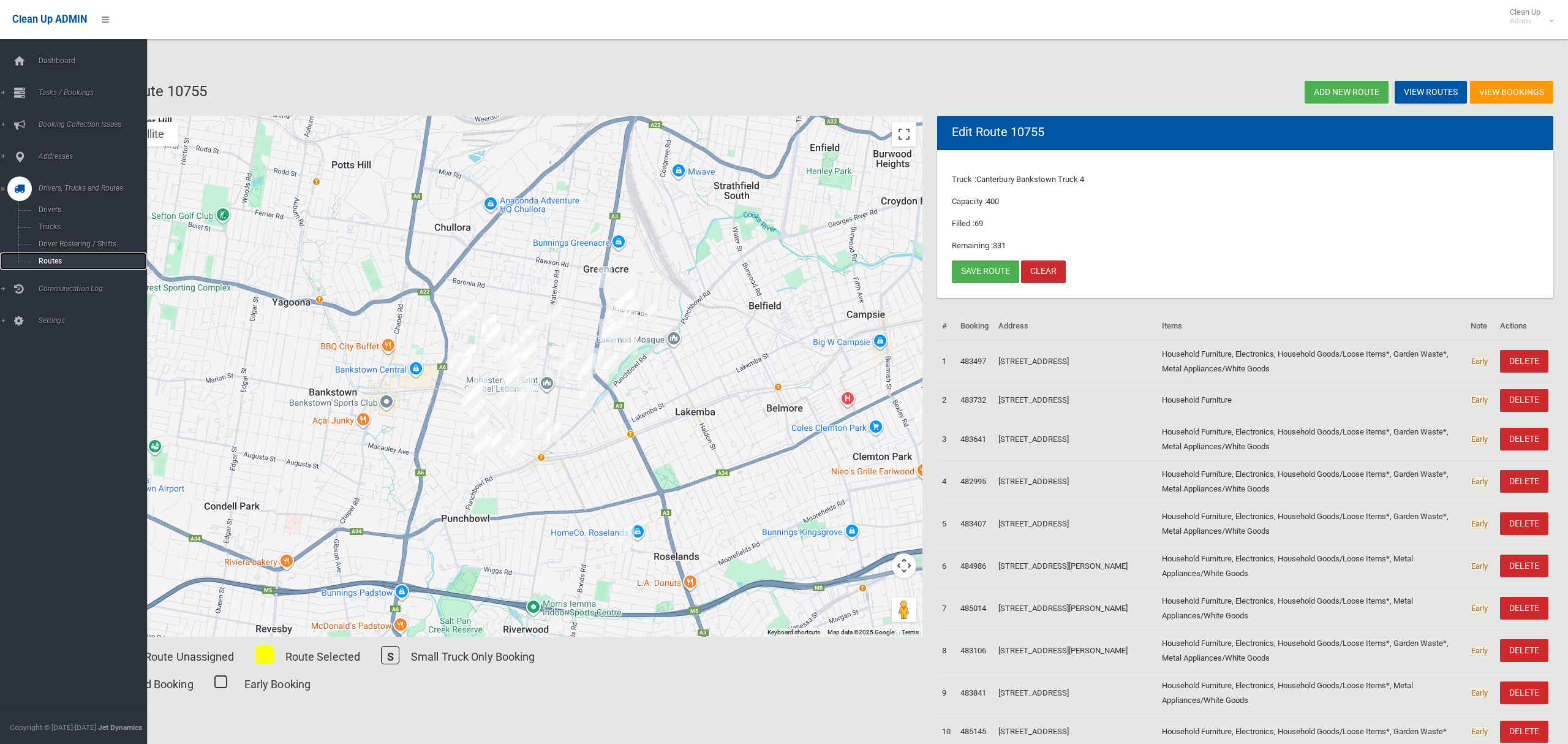
click at [63, 257] on span "Routes" at bounding box center [85, 261] width 102 height 8
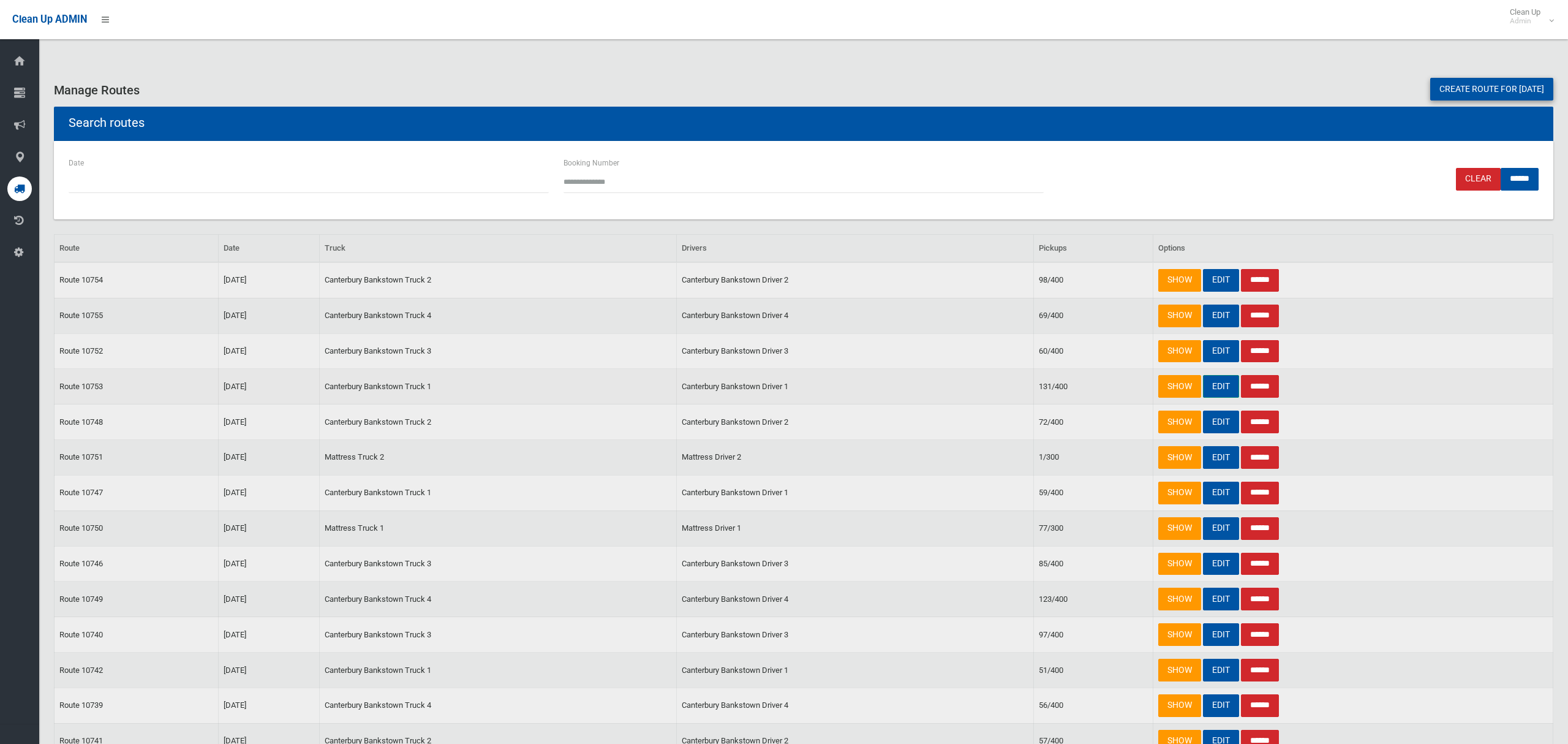
click at [1219, 388] on link "EDIT" at bounding box center [1220, 386] width 36 height 23
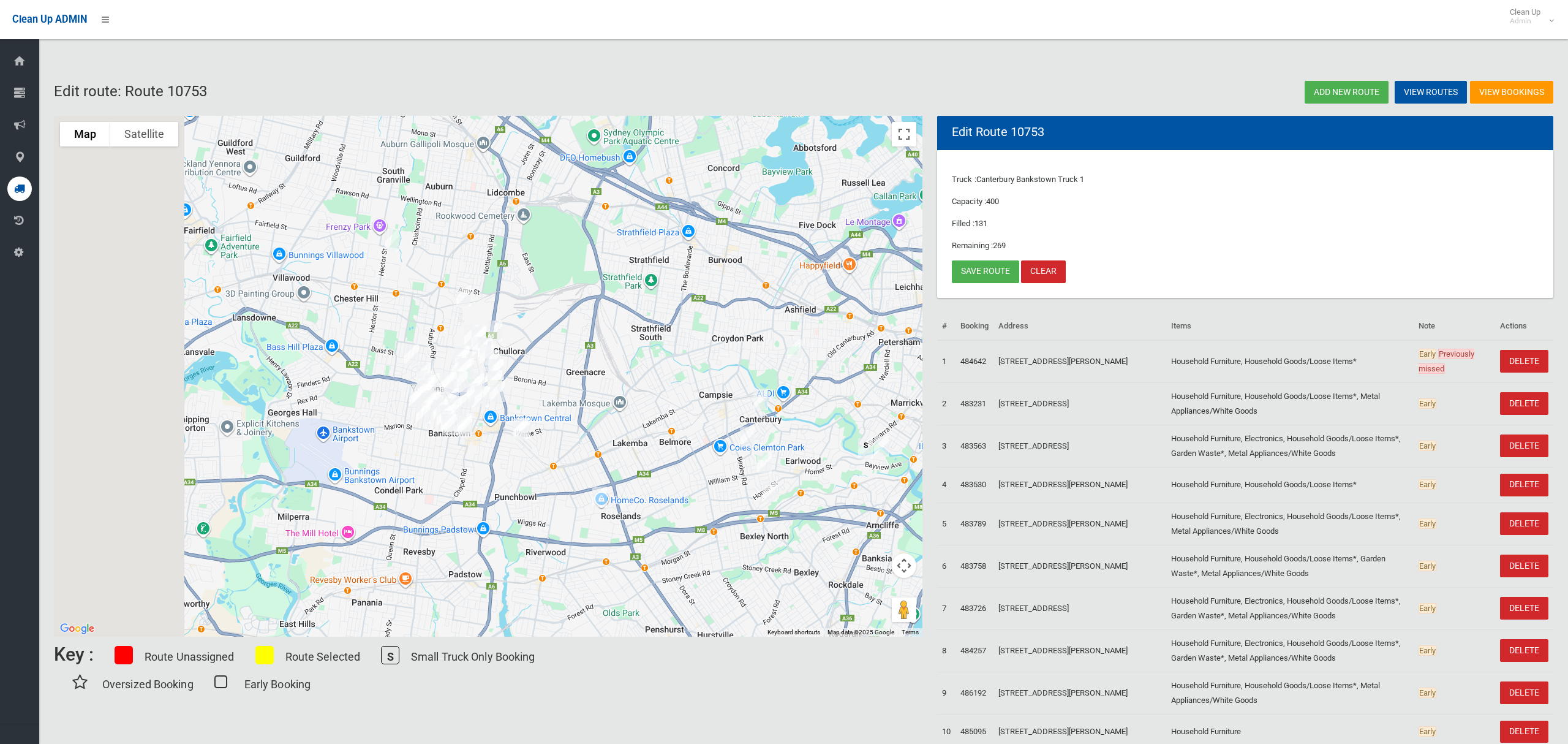
drag, startPoint x: 387, startPoint y: 450, endPoint x: 526, endPoint y: 457, distance: 139.2
click at [526, 457] on div at bounding box center [488, 376] width 868 height 521
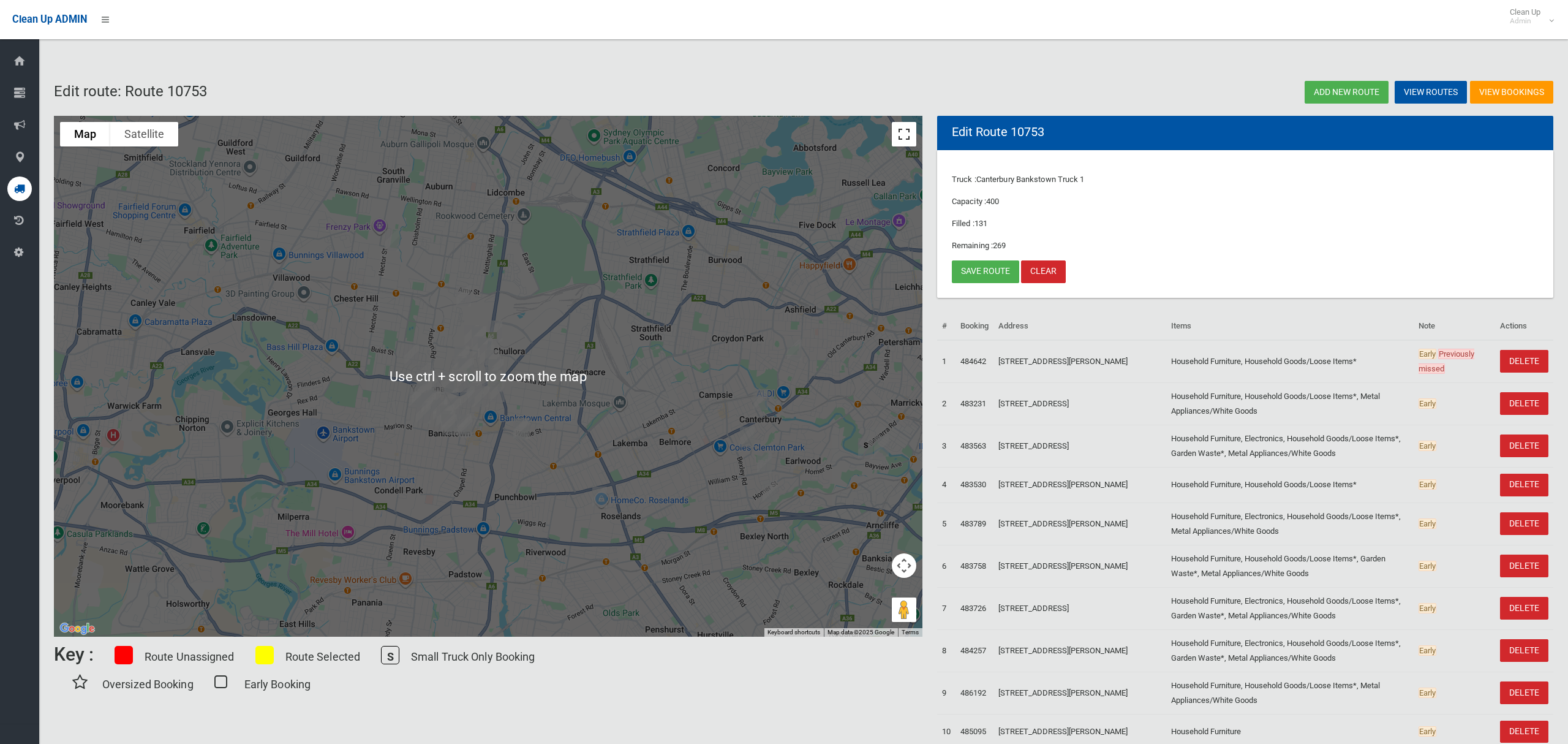
click at [908, 140] on button "Toggle fullscreen view" at bounding box center [903, 134] width 25 height 25
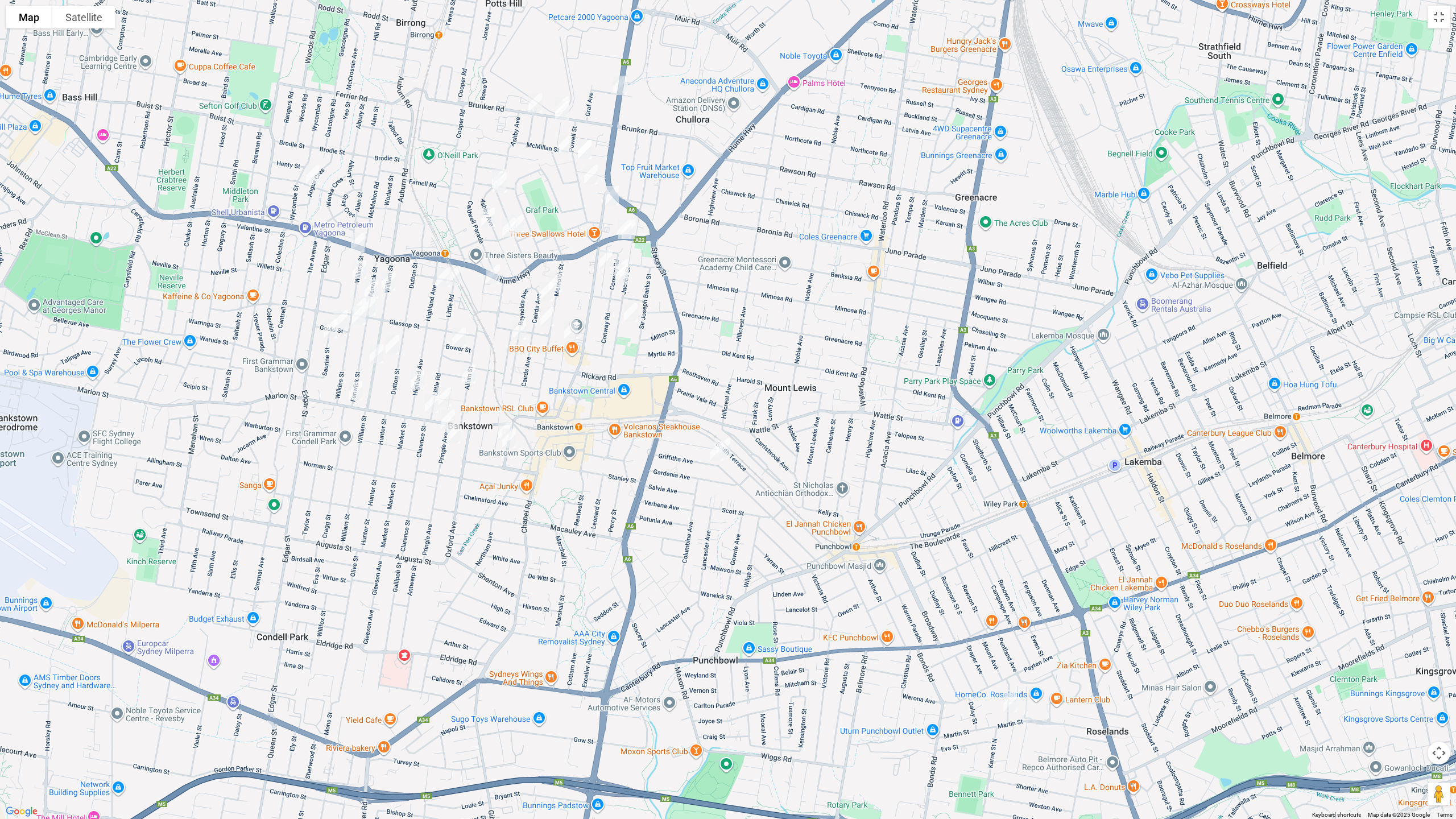
drag, startPoint x: 731, startPoint y: 447, endPoint x: 727, endPoint y: 452, distance: 6.4
click at [731, 446] on img "127B Griffiths Avenue, BANKSTOWN NSW 2200" at bounding box center [723, 447] width 23 height 28
click at [717, 459] on img "1/29 Griffiths Avenue, PUNCHBOWL NSW 2196" at bounding box center [716, 450] width 23 height 28
click at [1436, 20] on button "Toggle fullscreen view" at bounding box center [1439, 17] width 23 height 23
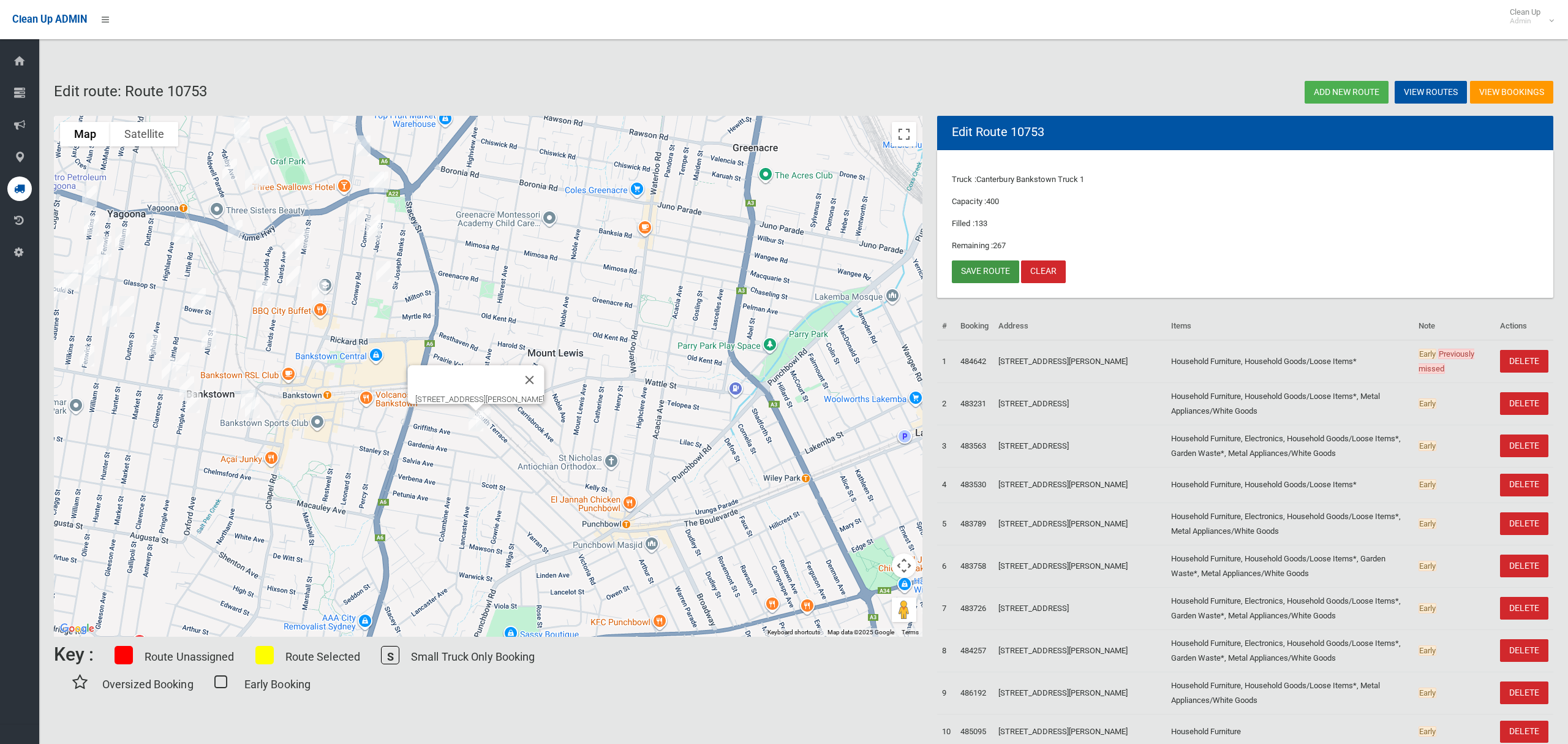
click at [976, 270] on link "Save route" at bounding box center [985, 272] width 67 height 23
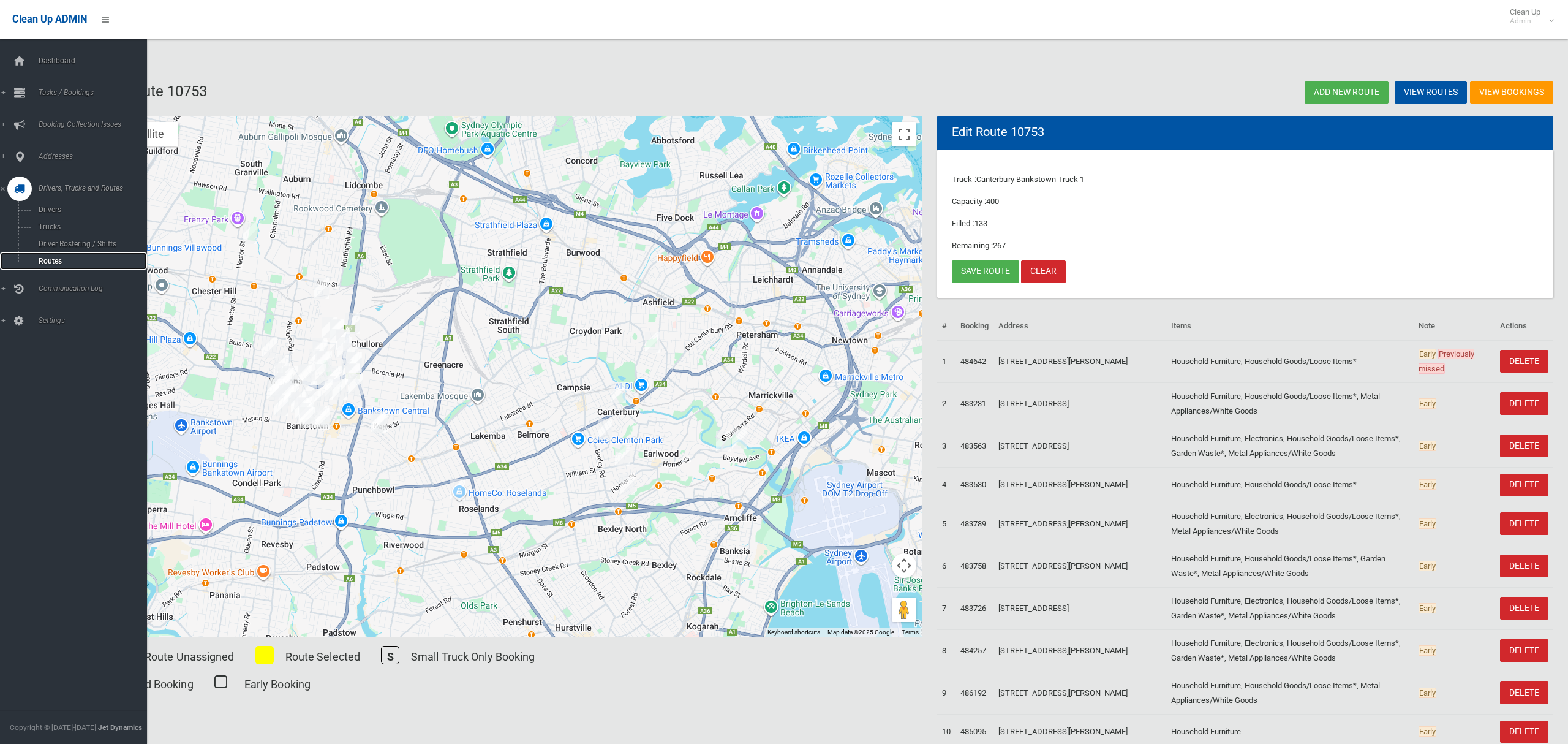
click at [56, 261] on span "Routes" at bounding box center [85, 261] width 102 height 8
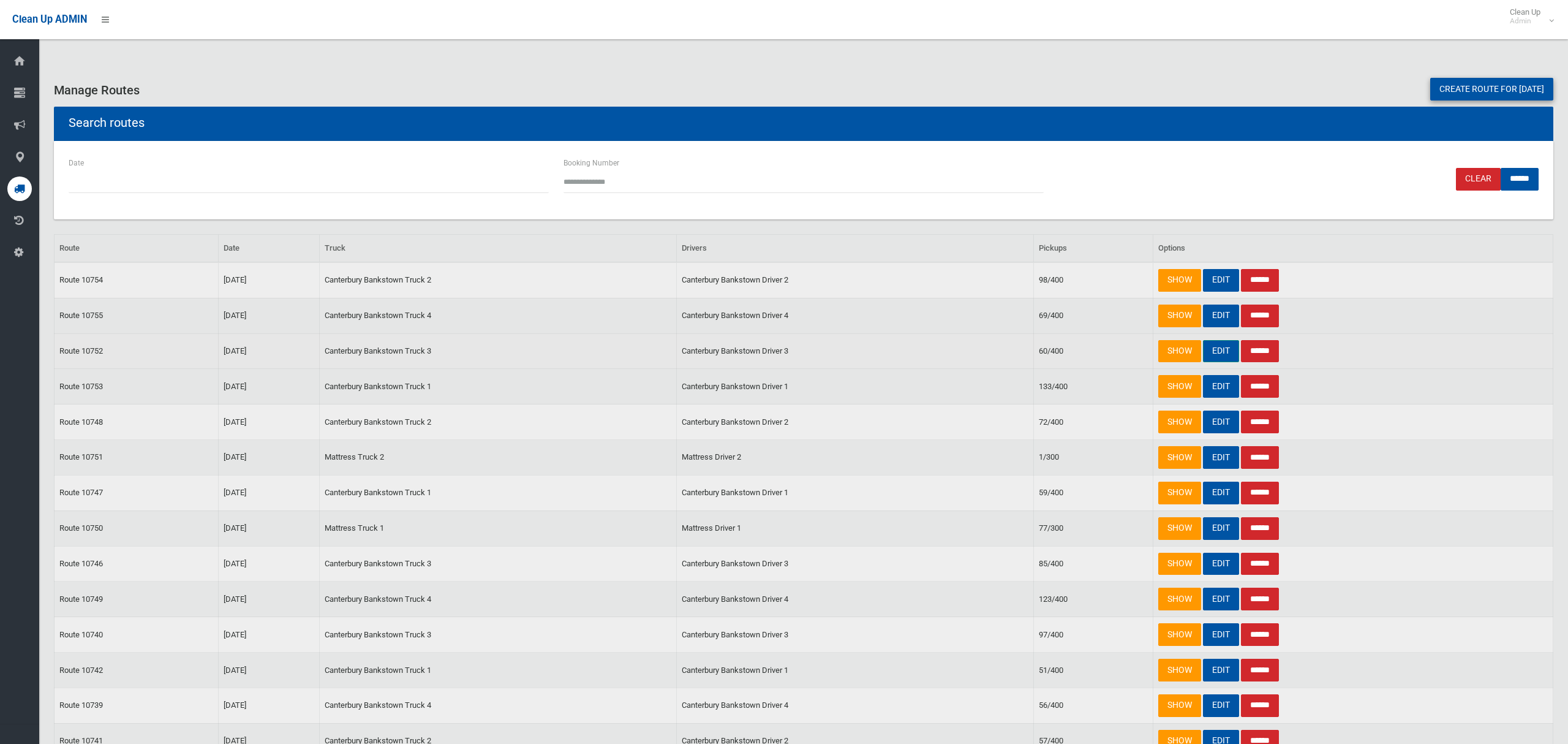
click at [1219, 354] on link "EDIT" at bounding box center [1220, 351] width 36 height 23
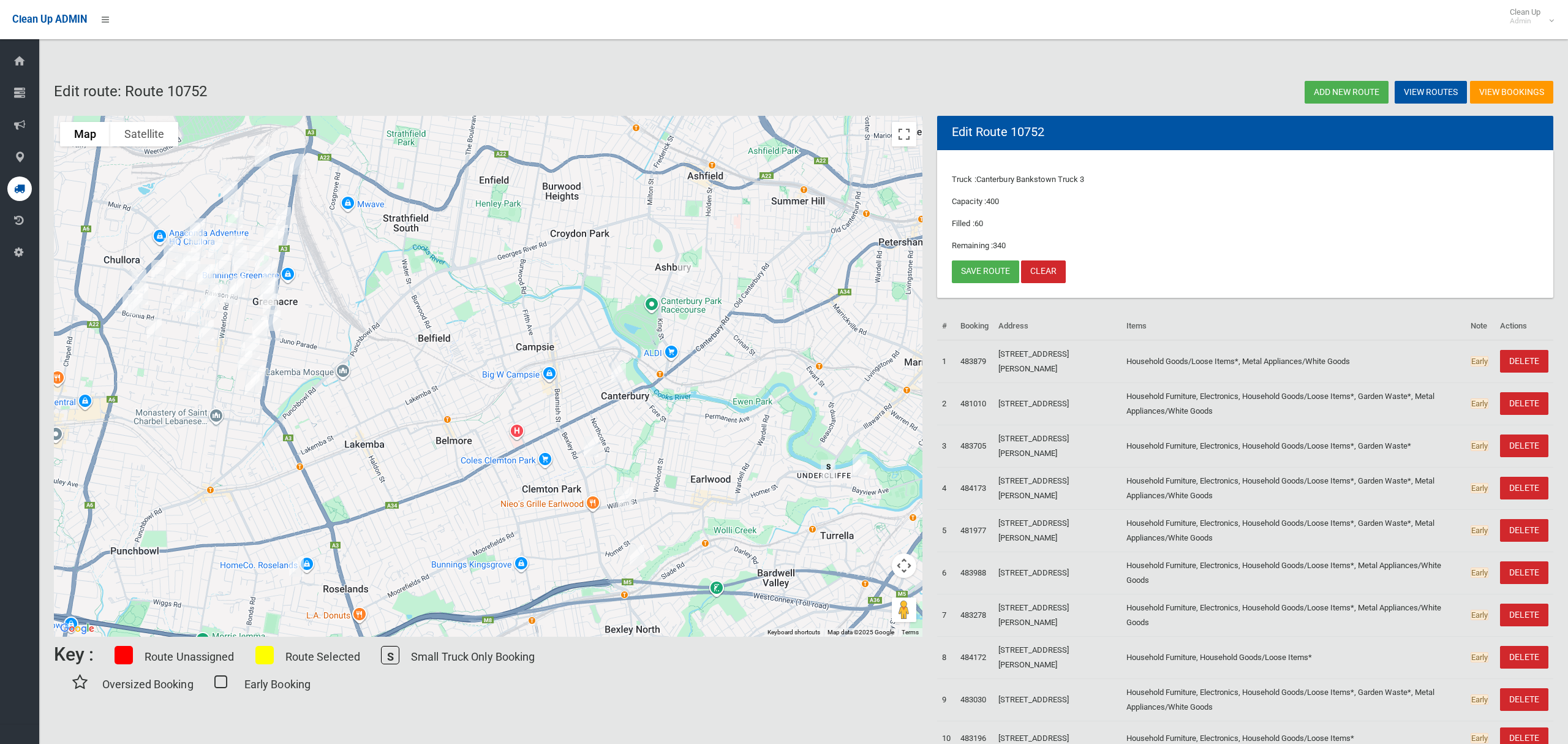
click at [688, 270] on img "46 Third Street, ASHBURY NSW 2193" at bounding box center [685, 272] width 25 height 30
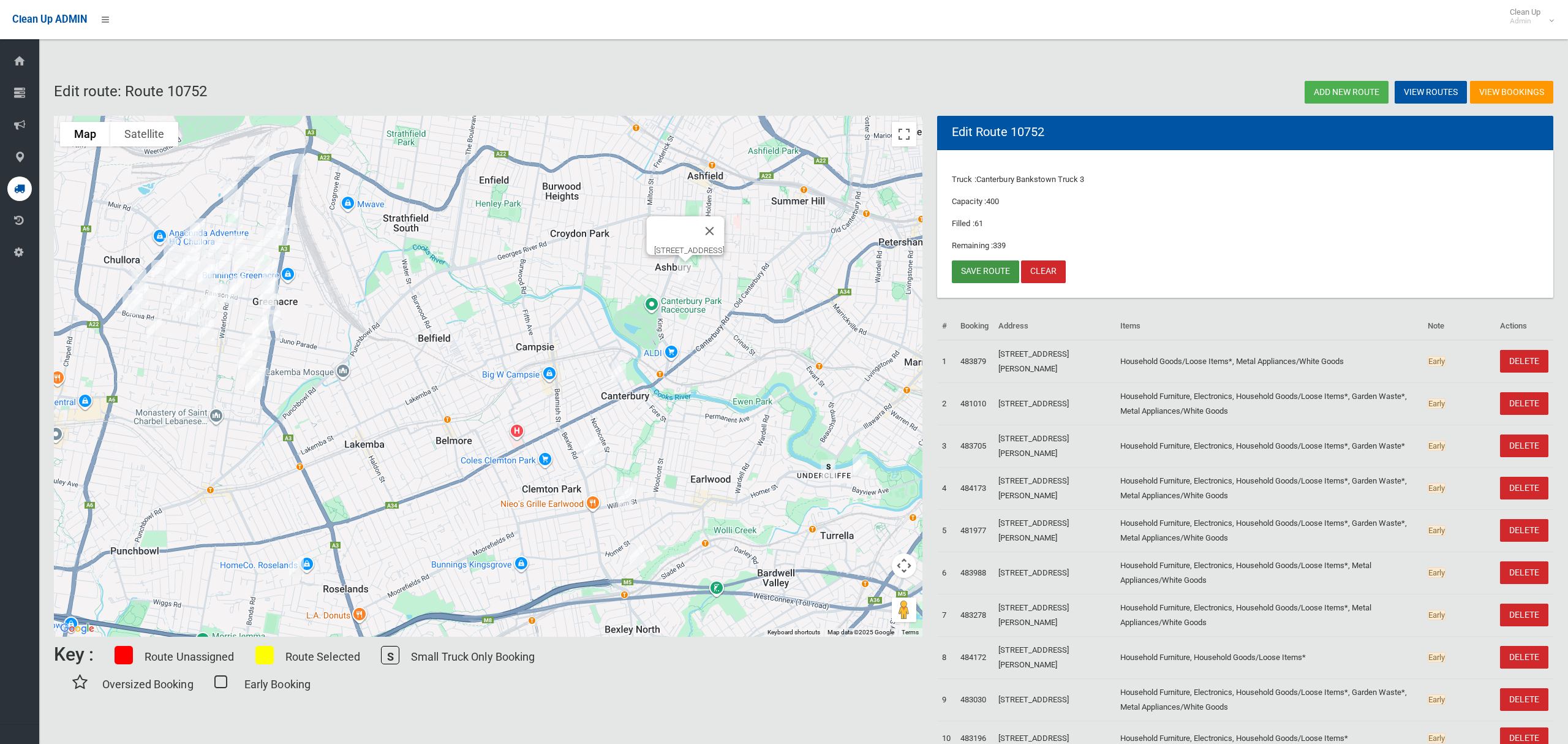
click at [981, 266] on link "Save route" at bounding box center [985, 272] width 67 height 23
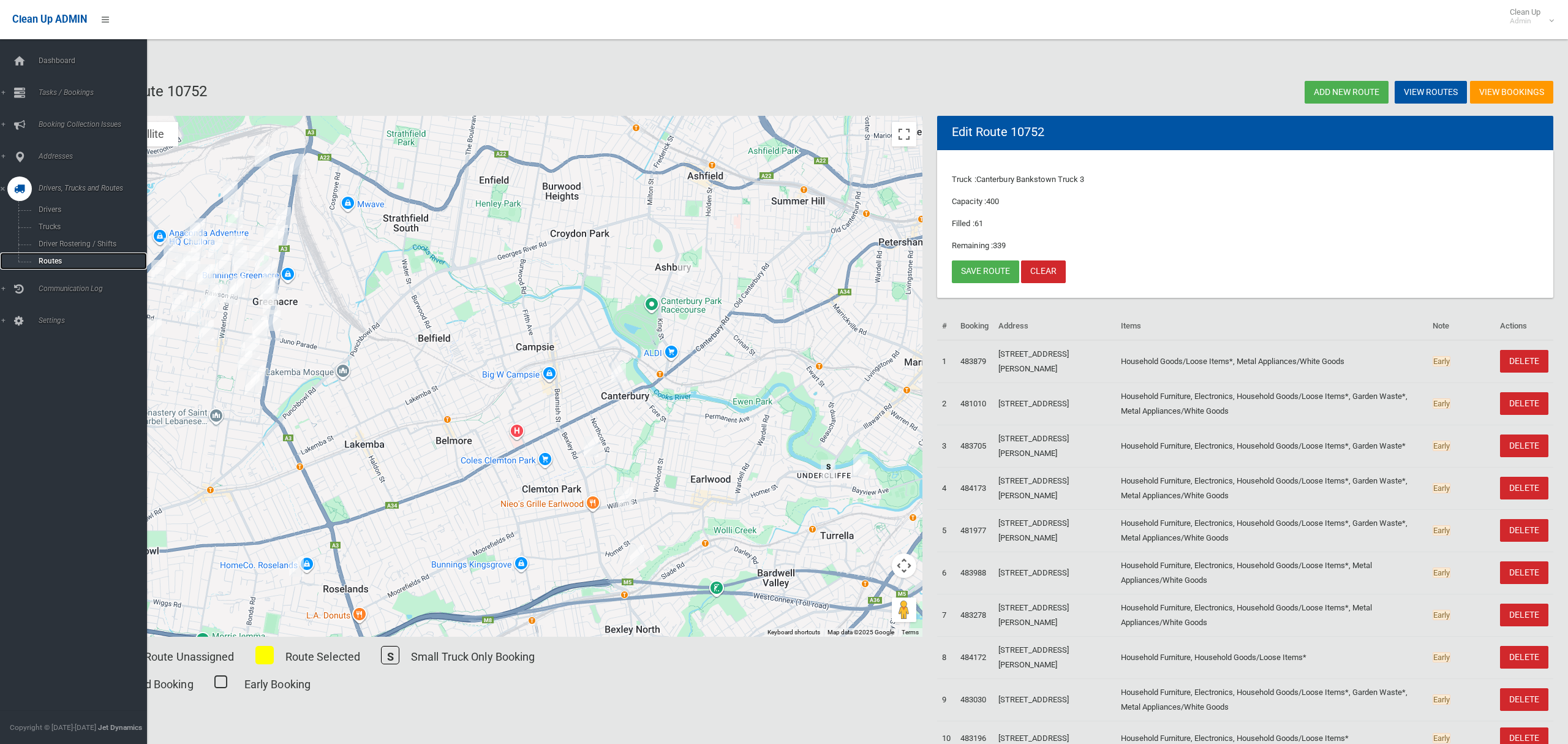
click at [58, 259] on span "Routes" at bounding box center [85, 261] width 102 height 8
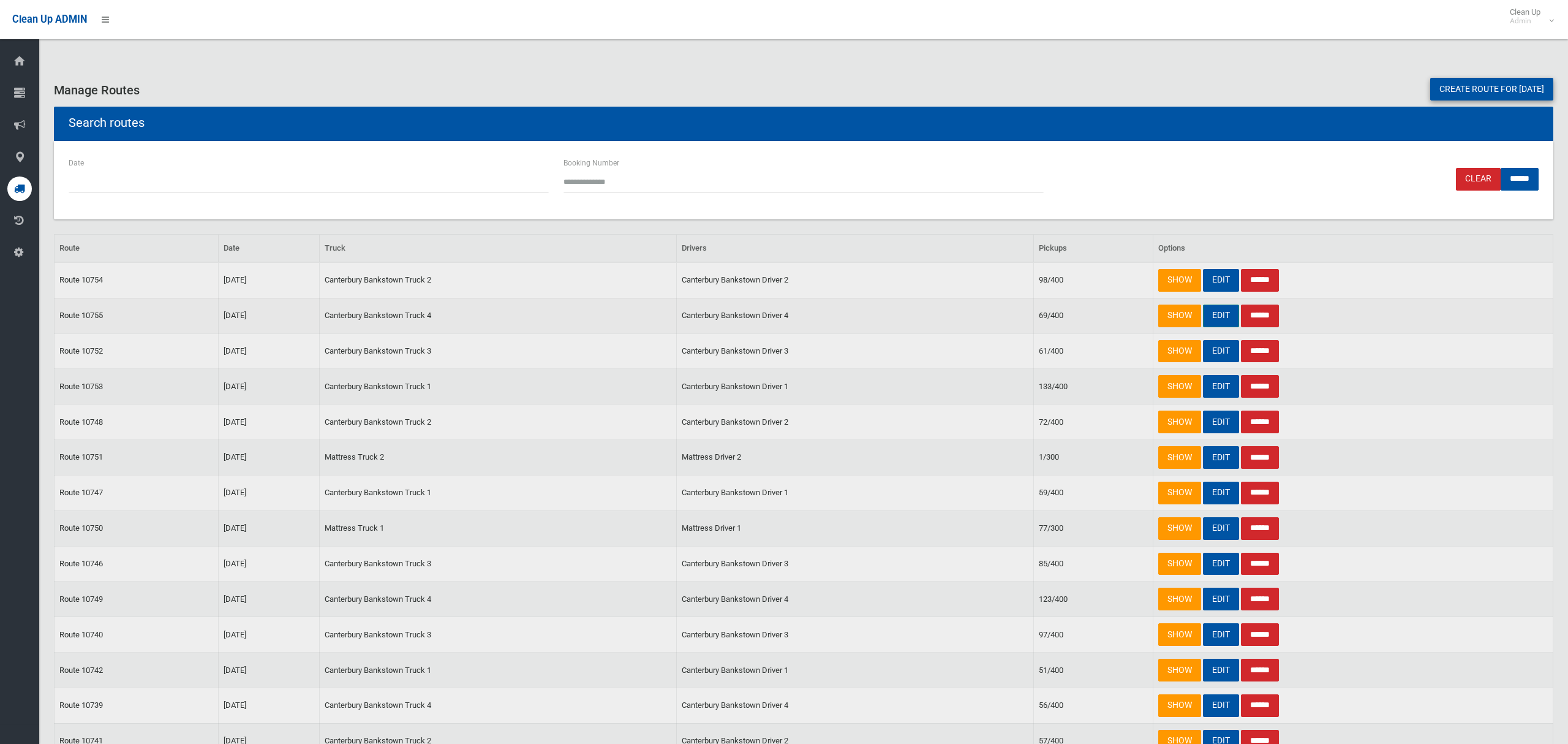
click at [1216, 318] on link "EDIT" at bounding box center [1220, 316] width 36 height 23
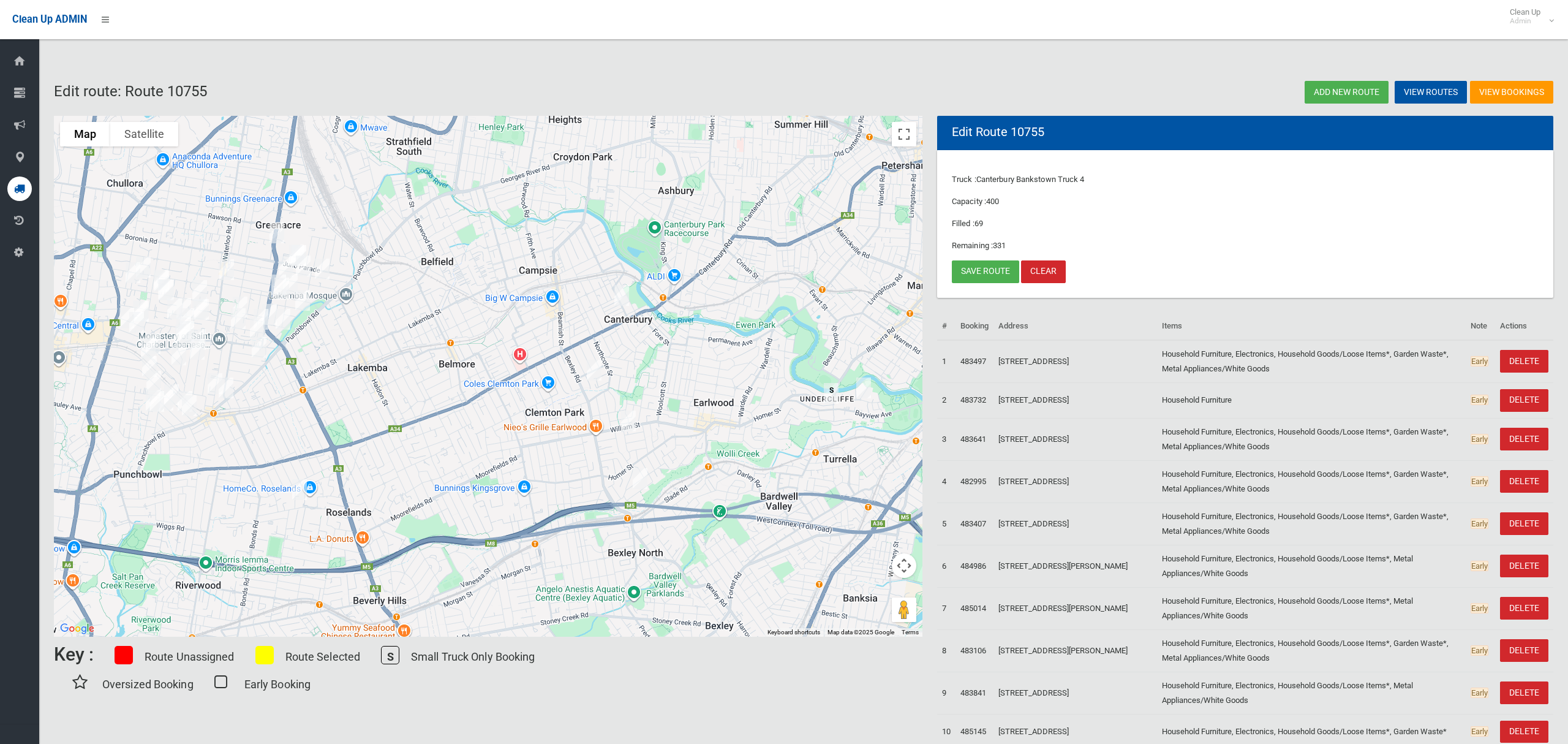
click at [625, 296] on img "16 Waratah Street, CANTERBURY NSW 2193" at bounding box center [622, 295] width 25 height 30
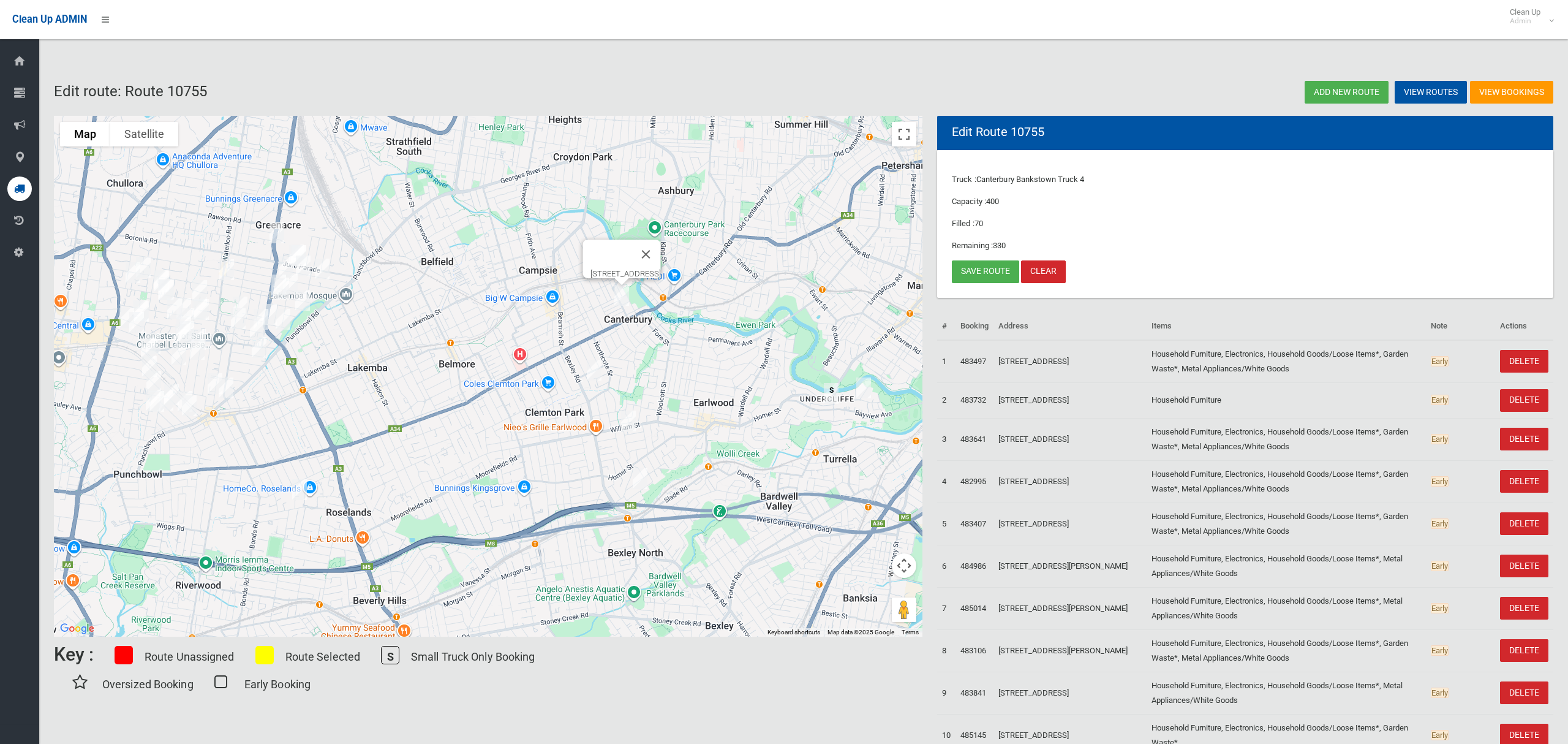
click at [594, 372] on img "61 Scahill Street, CAMPSIE NSW 2194" at bounding box center [594, 369] width 25 height 30
click at [981, 279] on link "Save route" at bounding box center [985, 272] width 67 height 23
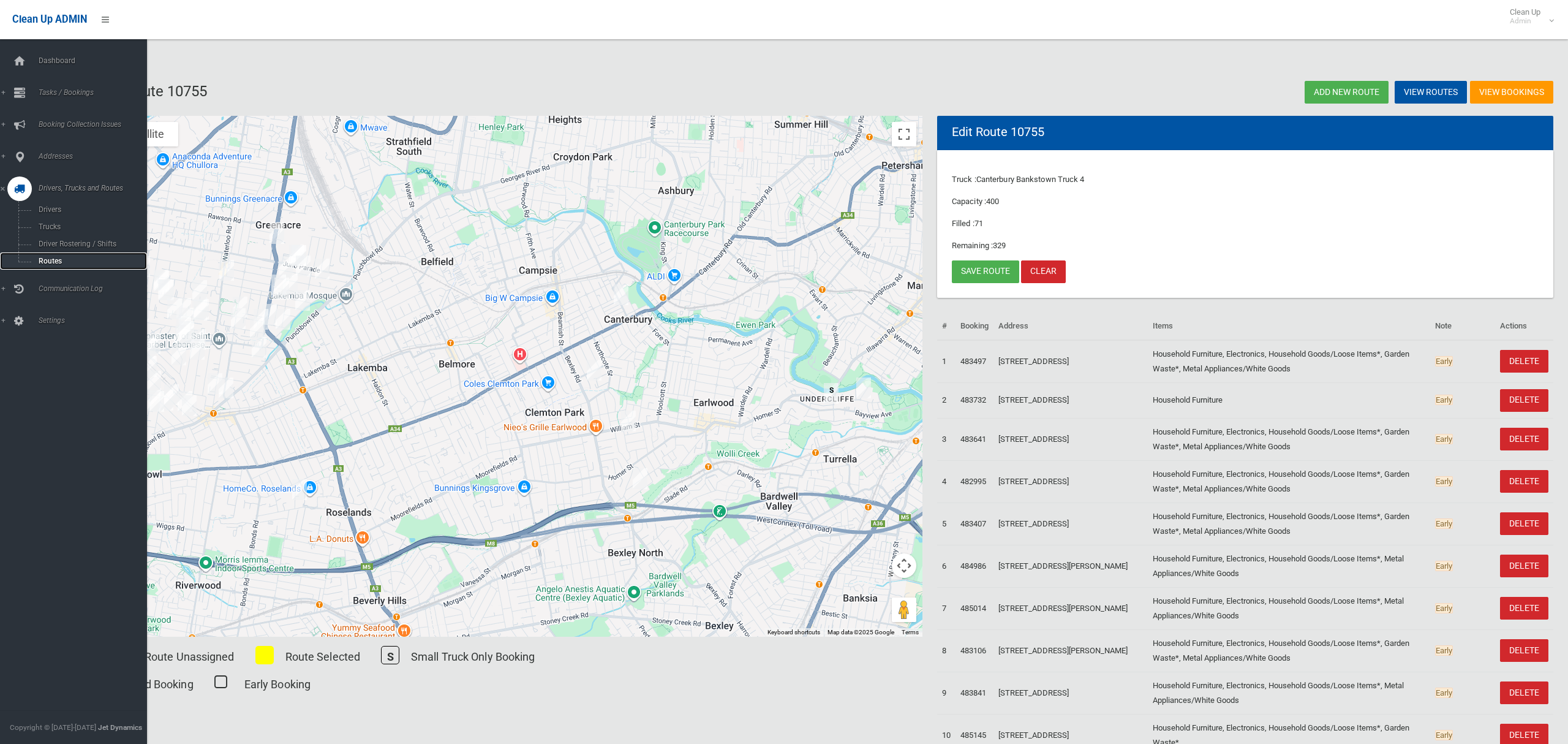
click at [43, 257] on span "Routes" at bounding box center [85, 261] width 102 height 8
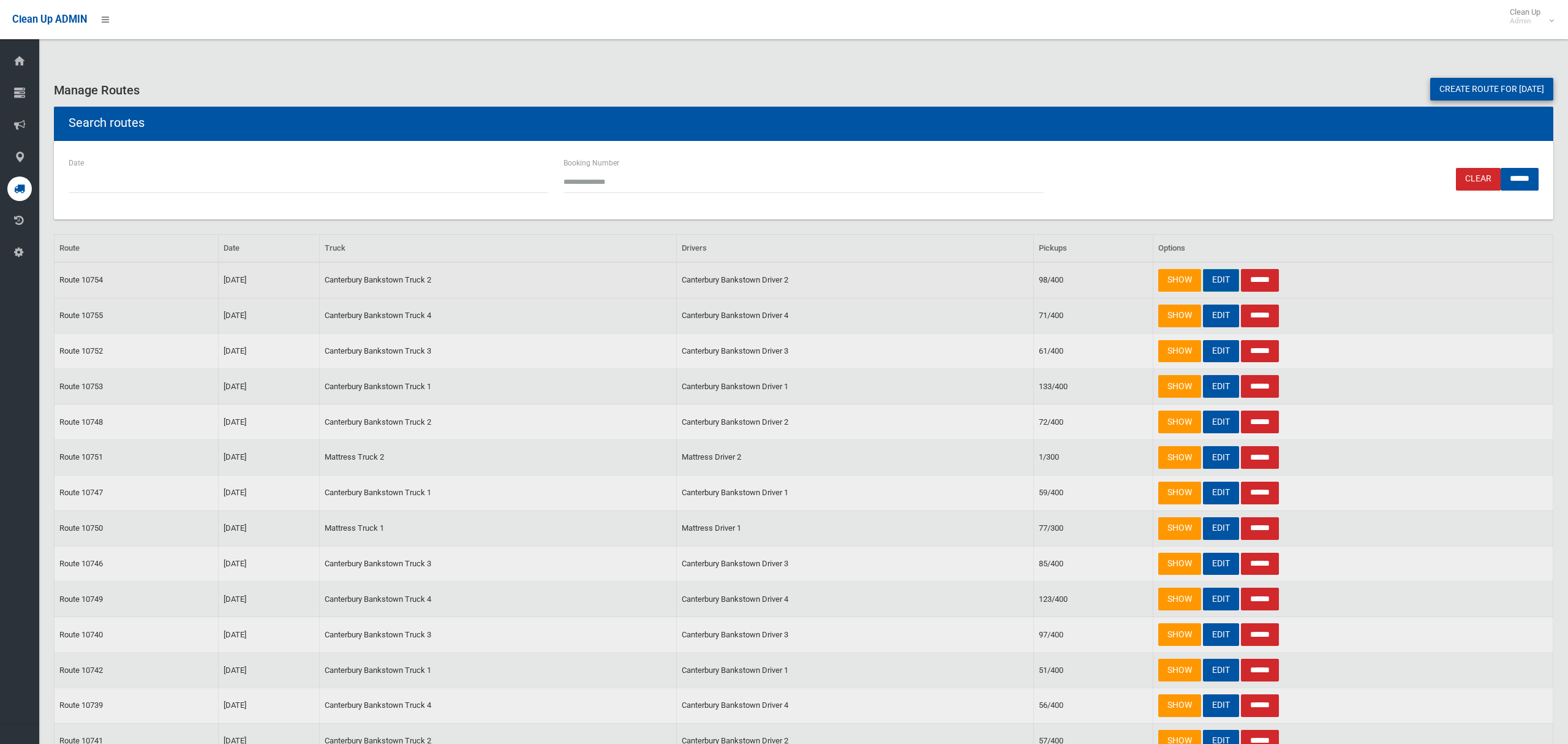
click at [1215, 278] on link "EDIT" at bounding box center [1220, 280] width 36 height 23
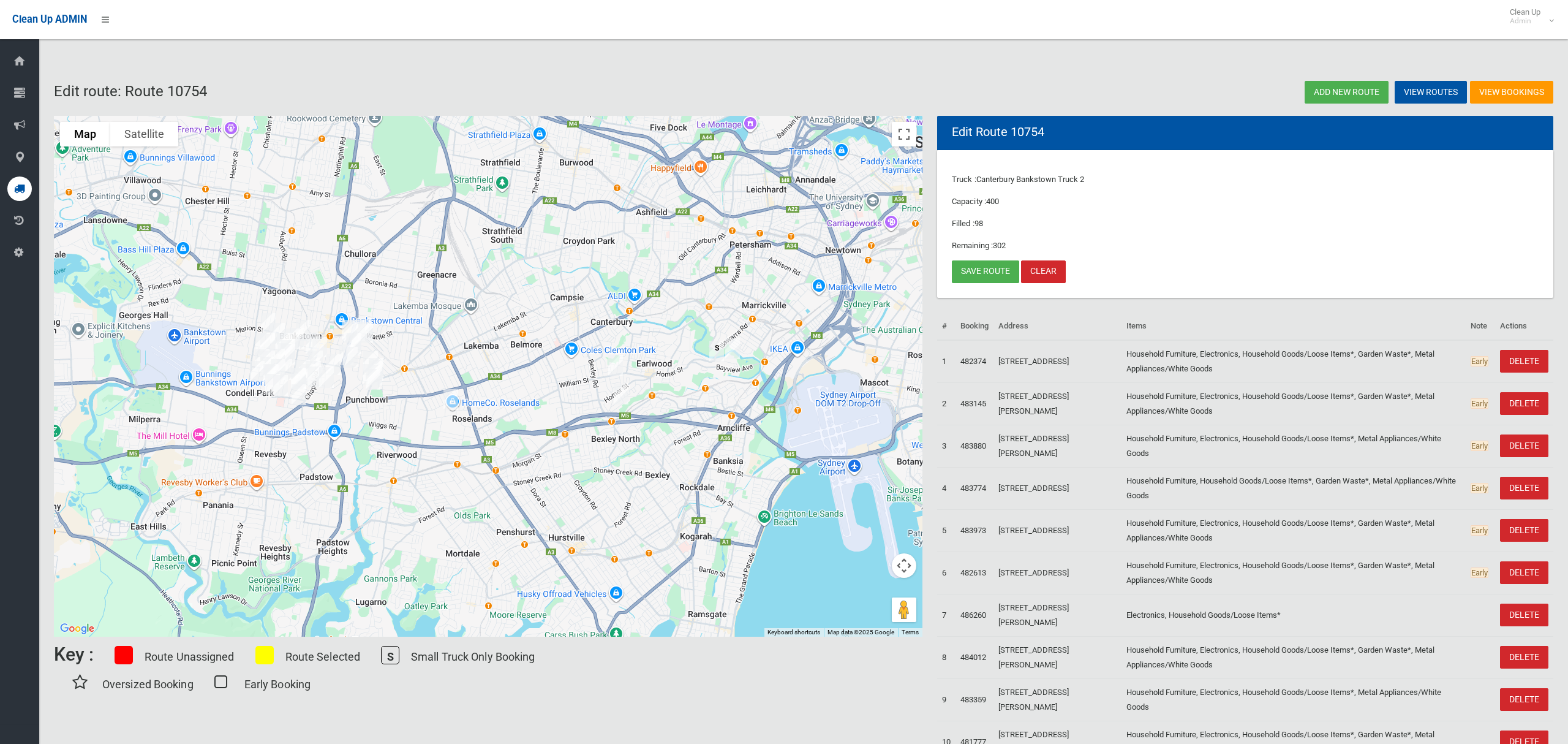
click at [617, 360] on img "7 Main Street, EARLWOOD NSW 2206" at bounding box center [615, 365] width 25 height 30
click at [622, 392] on img "41 Forrest Avenue, EARLWOOD NSW 2206" at bounding box center [621, 393] width 25 height 30
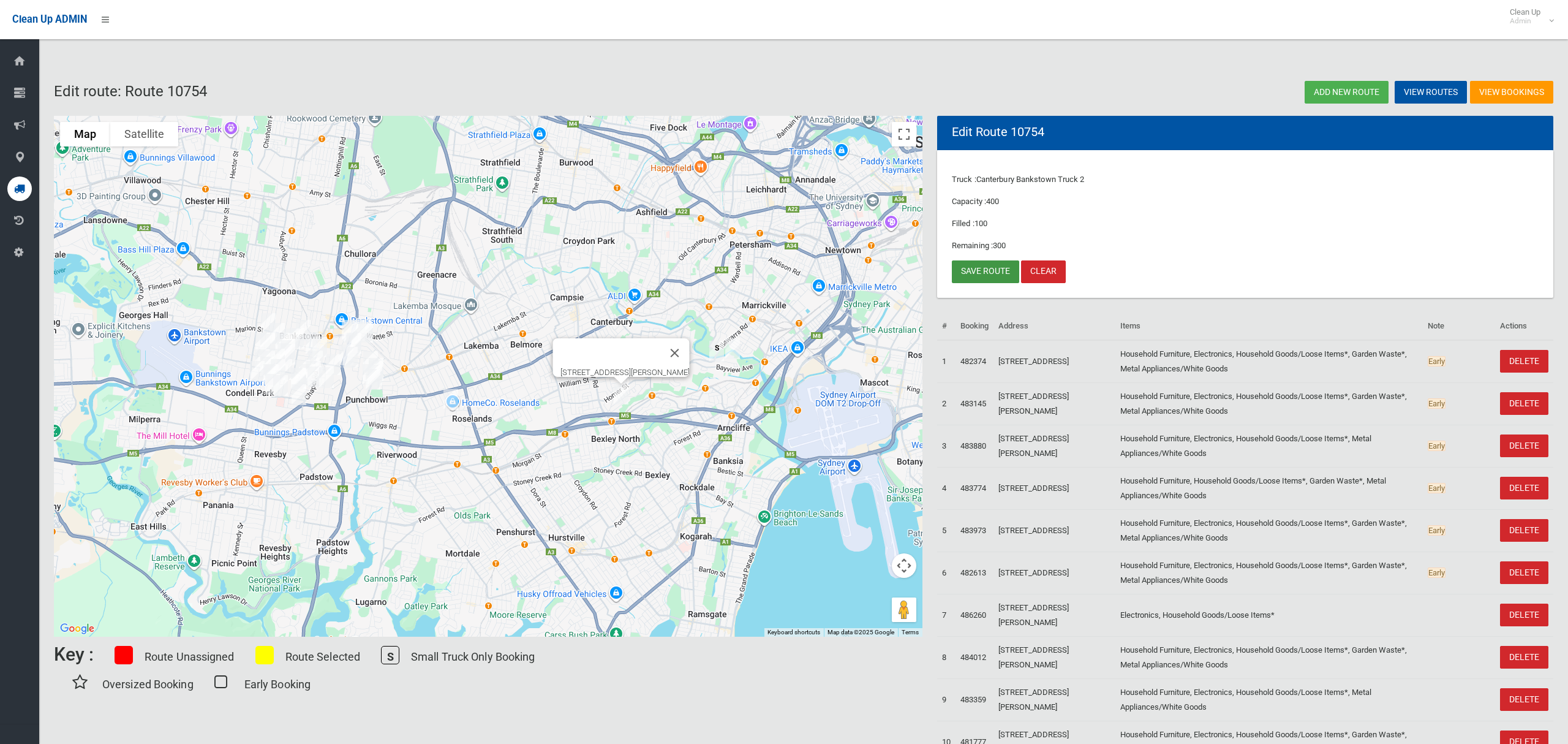
click at [977, 267] on link "Save route" at bounding box center [985, 272] width 67 height 23
click at [446, 400] on img "25 Violet Street, ROSELANDS NSW 2196" at bounding box center [451, 399] width 25 height 30
click at [984, 267] on link "Save route" at bounding box center [985, 272] width 67 height 23
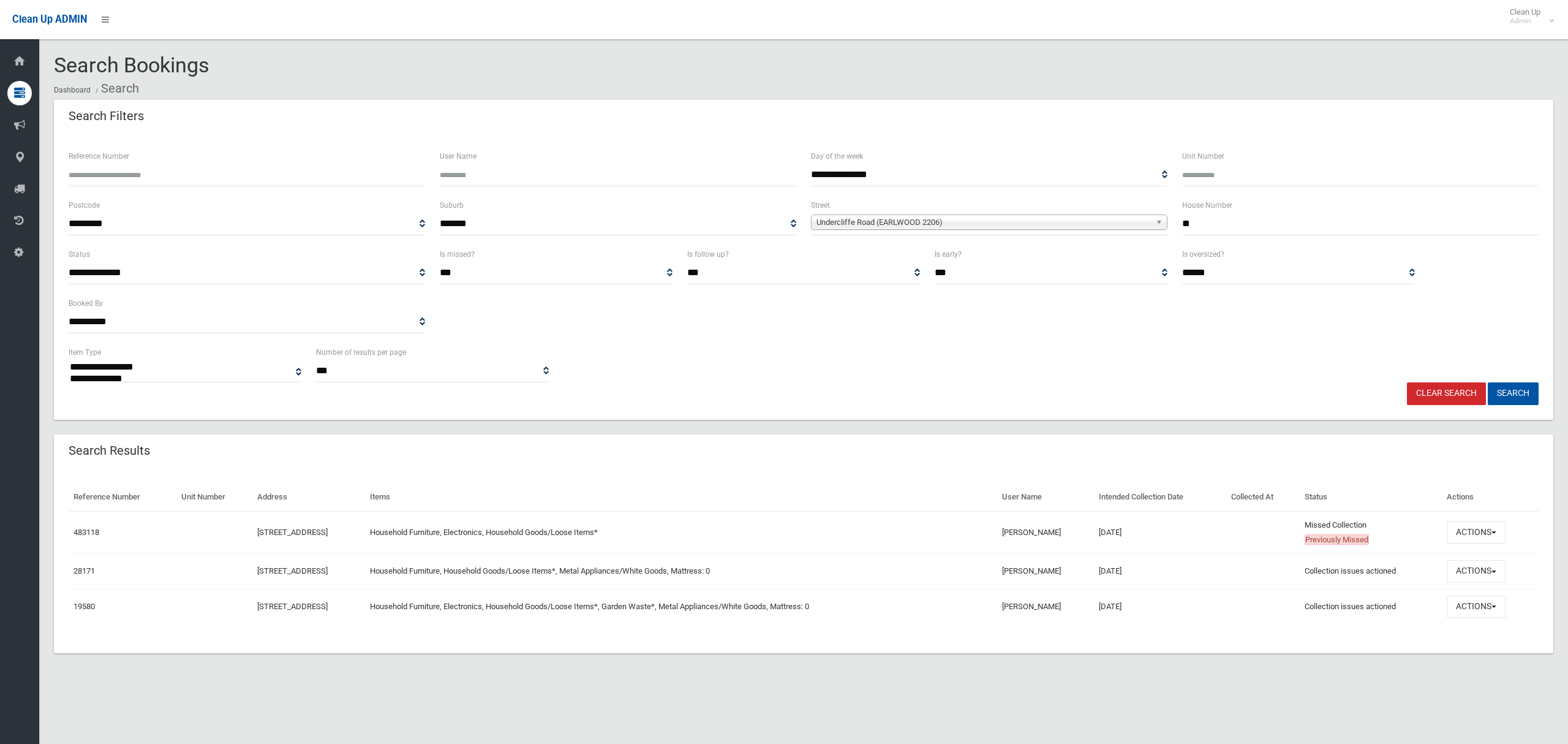
select select
type input "**"
click at [897, 219] on span "Undercliffe Road (EARLWOOD 2206)" at bounding box center [983, 222] width 334 height 15
type input "***"
click at [884, 271] on li "Vio let Street (ROSELANDS 2196)" at bounding box center [990, 272] width 351 height 16
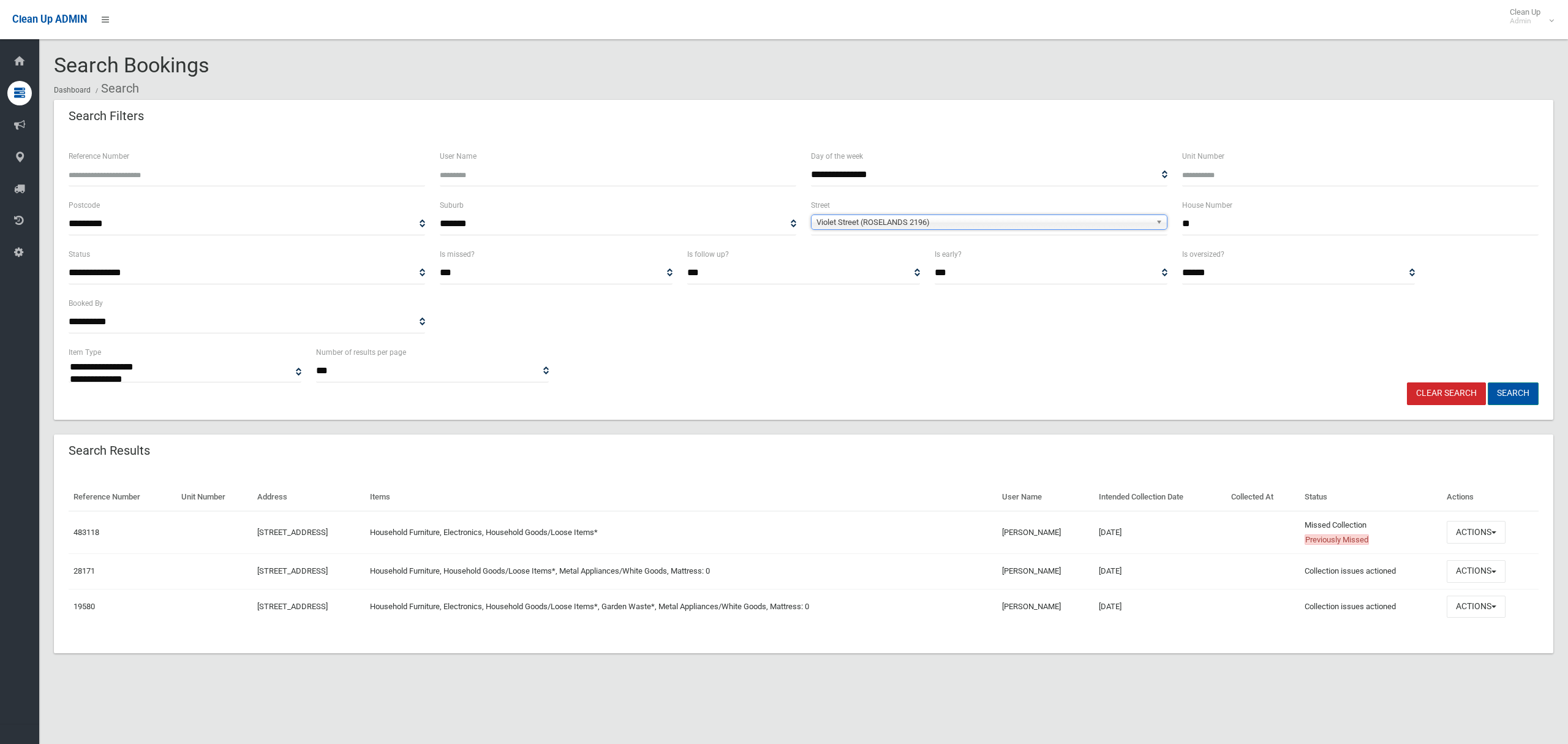
click at [1511, 395] on button "Search" at bounding box center [1513, 393] width 50 height 23
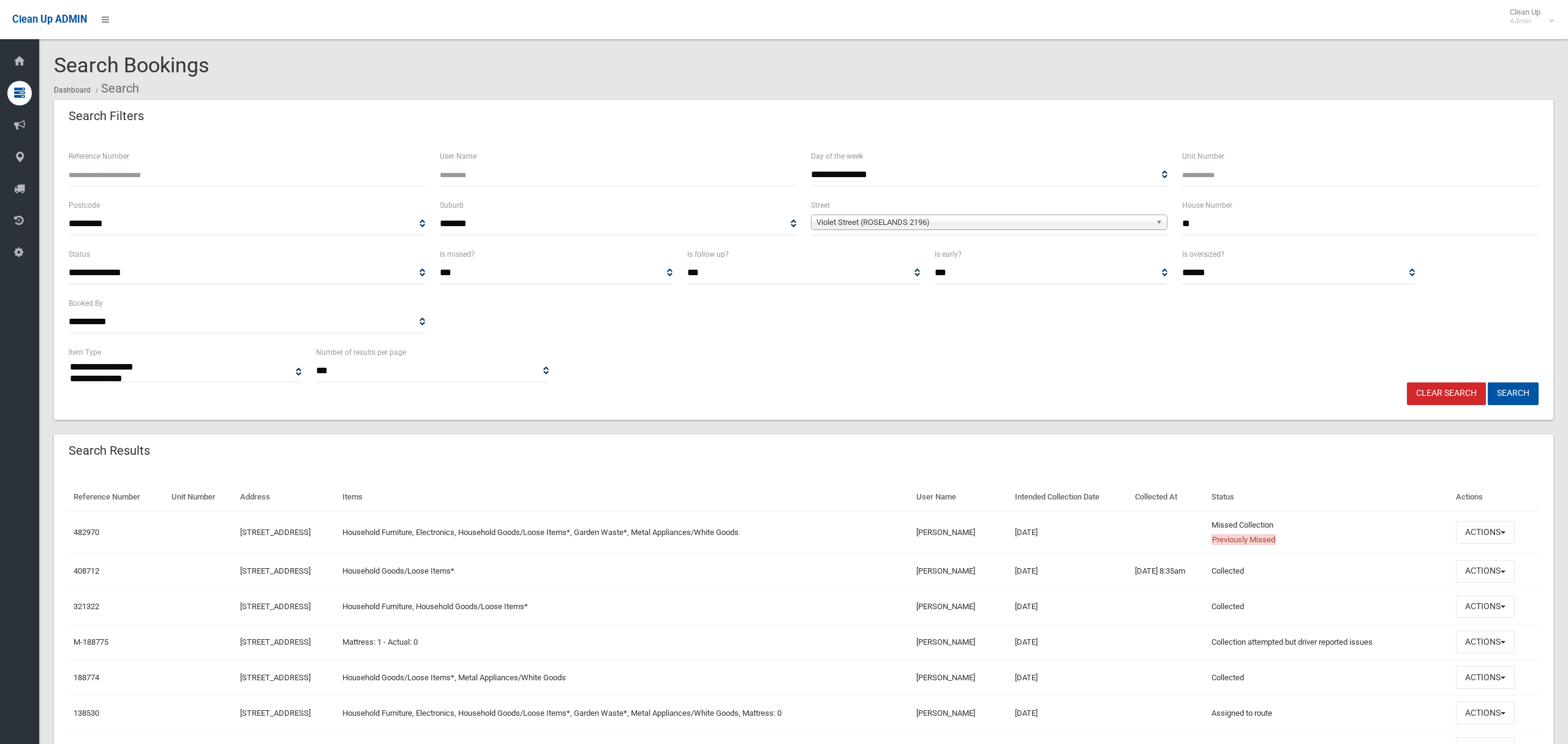
select select
click at [1492, 535] on button "Actions" at bounding box center [1485, 532] width 59 height 23
click at [1407, 560] on link "View Booking" at bounding box center [1444, 558] width 146 height 21
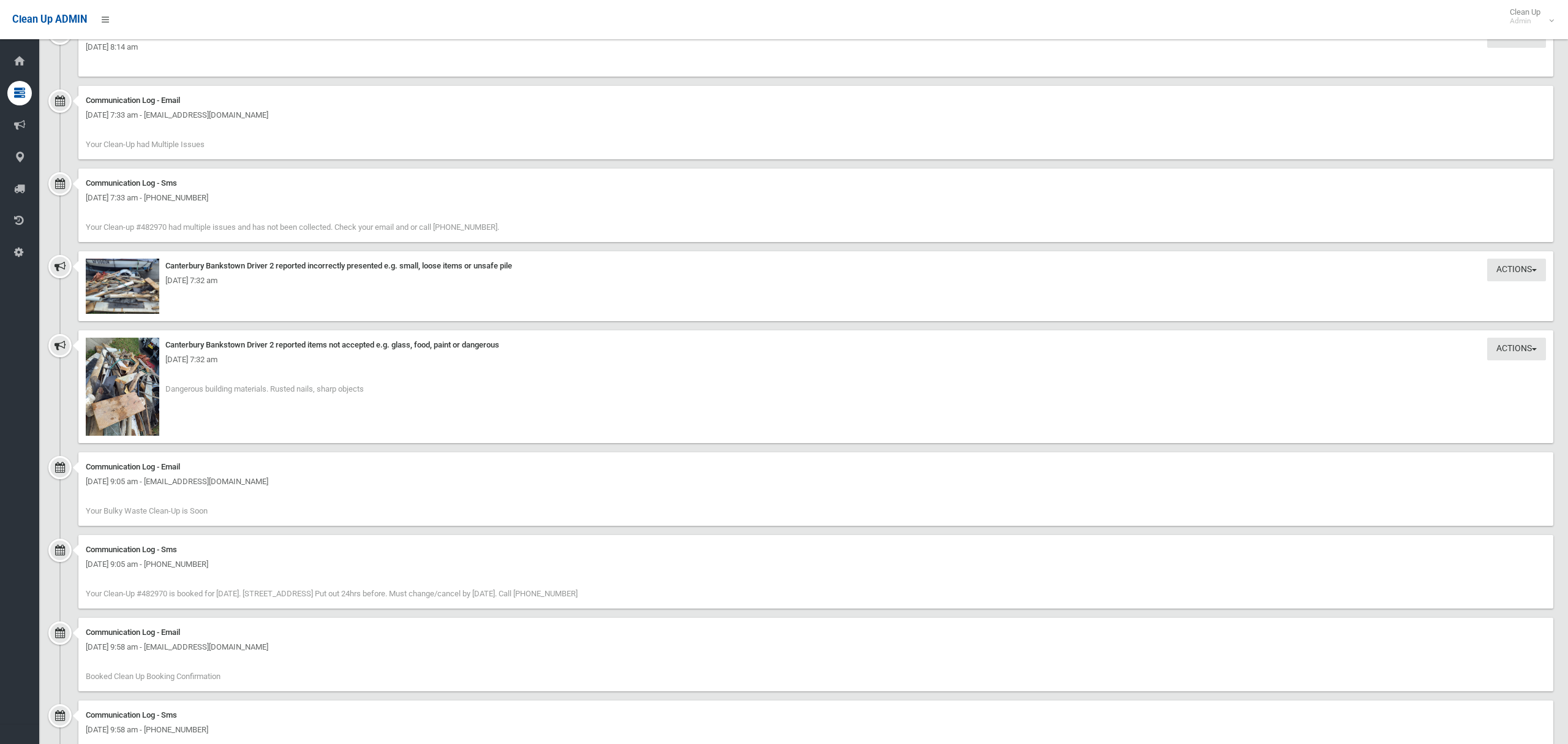
scroll to position [1901, 0]
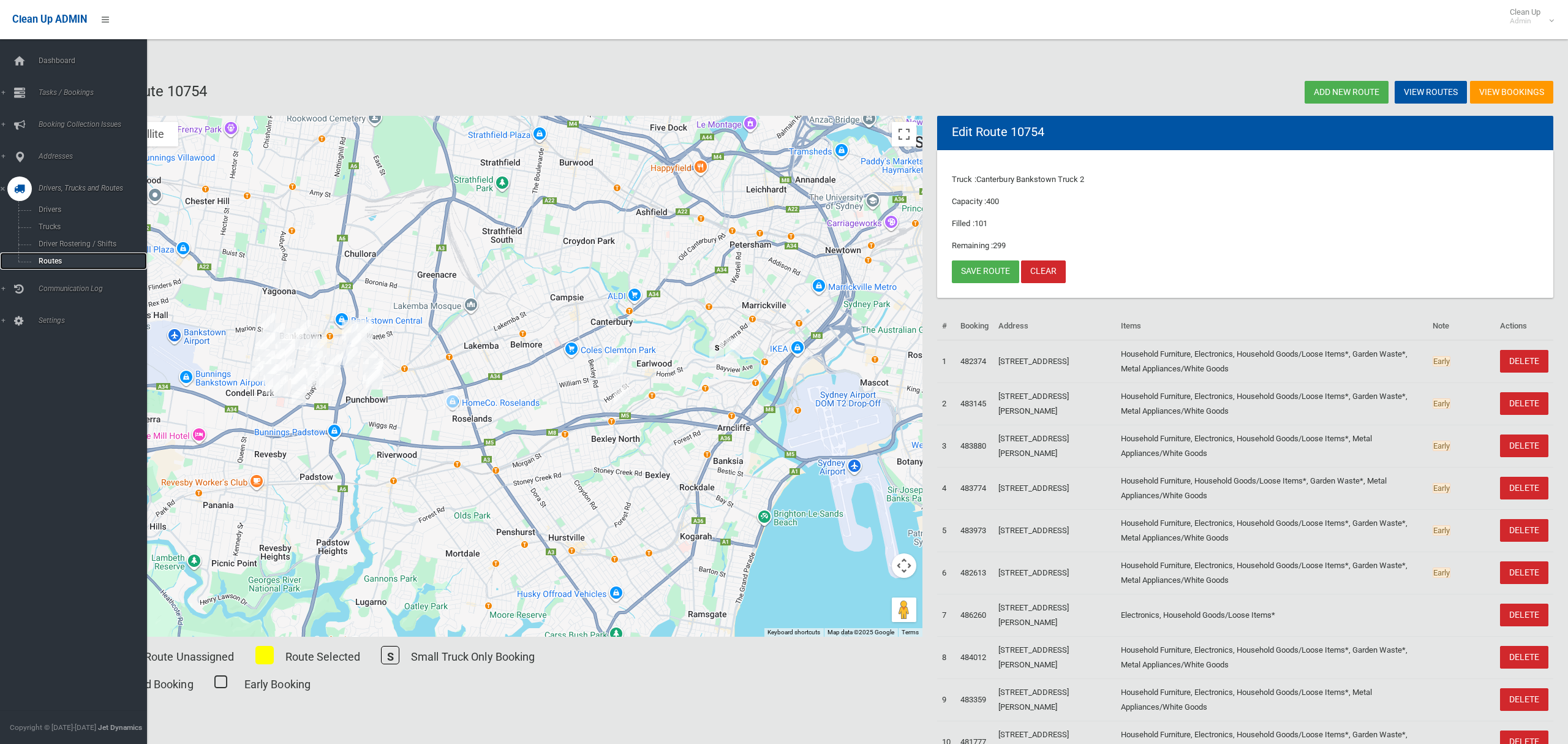
click at [53, 263] on span "Routes" at bounding box center [85, 261] width 102 height 8
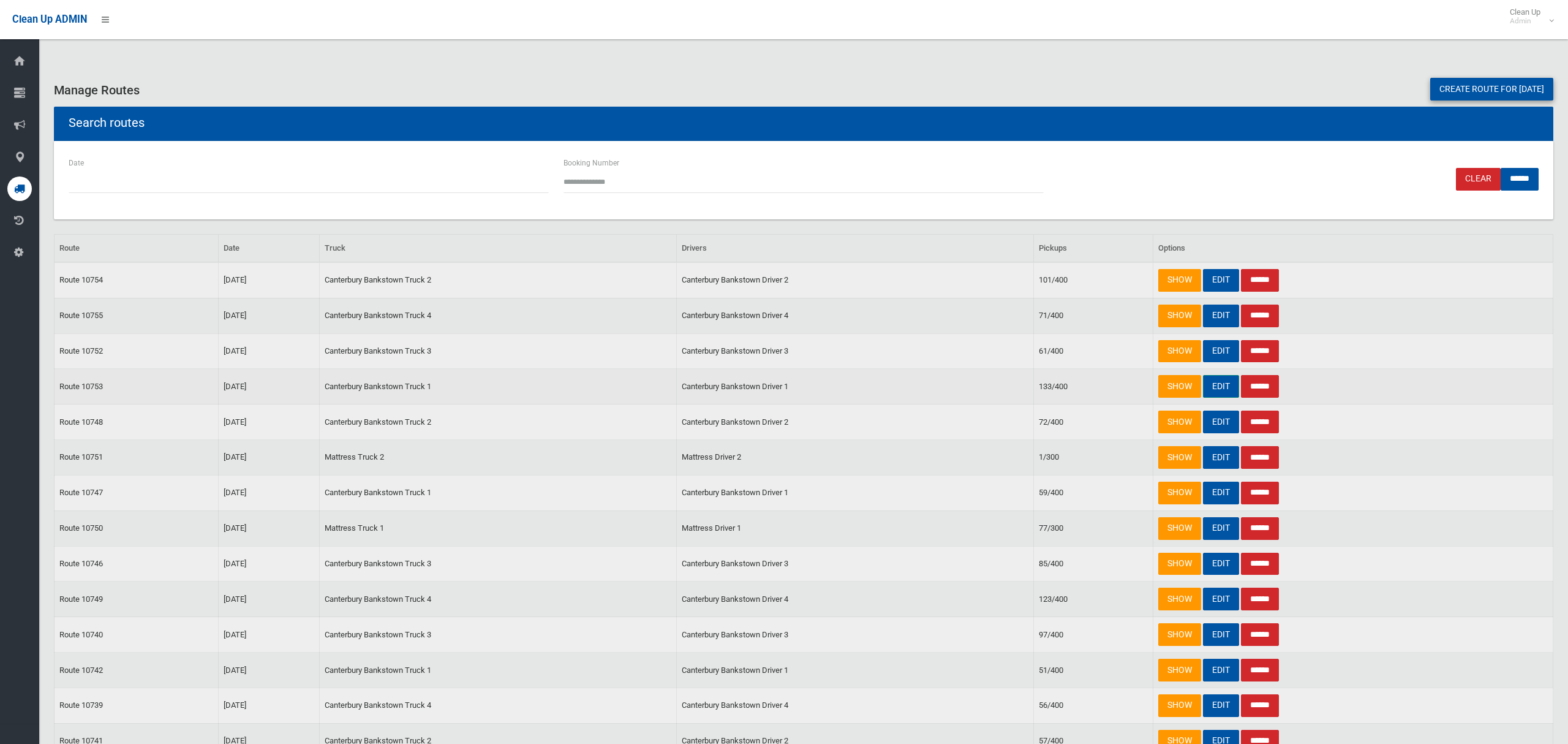
click at [1210, 388] on link "EDIT" at bounding box center [1220, 386] width 36 height 23
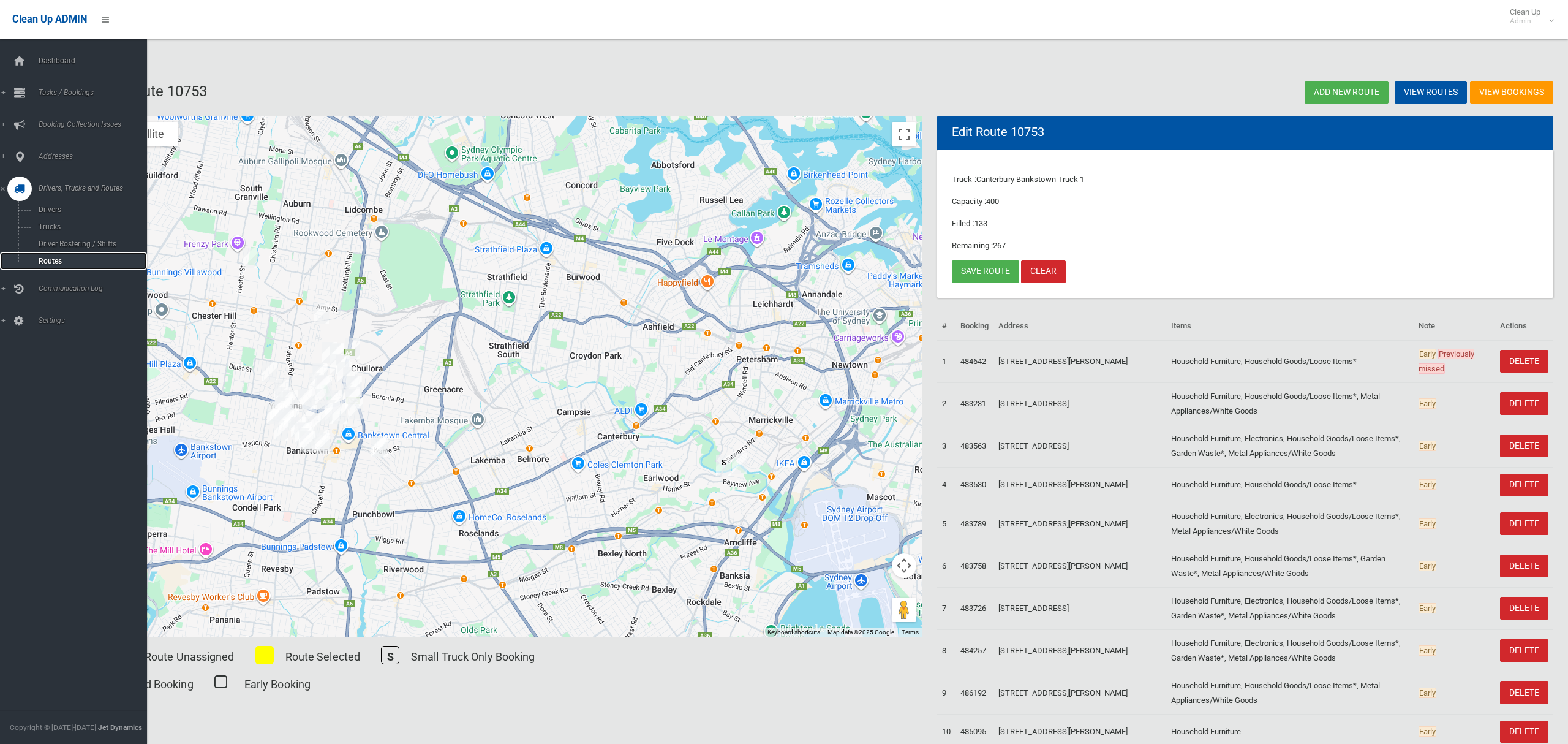
click at [41, 259] on span "Routes" at bounding box center [85, 261] width 102 height 8
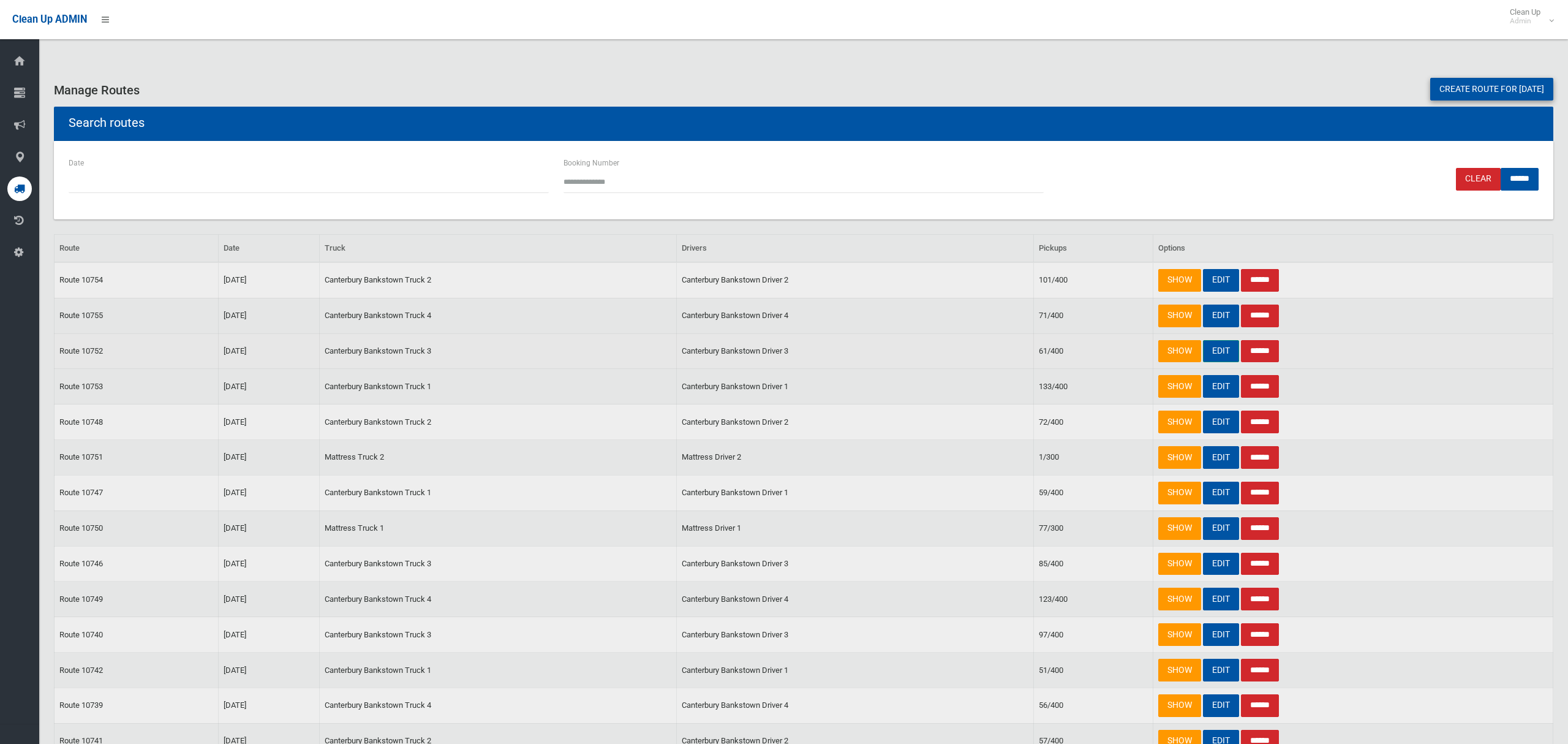
click at [1217, 355] on link "EDIT" at bounding box center [1220, 351] width 36 height 23
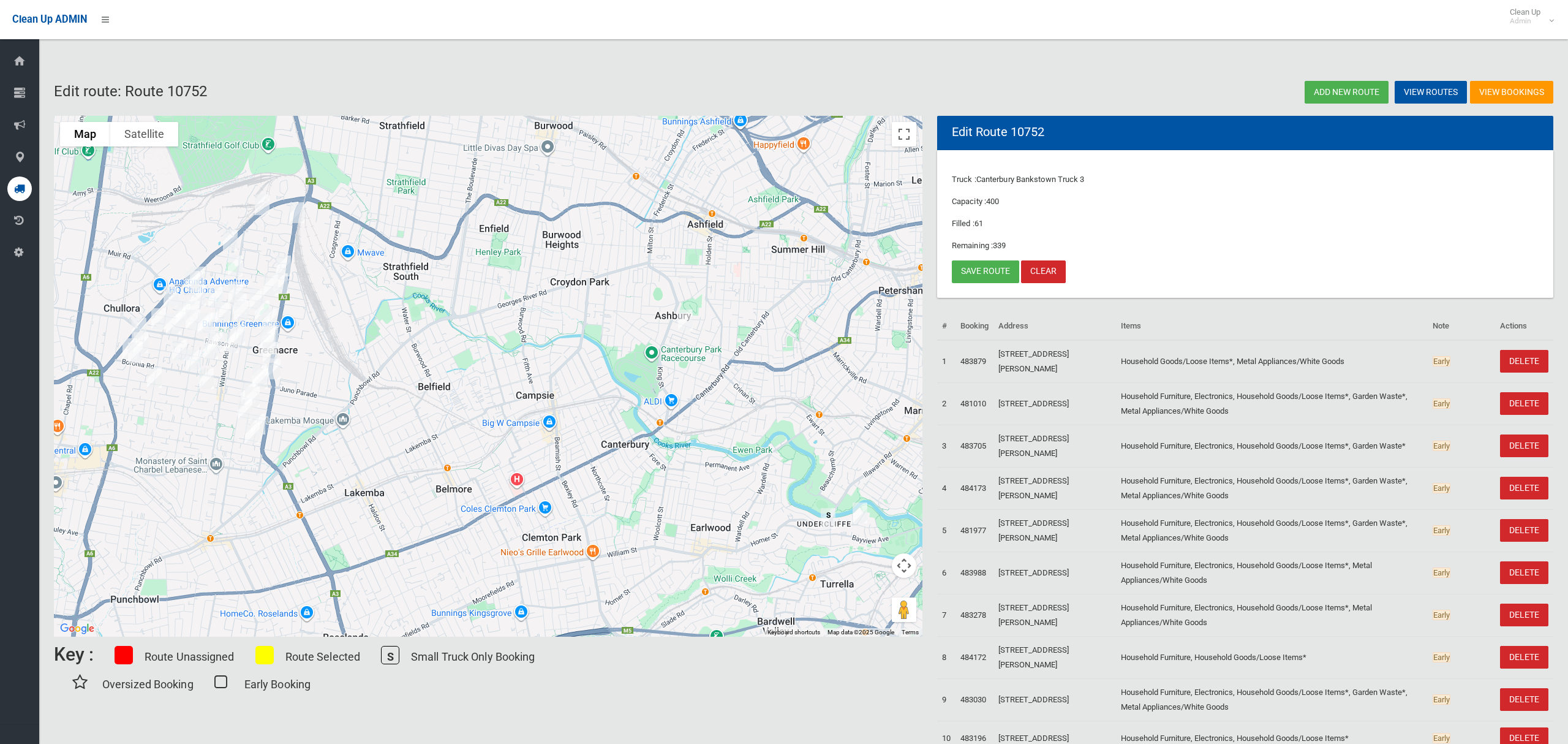
click at [862, 512] on img "44 Undercliffe Road, EARLWOOD NSW 2206" at bounding box center [859, 513] width 25 height 30
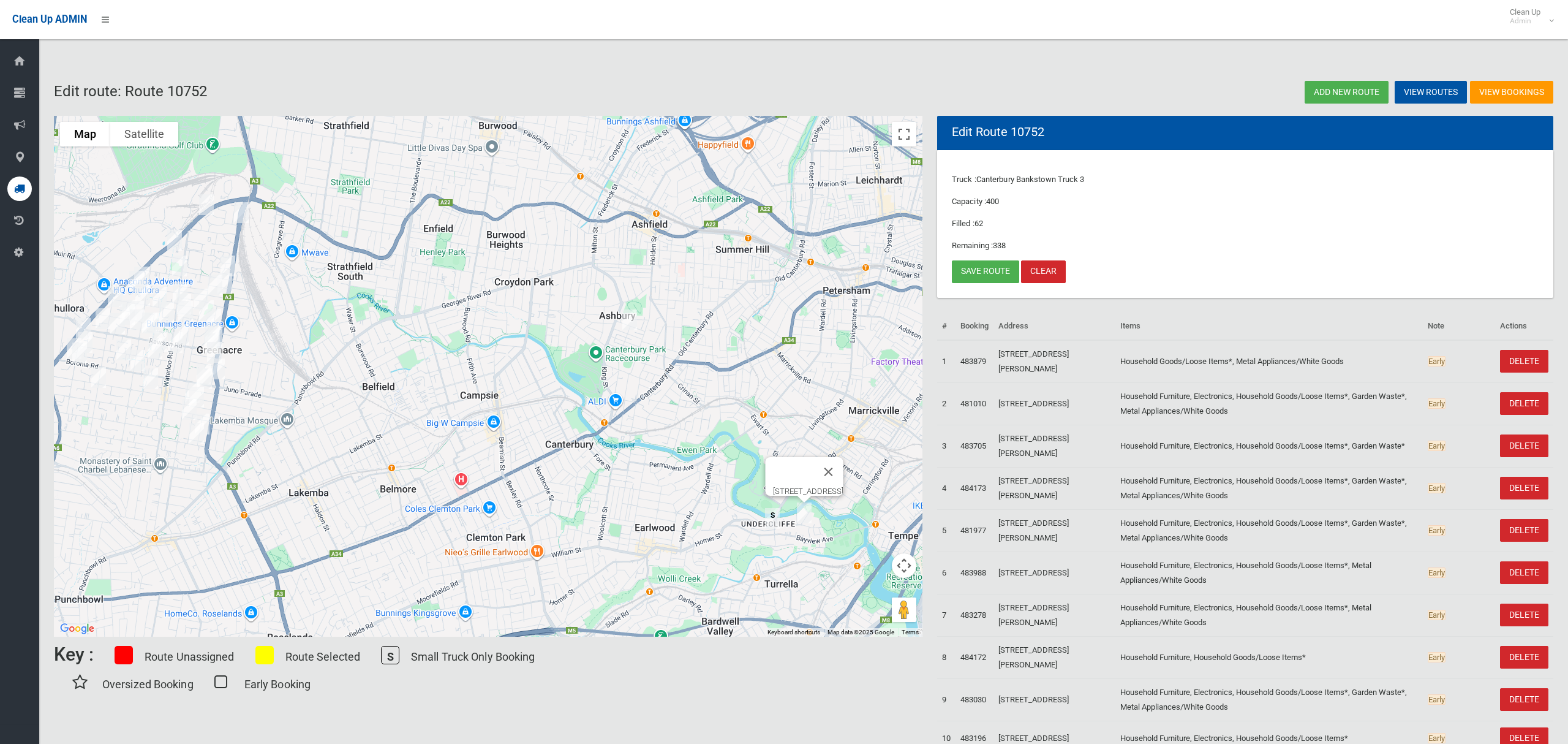
click at [857, 548] on div "[STREET_ADDRESS]" at bounding box center [488, 376] width 868 height 521
click at [1001, 276] on link "Save route" at bounding box center [985, 272] width 67 height 23
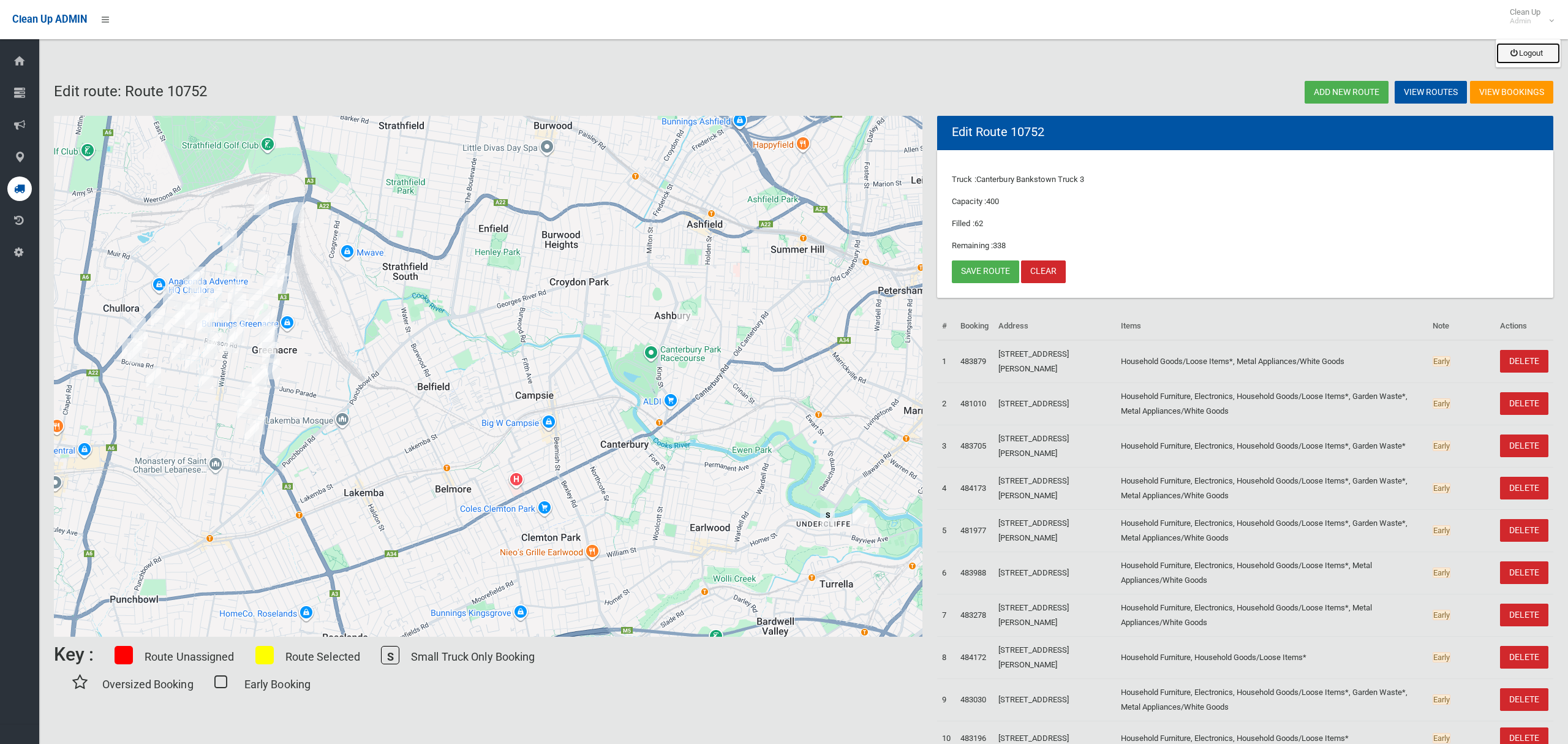
click at [1530, 56] on link "Logout" at bounding box center [1528, 53] width 63 height 21
